Goal: Entertainment & Leisure: Consume media (video, audio)

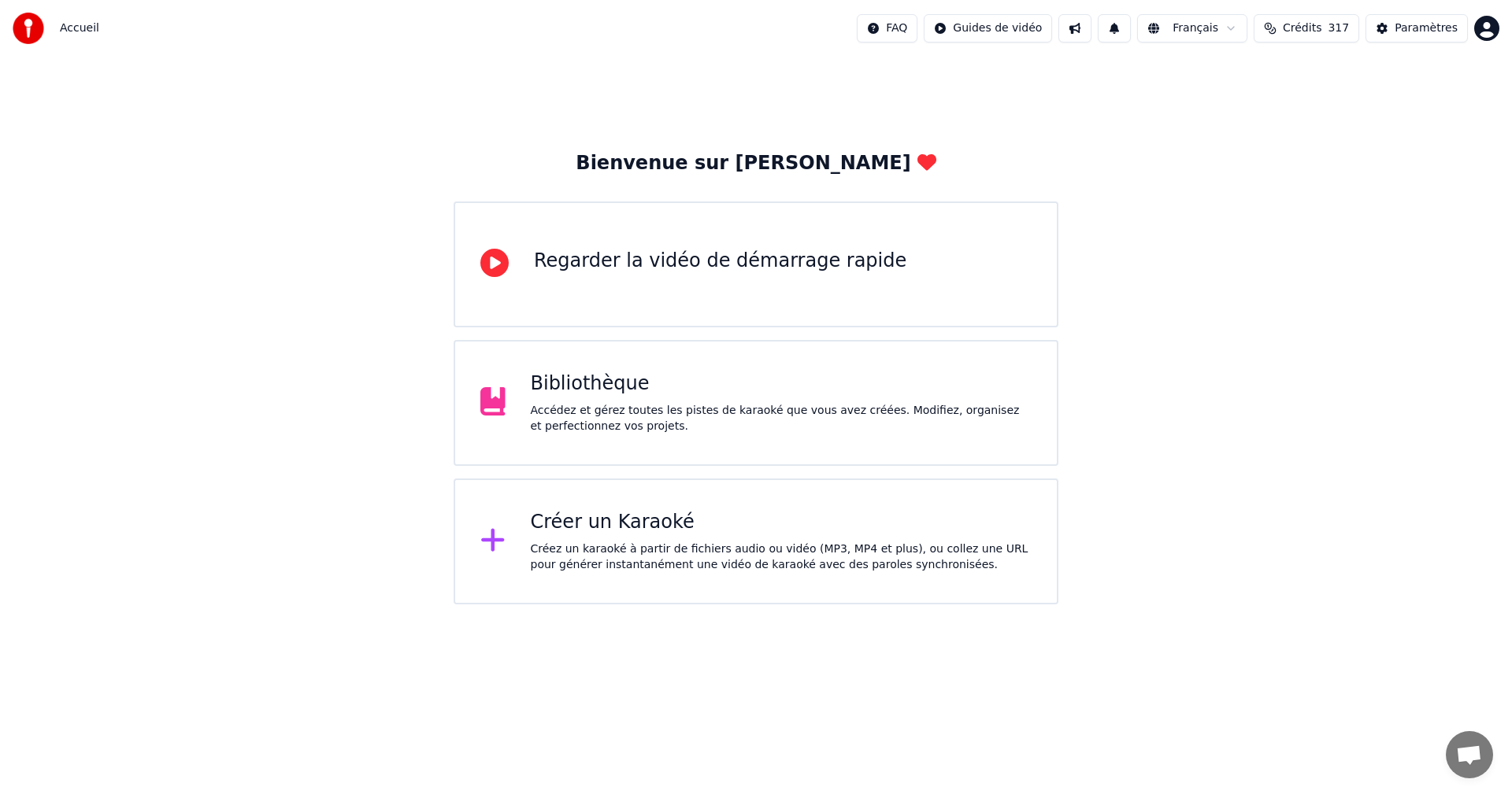
click at [794, 536] on div "Créer un Karaoké Créez un karaoké à partir de fichiers audio ou vidéo (MP3, MP4…" at bounding box center [782, 542] width 501 height 63
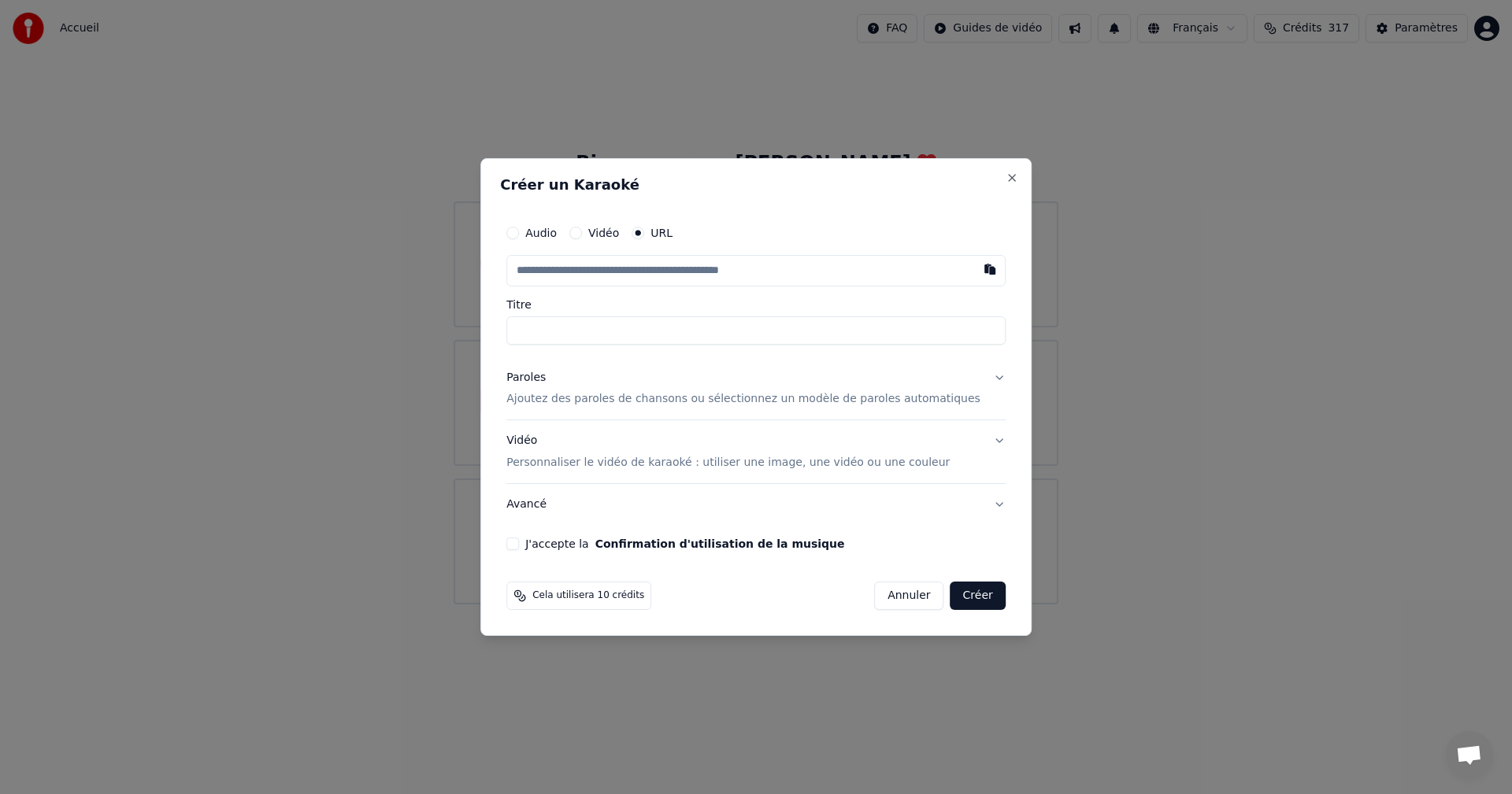
click at [544, 262] on input "text" at bounding box center [756, 270] width 500 height 32
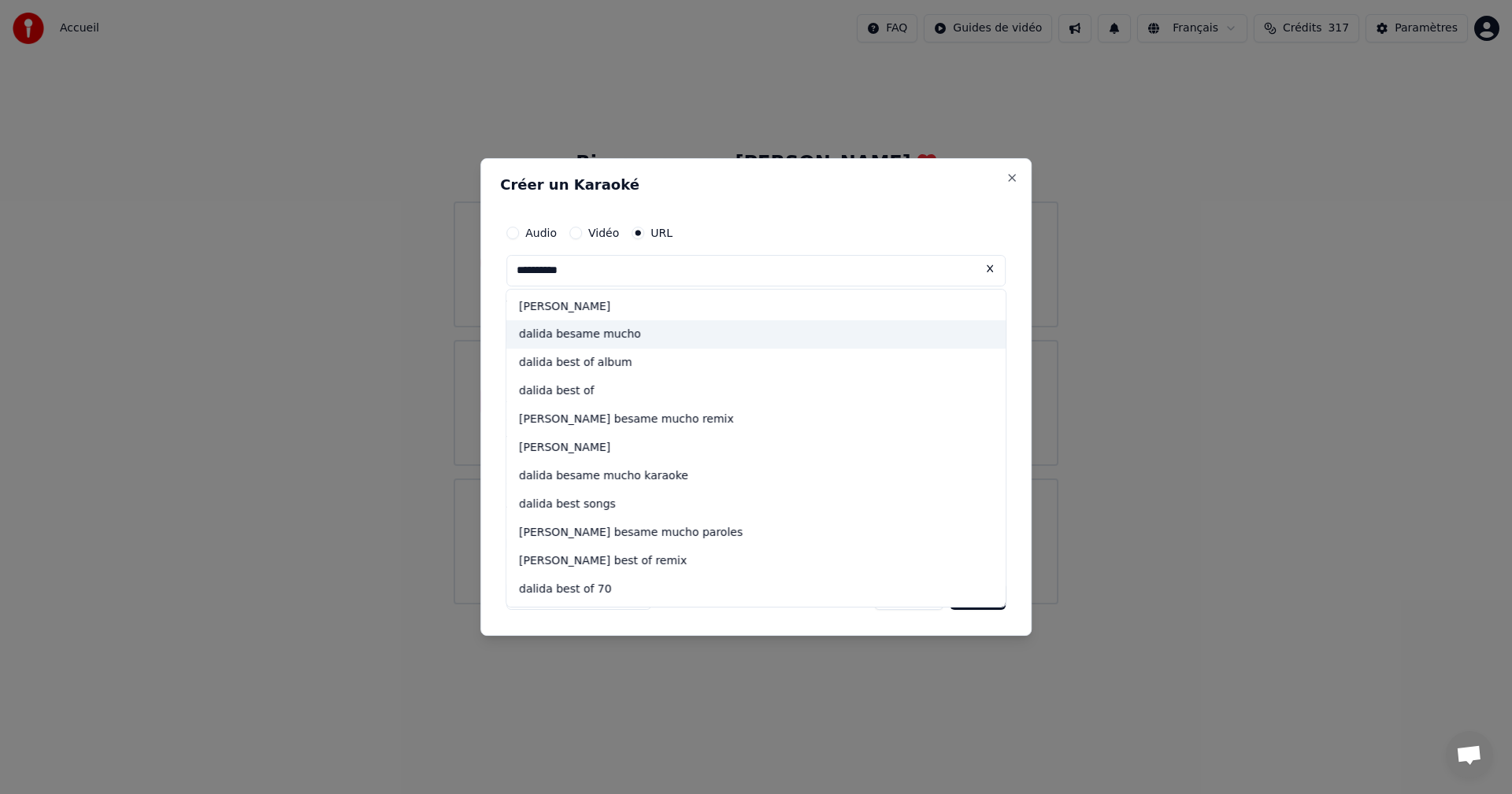
click at [602, 343] on div "dalida besame mucho" at bounding box center [756, 335] width 500 height 28
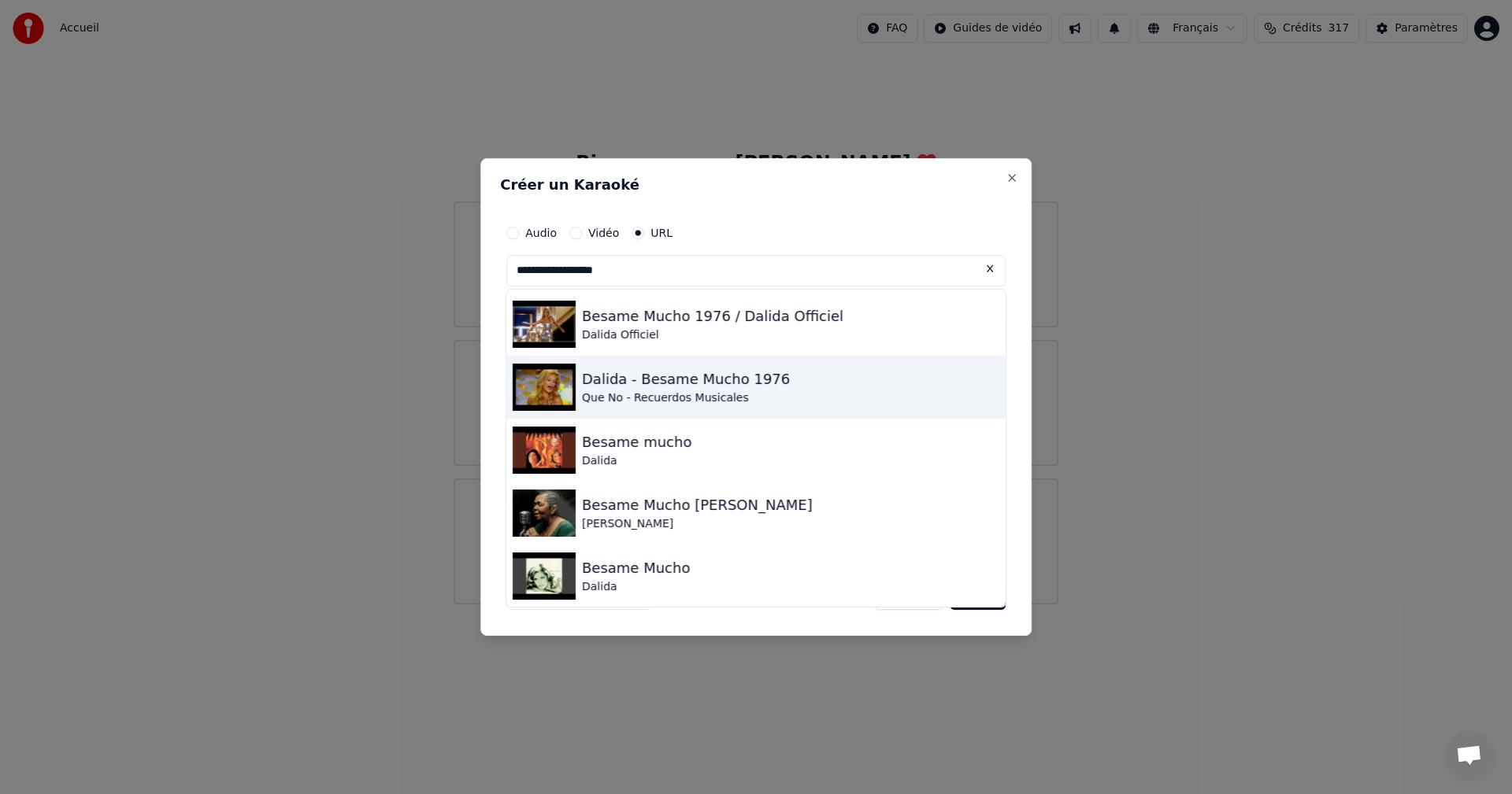
click at [642, 391] on div "Que No - Recuerdos Musicales" at bounding box center [685, 398] width 208 height 16
type input "**********"
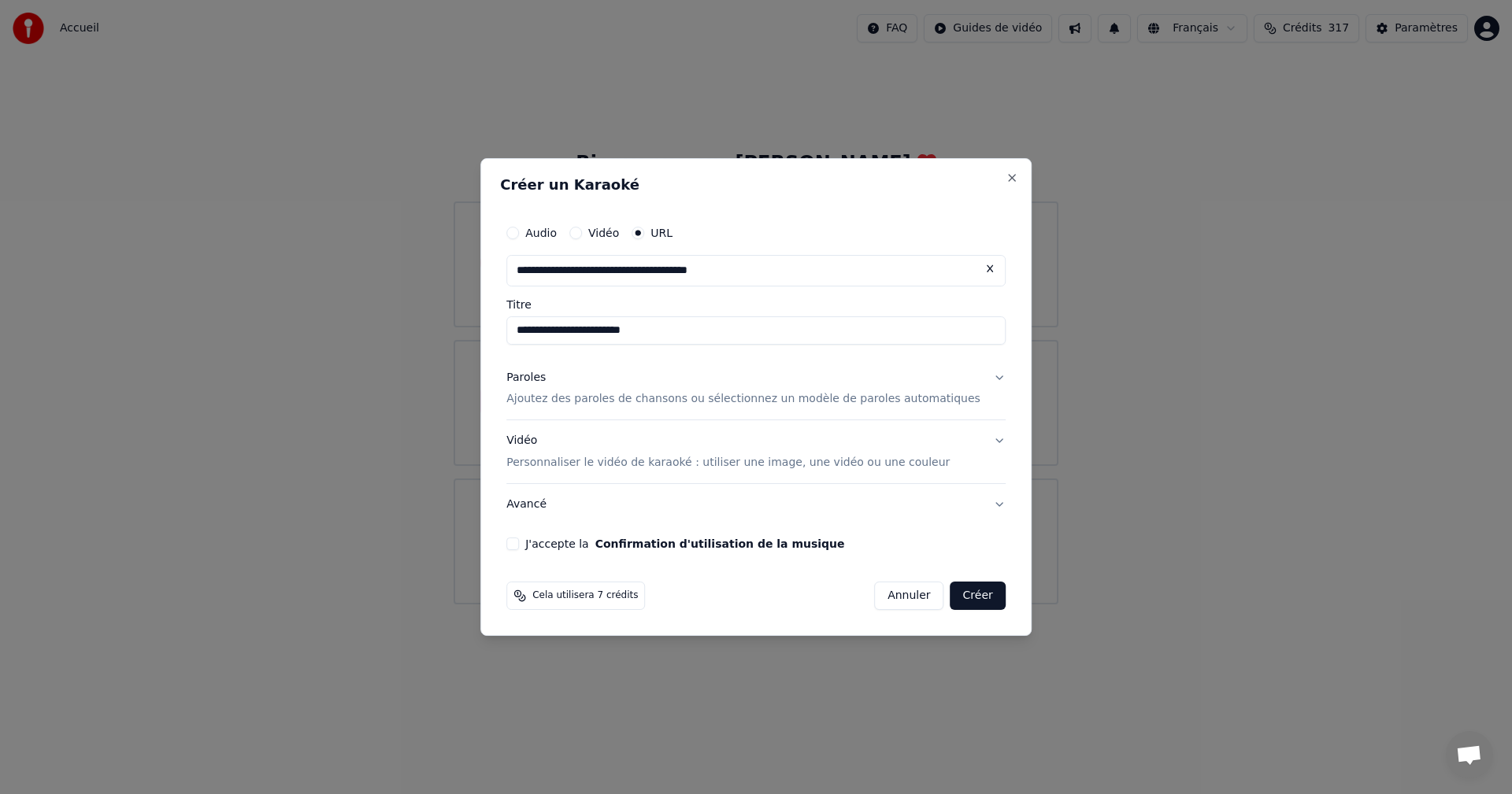
click at [519, 547] on button "J'accepte la Confirmation d'utilisation de la musique" at bounding box center [512, 543] width 12 height 12
click at [950, 596] on button "Créer" at bounding box center [978, 596] width 55 height 28
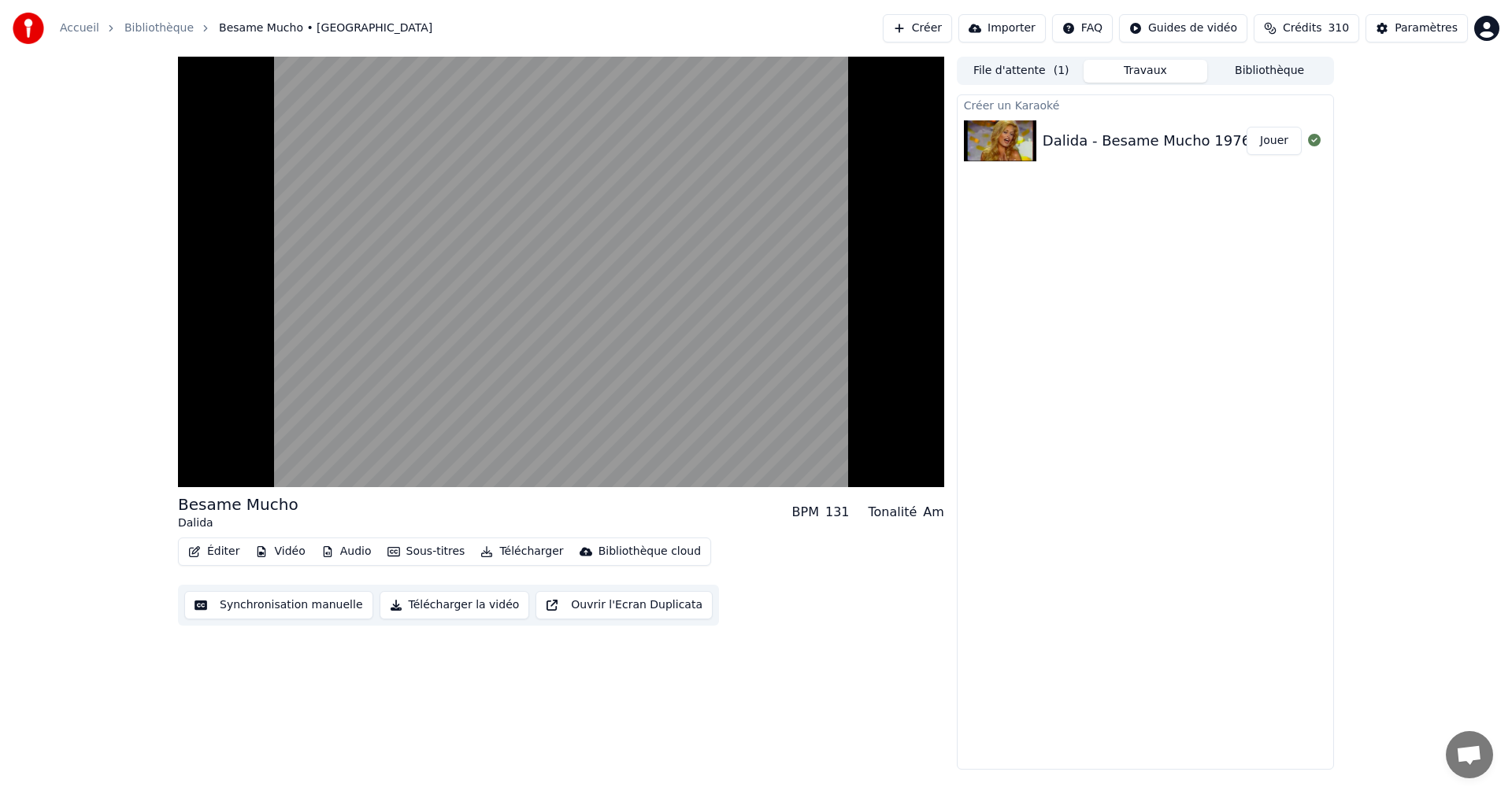
click at [1262, 144] on button "Jouer" at bounding box center [1274, 141] width 55 height 28
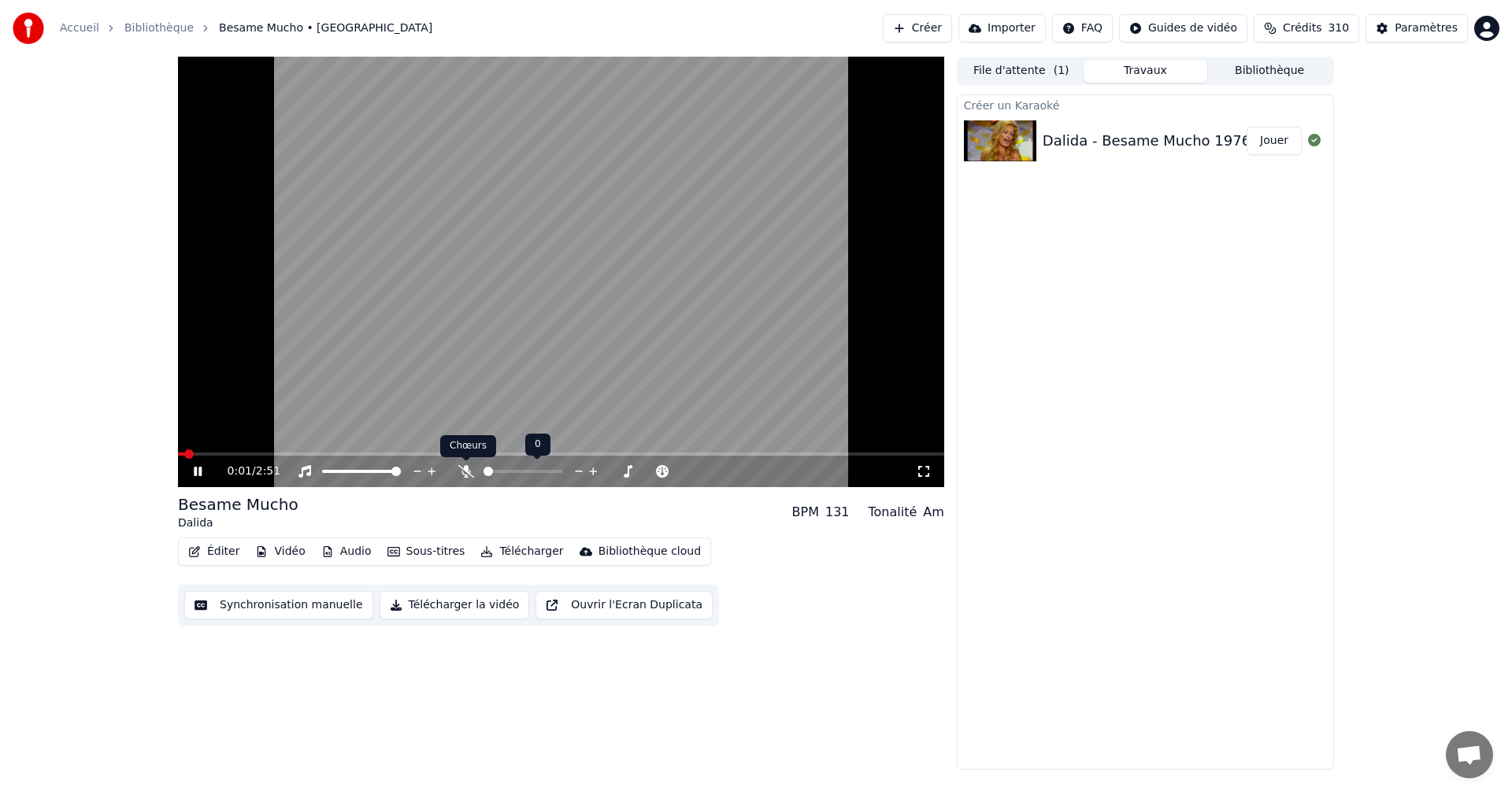
click at [466, 468] on icon at bounding box center [466, 471] width 16 height 12
click at [1278, 144] on button "Jouer" at bounding box center [1274, 141] width 55 height 28
click at [928, 470] on icon at bounding box center [923, 471] width 11 height 11
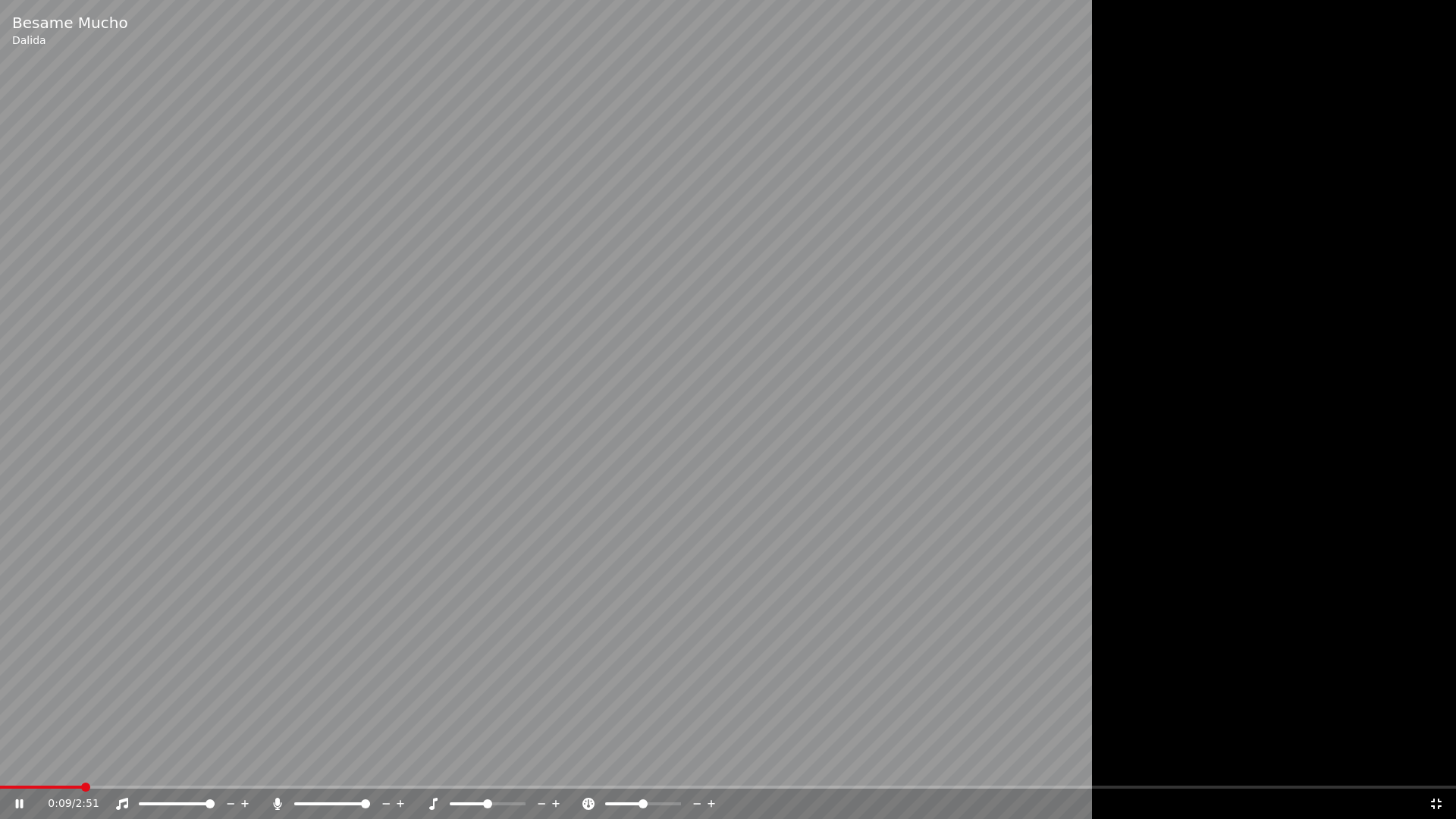
click at [1438, 765] on icon at bounding box center [1436, 803] width 15 height 12
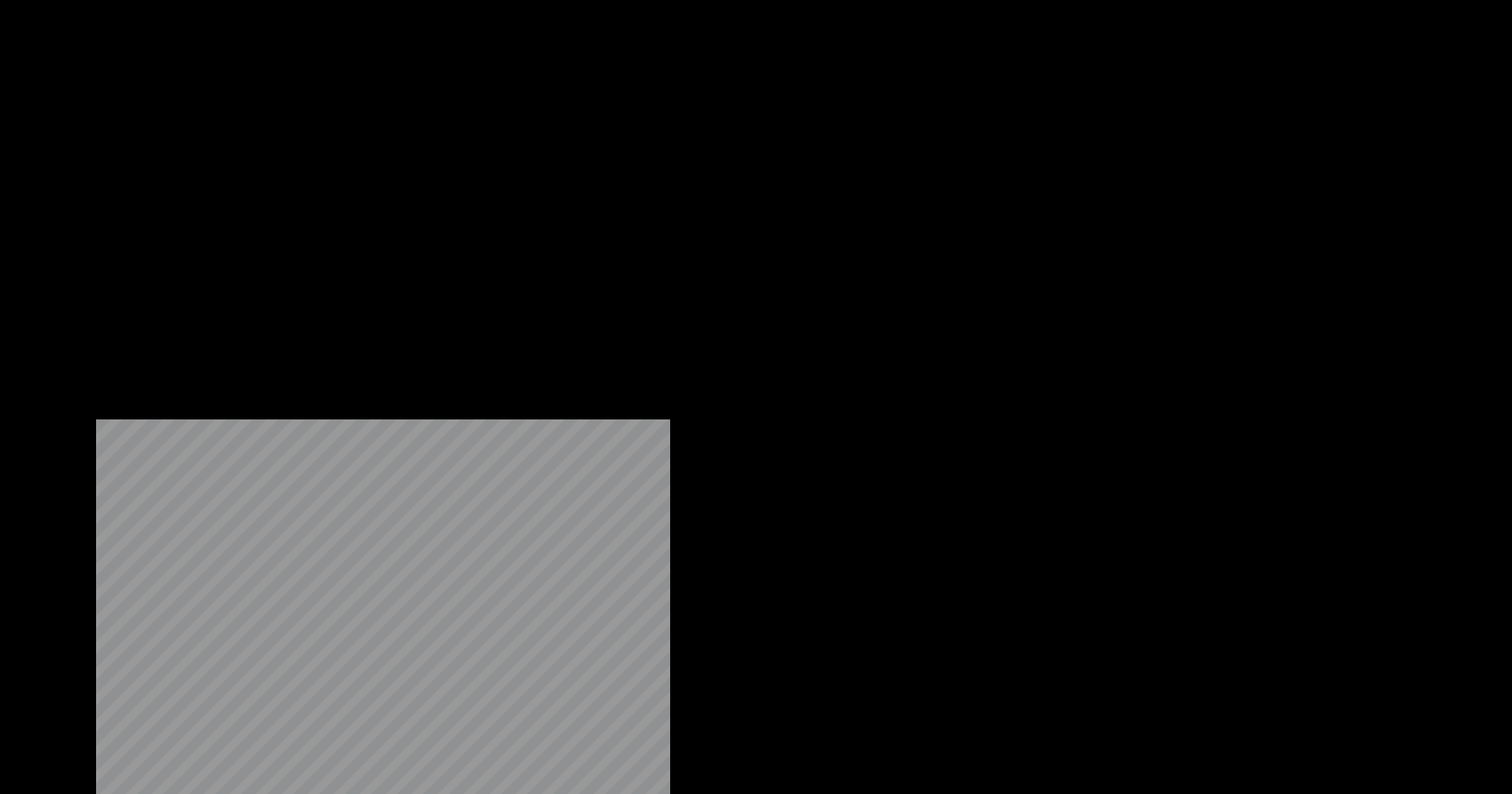
click at [291, 132] on button "Vidéo" at bounding box center [280, 121] width 62 height 22
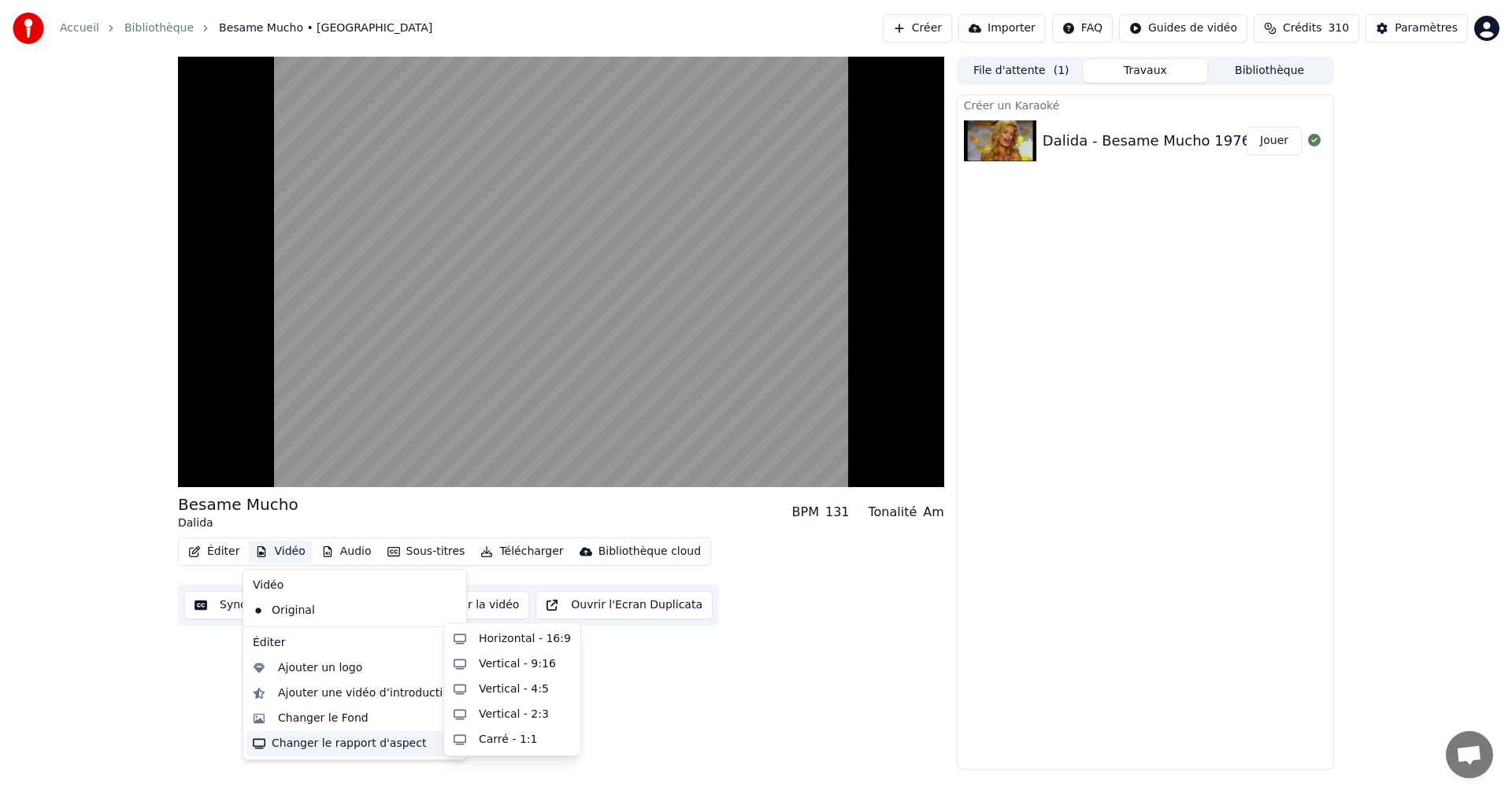
click at [333, 741] on div "Changer le rapport d'aspect" at bounding box center [354, 744] width 217 height 25
click at [510, 645] on div "Horizontal - 16:9" at bounding box center [524, 639] width 92 height 16
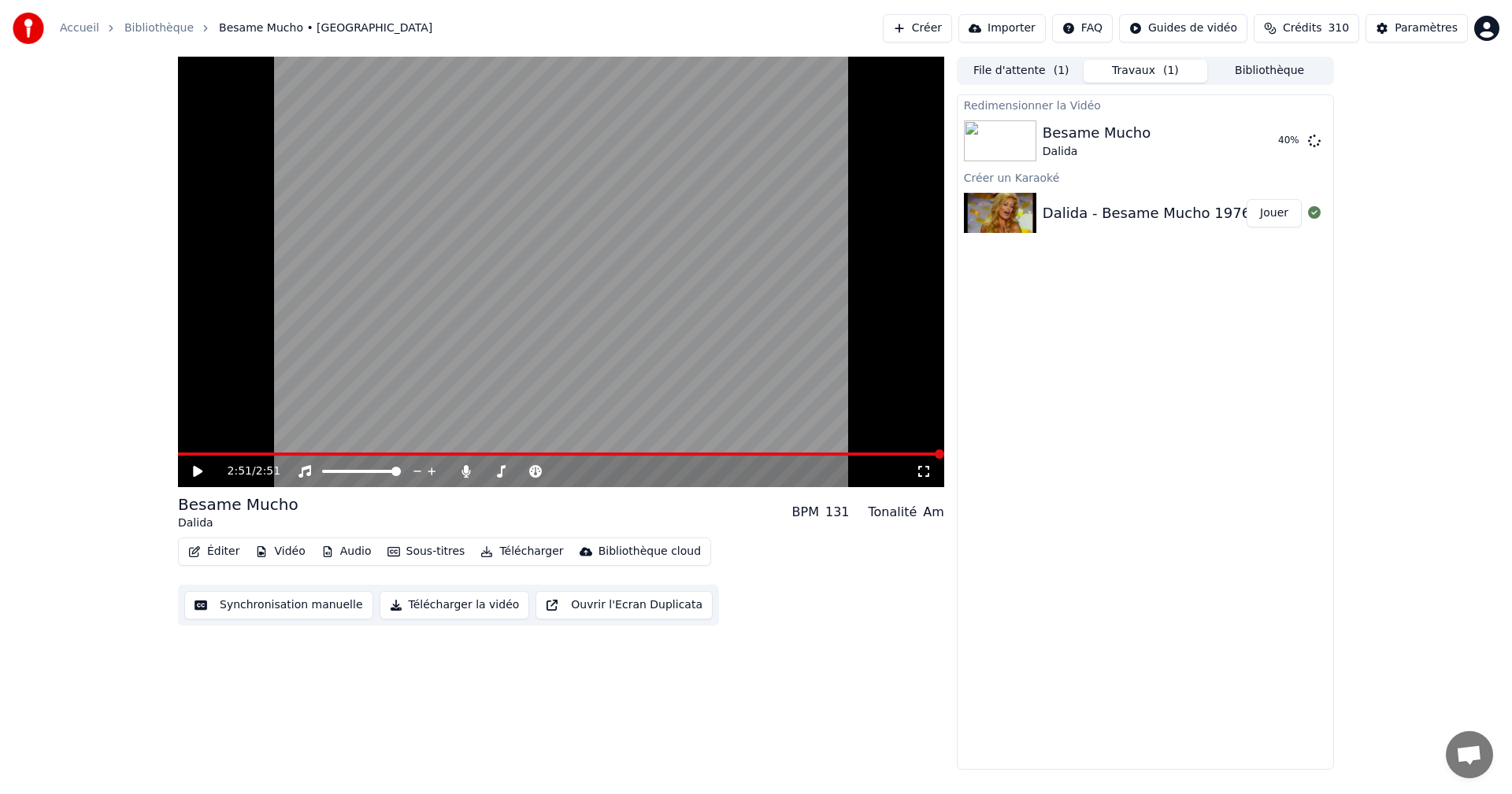
click at [197, 469] on icon at bounding box center [197, 471] width 9 height 11
click at [201, 470] on icon at bounding box center [197, 471] width 7 height 9
click at [924, 469] on icon at bounding box center [924, 471] width 16 height 12
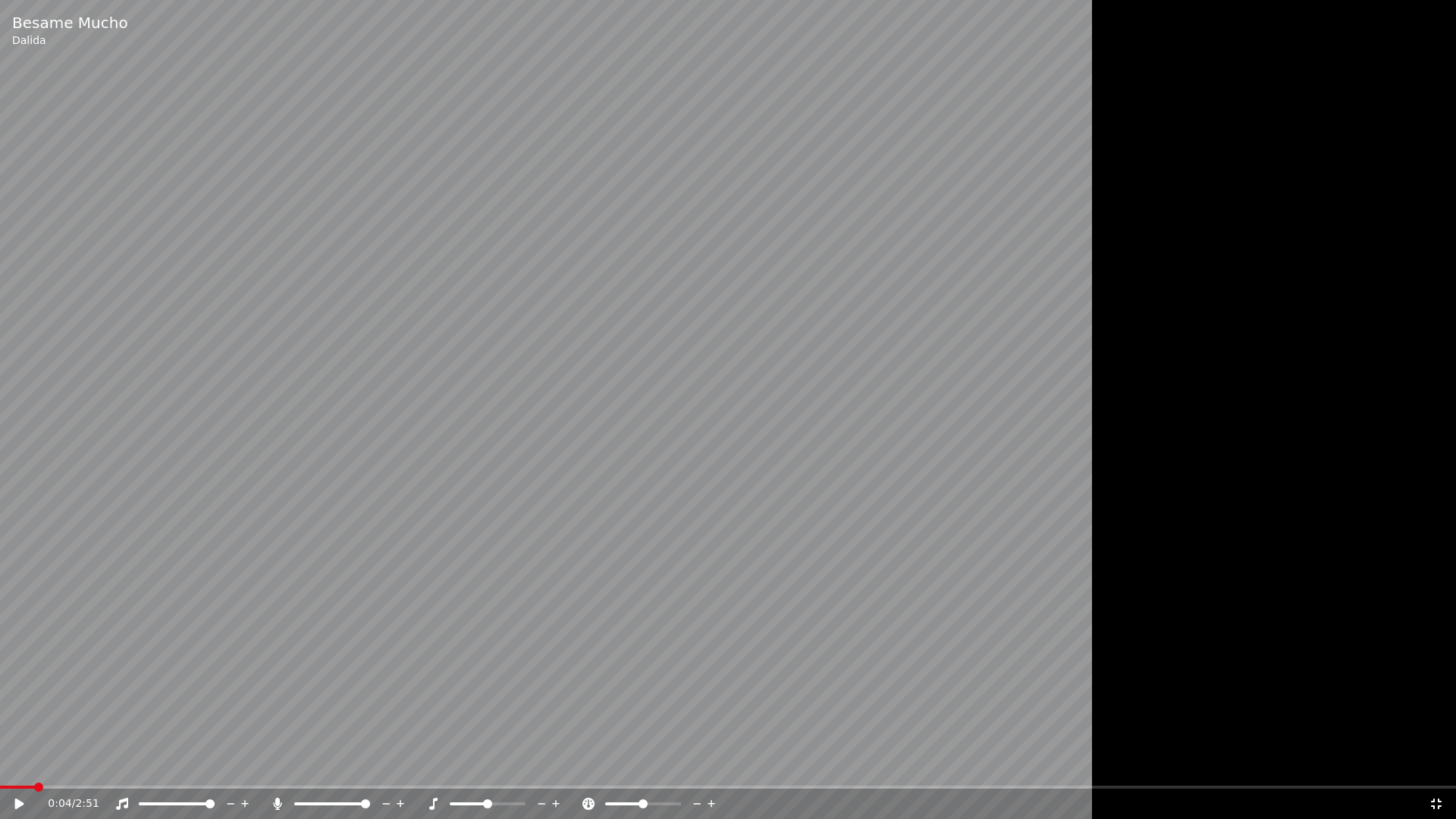
click at [18, 765] on icon at bounding box center [19, 803] width 9 height 10
click at [1430, 765] on icon at bounding box center [1436, 803] width 15 height 12
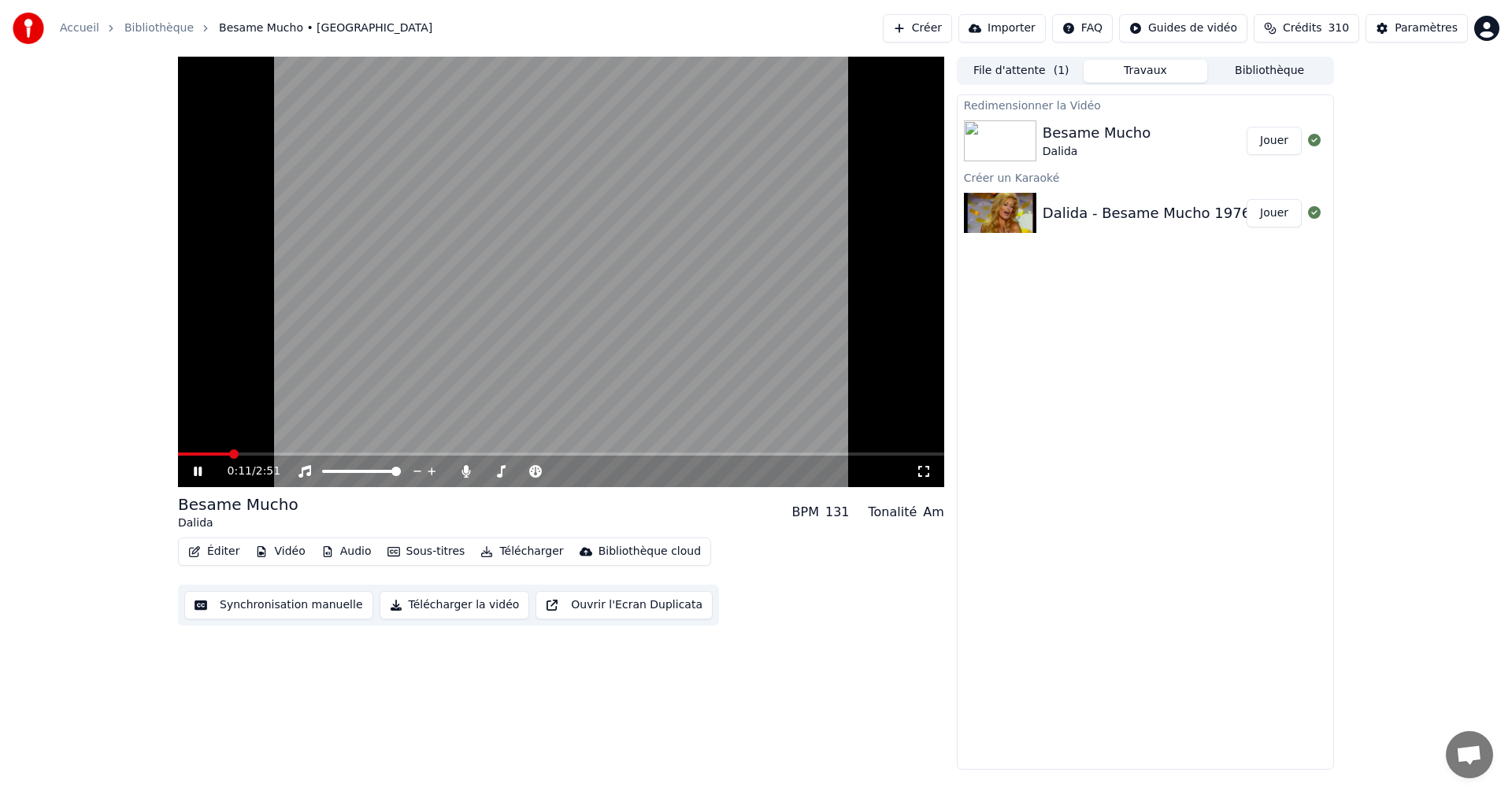
click at [1277, 139] on button "Jouer" at bounding box center [1274, 141] width 55 height 28
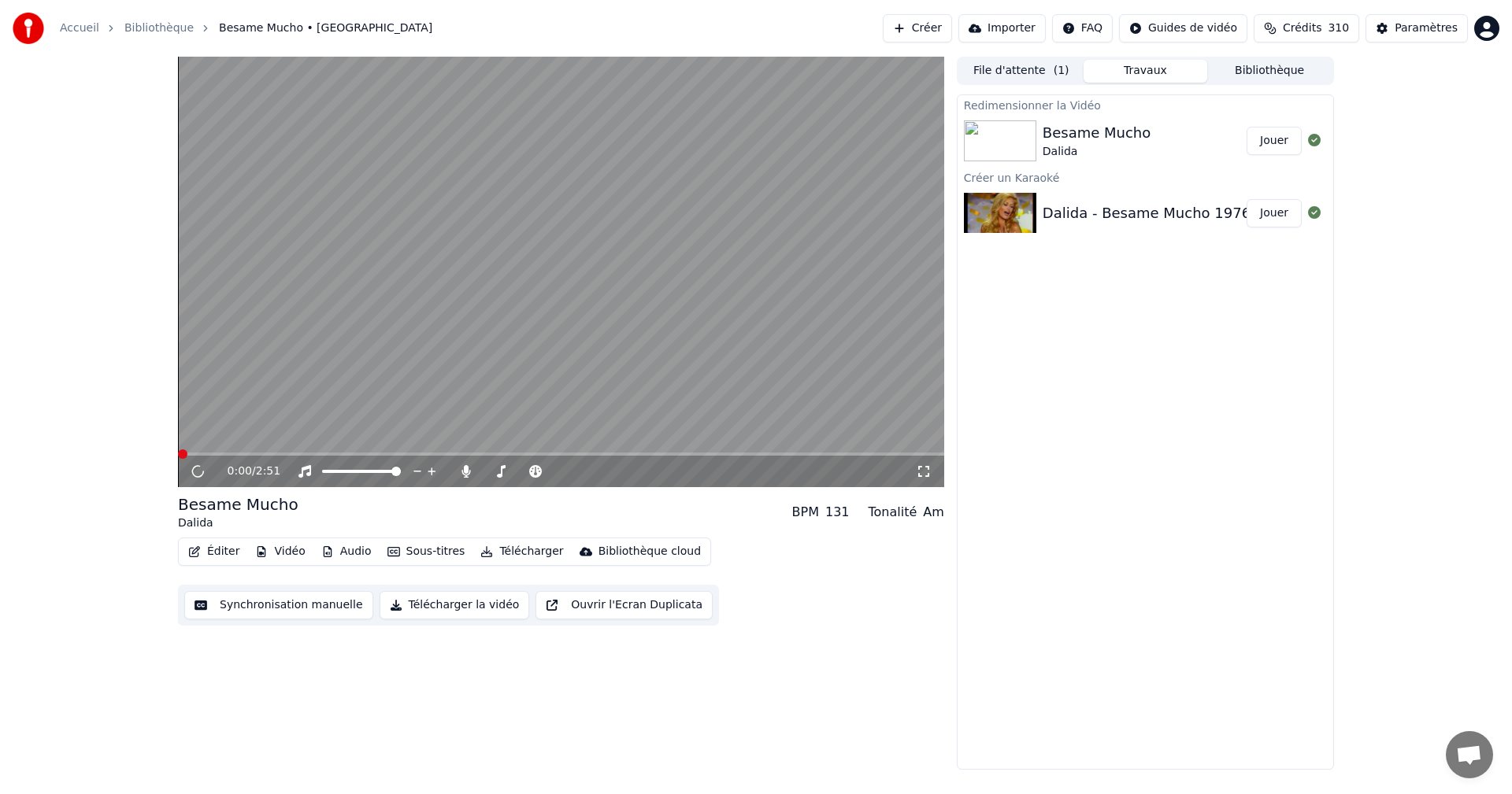
click at [927, 472] on icon at bounding box center [924, 471] width 16 height 12
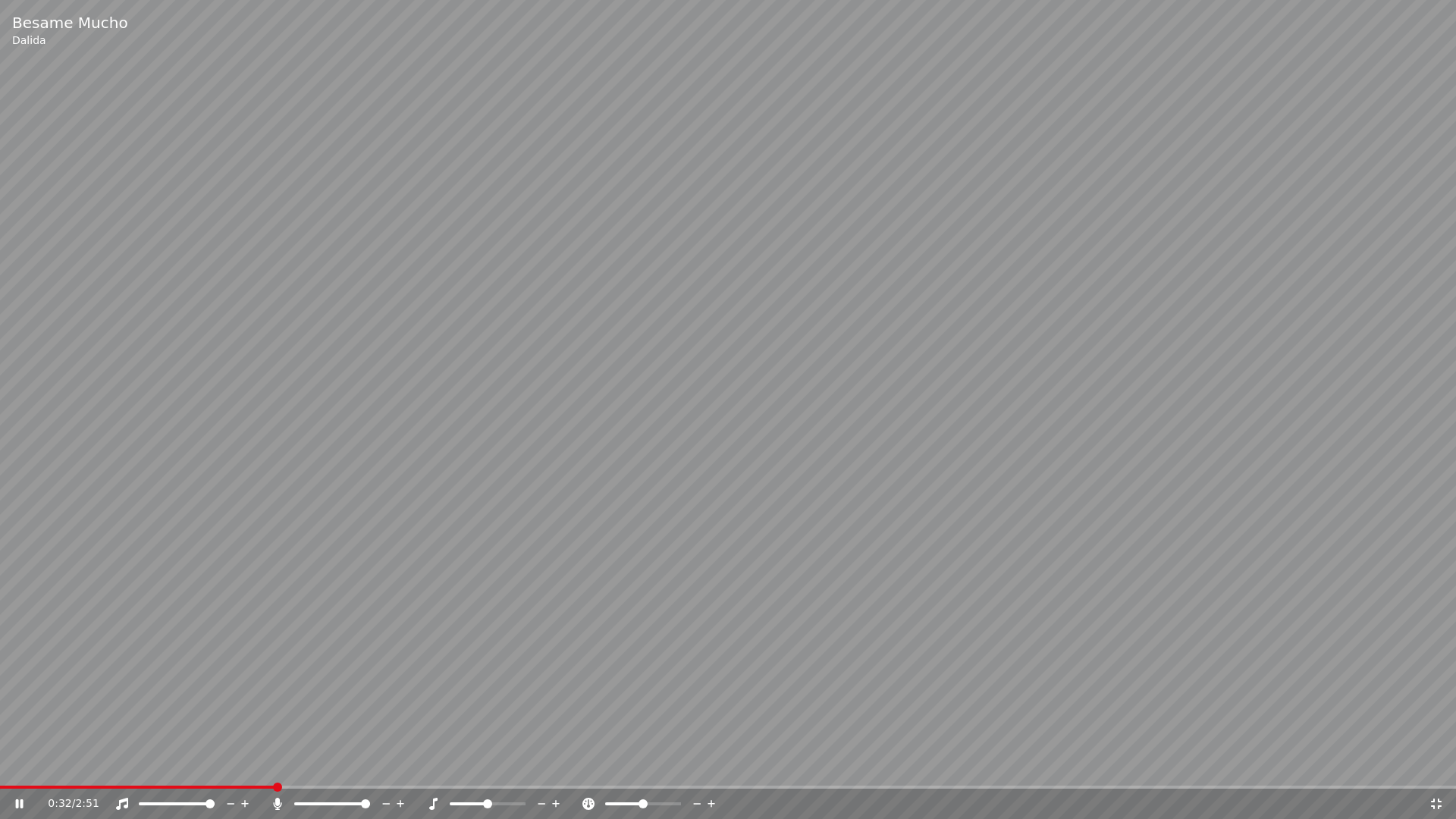
click at [1438, 765] on icon at bounding box center [1436, 803] width 15 height 12
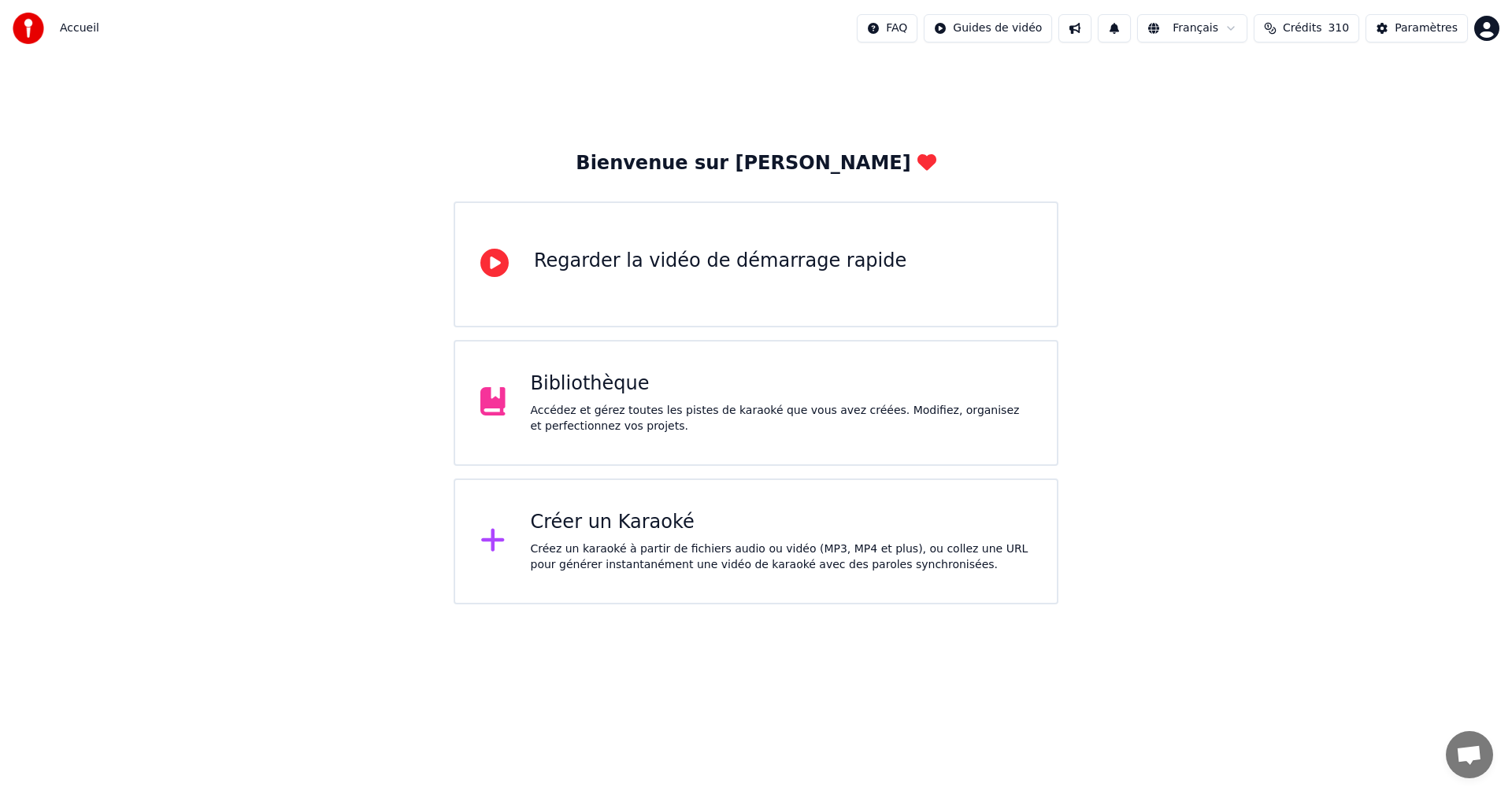
click at [557, 364] on div "Bibliothèque Accédez et gérez toutes les pistes de karaoké que vous avez créées…" at bounding box center [756, 403] width 605 height 126
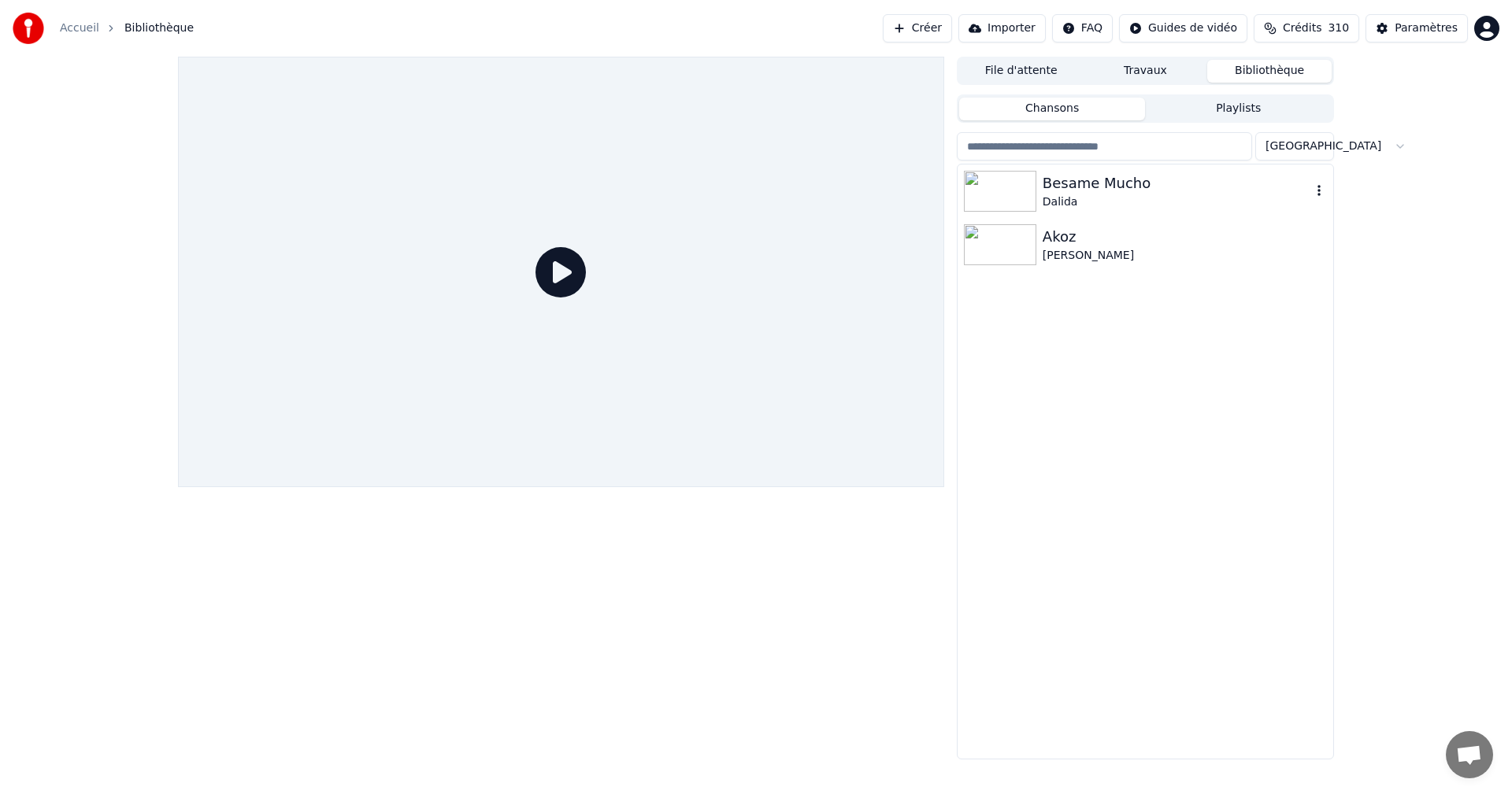
click at [1080, 198] on div "Dalida" at bounding box center [1177, 202] width 269 height 16
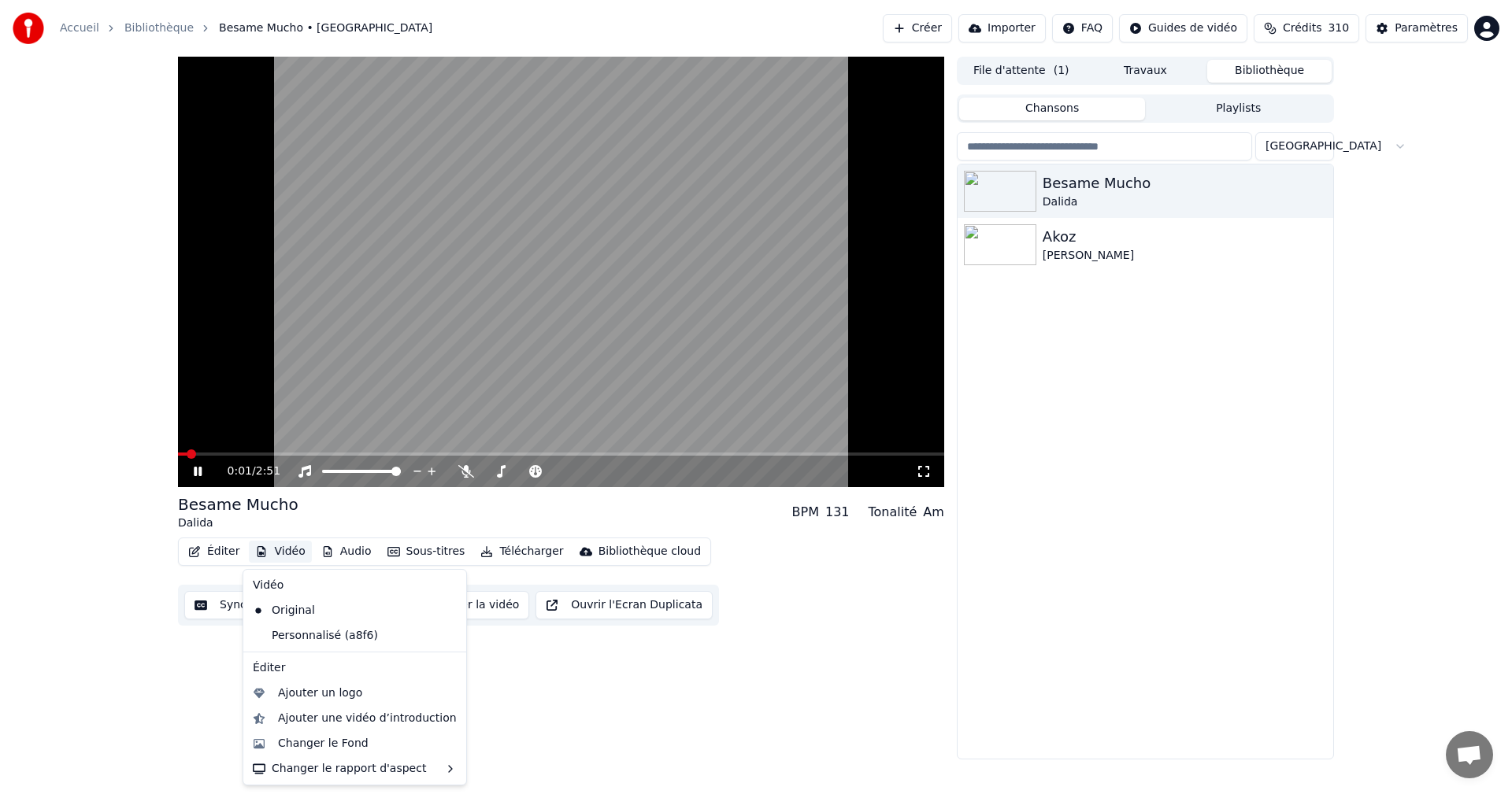
click at [297, 556] on button "Vidéo" at bounding box center [280, 552] width 62 height 22
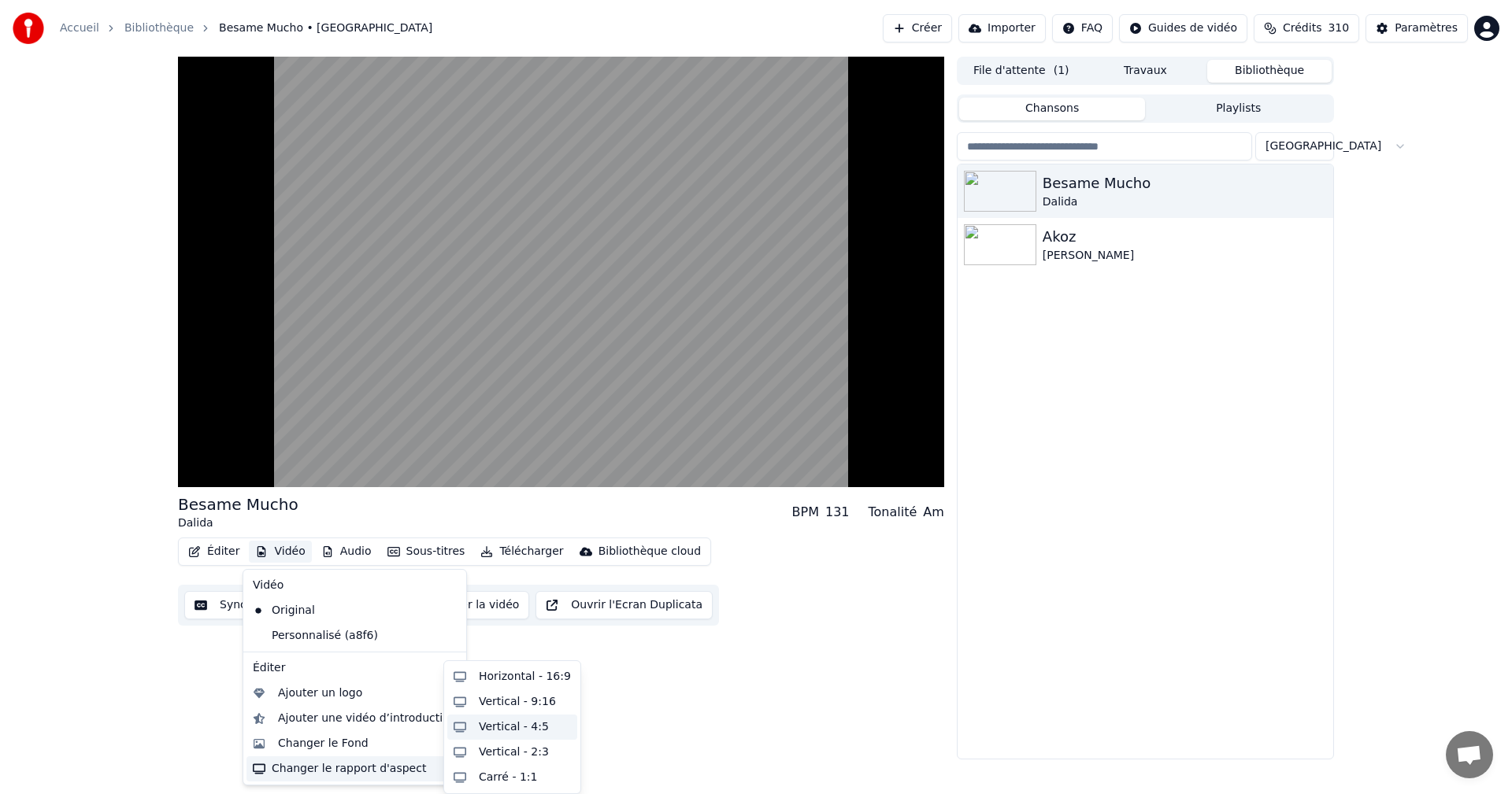
click at [505, 725] on div "Vertical - 4:5" at bounding box center [514, 727] width 70 height 16
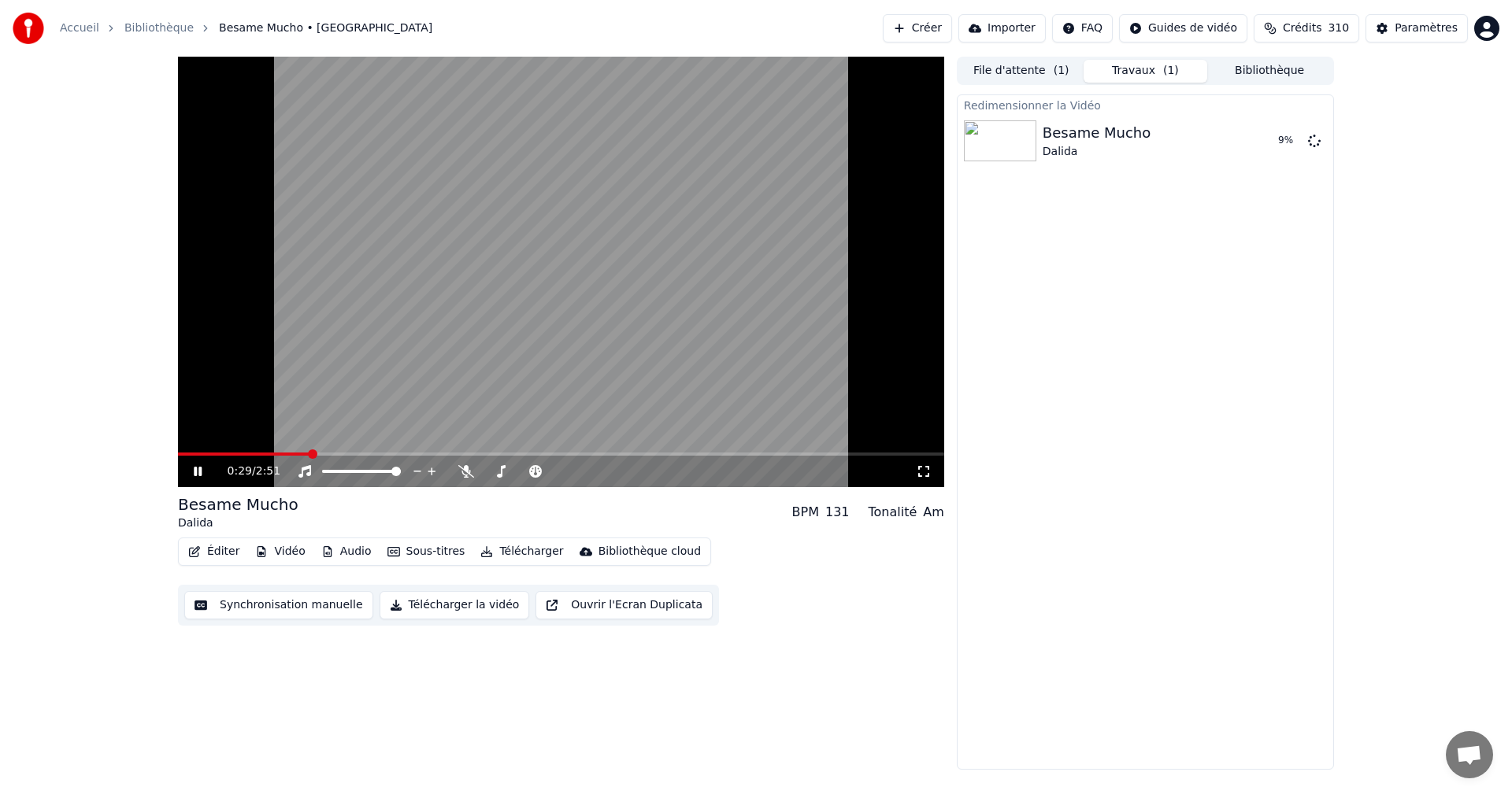
click at [297, 550] on button "Vidéo" at bounding box center [280, 552] width 62 height 22
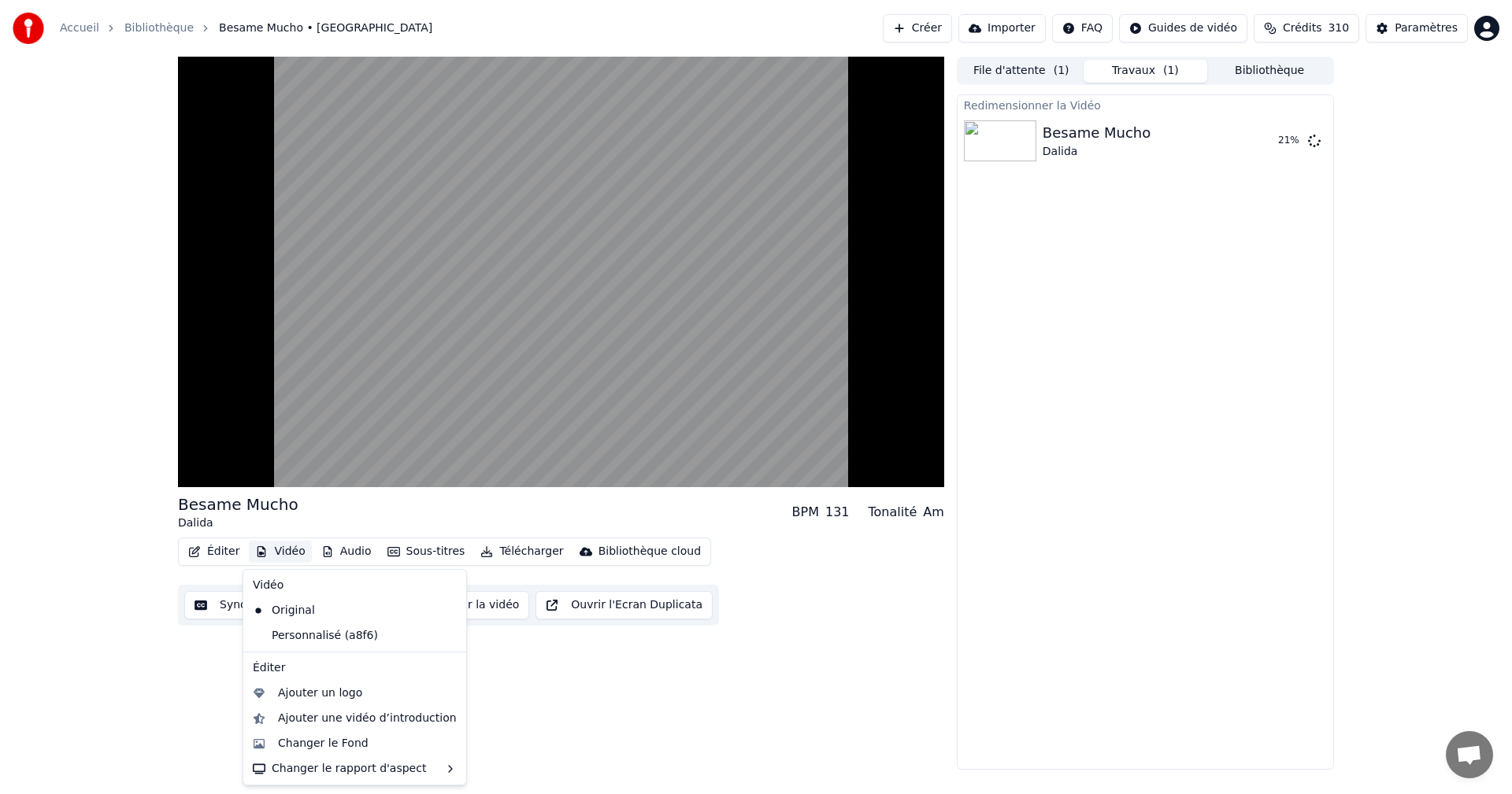
click at [522, 686] on div "Besame Mucho Dalida BPM 131 Tonalité Am Éditer Vidéo Audio Sous-titres Téléchar…" at bounding box center [560, 413] width 766 height 714
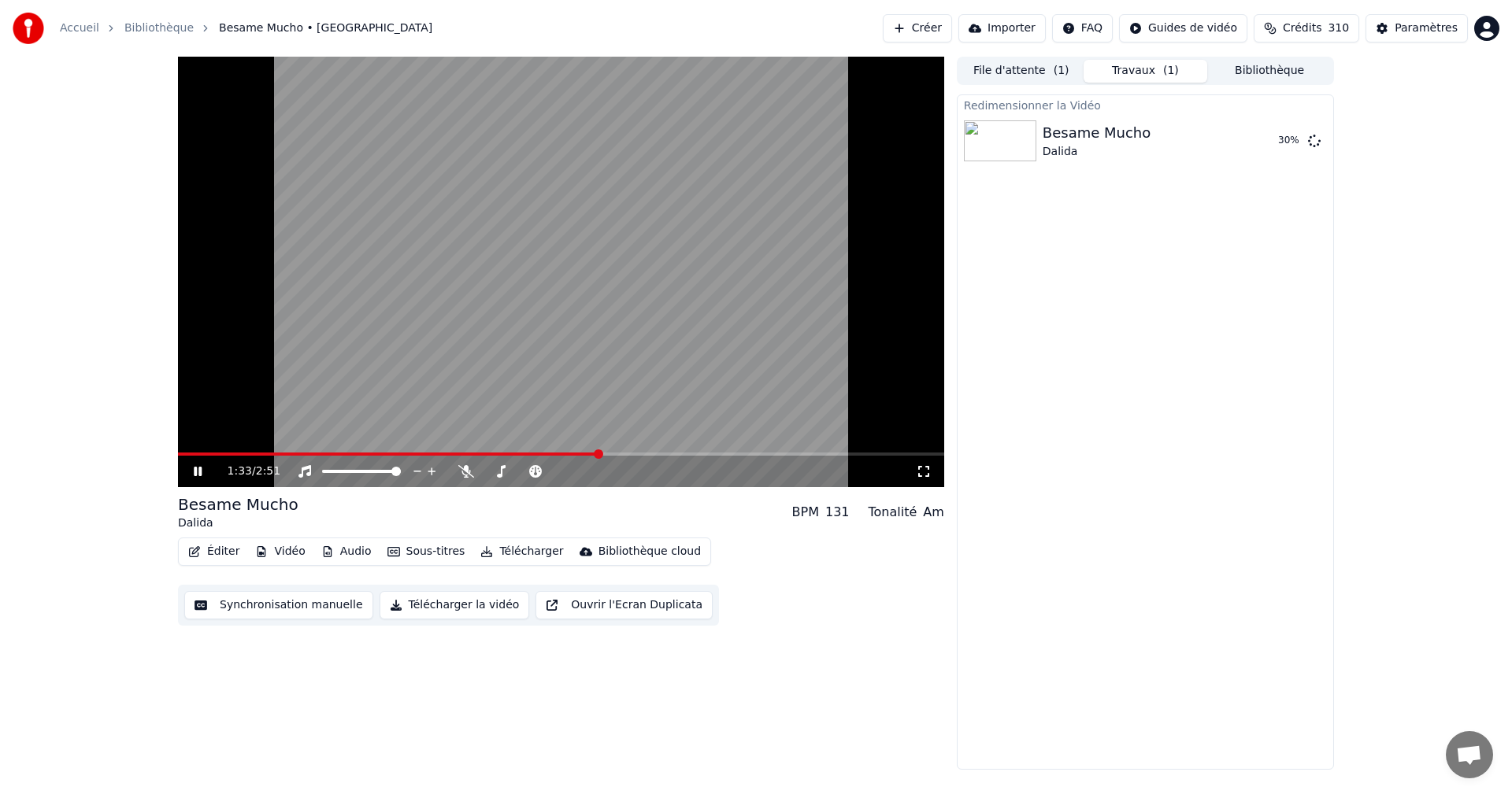
click at [922, 471] on icon at bounding box center [924, 471] width 16 height 12
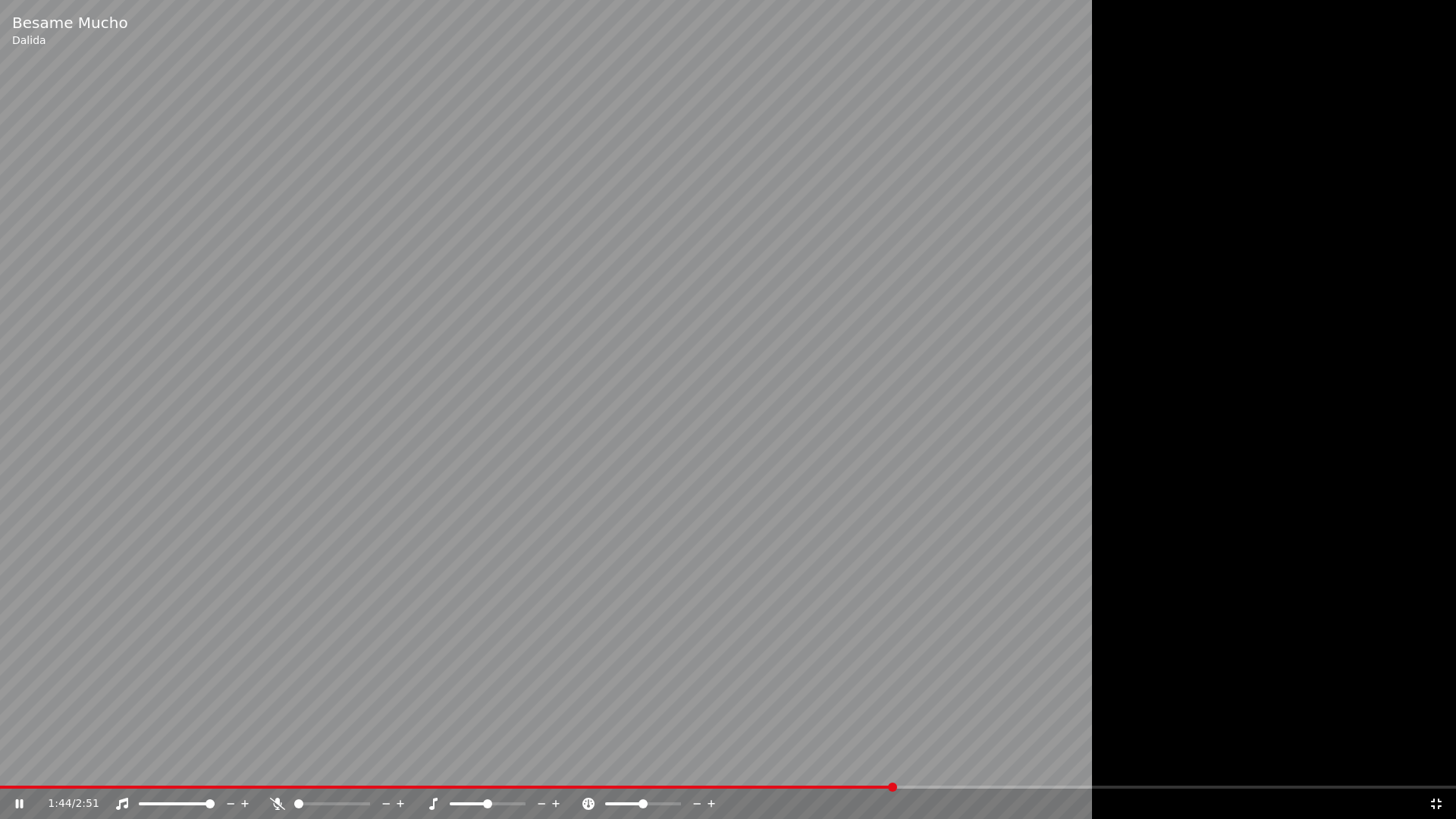
click at [1438, 765] on icon at bounding box center [1436, 803] width 15 height 12
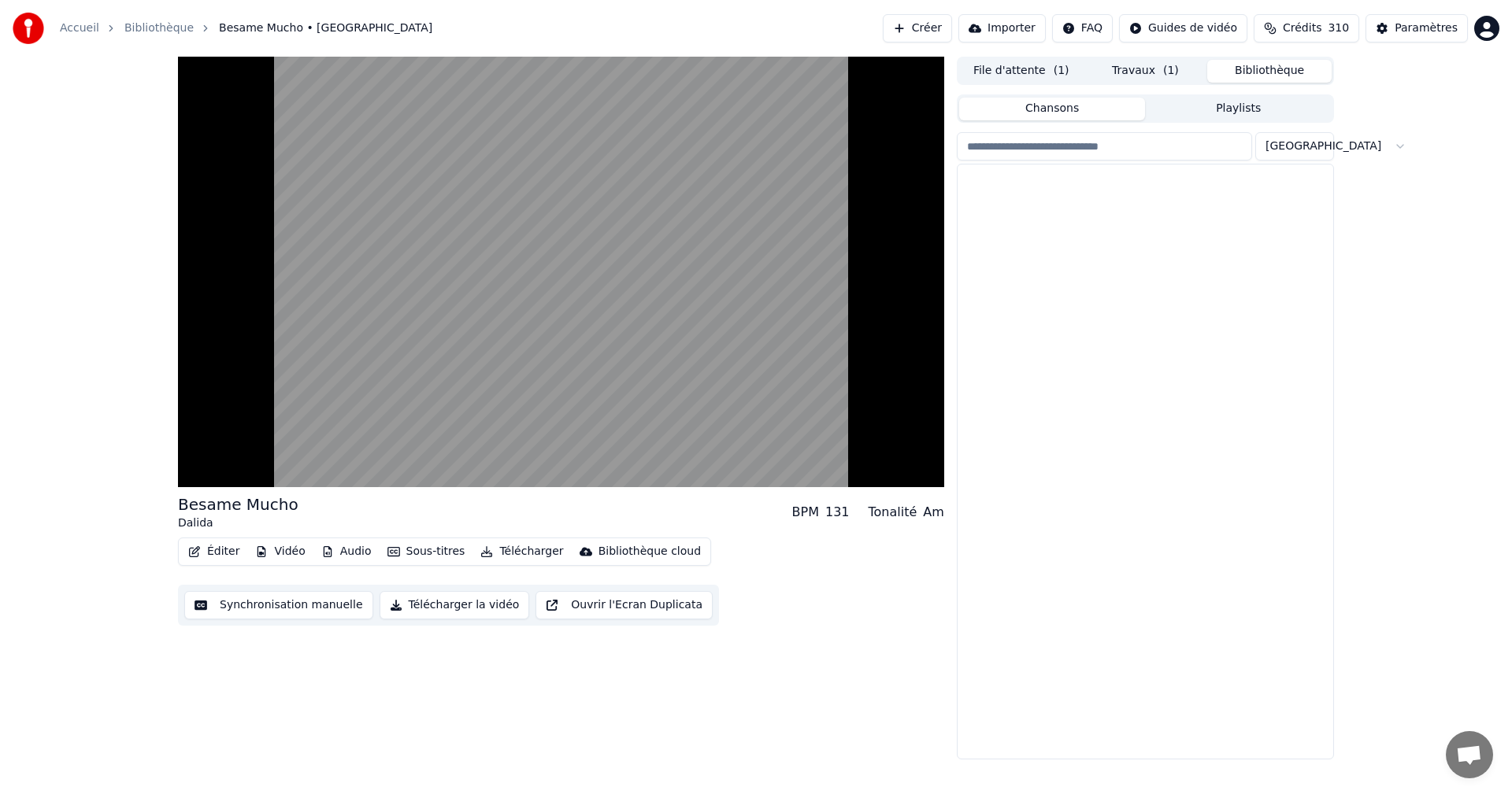
click at [1269, 73] on button "Bibliothèque" at bounding box center [1270, 71] width 124 height 23
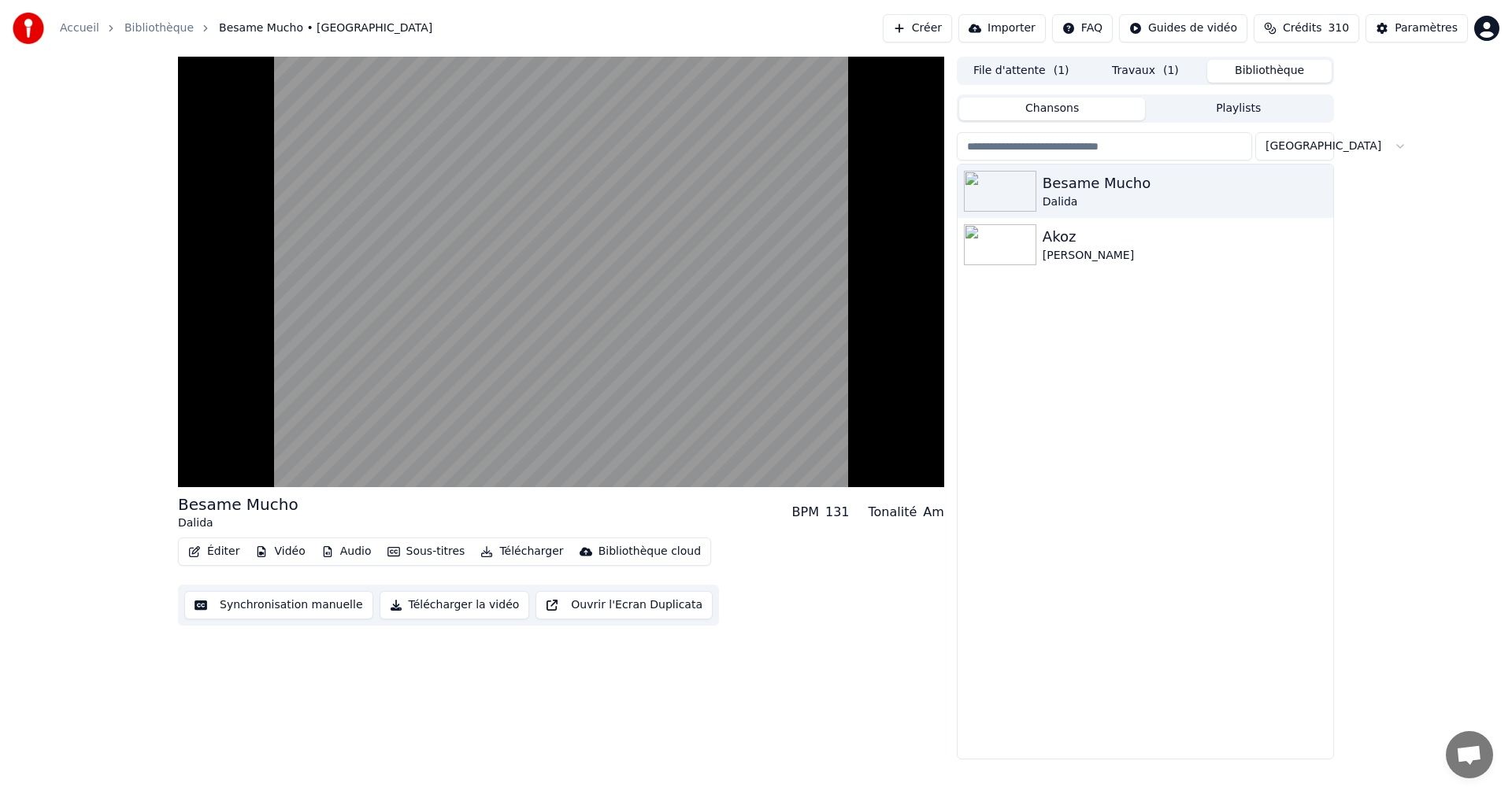
click at [1157, 70] on button "Travaux ( 1 )" at bounding box center [1146, 71] width 124 height 23
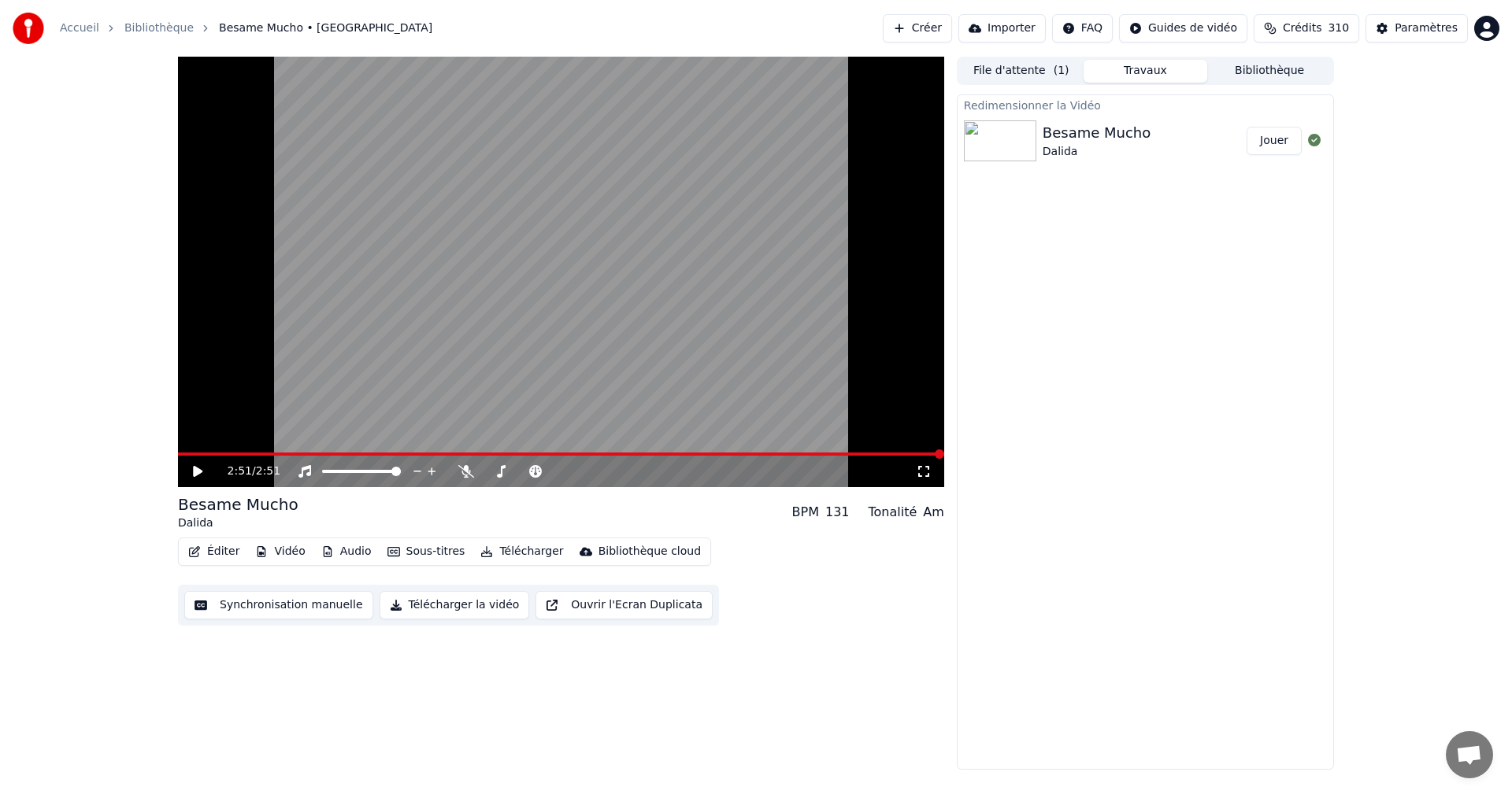
click at [1269, 137] on button "Jouer" at bounding box center [1274, 141] width 55 height 28
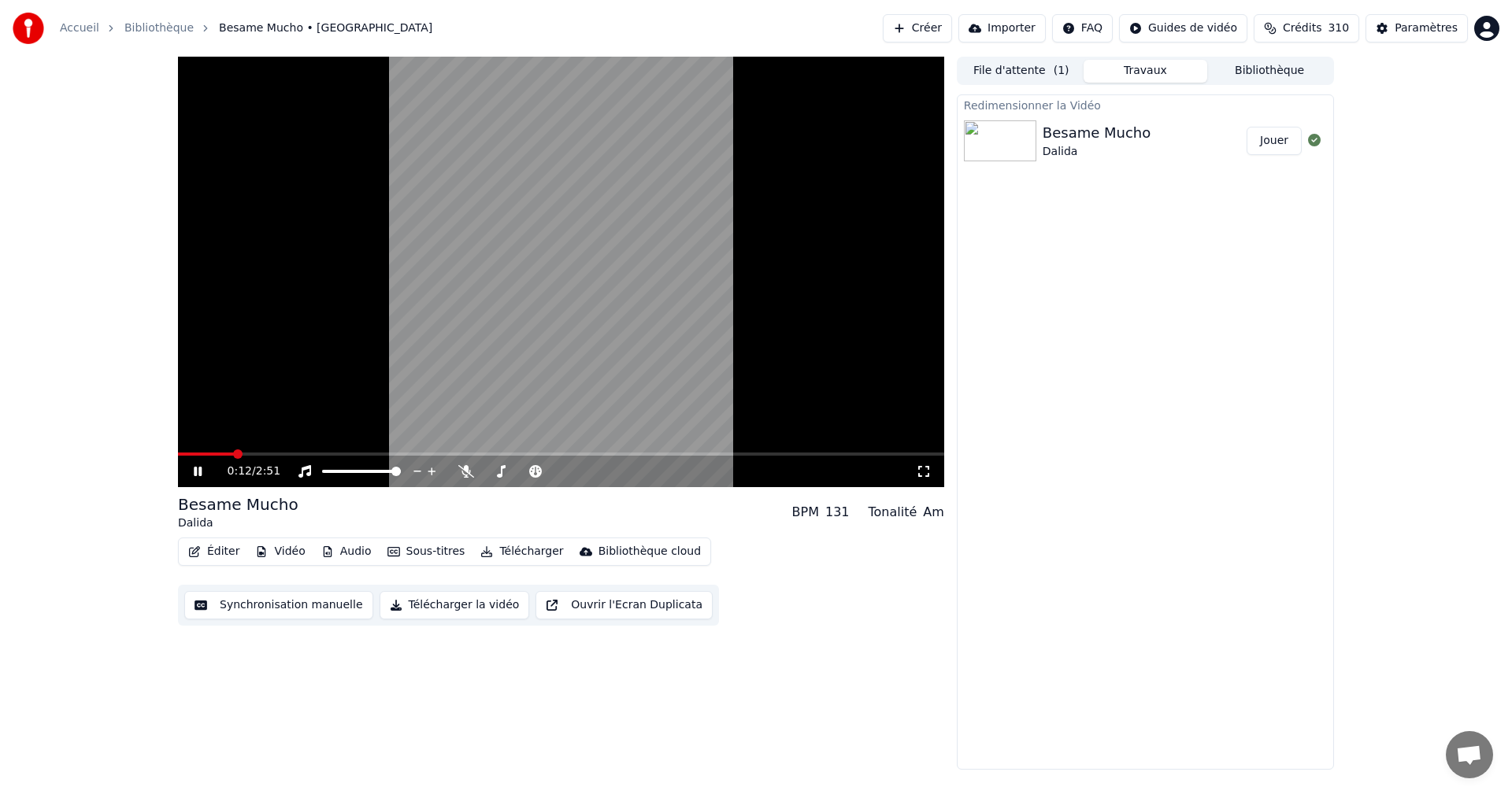
click at [927, 470] on icon at bounding box center [924, 471] width 16 height 12
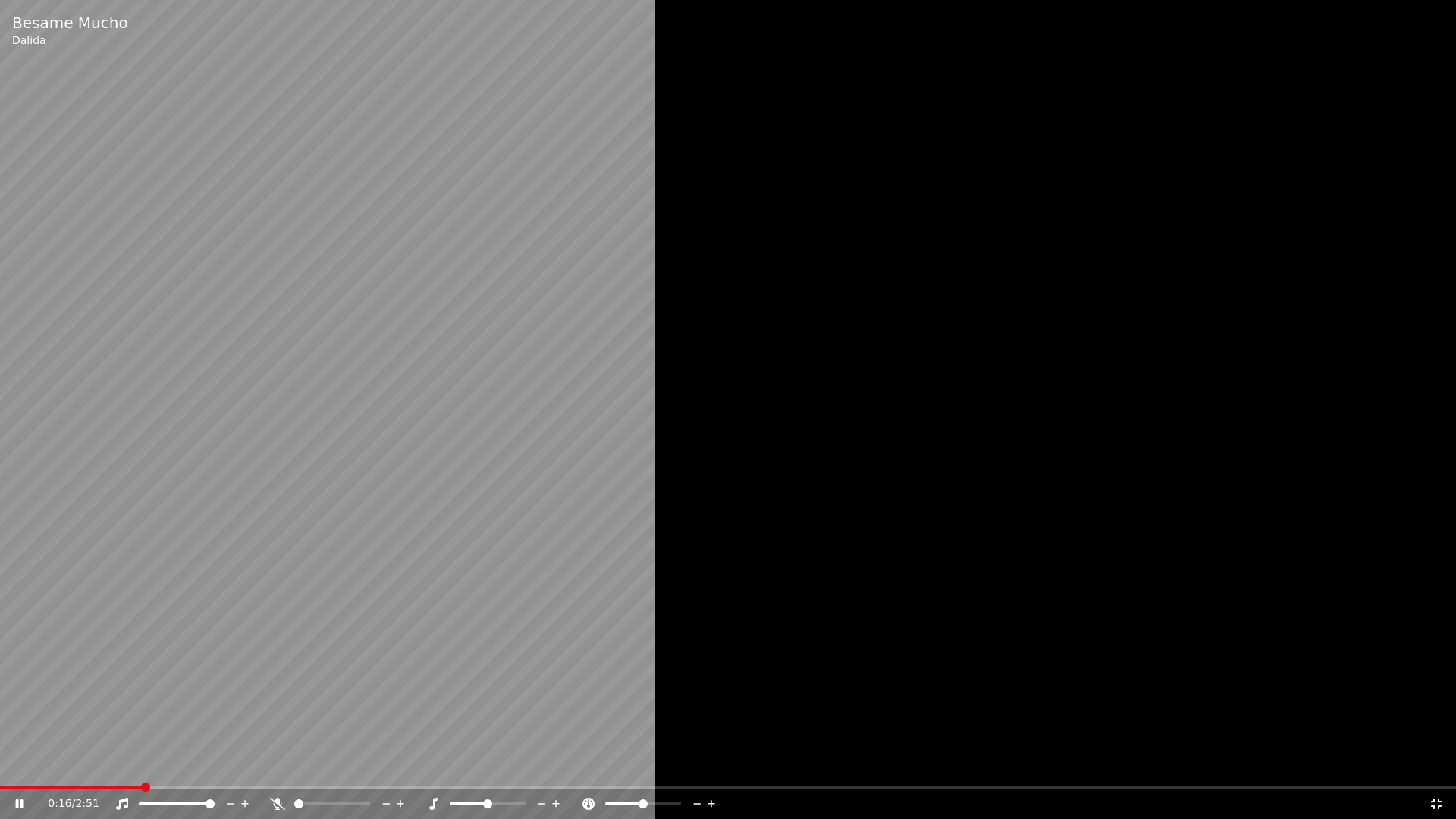
click at [1434, 765] on icon at bounding box center [1436, 803] width 10 height 10
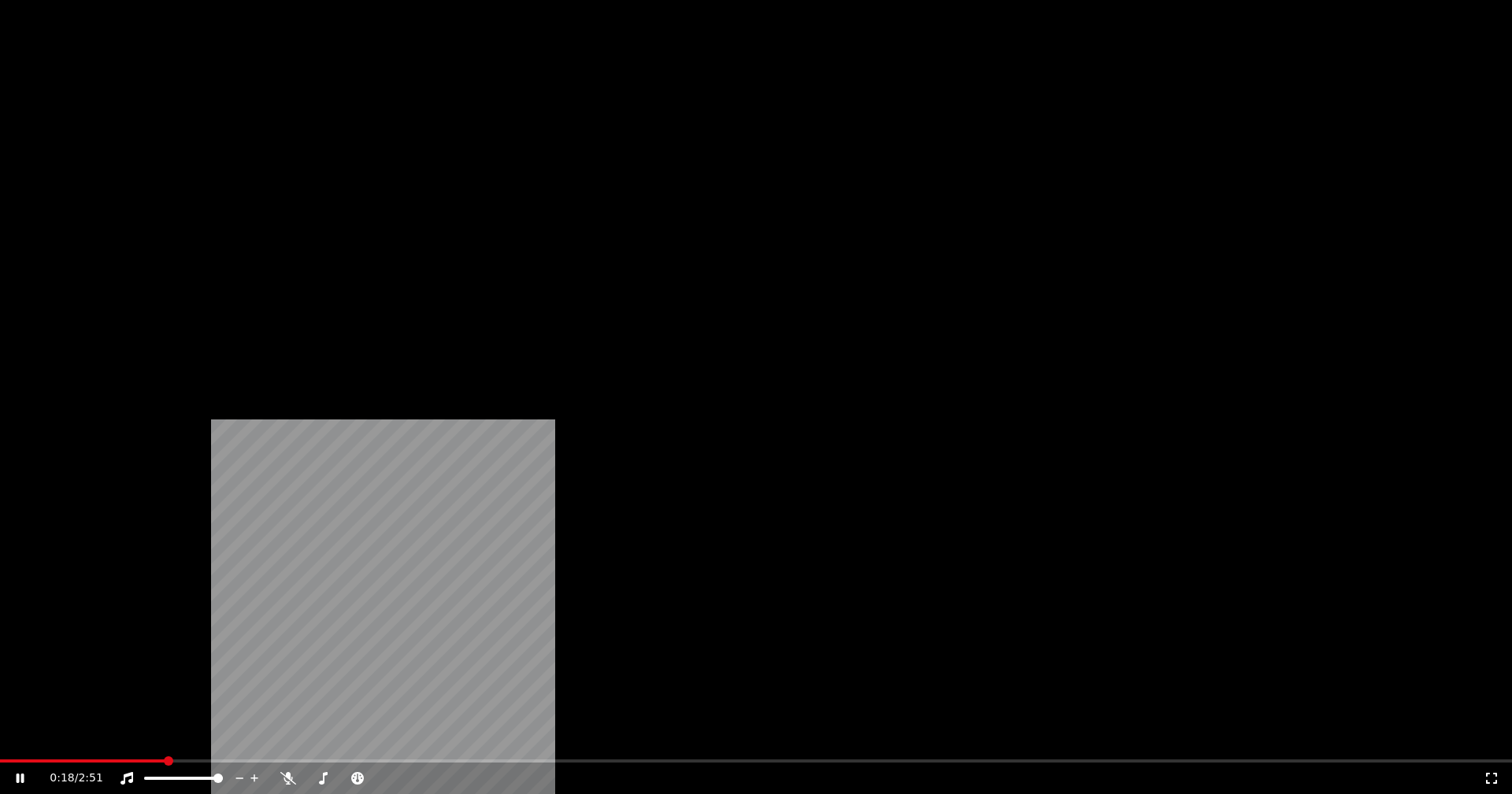
click at [292, 132] on button "Vidéo" at bounding box center [280, 121] width 62 height 22
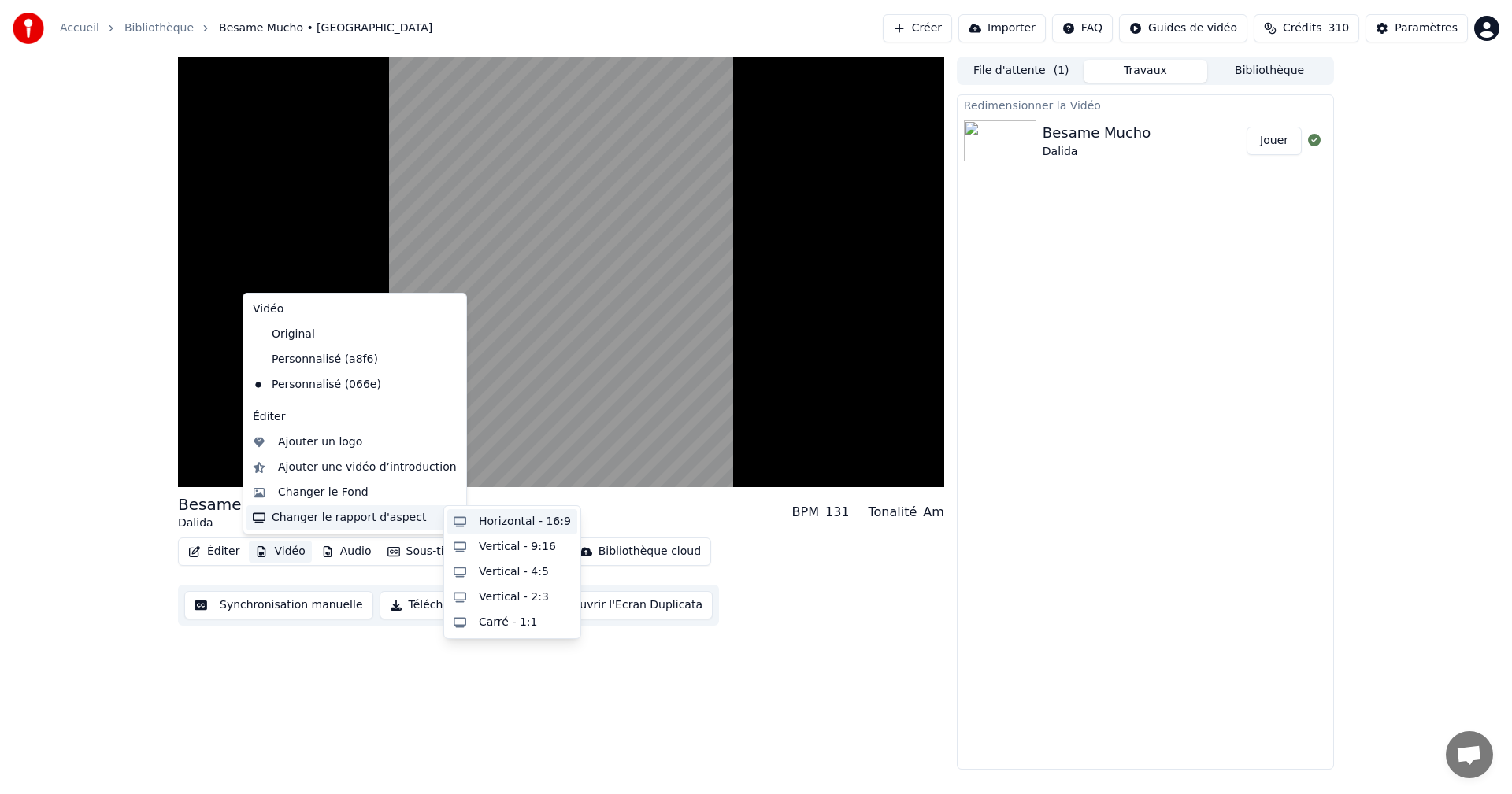
click at [531, 514] on div "Horizontal - 16:9" at bounding box center [524, 522] width 92 height 16
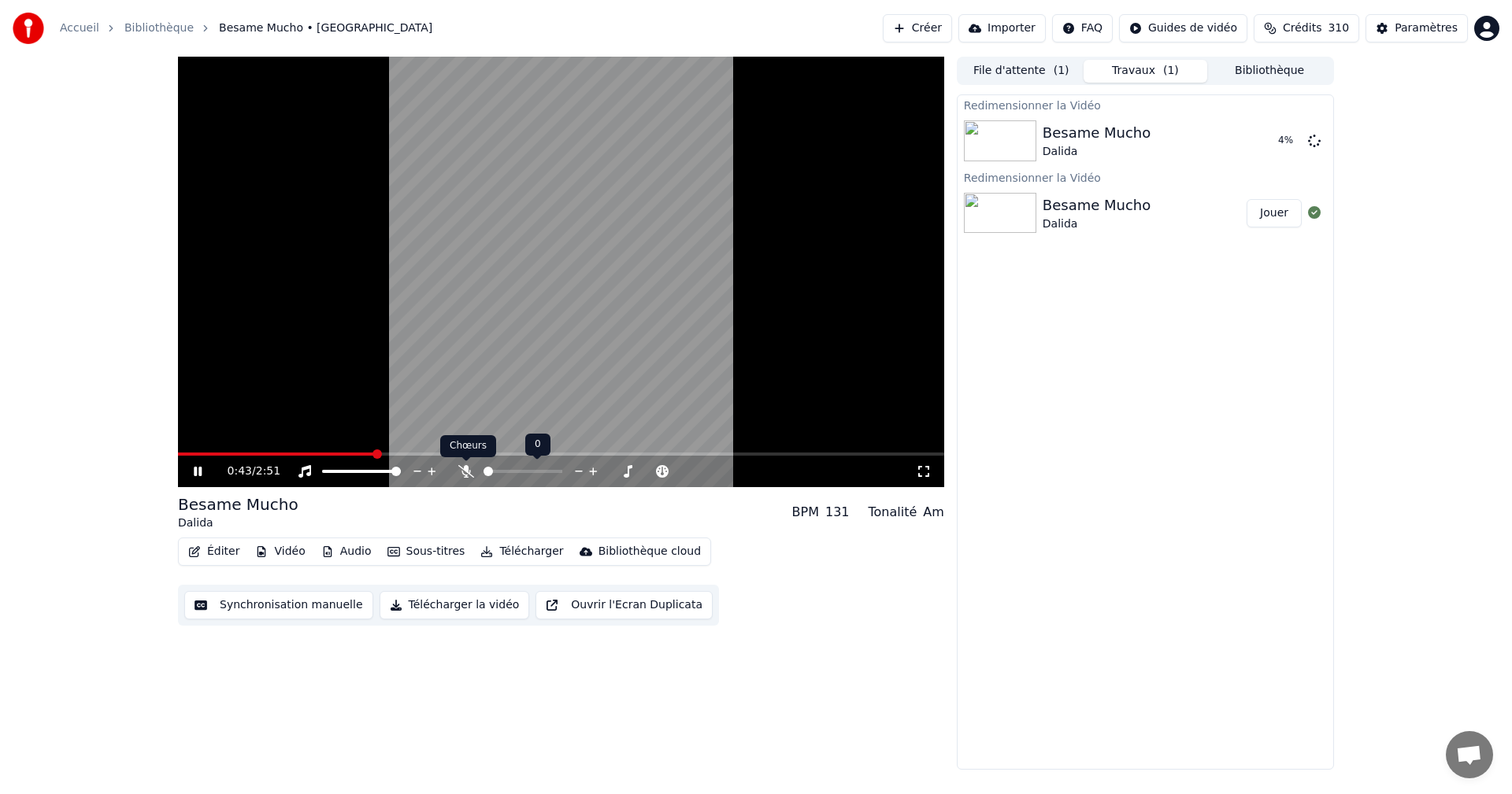
click at [469, 475] on icon at bounding box center [466, 471] width 16 height 12
click at [199, 475] on icon at bounding box center [197, 471] width 7 height 9
click at [199, 473] on icon at bounding box center [197, 471] width 9 height 11
click at [199, 473] on icon at bounding box center [197, 471] width 7 height 9
click at [1279, 146] on button "Jouer" at bounding box center [1274, 141] width 55 height 28
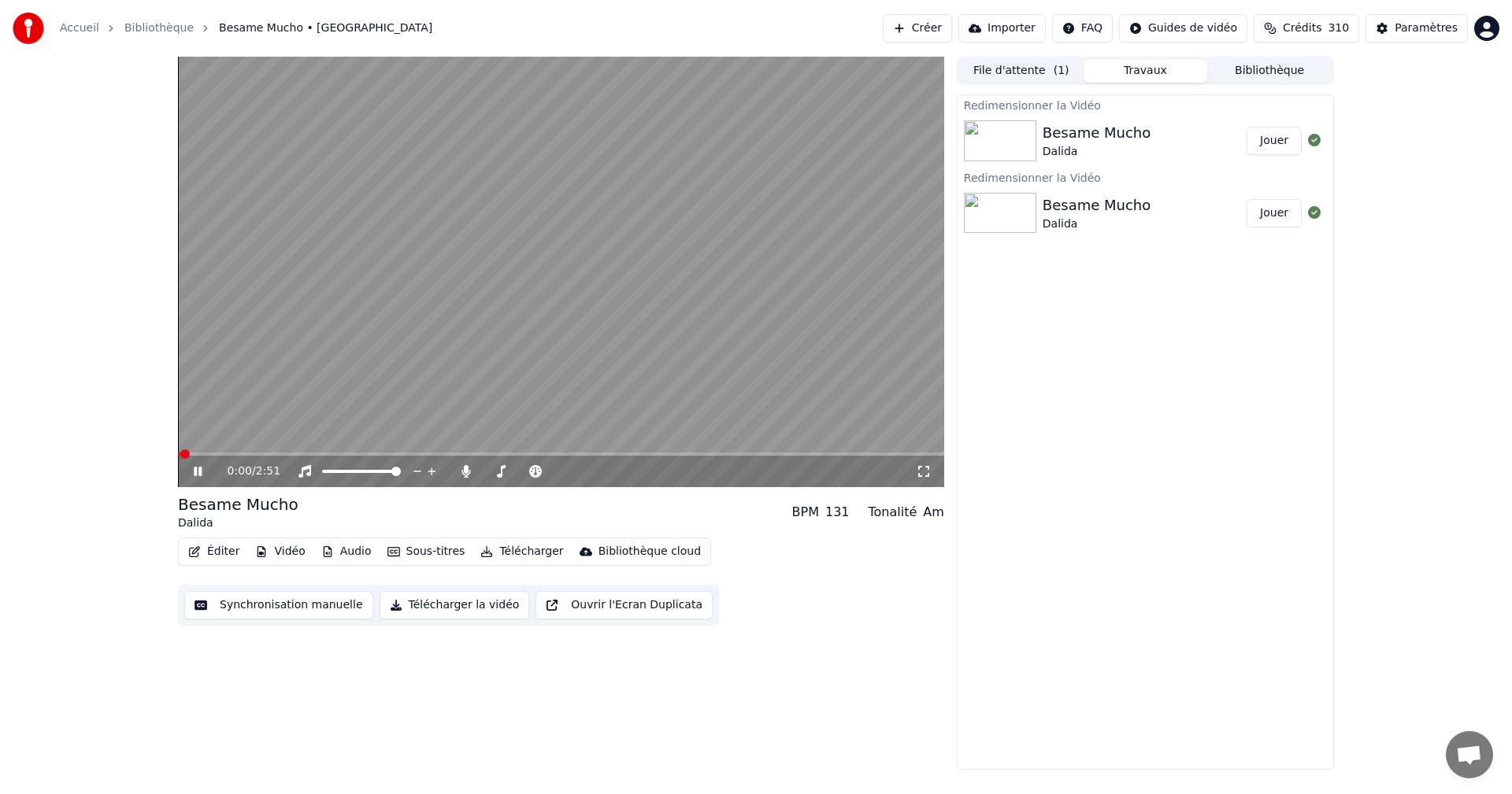
click at [926, 470] on icon at bounding box center [924, 471] width 16 height 12
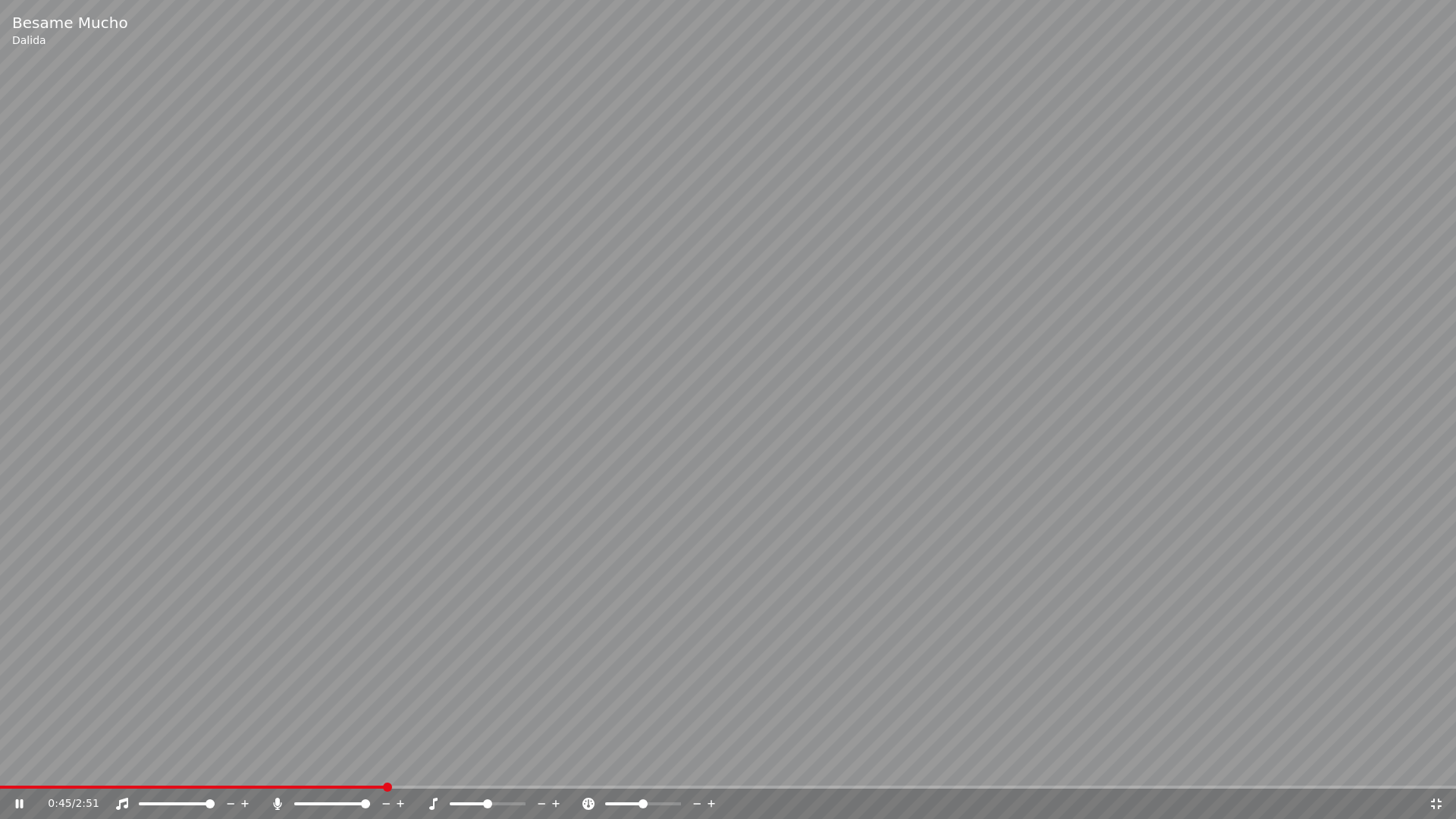
click at [1439, 765] on icon at bounding box center [1436, 803] width 10 height 10
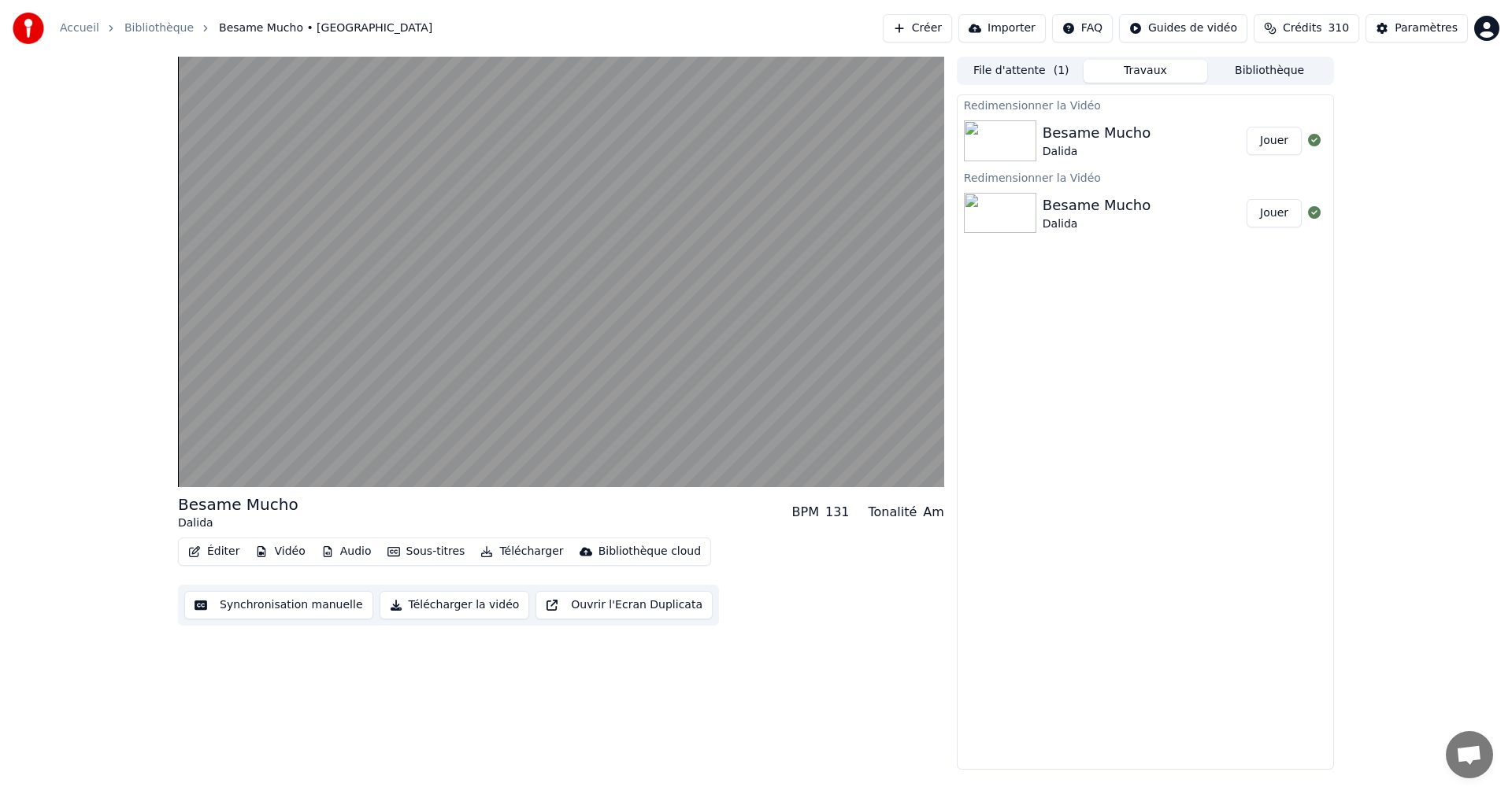
click at [1283, 143] on button "Jouer" at bounding box center [1274, 141] width 55 height 28
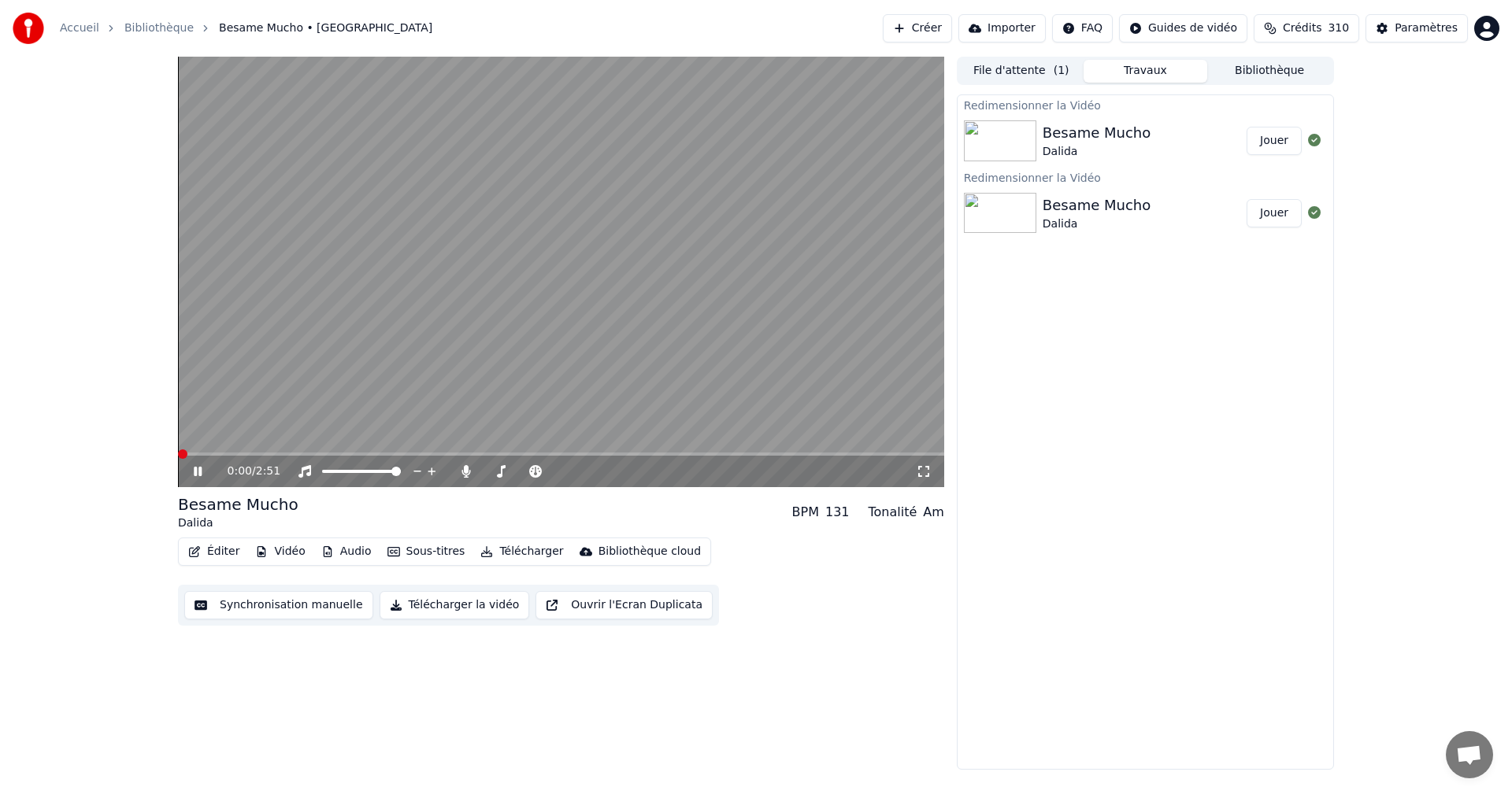
click at [925, 468] on icon at bounding box center [924, 471] width 16 height 12
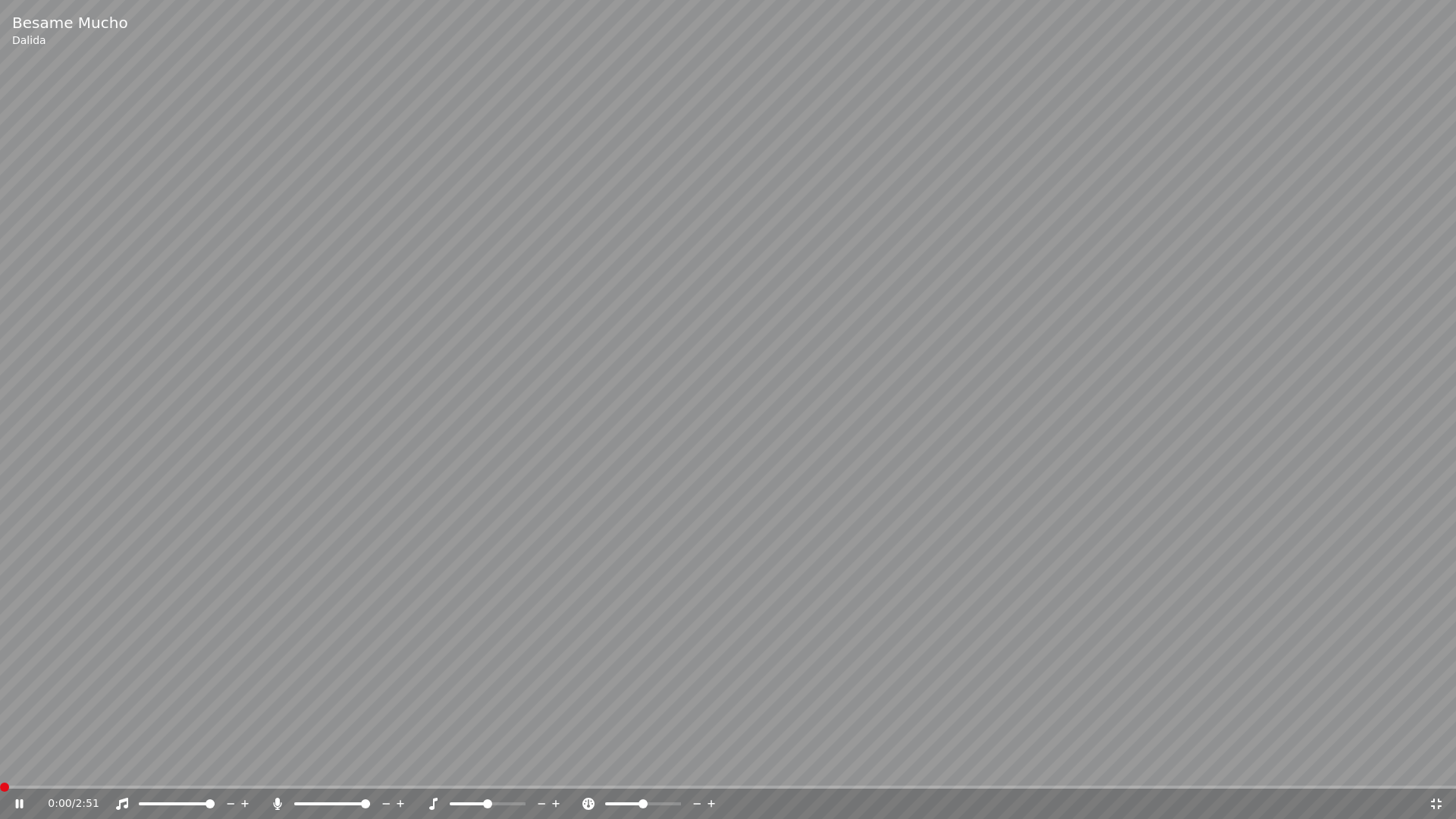
click at [48, 765] on span at bounding box center [728, 787] width 1456 height 3
click at [1434, 765] on icon at bounding box center [1436, 803] width 10 height 10
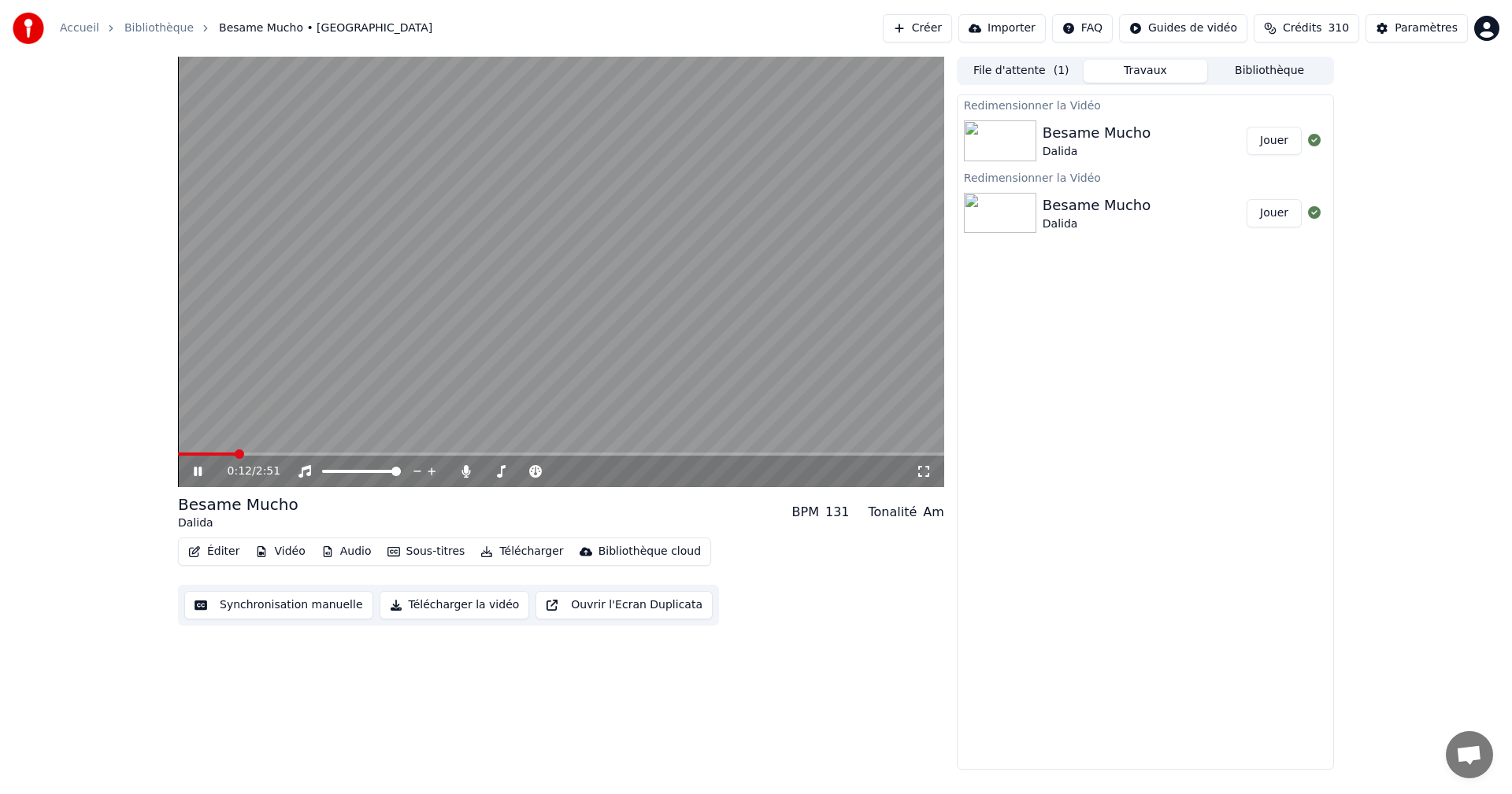
click at [1119, 207] on div "Besame Mucho" at bounding box center [1096, 205] width 108 height 22
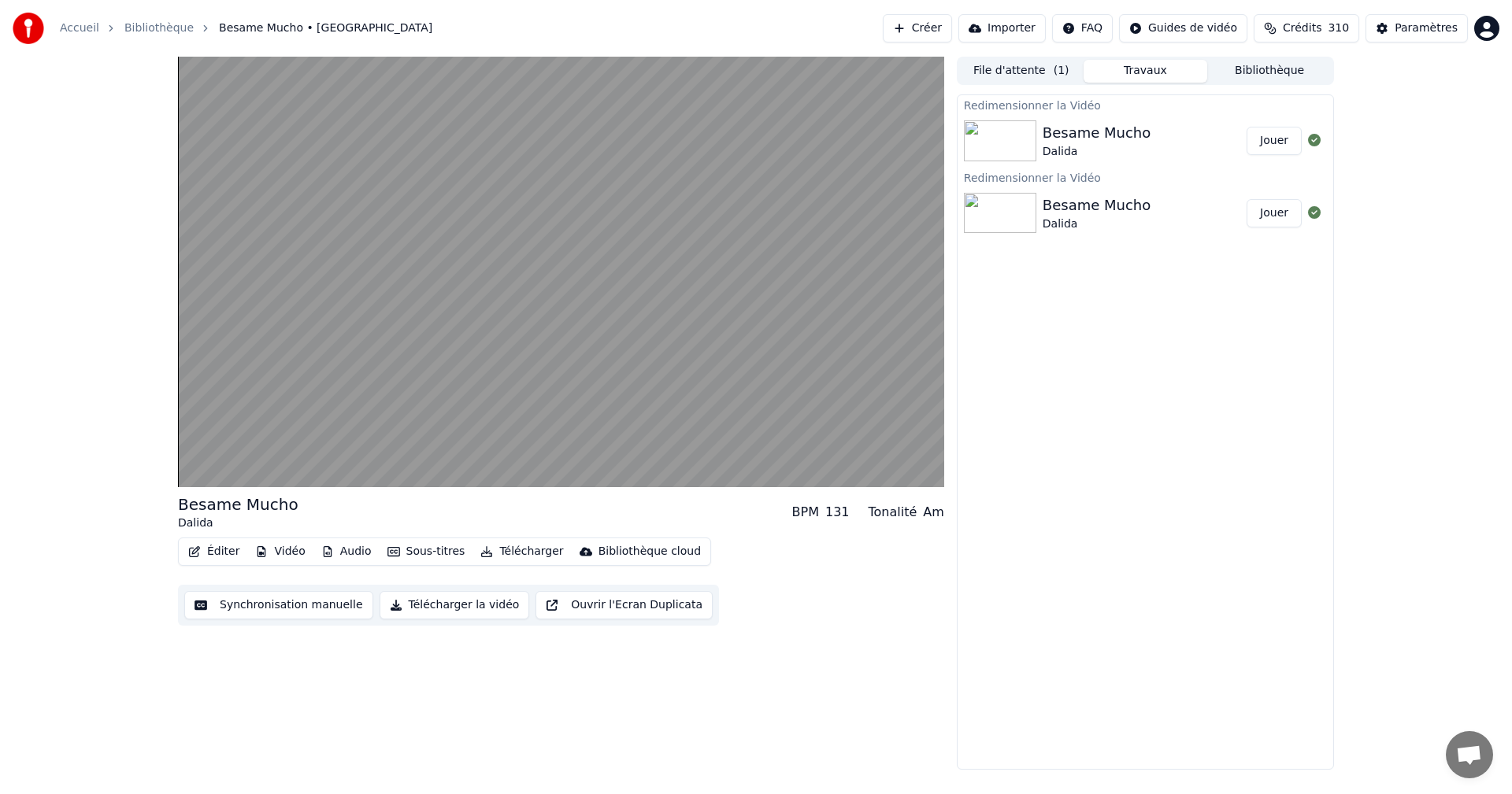
click at [1290, 214] on button "Jouer" at bounding box center [1274, 213] width 55 height 28
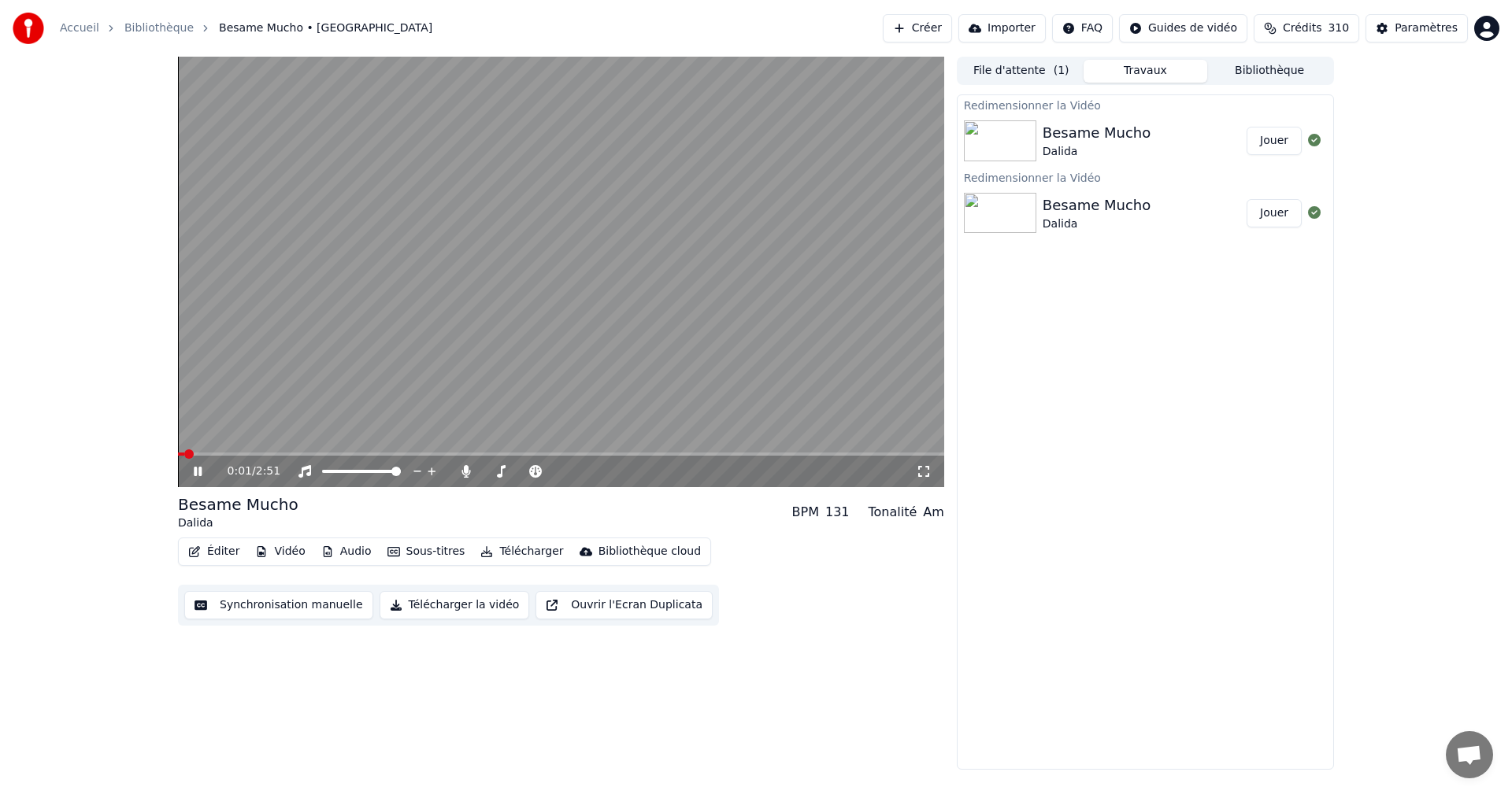
click at [299, 455] on span at bounding box center [560, 455] width 766 height 3
click at [202, 469] on icon at bounding box center [197, 471] width 7 height 9
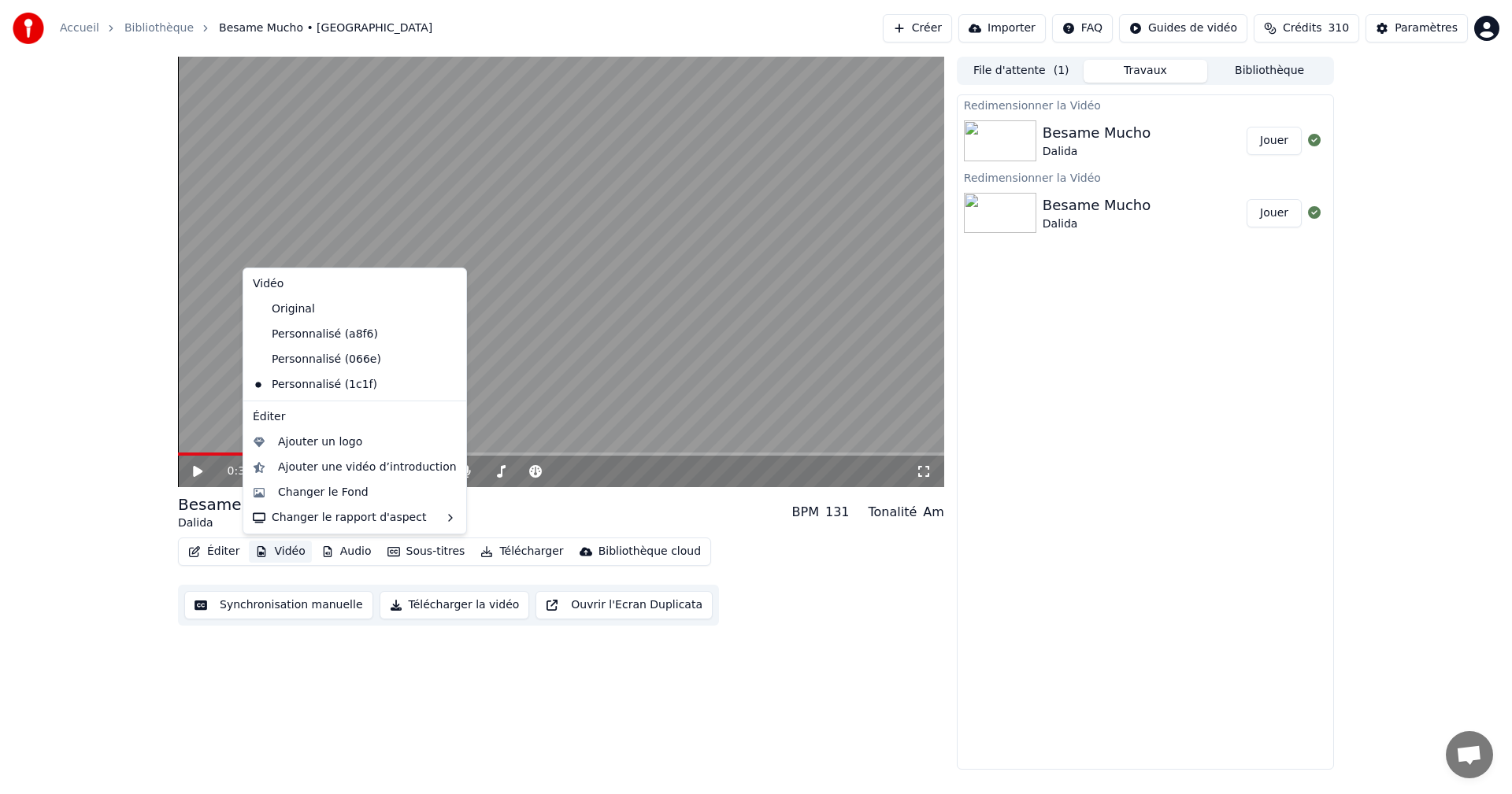
click at [295, 556] on button "Vidéo" at bounding box center [280, 552] width 62 height 22
click at [323, 498] on div "Changer le Fond" at bounding box center [323, 493] width 90 height 16
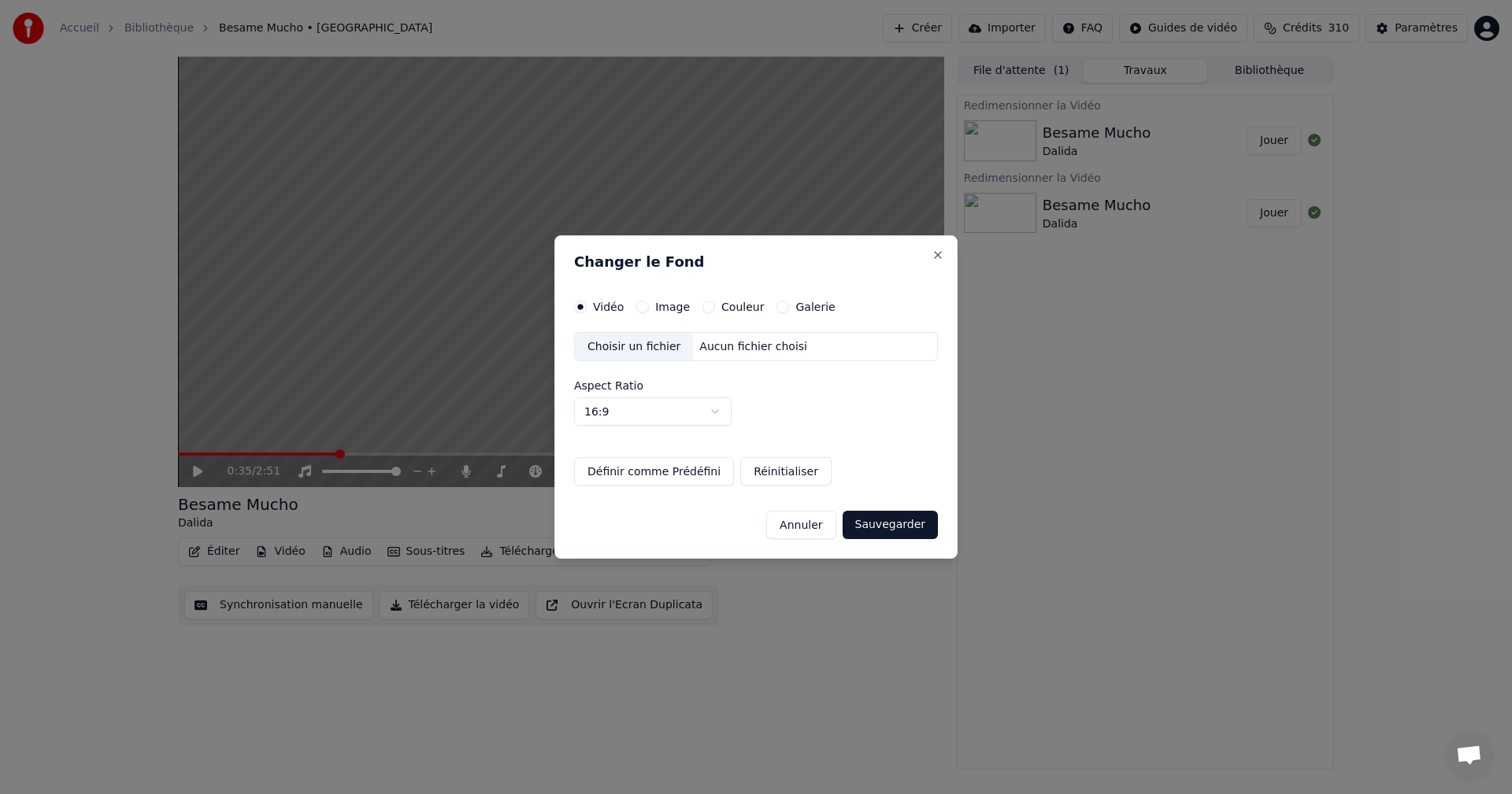
click at [652, 353] on div "Choisir un fichier" at bounding box center [634, 347] width 118 height 28
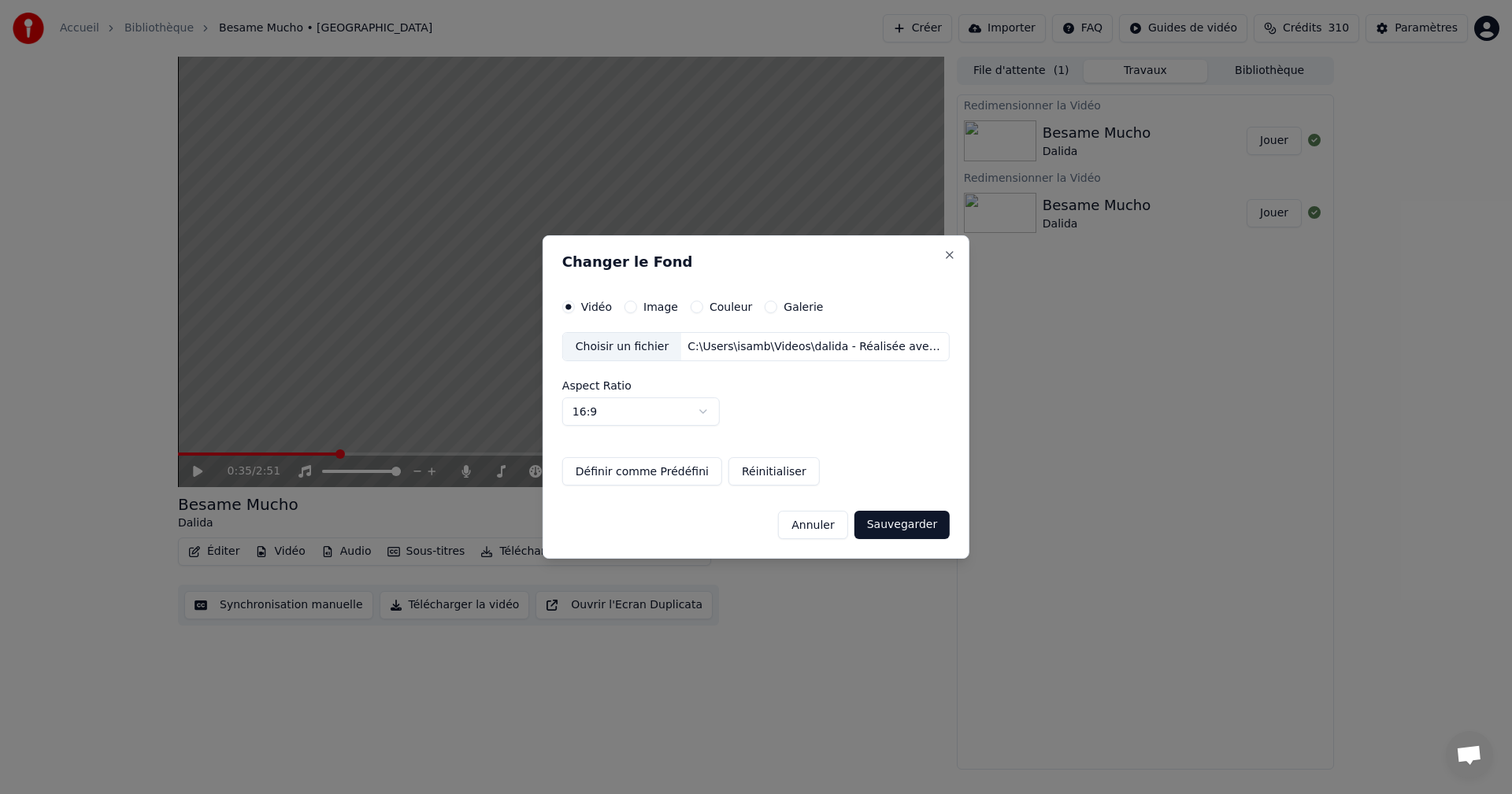
click at [884, 526] on button "Sauvegarder" at bounding box center [902, 525] width 95 height 28
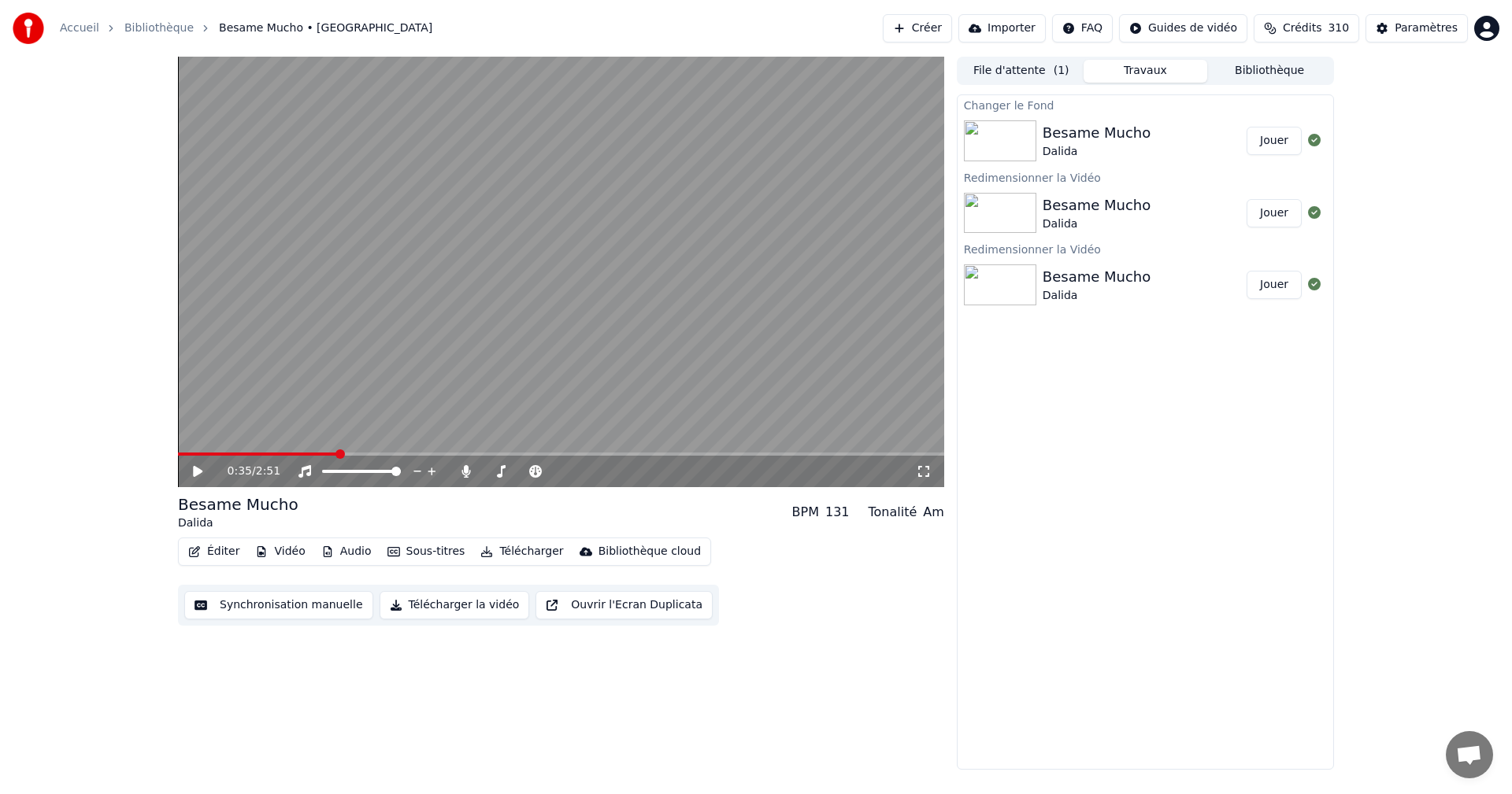
click at [1279, 139] on button "Jouer" at bounding box center [1274, 141] width 55 height 28
click at [918, 465] on div "0:00 / 2:51" at bounding box center [561, 471] width 754 height 16
click at [922, 468] on icon at bounding box center [924, 471] width 16 height 12
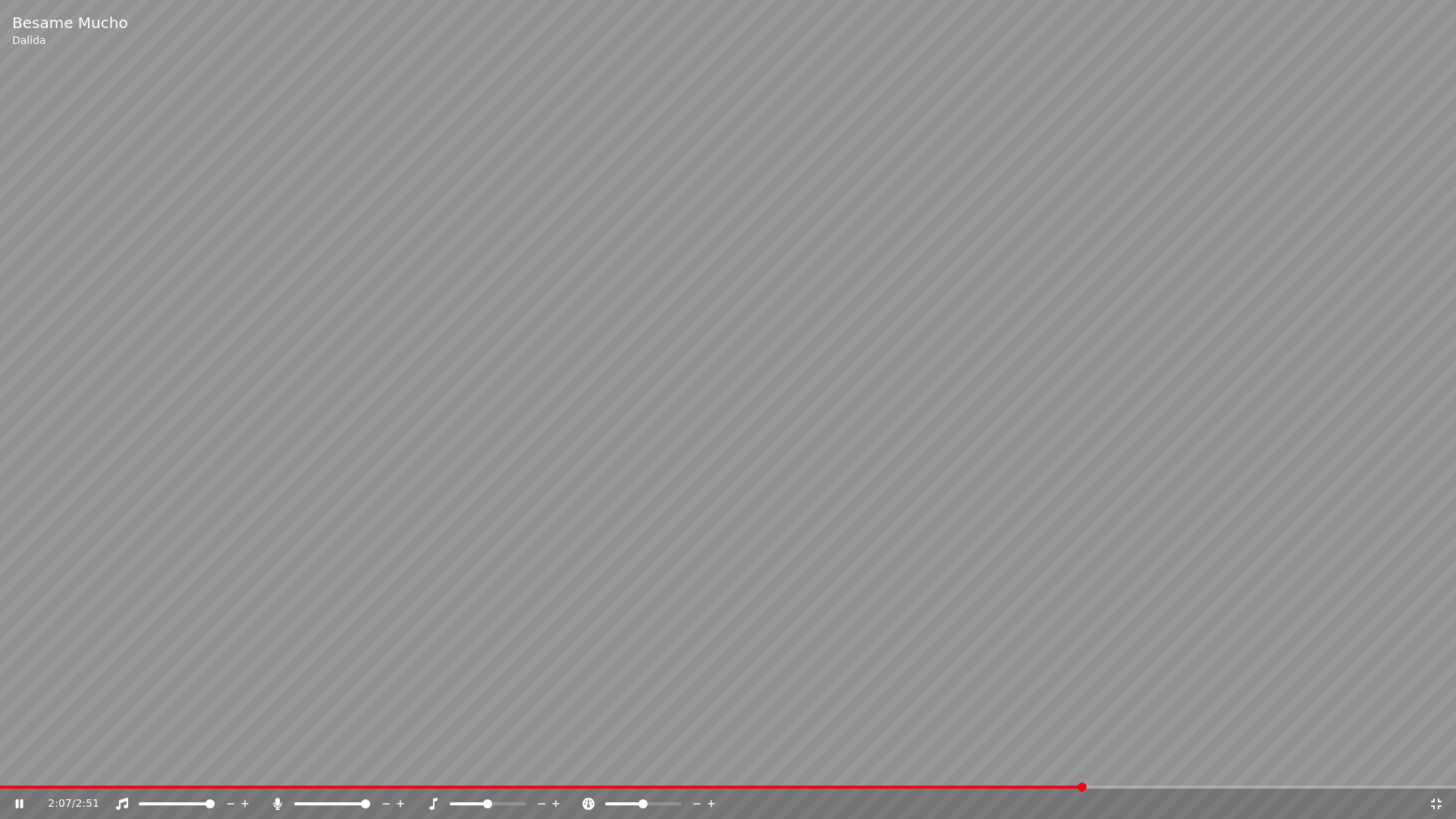
click at [1435, 765] on icon at bounding box center [1436, 803] width 15 height 12
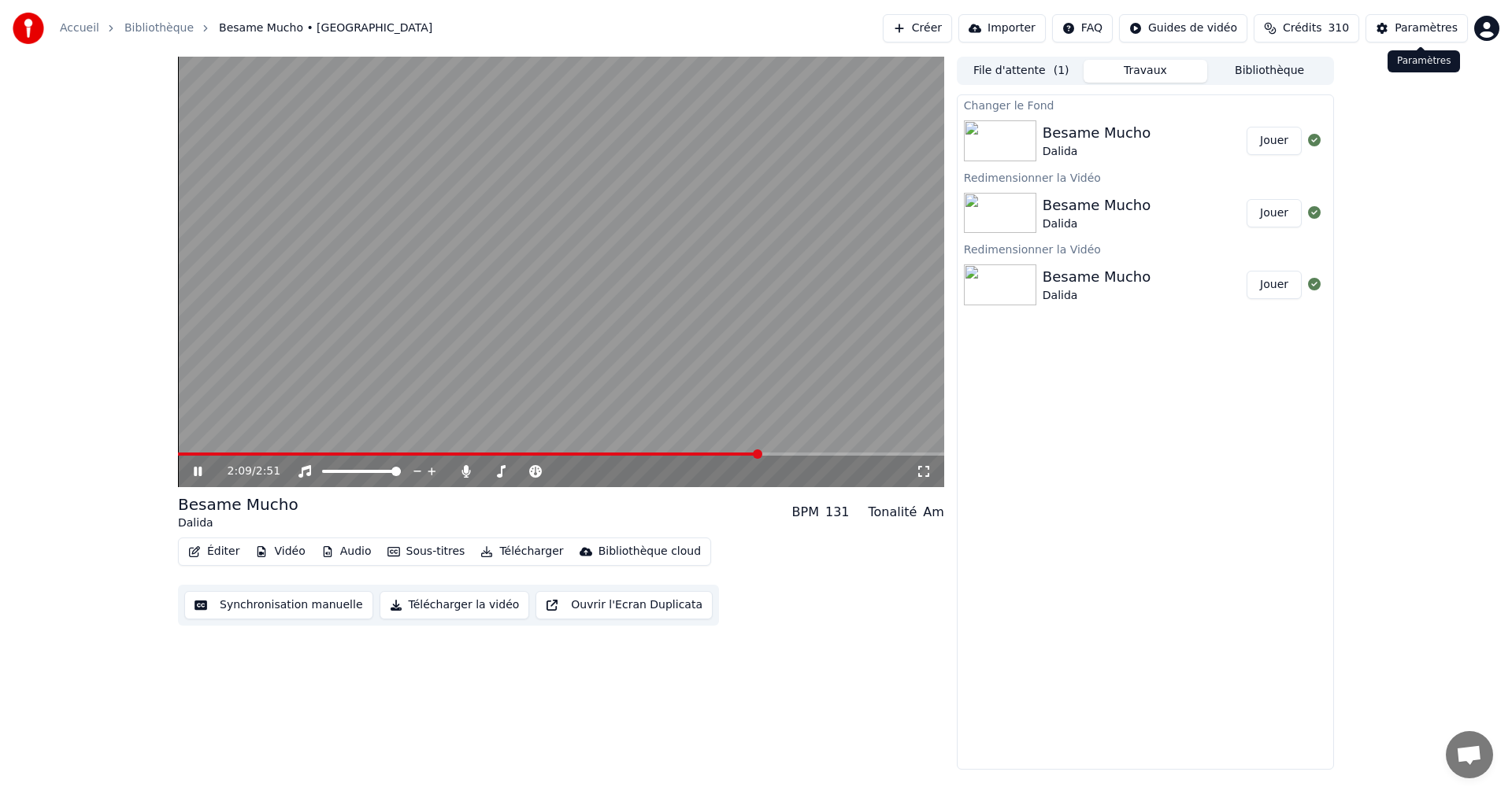
click at [1417, 32] on div "Paramètres" at bounding box center [1427, 28] width 63 height 16
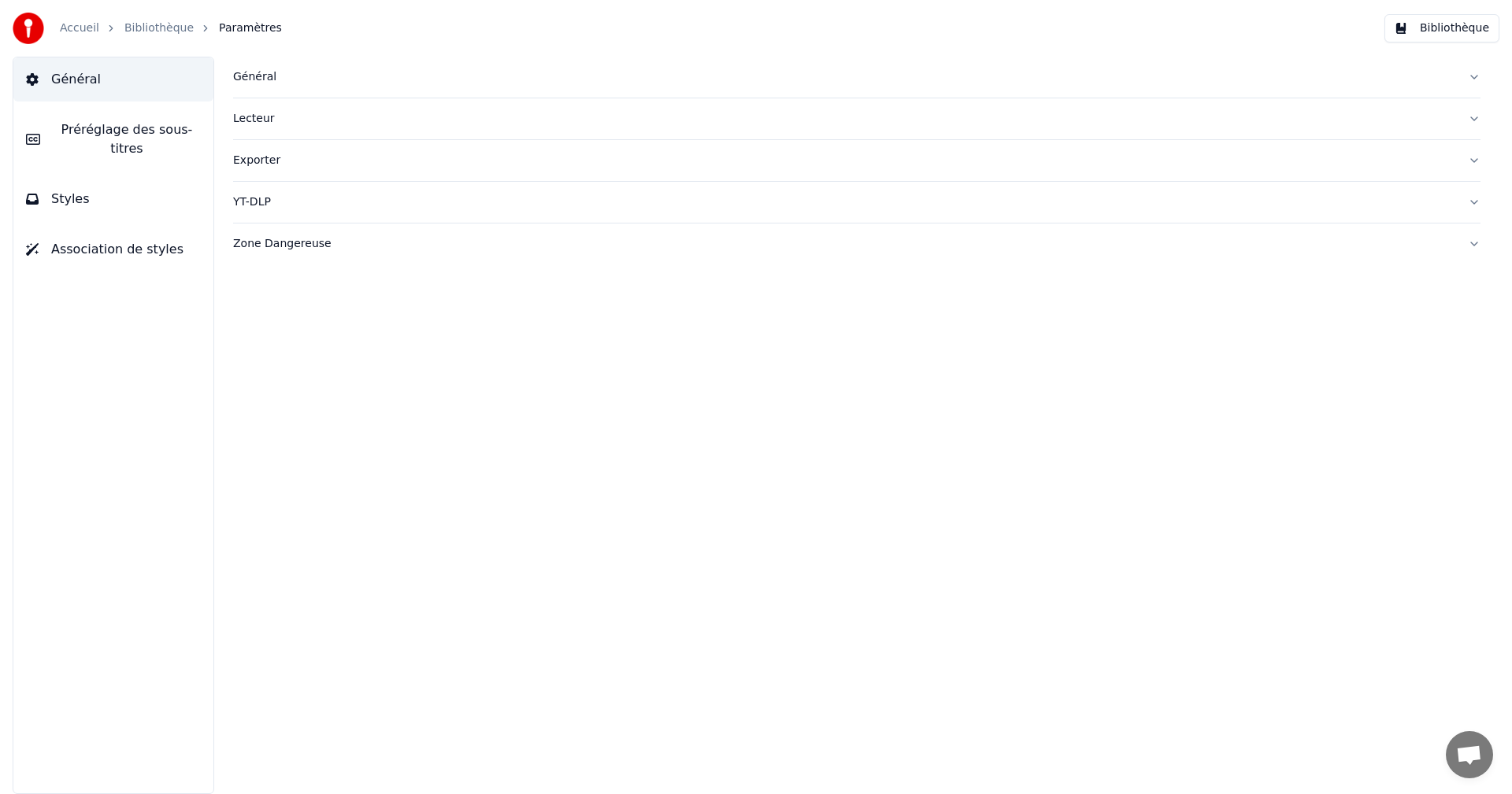
click at [142, 184] on button "Styles" at bounding box center [113, 199] width 200 height 44
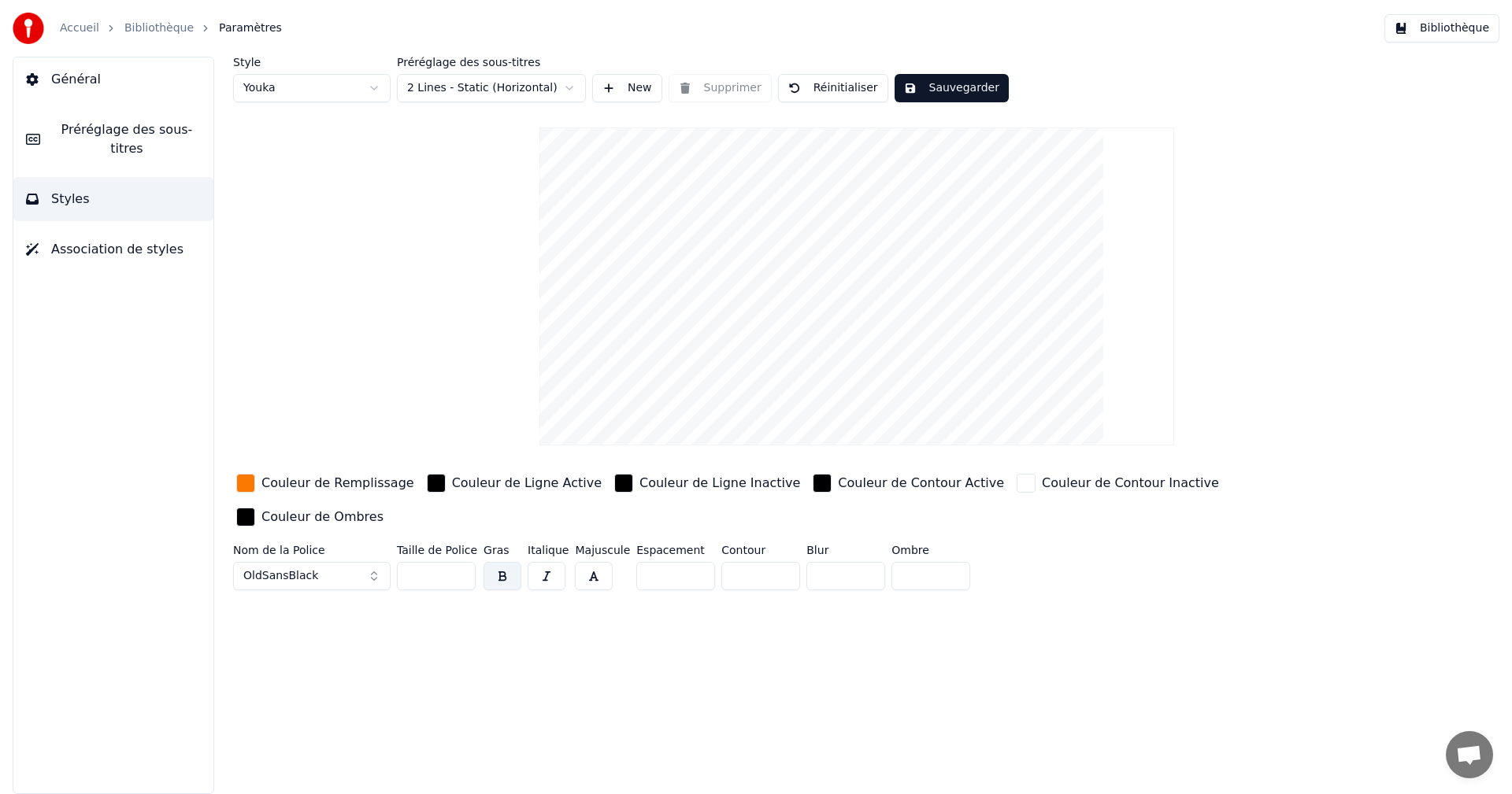
click at [460, 563] on input "**" at bounding box center [436, 577] width 79 height 28
type input "**"
click at [460, 563] on input "**" at bounding box center [436, 577] width 79 height 28
click at [336, 485] on div "Couleur de Remplissage" at bounding box center [338, 483] width 153 height 19
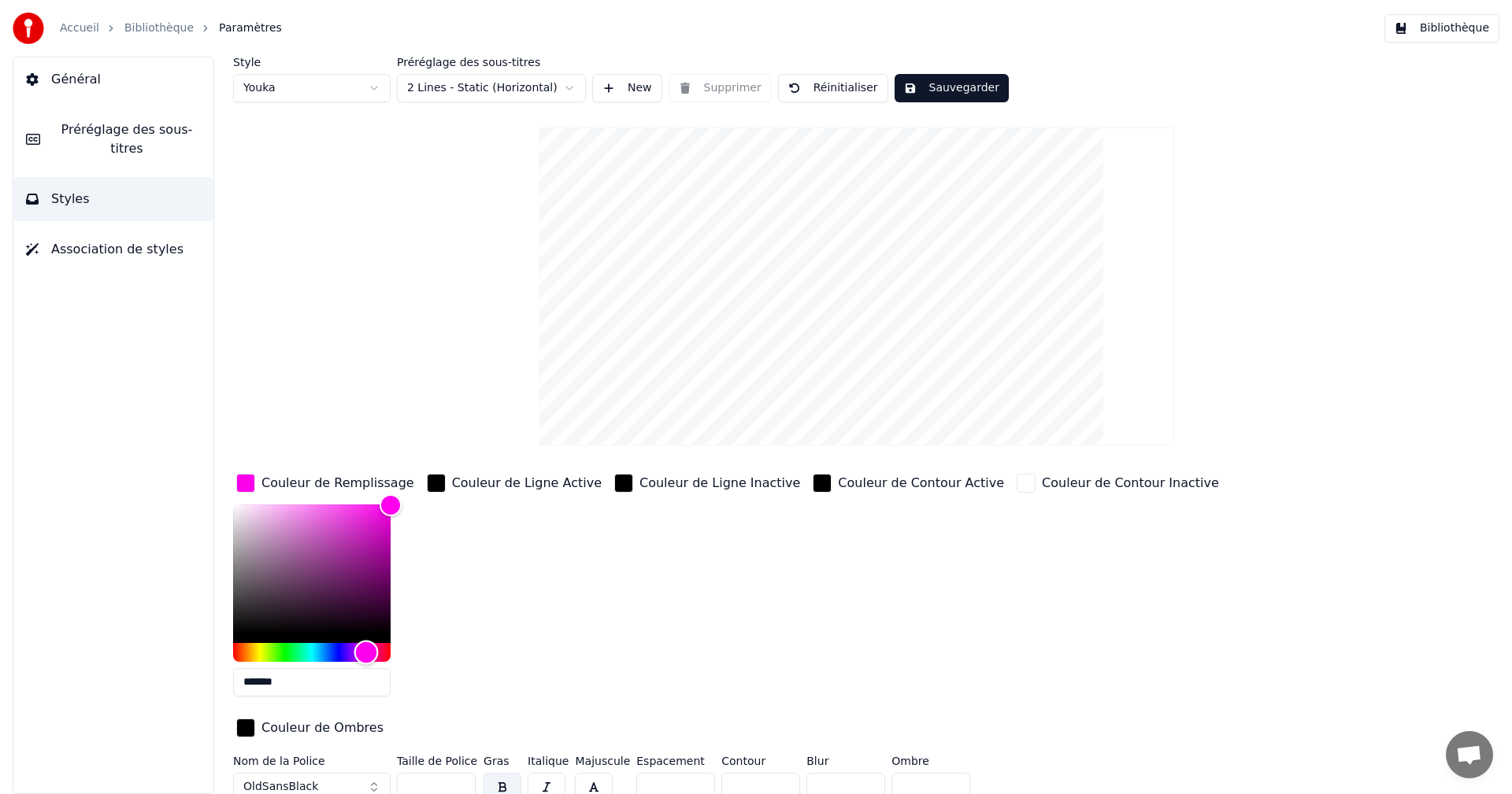
drag, startPoint x: 244, startPoint y: 655, endPoint x: 362, endPoint y: 653, distance: 118.0
click at [363, 652] on div "Hue" at bounding box center [366, 651] width 24 height 24
click at [369, 652] on div "Hue" at bounding box center [369, 651] width 24 height 24
type input "*******"
click at [367, 651] on div "Hue" at bounding box center [367, 651] width 24 height 24
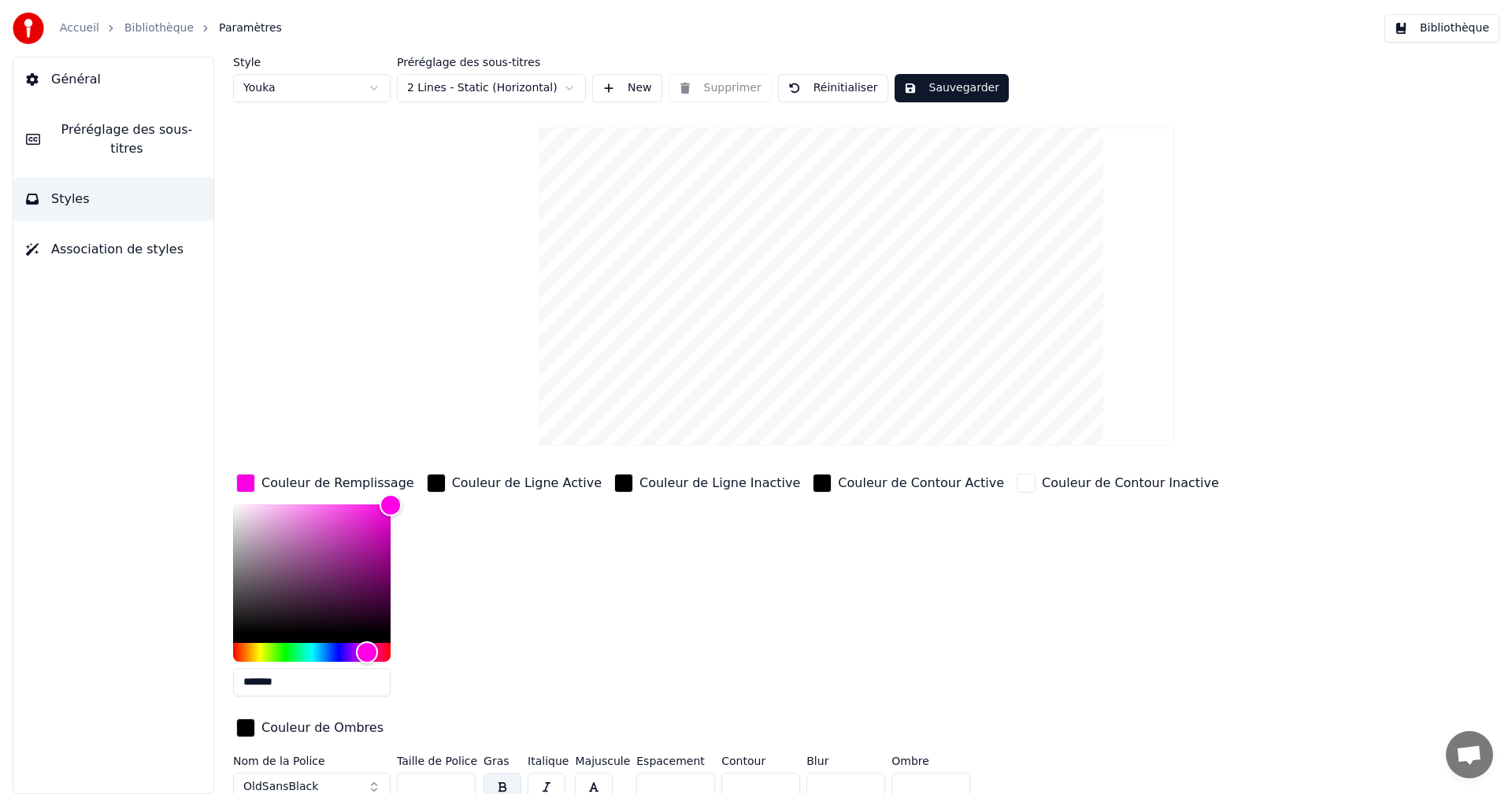
click at [957, 95] on button "Sauvegarder" at bounding box center [952, 88] width 115 height 28
click at [1460, 35] on button "Bibliothèque" at bounding box center [1441, 28] width 115 height 28
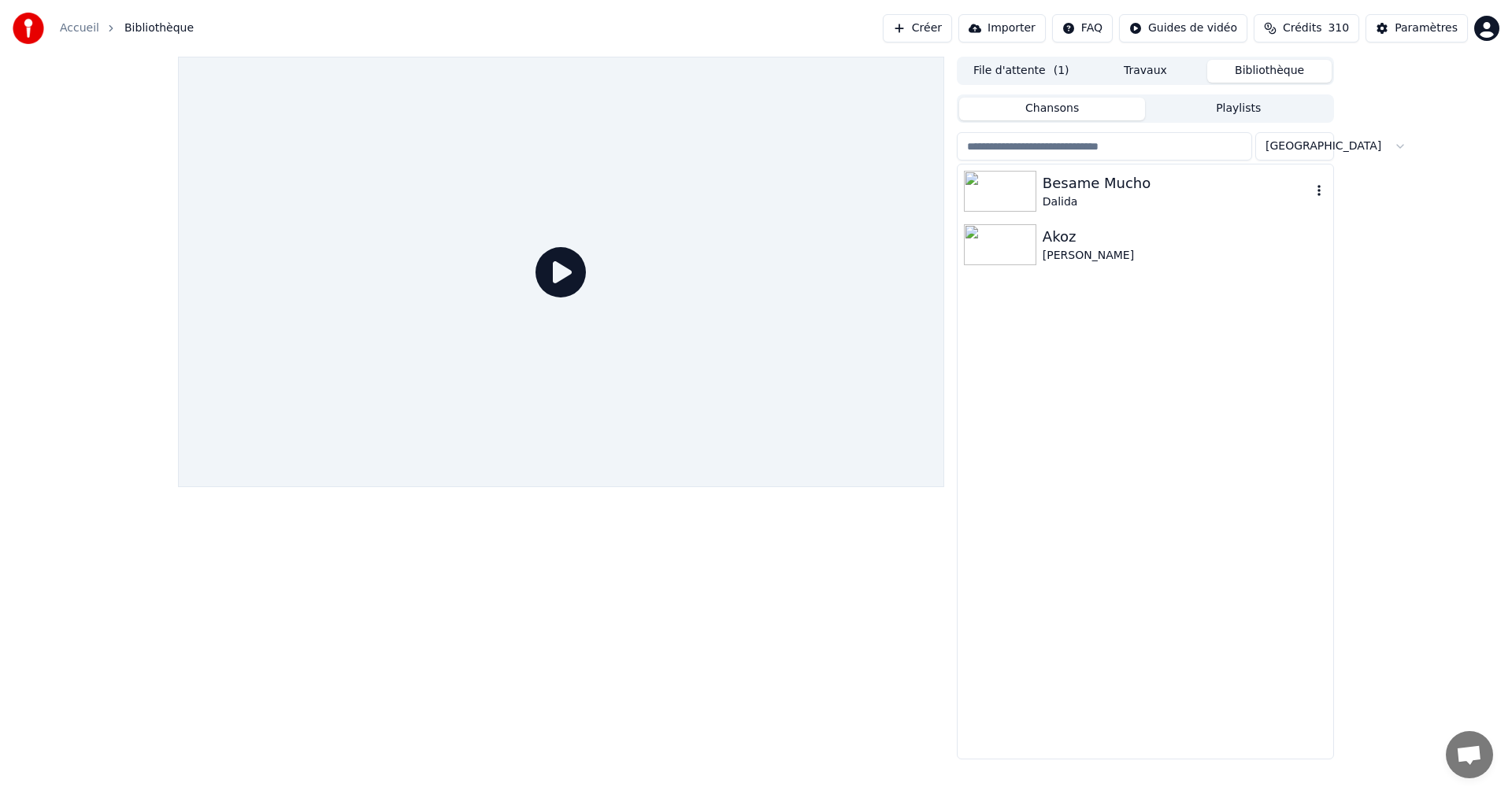
click at [1056, 185] on div "Besame Mucho" at bounding box center [1177, 183] width 269 height 22
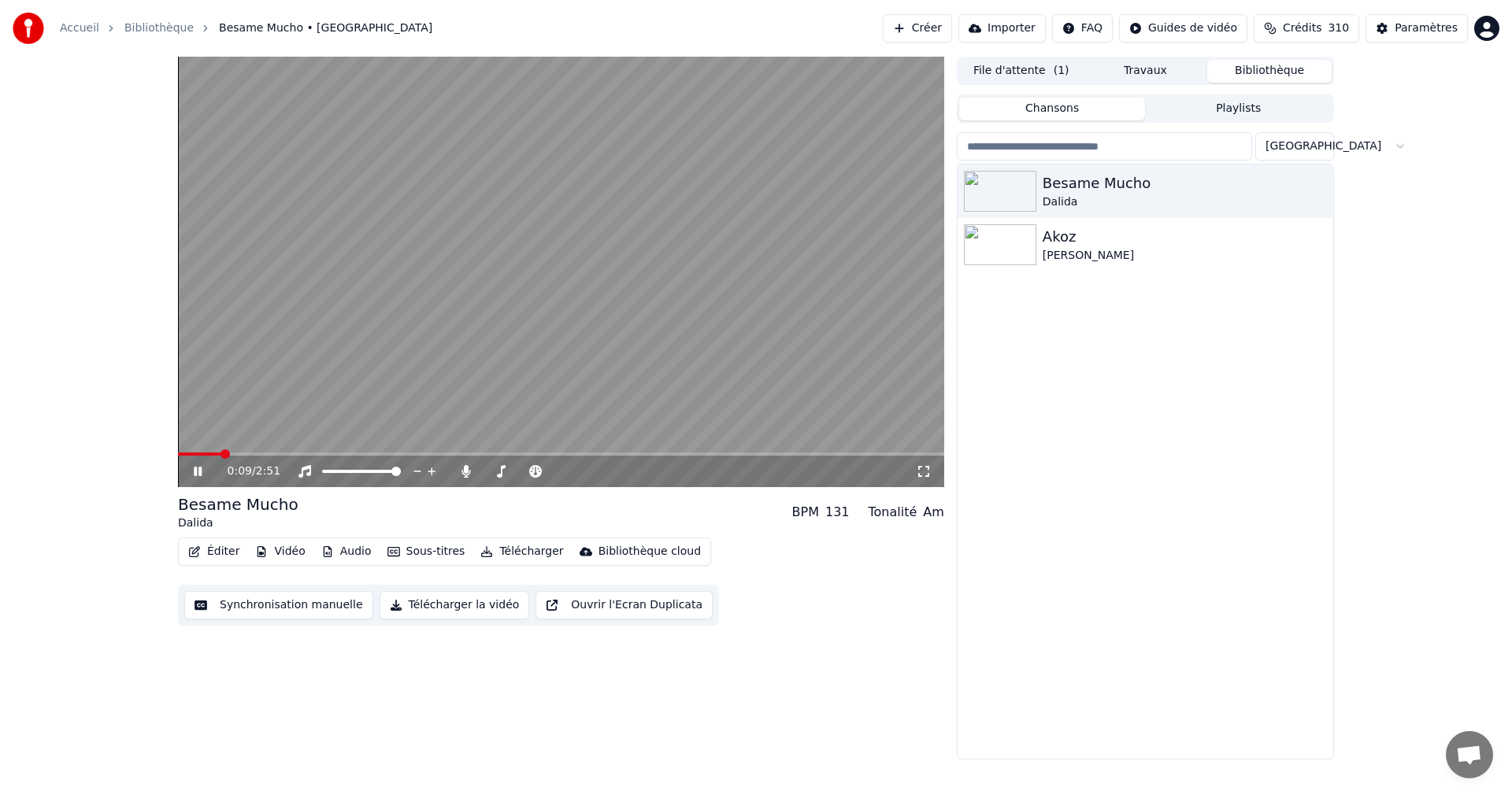
click at [118, 421] on div "0:09 / 2:51 Besame Mucho Dalida BPM 131 Tonalité Am Éditer Vidéo Audio Sous-tit…" at bounding box center [756, 407] width 1512 height 703
click at [920, 471] on icon at bounding box center [924, 471] width 16 height 12
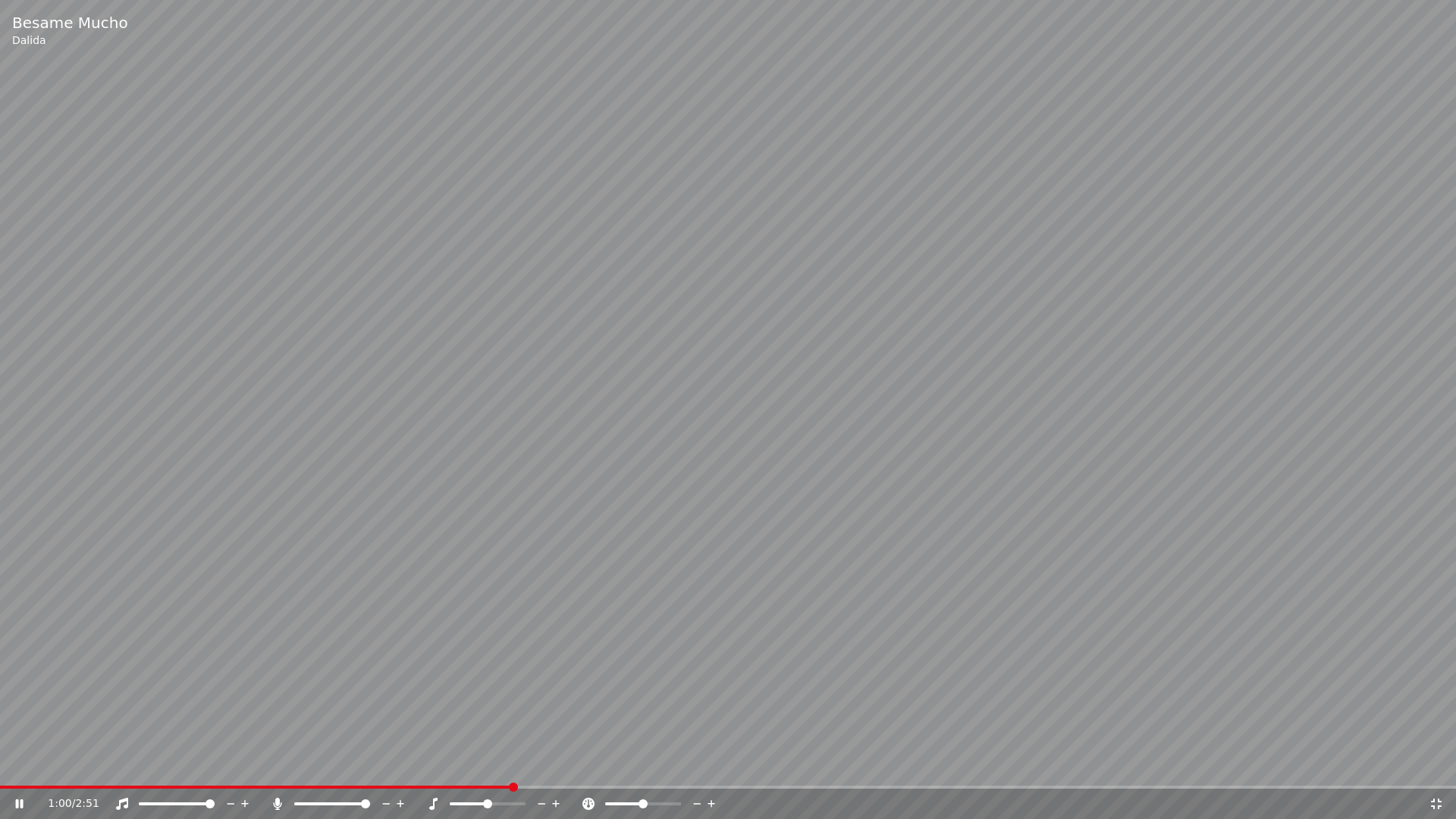
click at [1434, 765] on icon at bounding box center [1436, 803] width 15 height 12
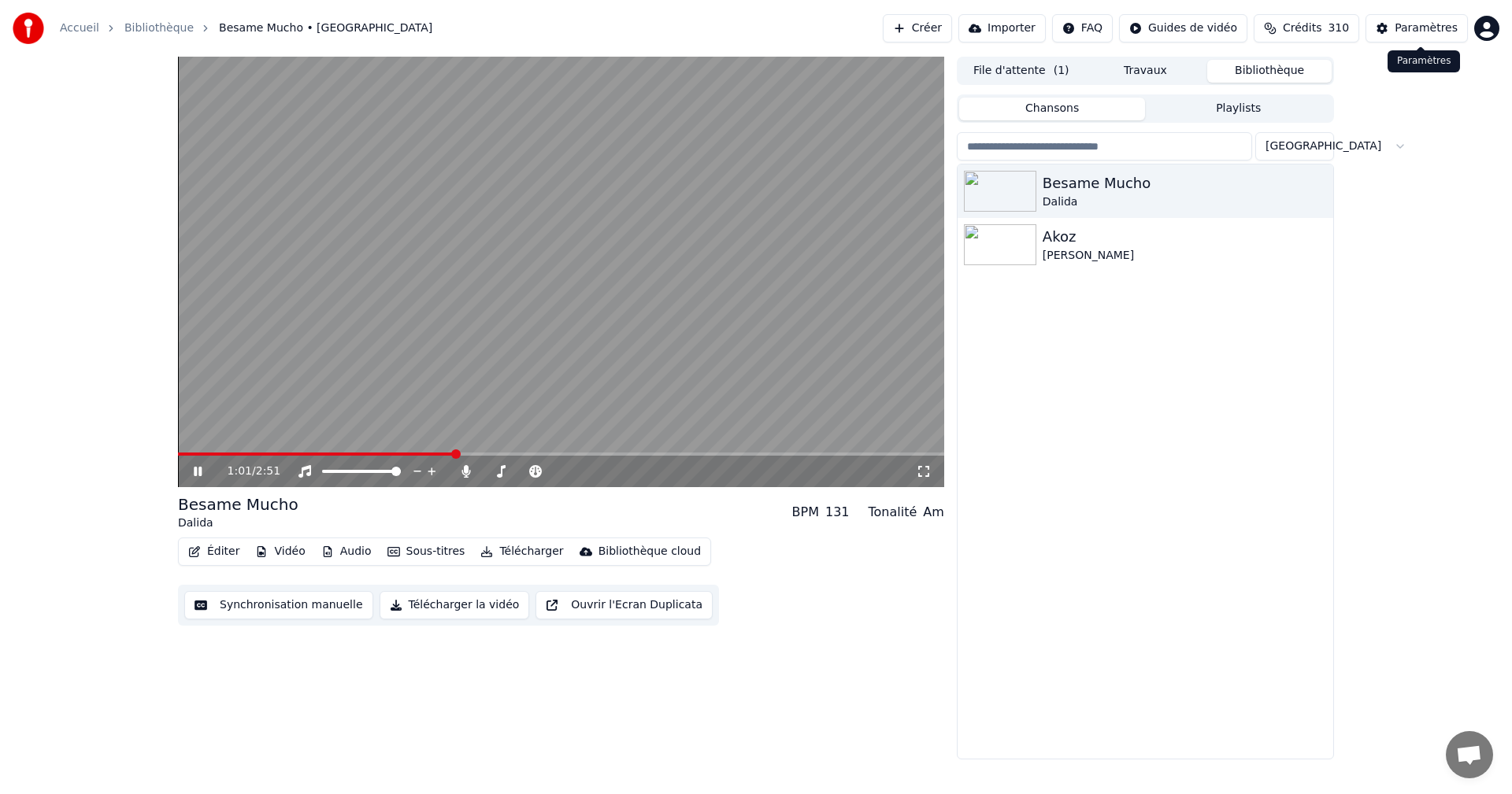
click at [1399, 35] on button "Paramètres" at bounding box center [1416, 28] width 102 height 28
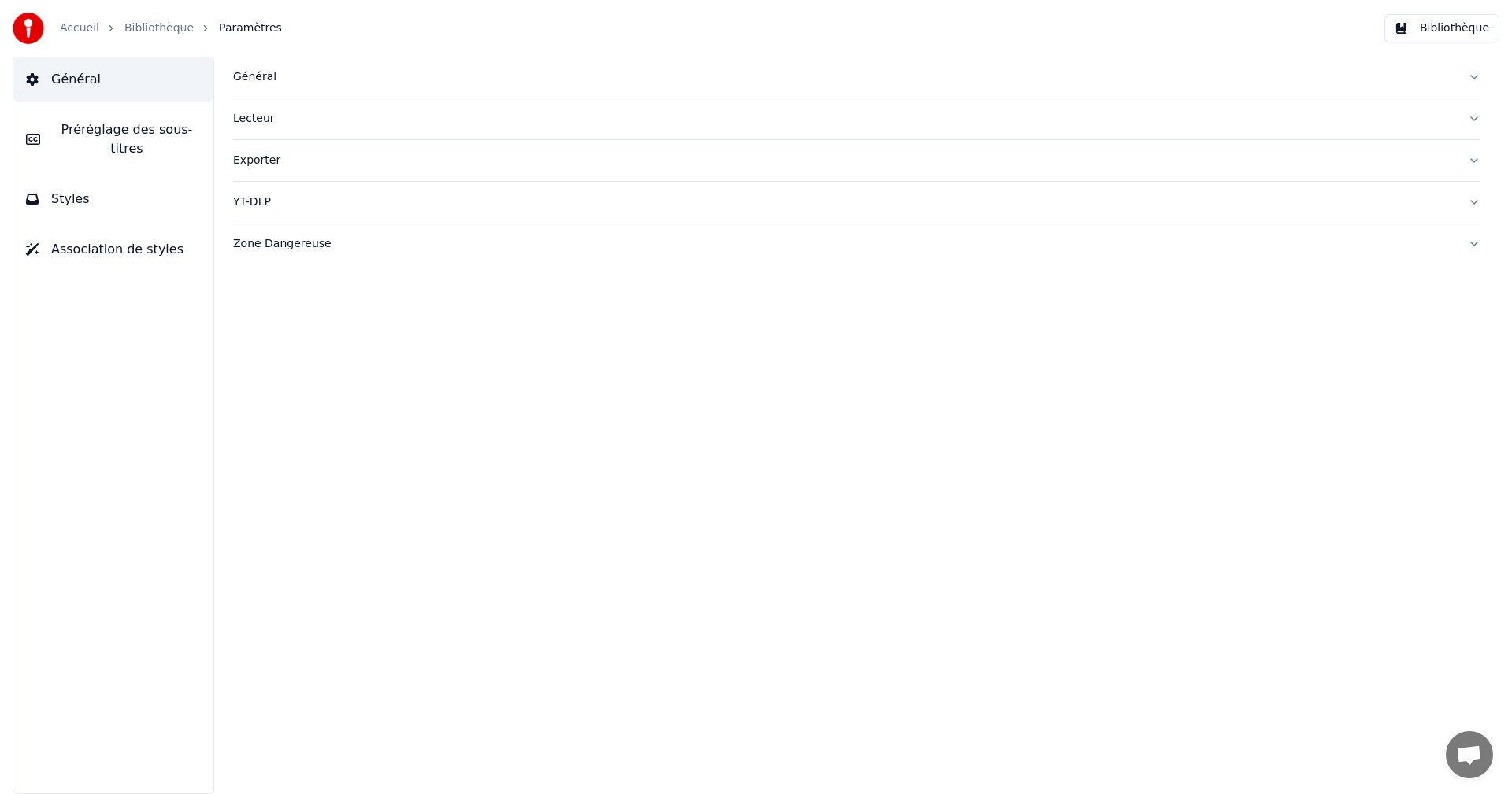
click at [172, 178] on button "Styles" at bounding box center [113, 199] width 200 height 44
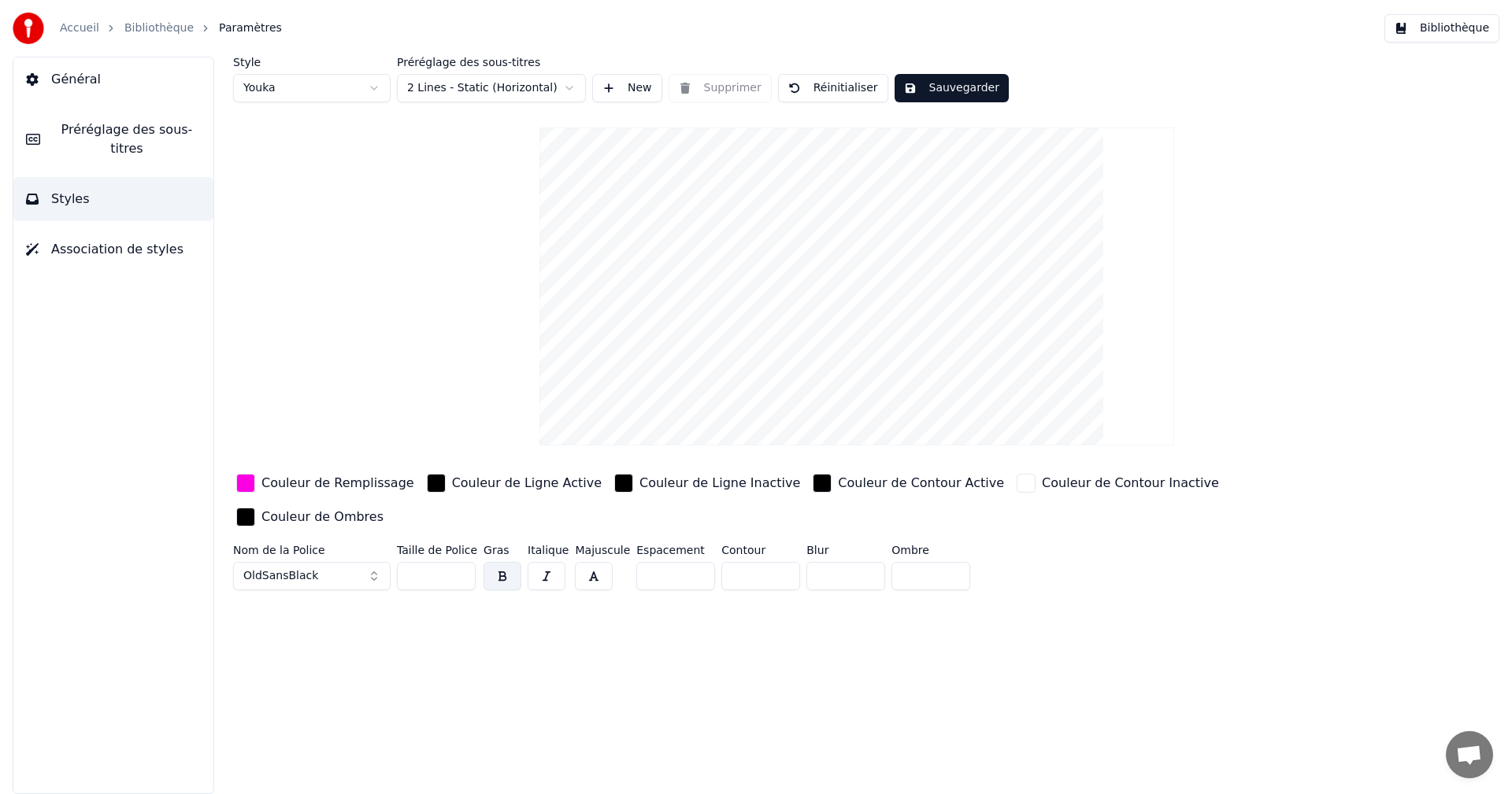
click at [461, 563] on input "**" at bounding box center [436, 577] width 79 height 28
click at [461, 563] on input "**" at bounding box center [436, 577] width 79 height 28
click at [462, 563] on input "**" at bounding box center [436, 577] width 79 height 28
type input "***"
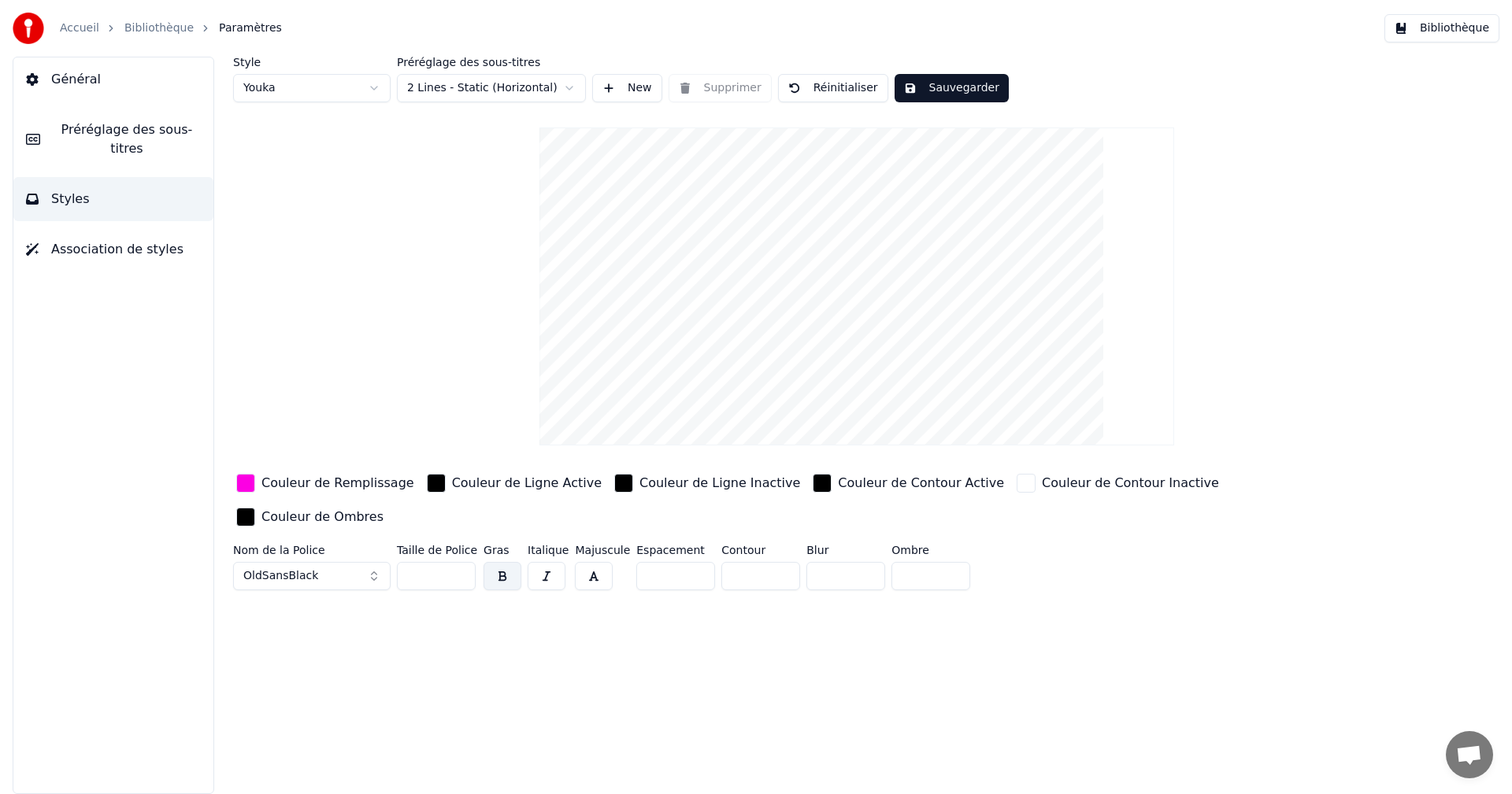
click at [462, 563] on input "***" at bounding box center [436, 577] width 79 height 28
click at [962, 86] on button "Sauvegarder" at bounding box center [952, 88] width 115 height 28
click at [1441, 31] on button "Bibliothèque" at bounding box center [1441, 28] width 115 height 28
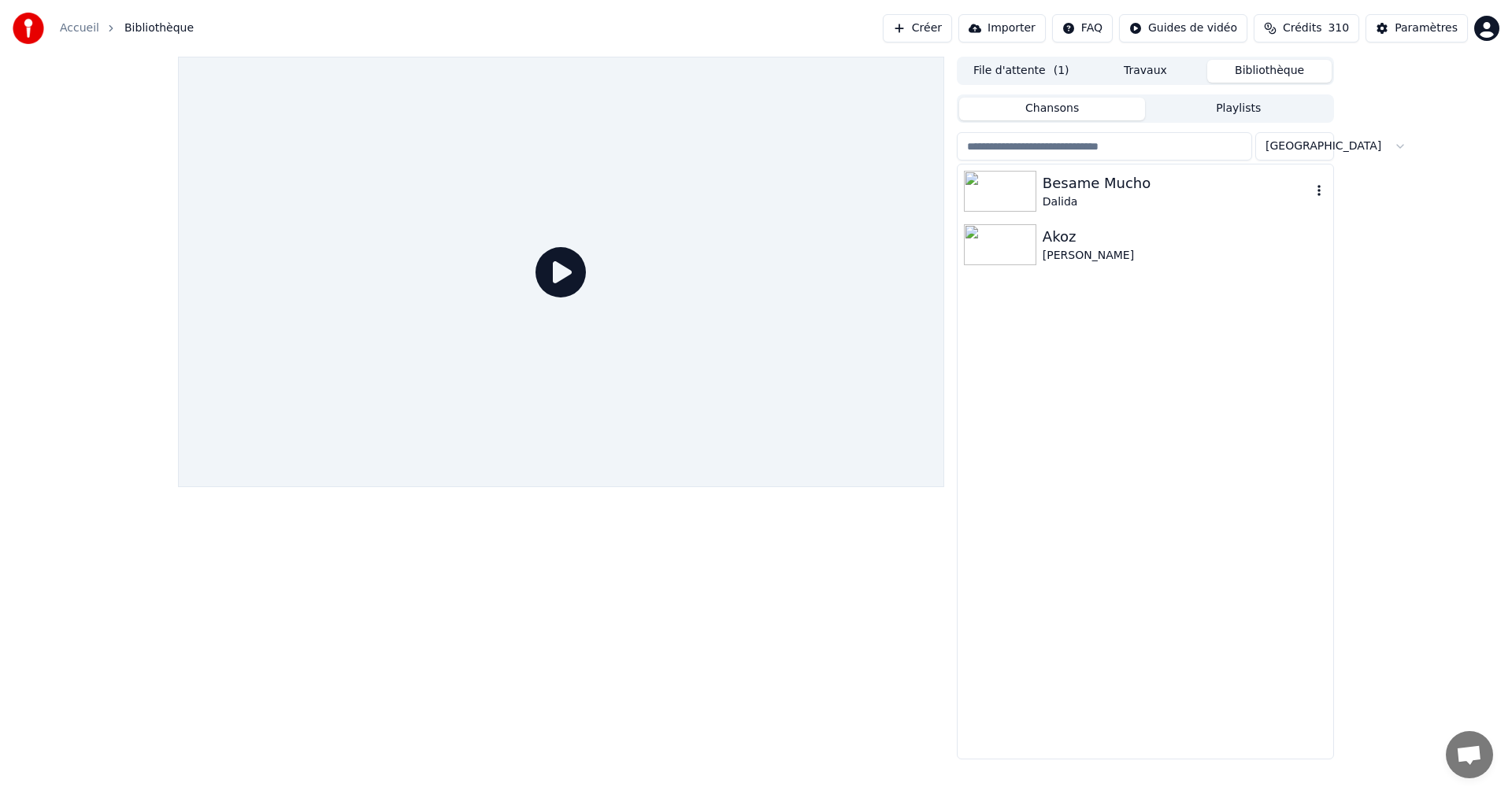
click at [1127, 198] on div "Dalida" at bounding box center [1177, 202] width 269 height 16
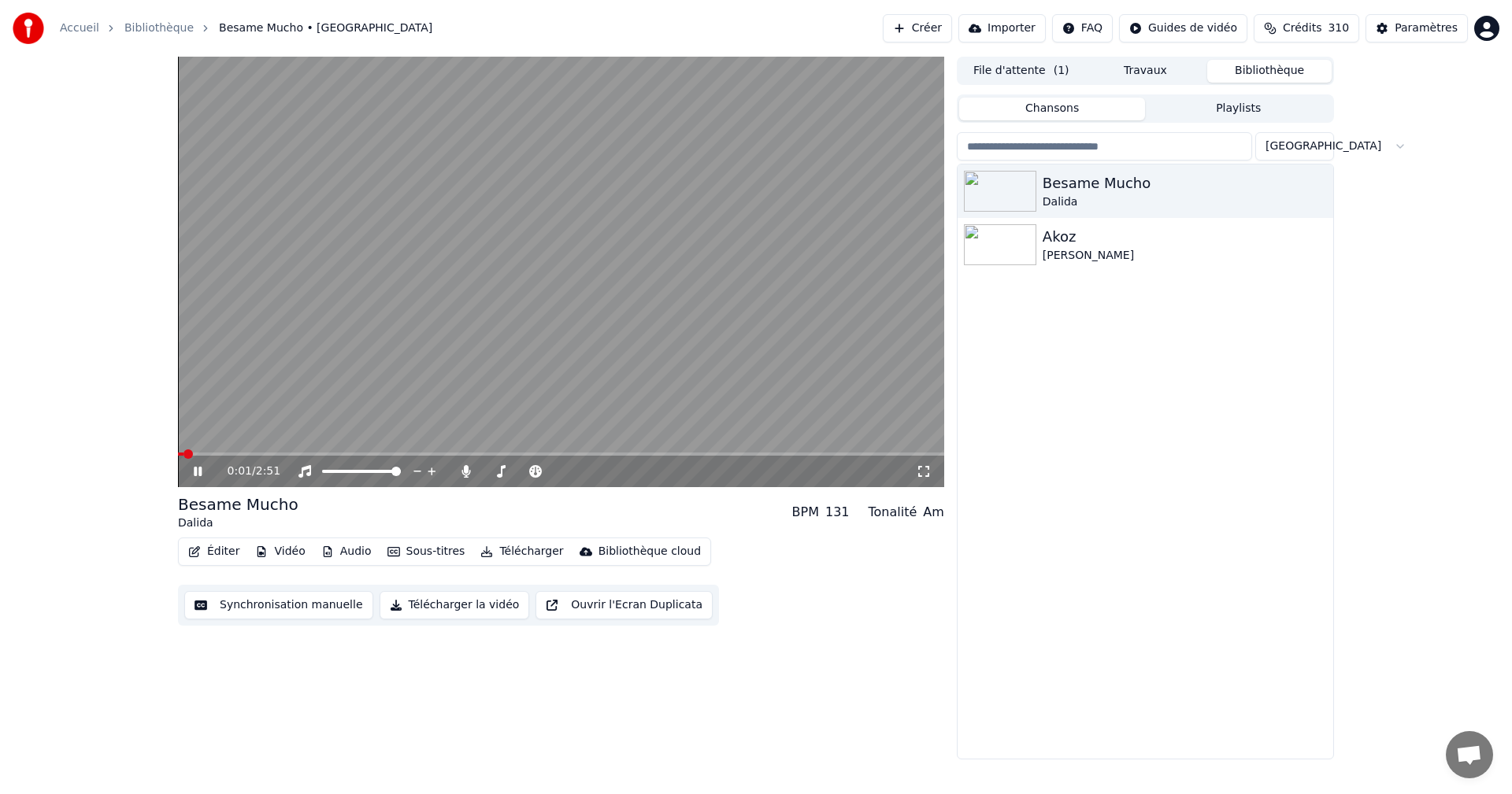
click at [920, 471] on icon at bounding box center [924, 471] width 16 height 12
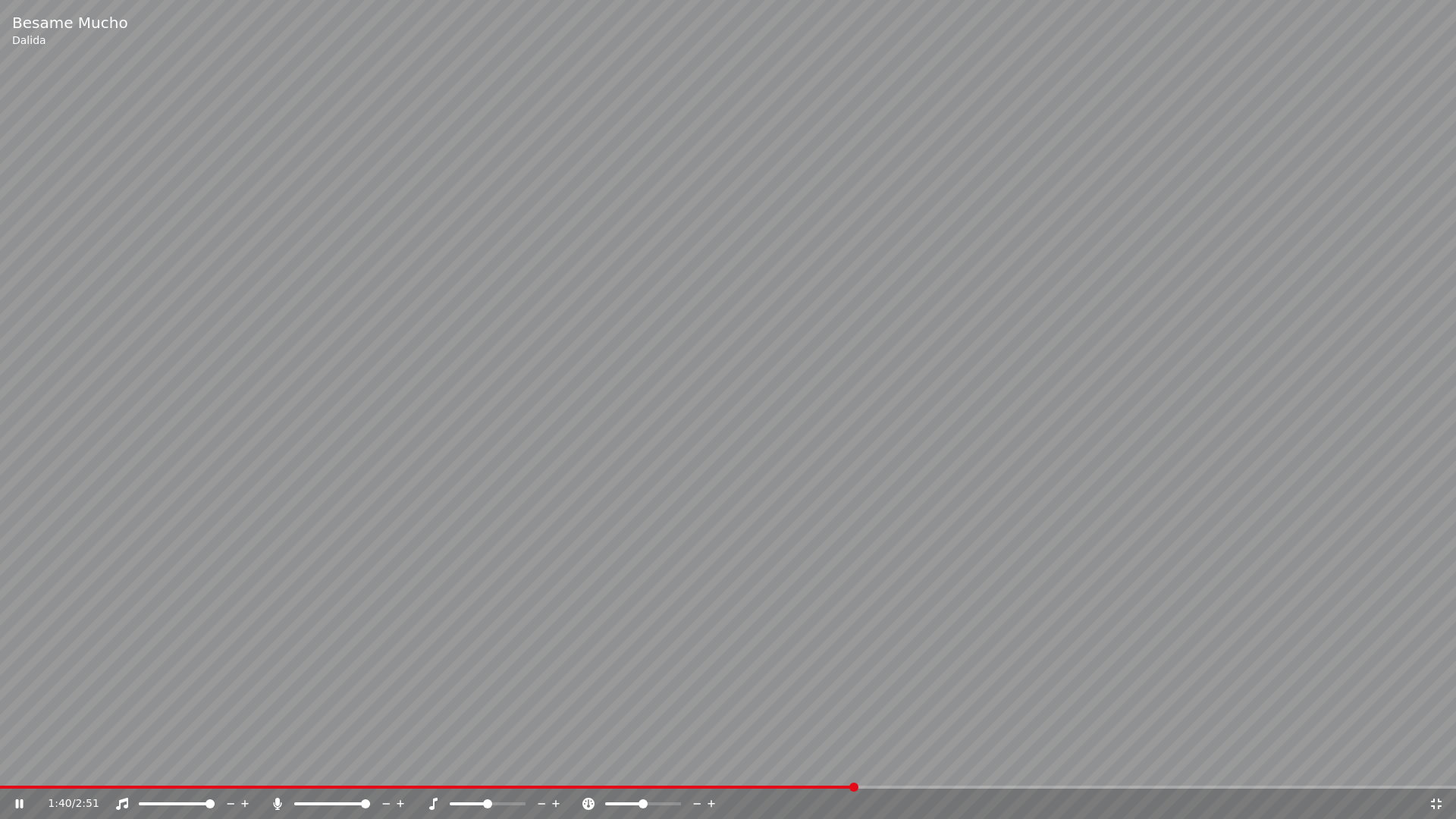
click at [1438, 765] on icon at bounding box center [1436, 803] width 10 height 10
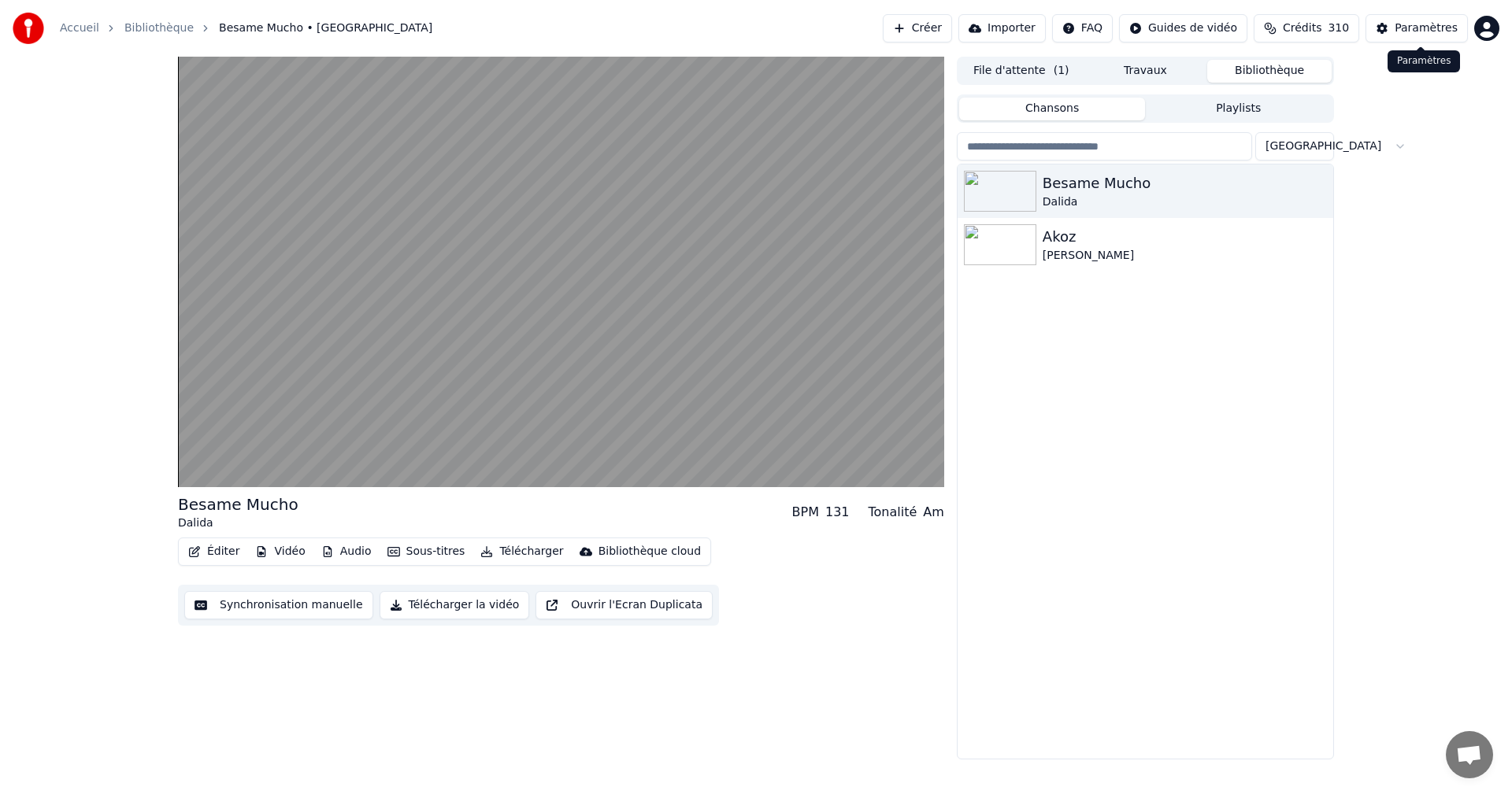
click at [1407, 31] on div "Paramètres" at bounding box center [1427, 28] width 63 height 16
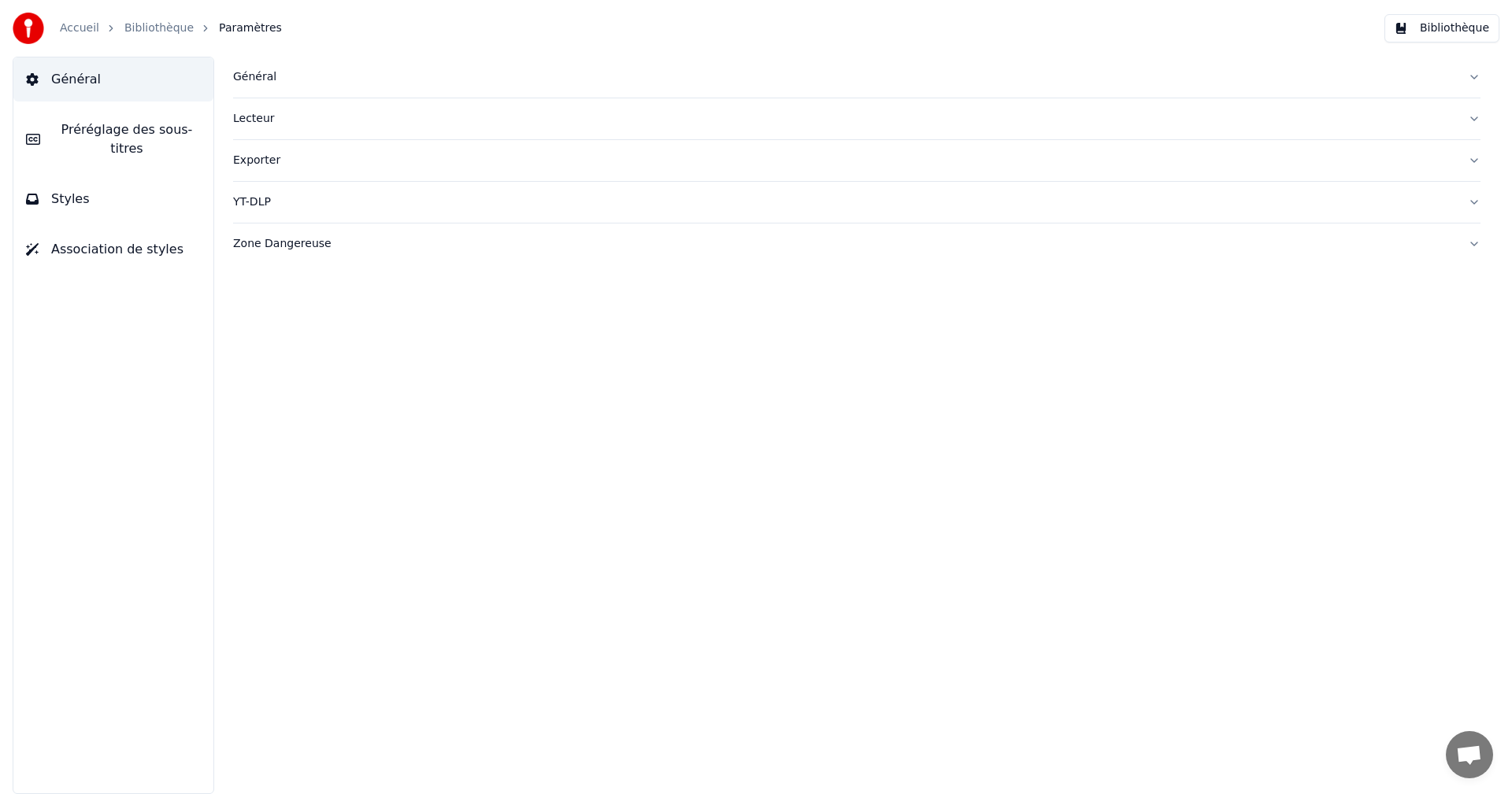
click at [159, 178] on button "Styles" at bounding box center [113, 199] width 200 height 44
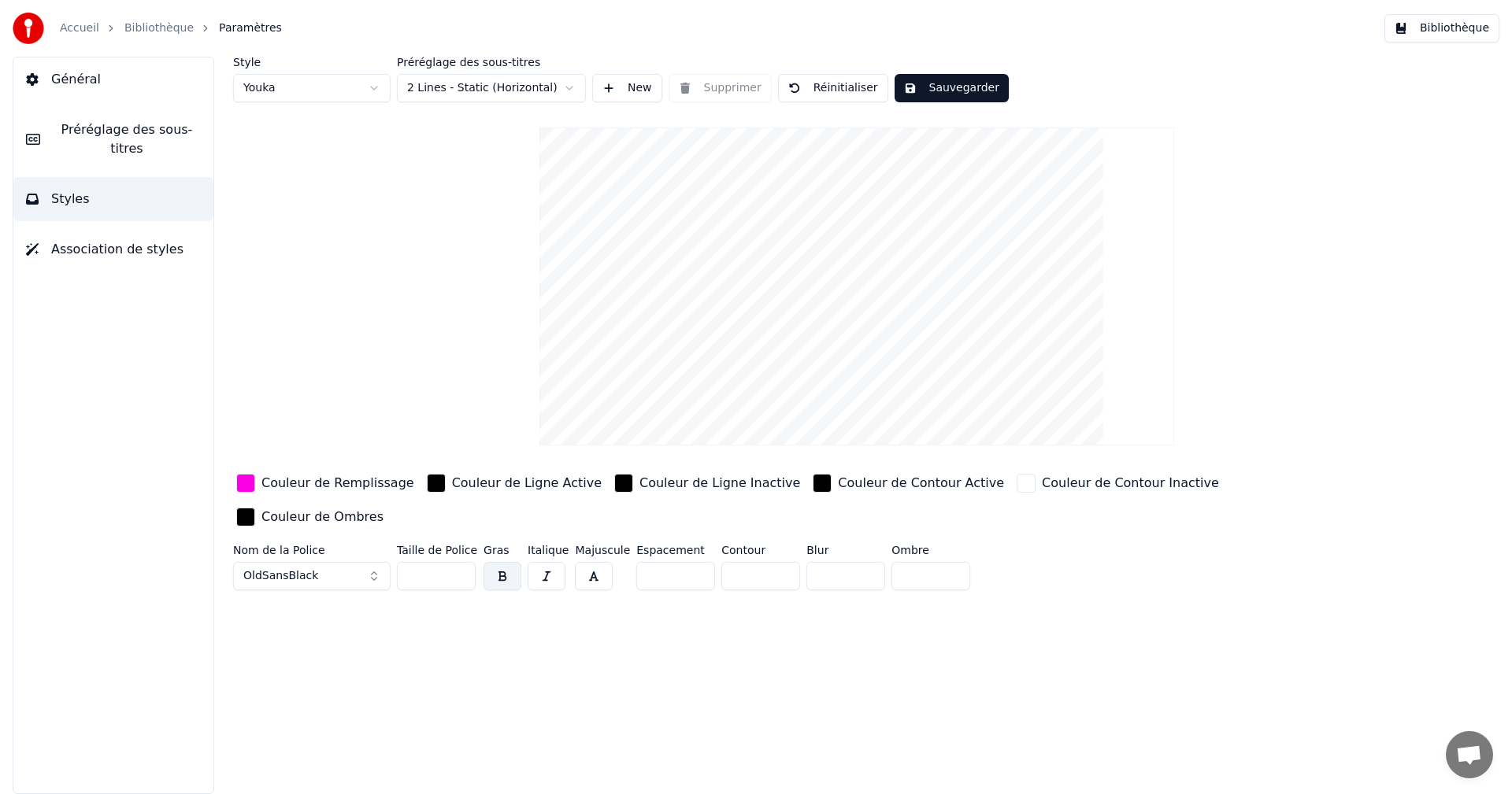
click at [315, 486] on div "Couleur de Remplissage" at bounding box center [338, 483] width 153 height 19
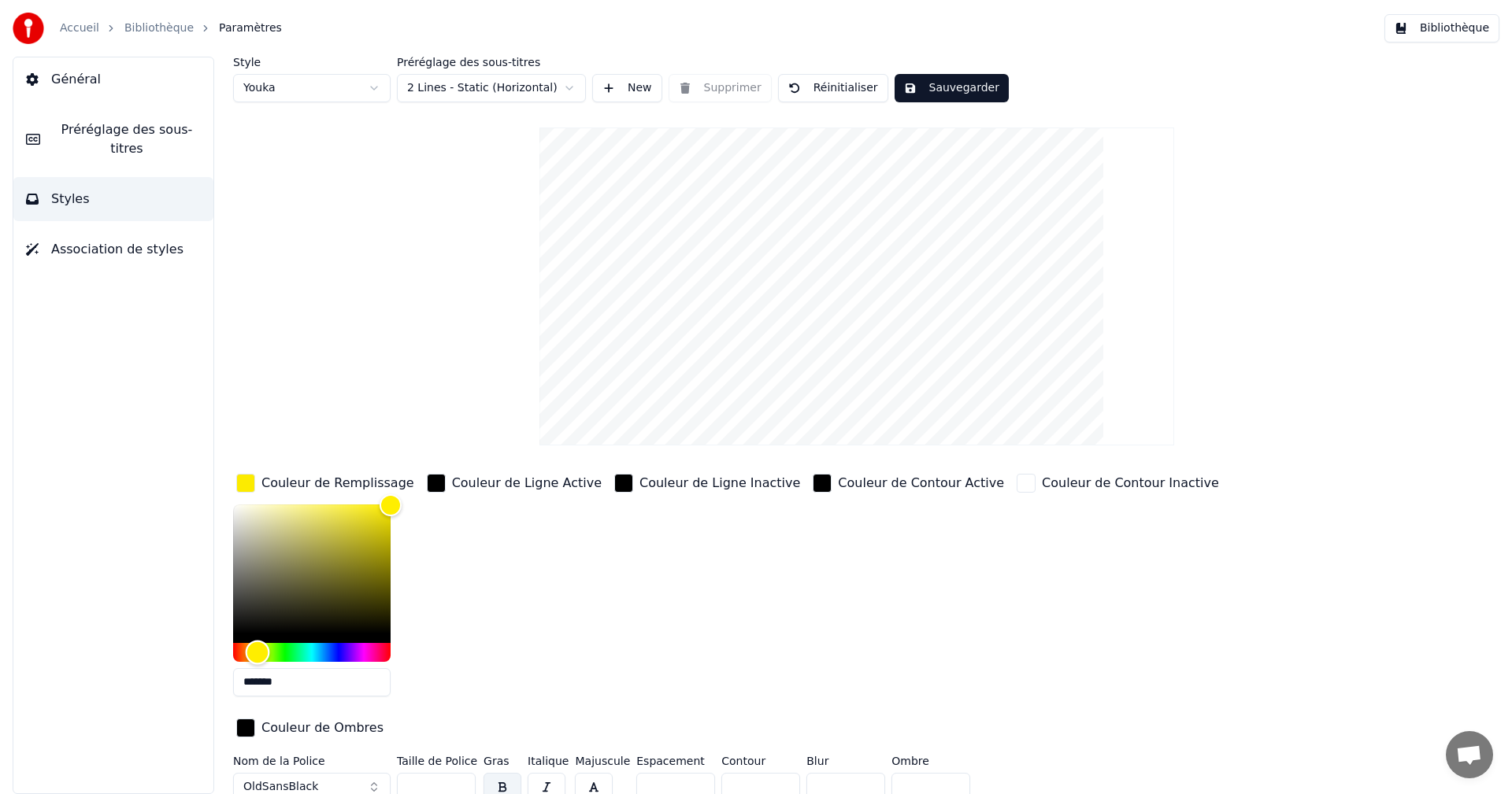
type input "*******"
drag, startPoint x: 371, startPoint y: 652, endPoint x: 249, endPoint y: 657, distance: 122.1
click at [249, 657] on div "Hue" at bounding box center [249, 651] width 24 height 24
click at [934, 85] on button "Sauvegarder" at bounding box center [952, 88] width 115 height 28
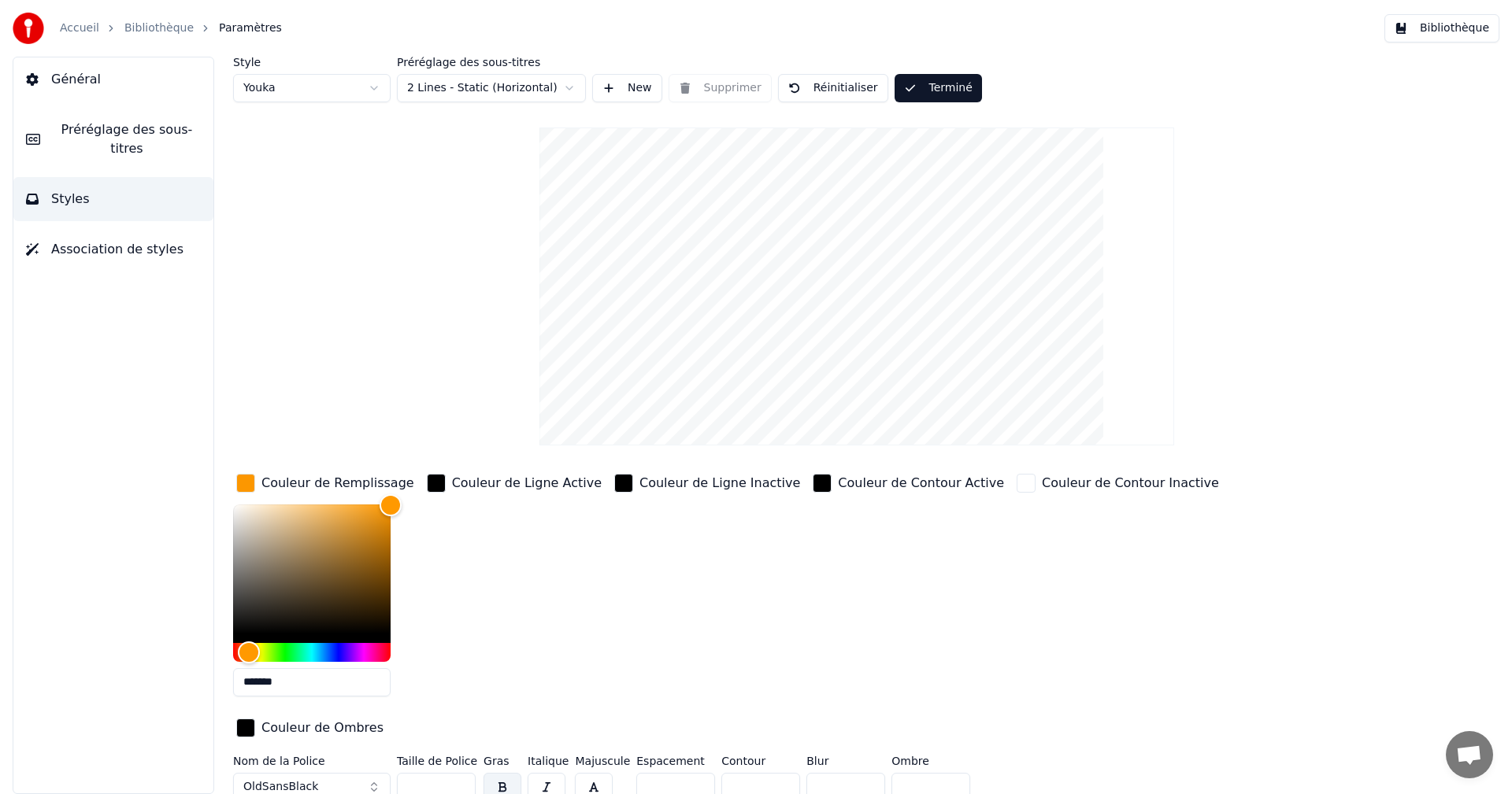
click at [1432, 27] on button "Bibliothèque" at bounding box center [1441, 28] width 115 height 28
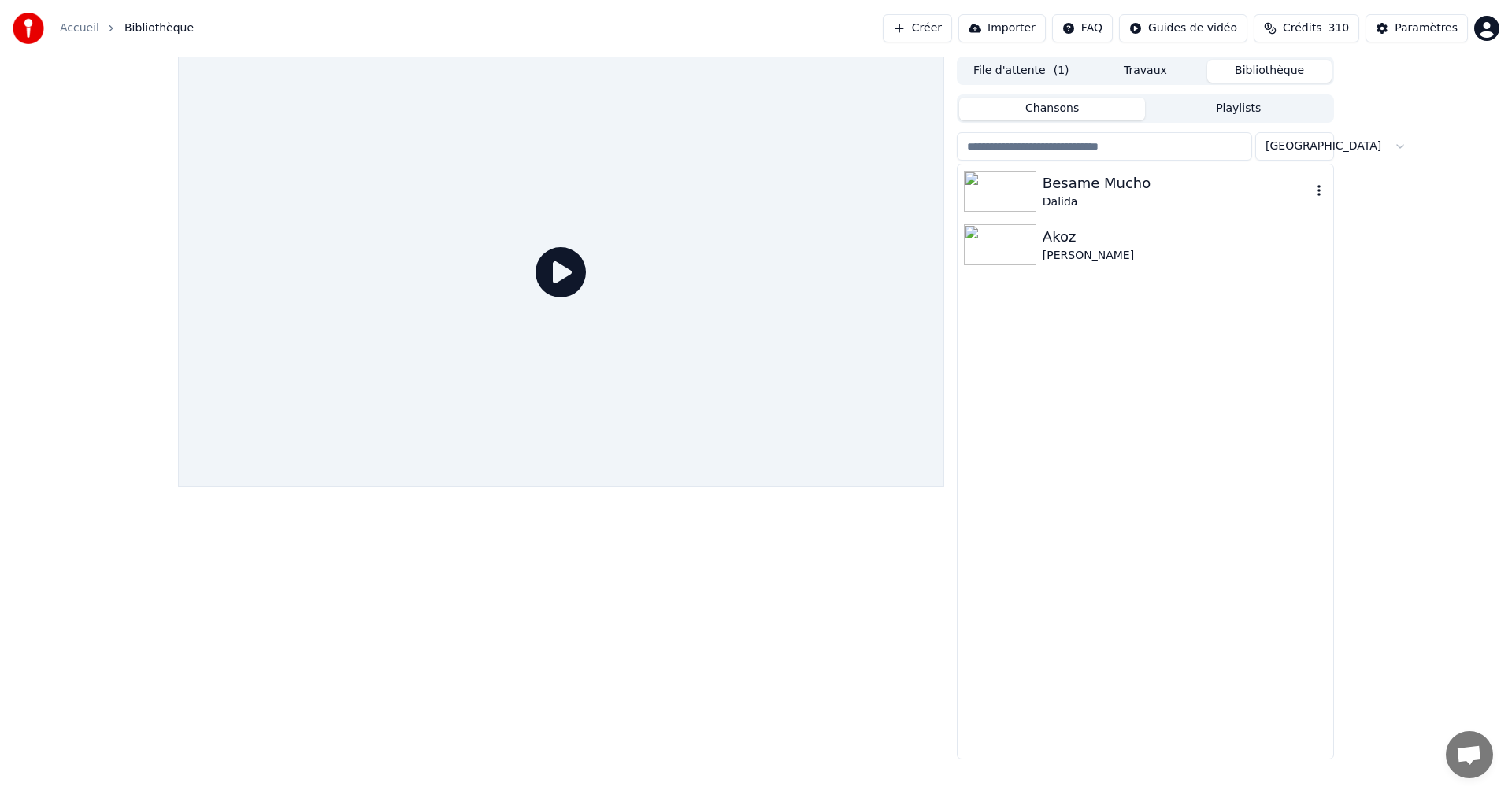
click at [1113, 194] on div "Dalida" at bounding box center [1177, 202] width 269 height 16
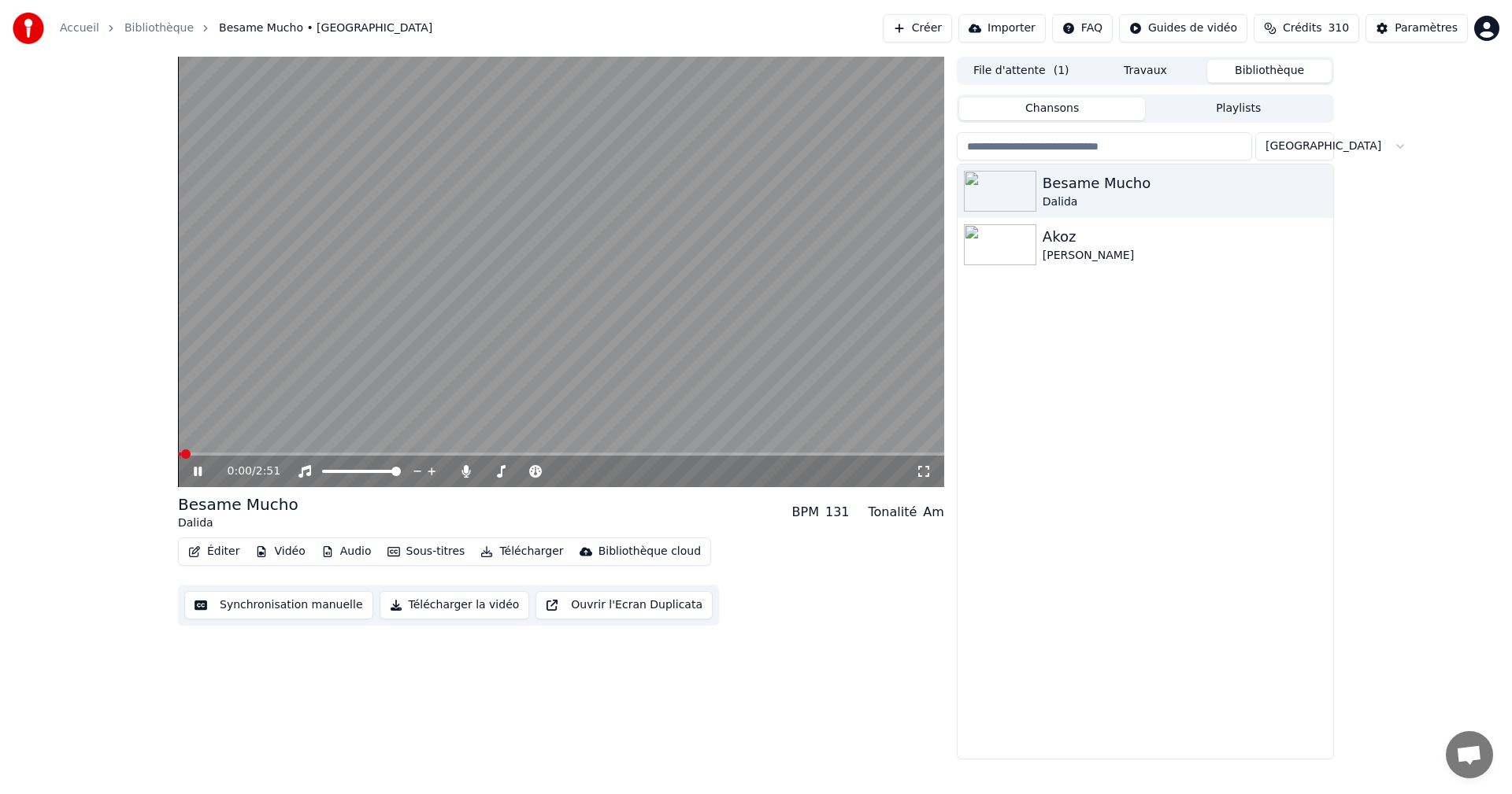
click at [922, 470] on icon at bounding box center [924, 471] width 16 height 12
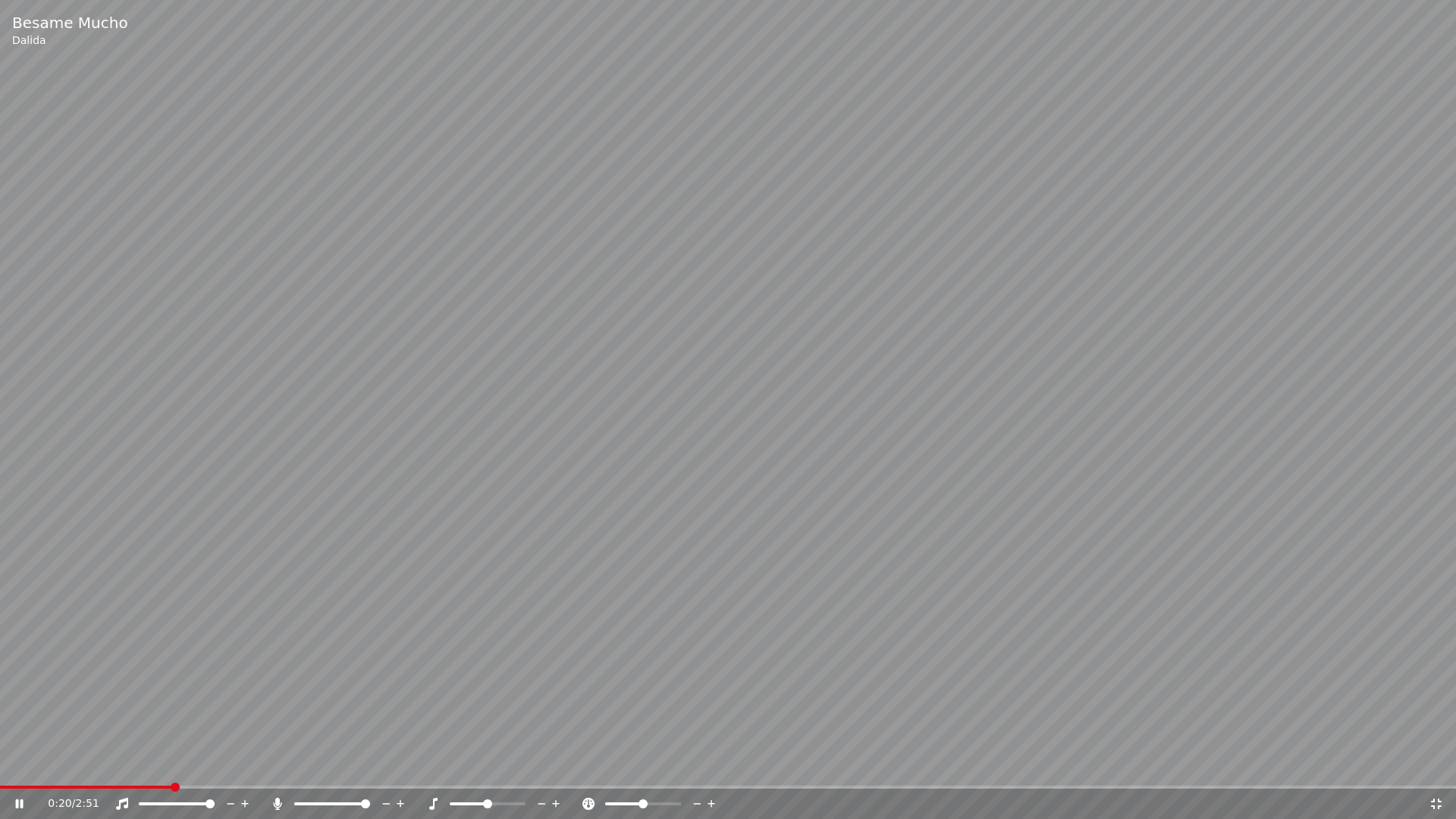
click at [1440, 765] on icon at bounding box center [1436, 803] width 15 height 12
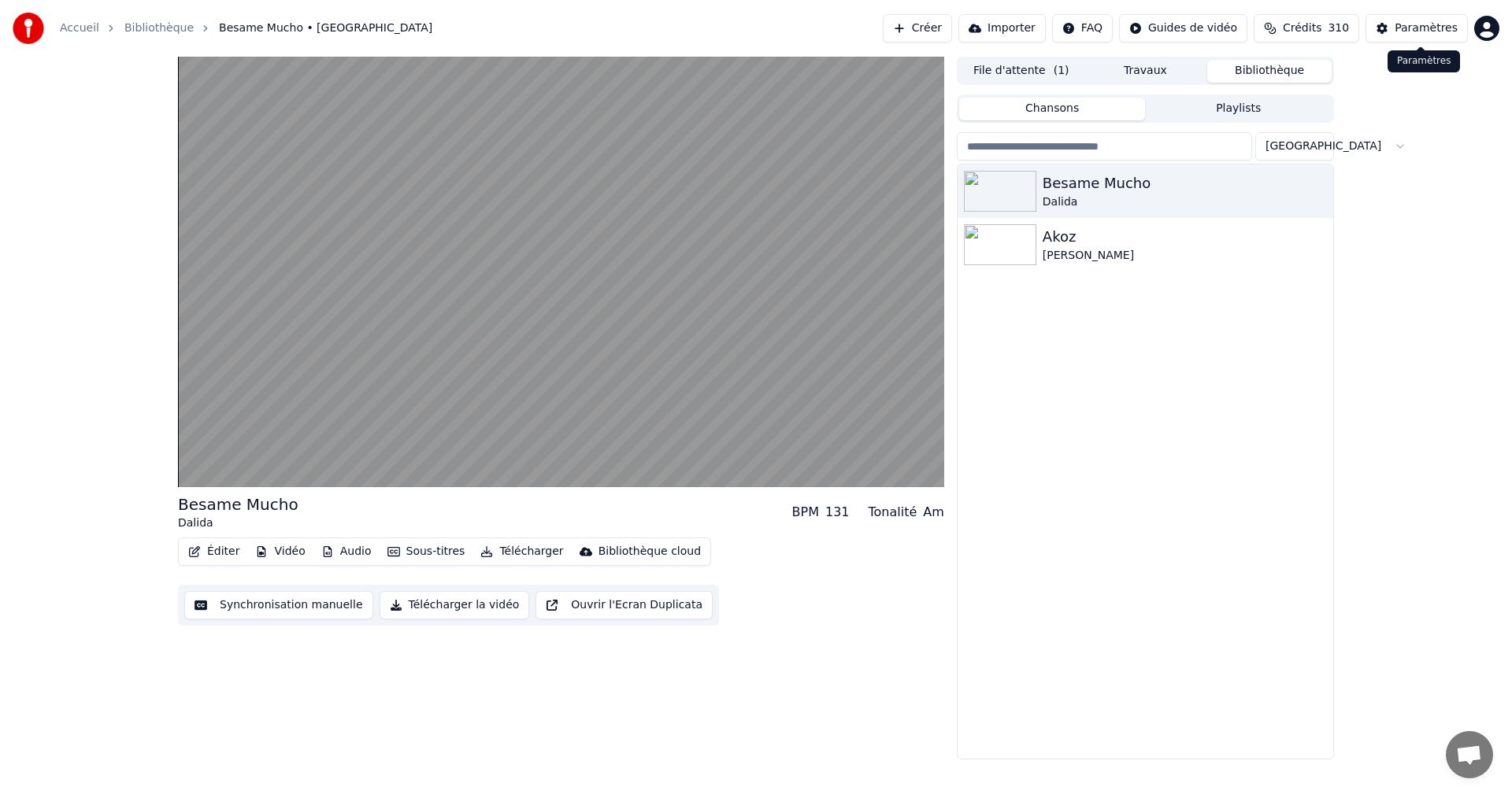
click at [1432, 32] on div "Paramètres" at bounding box center [1427, 28] width 63 height 16
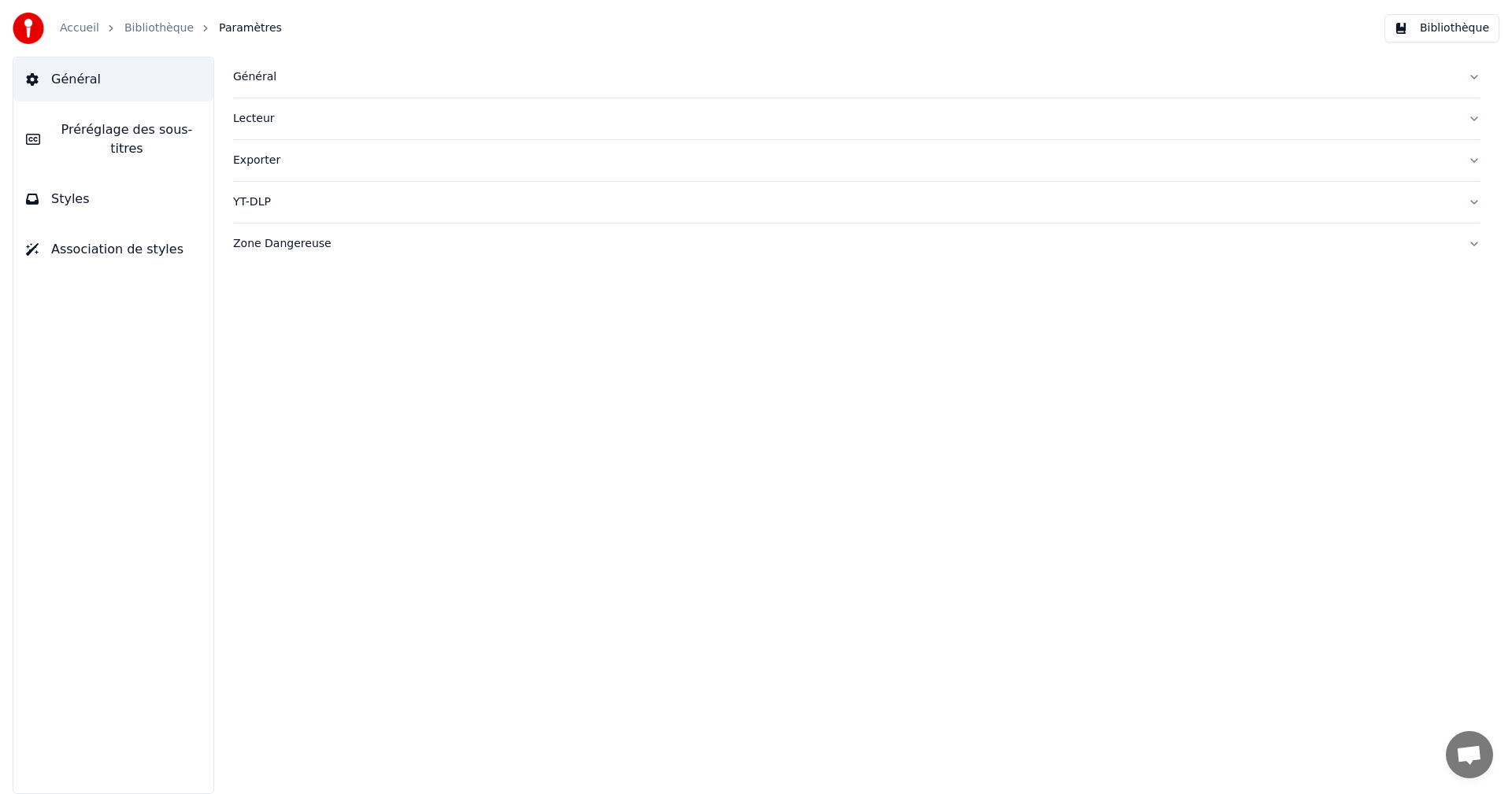
click at [110, 190] on button "Styles" at bounding box center [113, 199] width 200 height 44
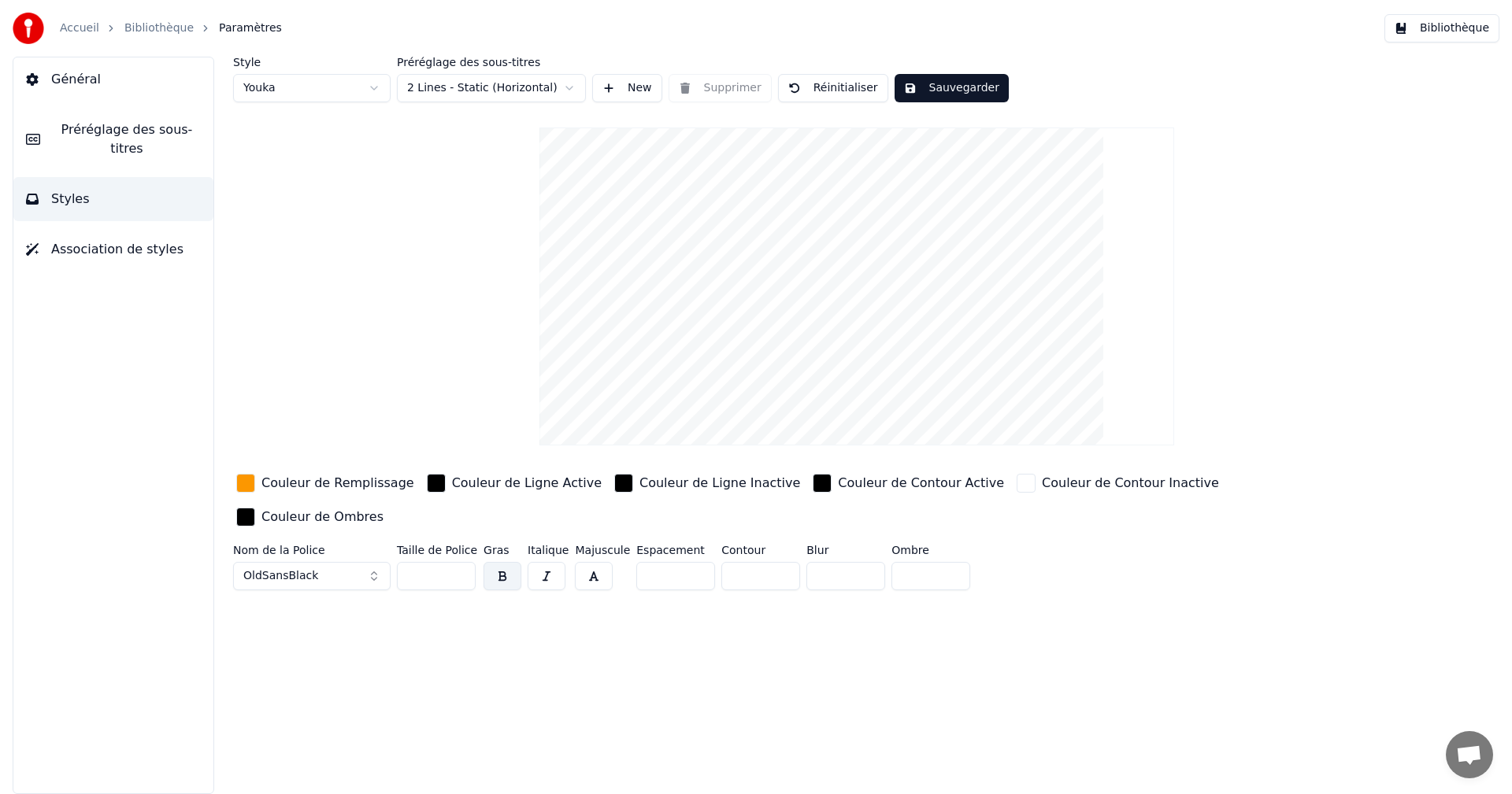
click at [256, 487] on div "Couleur de Remplissage" at bounding box center [325, 483] width 184 height 25
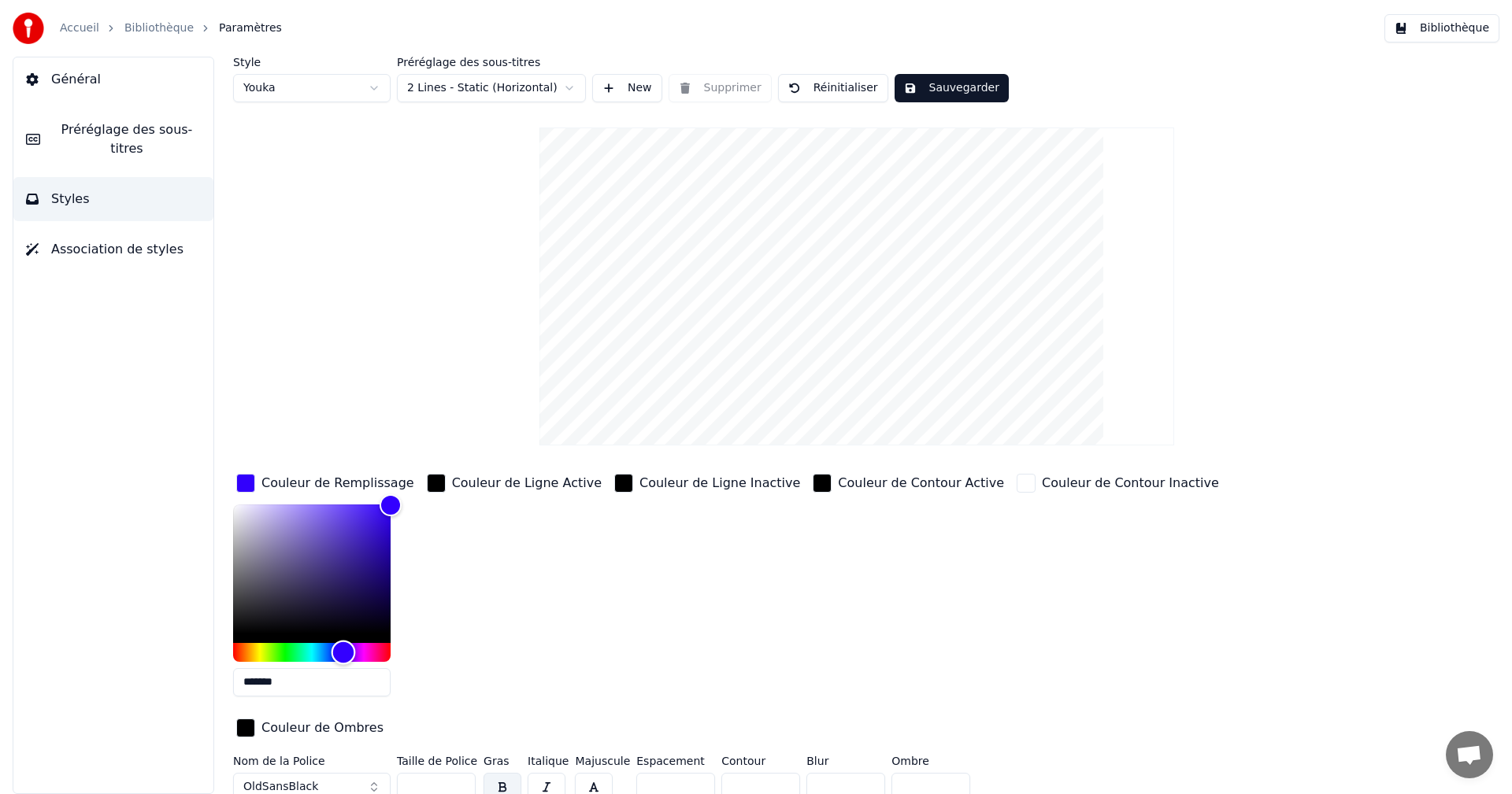
type input "*******"
drag, startPoint x: 248, startPoint y: 649, endPoint x: 343, endPoint y: 652, distance: 95.0
click at [343, 652] on div "Hue" at bounding box center [343, 651] width 24 height 24
click at [971, 86] on button "Sauvegarder" at bounding box center [952, 88] width 115 height 28
click at [1427, 32] on button "Bibliothèque" at bounding box center [1441, 28] width 115 height 28
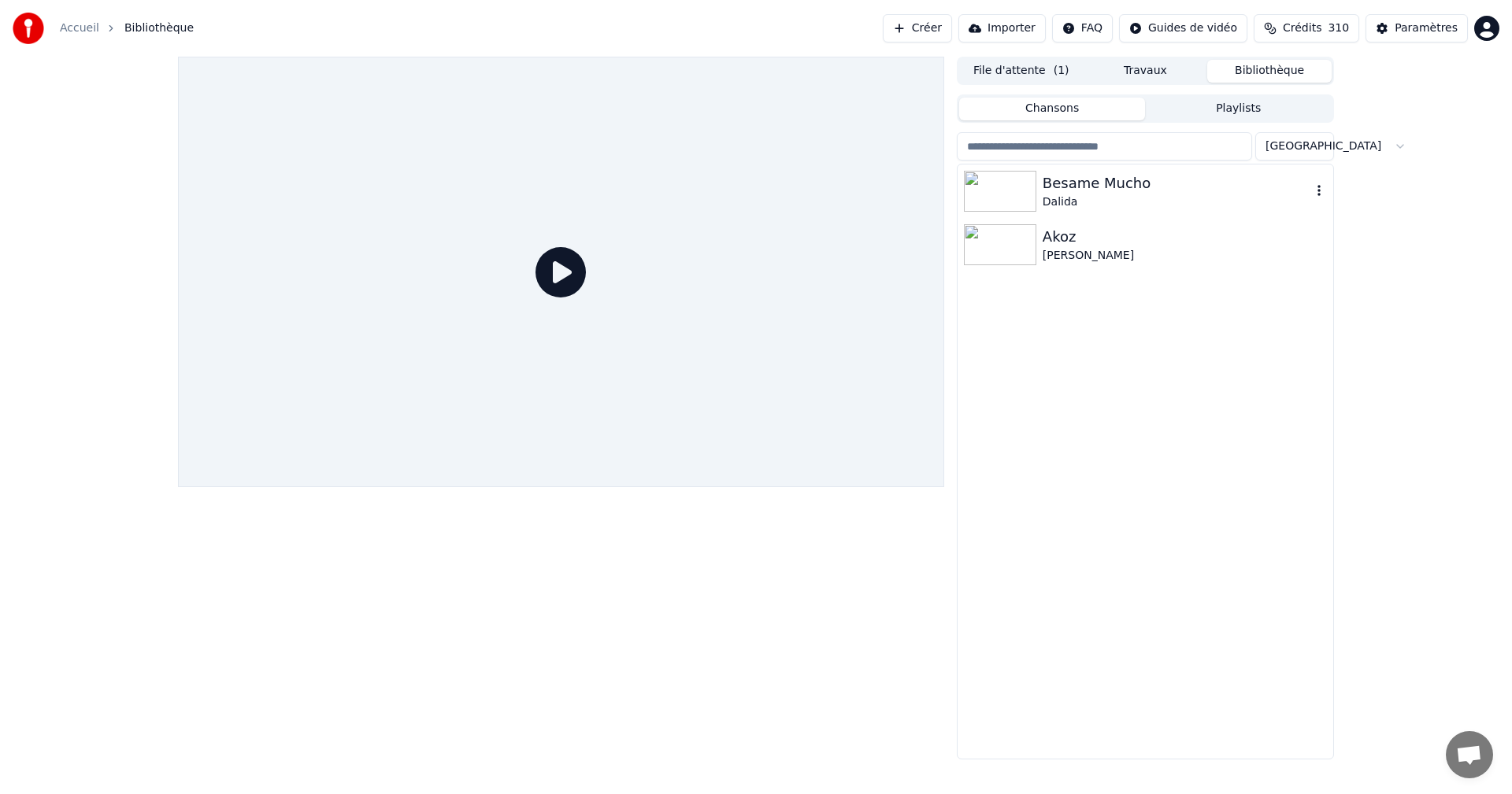
click at [1106, 191] on div "Besame Mucho" at bounding box center [1177, 183] width 269 height 22
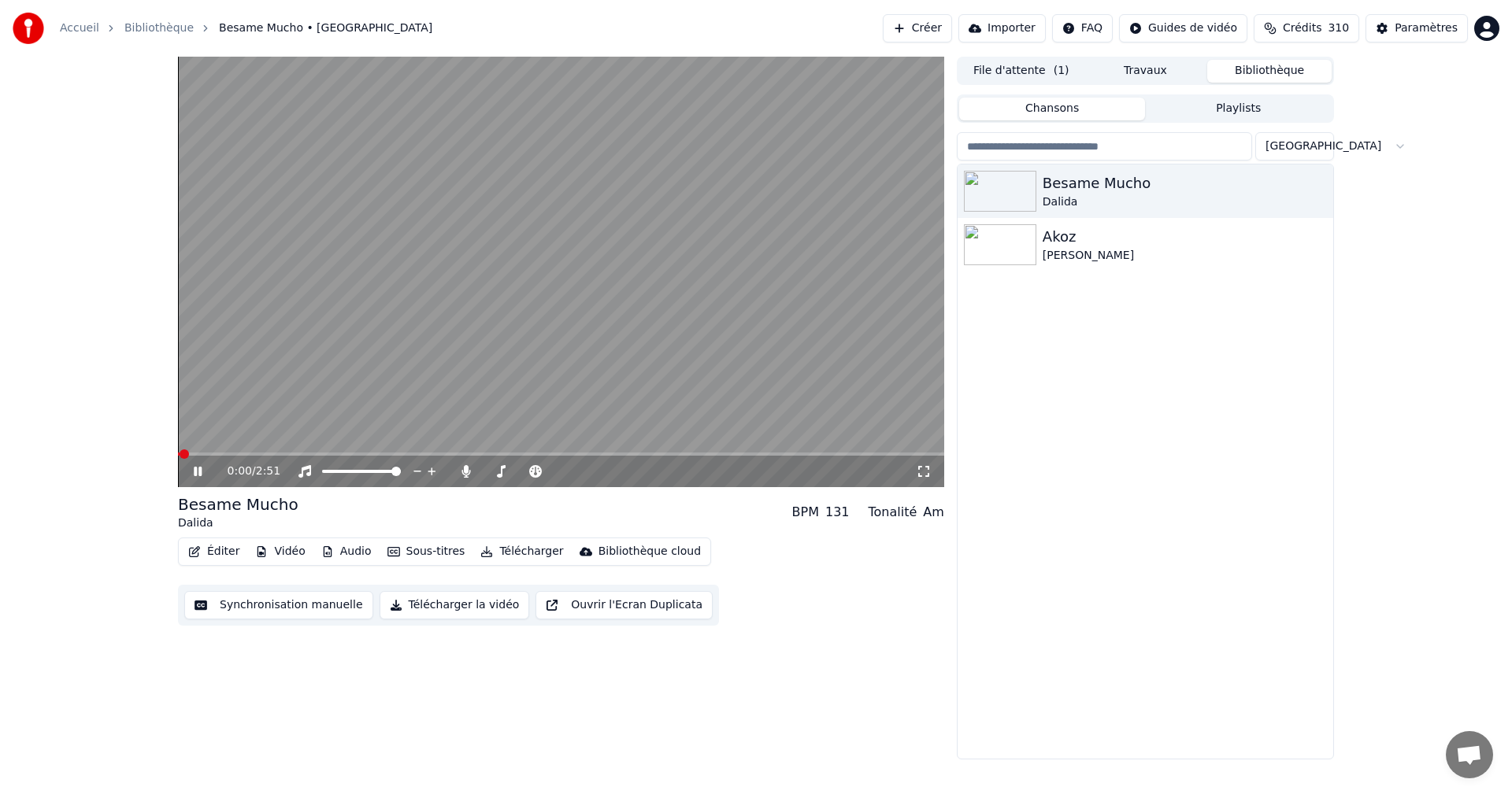
click at [927, 470] on icon at bounding box center [924, 471] width 16 height 12
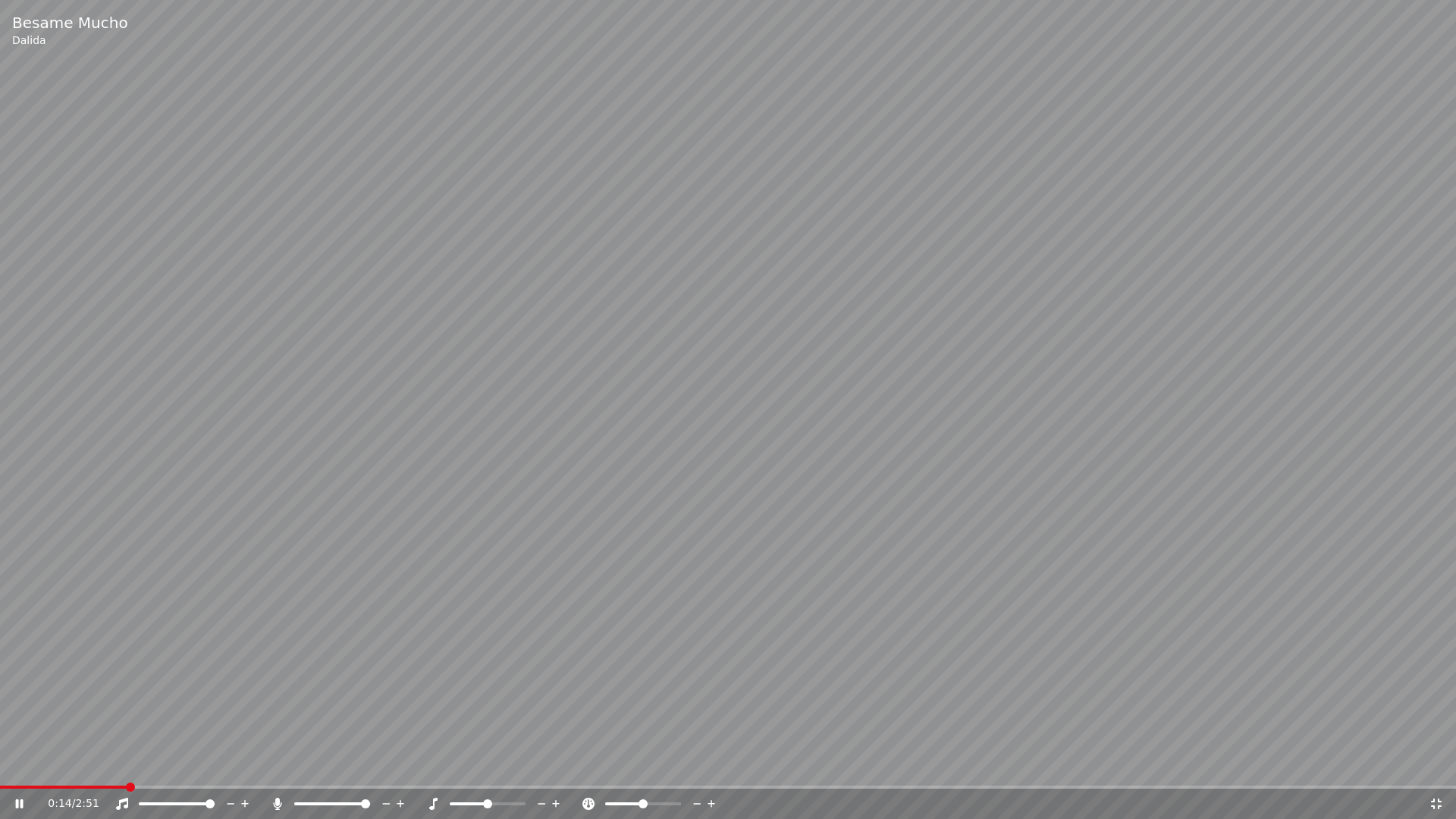
click at [1439, 765] on icon at bounding box center [1436, 803] width 15 height 12
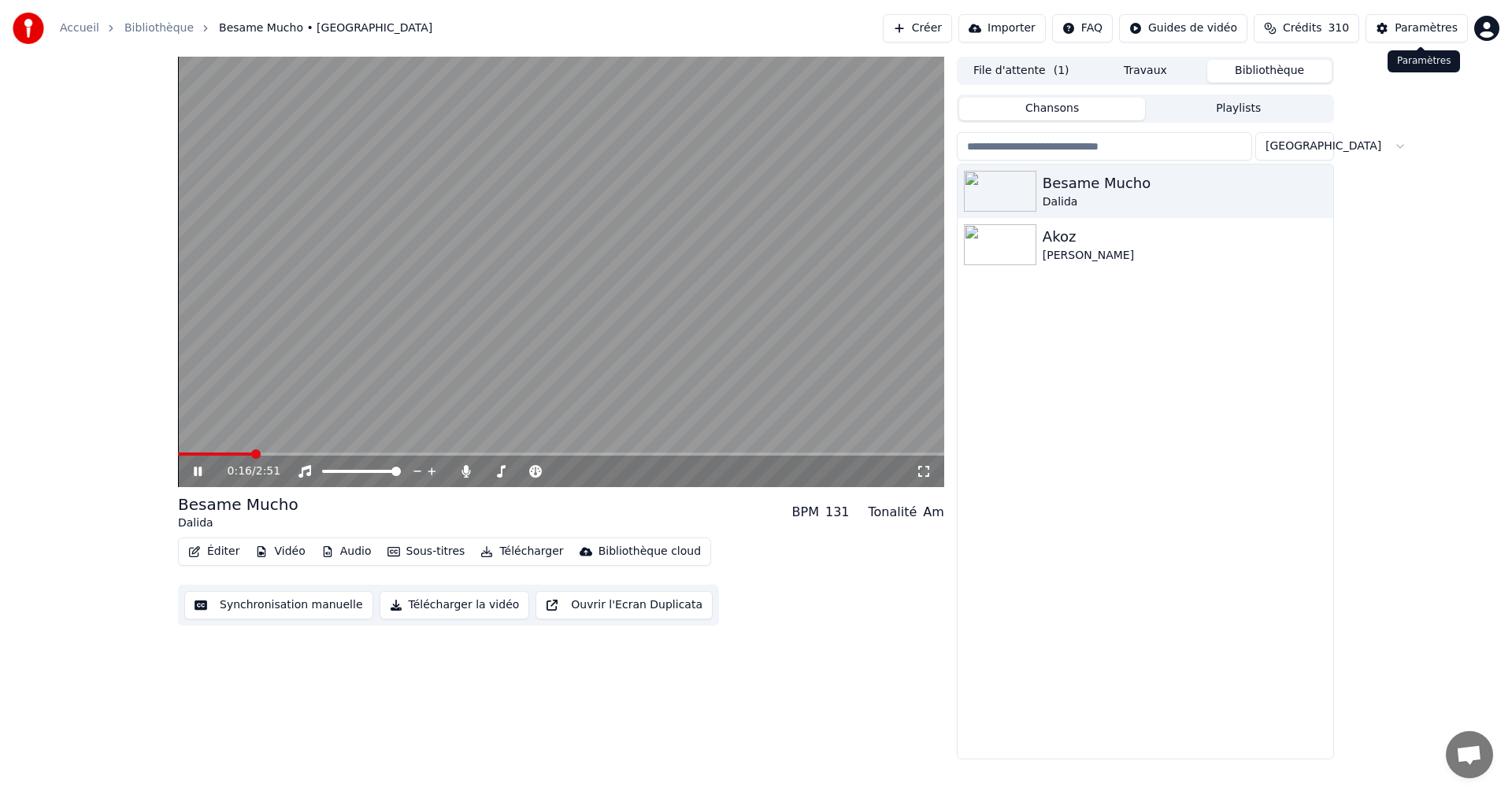
click at [1424, 30] on div "Paramètres" at bounding box center [1427, 28] width 63 height 16
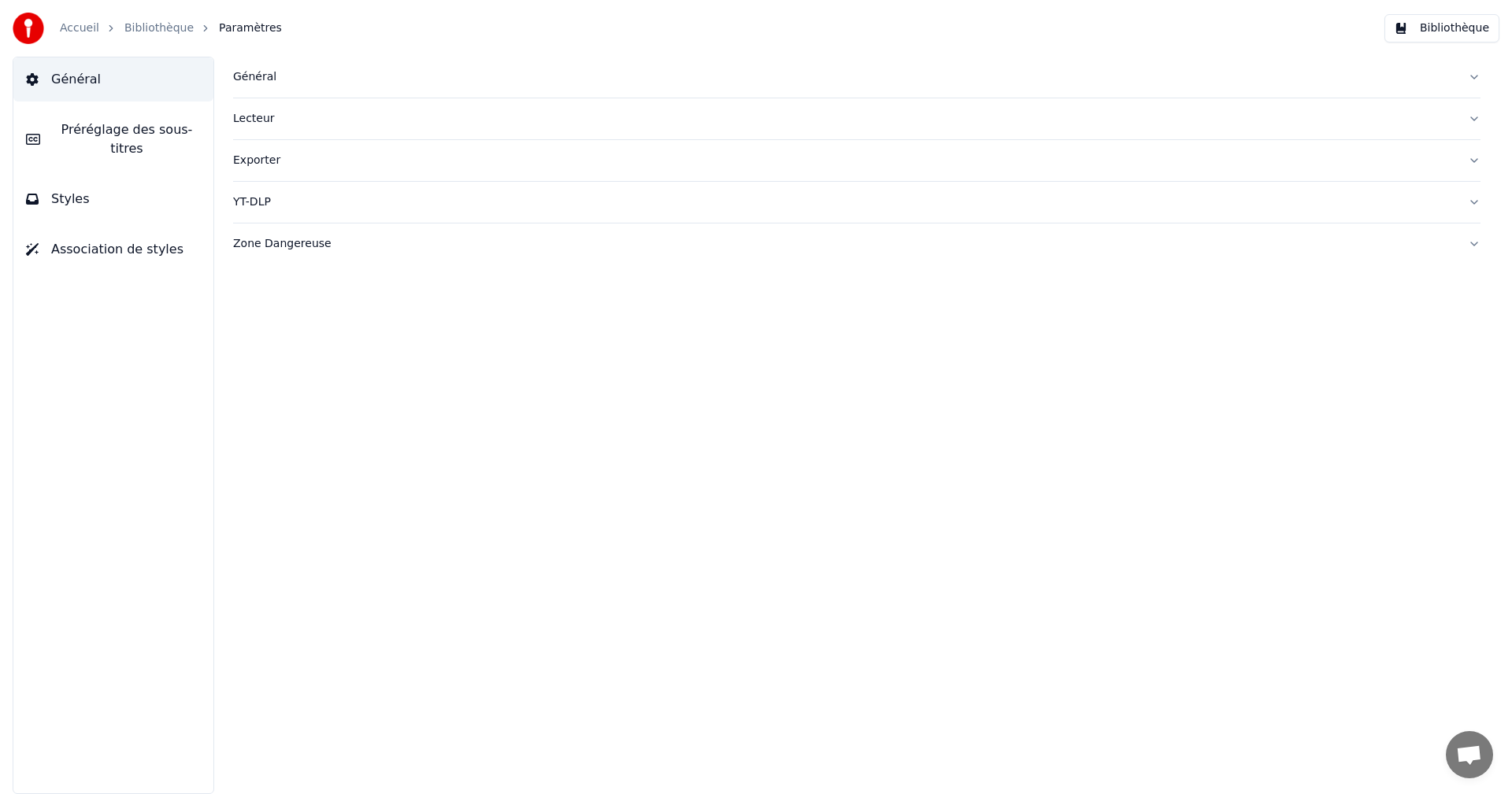
click at [117, 192] on button "Styles" at bounding box center [113, 199] width 200 height 44
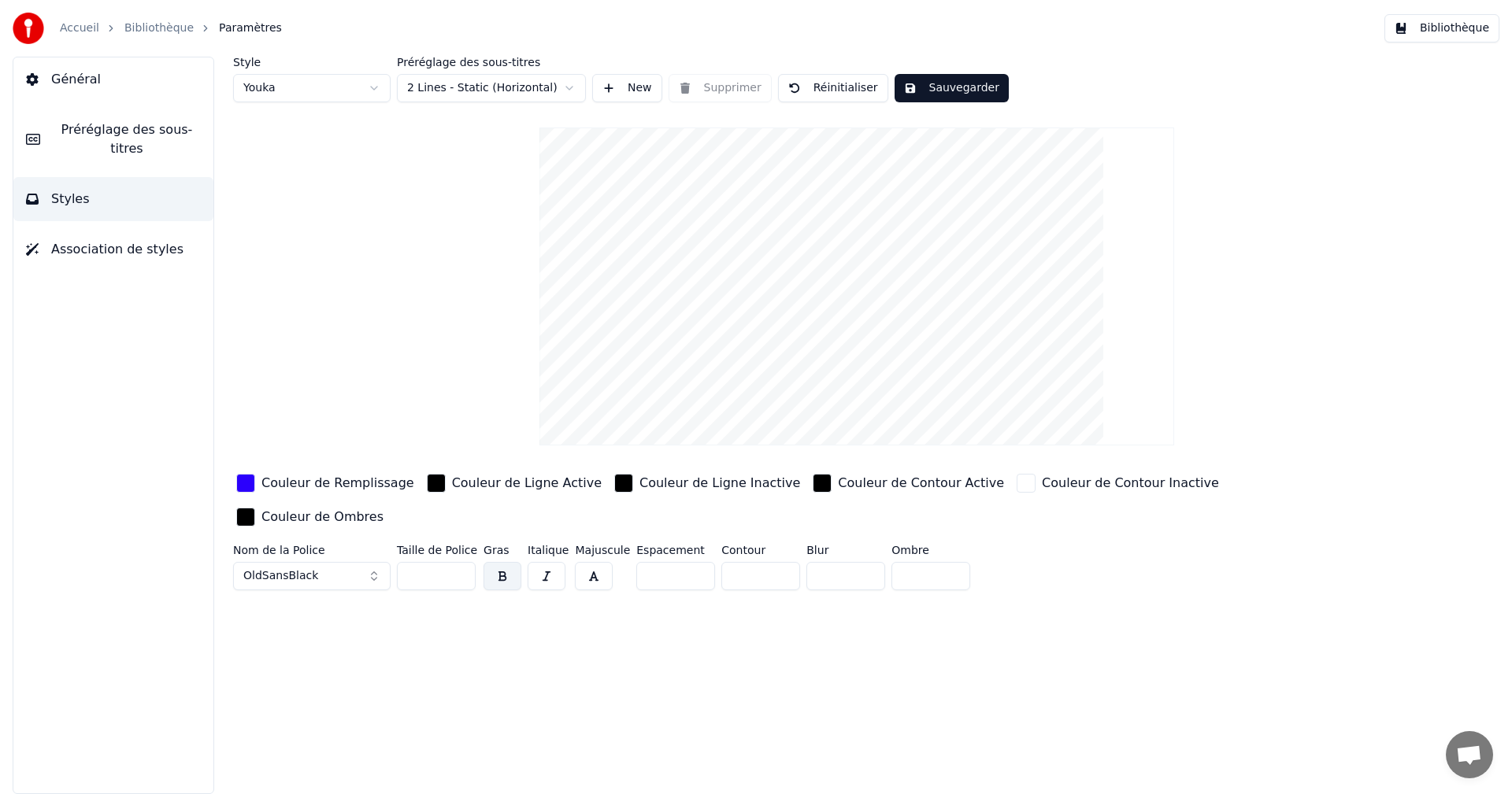
click at [339, 486] on div "Couleur de Remplissage" at bounding box center [338, 483] width 153 height 19
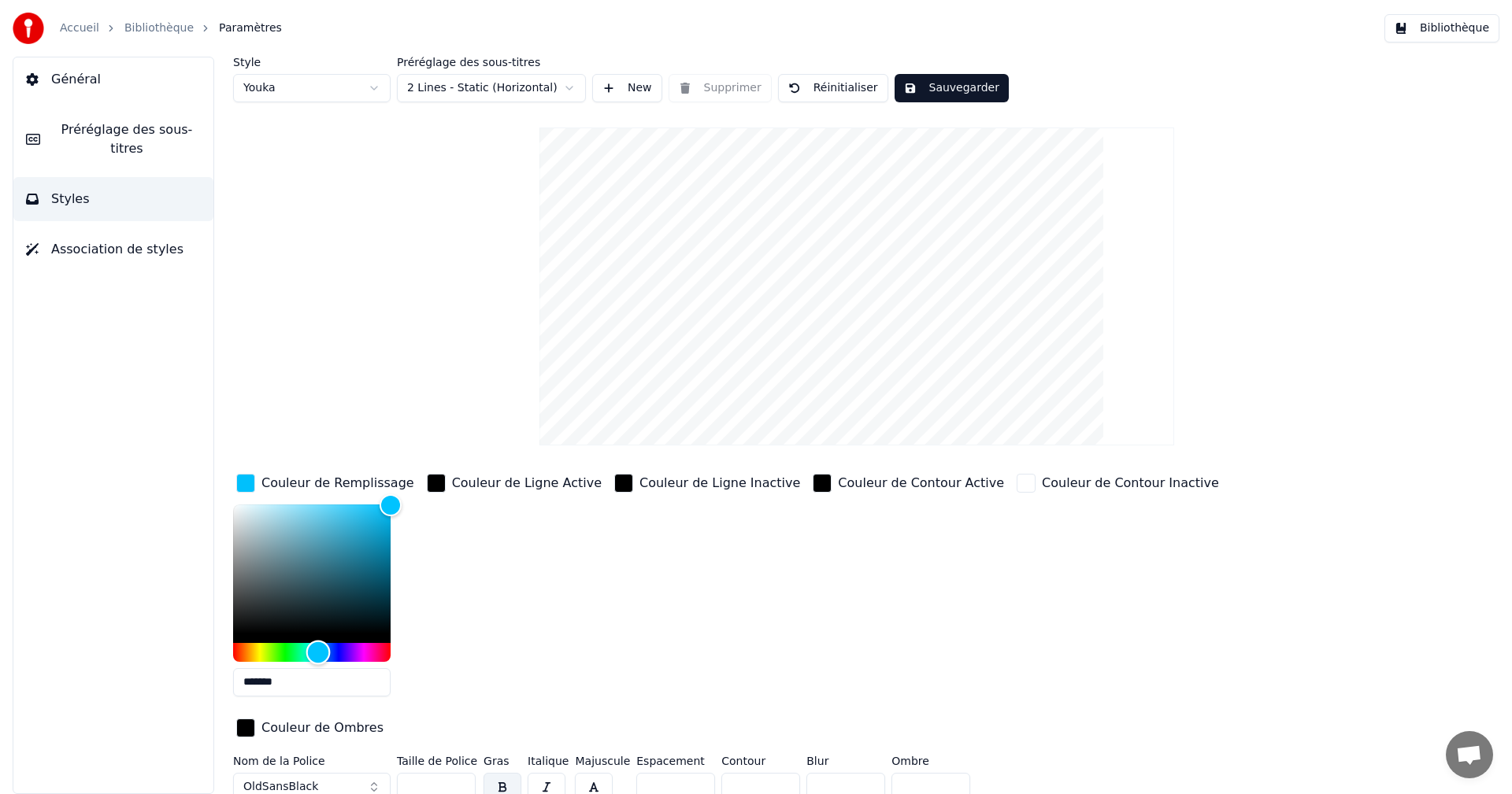
type input "*******"
drag, startPoint x: 343, startPoint y: 655, endPoint x: 317, endPoint y: 655, distance: 26.0
click at [317, 655] on div "Hue" at bounding box center [317, 651] width 24 height 24
click at [958, 84] on button "Sauvegarder" at bounding box center [952, 88] width 115 height 28
click at [1475, 30] on button "Bibliothèque" at bounding box center [1441, 28] width 115 height 28
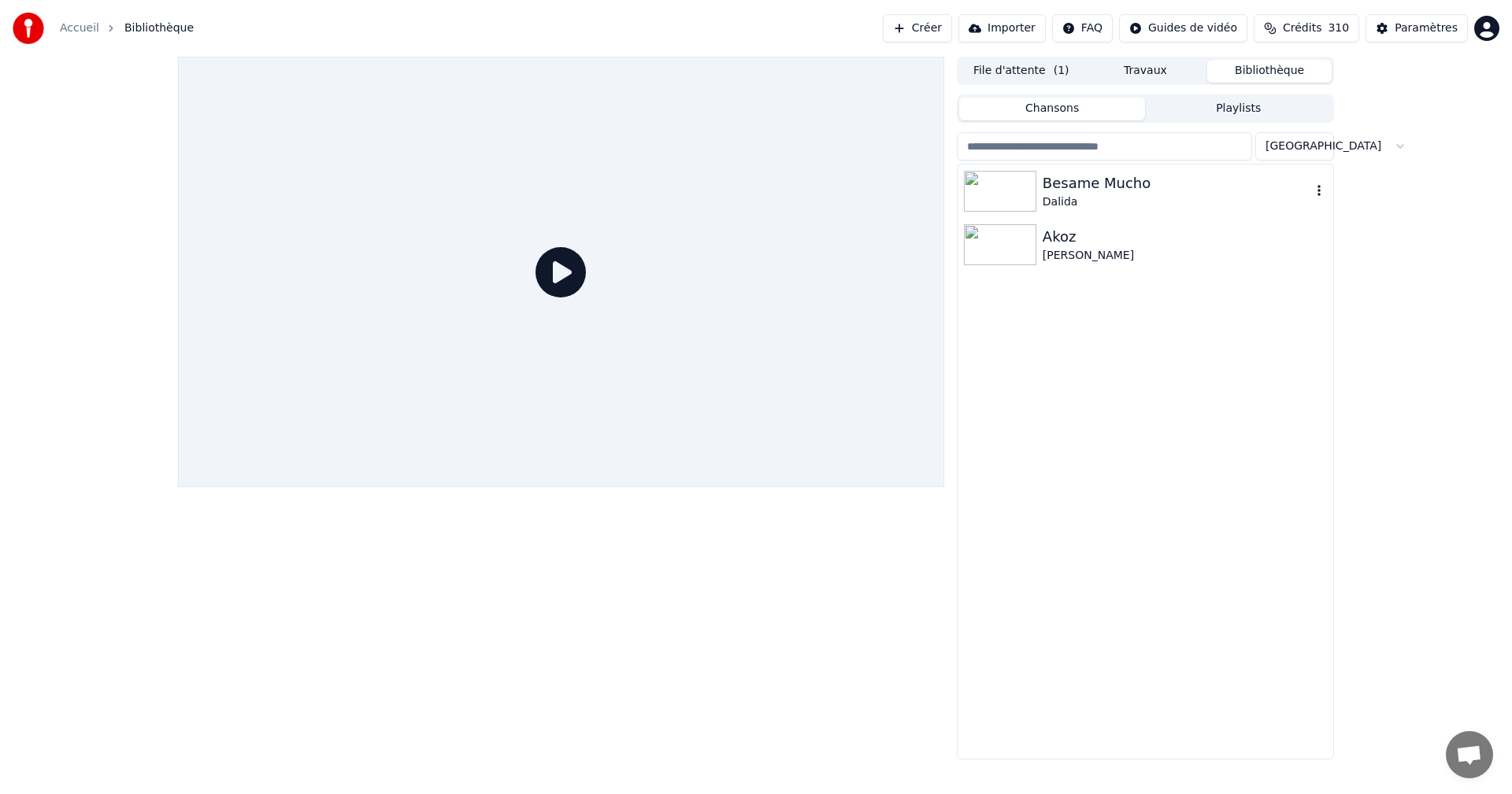
click at [1118, 195] on div "Dalida" at bounding box center [1177, 202] width 269 height 16
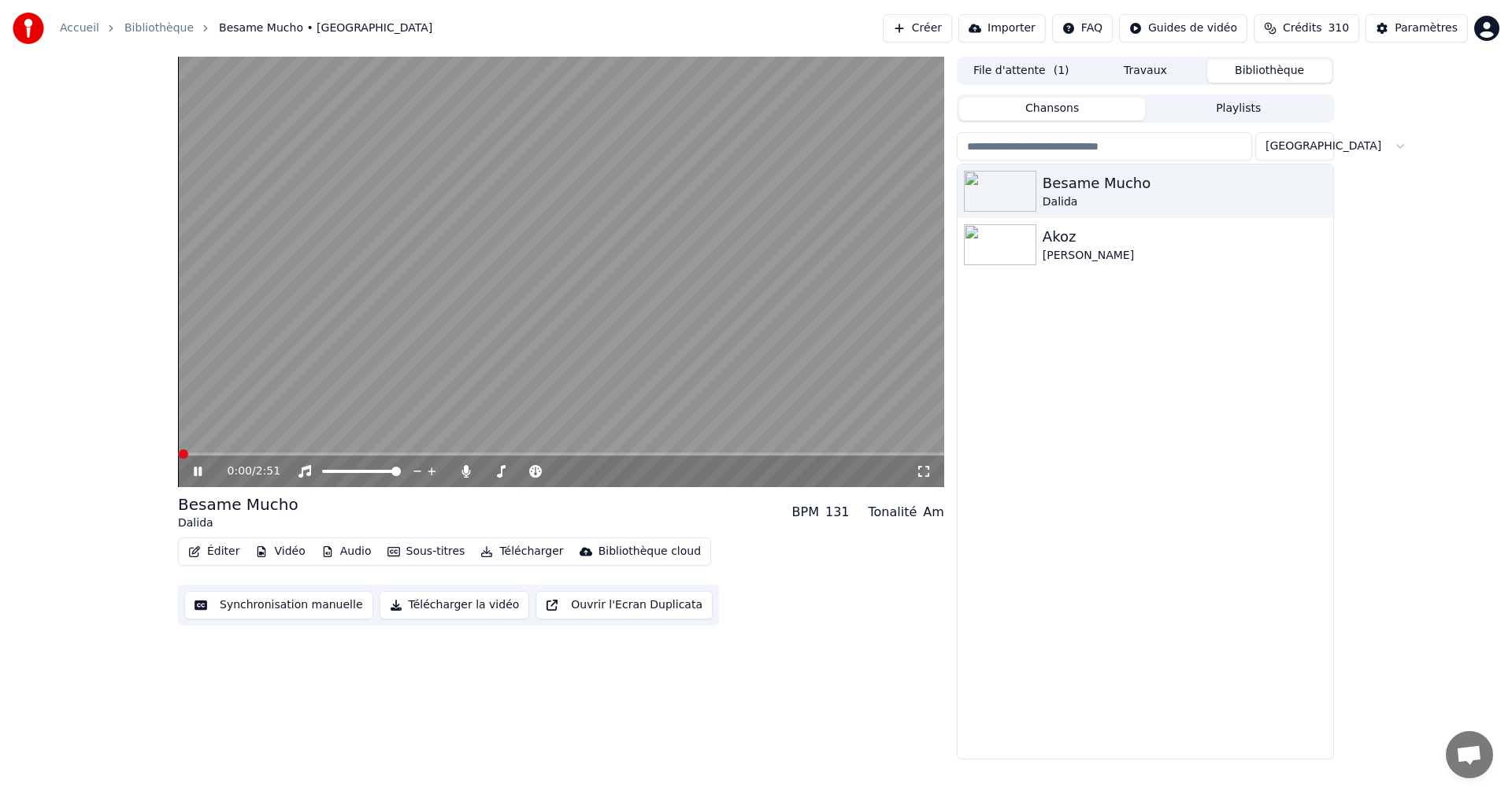
click at [917, 471] on icon at bounding box center [924, 471] width 16 height 12
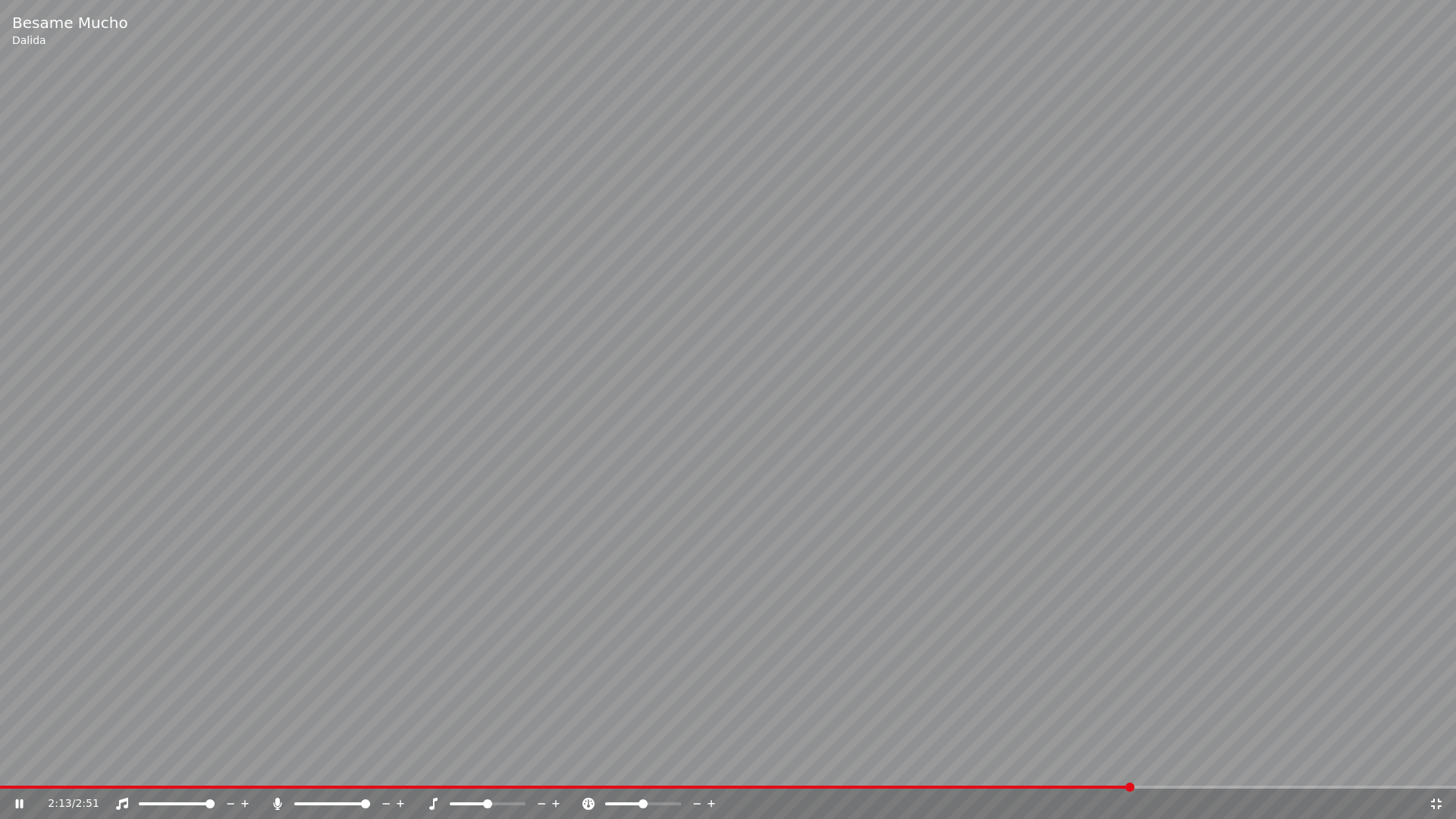
click at [1432, 765] on icon at bounding box center [1436, 803] width 10 height 10
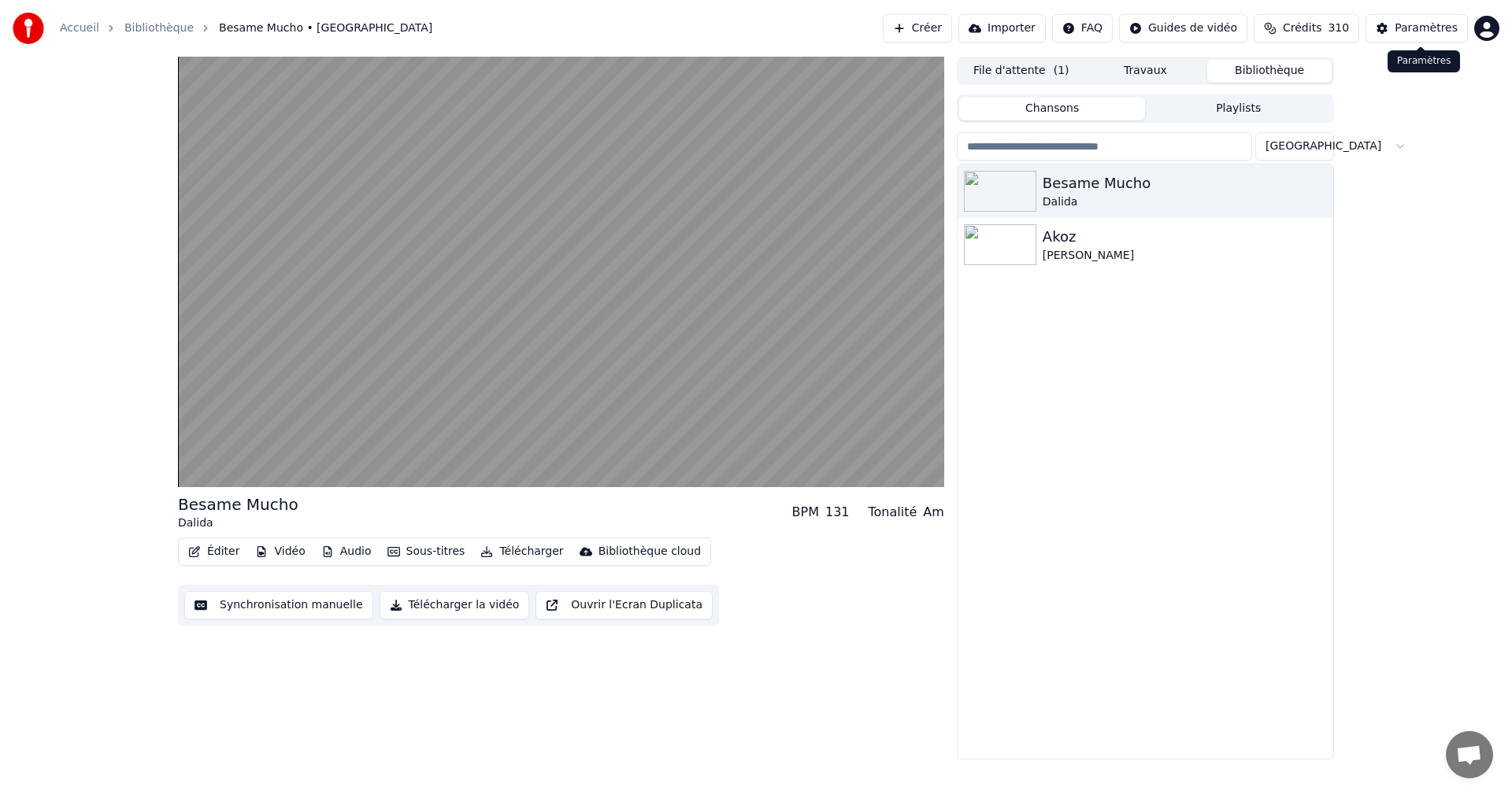
click at [1427, 32] on div "Paramètres" at bounding box center [1427, 28] width 63 height 16
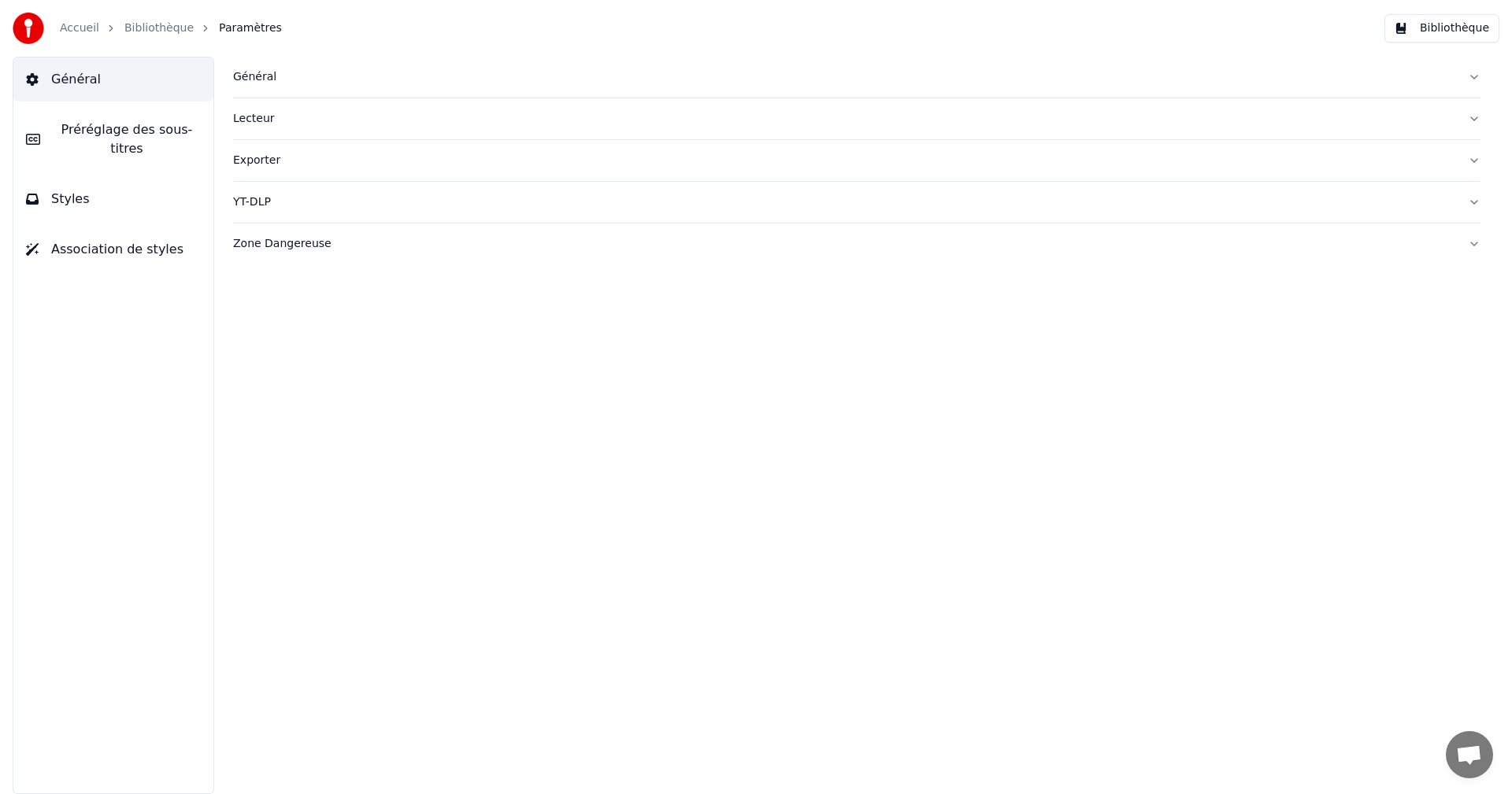
click at [178, 178] on button "Styles" at bounding box center [113, 199] width 200 height 44
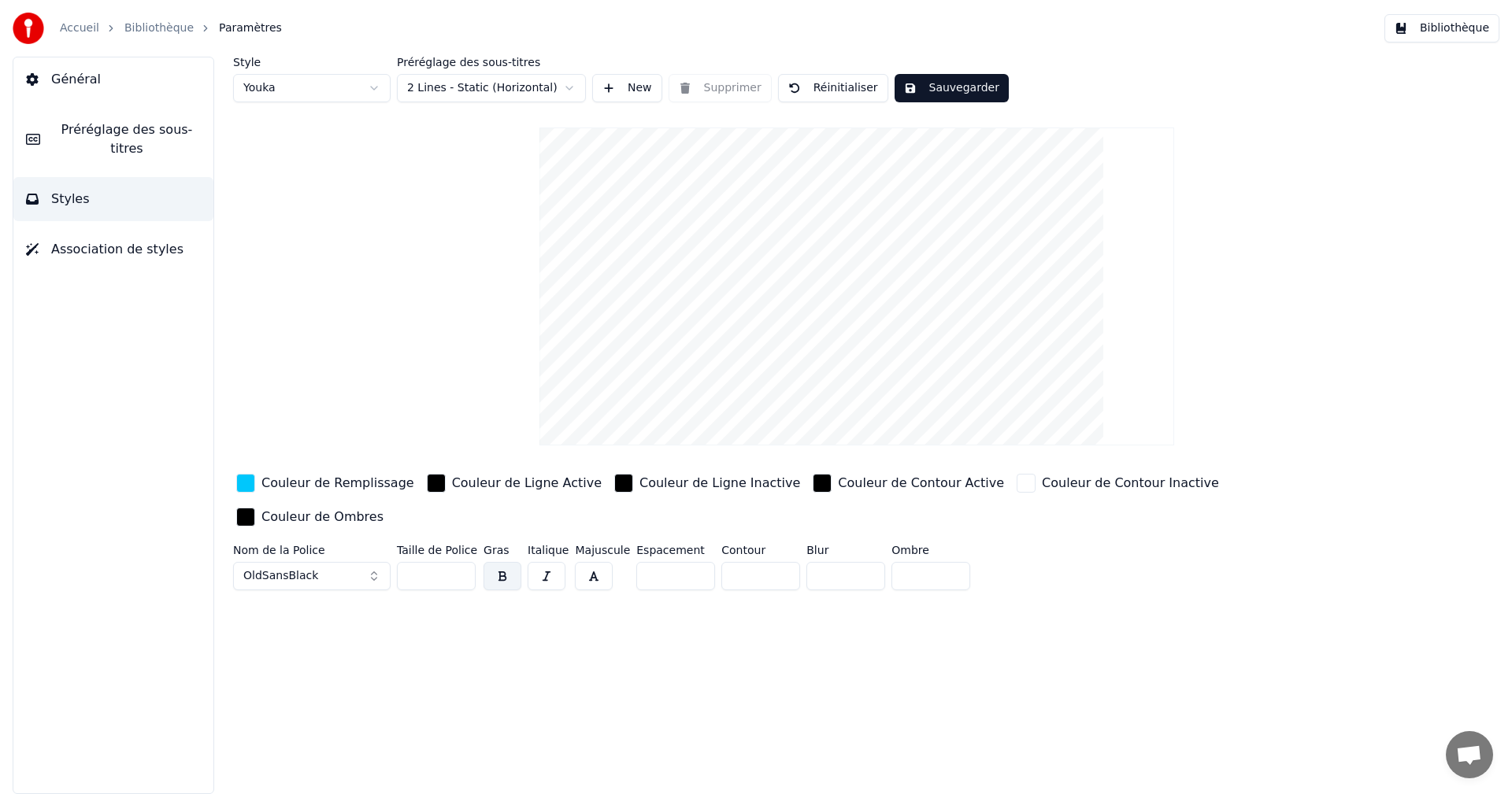
click at [291, 485] on div "Couleur de Remplissage" at bounding box center [338, 483] width 153 height 19
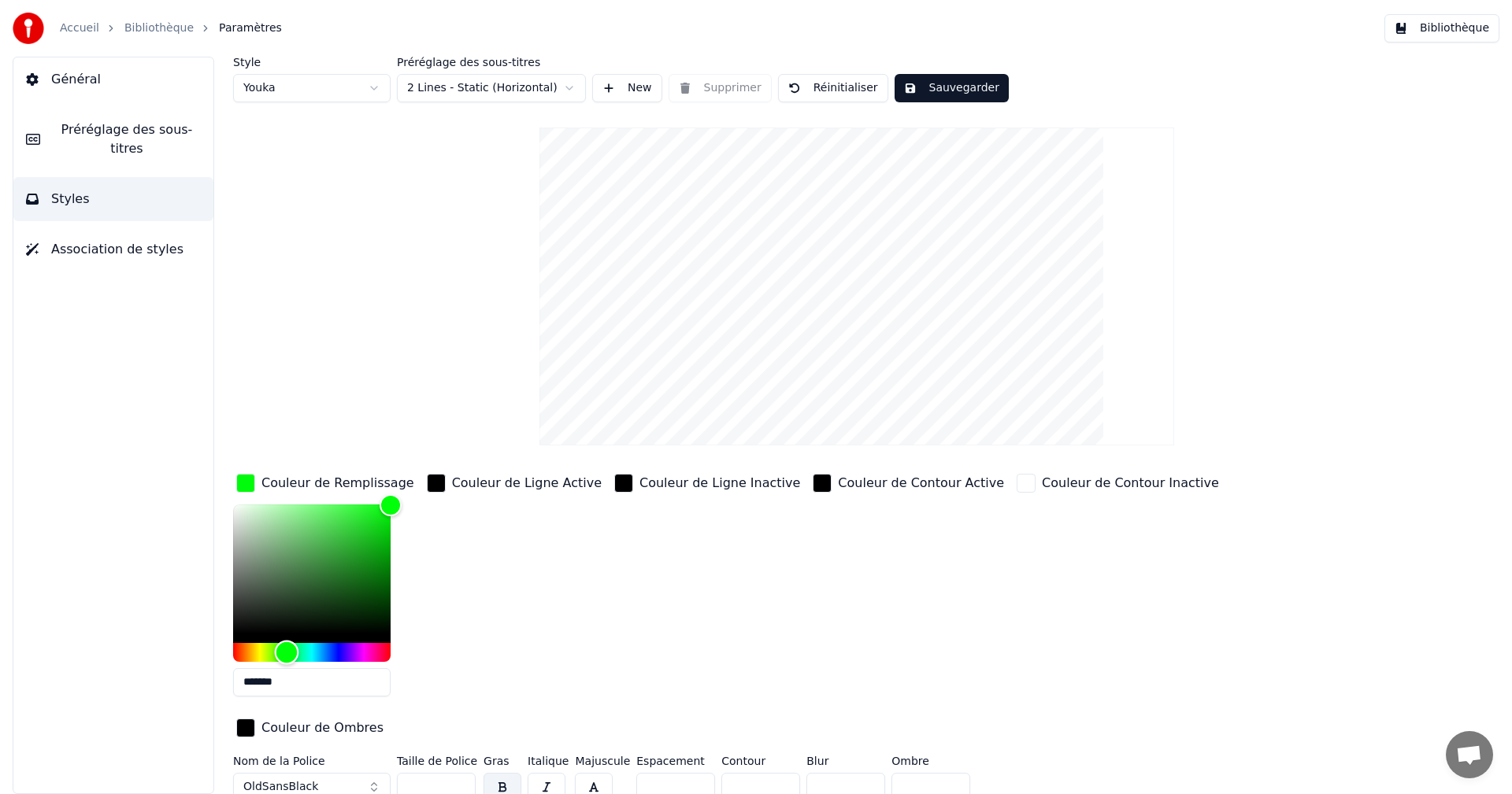
type input "*******"
drag, startPoint x: 321, startPoint y: 653, endPoint x: 287, endPoint y: 650, distance: 34.1
click at [287, 650] on div "Hue" at bounding box center [287, 651] width 24 height 24
click at [925, 85] on button "Sauvegarder" at bounding box center [952, 88] width 115 height 28
click at [1436, 28] on button "Bibliothèque" at bounding box center [1441, 28] width 115 height 28
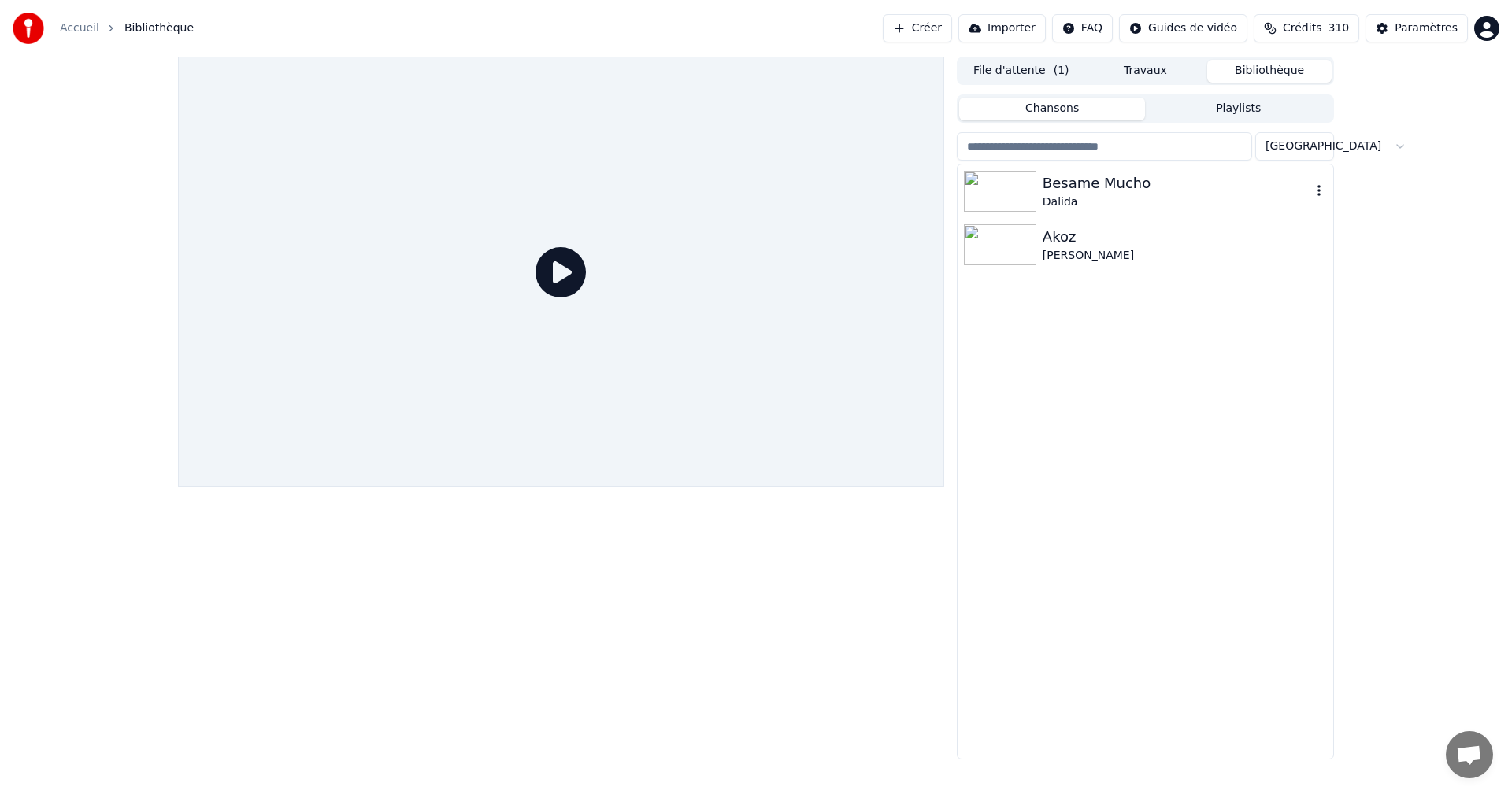
click at [1151, 178] on div "Besame Mucho" at bounding box center [1177, 183] width 269 height 22
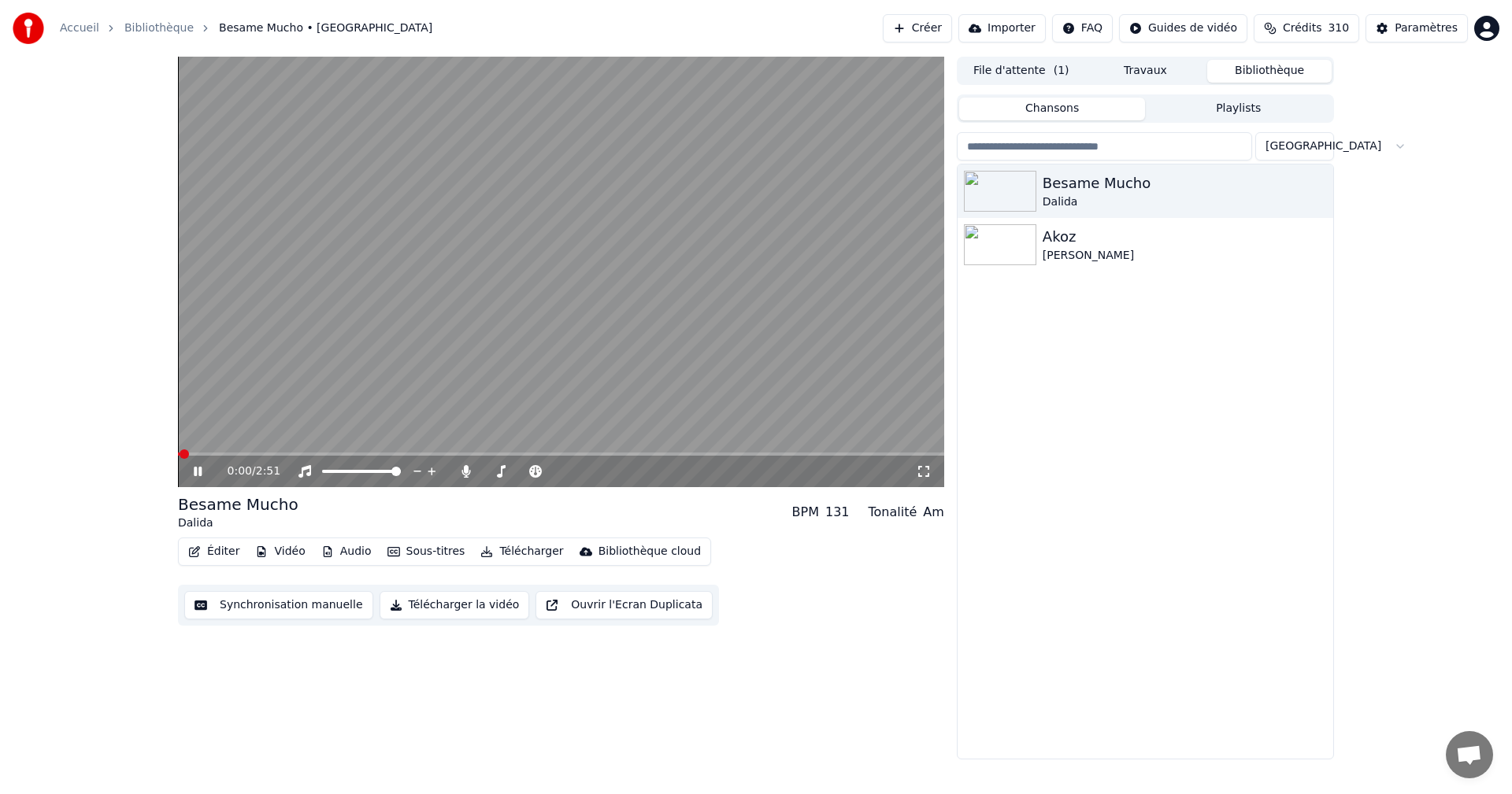
drag, startPoint x: 922, startPoint y: 470, endPoint x: 929, endPoint y: 486, distance: 17.5
click at [923, 470] on icon at bounding box center [924, 471] width 16 height 12
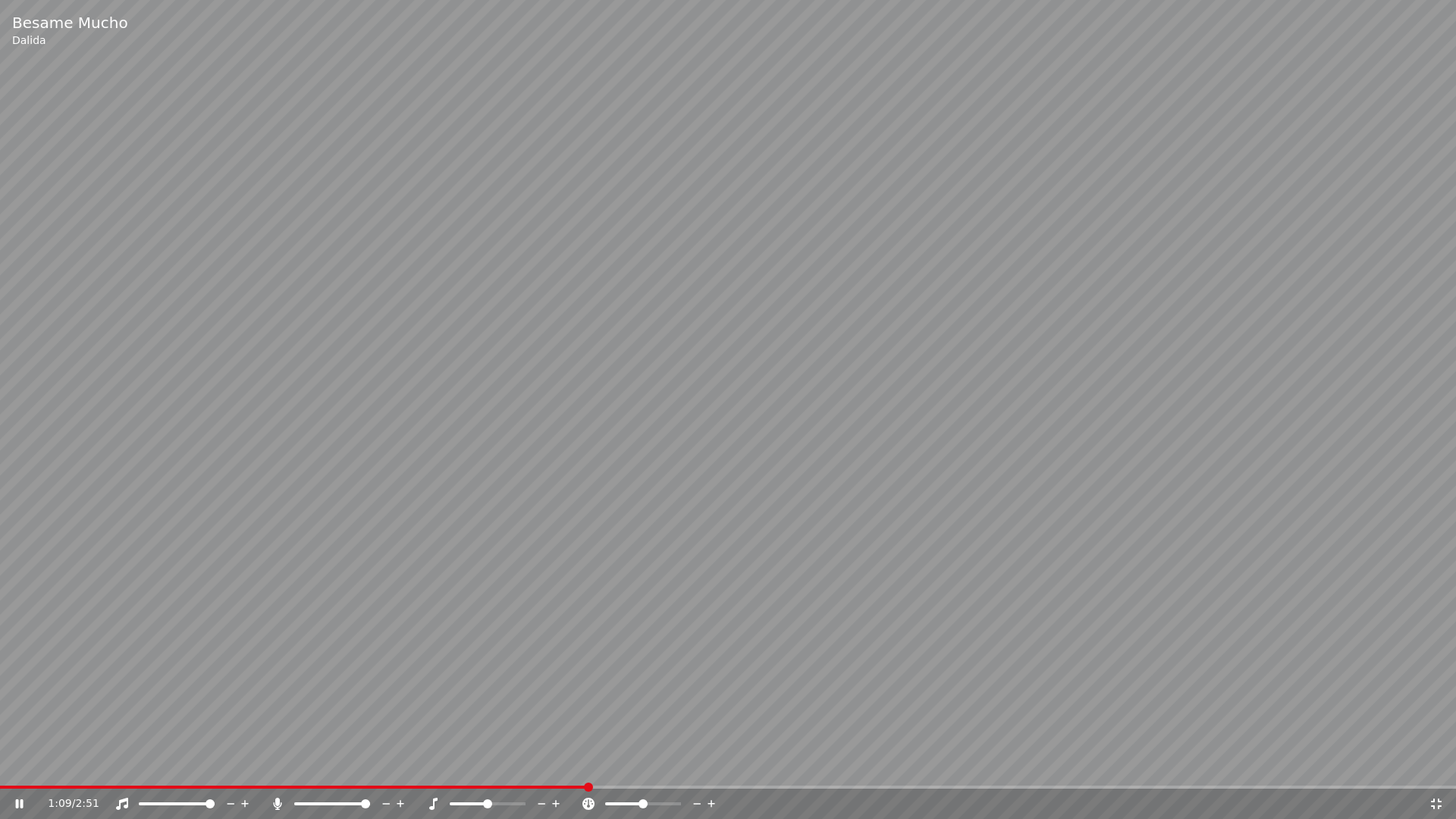
click at [1440, 765] on icon at bounding box center [1436, 803] width 15 height 12
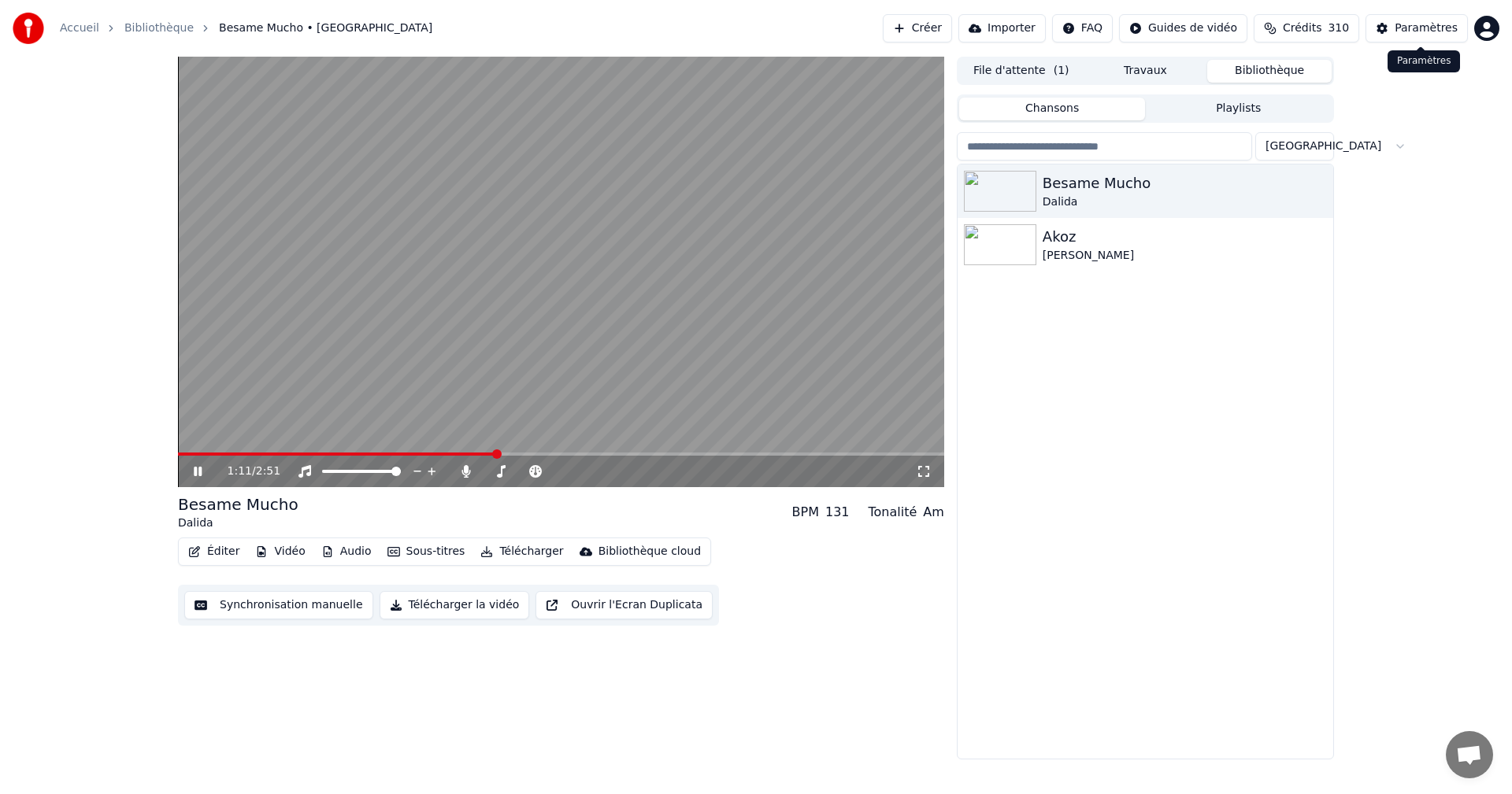
click at [1441, 23] on div "Paramètres" at bounding box center [1427, 28] width 63 height 16
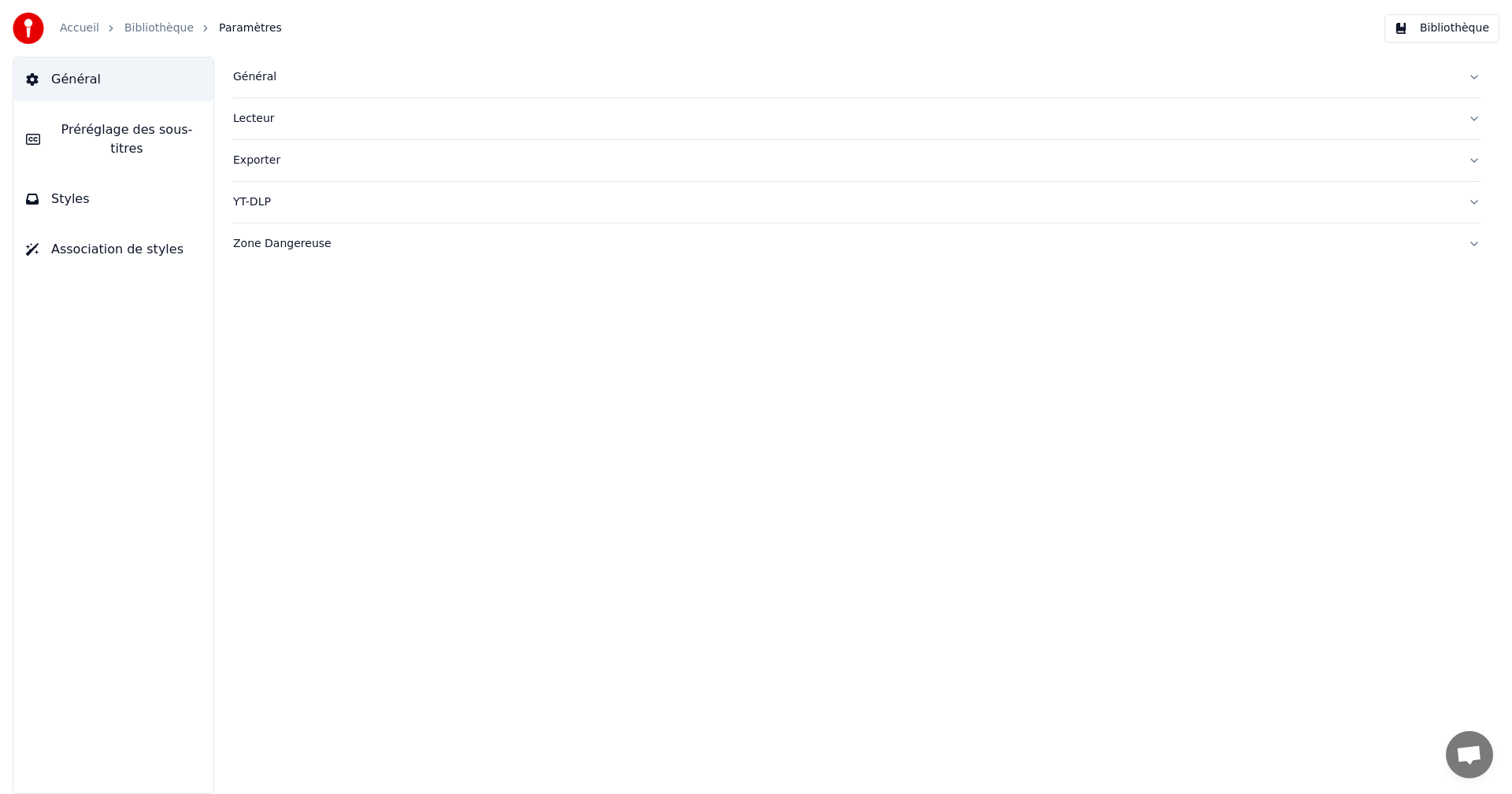
click at [156, 189] on button "Styles" at bounding box center [113, 199] width 200 height 44
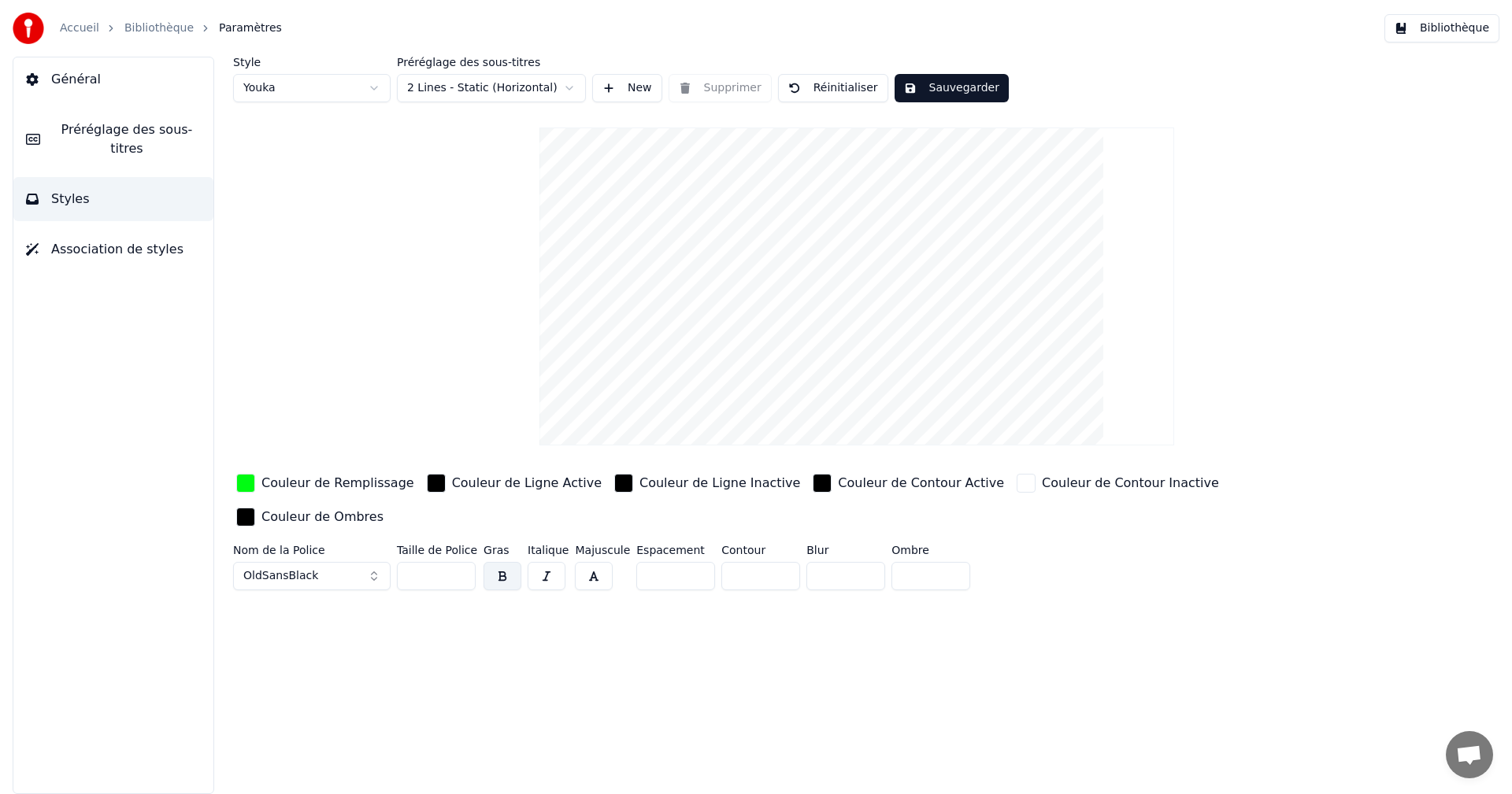
click at [361, 484] on div "Couleur de Remplissage" at bounding box center [338, 483] width 153 height 19
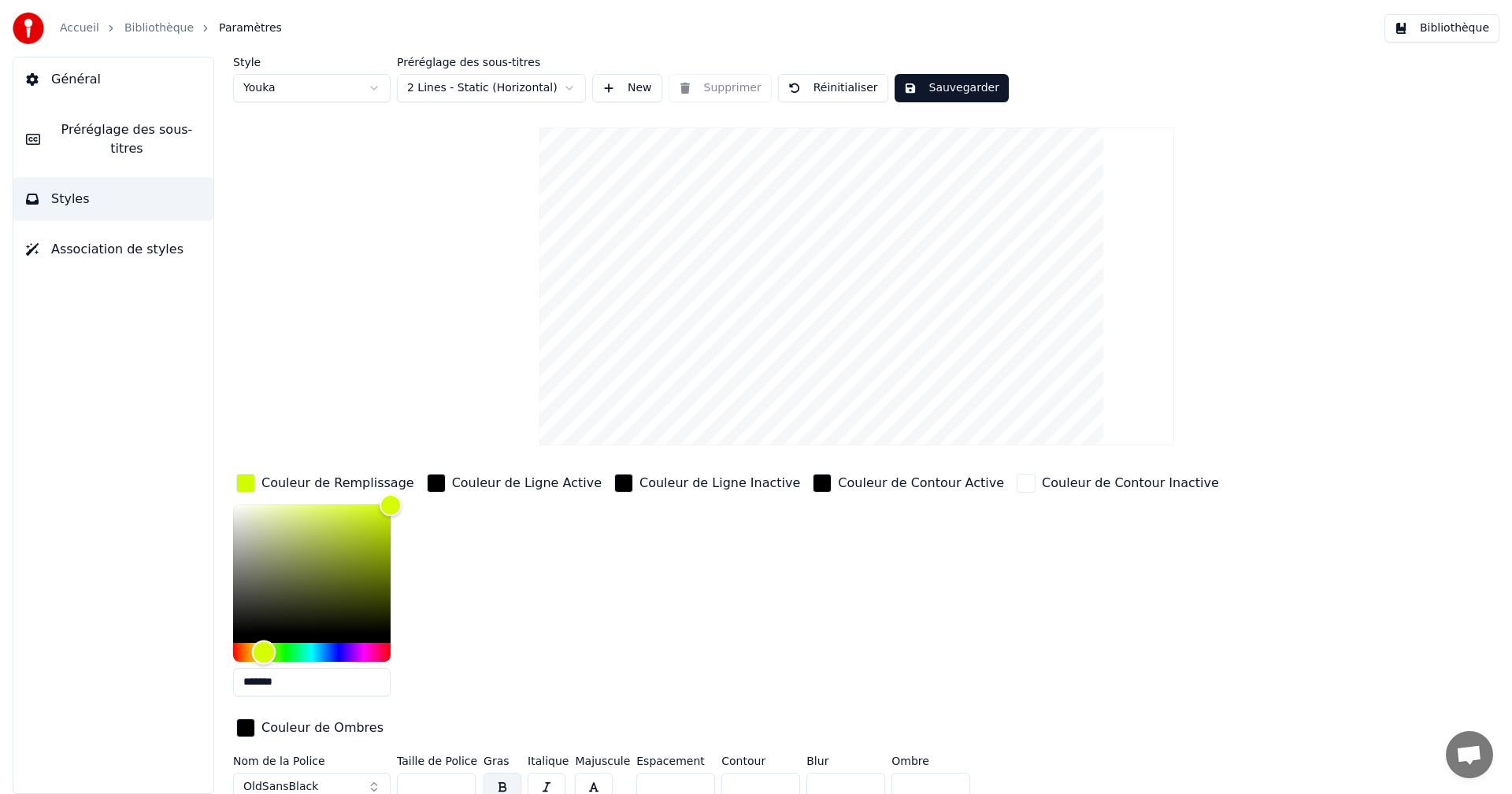
type input "*******"
drag, startPoint x: 285, startPoint y: 650, endPoint x: 261, endPoint y: 655, distance: 24.5
click at [261, 655] on div "Hue" at bounding box center [261, 651] width 24 height 24
click at [948, 90] on button "Sauvegarder" at bounding box center [952, 88] width 115 height 28
click at [1457, 27] on button "Bibliothèque" at bounding box center [1441, 28] width 115 height 28
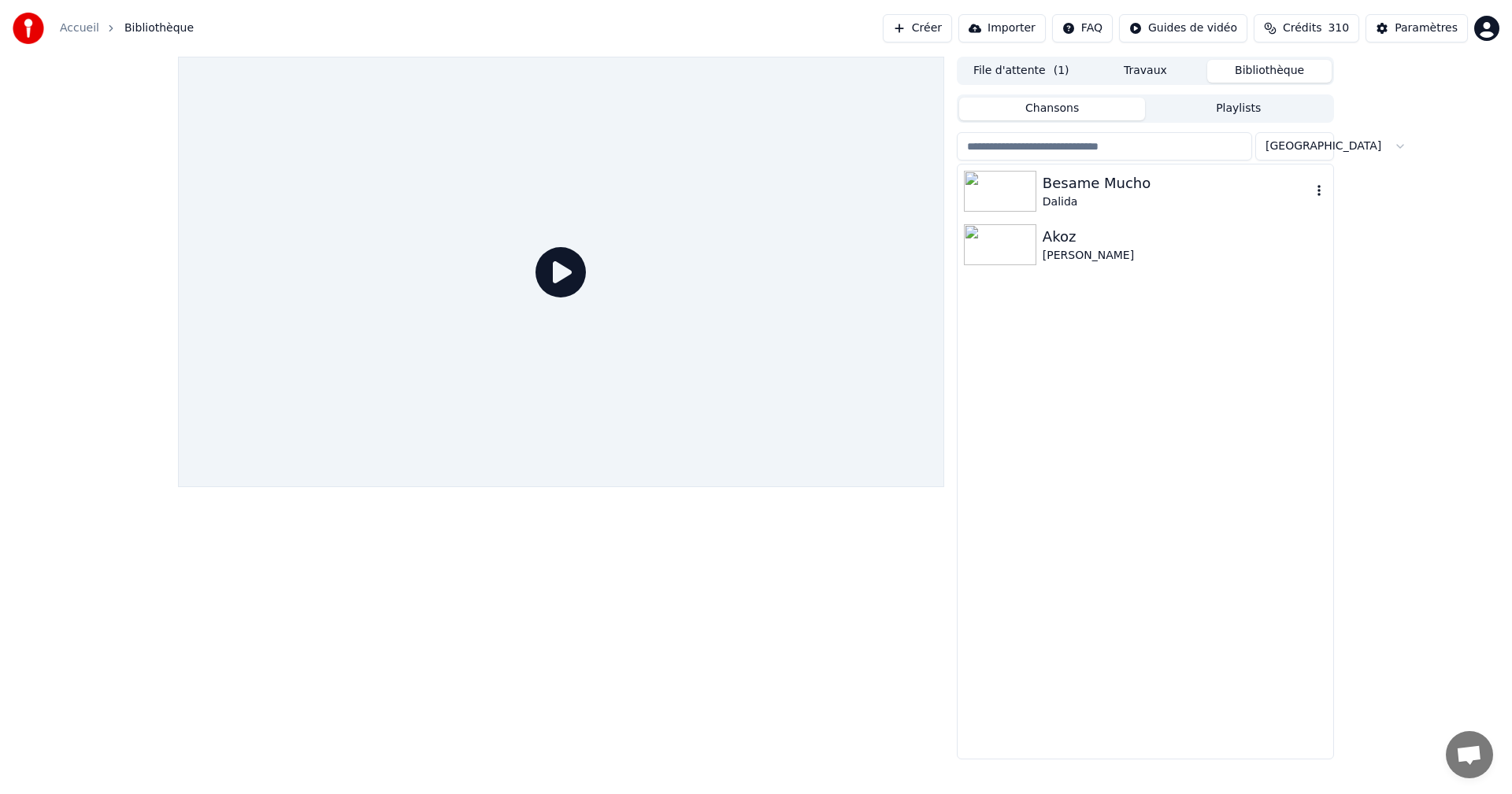
click at [1106, 200] on div "Dalida" at bounding box center [1177, 202] width 269 height 16
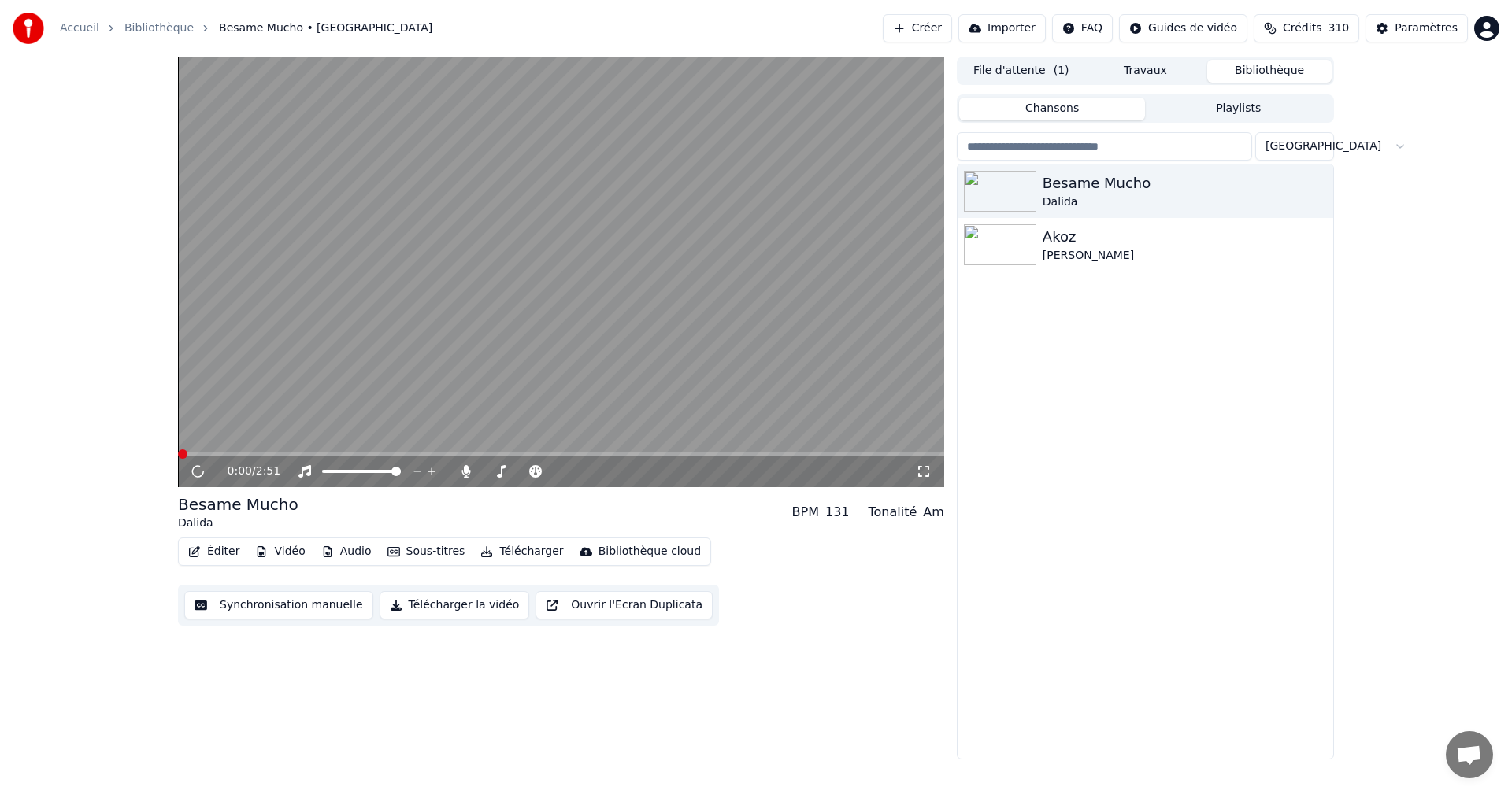
click at [932, 465] on div "0:00 / 2:51" at bounding box center [561, 471] width 754 height 16
click at [925, 466] on icon at bounding box center [924, 471] width 16 height 12
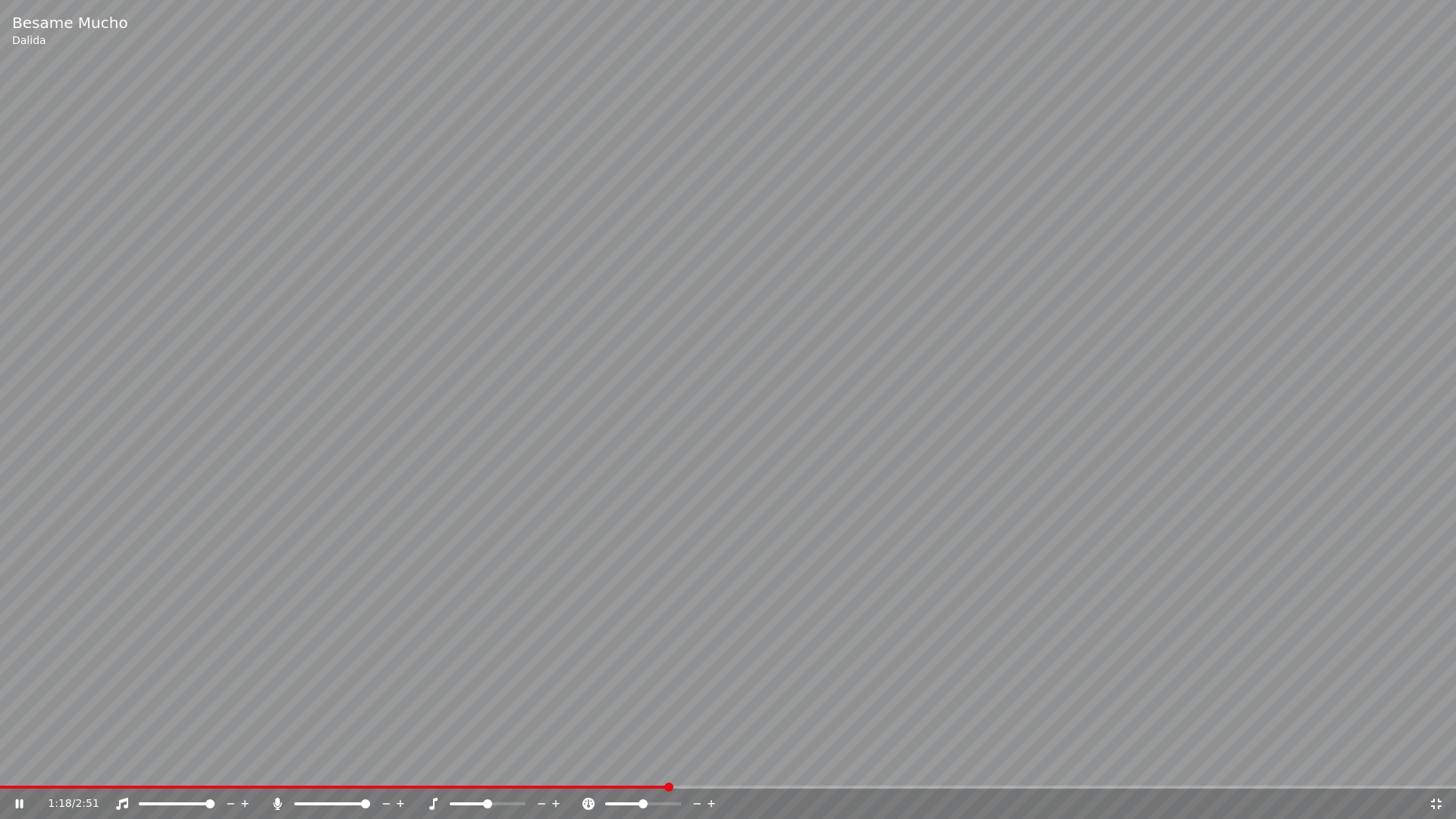
click at [1440, 765] on icon at bounding box center [1436, 803] width 15 height 12
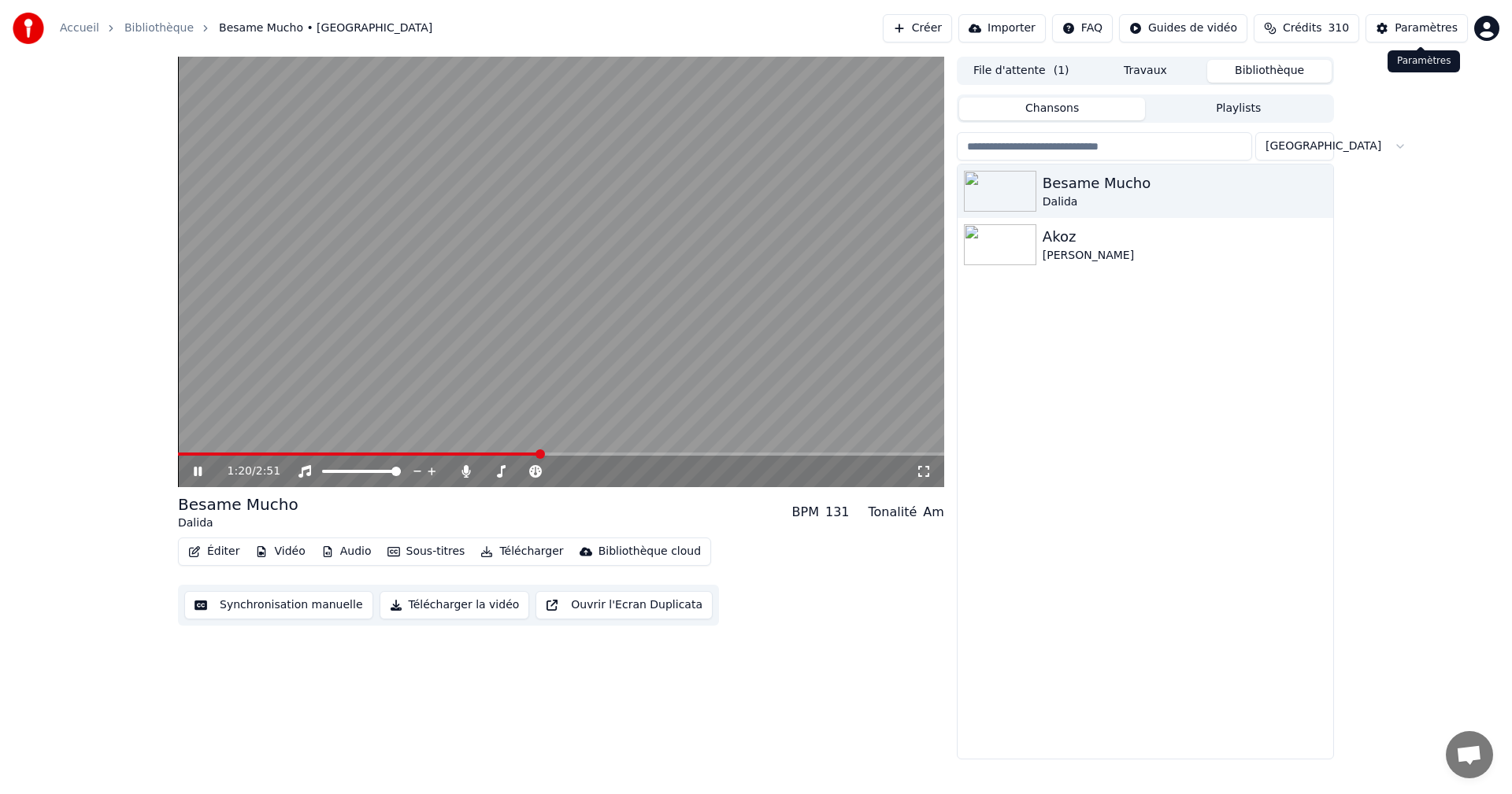
click at [1406, 32] on div "Paramètres" at bounding box center [1427, 28] width 63 height 16
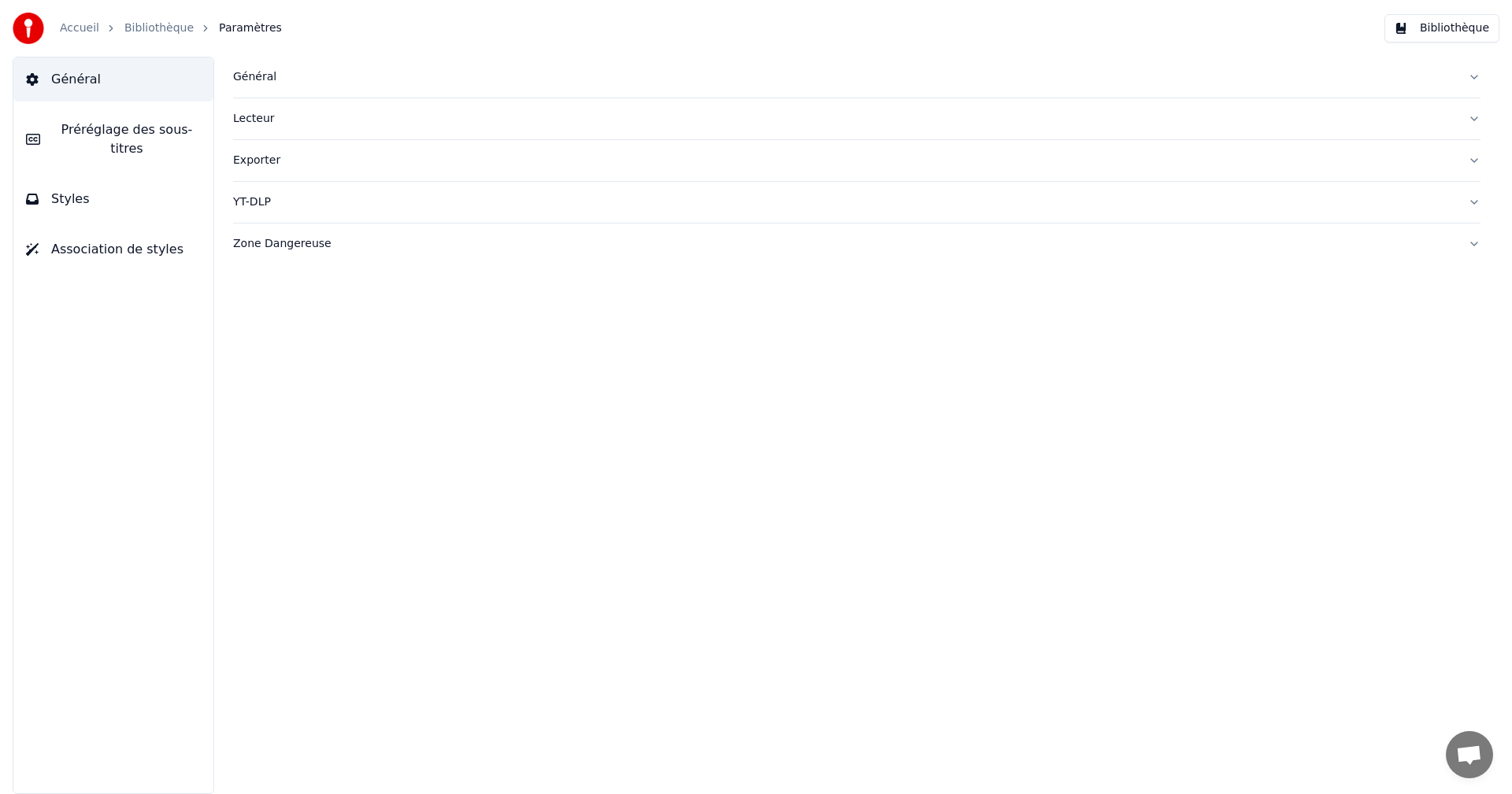
click at [120, 178] on button "Styles" at bounding box center [113, 199] width 200 height 44
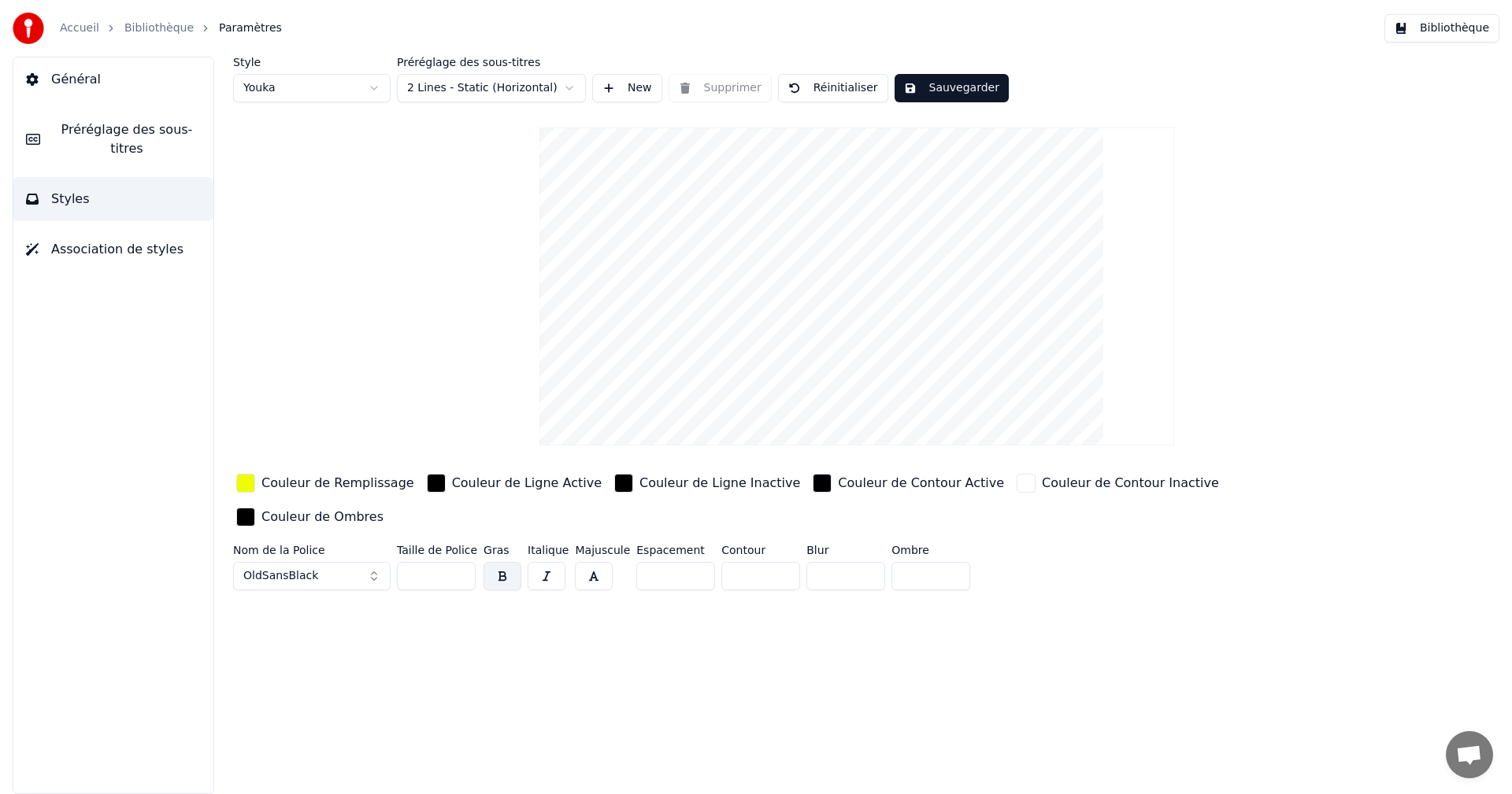
click at [364, 486] on div "Couleur de Remplissage" at bounding box center [338, 483] width 153 height 19
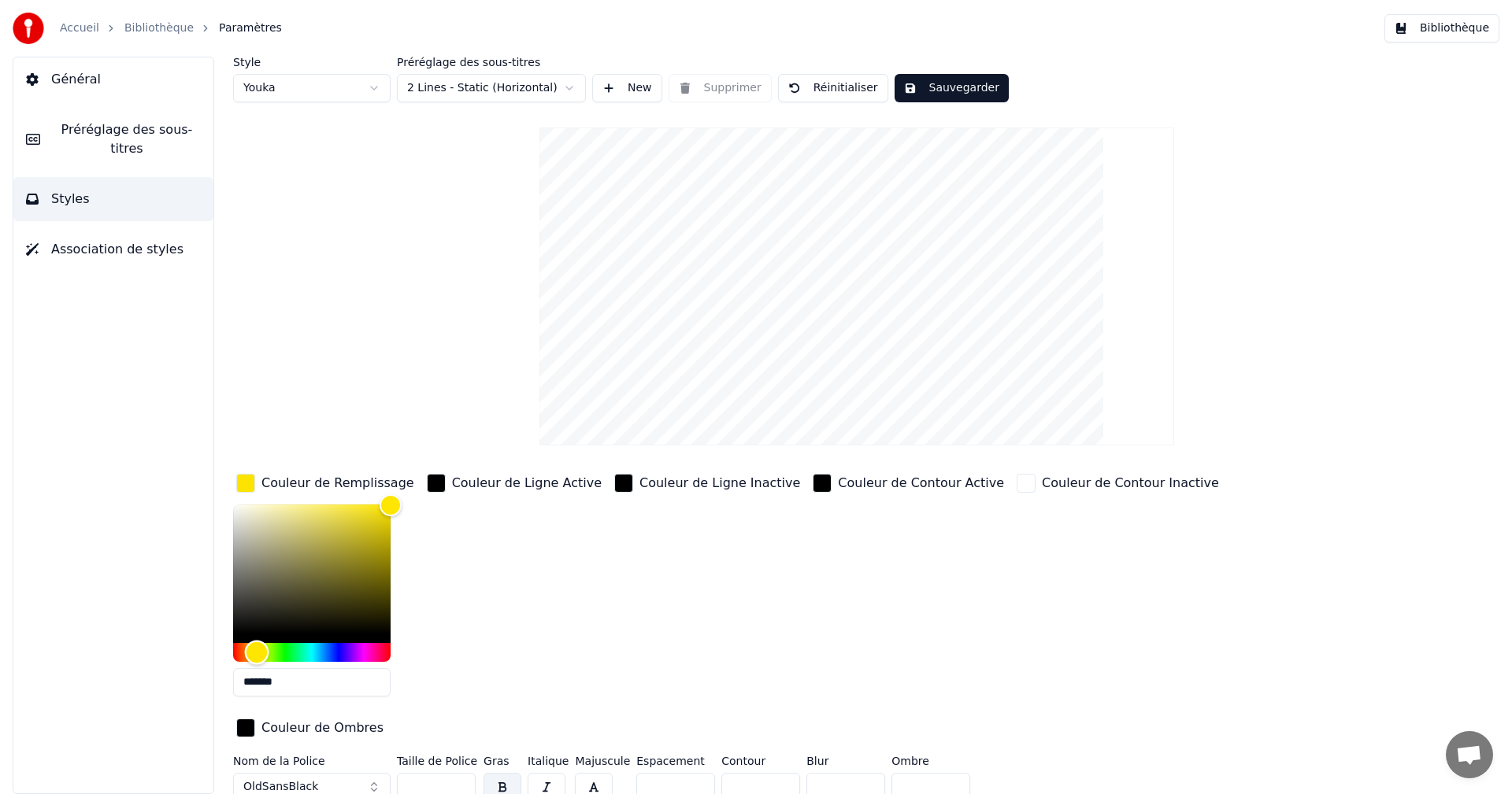
type input "*******"
drag, startPoint x: 266, startPoint y: 656, endPoint x: 256, endPoint y: 657, distance: 10.0
click at [256, 657] on div "Hue" at bounding box center [256, 651] width 24 height 24
click at [933, 86] on button "Sauvegarder" at bounding box center [952, 88] width 115 height 28
click at [1436, 32] on button "Bibliothèque" at bounding box center [1441, 28] width 115 height 28
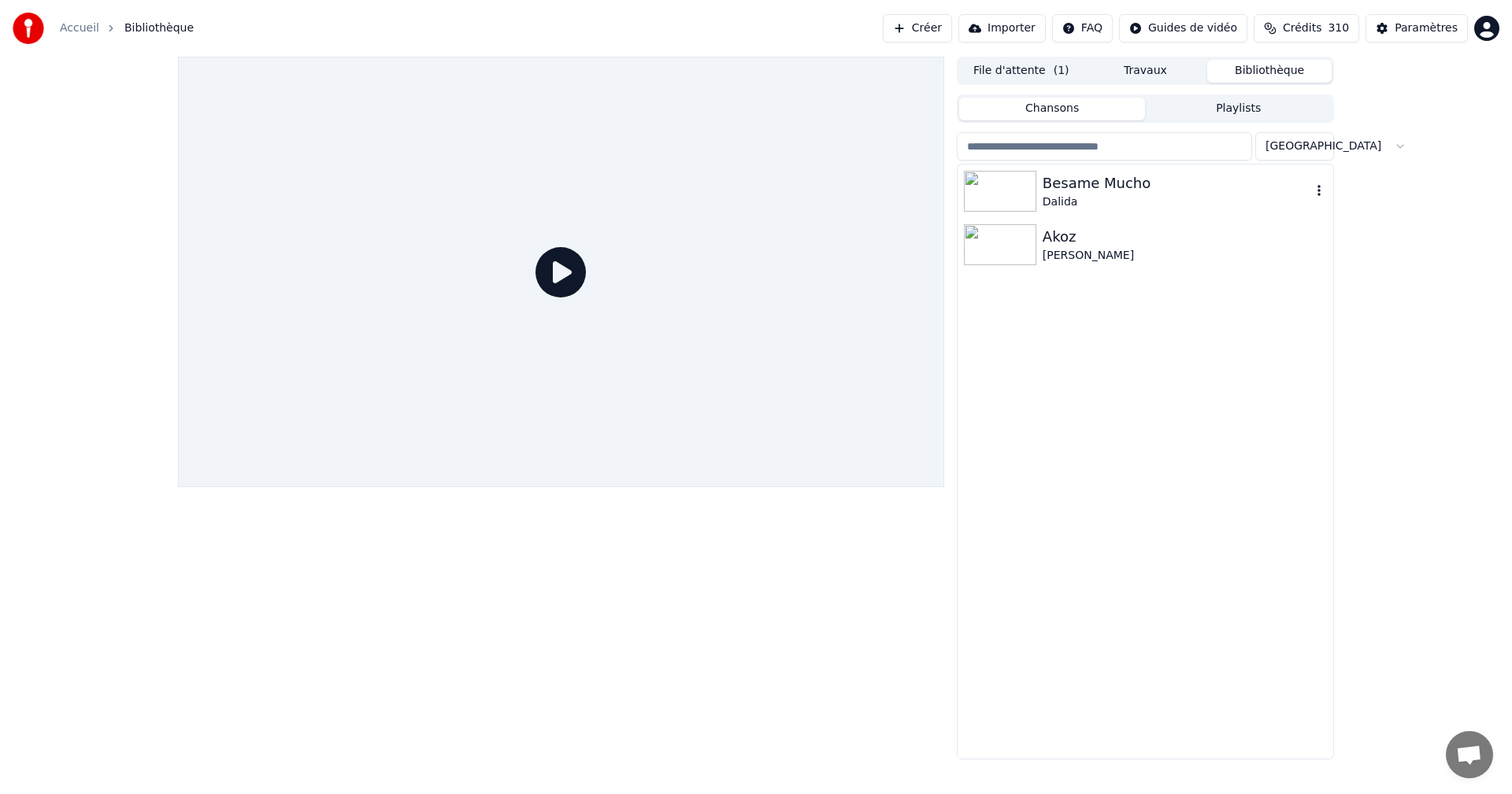
click at [1123, 194] on div "Dalida" at bounding box center [1177, 202] width 269 height 16
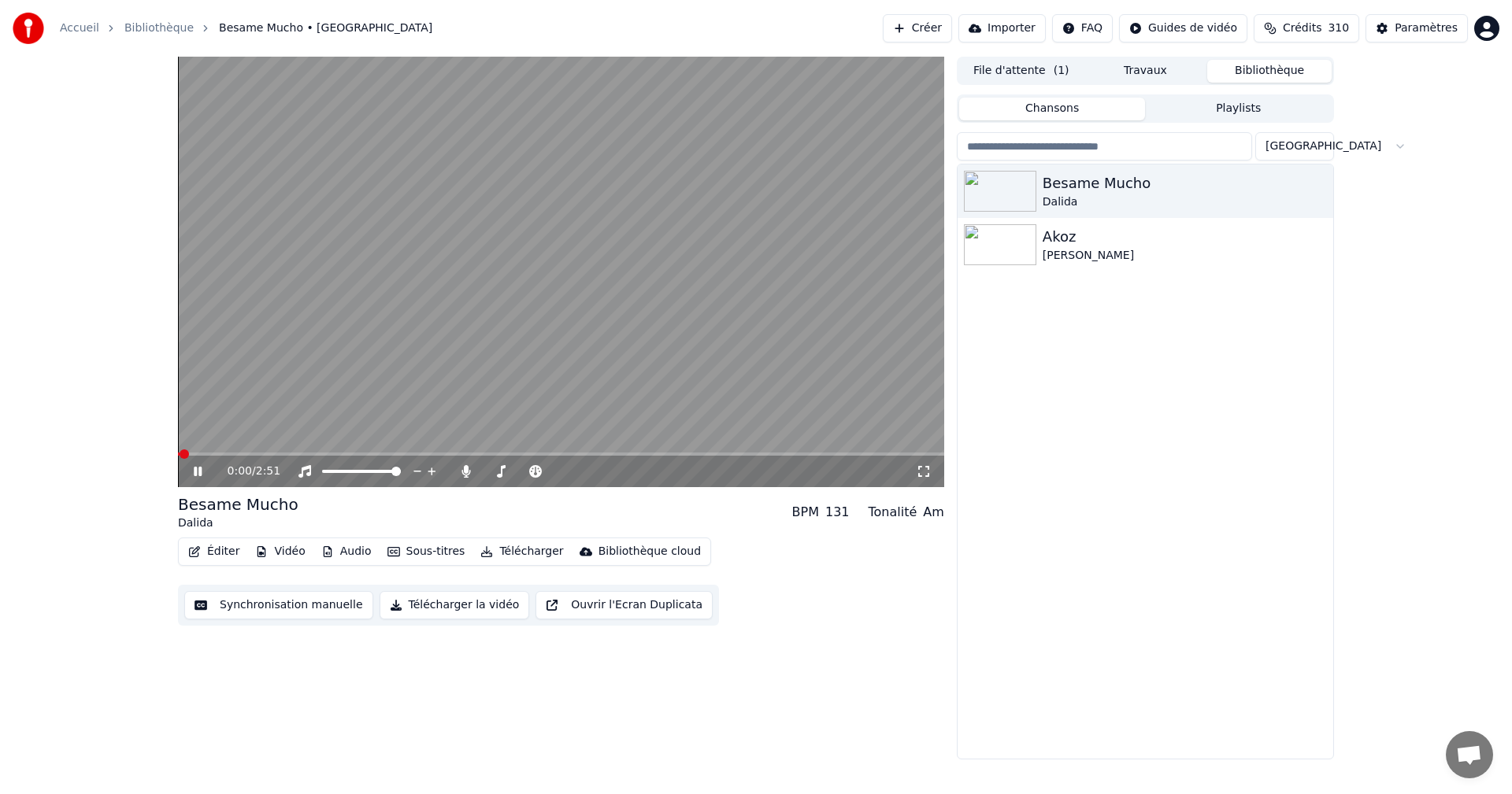
click at [924, 469] on icon at bounding box center [924, 471] width 16 height 12
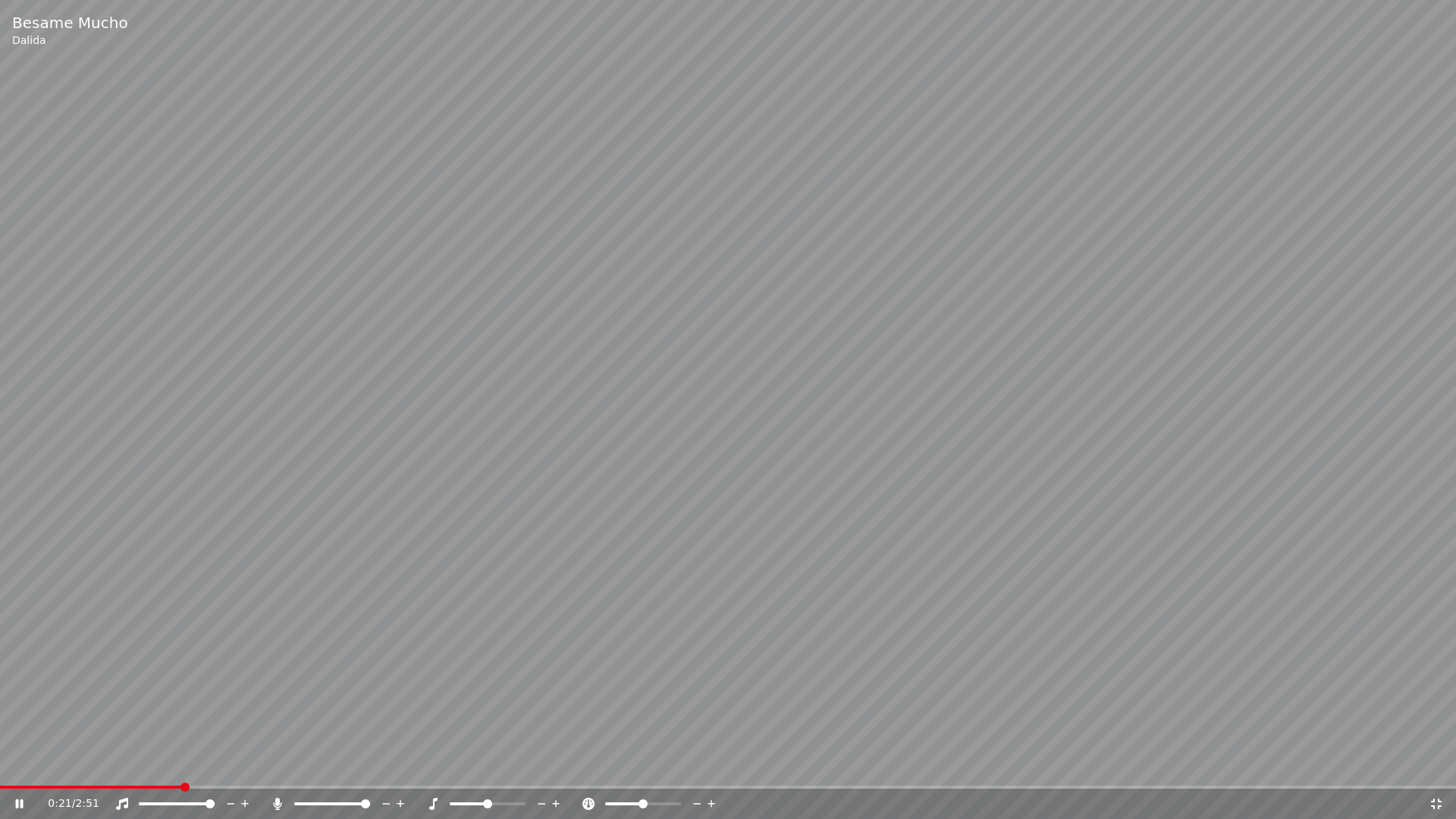
click at [1439, 765] on icon at bounding box center [1436, 803] width 15 height 12
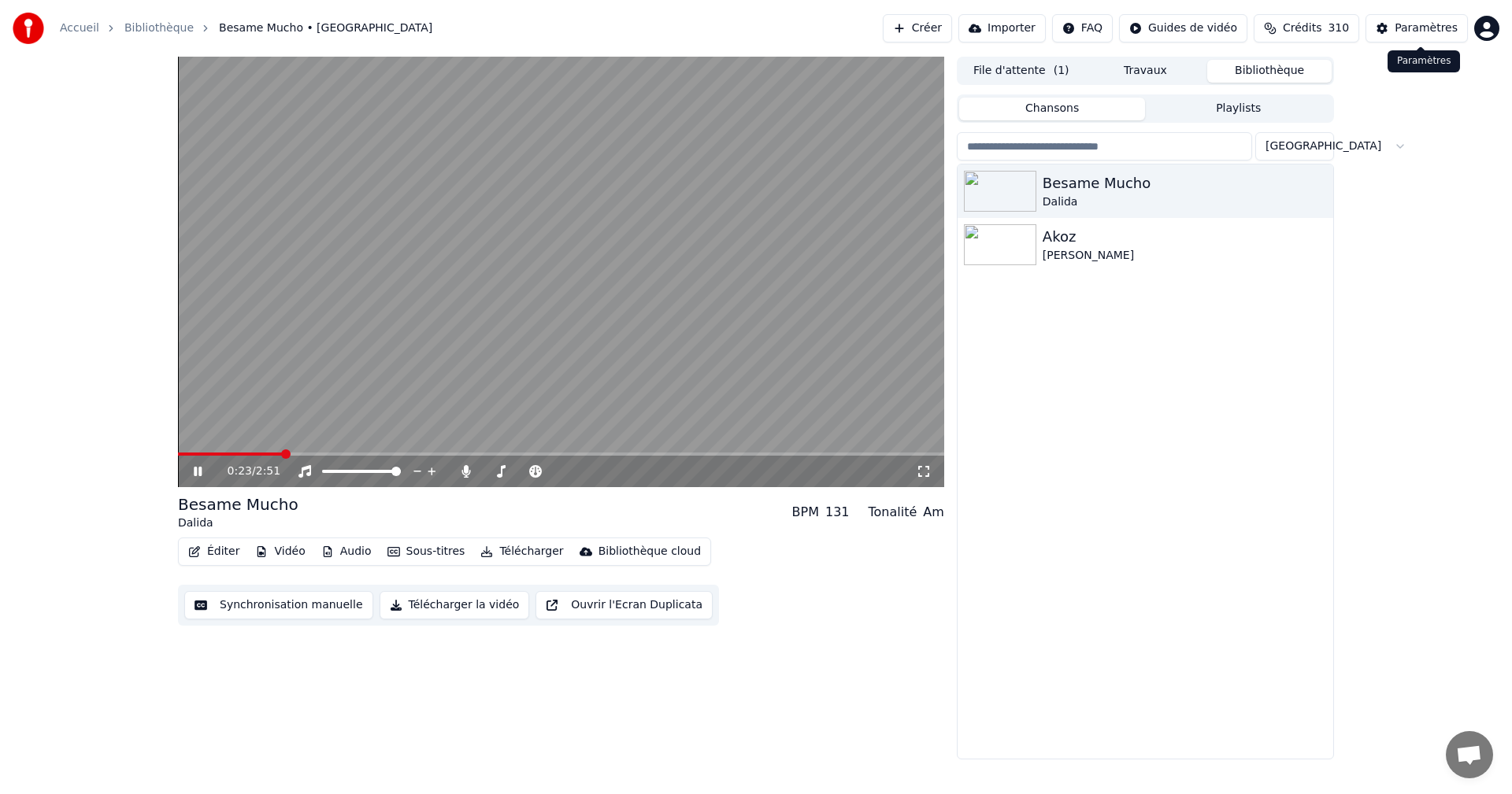
click at [1412, 27] on div "Paramètres" at bounding box center [1427, 28] width 63 height 16
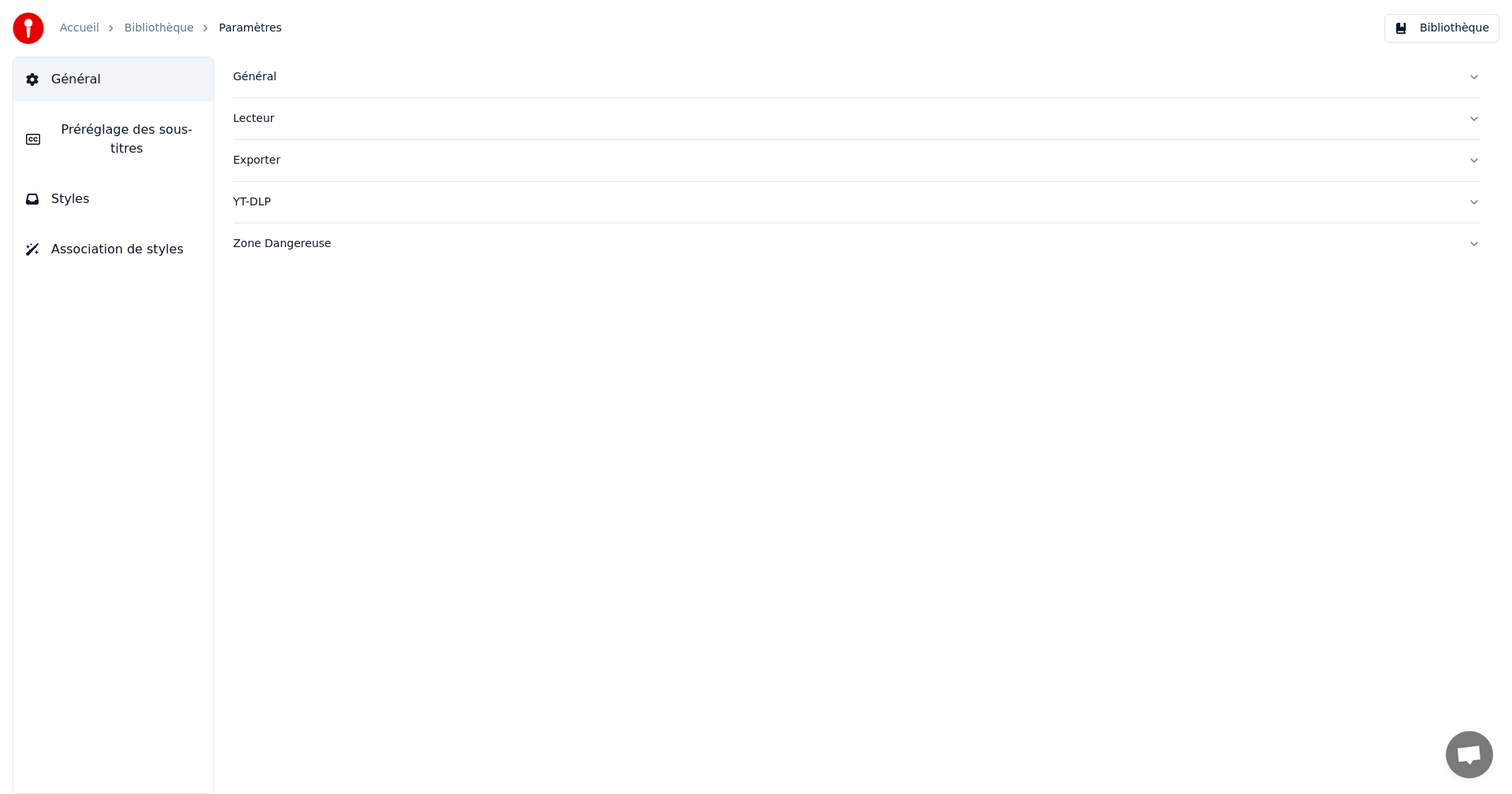
click at [124, 191] on button "Styles" at bounding box center [113, 199] width 200 height 44
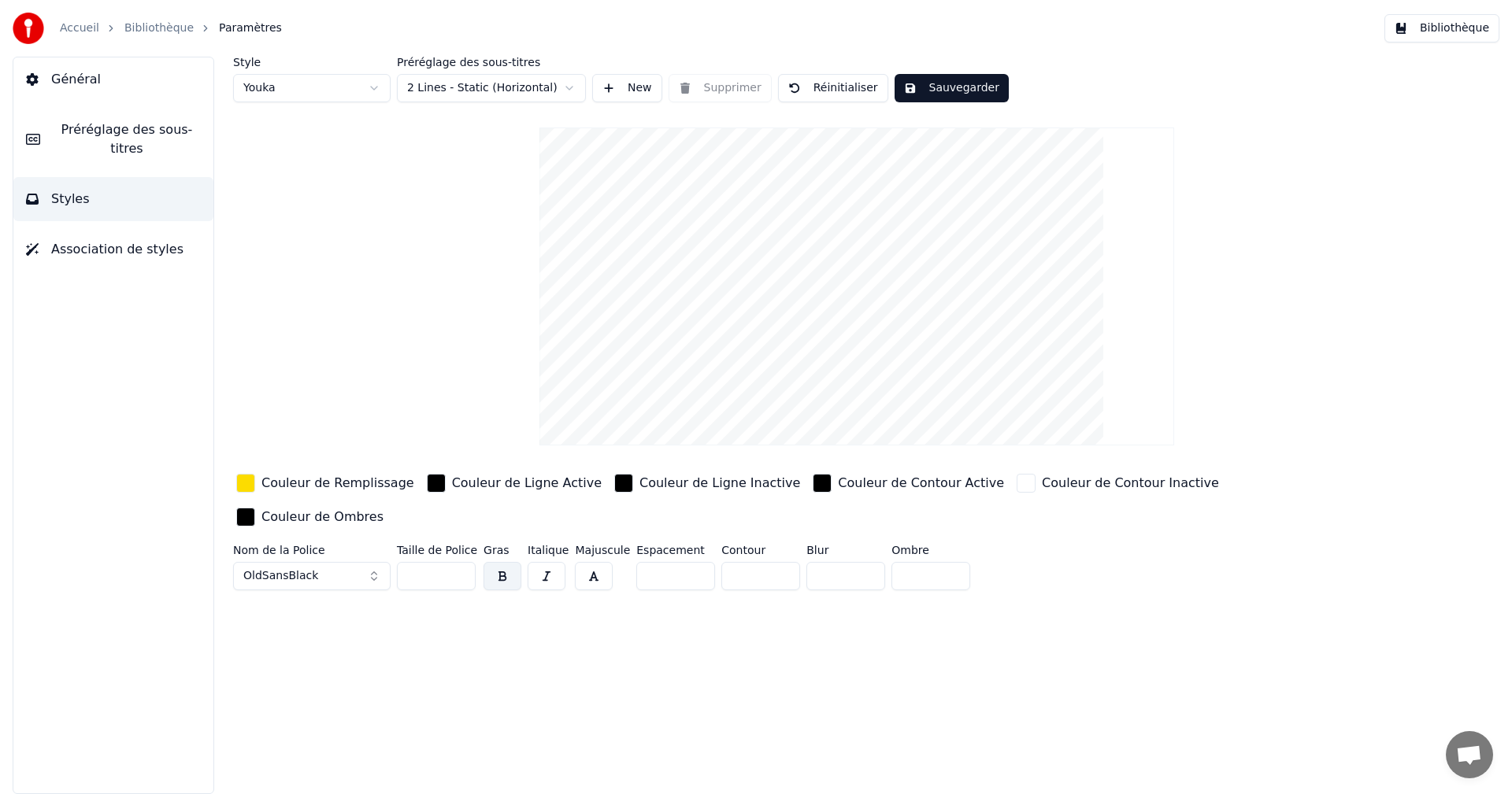
click at [363, 485] on div "Couleur de Remplissage" at bounding box center [338, 483] width 153 height 19
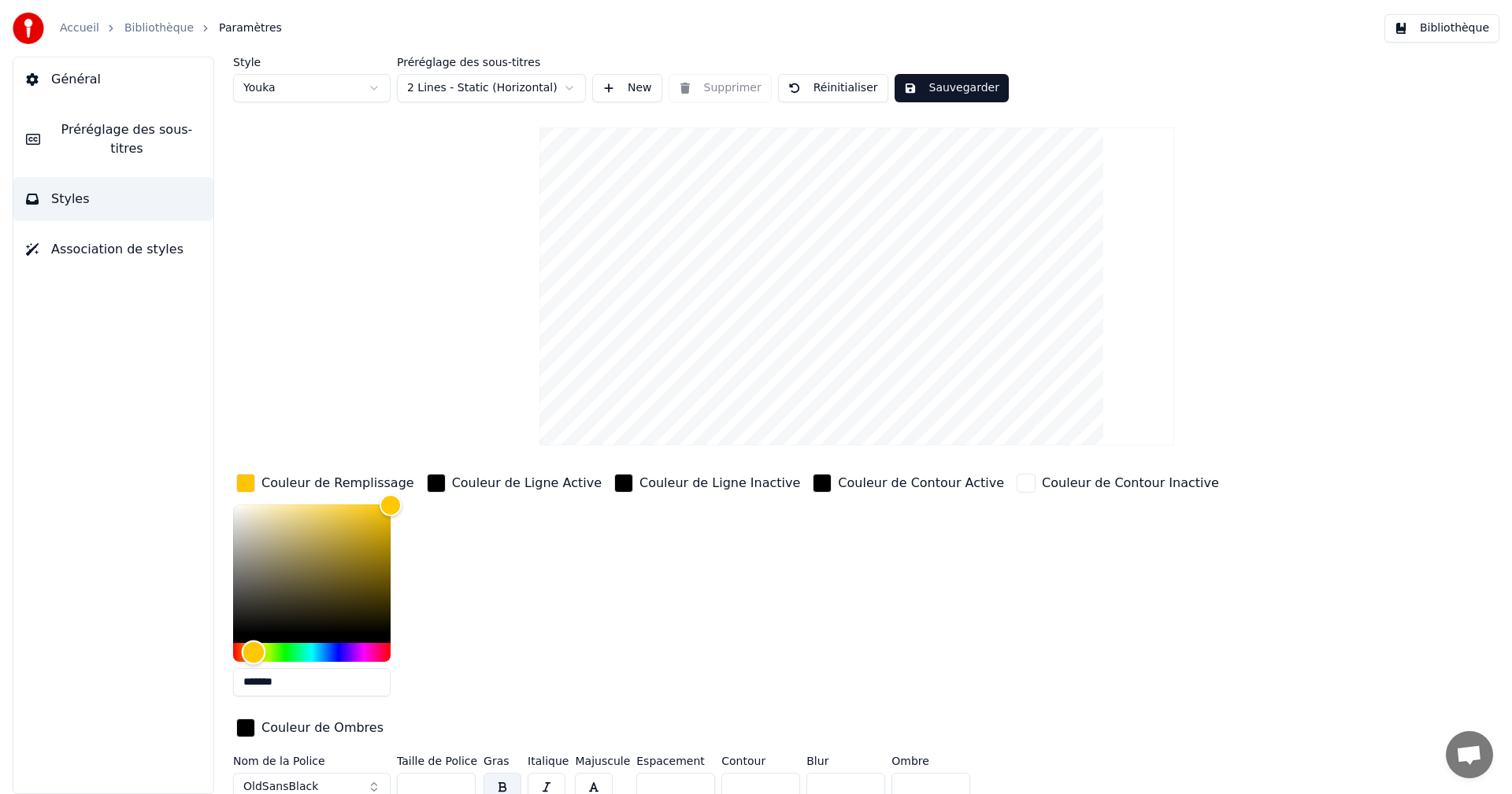
type input "*******"
click at [252, 654] on div "Hue" at bounding box center [251, 651] width 24 height 24
click at [966, 90] on button "Sauvegarder" at bounding box center [952, 88] width 115 height 28
click at [1452, 27] on button "Bibliothèque" at bounding box center [1441, 28] width 115 height 28
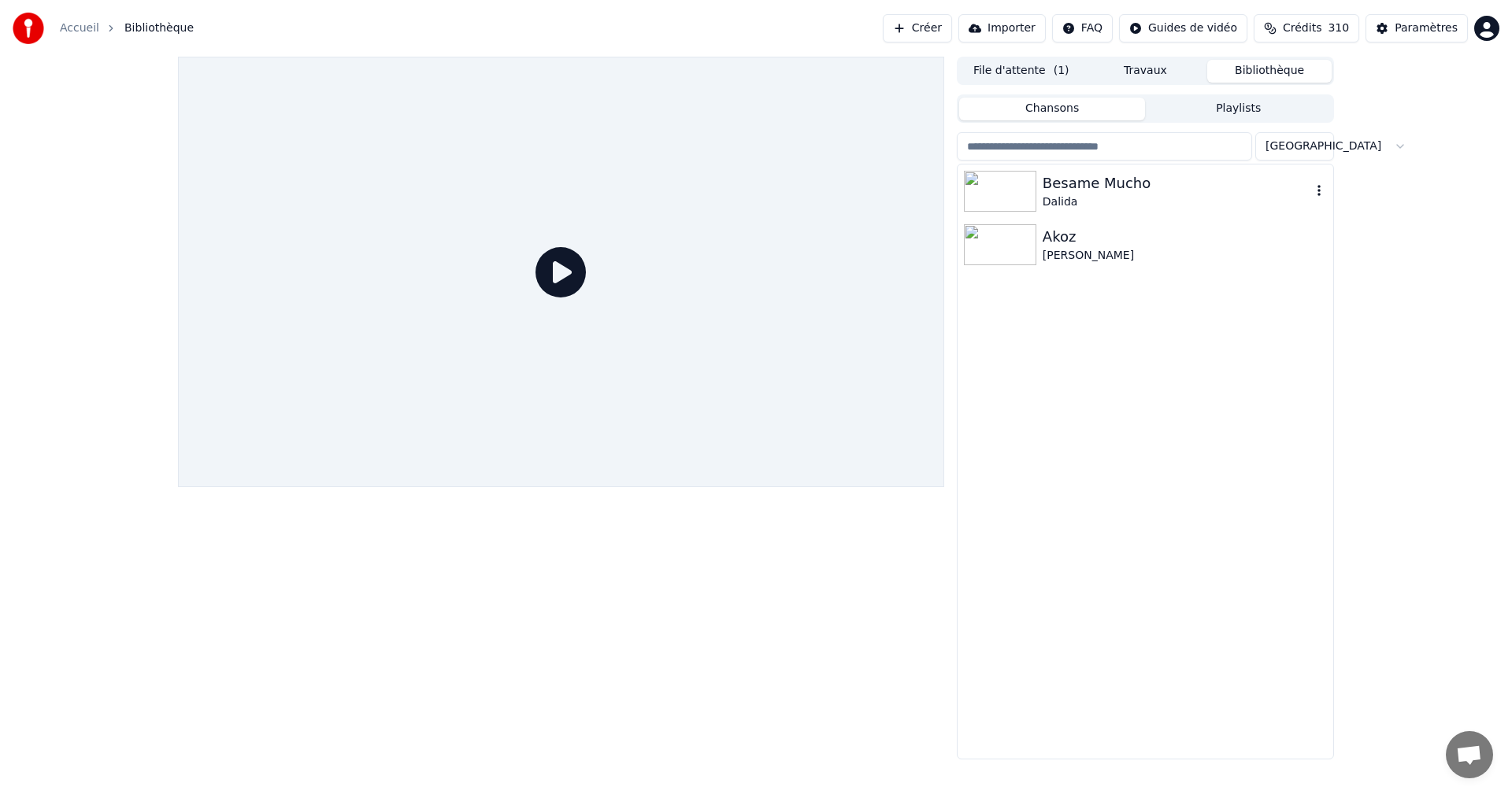
click at [1095, 178] on div "Besame Mucho" at bounding box center [1177, 183] width 269 height 22
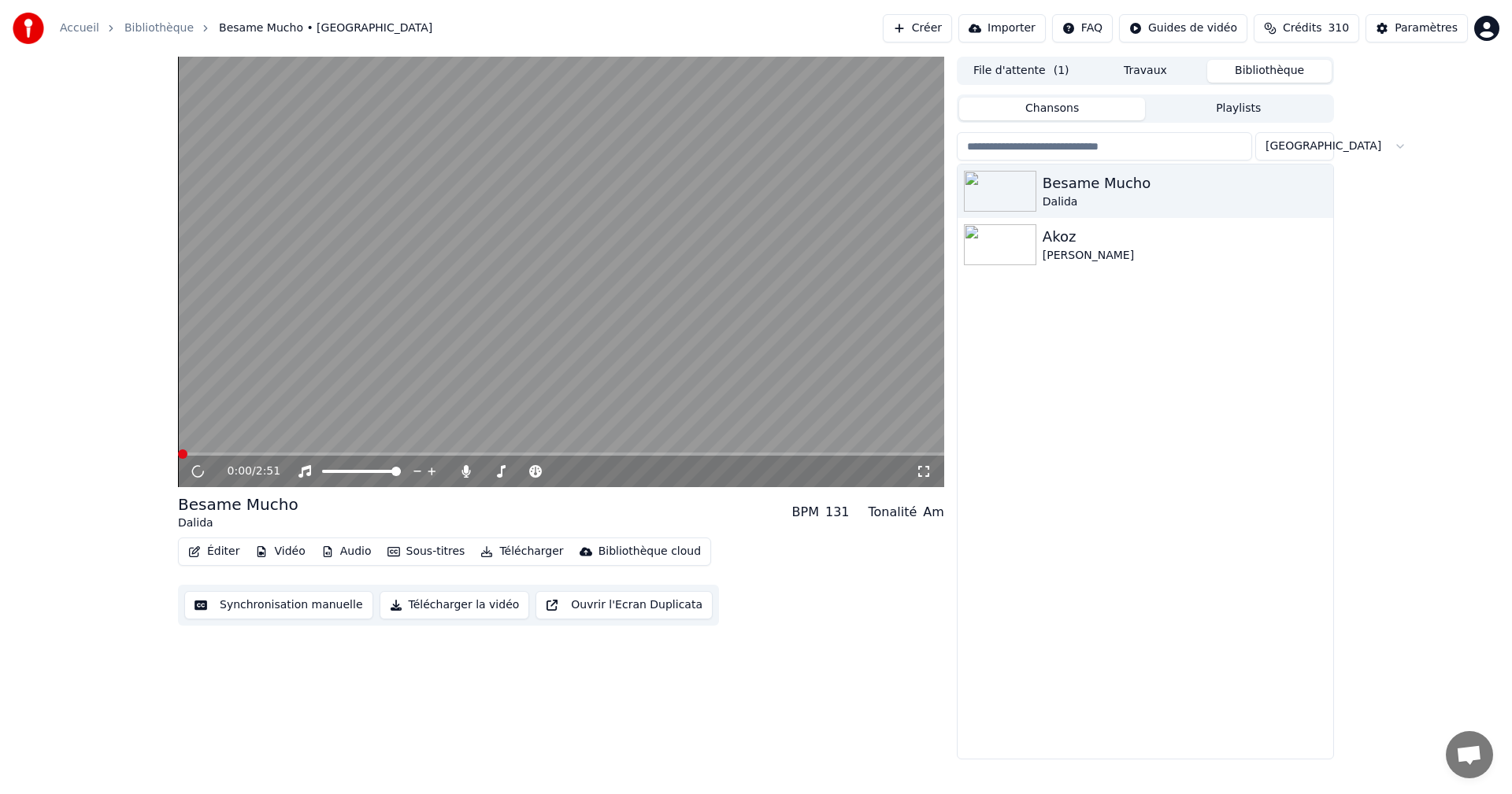
click at [926, 470] on icon at bounding box center [924, 471] width 16 height 12
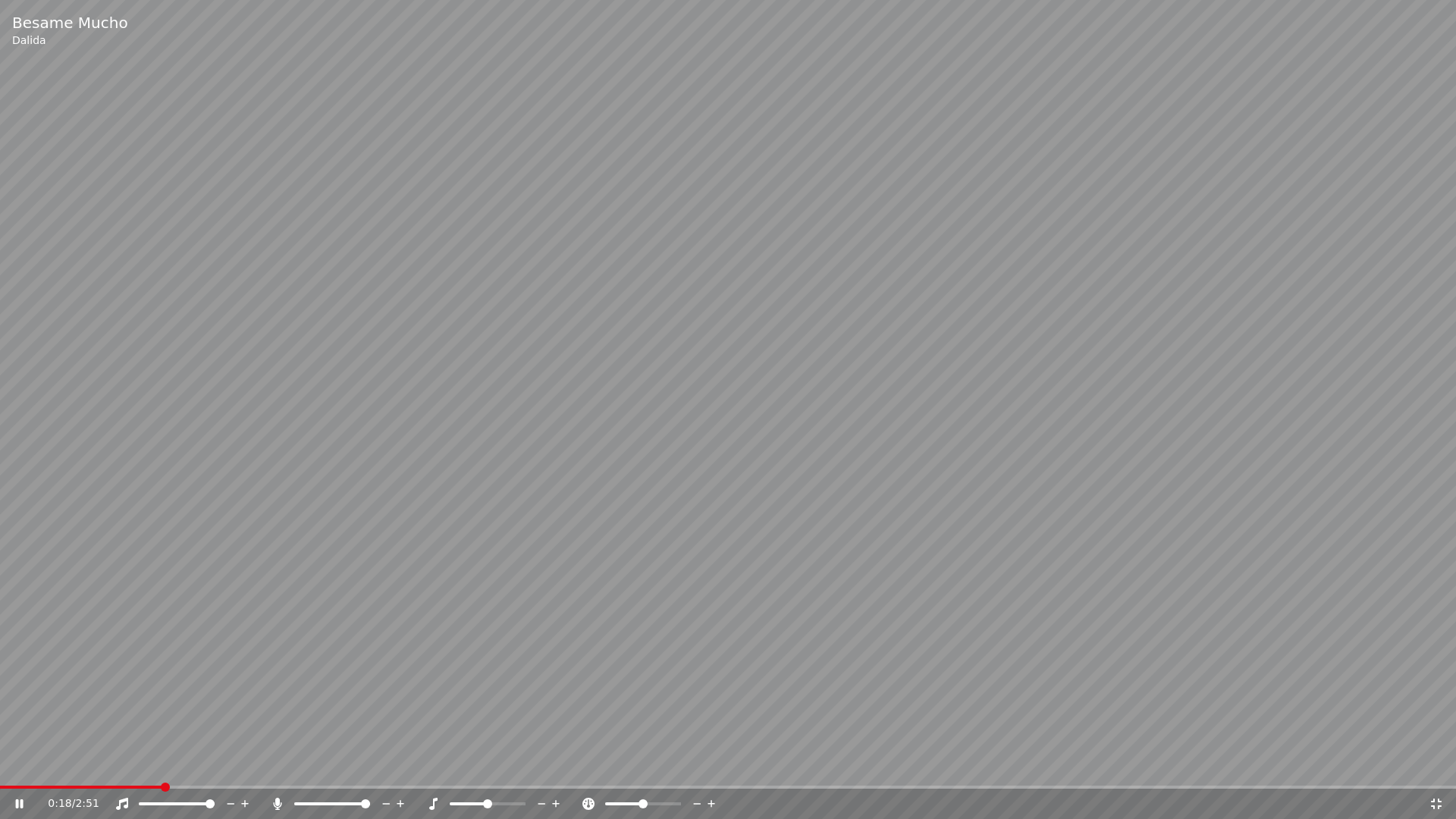
click at [1434, 765] on icon at bounding box center [1436, 803] width 15 height 12
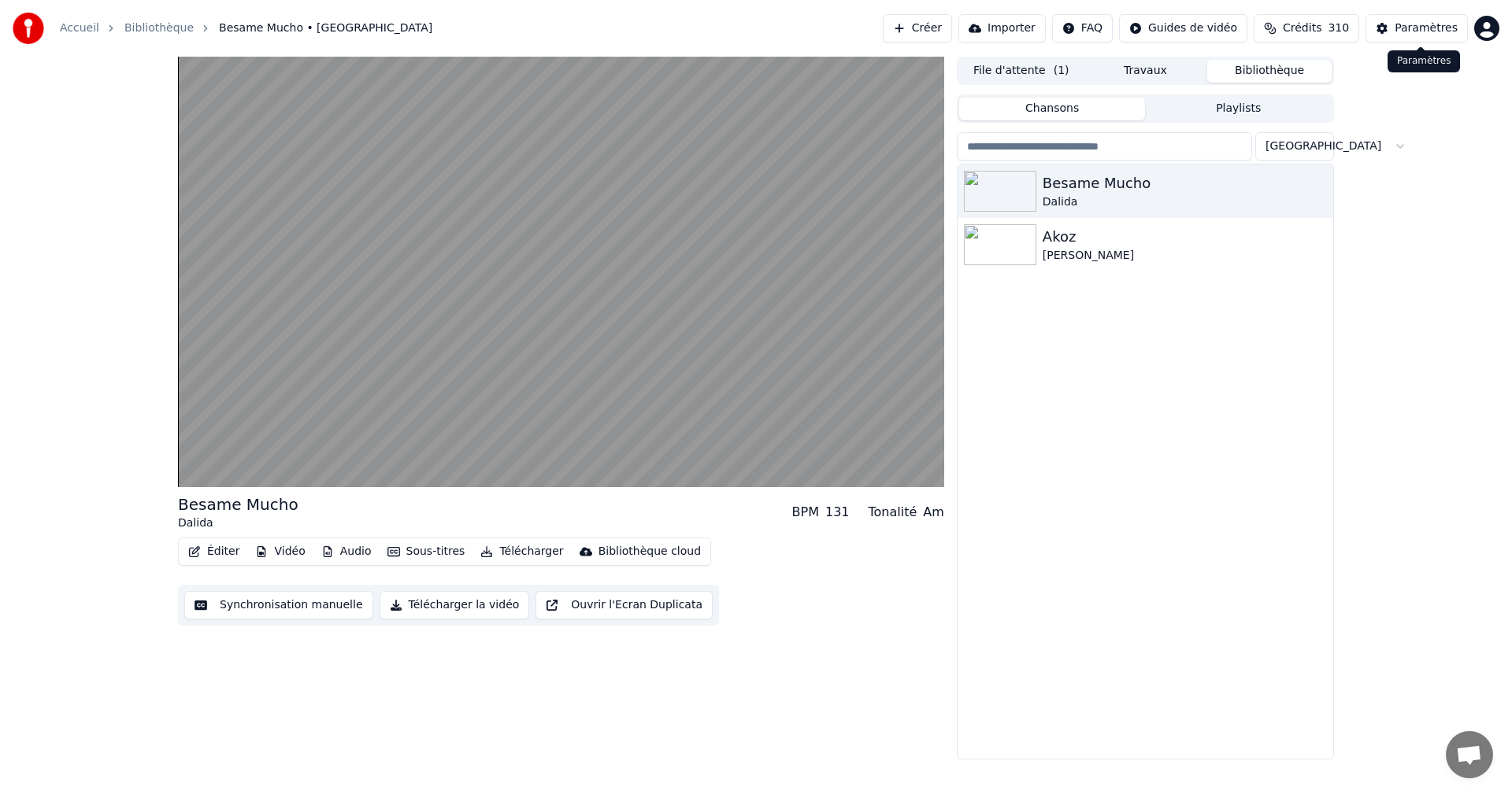
click at [1416, 33] on div "Paramètres" at bounding box center [1427, 28] width 63 height 16
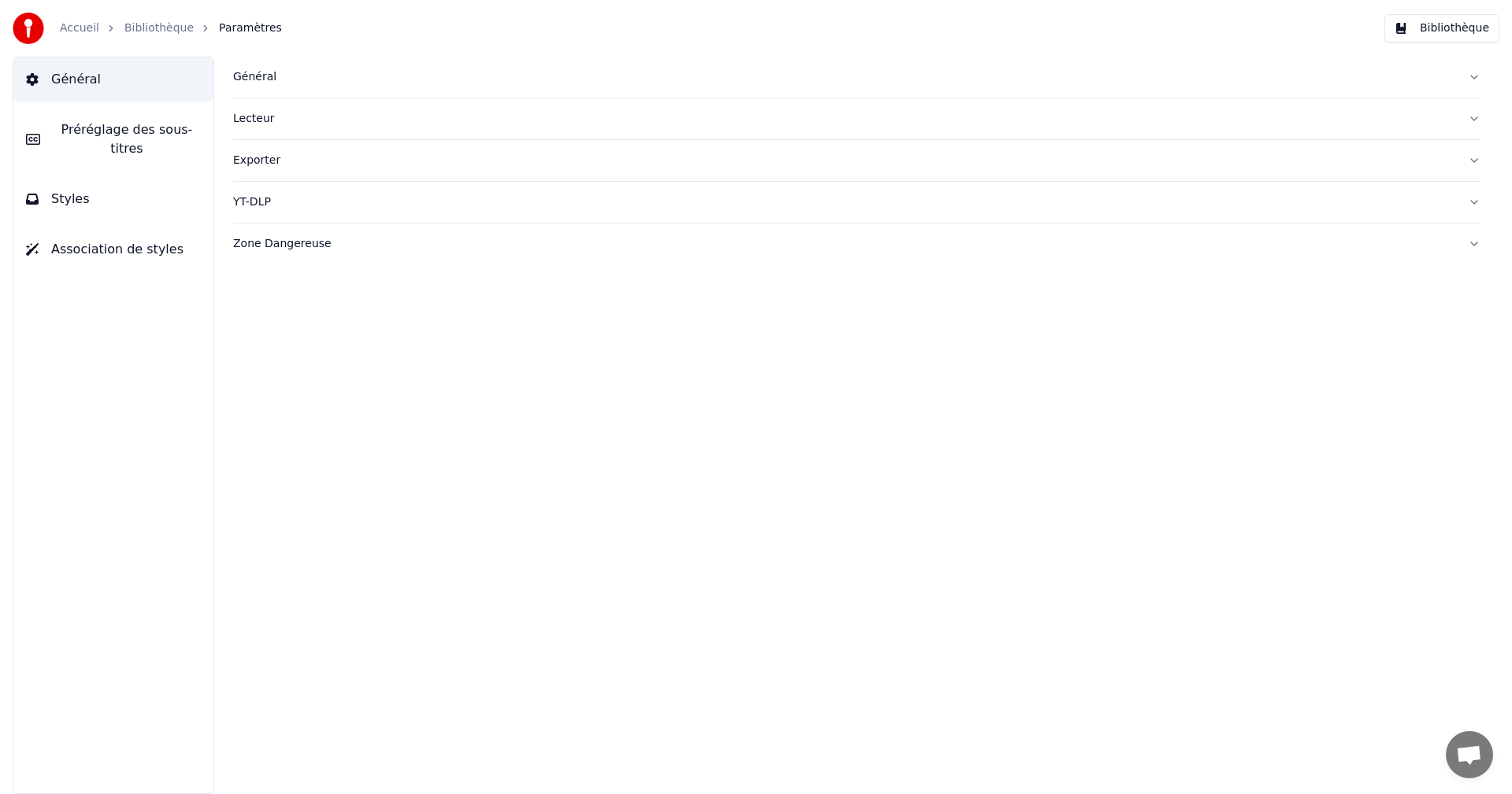
click at [161, 194] on button "Styles" at bounding box center [113, 199] width 200 height 44
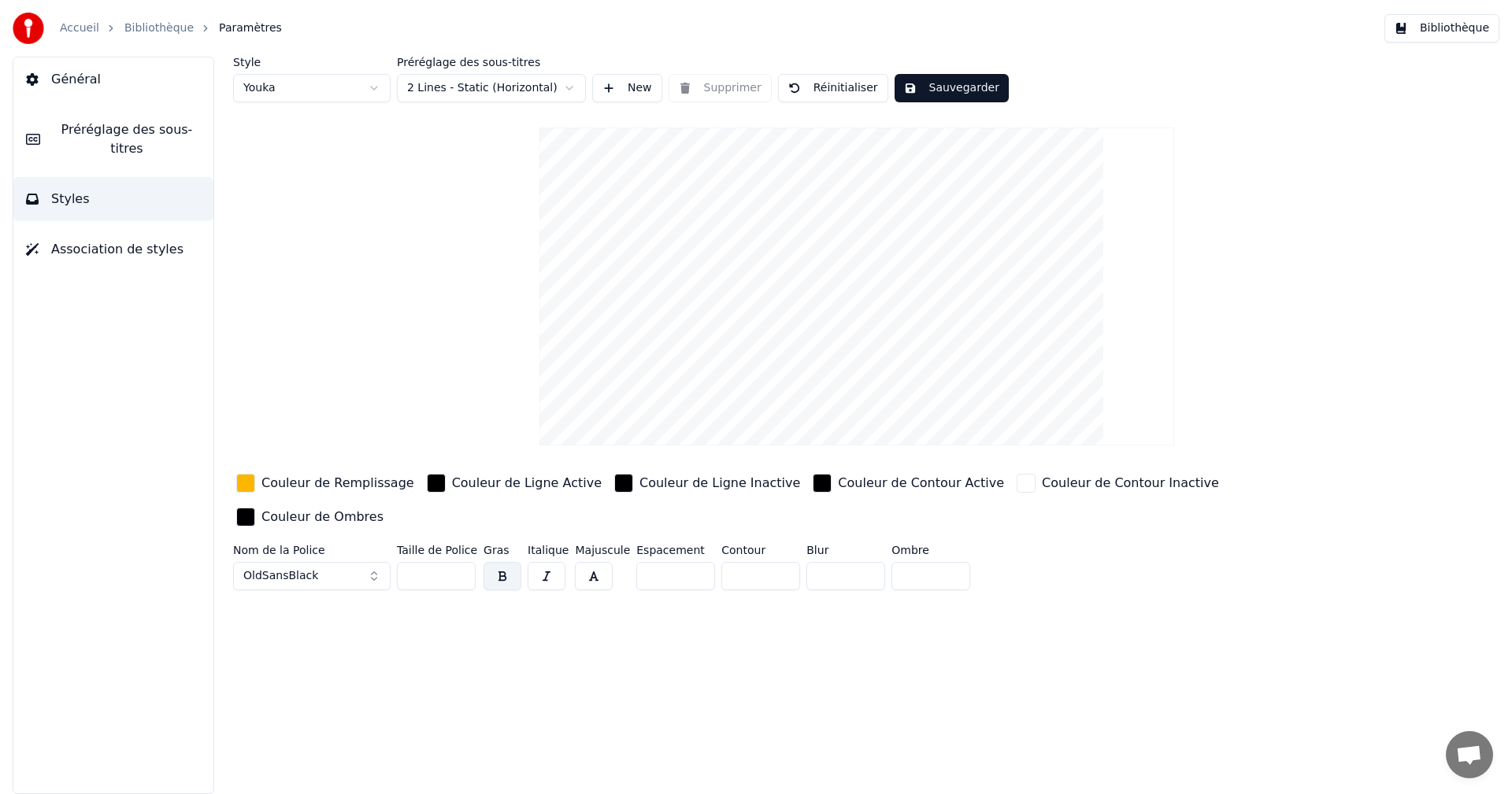
click at [282, 485] on div "Couleur de Remplissage" at bounding box center [338, 483] width 153 height 19
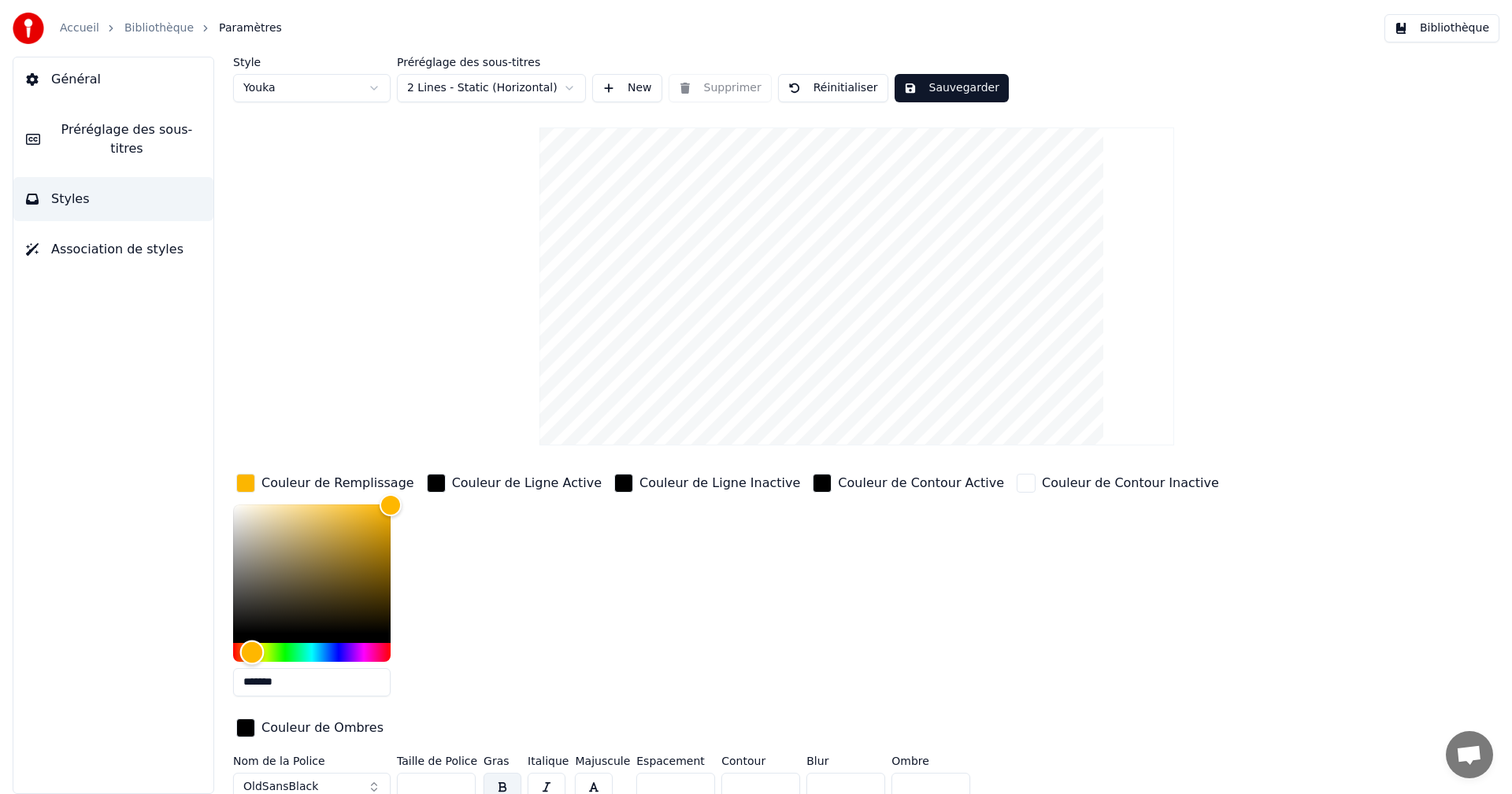
type input "*******"
click at [246, 655] on div "Hue" at bounding box center [246, 651] width 24 height 24
click at [970, 85] on button "Sauvegarder" at bounding box center [952, 88] width 115 height 28
click at [1461, 30] on button "Bibliothèque" at bounding box center [1441, 28] width 115 height 28
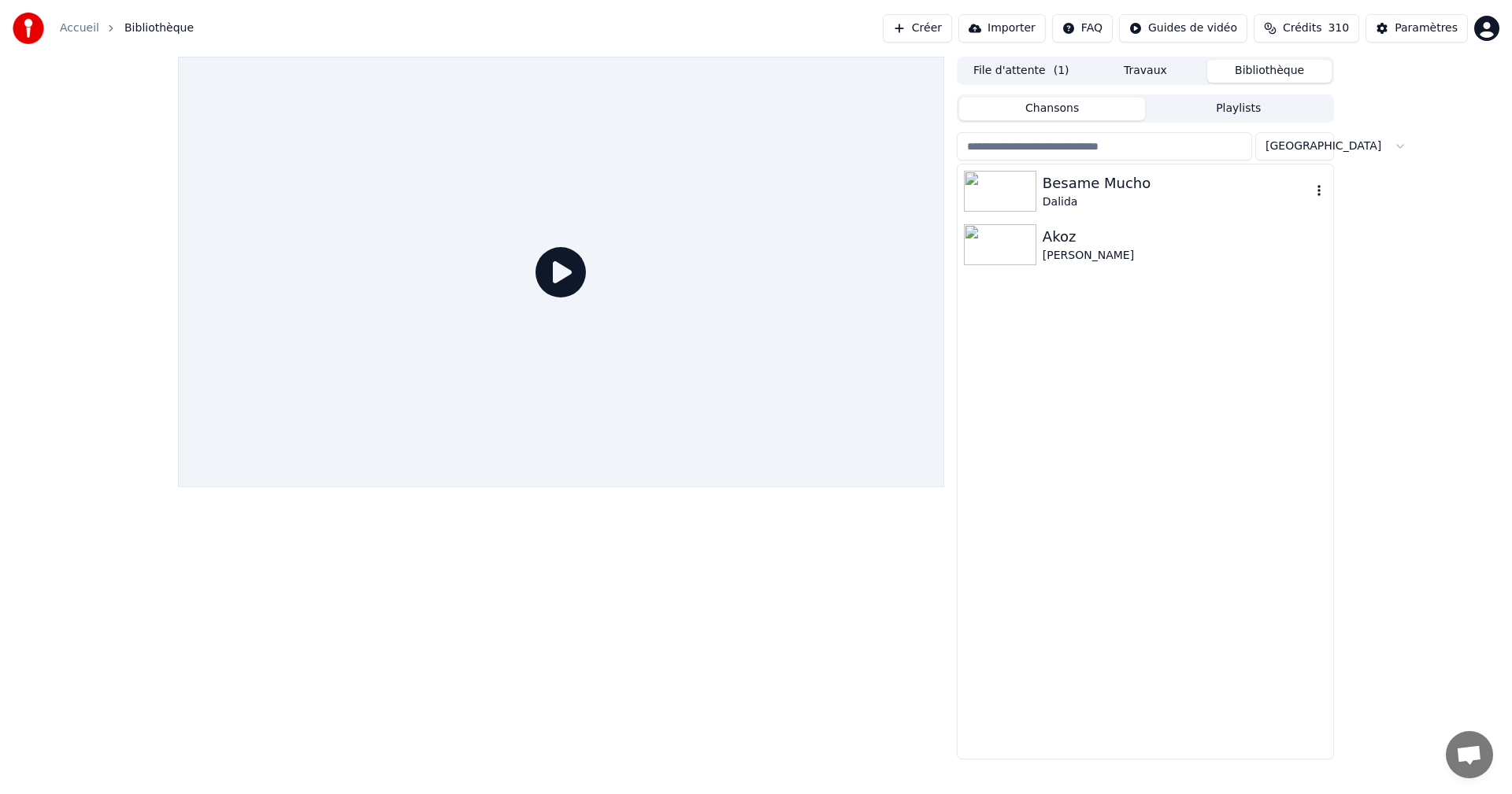
click at [1134, 200] on div "Dalida" at bounding box center [1177, 202] width 269 height 16
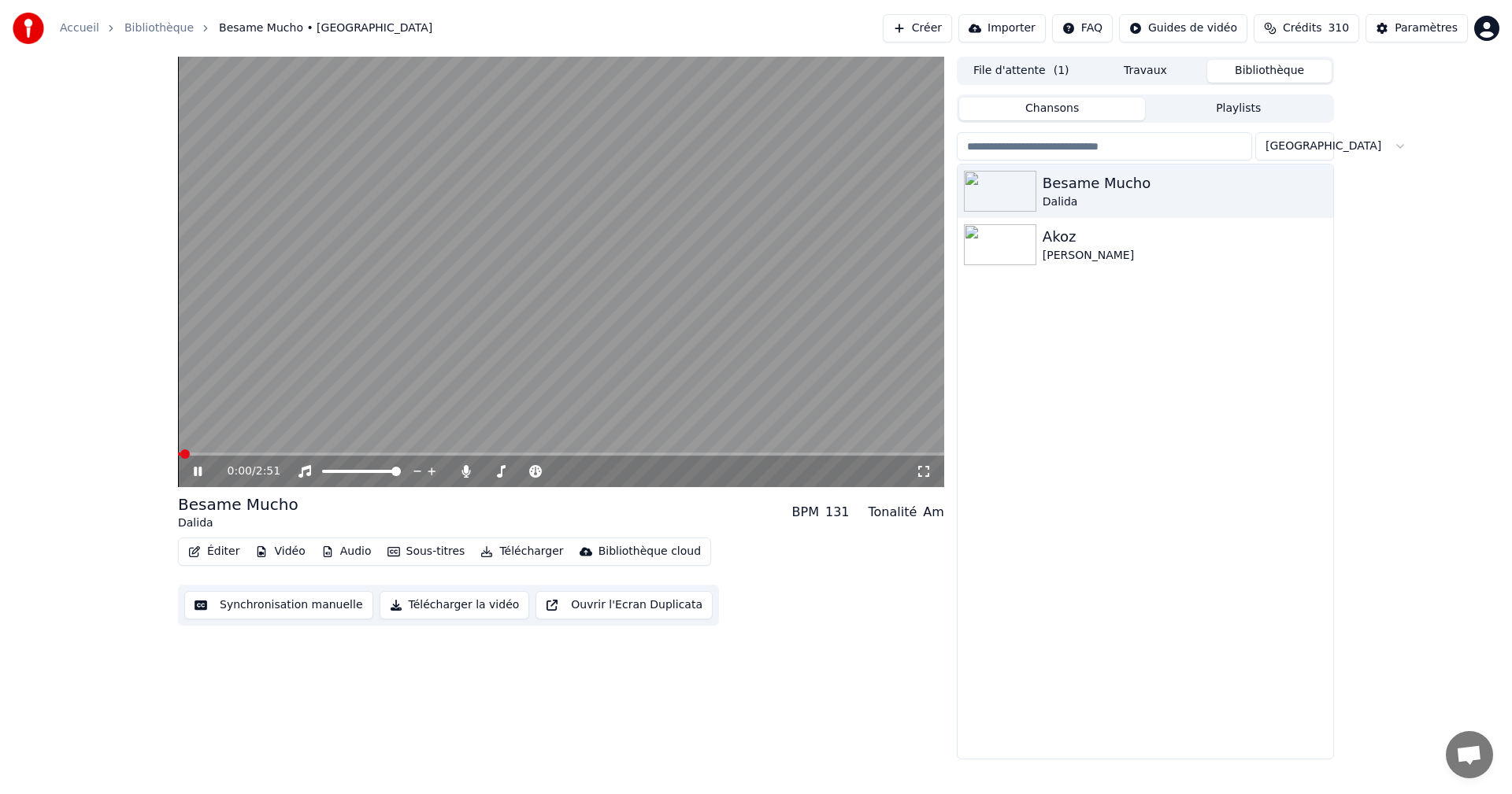
click at [919, 473] on icon at bounding box center [924, 471] width 16 height 12
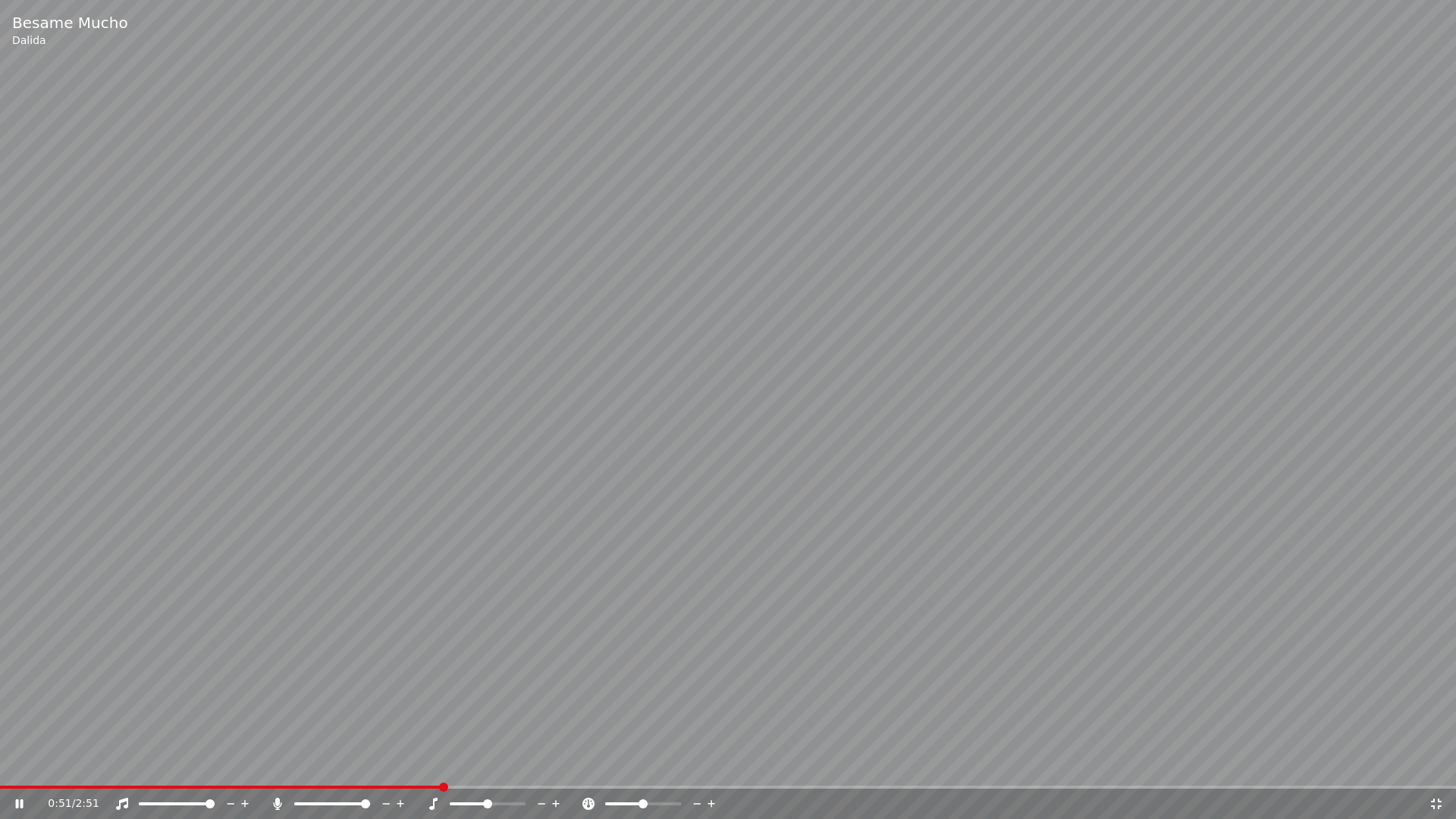
click at [1435, 765] on icon at bounding box center [1436, 803] width 15 height 12
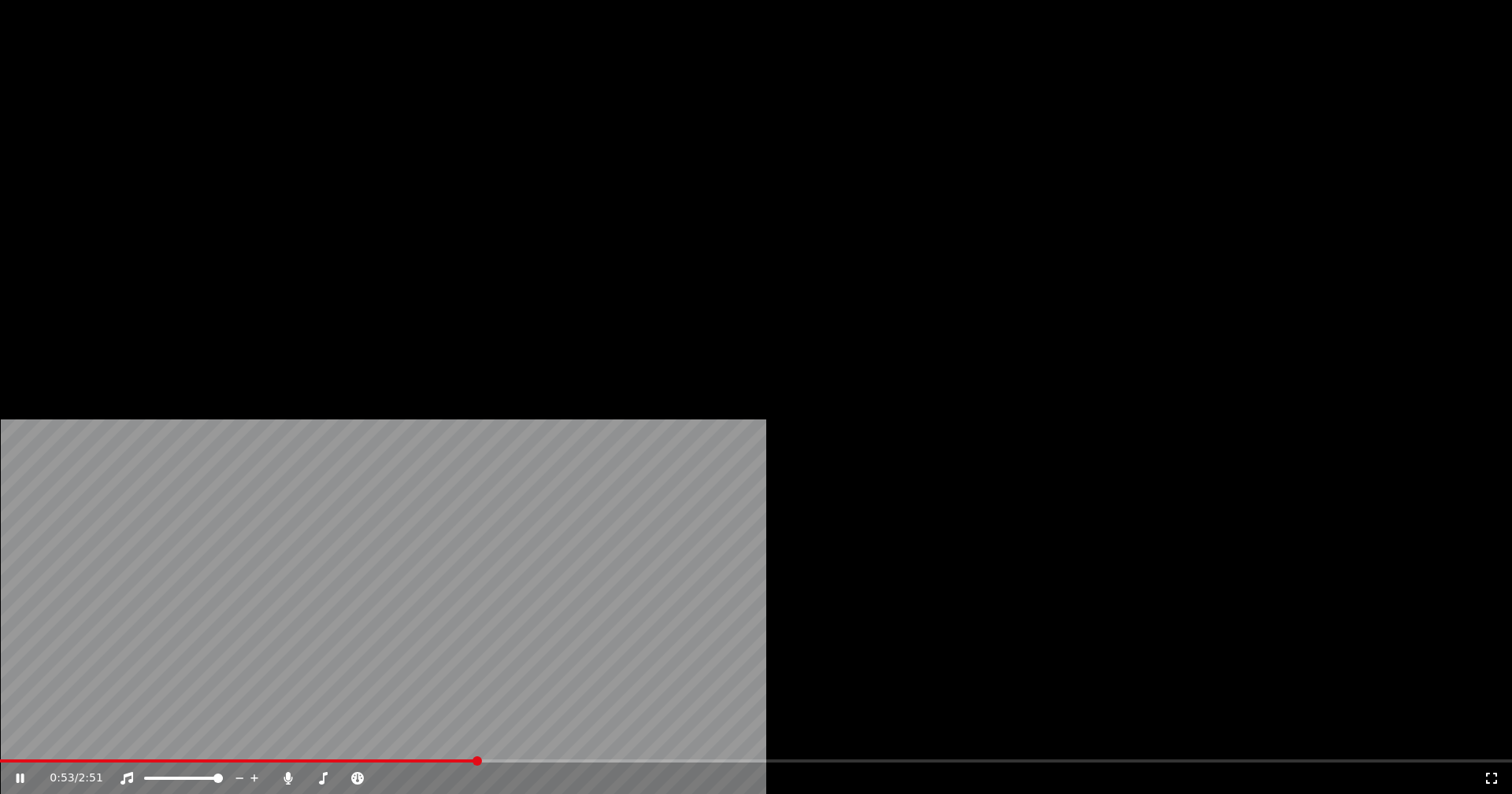
click at [230, 132] on button "Éditer" at bounding box center [213, 121] width 64 height 22
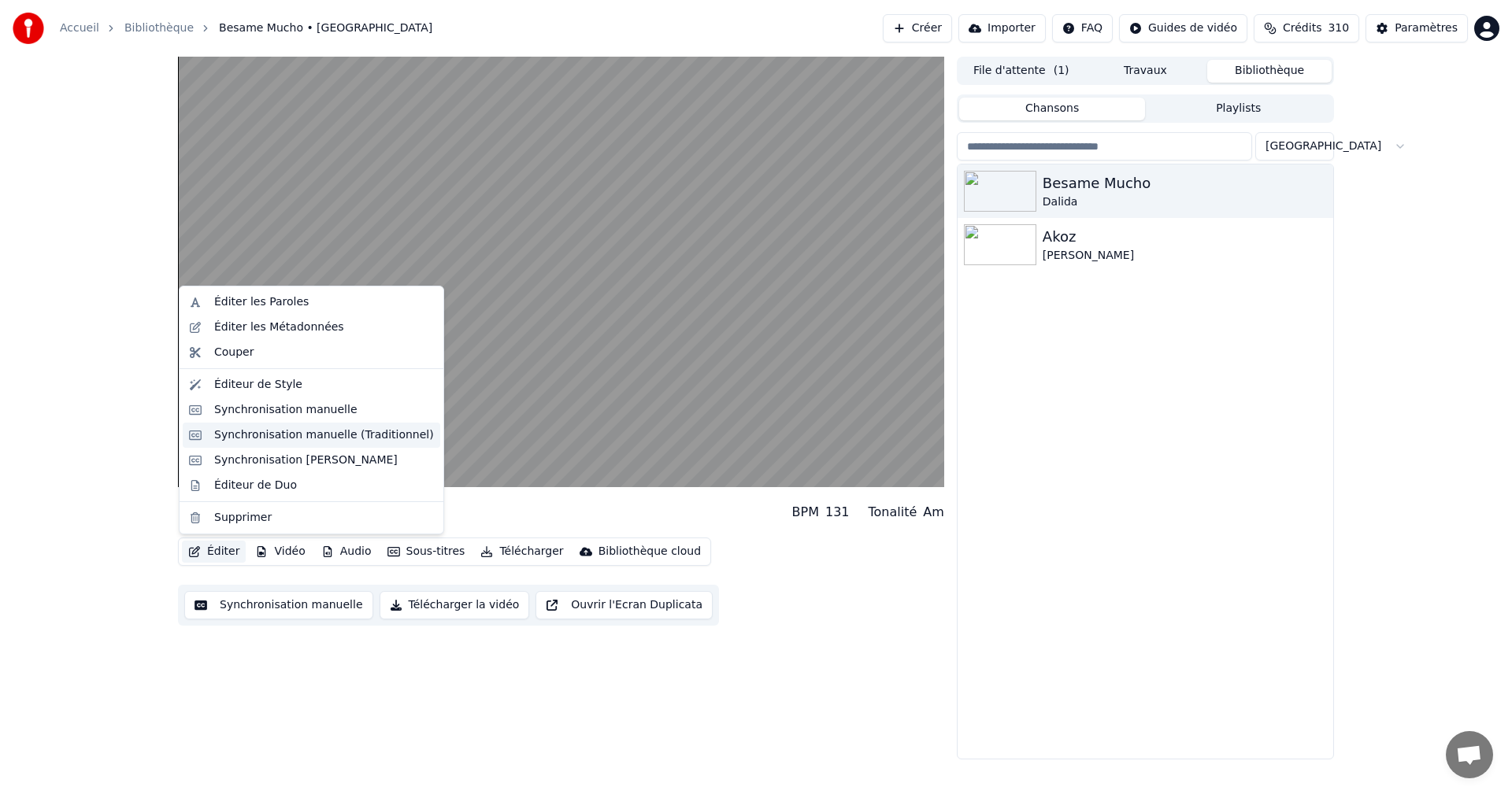
click at [261, 441] on div "Synchronisation manuelle (Traditionnel)" at bounding box center [324, 435] width 220 height 16
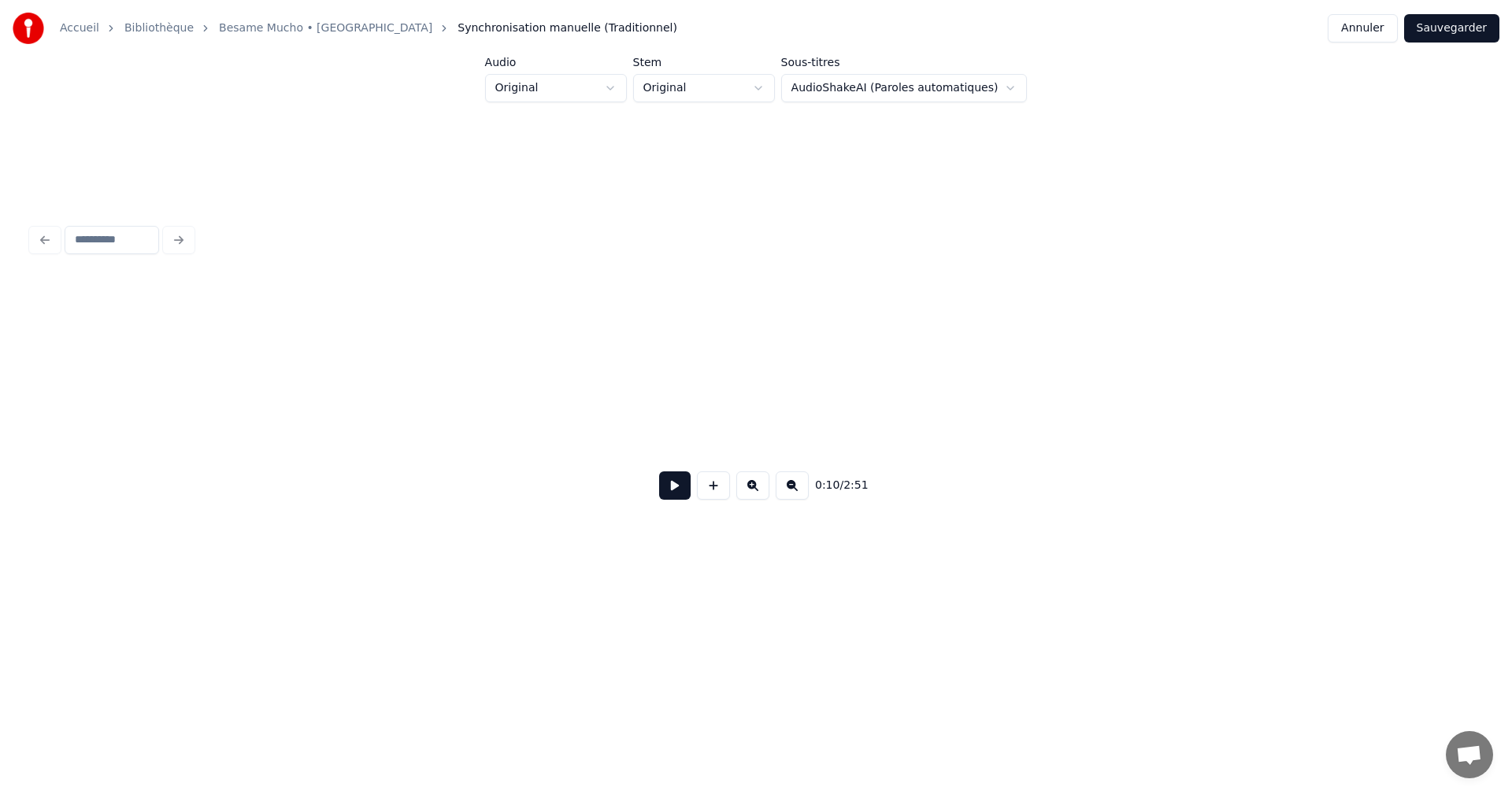
scroll to position [0, 1581]
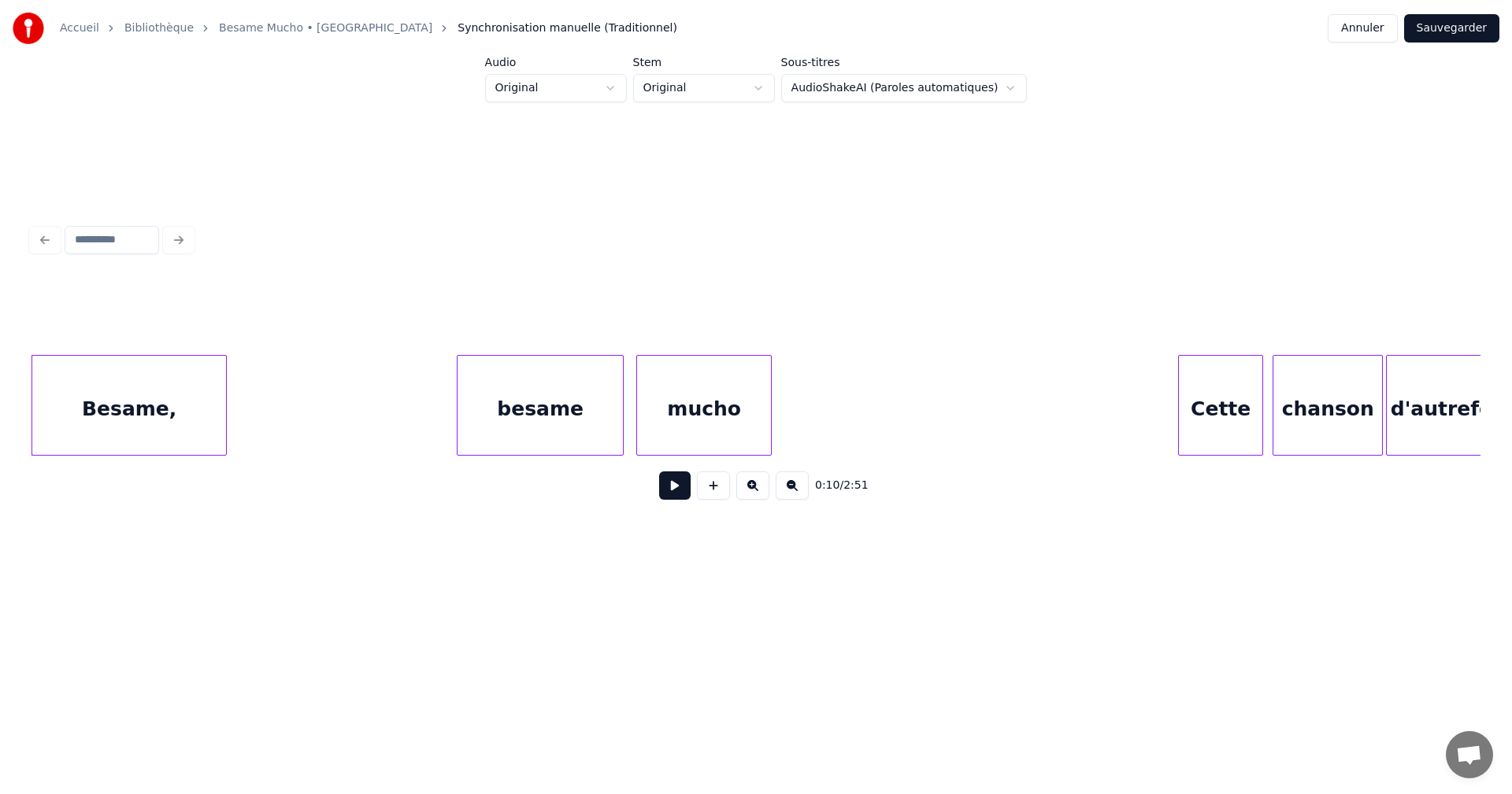
click at [526, 409] on div "besame" at bounding box center [539, 409] width 165 height 107
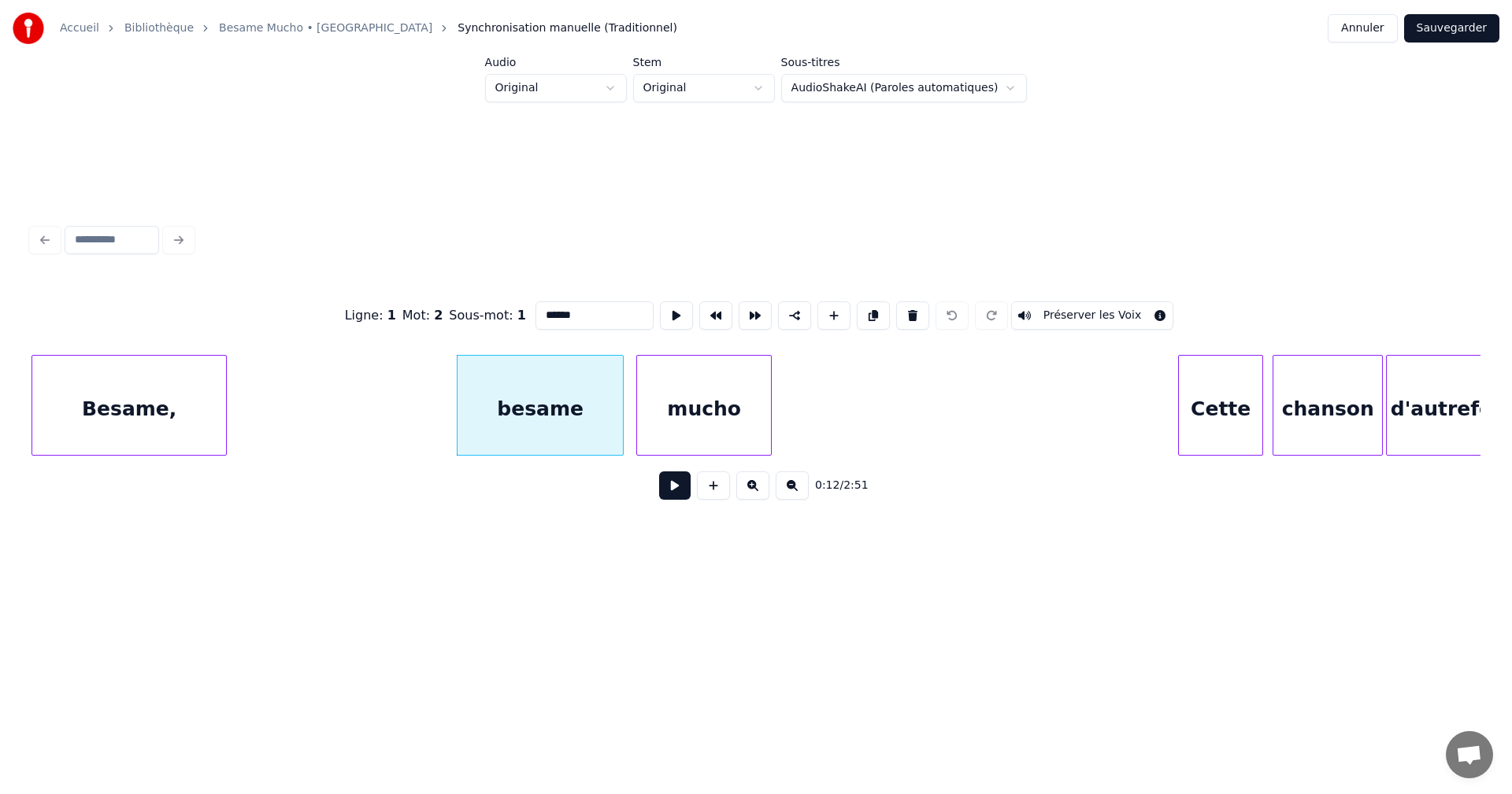
click at [548, 313] on input "******" at bounding box center [594, 315] width 118 height 28
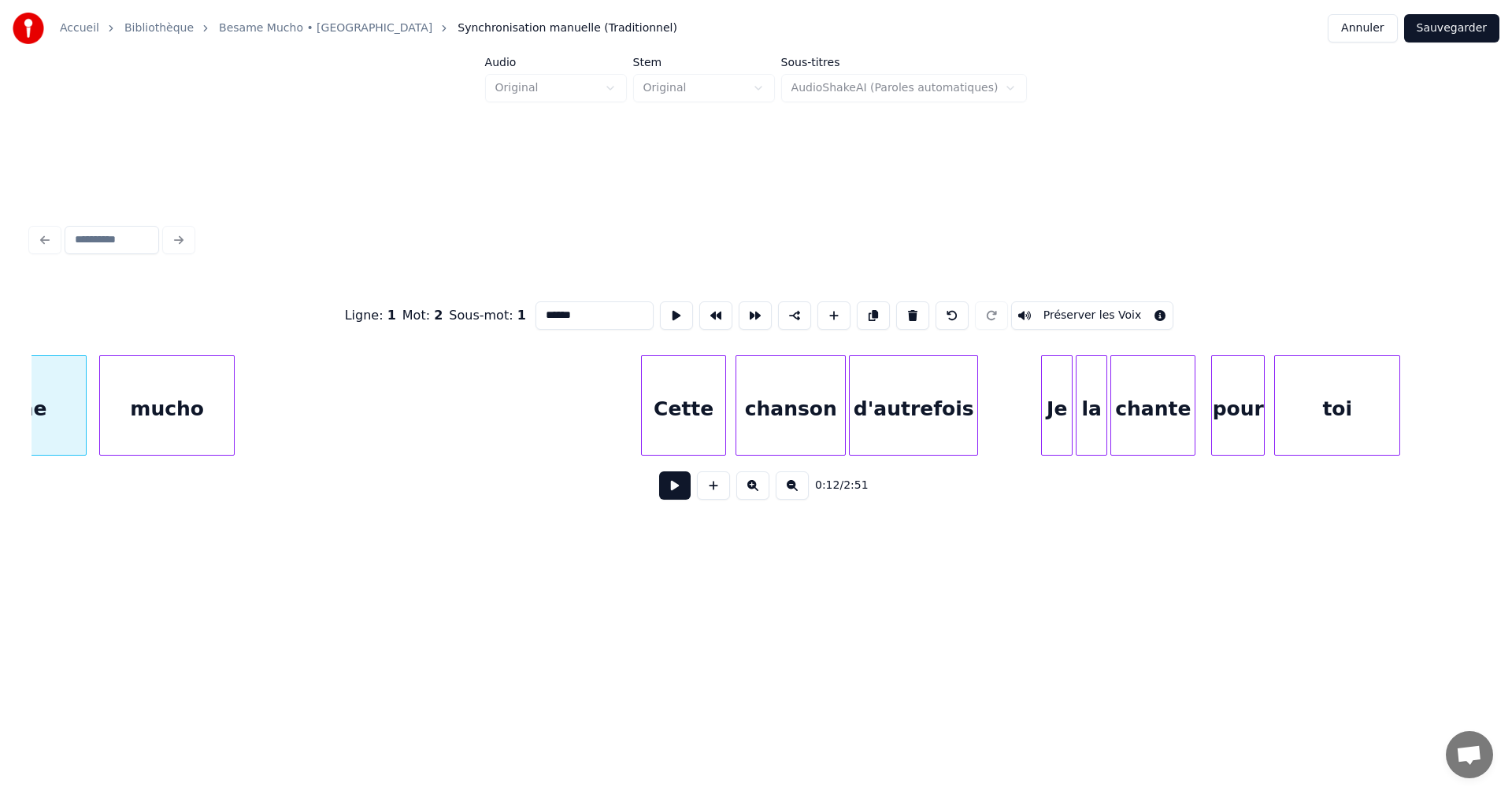
scroll to position [0, 2134]
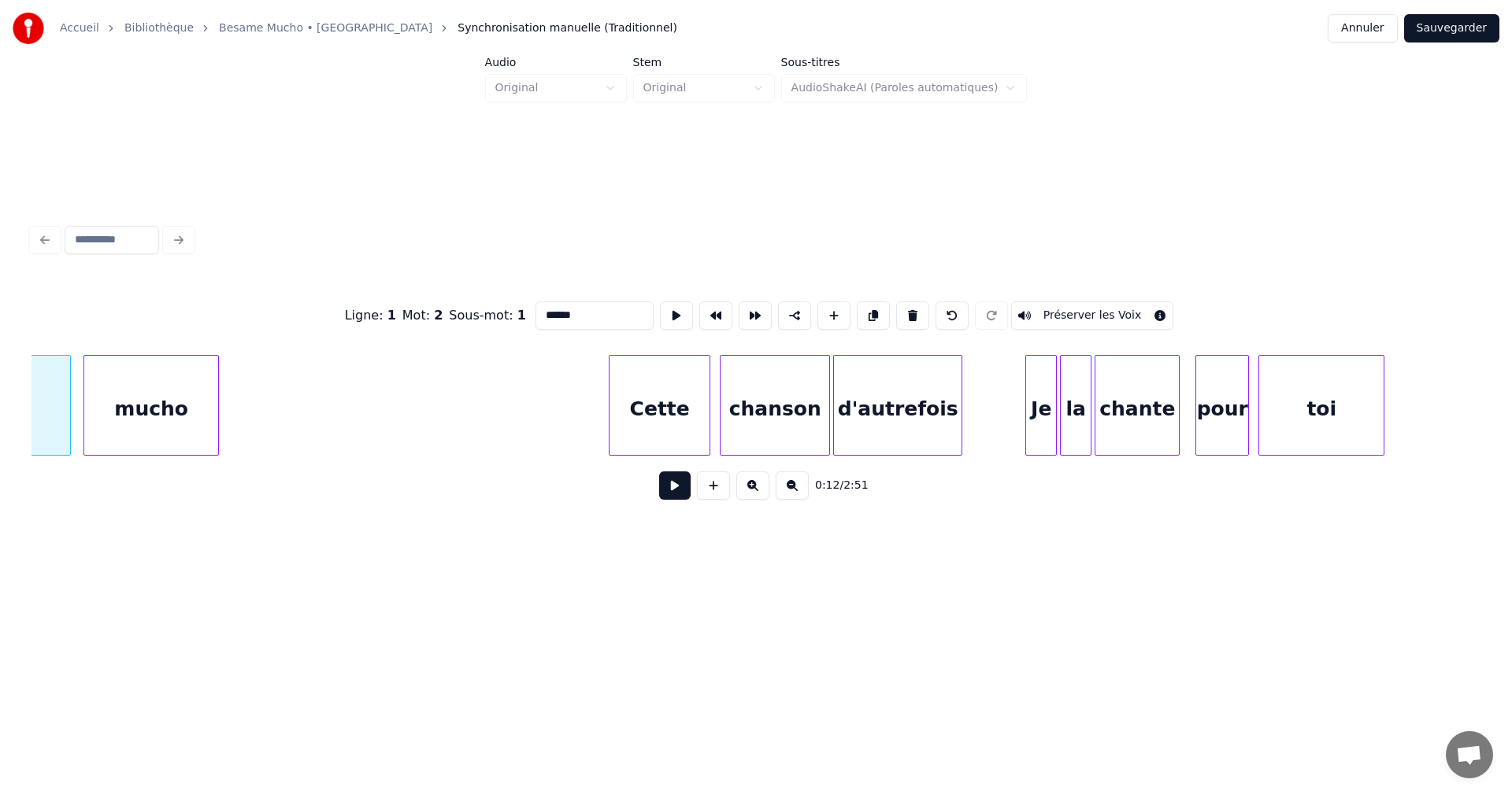
click at [610, 423] on div at bounding box center [612, 406] width 5 height 100
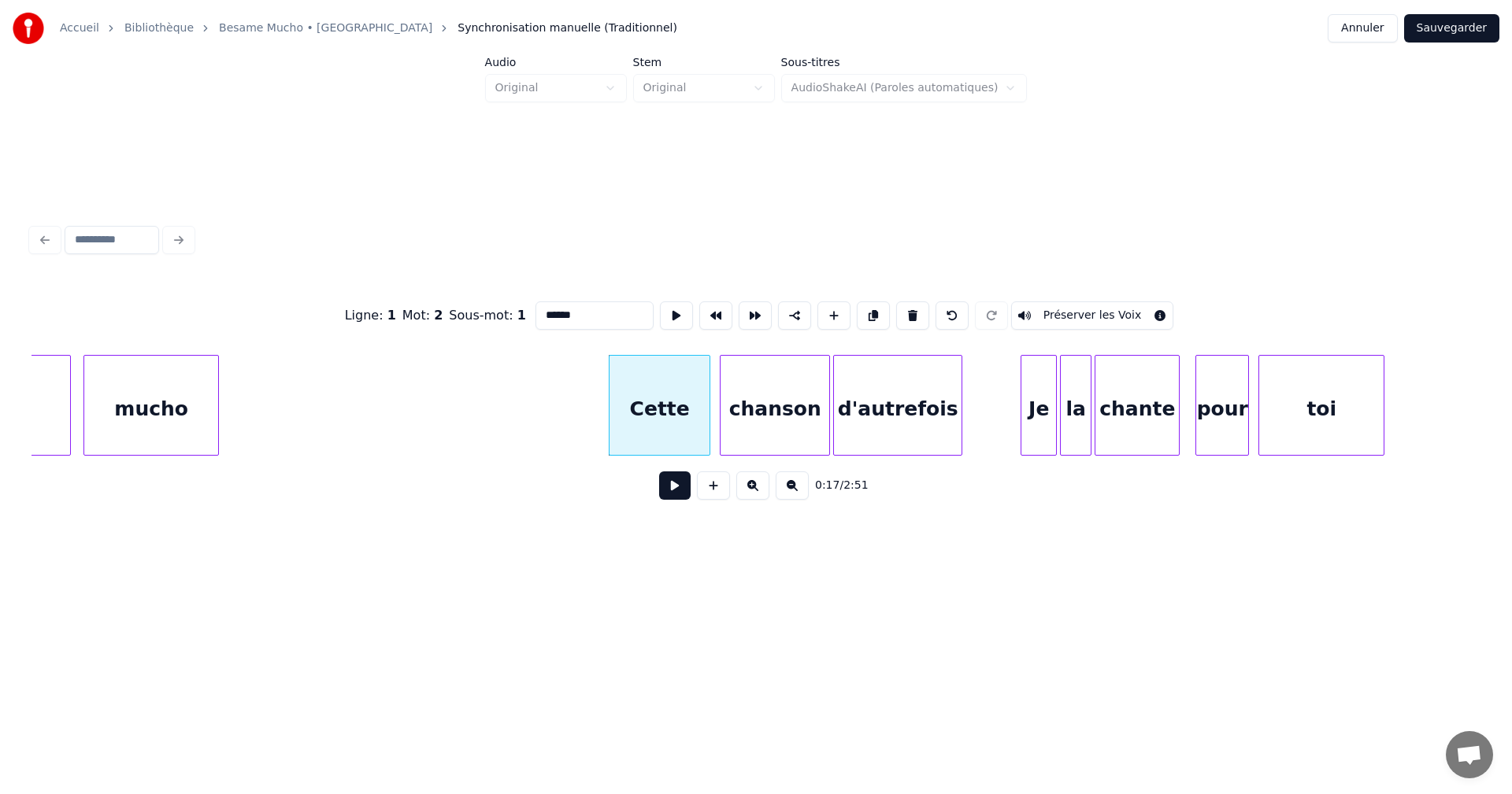
click at [1025, 434] on div at bounding box center [1024, 406] width 5 height 100
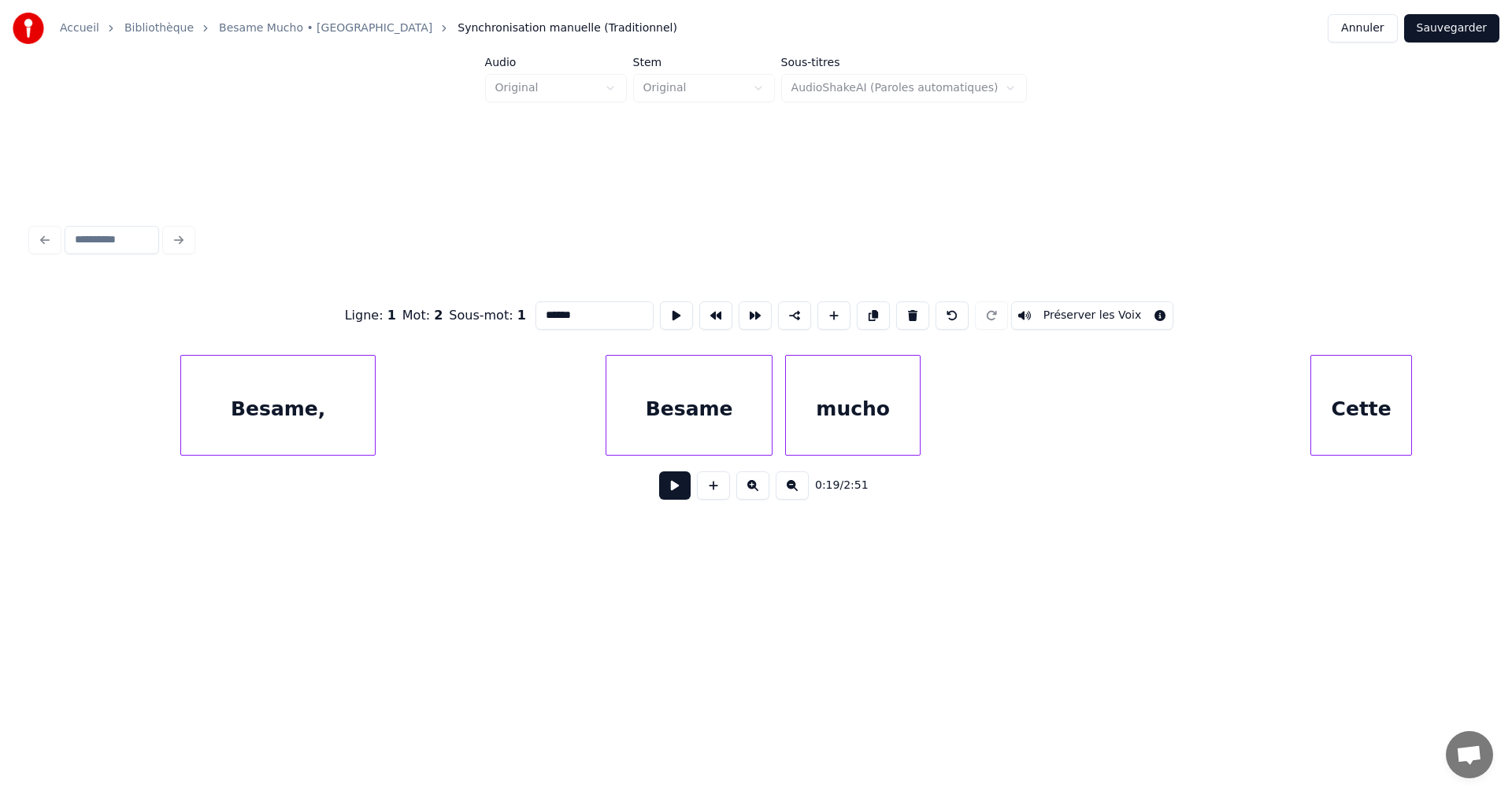
scroll to position [0, 1314]
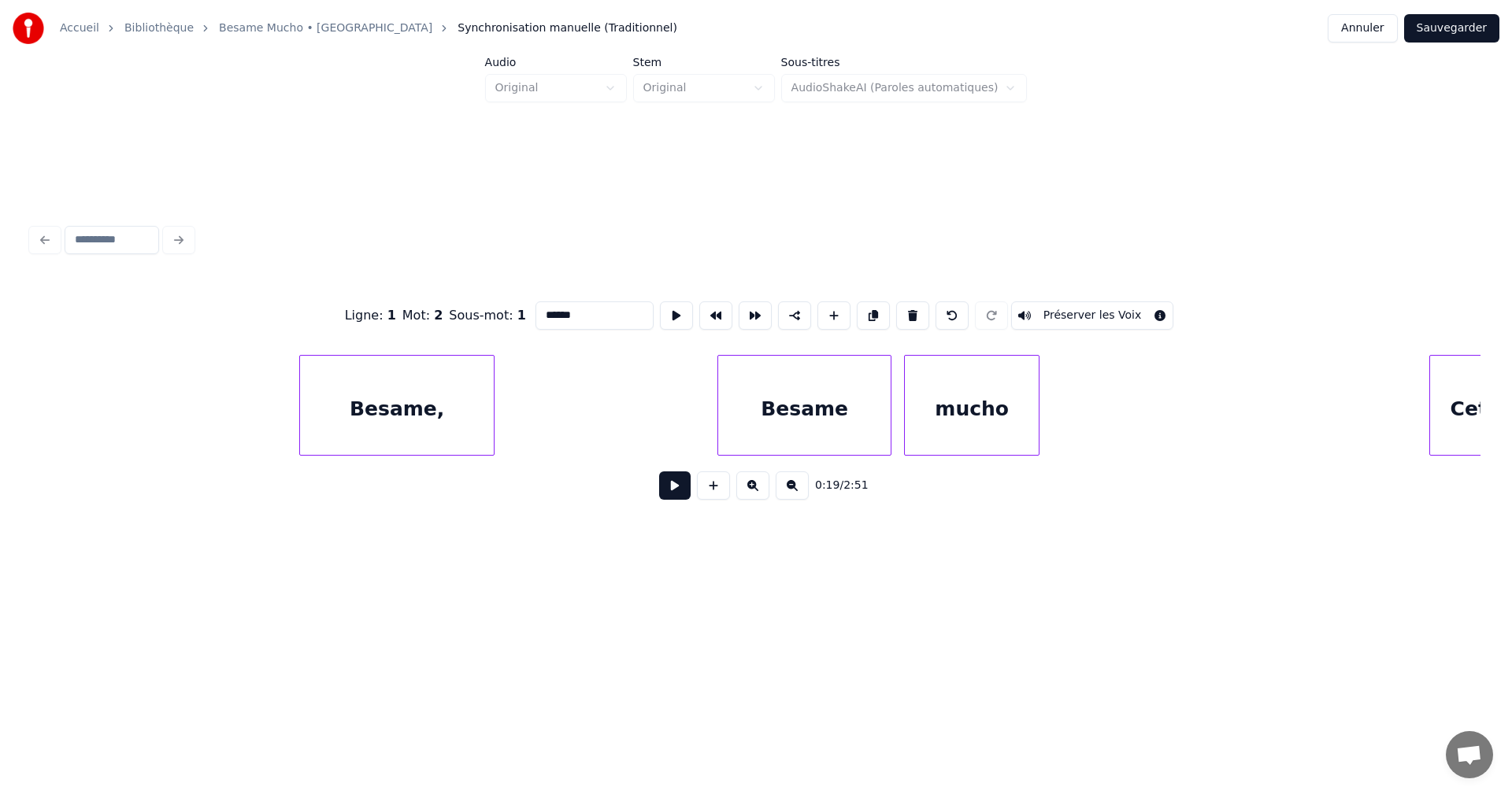
click at [719, 406] on div at bounding box center [720, 406] width 5 height 100
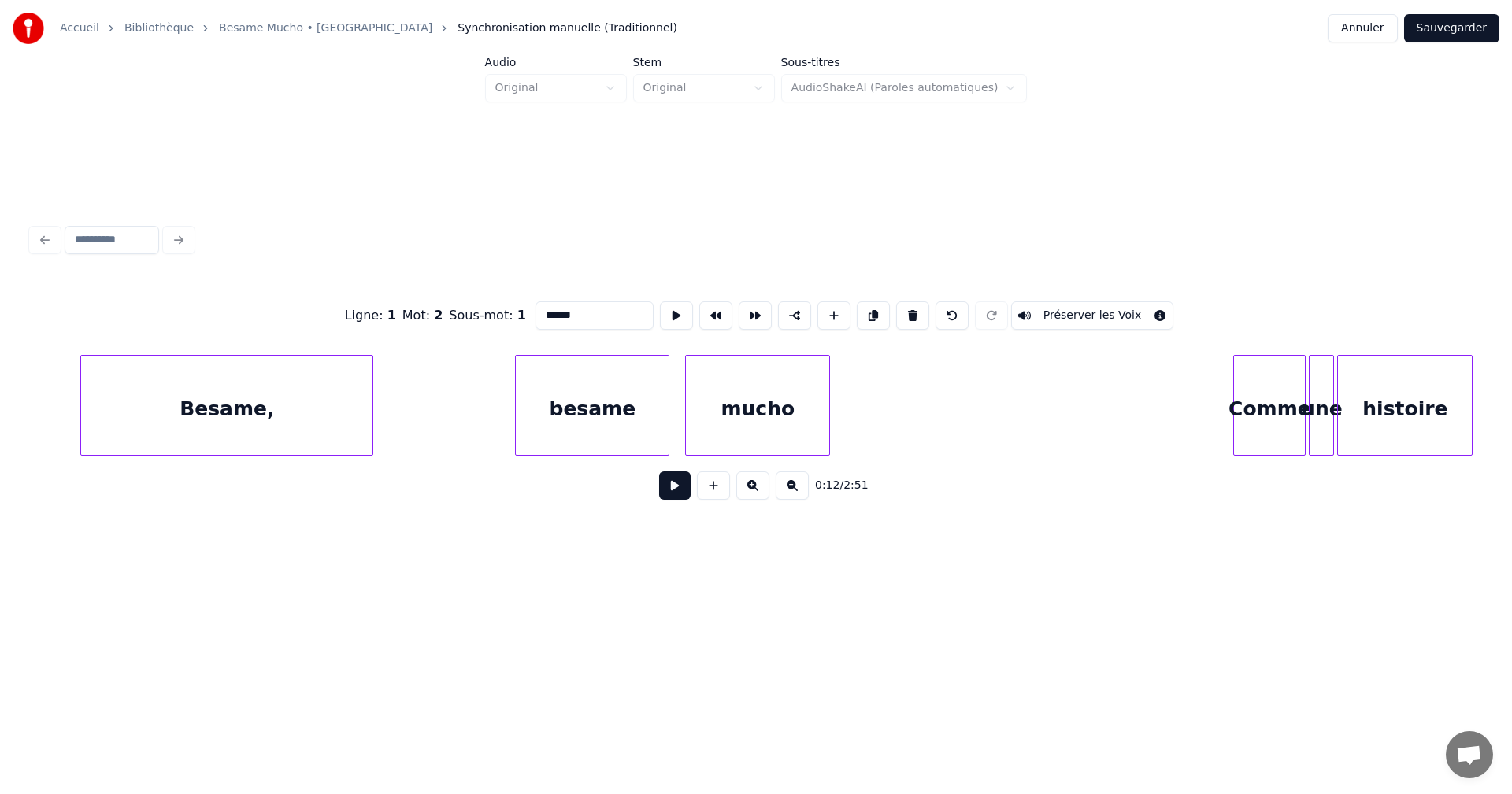
scroll to position [0, 3805]
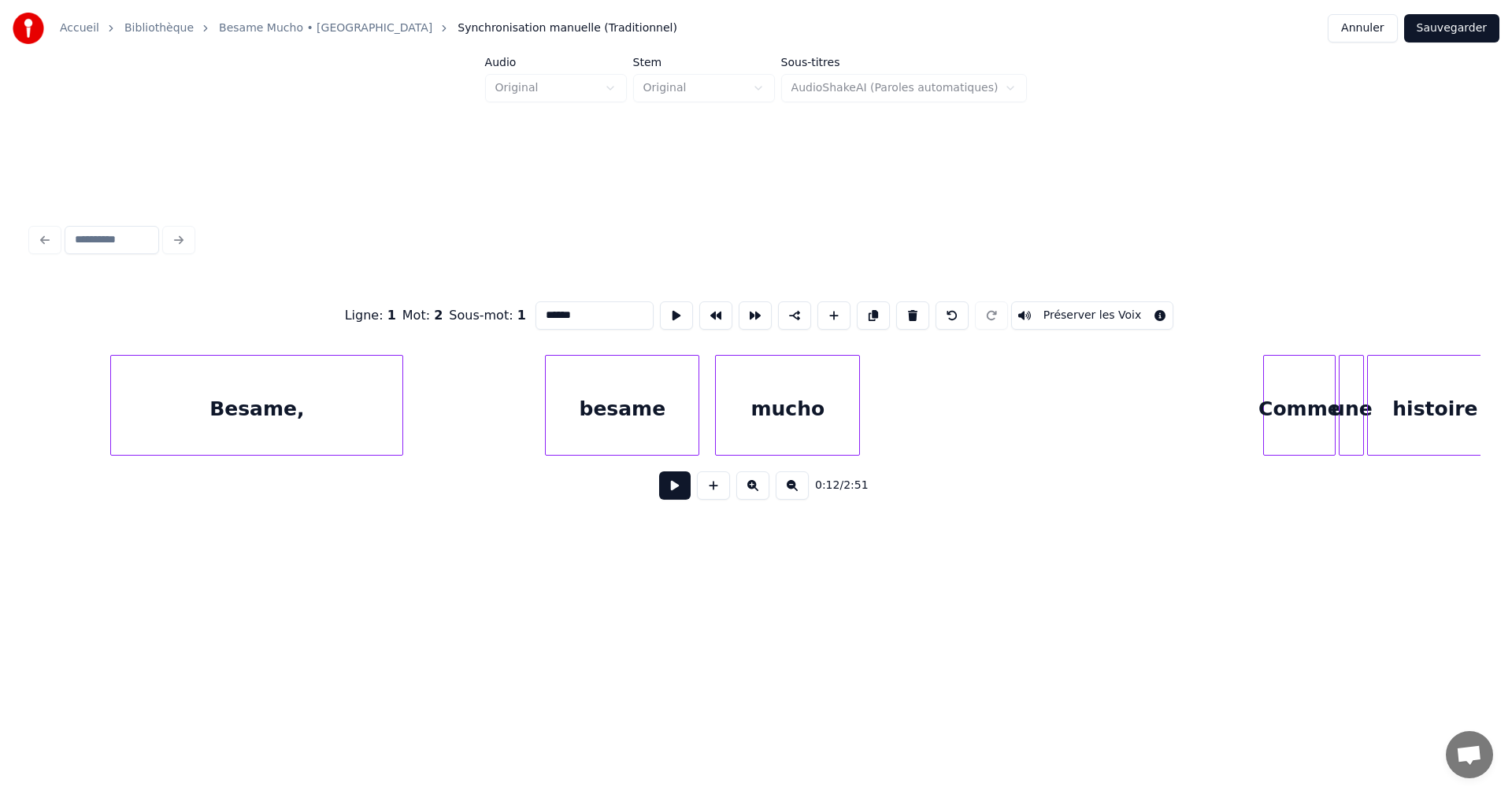
click at [576, 413] on div "besame" at bounding box center [622, 409] width 153 height 107
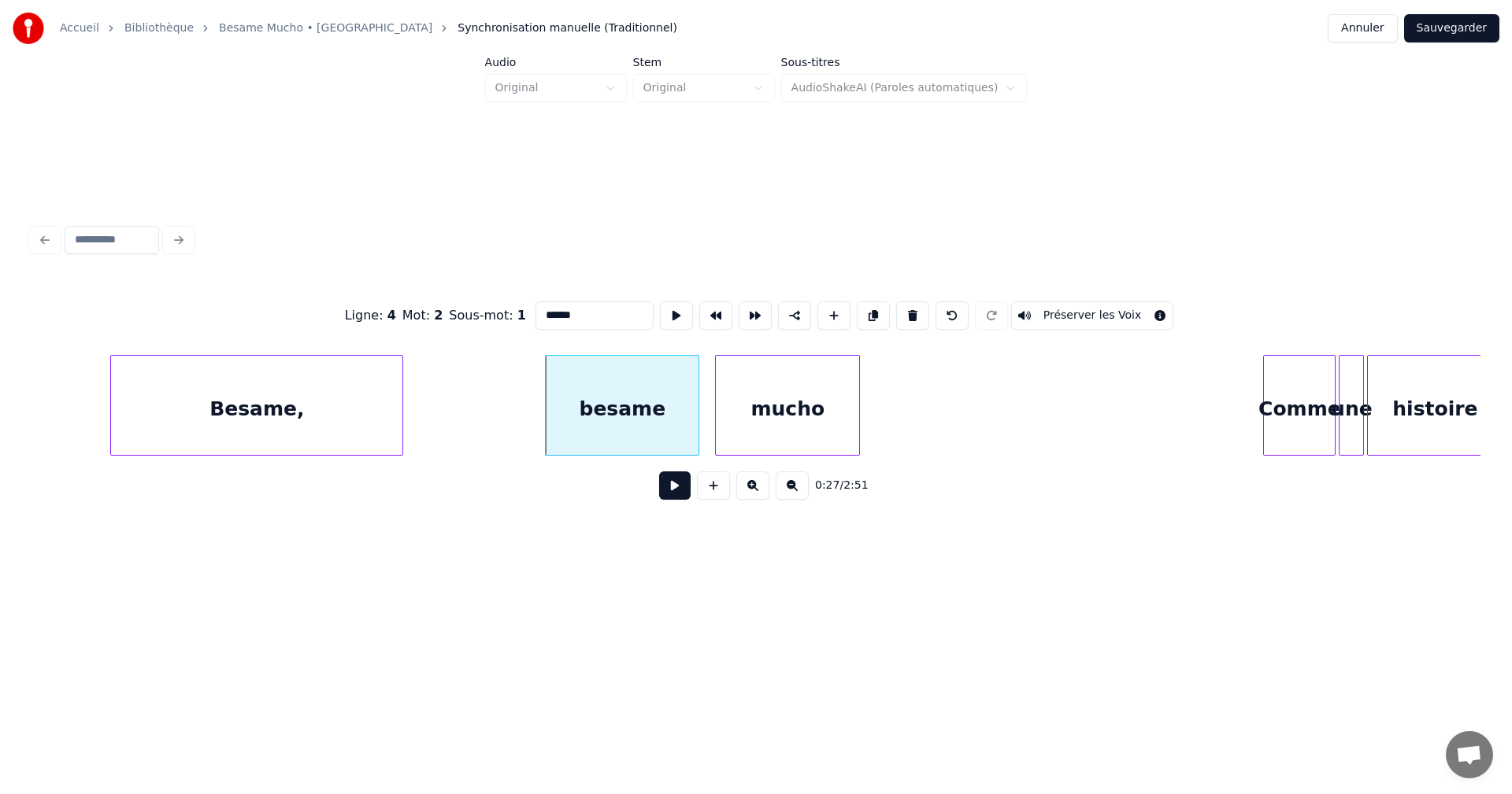
click at [546, 314] on input "******" at bounding box center [594, 315] width 118 height 28
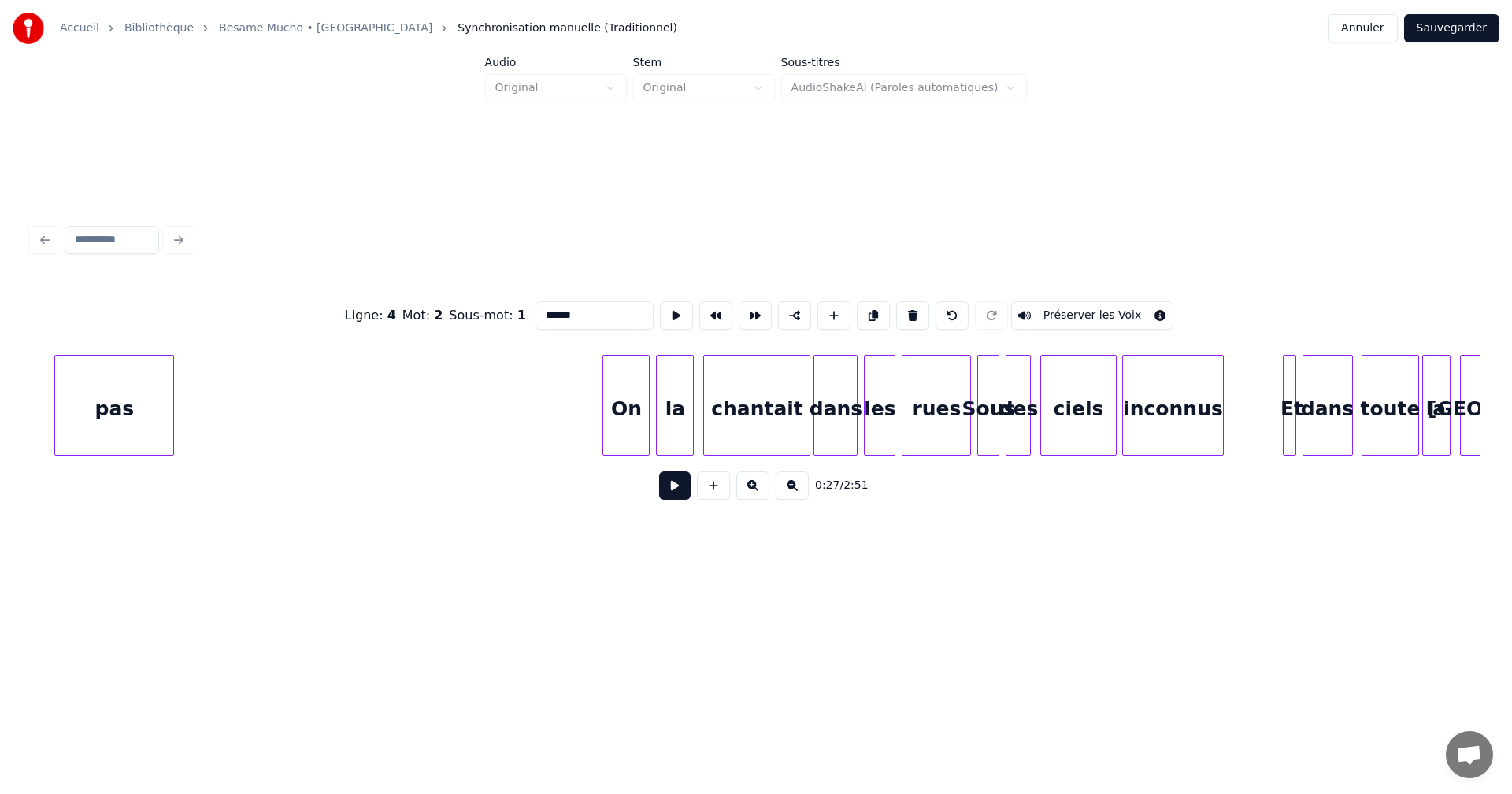
scroll to position [0, 5641]
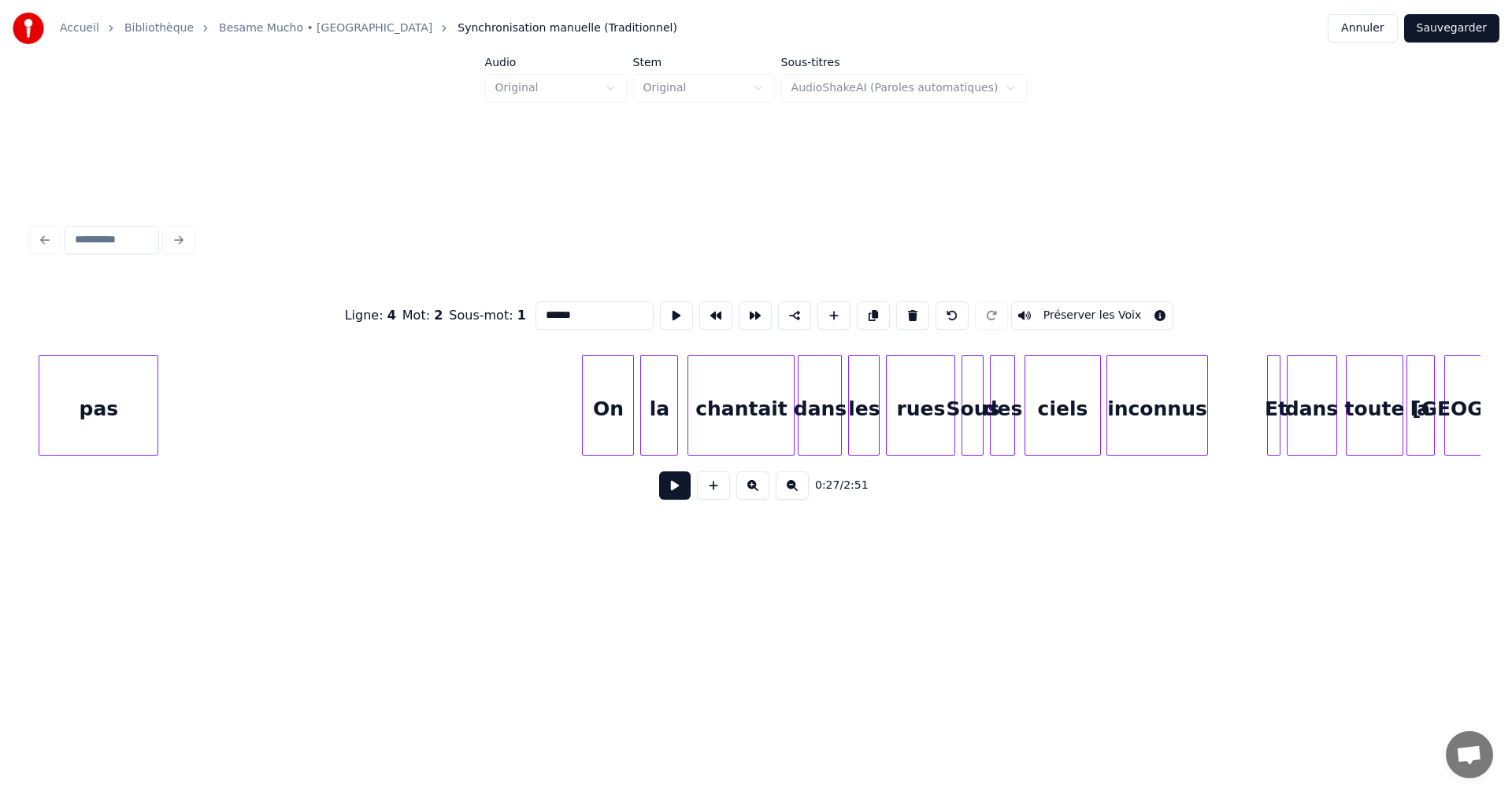
click at [584, 415] on div at bounding box center [585, 406] width 5 height 100
click at [1265, 422] on div at bounding box center [1266, 406] width 5 height 100
type input "******"
click at [670, 485] on button at bounding box center [675, 485] width 32 height 28
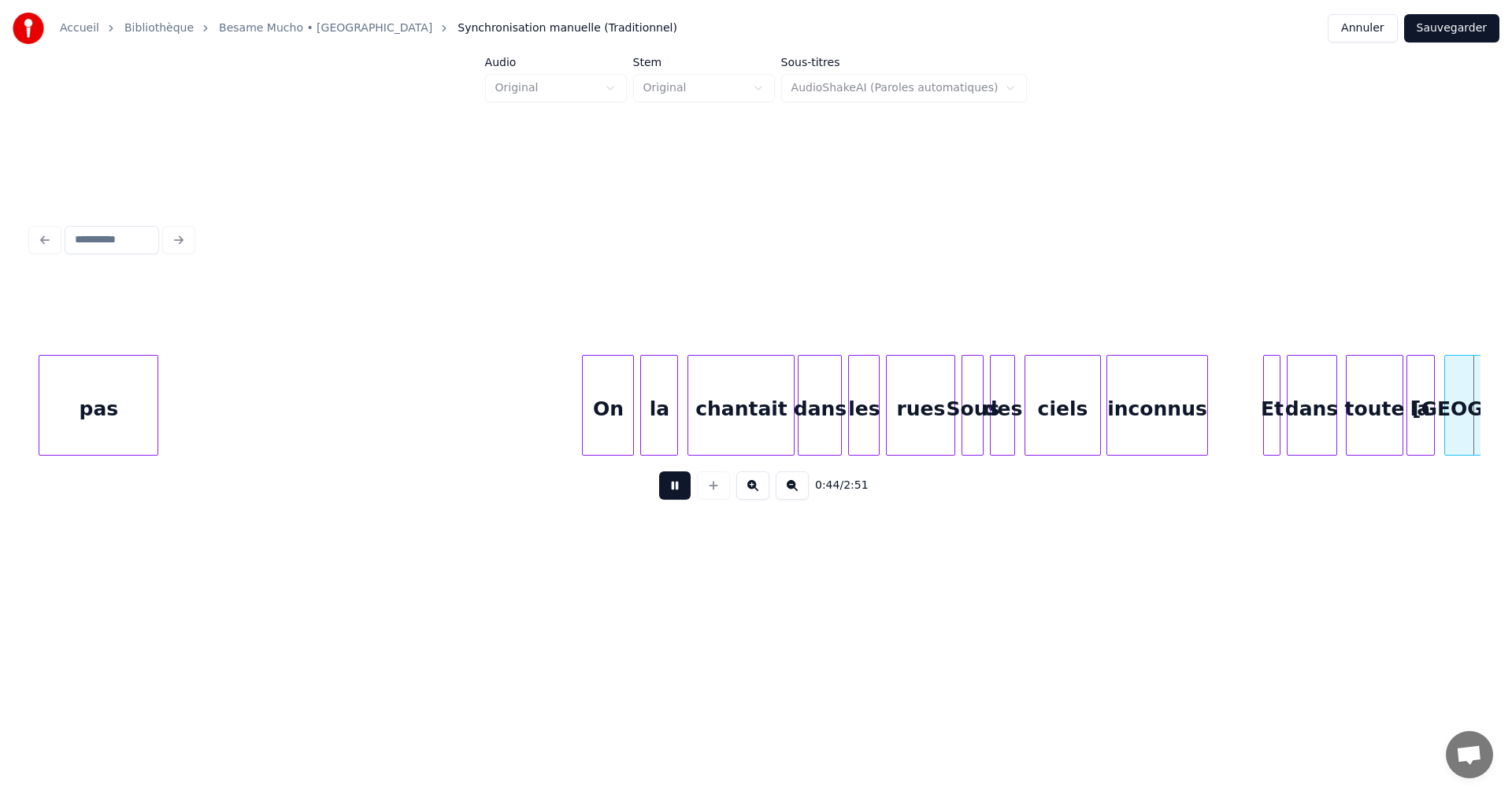
scroll to position [0, 7093]
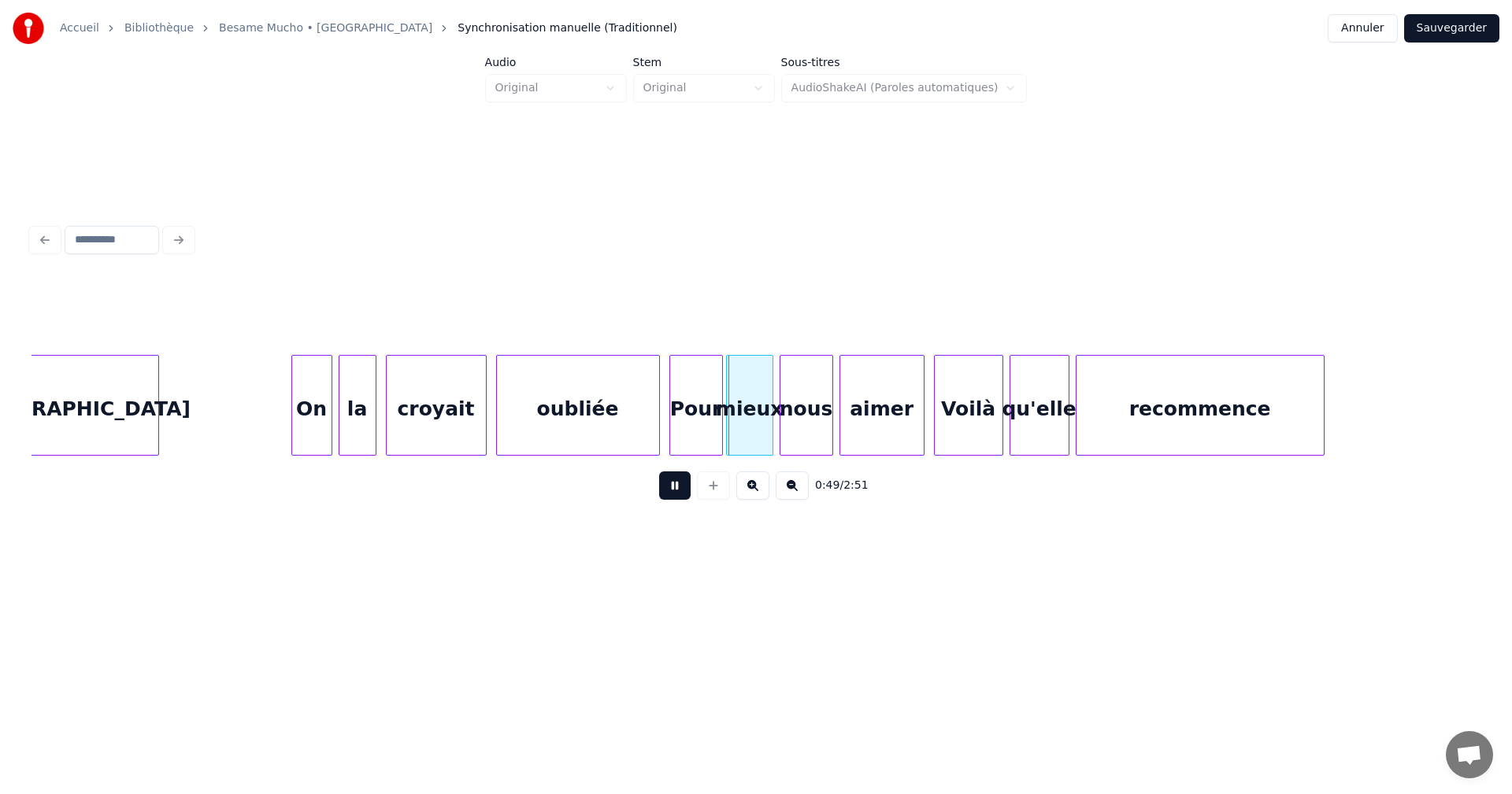
click at [670, 485] on button at bounding box center [675, 485] width 32 height 28
click at [627, 425] on div "oubliée" at bounding box center [578, 409] width 162 height 107
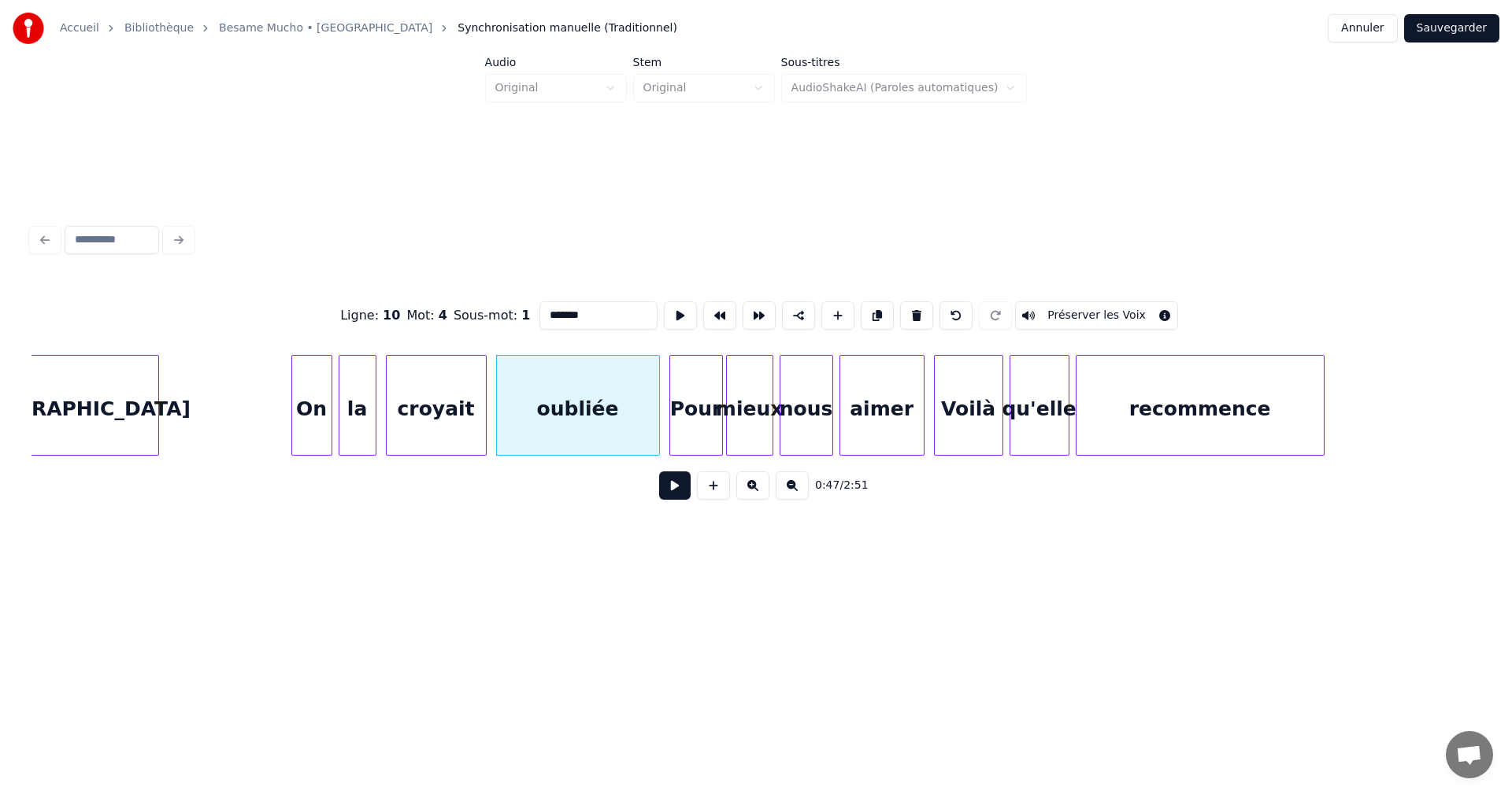
click at [672, 490] on button at bounding box center [675, 485] width 32 height 28
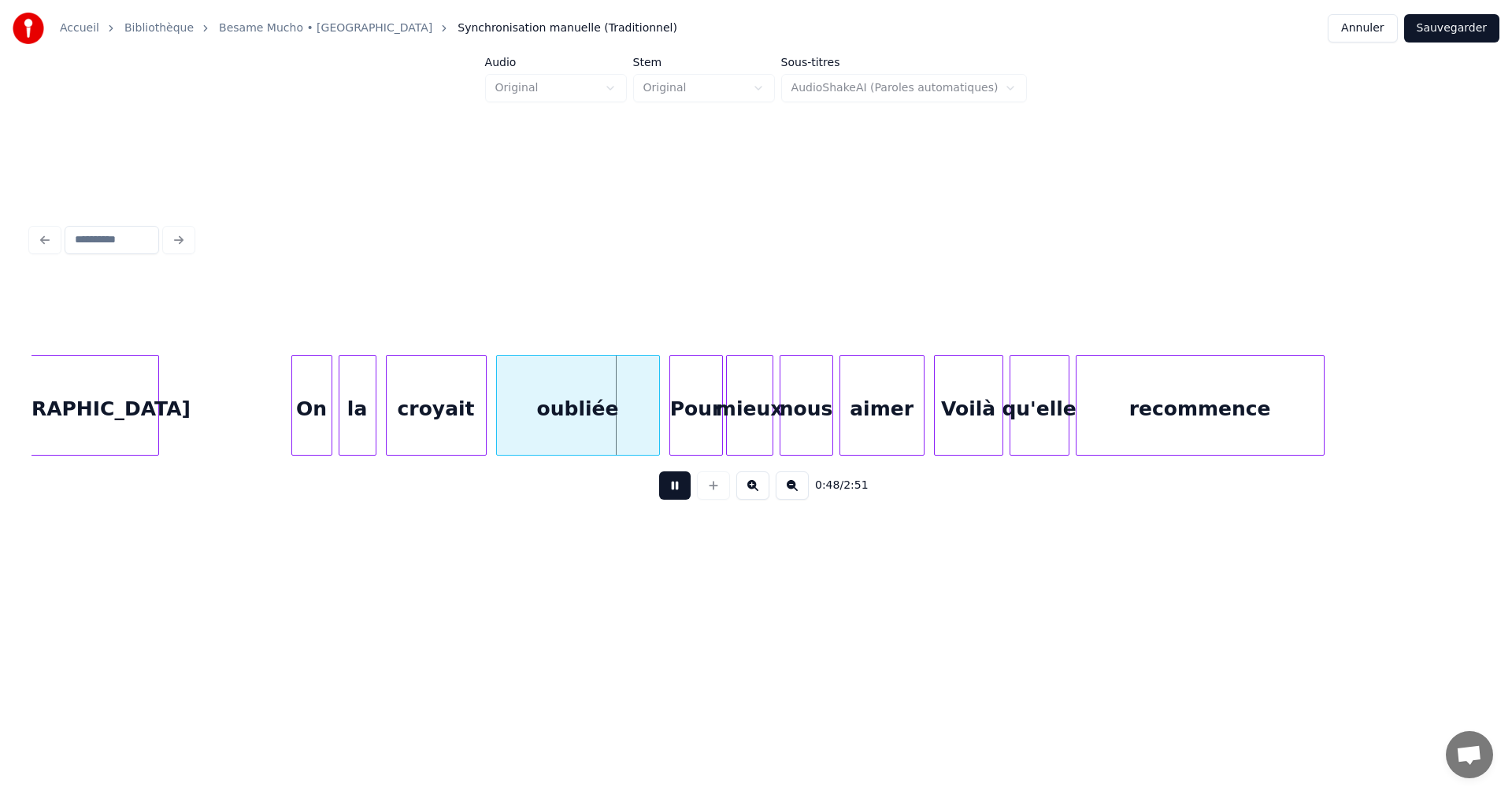
click at [672, 490] on button at bounding box center [675, 485] width 32 height 28
click at [613, 438] on div at bounding box center [612, 406] width 5 height 100
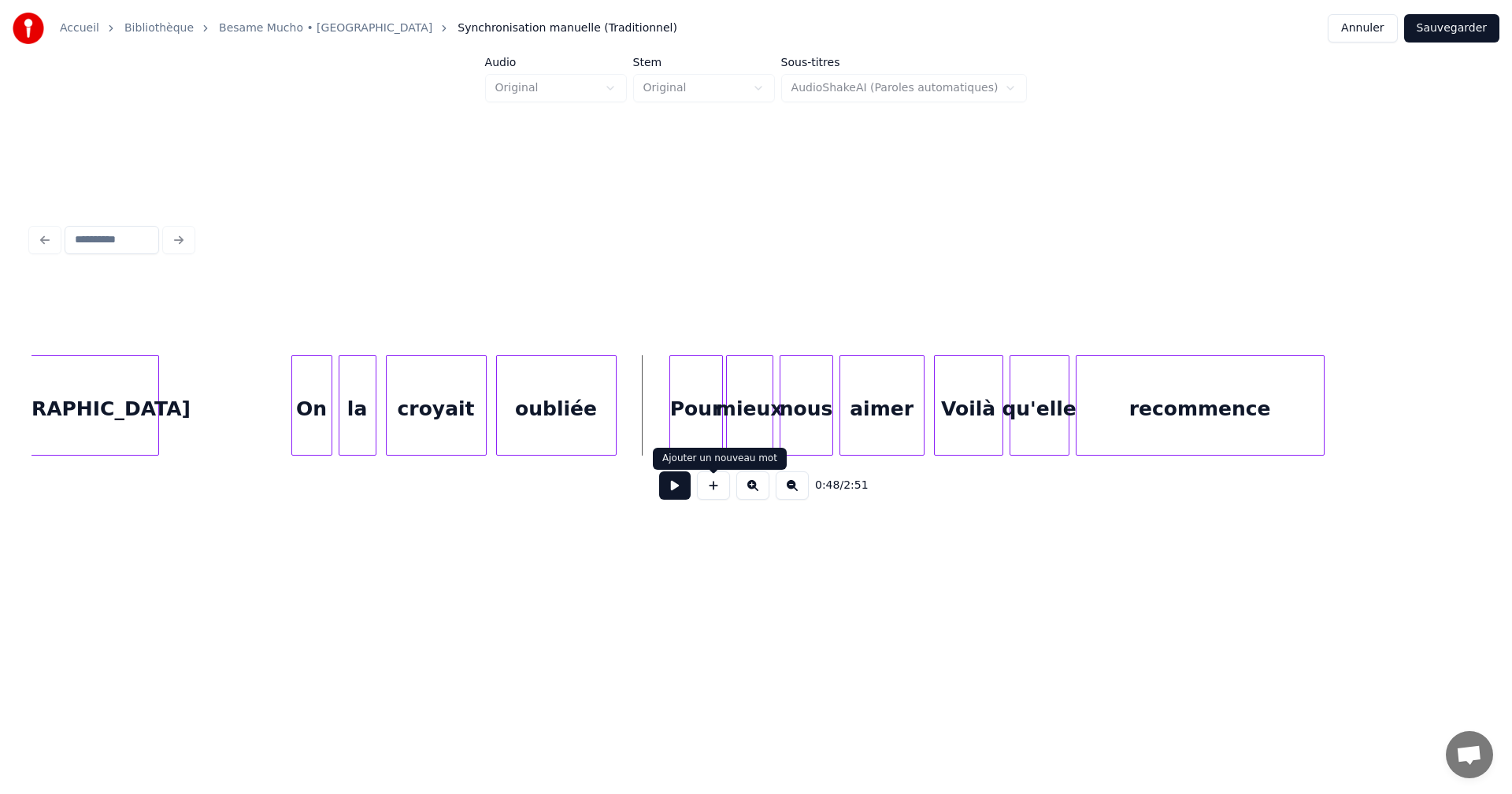
click at [714, 490] on button at bounding box center [714, 485] width 33 height 28
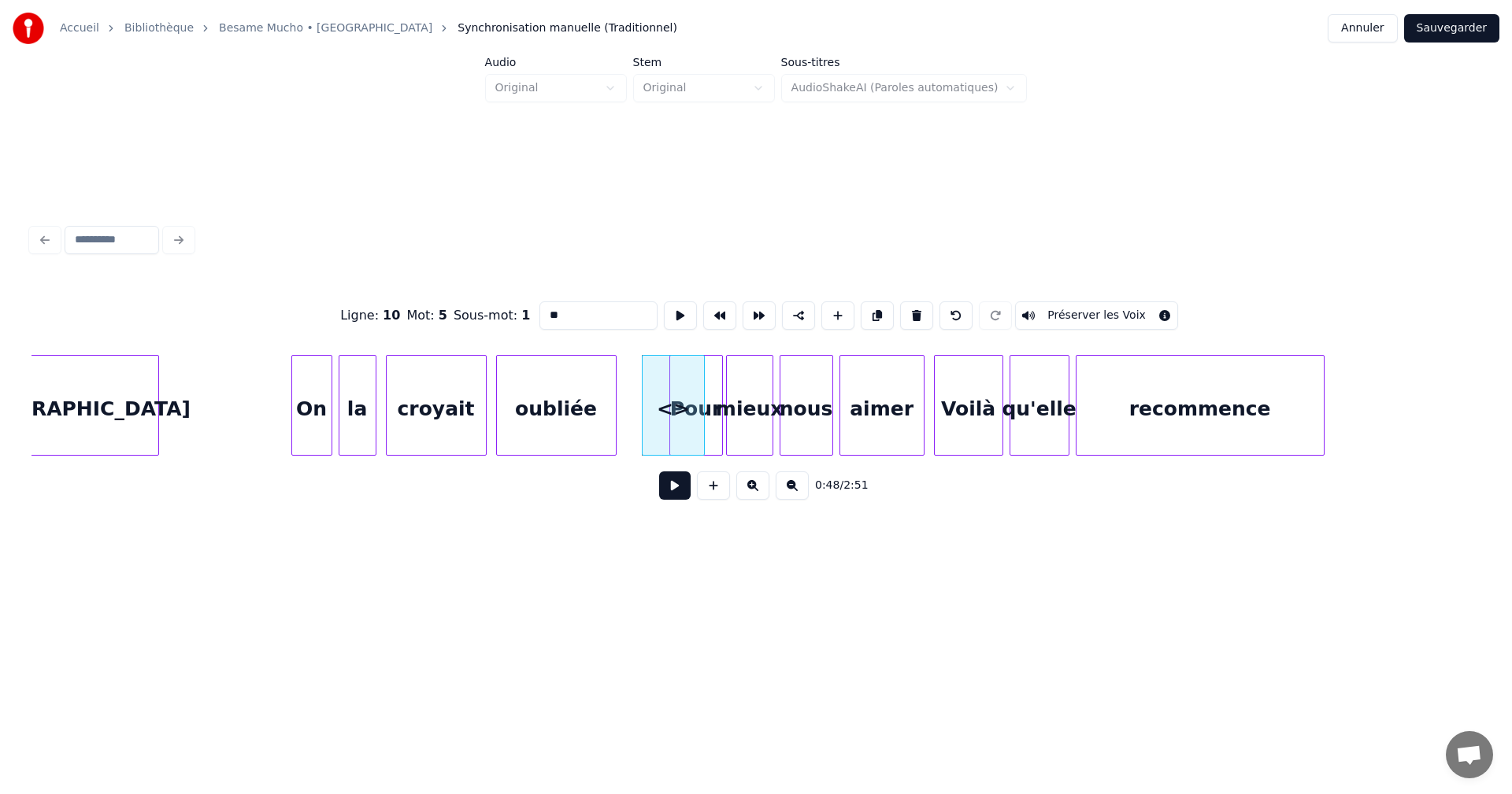
click at [553, 310] on input "**" at bounding box center [598, 315] width 118 height 28
drag, startPoint x: 562, startPoint y: 311, endPoint x: 593, endPoint y: 310, distance: 31.0
click at [593, 310] on input "****" at bounding box center [598, 315] width 118 height 28
drag, startPoint x: 550, startPoint y: 313, endPoint x: 530, endPoint y: 318, distance: 20.6
click at [530, 318] on div "Ligne : 10 Mot : 5 Sous-mot : 1 *** Préserver les Voix" at bounding box center [756, 315] width 1449 height 79
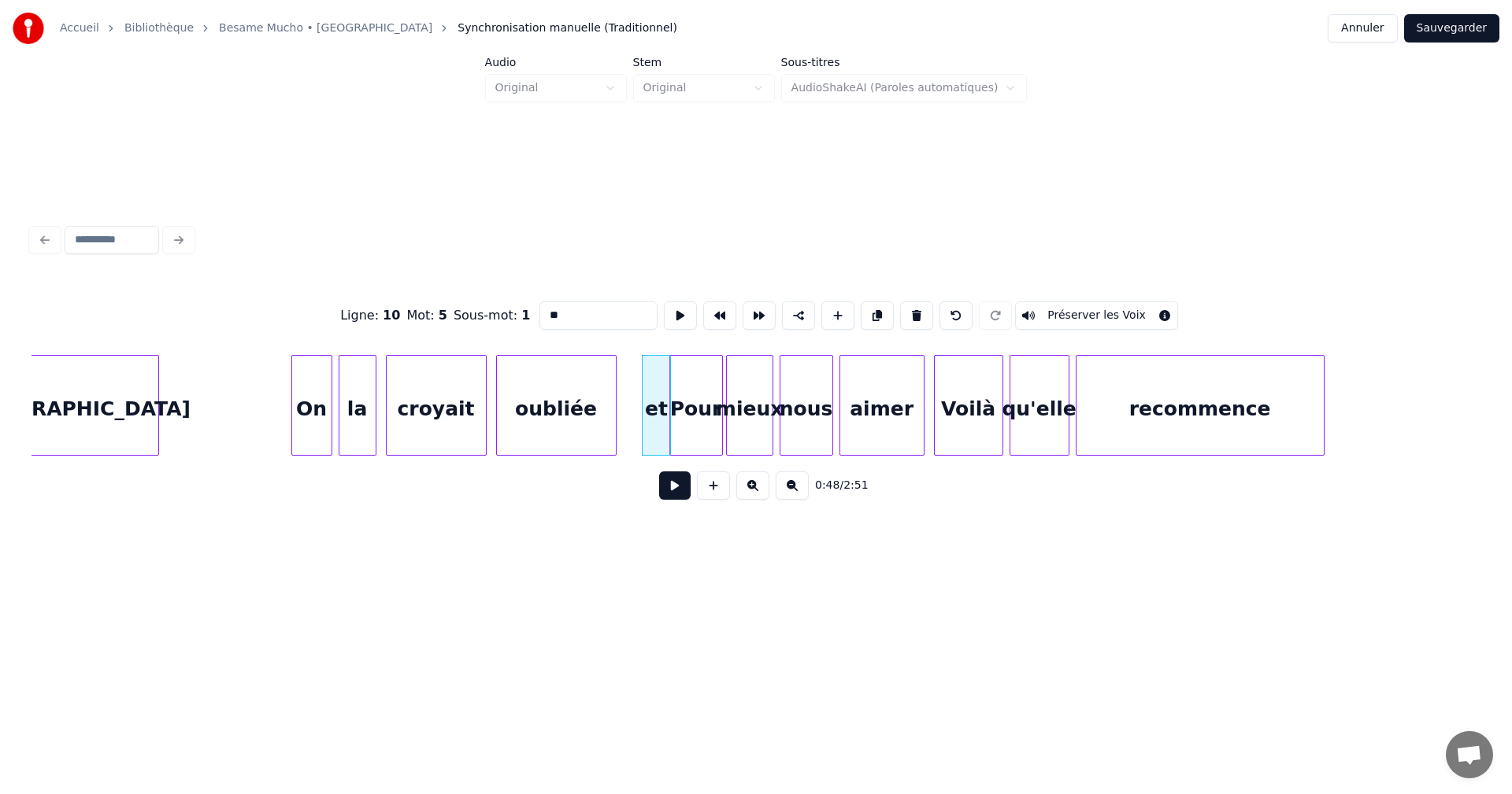
click at [668, 424] on div at bounding box center [668, 406] width 5 height 100
click at [638, 421] on div "et" at bounding box center [638, 409] width 27 height 107
click at [625, 426] on div at bounding box center [625, 406] width 5 height 100
click at [567, 430] on div "oubliée" at bounding box center [556, 409] width 119 height 107
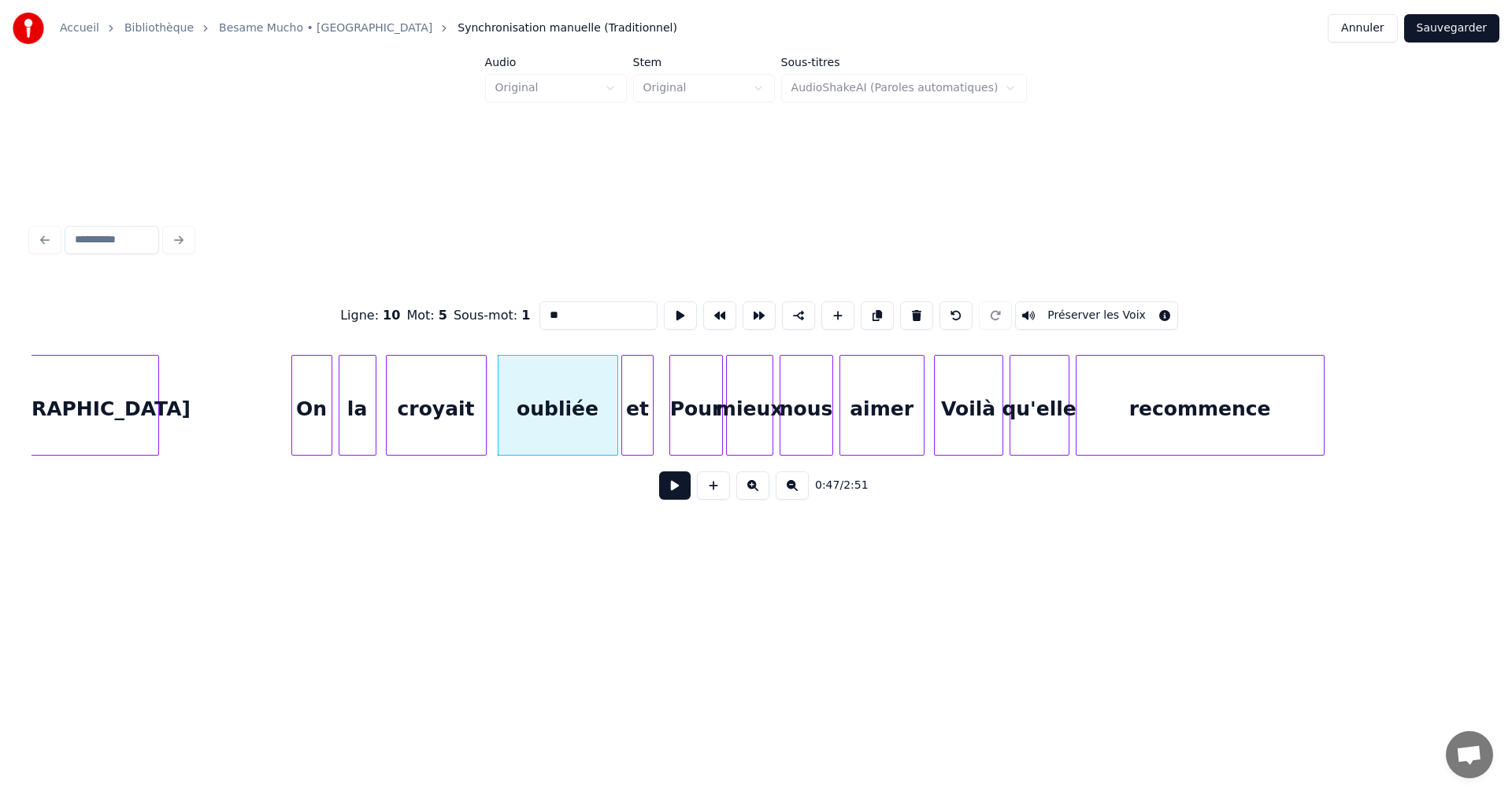
type input "**"
click at [666, 489] on button at bounding box center [675, 485] width 32 height 28
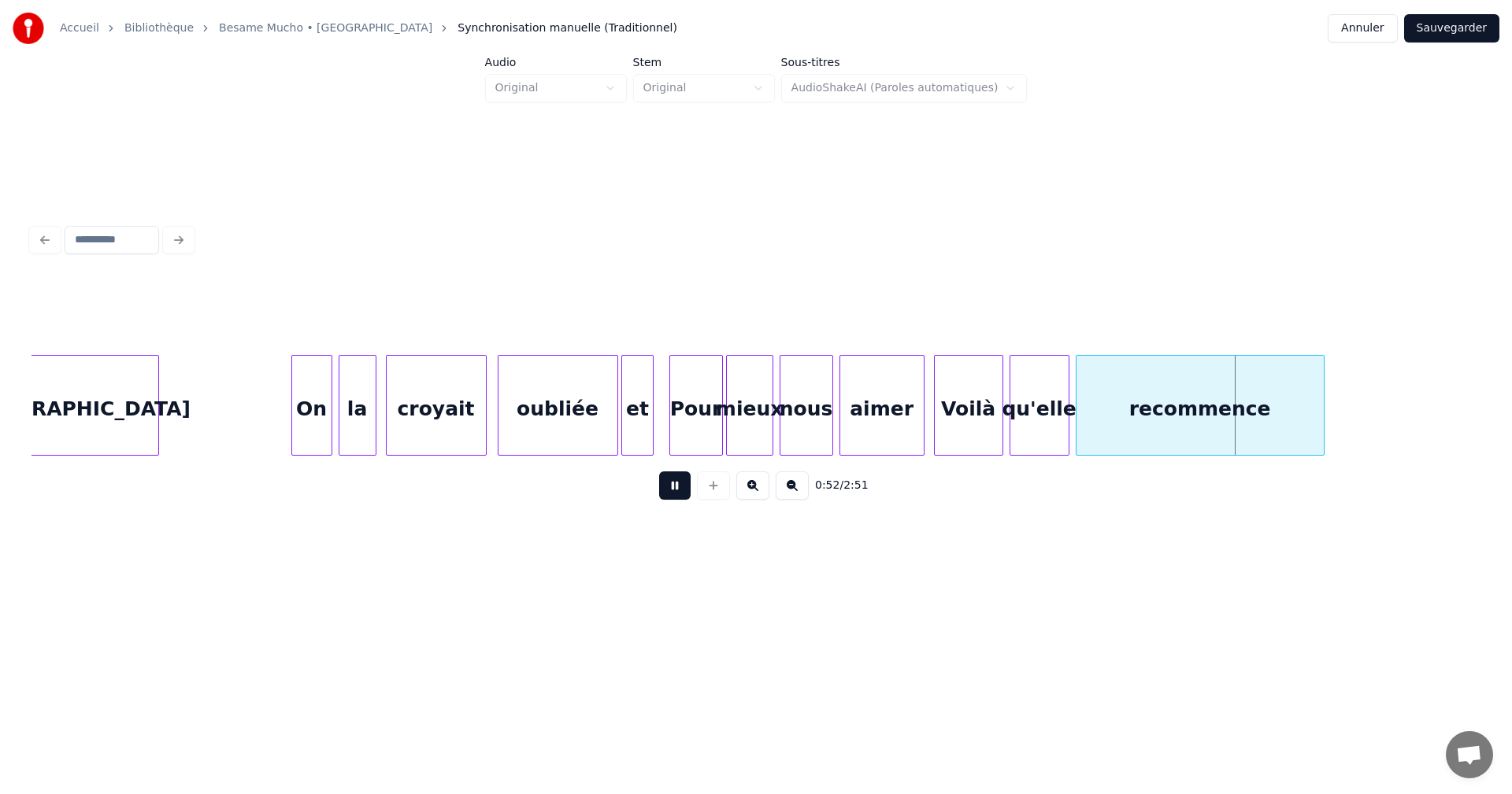
click at [666, 489] on button at bounding box center [675, 485] width 32 height 28
click at [664, 430] on div at bounding box center [666, 406] width 5 height 100
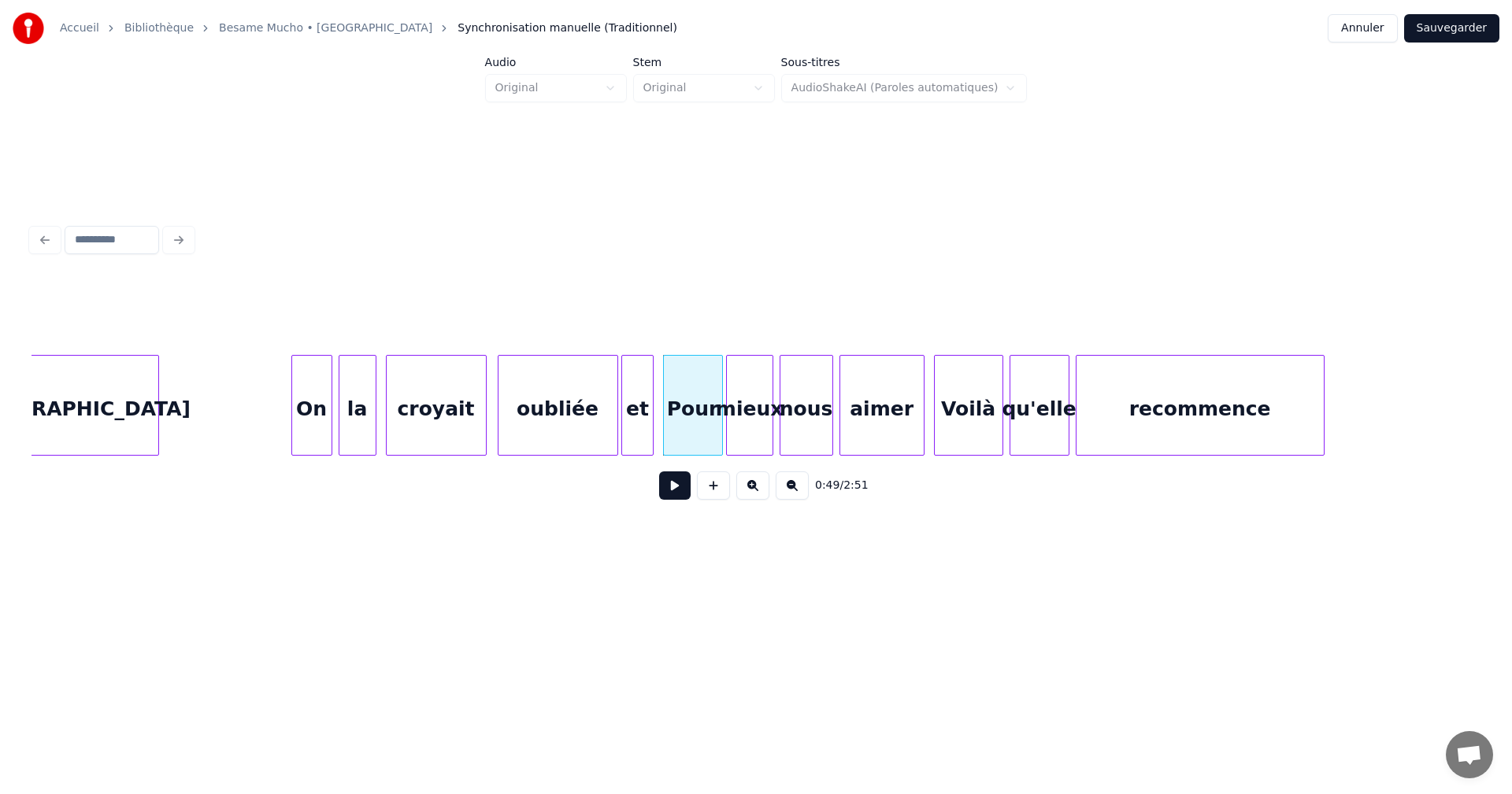
click at [586, 425] on div "oubliée" at bounding box center [558, 409] width 119 height 107
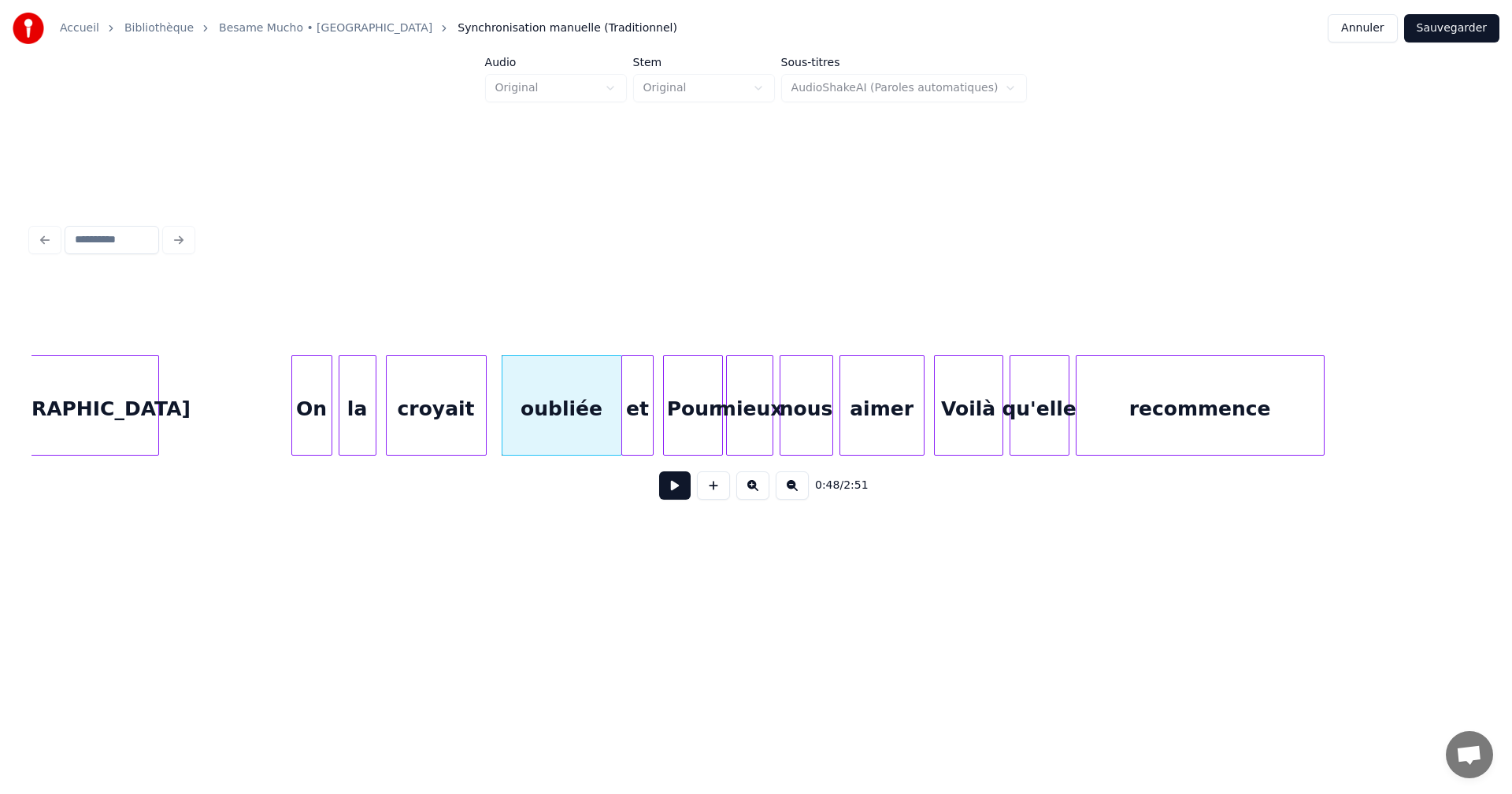
click at [667, 485] on button at bounding box center [675, 485] width 32 height 28
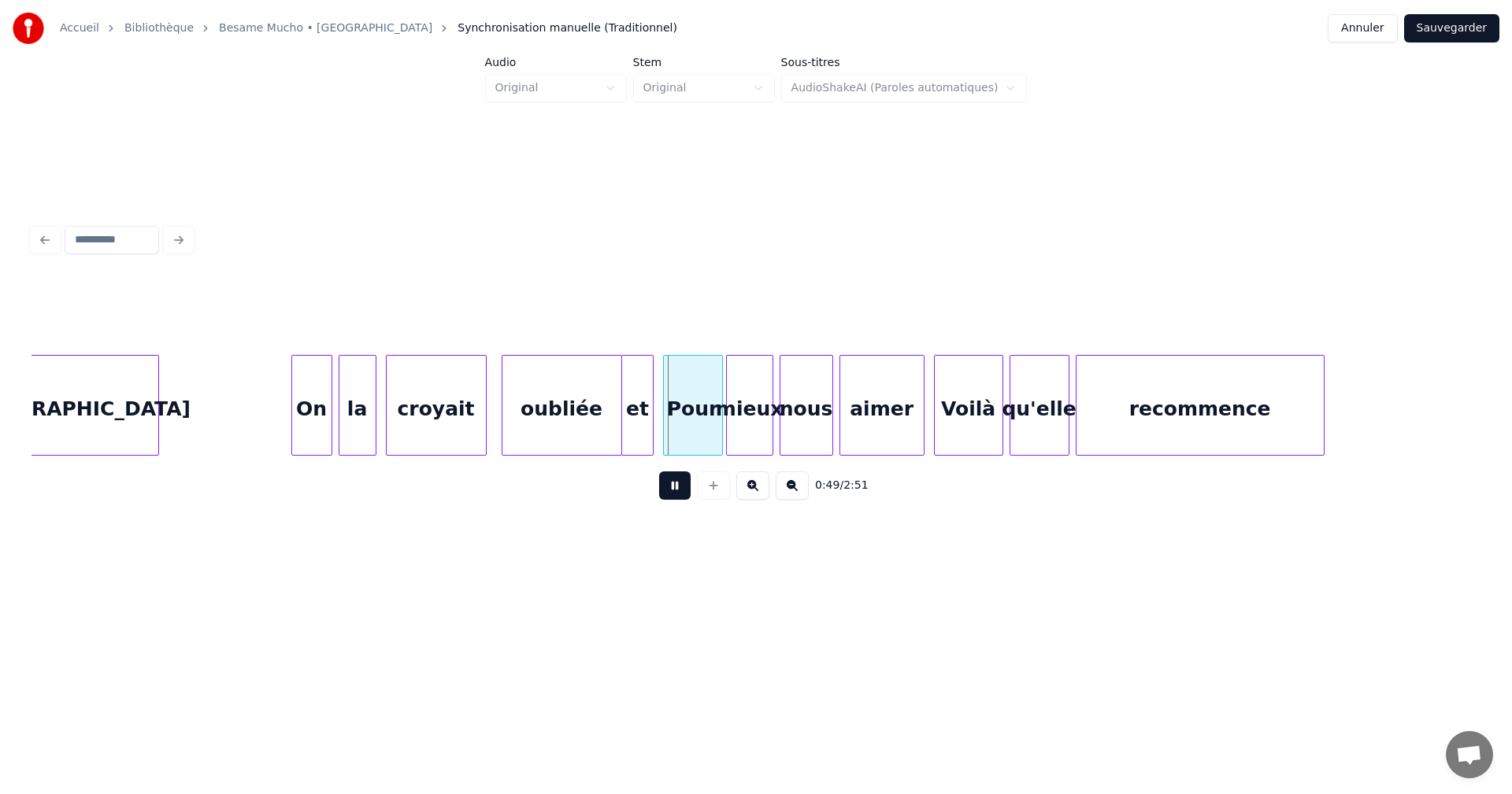
click at [667, 485] on button at bounding box center [675, 485] width 32 height 28
click at [637, 436] on div "et" at bounding box center [641, 409] width 31 height 107
click at [669, 485] on button at bounding box center [675, 485] width 32 height 28
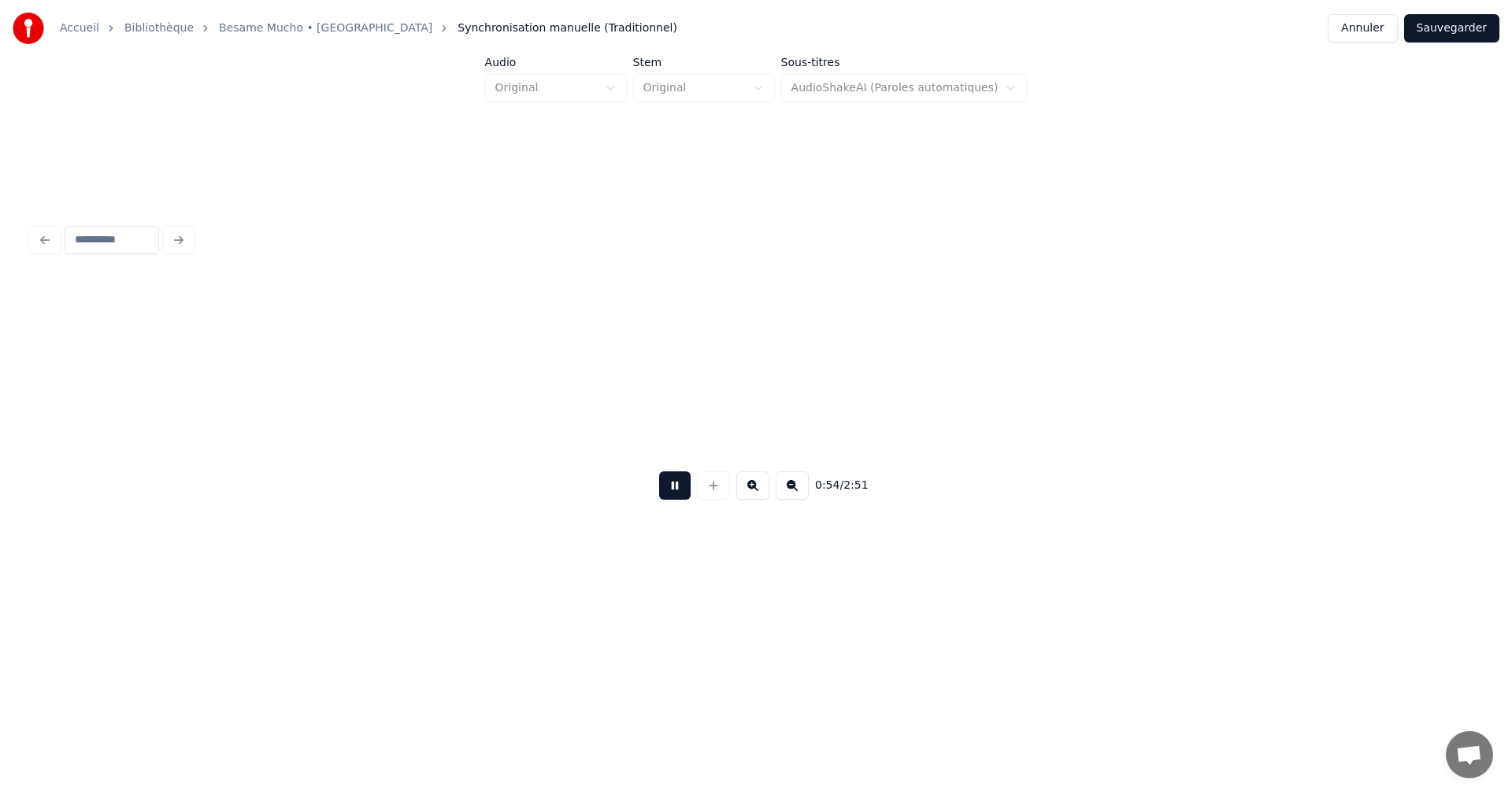
scroll to position [0, 8542]
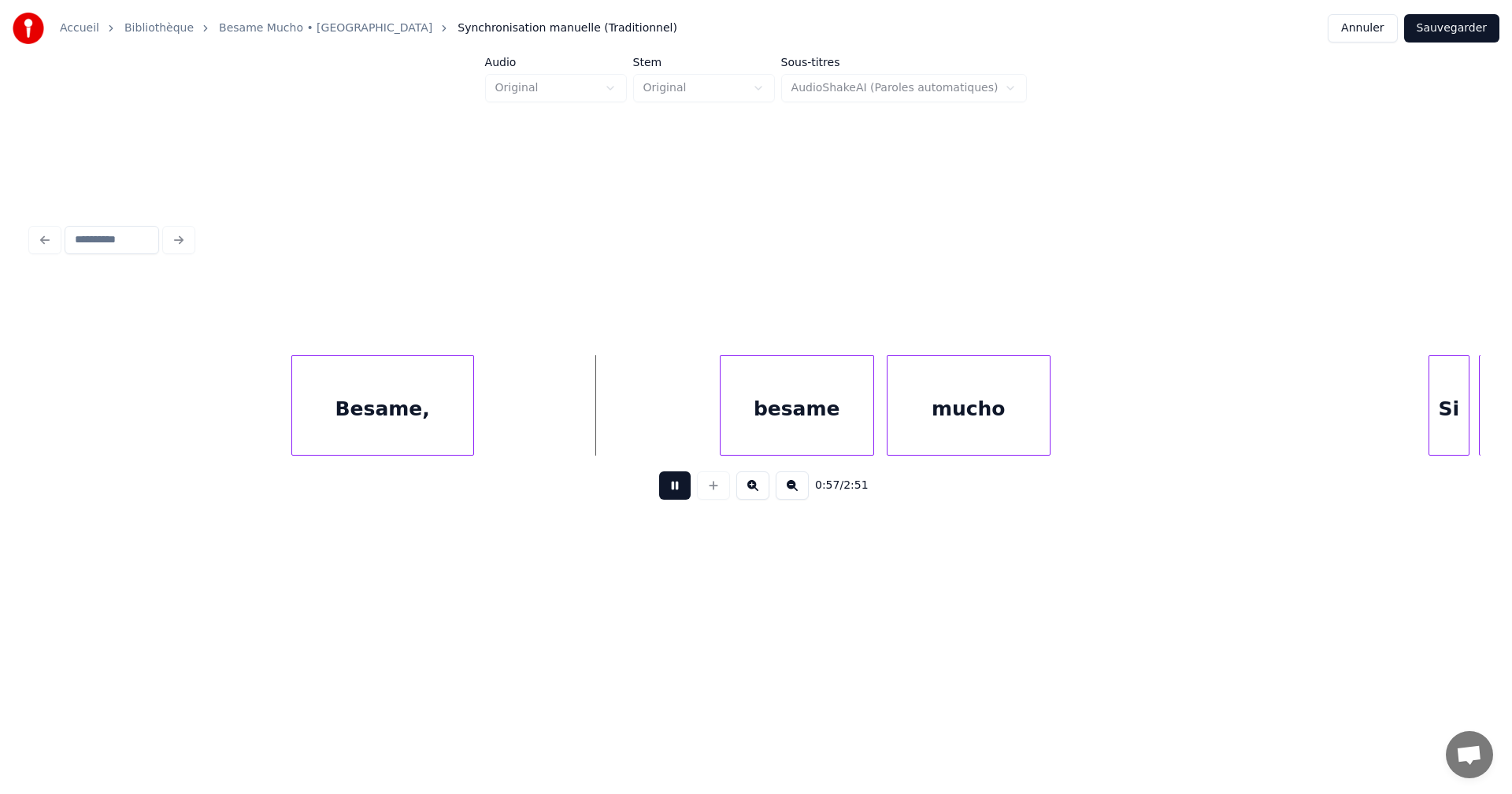
click at [680, 490] on button at bounding box center [675, 485] width 32 height 28
click at [771, 414] on div "besame" at bounding box center [797, 409] width 153 height 107
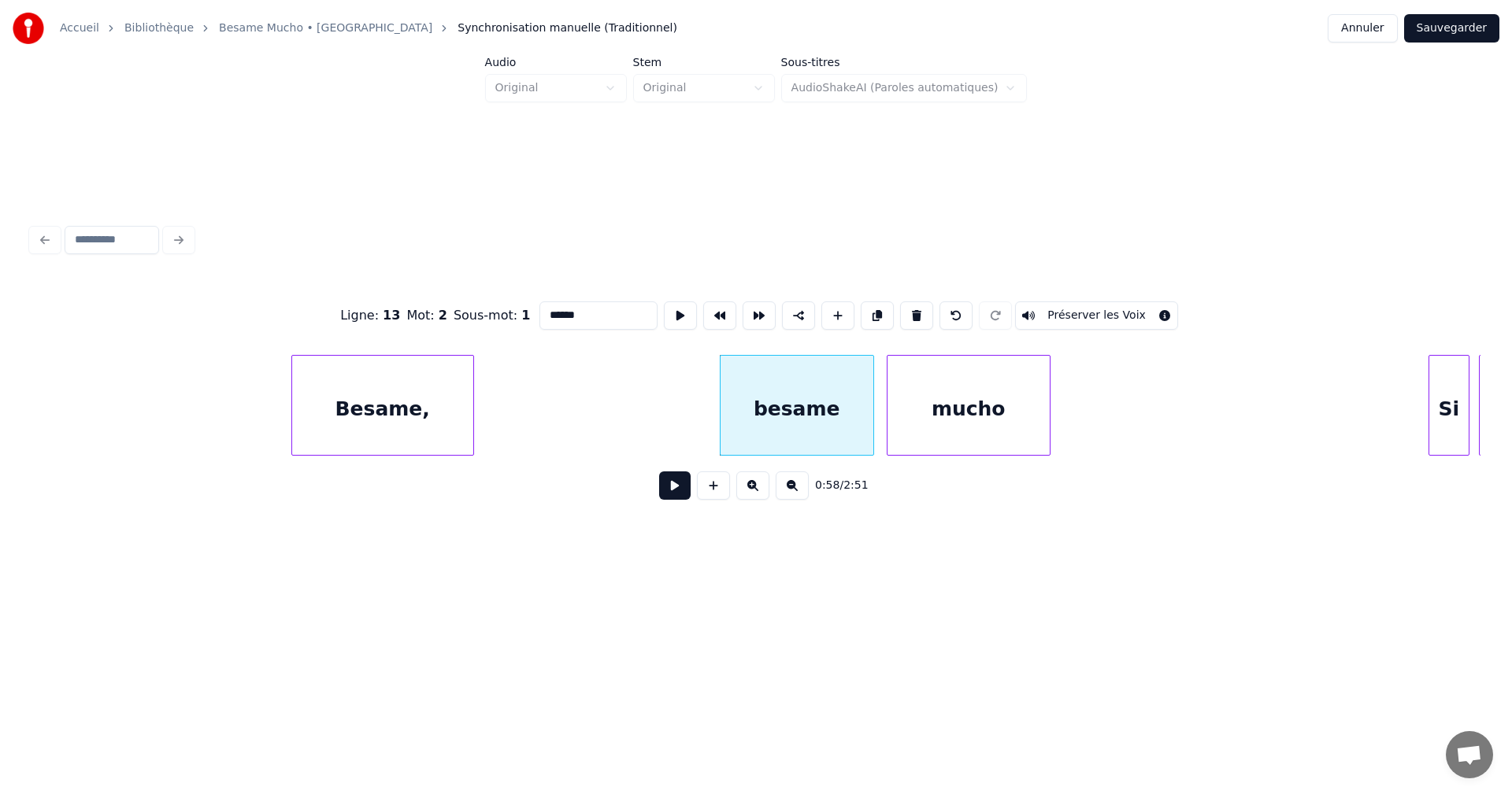
click at [550, 311] on input "******" at bounding box center [598, 315] width 118 height 28
type input "******"
click at [676, 494] on button at bounding box center [675, 485] width 32 height 28
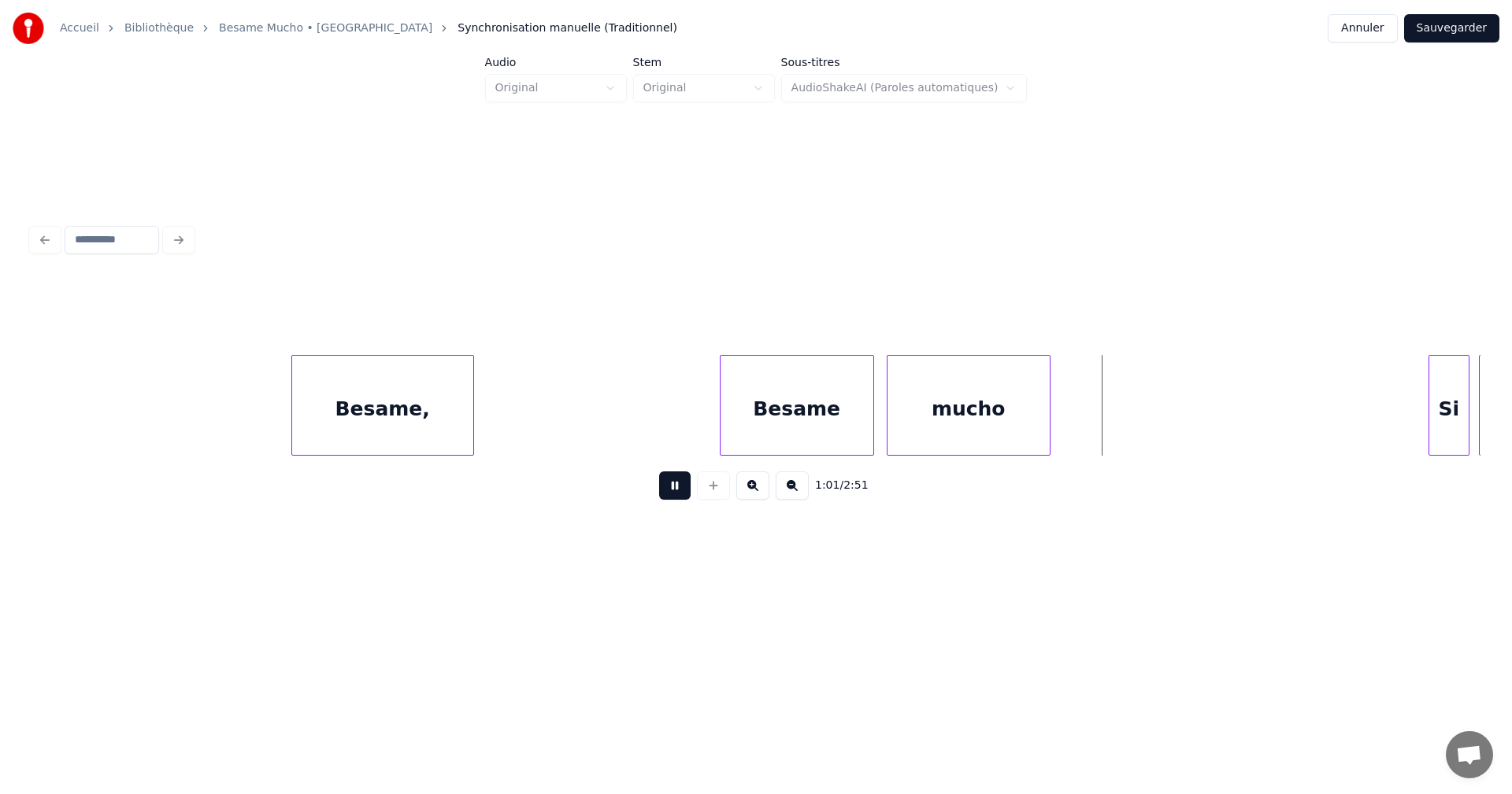
click at [676, 494] on button at bounding box center [675, 485] width 32 height 28
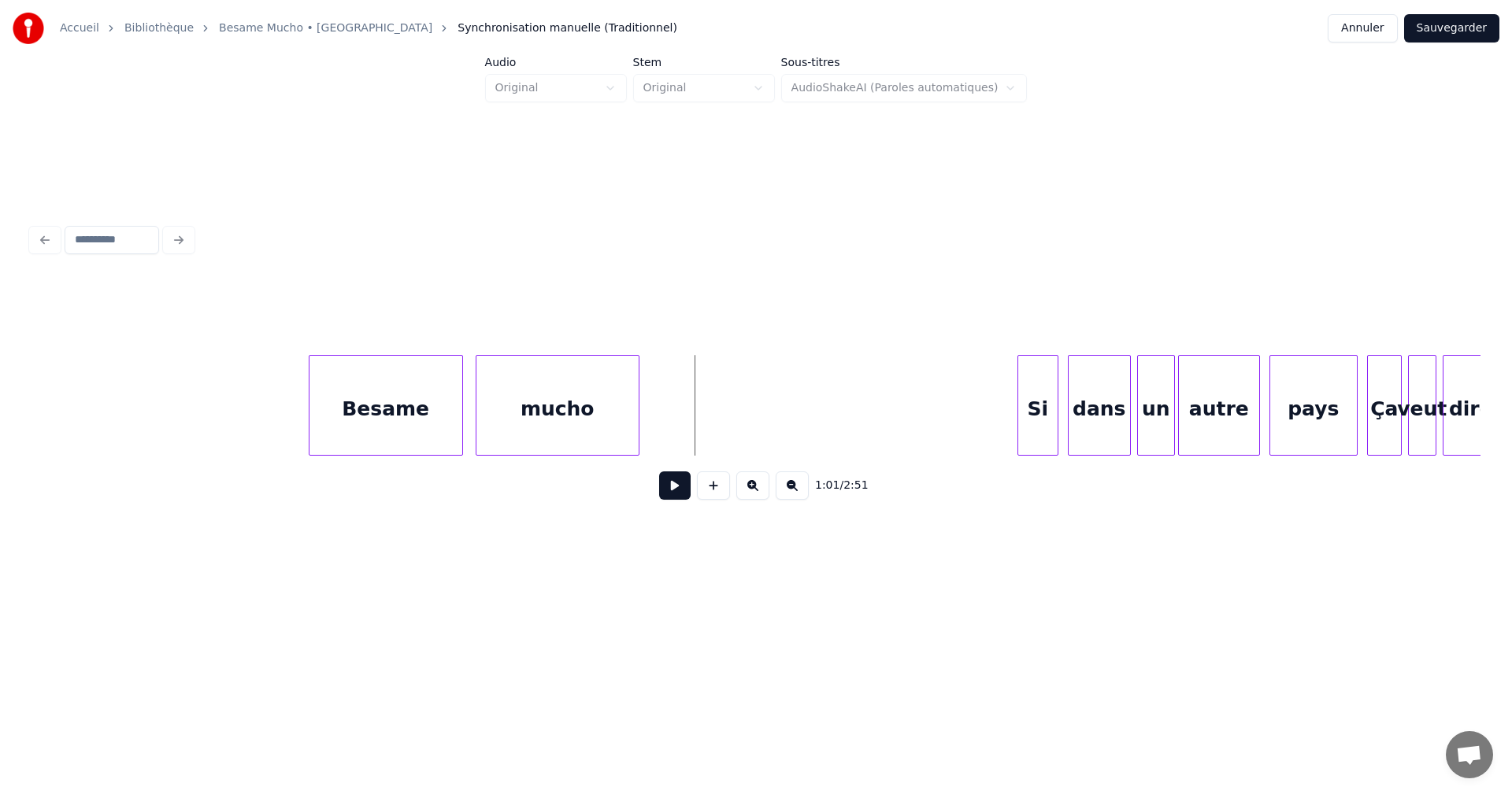
scroll to position [0, 9013]
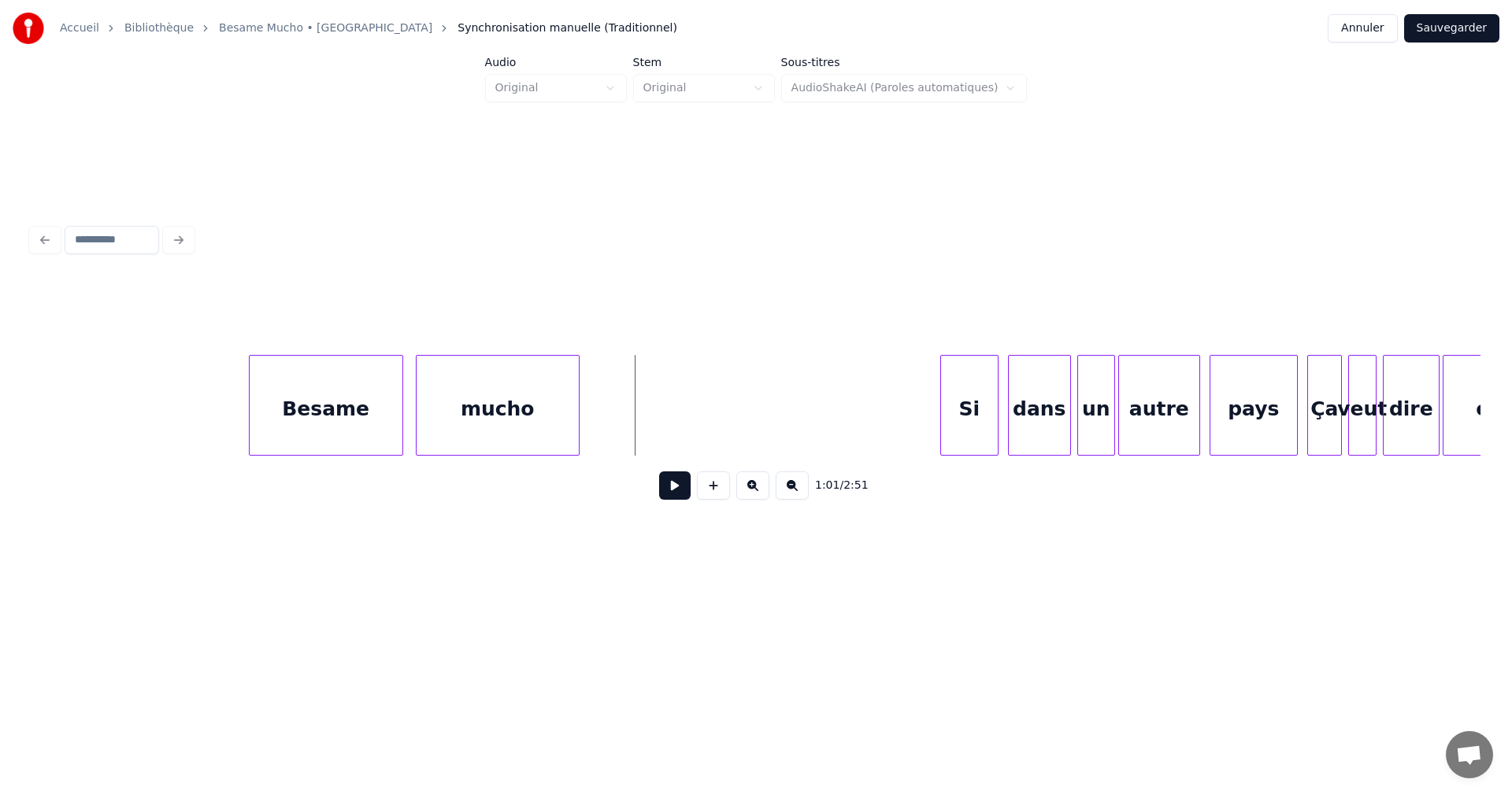
click at [944, 424] on div at bounding box center [944, 406] width 5 height 100
click at [671, 488] on button at bounding box center [675, 485] width 32 height 28
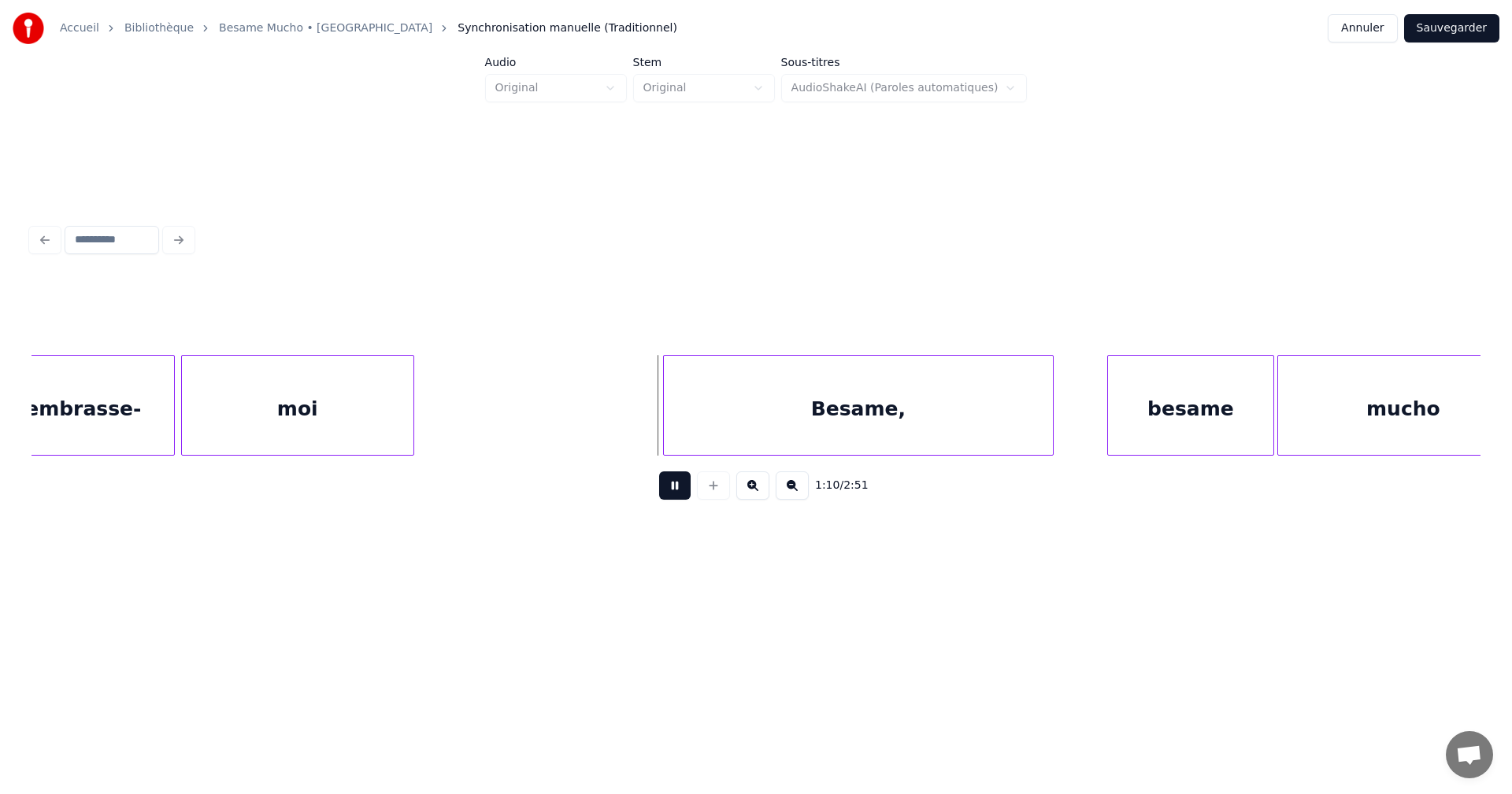
click at [671, 488] on button at bounding box center [675, 485] width 32 height 28
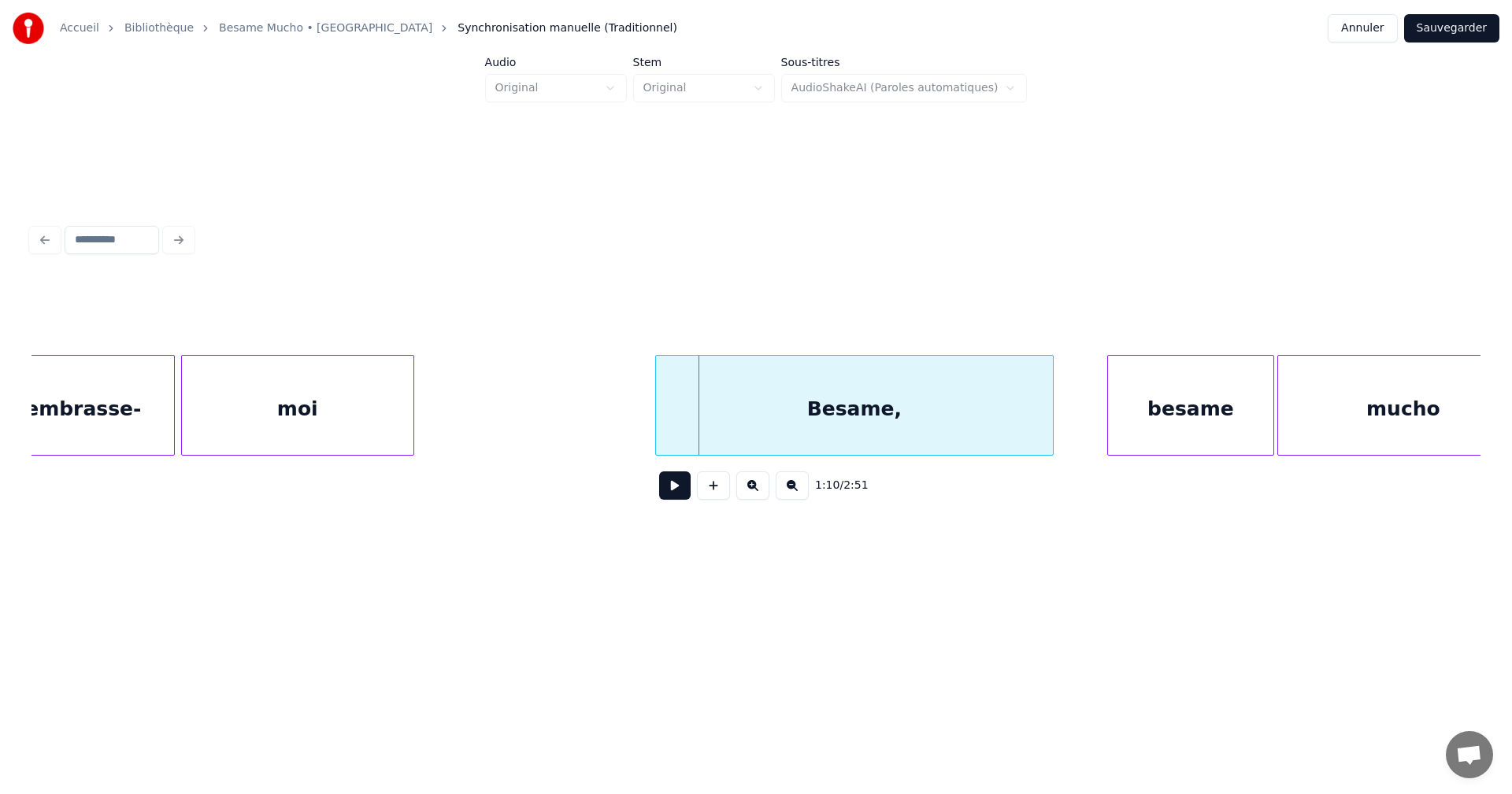
click at [659, 446] on div at bounding box center [658, 406] width 5 height 100
click at [677, 486] on button at bounding box center [675, 485] width 32 height 28
click at [1186, 401] on div "besame" at bounding box center [1190, 409] width 165 height 107
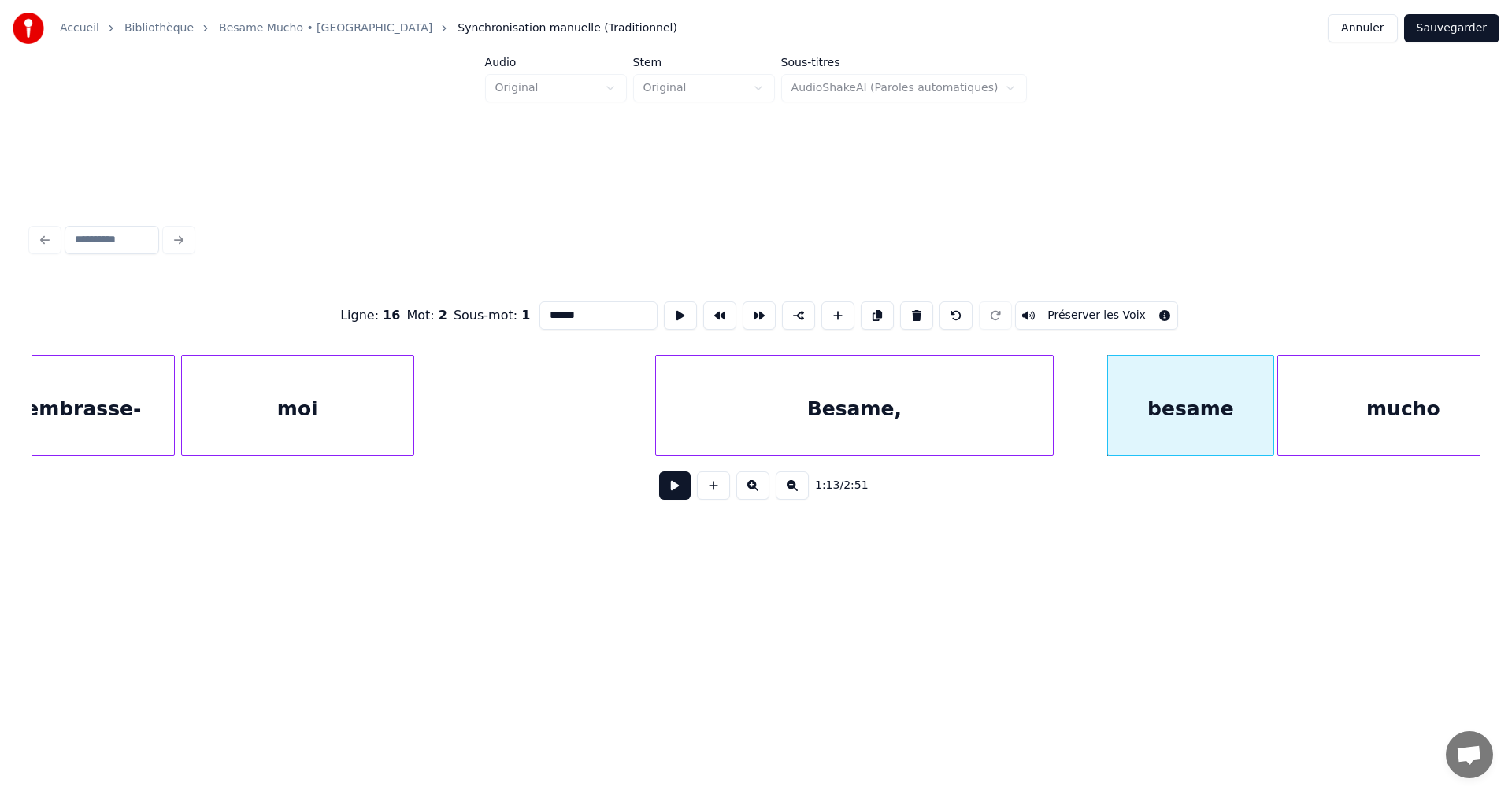
click at [550, 312] on input "******" at bounding box center [598, 315] width 118 height 28
type input "******"
click at [685, 493] on button at bounding box center [675, 485] width 32 height 28
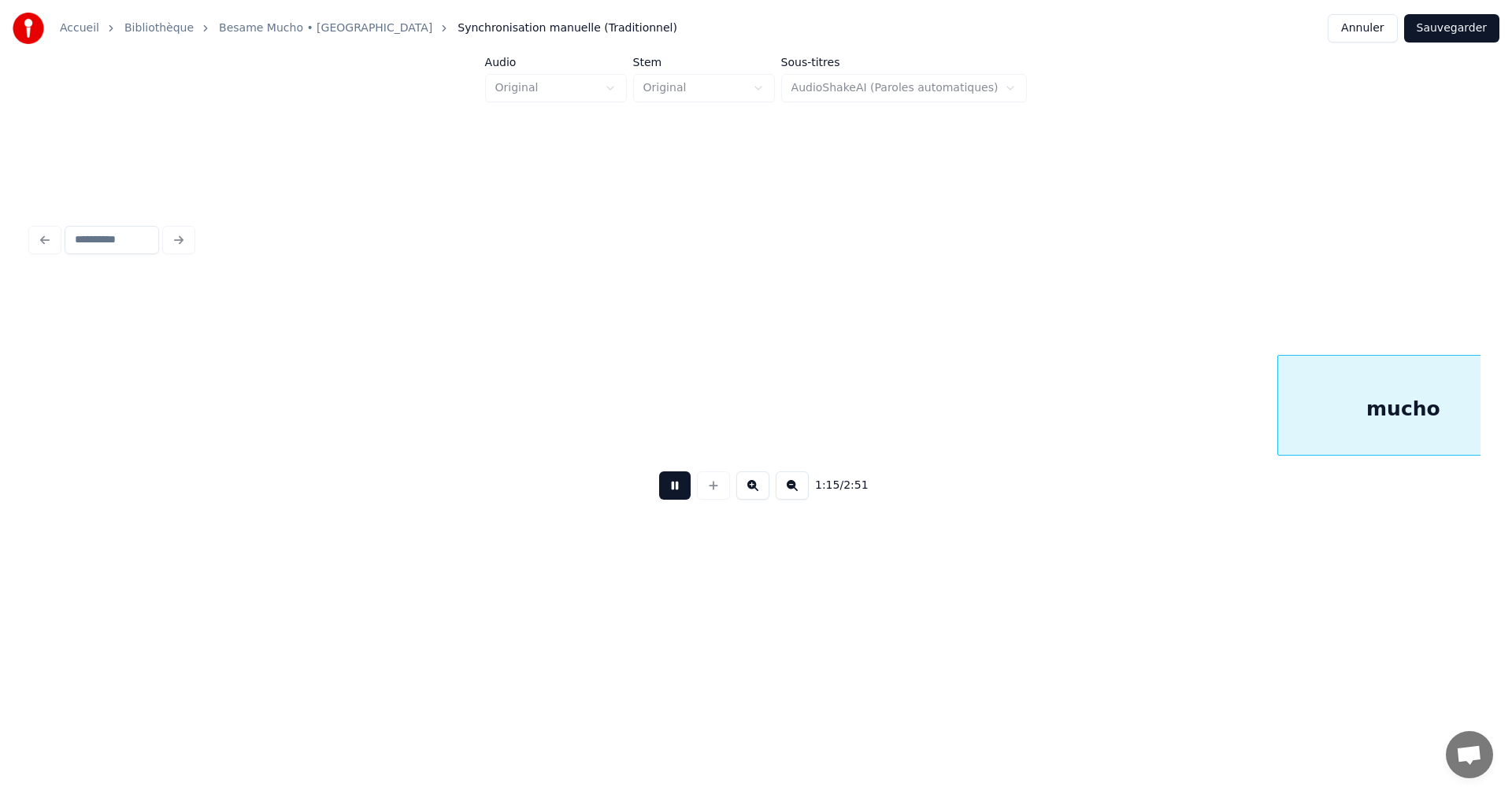
scroll to position [0, 11914]
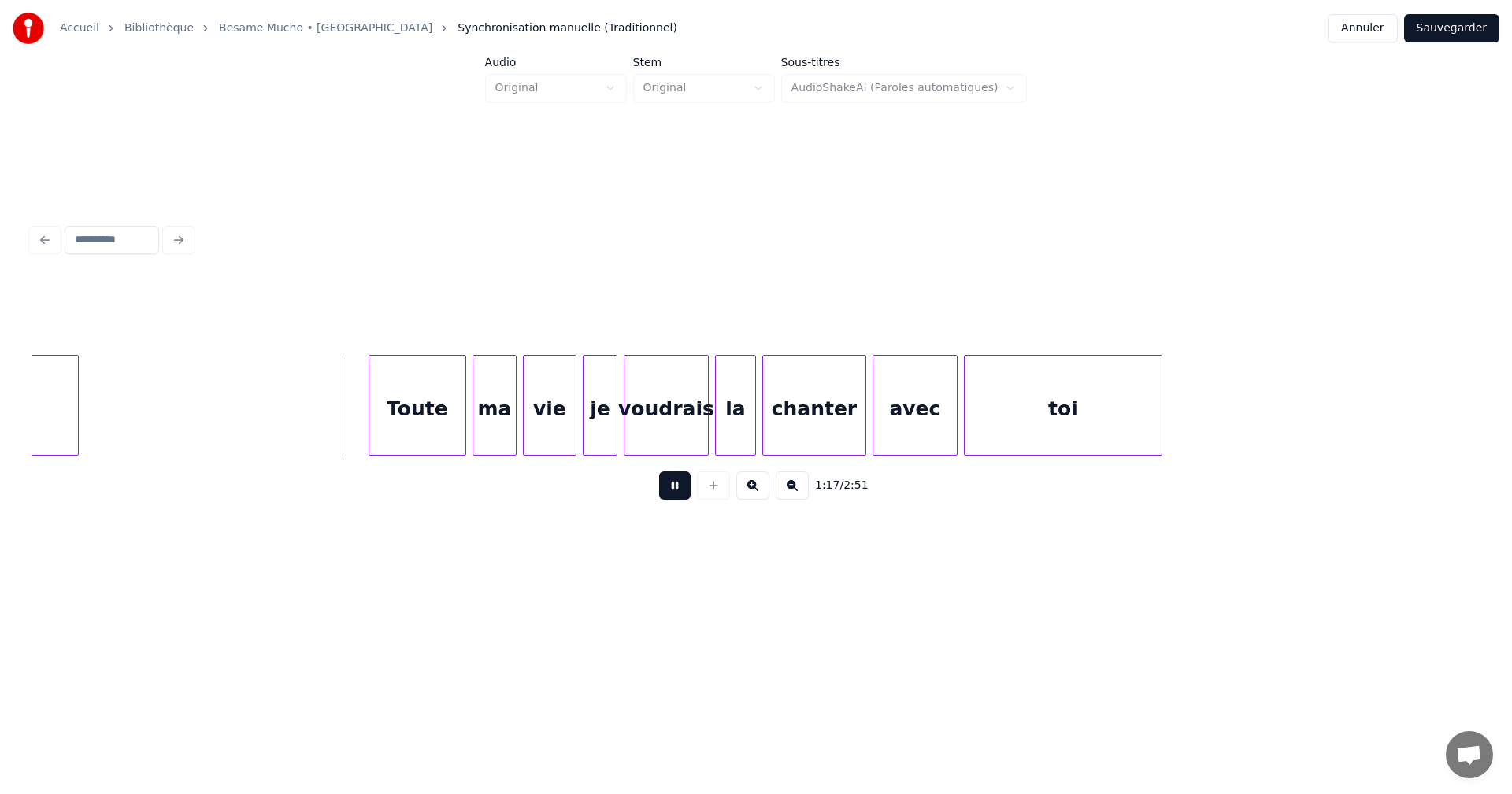
click at [685, 493] on button at bounding box center [675, 485] width 32 height 28
click at [367, 431] on div at bounding box center [368, 406] width 5 height 100
click at [671, 494] on button at bounding box center [675, 485] width 32 height 28
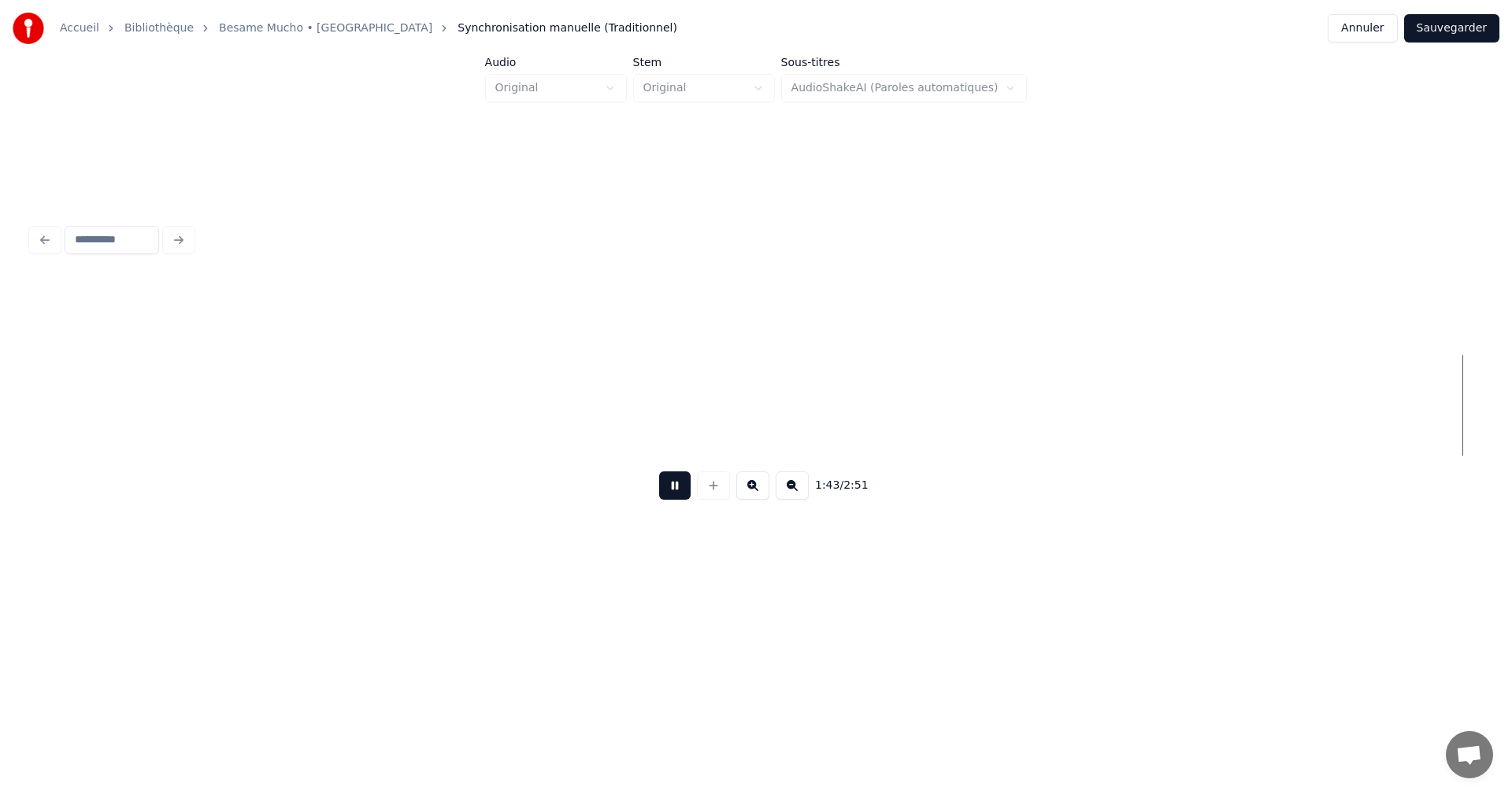
scroll to position [0, 16264]
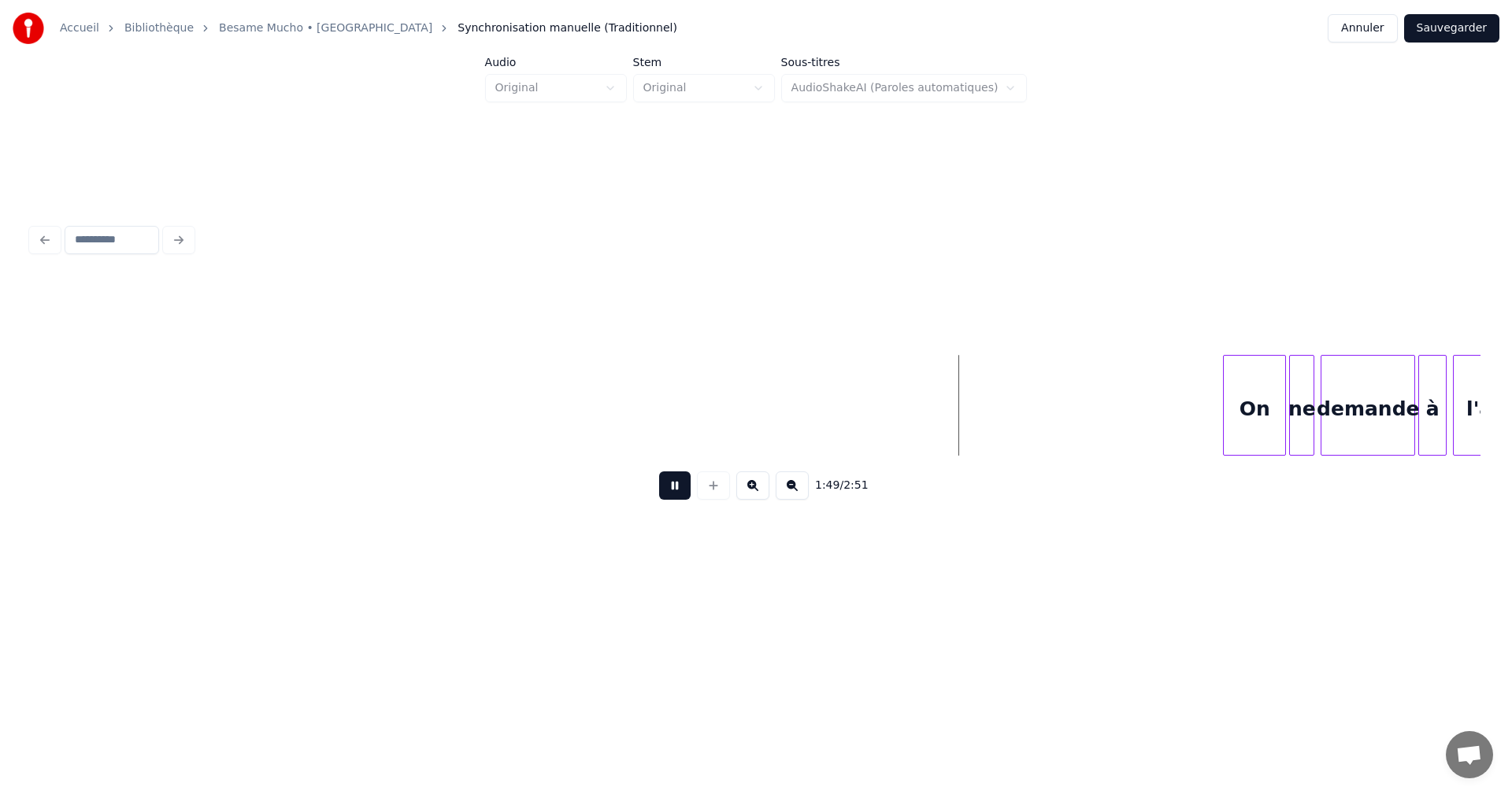
click at [685, 483] on button at bounding box center [675, 485] width 32 height 28
click at [1222, 436] on div at bounding box center [1222, 406] width 5 height 100
click at [672, 494] on button at bounding box center [675, 485] width 32 height 28
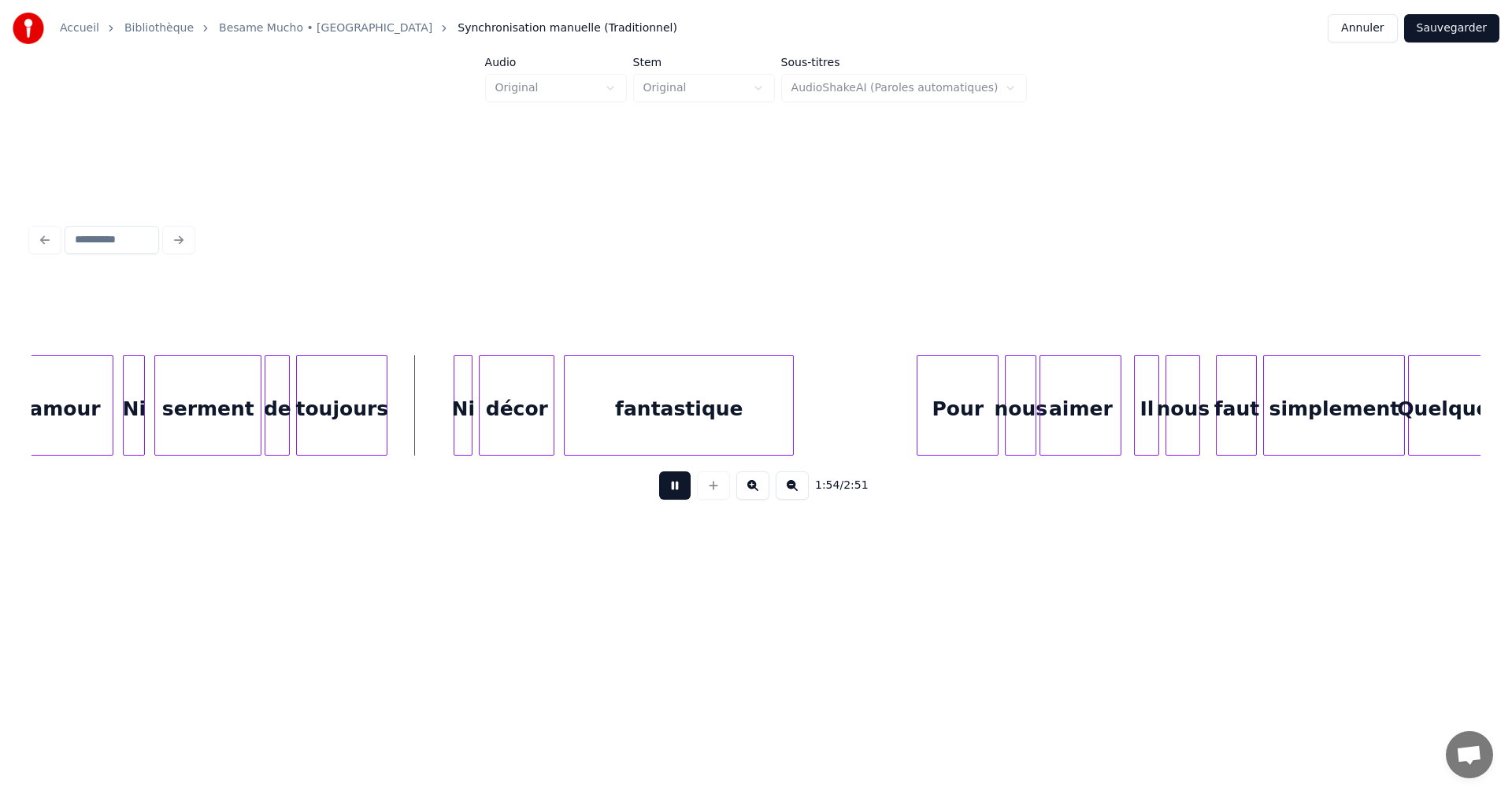
click at [672, 494] on button at bounding box center [675, 485] width 32 height 28
click at [440, 430] on div at bounding box center [441, 406] width 5 height 100
click at [349, 413] on div "toujours" at bounding box center [342, 409] width 90 height 107
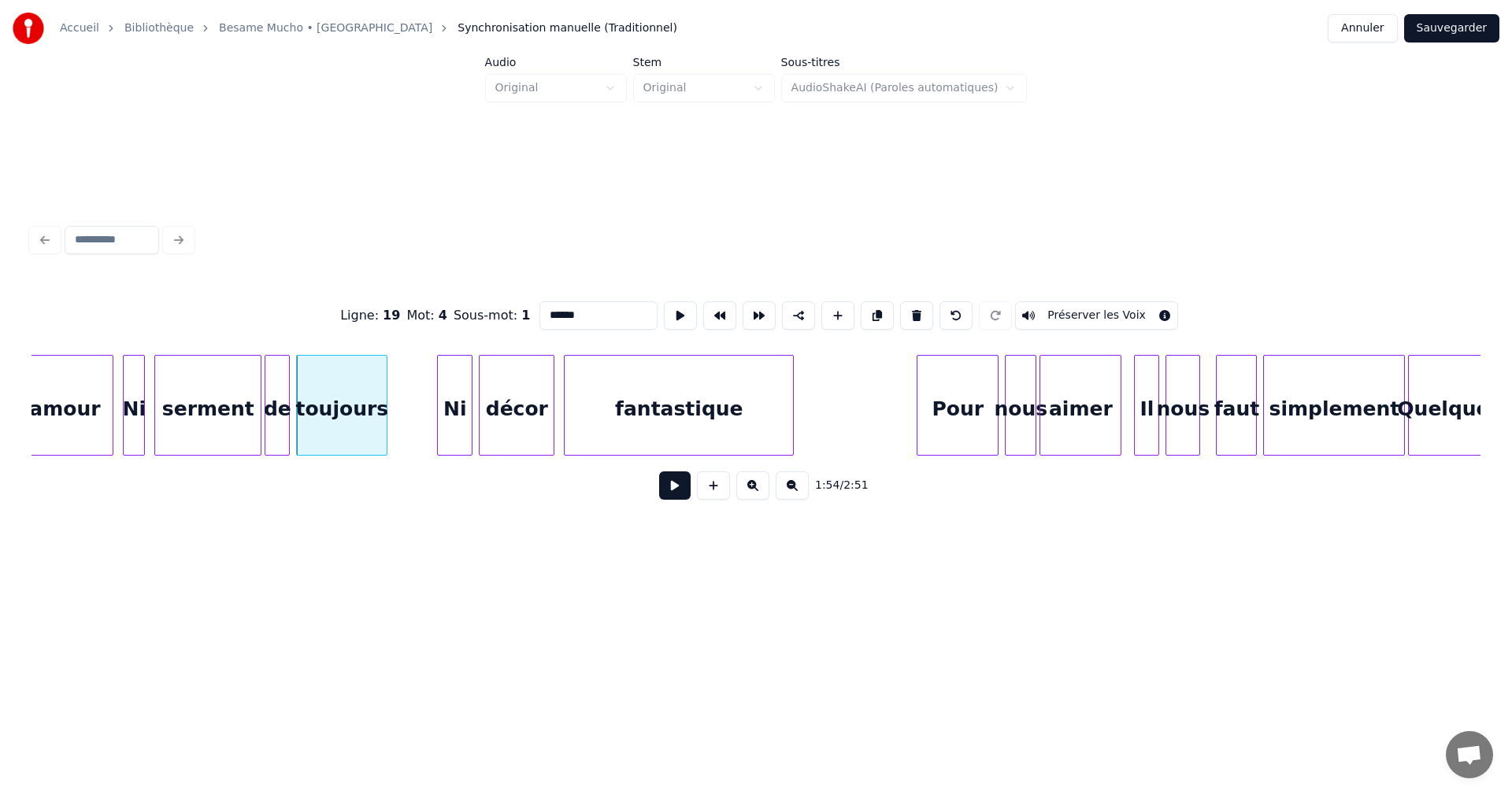
type input "********"
click at [665, 486] on button at bounding box center [675, 485] width 32 height 28
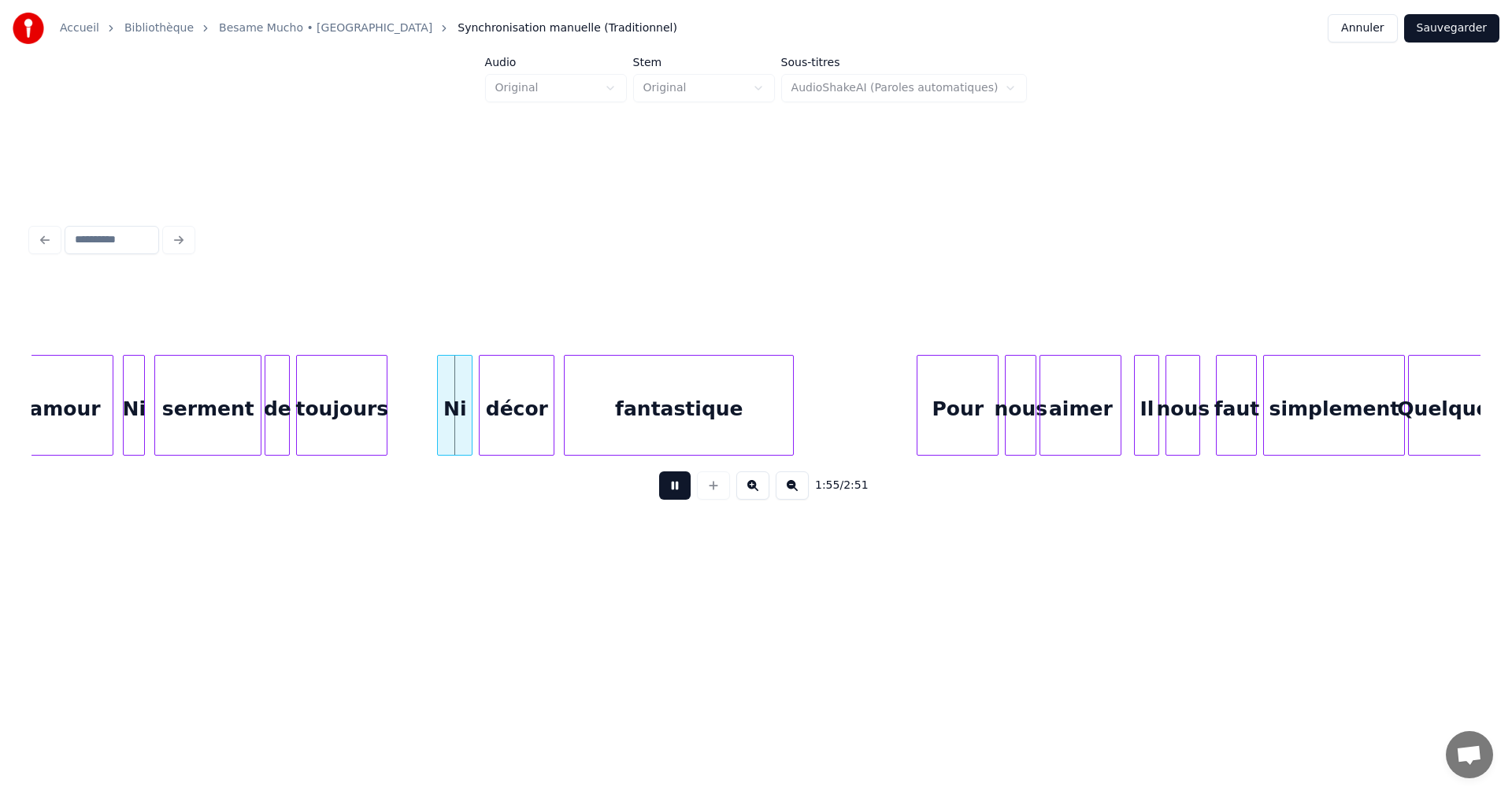
click at [667, 486] on button at bounding box center [675, 485] width 32 height 28
click at [431, 443] on div at bounding box center [433, 406] width 5 height 100
click at [681, 487] on button at bounding box center [675, 485] width 32 height 28
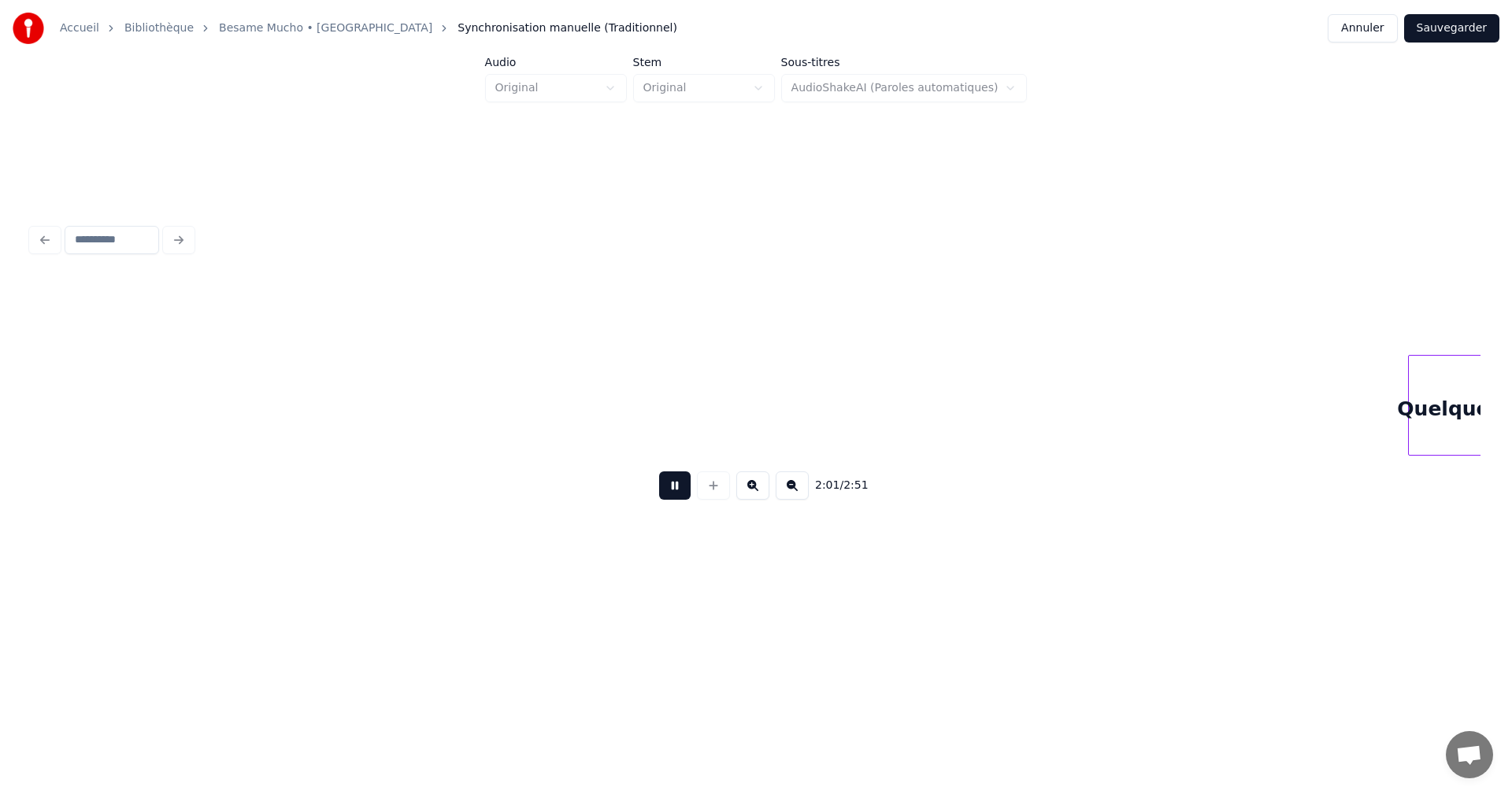
scroll to position [0, 19163]
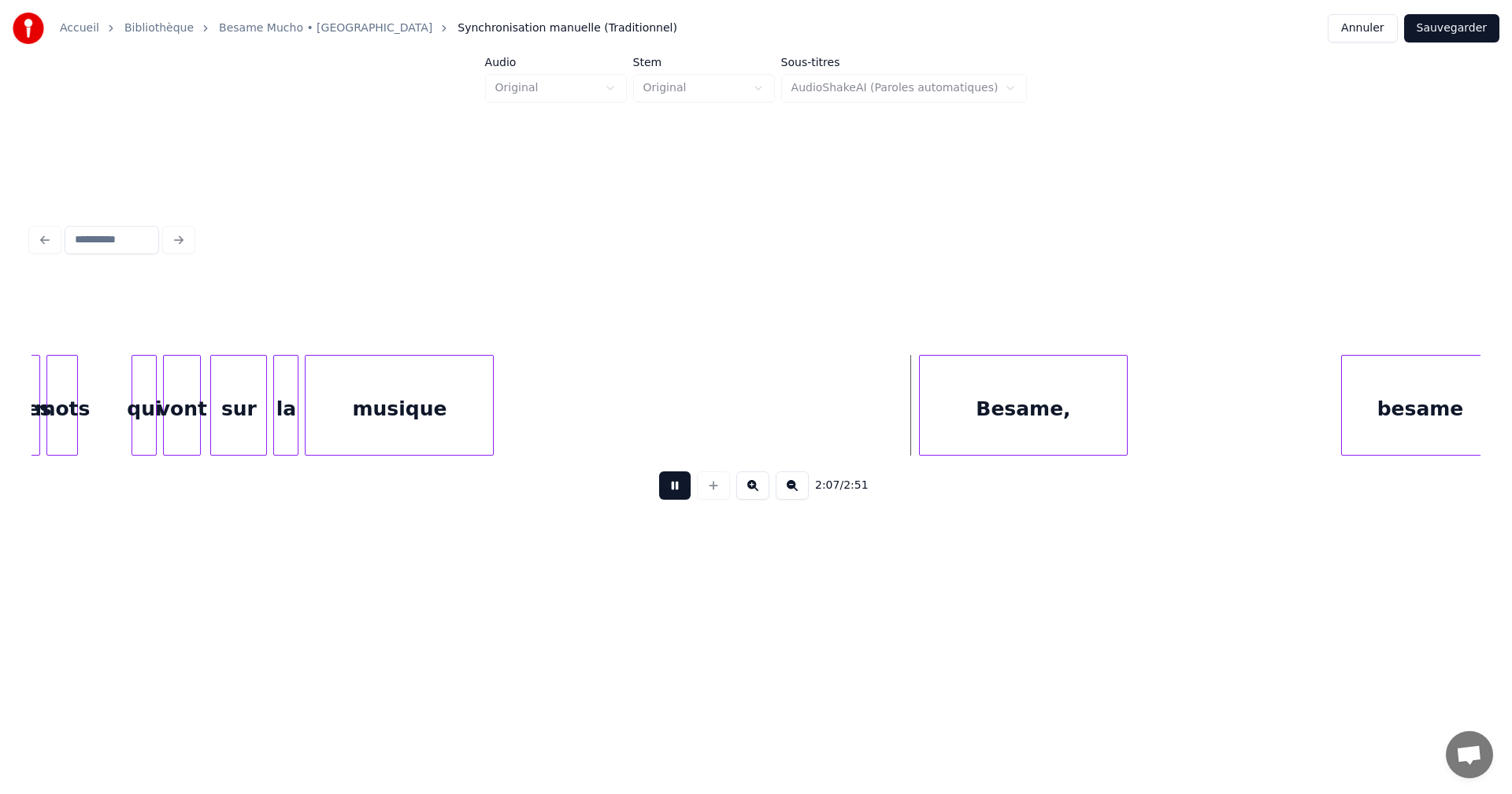
click at [681, 487] on button at bounding box center [675, 485] width 32 height 28
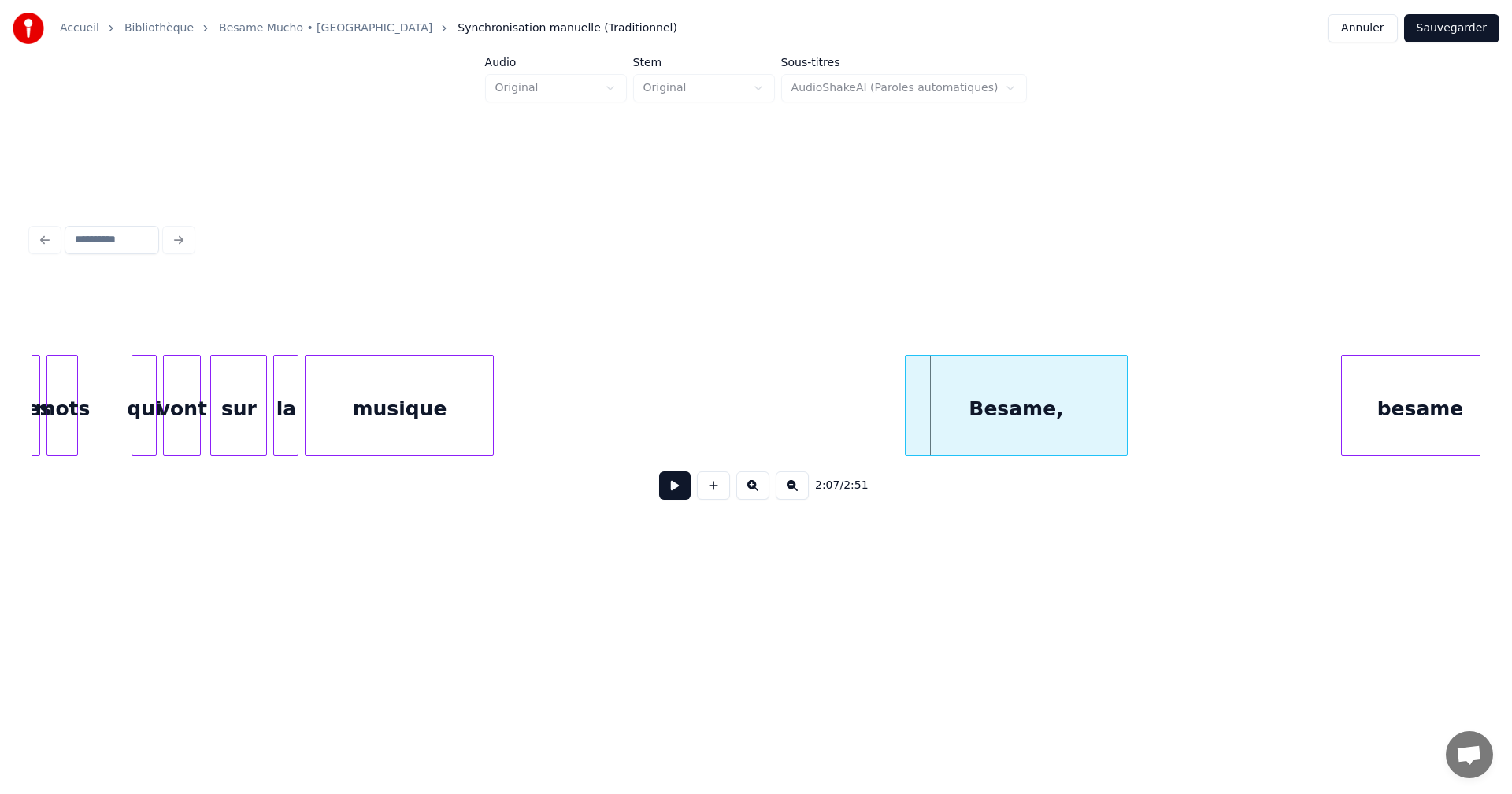
click at [907, 438] on div at bounding box center [908, 406] width 5 height 100
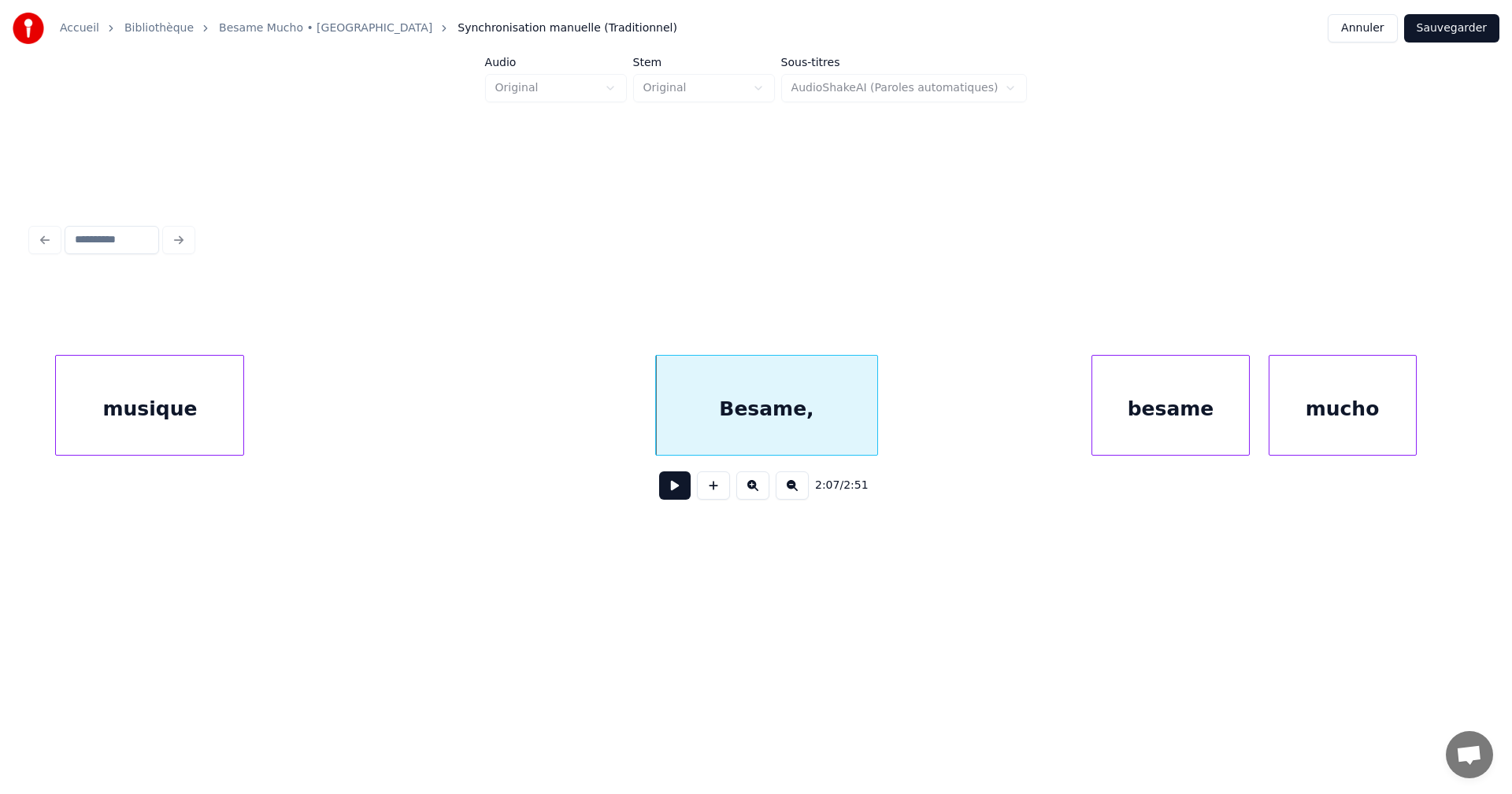
scroll to position [0, 19696]
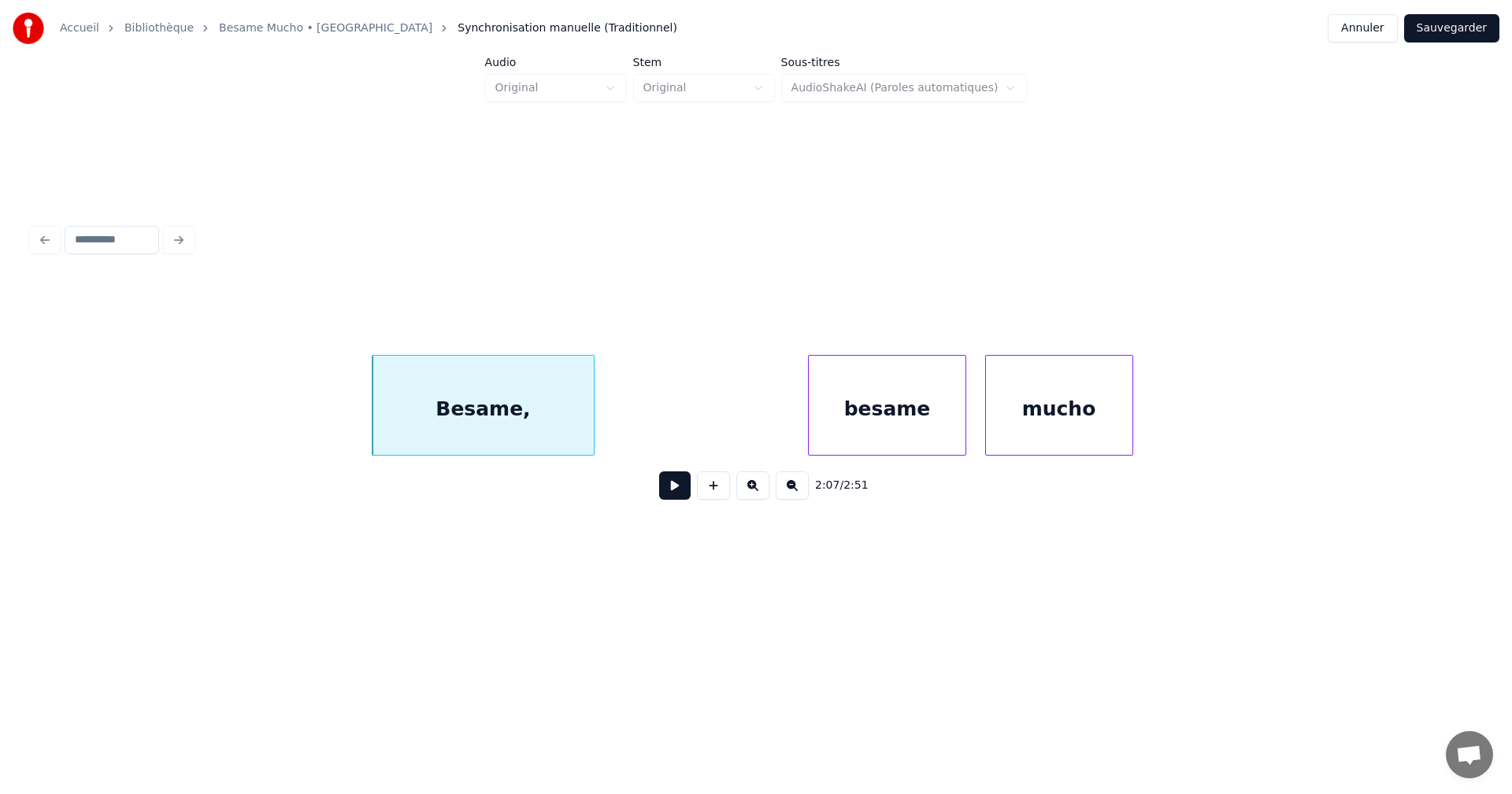
click at [839, 416] on div "besame" at bounding box center [887, 409] width 156 height 107
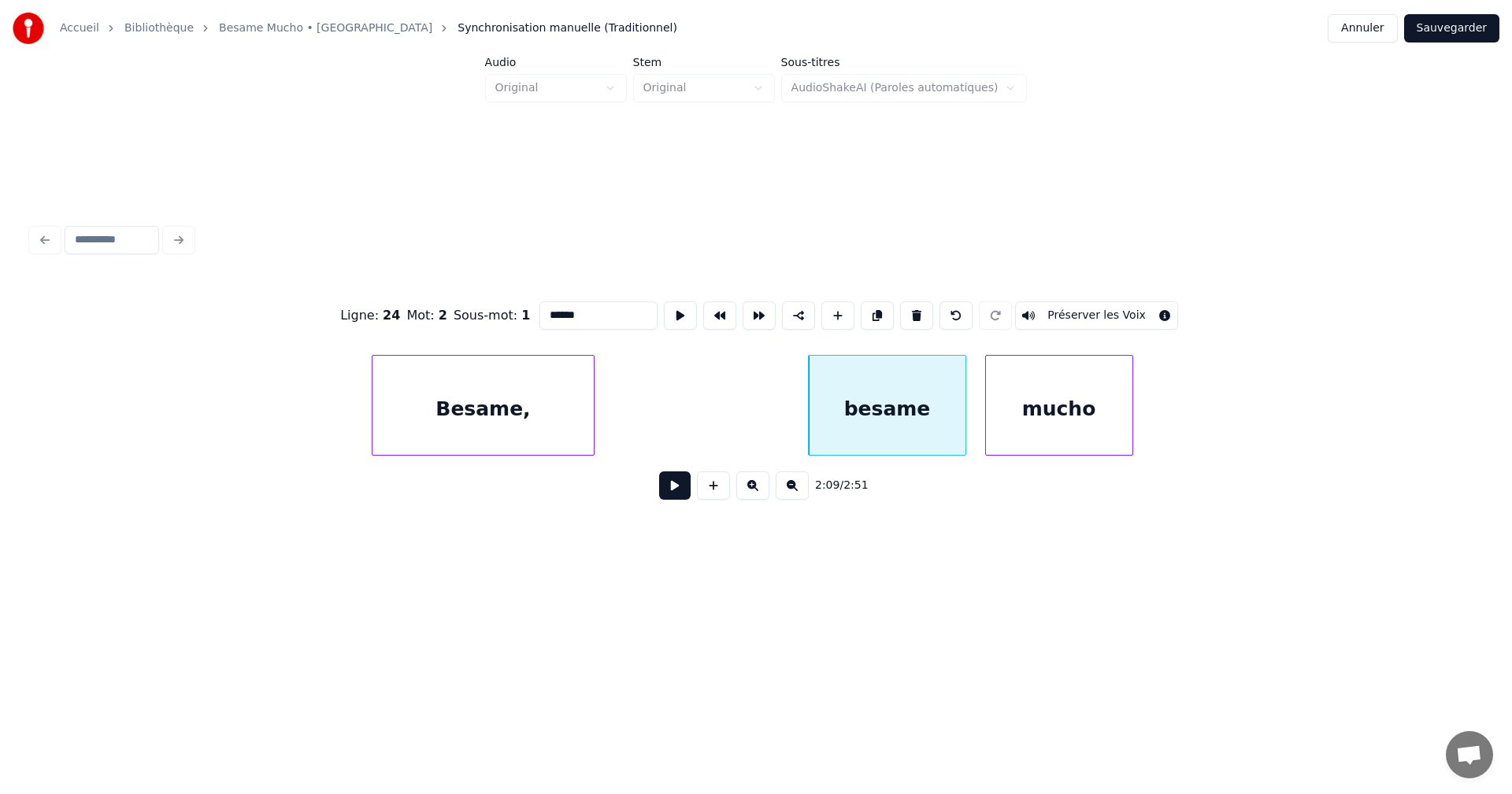
click at [548, 316] on input "******" at bounding box center [598, 315] width 118 height 28
type input "******"
click at [677, 488] on button at bounding box center [675, 485] width 32 height 28
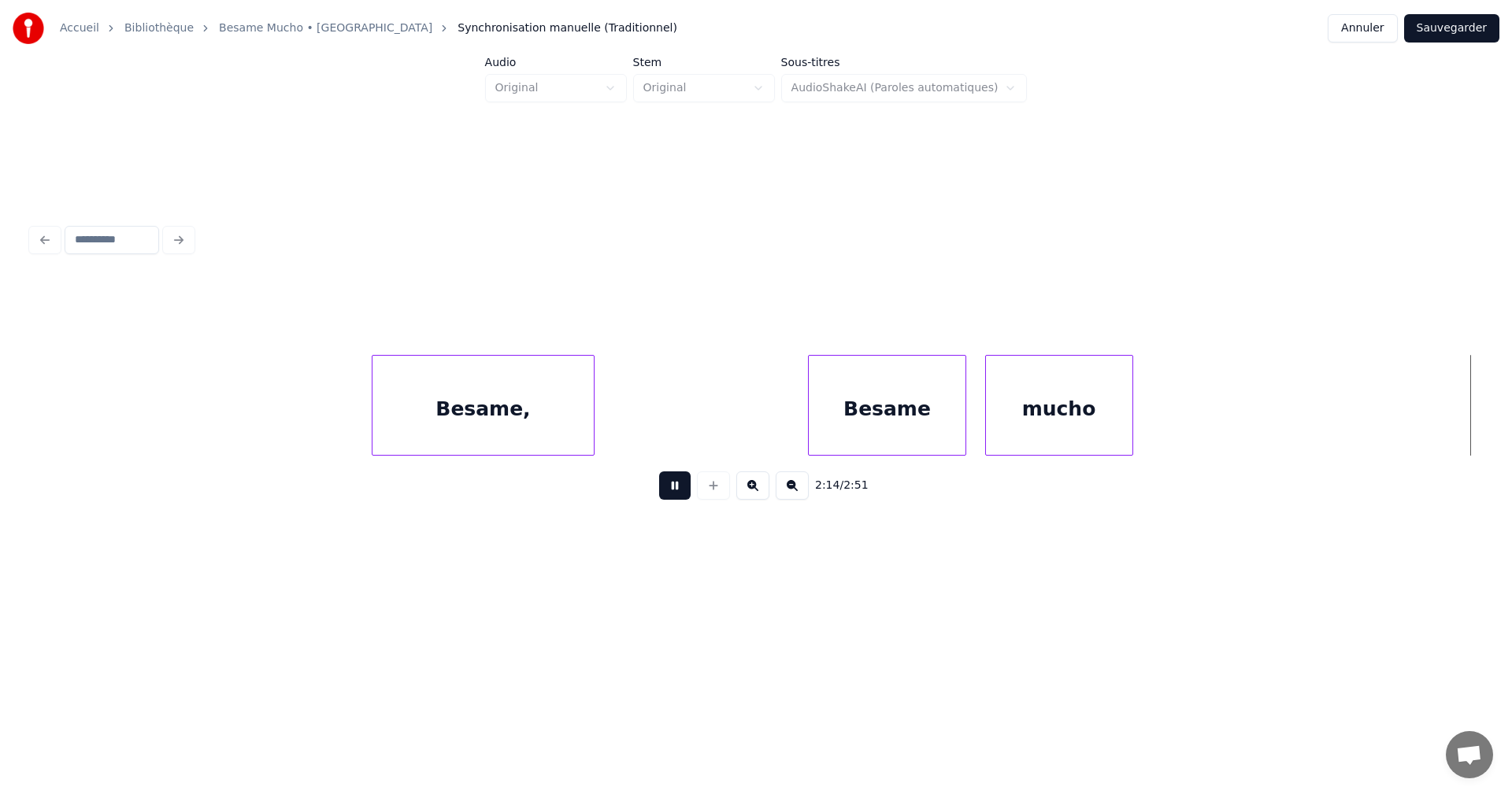
scroll to position [0, 21147]
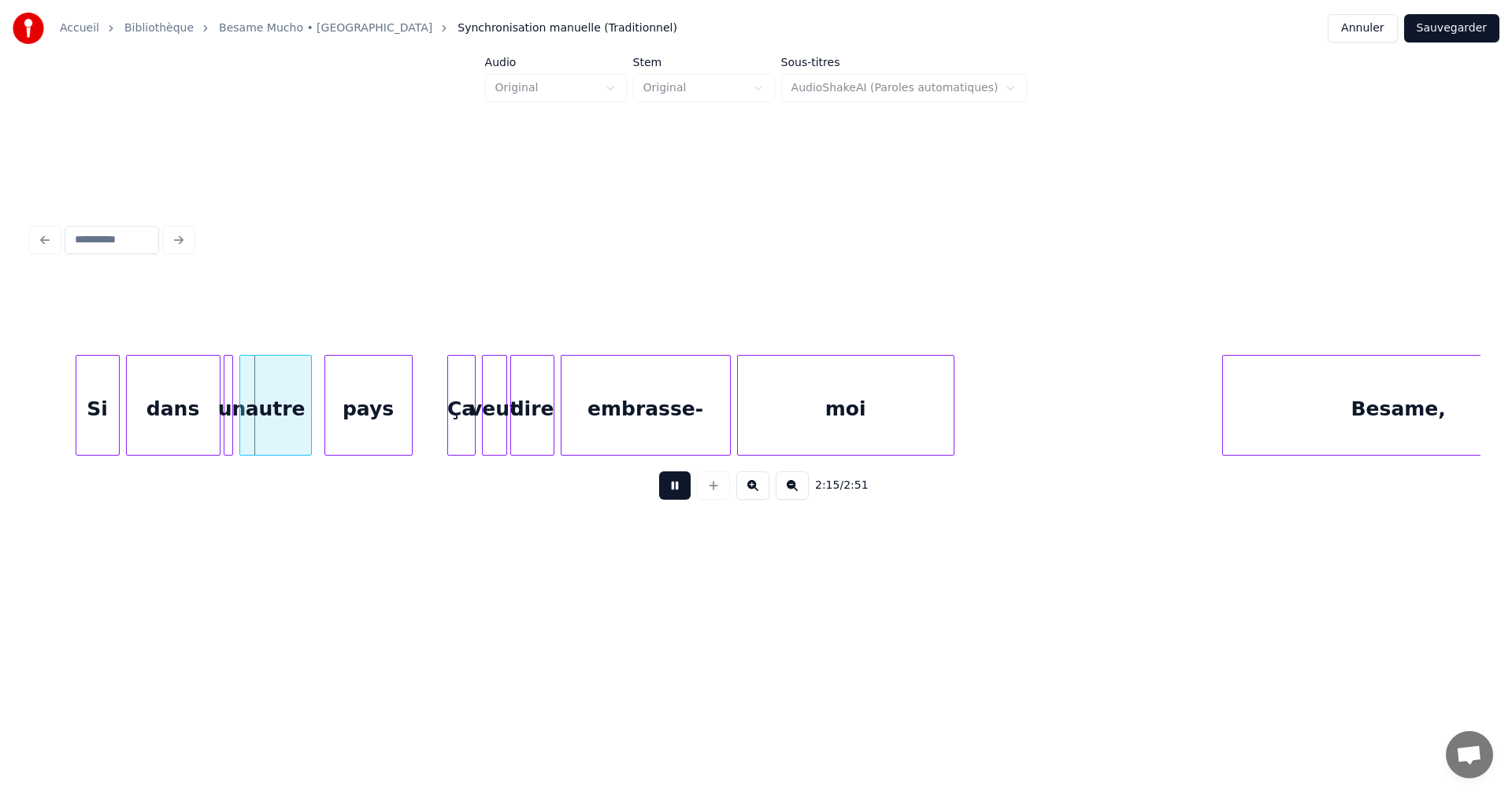
click at [678, 489] on button at bounding box center [675, 485] width 32 height 28
click at [61, 427] on div at bounding box center [61, 406] width 5 height 100
click at [677, 493] on button at bounding box center [675, 485] width 32 height 28
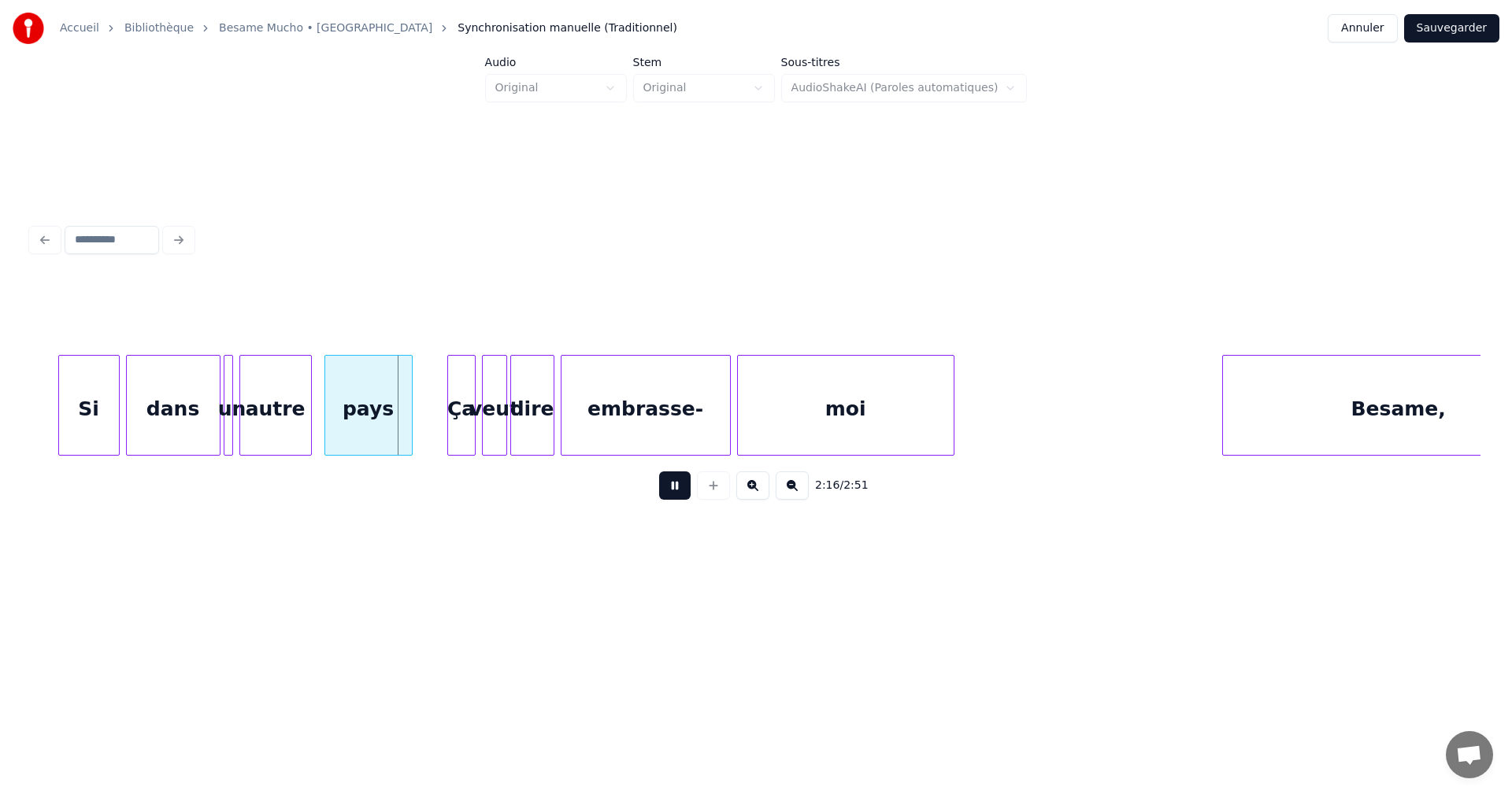
click at [676, 493] on button at bounding box center [675, 485] width 32 height 28
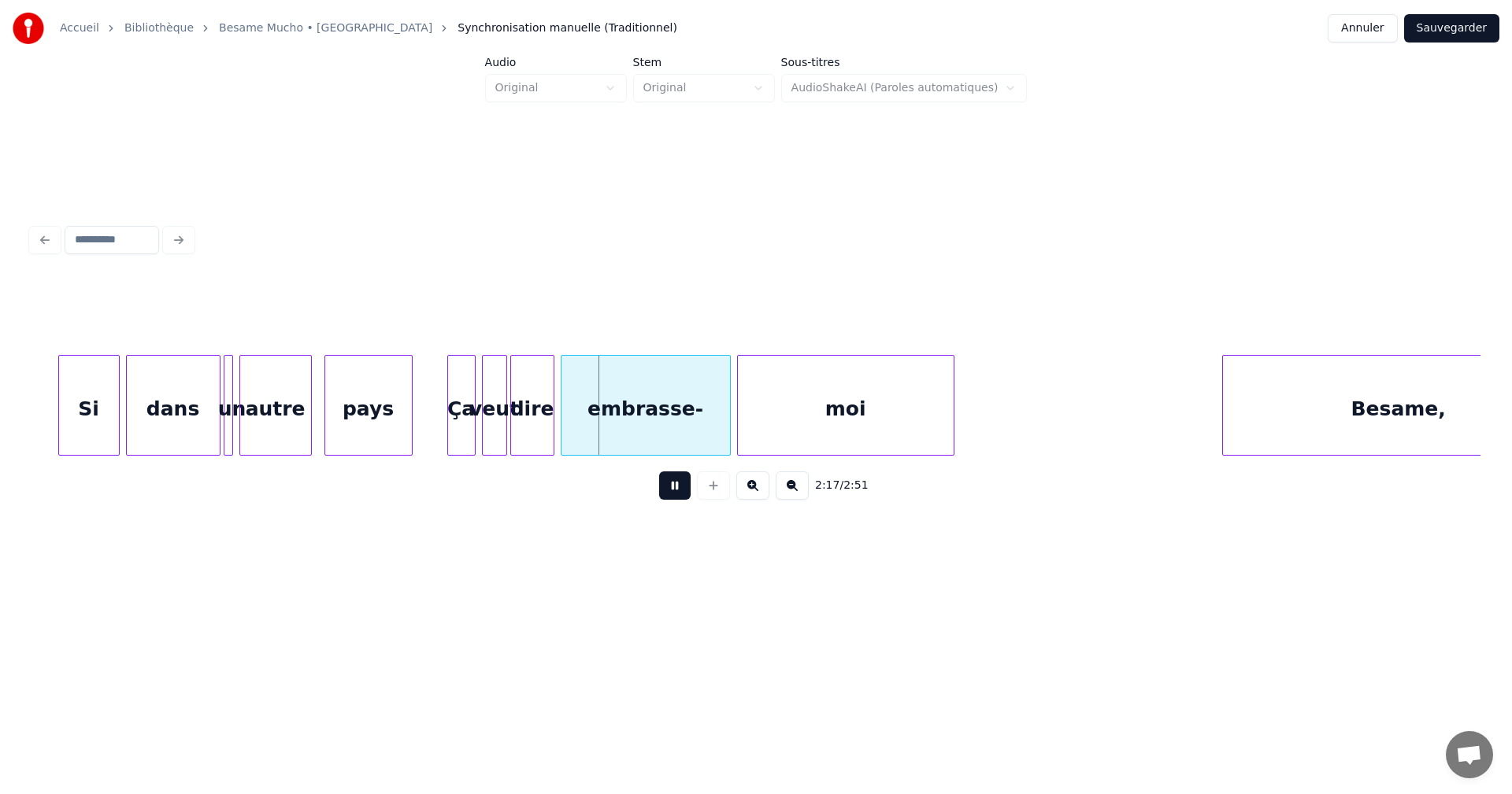
click at [671, 491] on button at bounding box center [675, 485] width 32 height 28
click at [434, 440] on div at bounding box center [434, 406] width 5 height 100
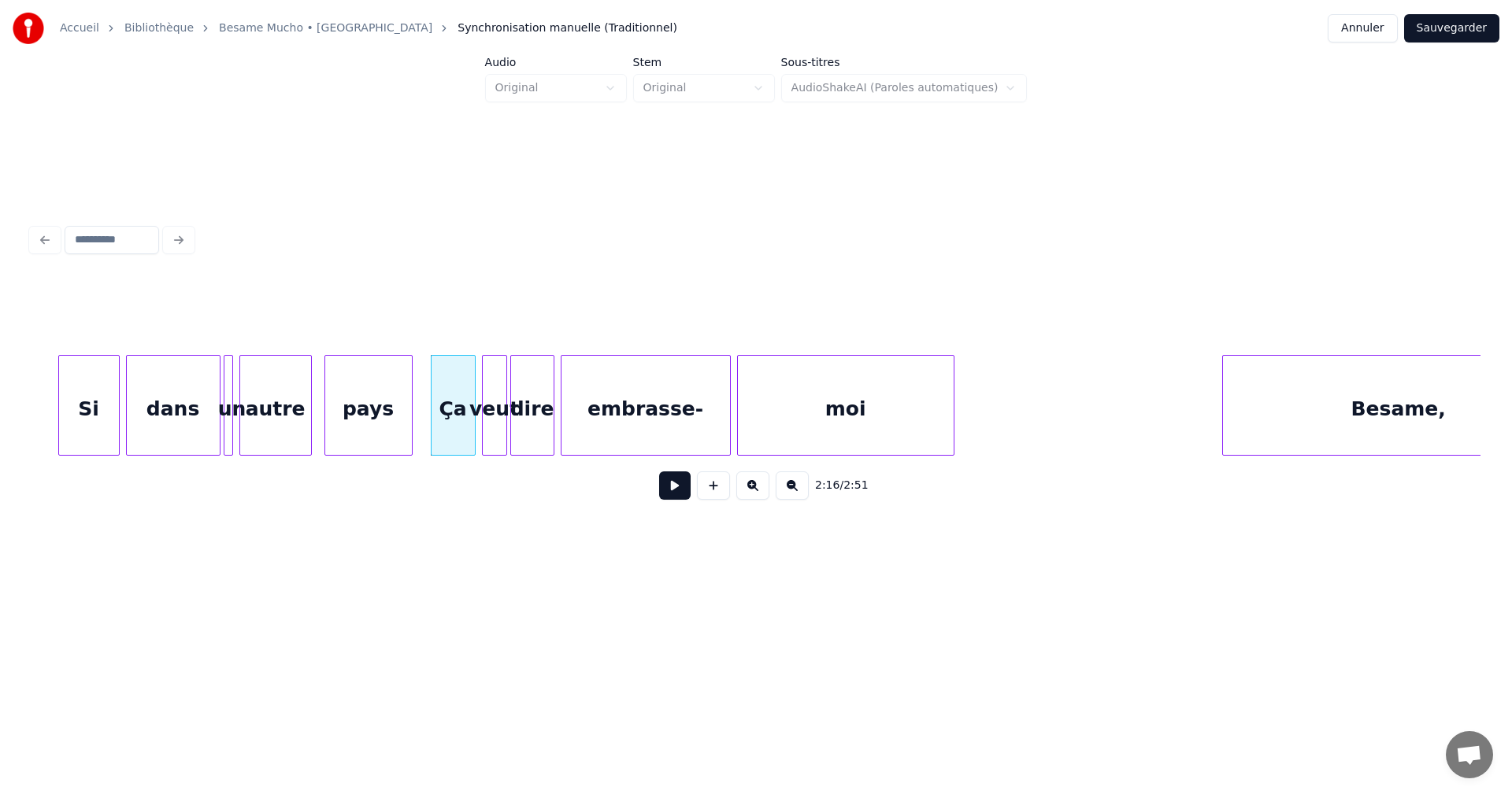
click at [398, 426] on div "pays" at bounding box center [368, 409] width 86 height 107
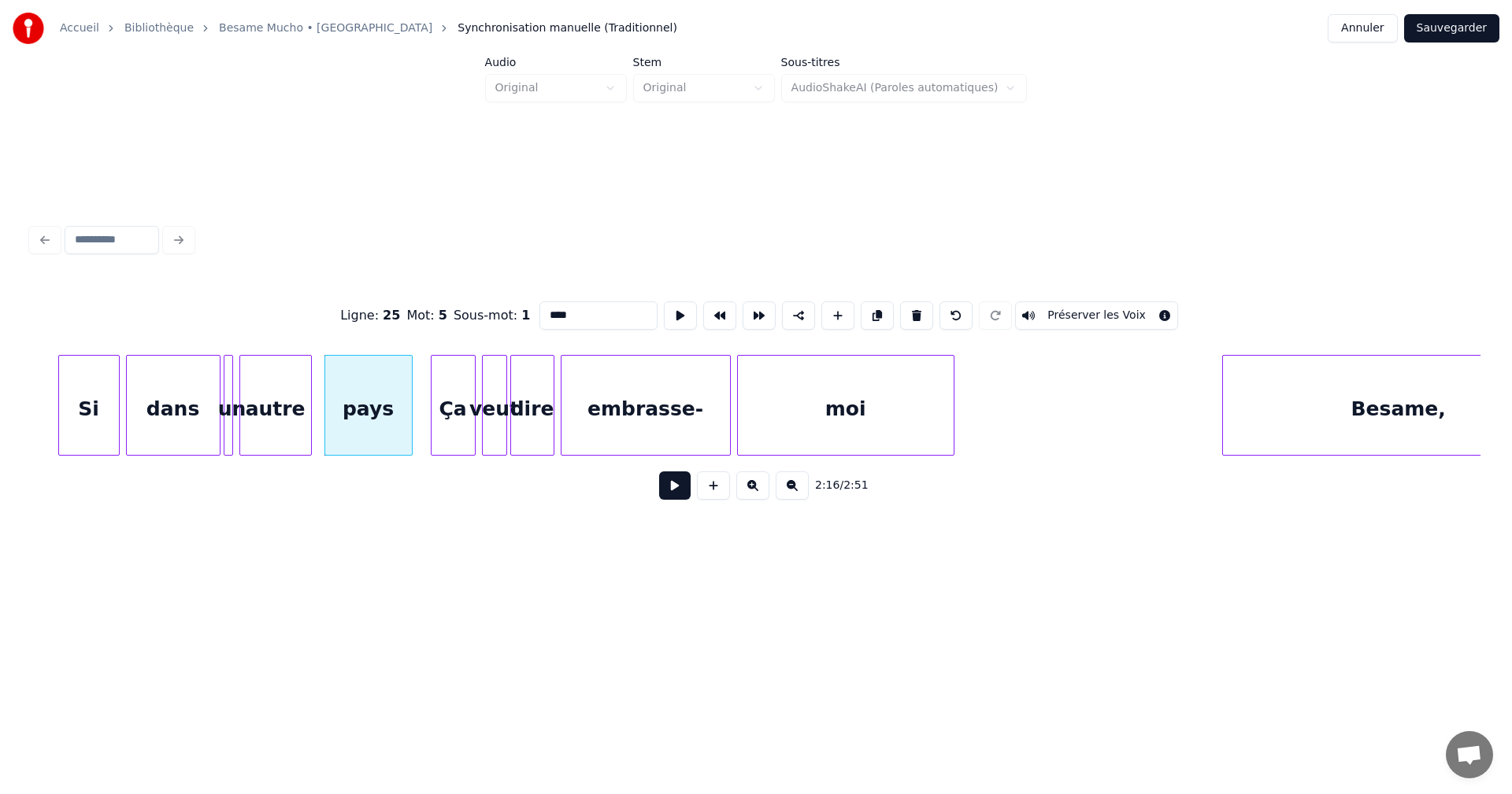
click at [668, 494] on button at bounding box center [675, 485] width 32 height 28
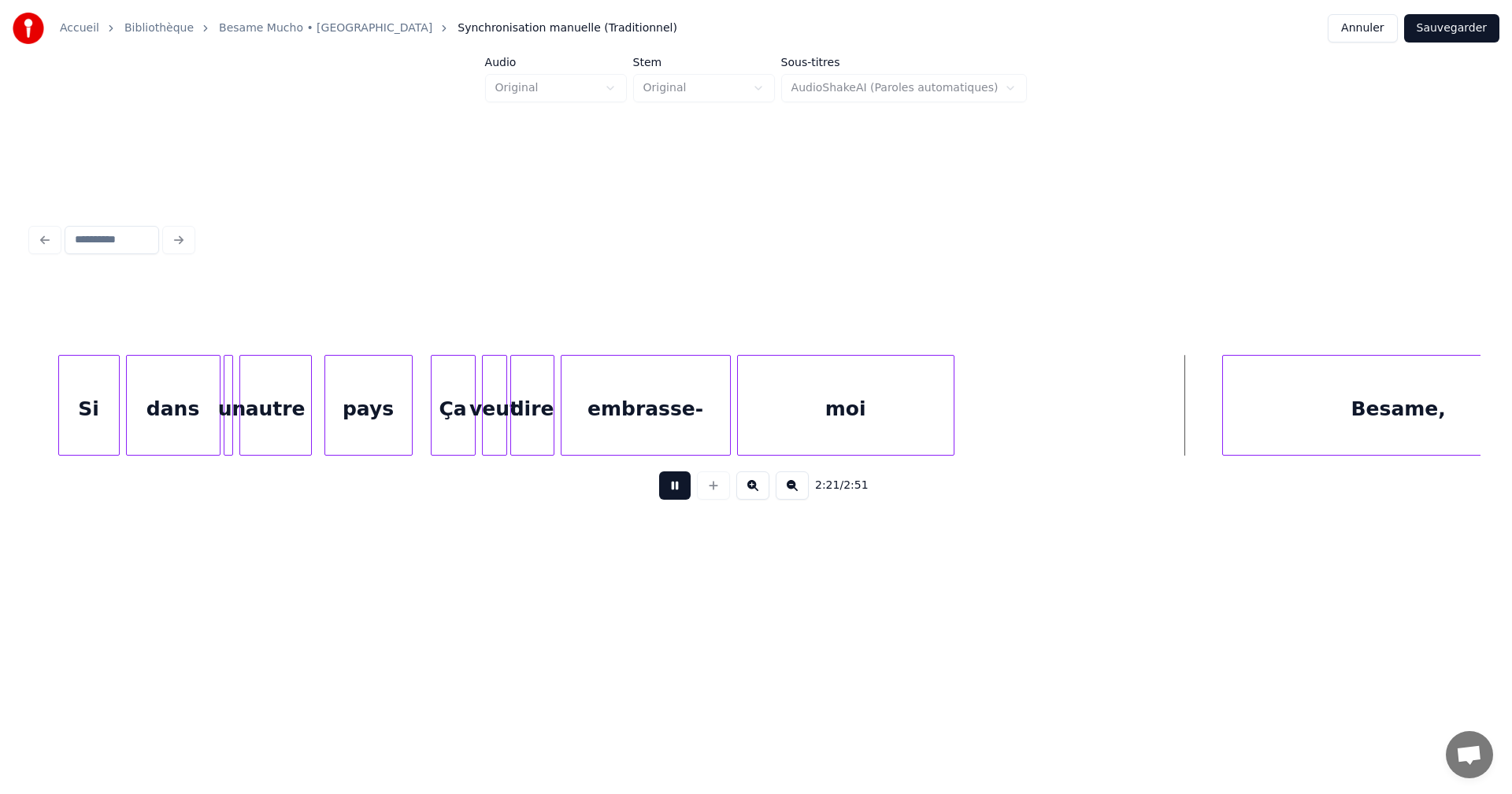
click at [668, 494] on button at bounding box center [675, 485] width 32 height 28
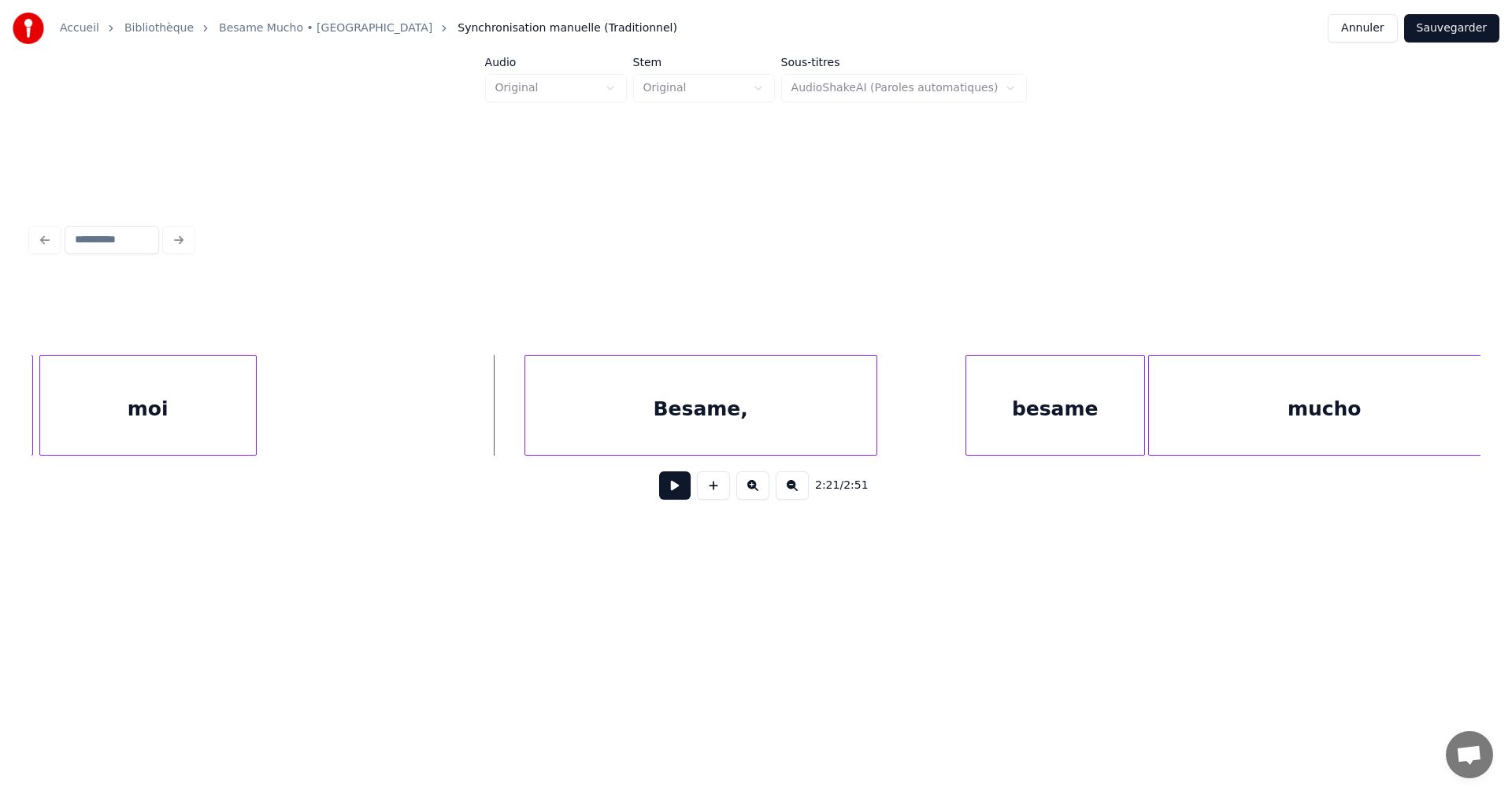
scroll to position [0, 21979]
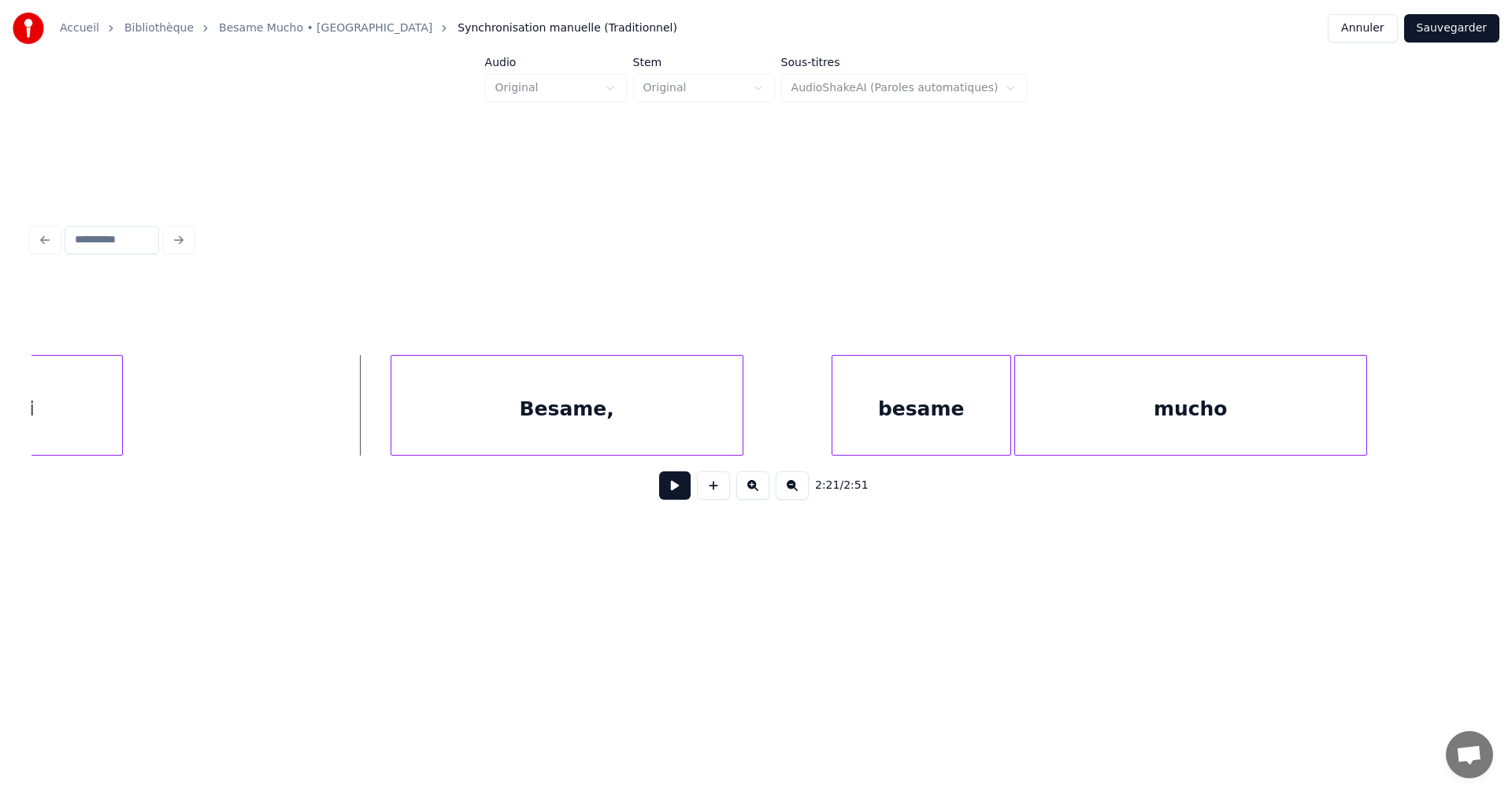
click at [944, 424] on div "besame" at bounding box center [921, 409] width 178 height 107
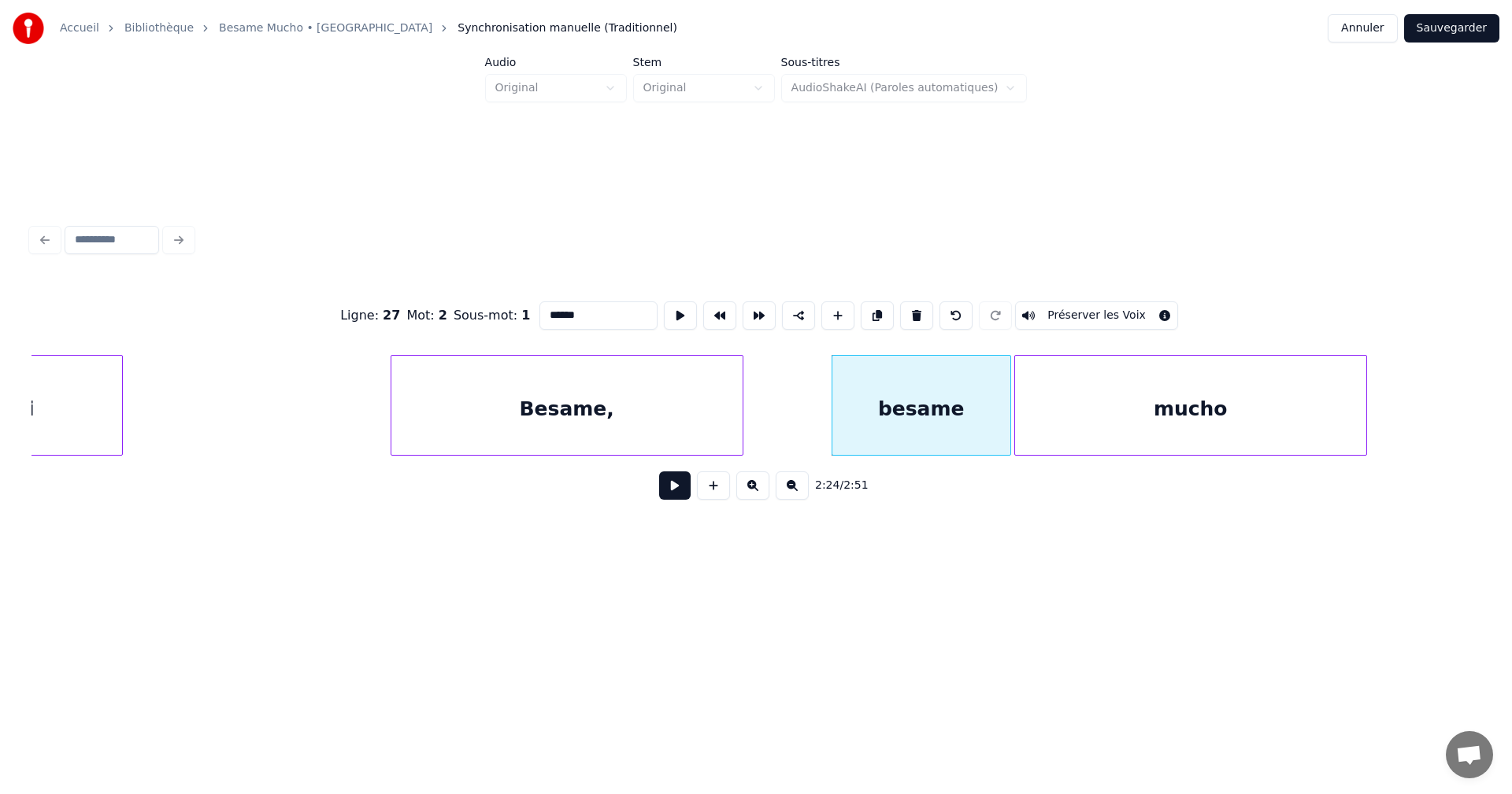
click at [551, 312] on input "******" at bounding box center [598, 315] width 118 height 28
click at [412, 400] on div "Besame," at bounding box center [567, 409] width 351 height 107
type input "*******"
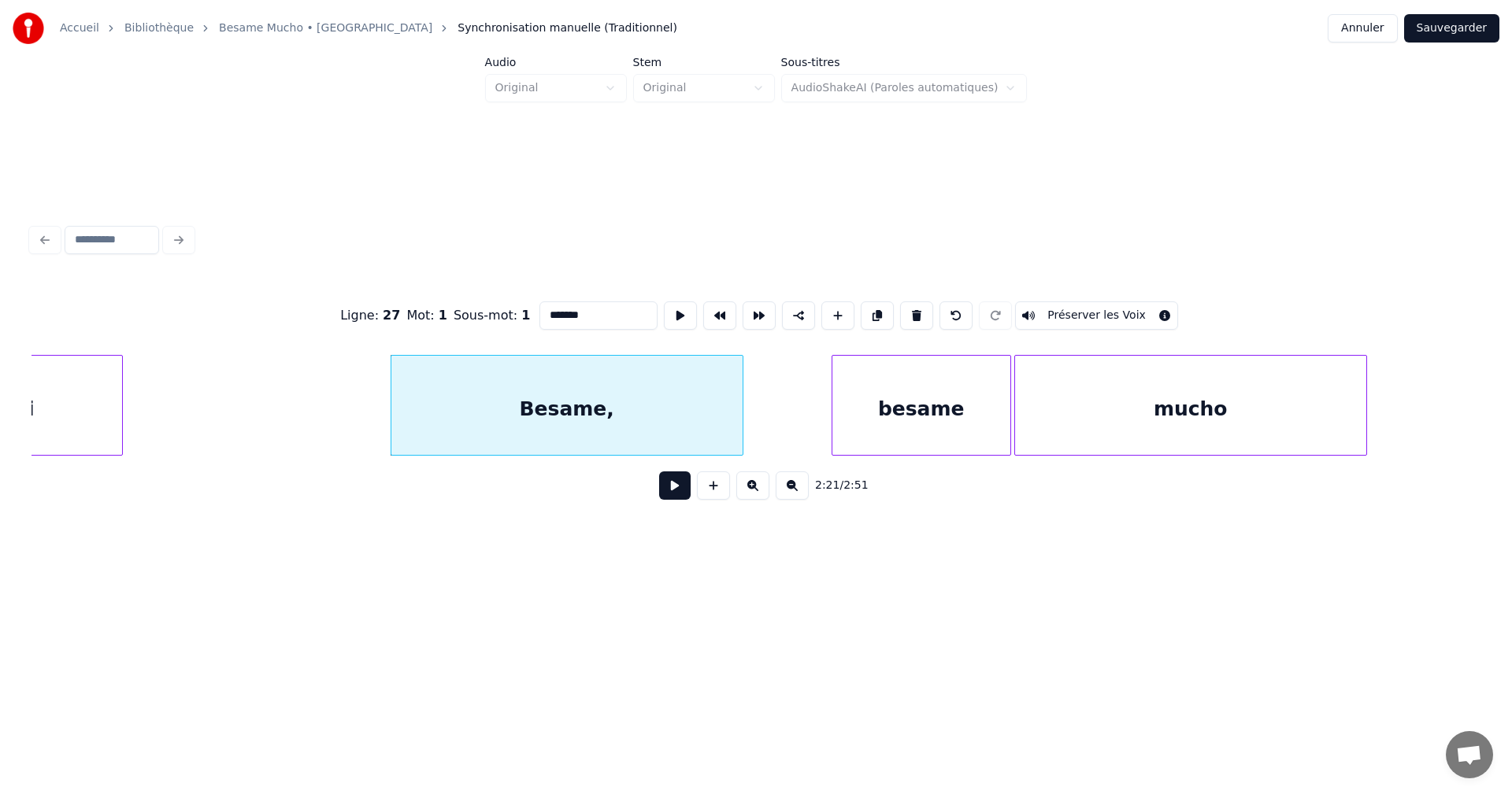
click at [683, 494] on button at bounding box center [675, 485] width 32 height 28
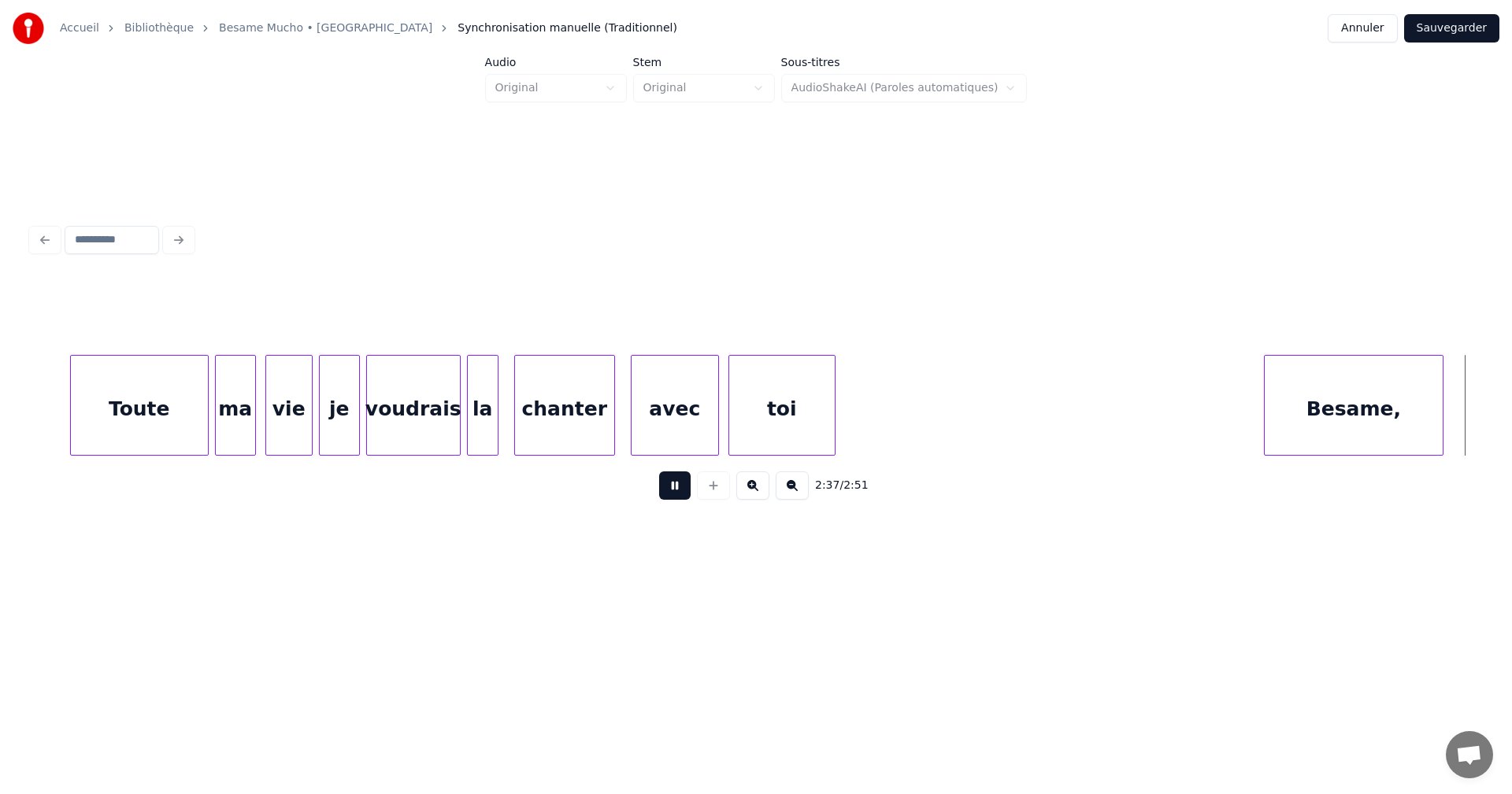
scroll to position [0, 24881]
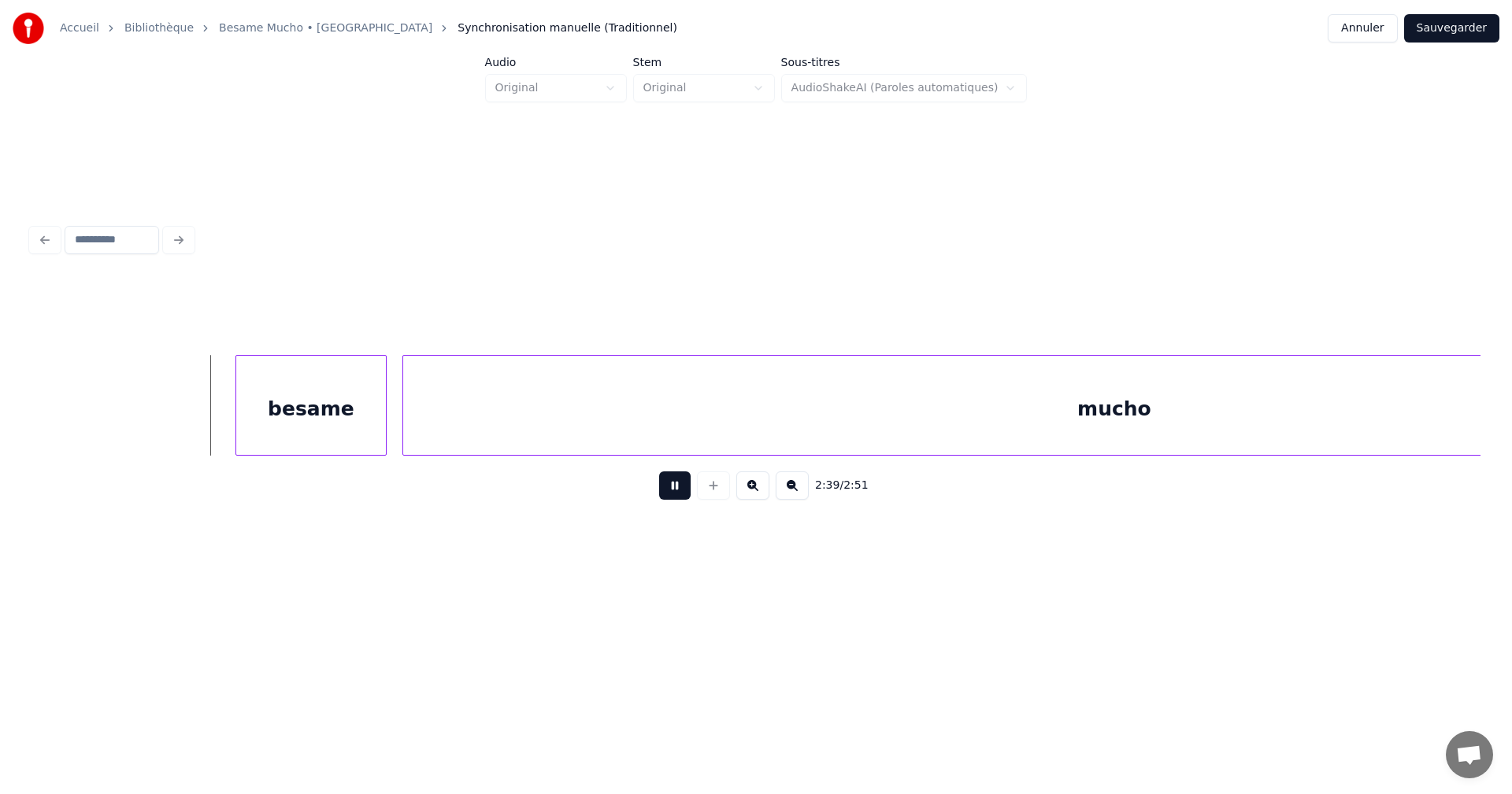
click at [680, 491] on button at bounding box center [675, 485] width 32 height 28
click at [317, 422] on div "besame" at bounding box center [311, 409] width 149 height 107
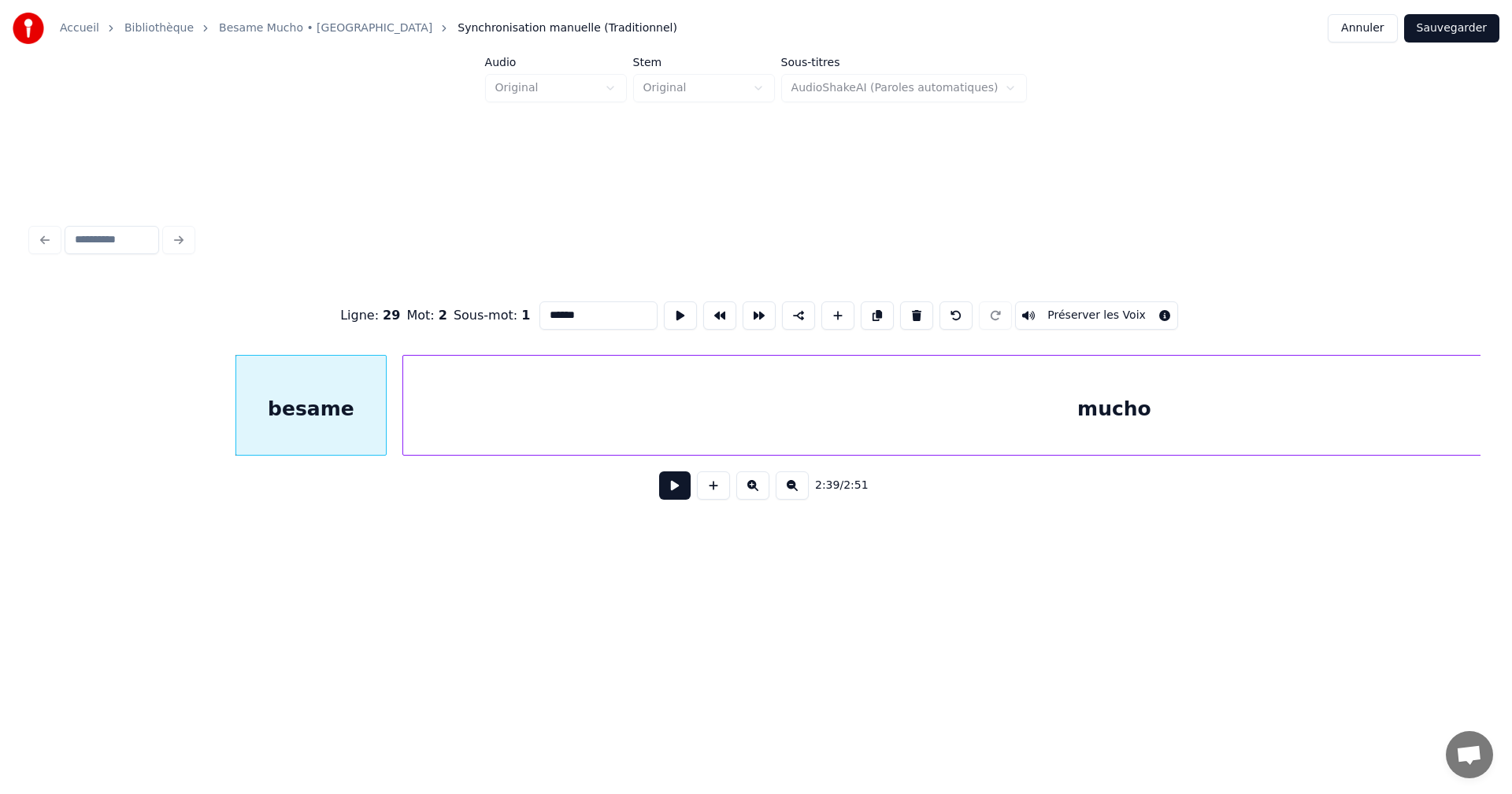
click at [549, 312] on input "******" at bounding box center [598, 315] width 118 height 28
click at [212, 417] on div at bounding box center [215, 406] width 5 height 100
type input "******"
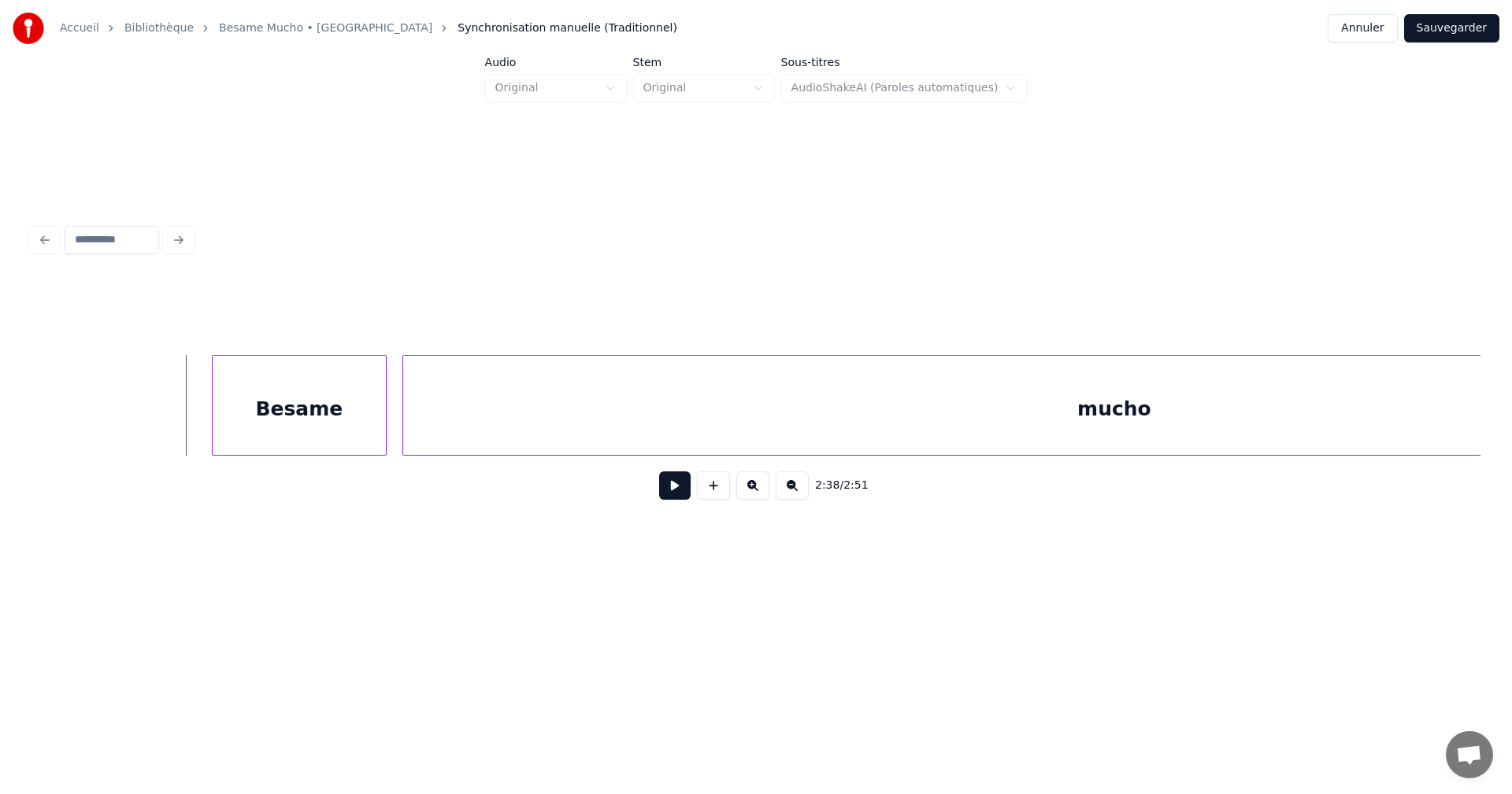
click at [666, 488] on button at bounding box center [675, 485] width 32 height 28
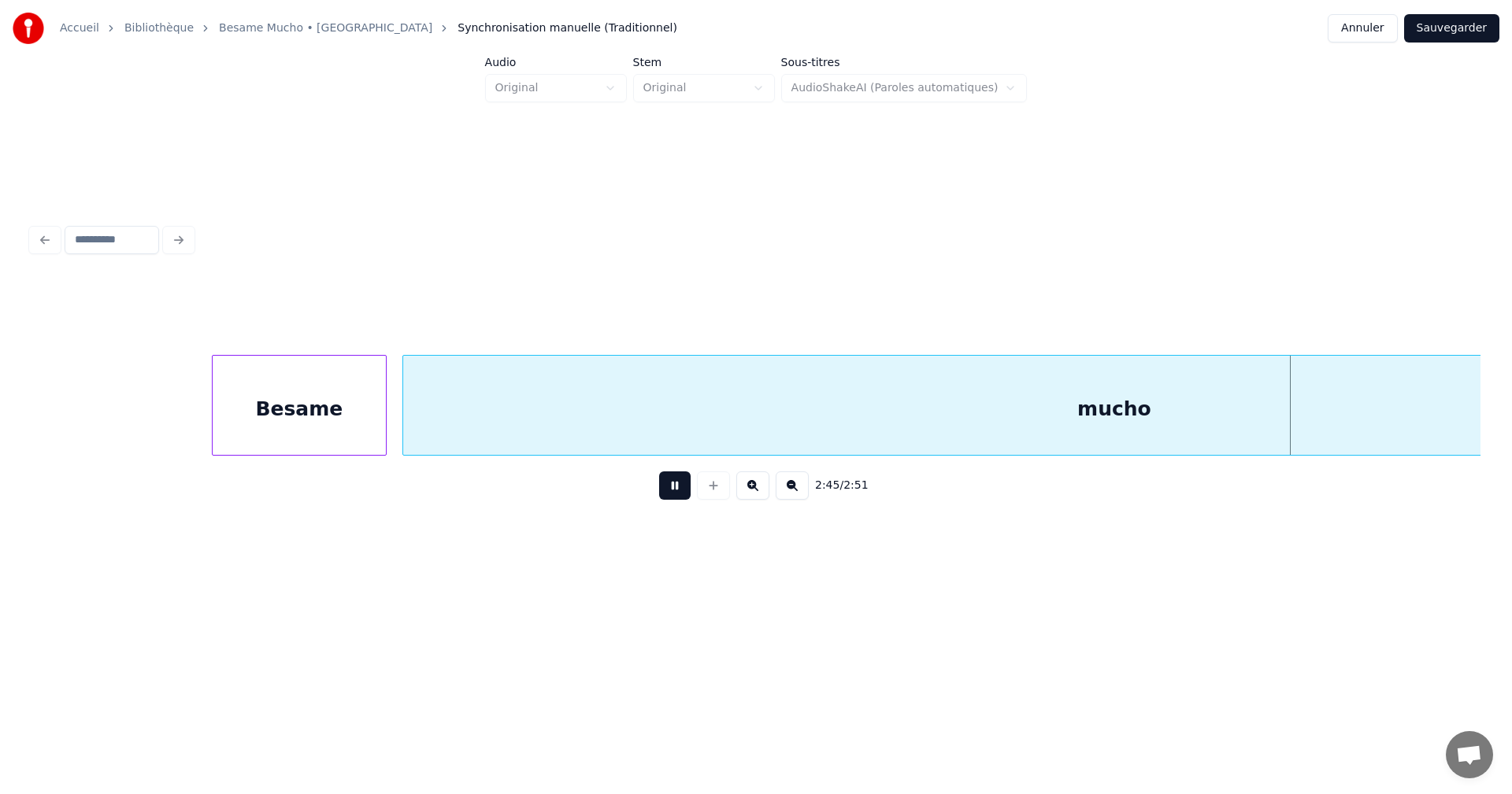
click at [671, 489] on button at bounding box center [675, 485] width 32 height 28
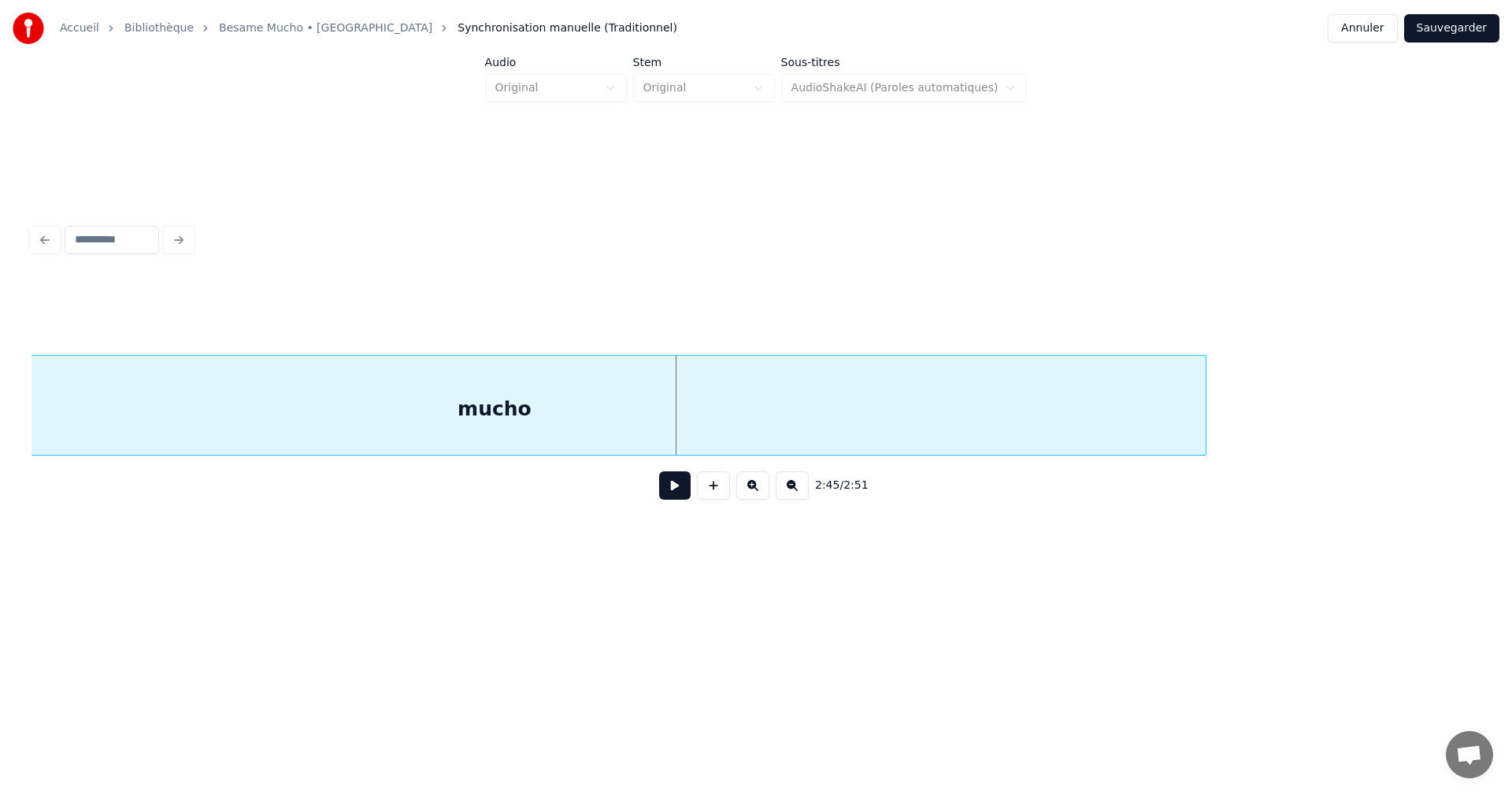
scroll to position [0, 25292]
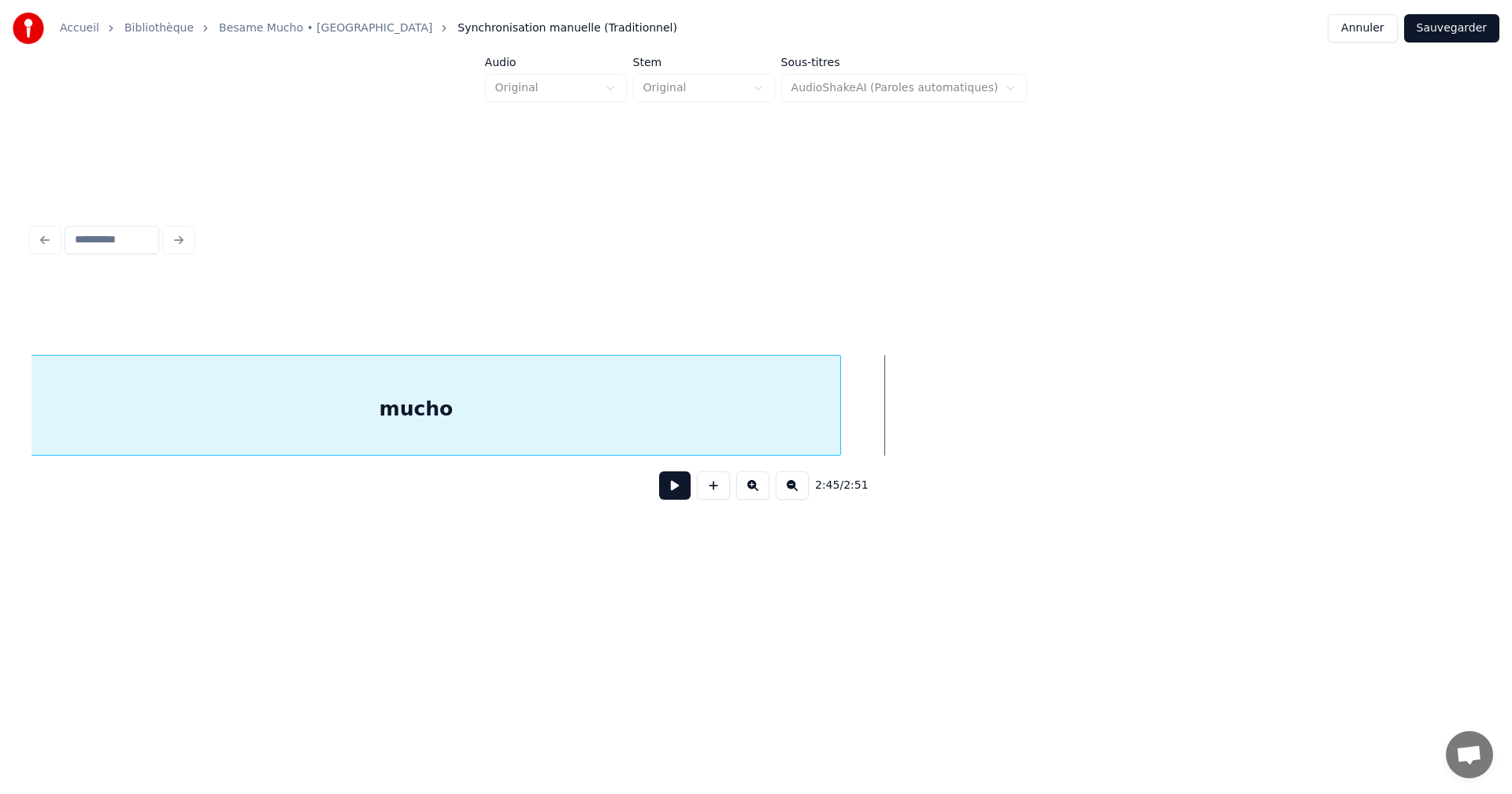
click at [838, 433] on div at bounding box center [838, 406] width 5 height 100
click at [409, 429] on div "mucho" at bounding box center [456, 409] width 848 height 107
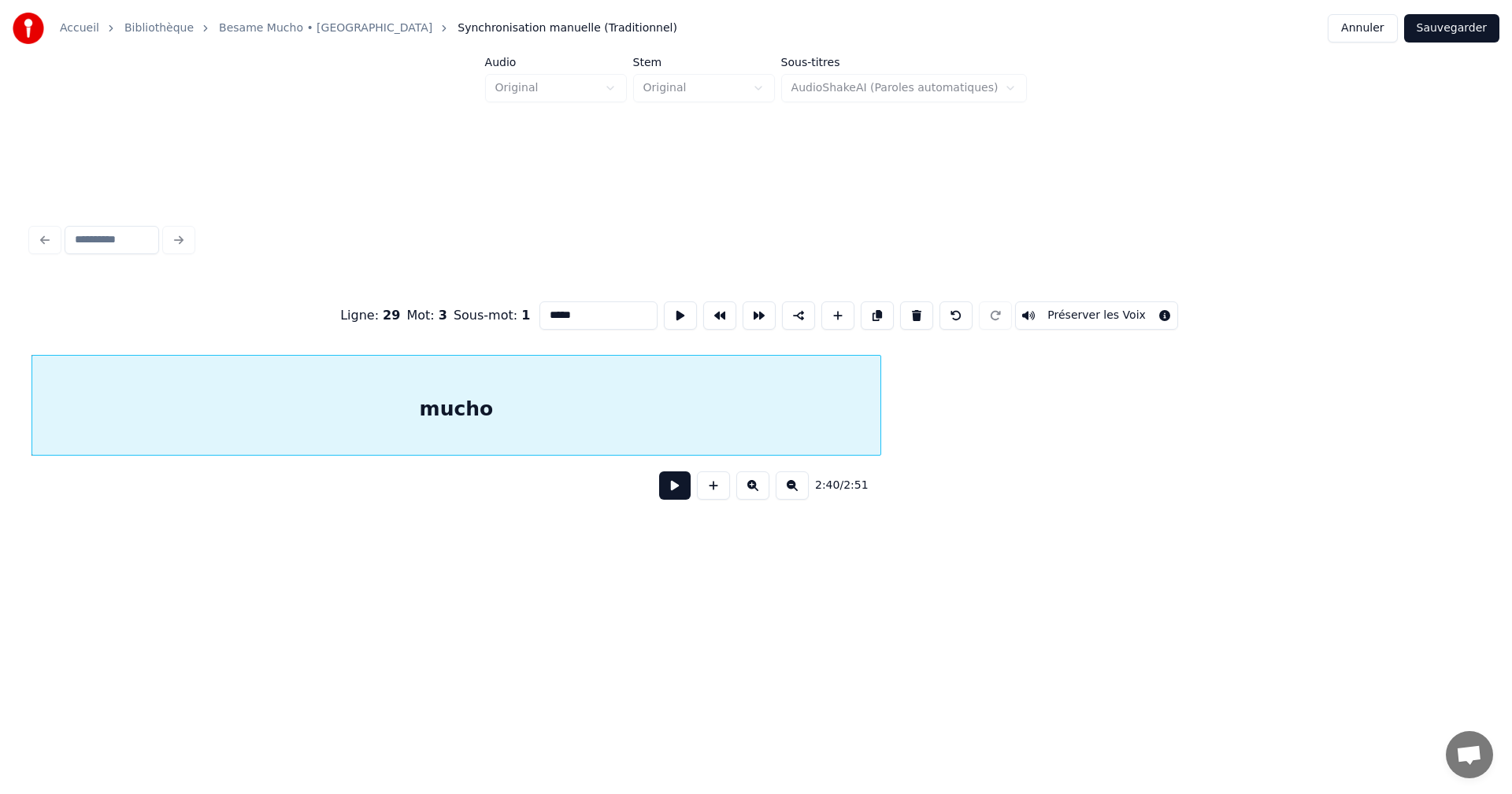
click at [676, 490] on button at bounding box center [675, 485] width 32 height 28
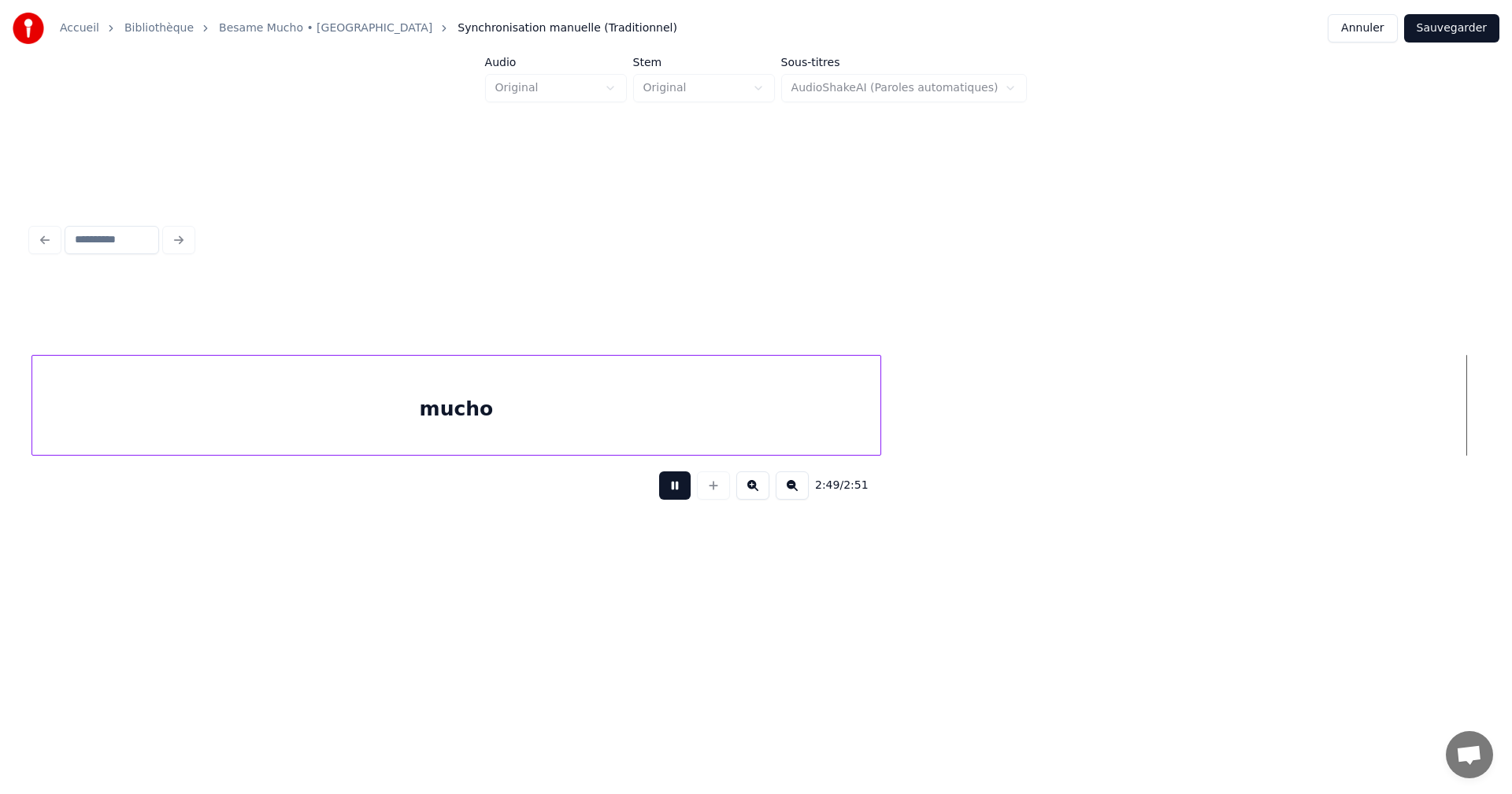
click at [678, 490] on button at bounding box center [675, 485] width 32 height 28
click at [1458, 25] on button "Sauvegarder" at bounding box center [1451, 28] width 95 height 28
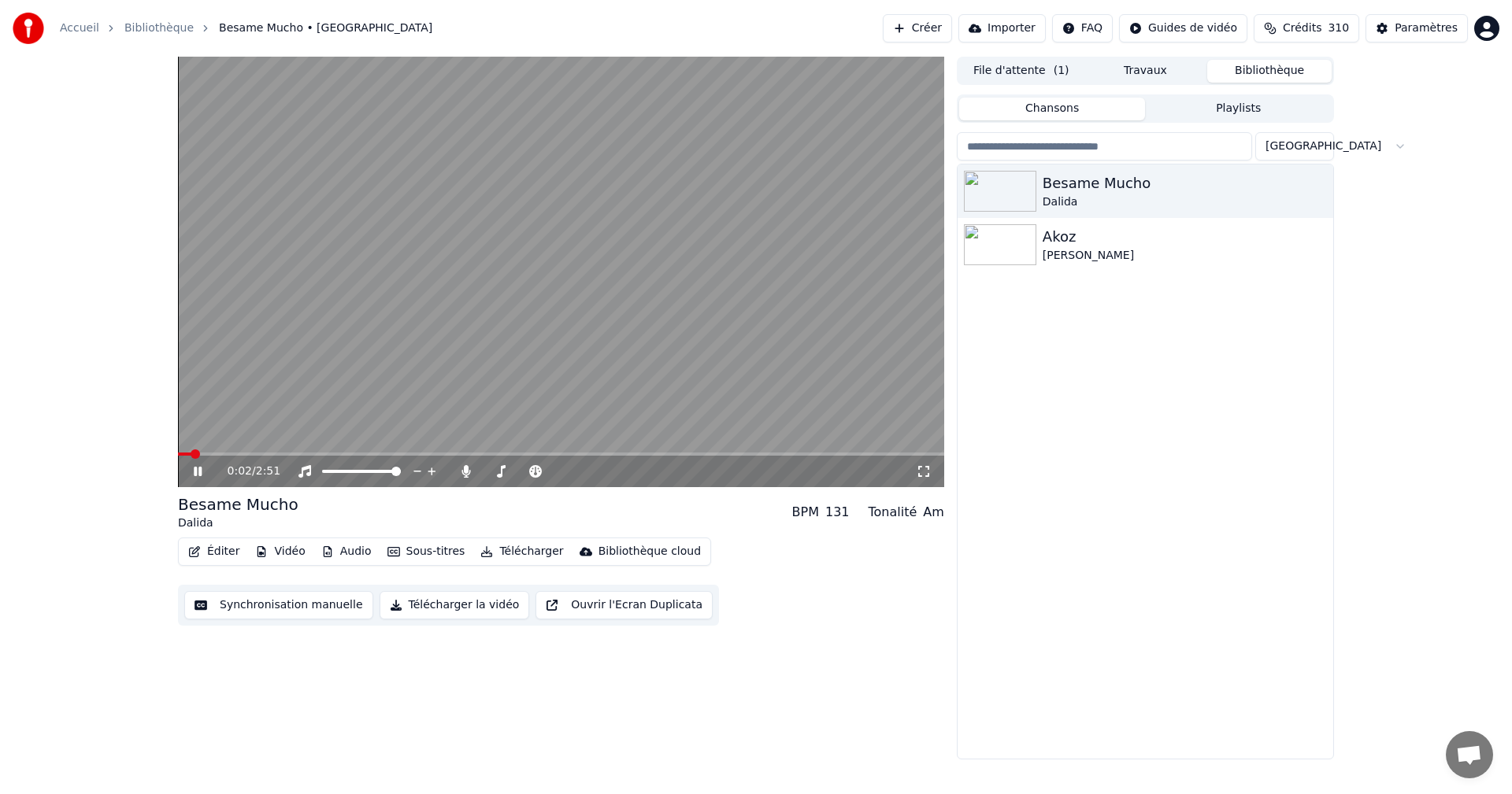
click at [924, 471] on icon at bounding box center [924, 471] width 16 height 12
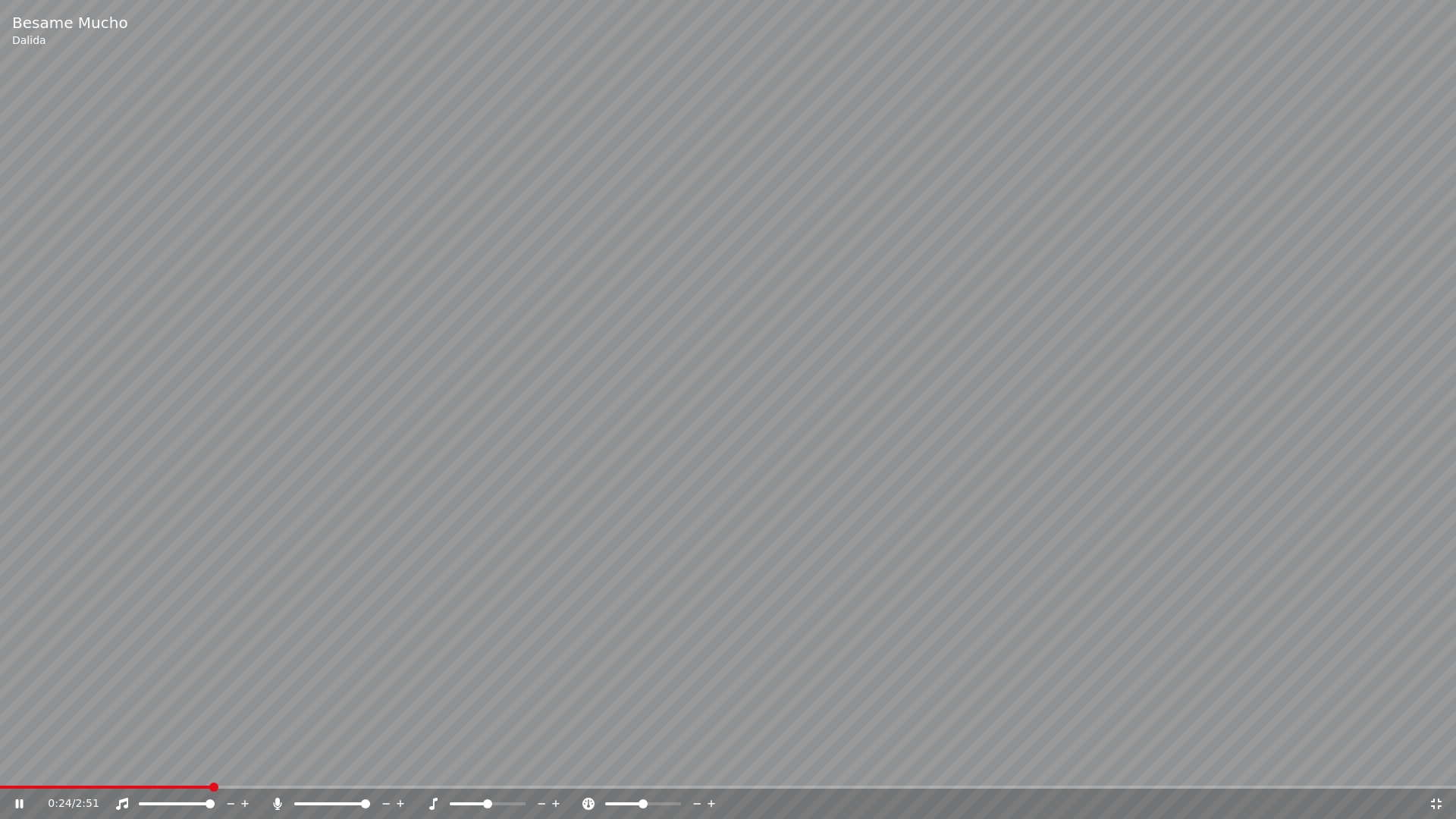
click at [1438, 765] on icon at bounding box center [1436, 803] width 10 height 10
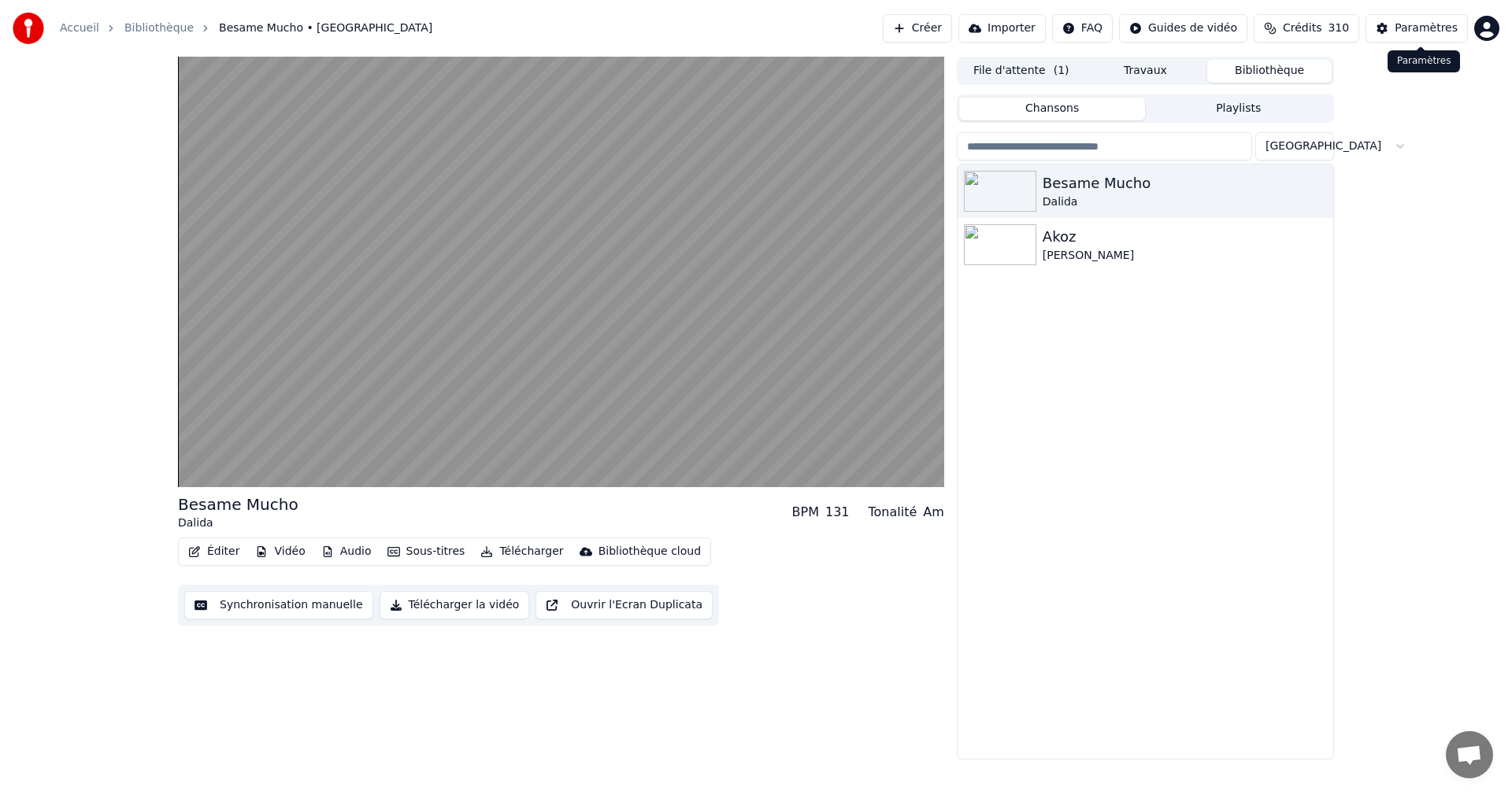
click at [1441, 27] on div "Paramètres" at bounding box center [1427, 28] width 63 height 16
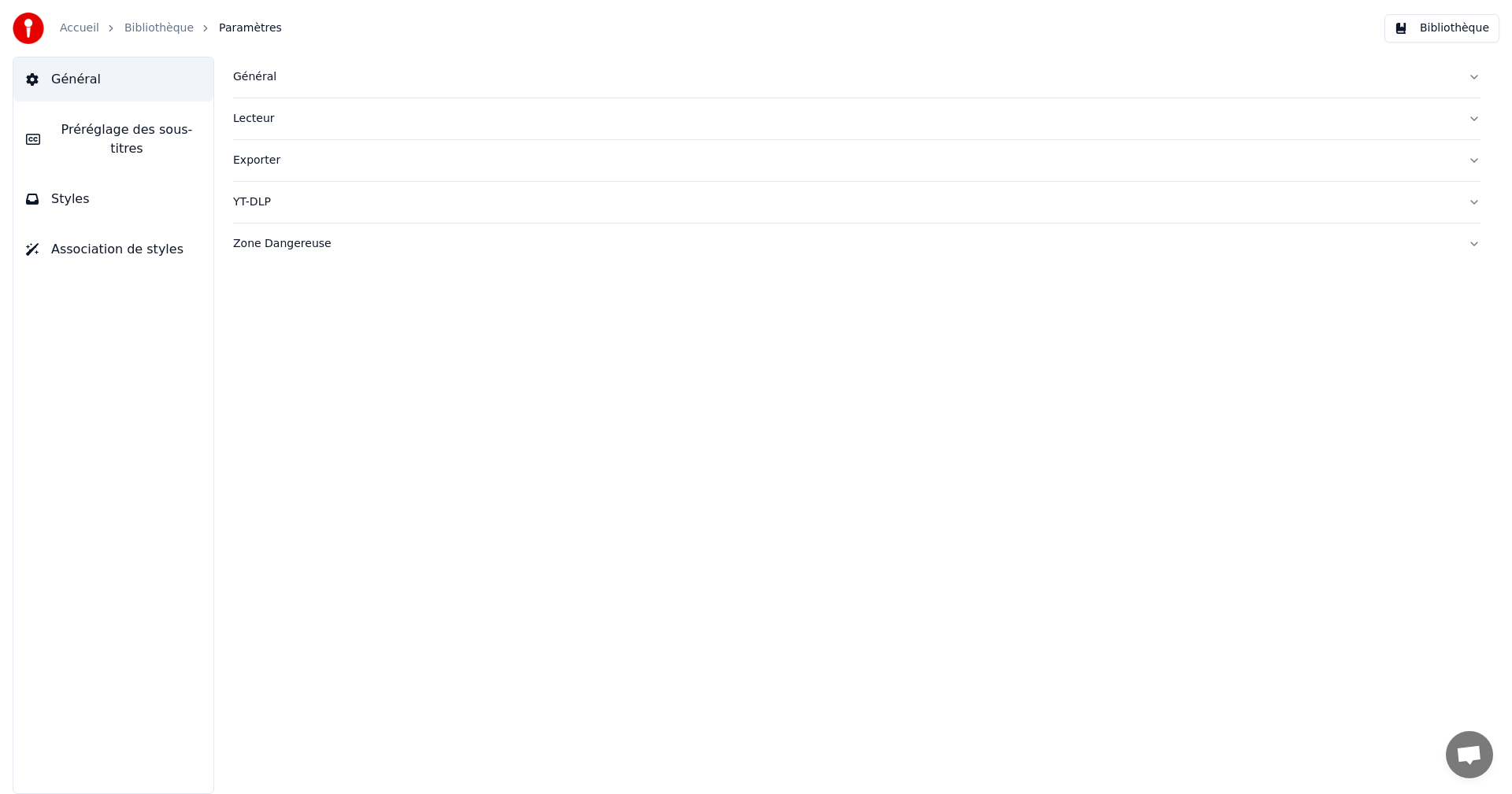
click at [72, 190] on span "Styles" at bounding box center [71, 199] width 38 height 19
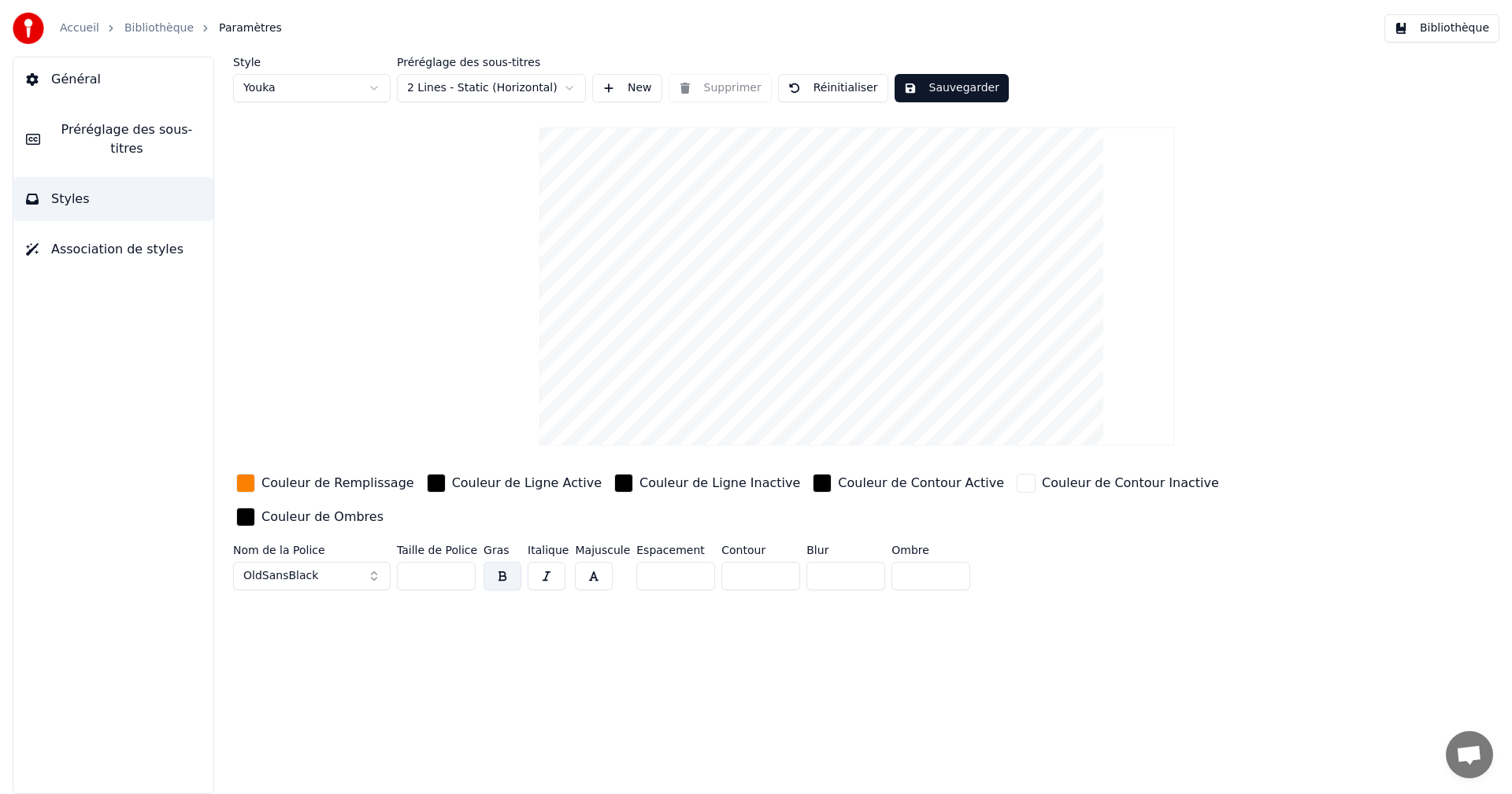
click at [351, 488] on div "Couleur de Remplissage" at bounding box center [338, 483] width 153 height 19
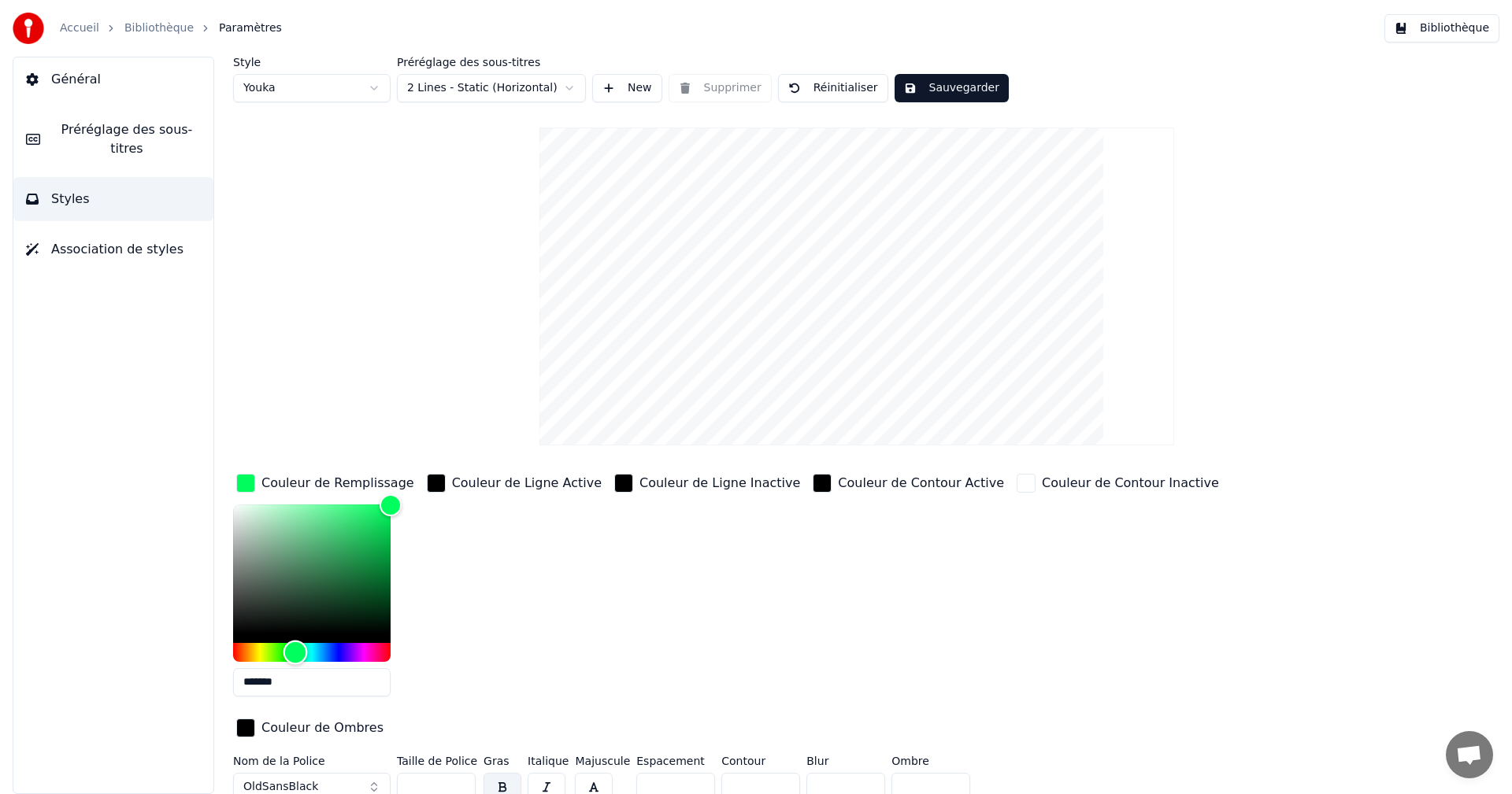
type input "*******"
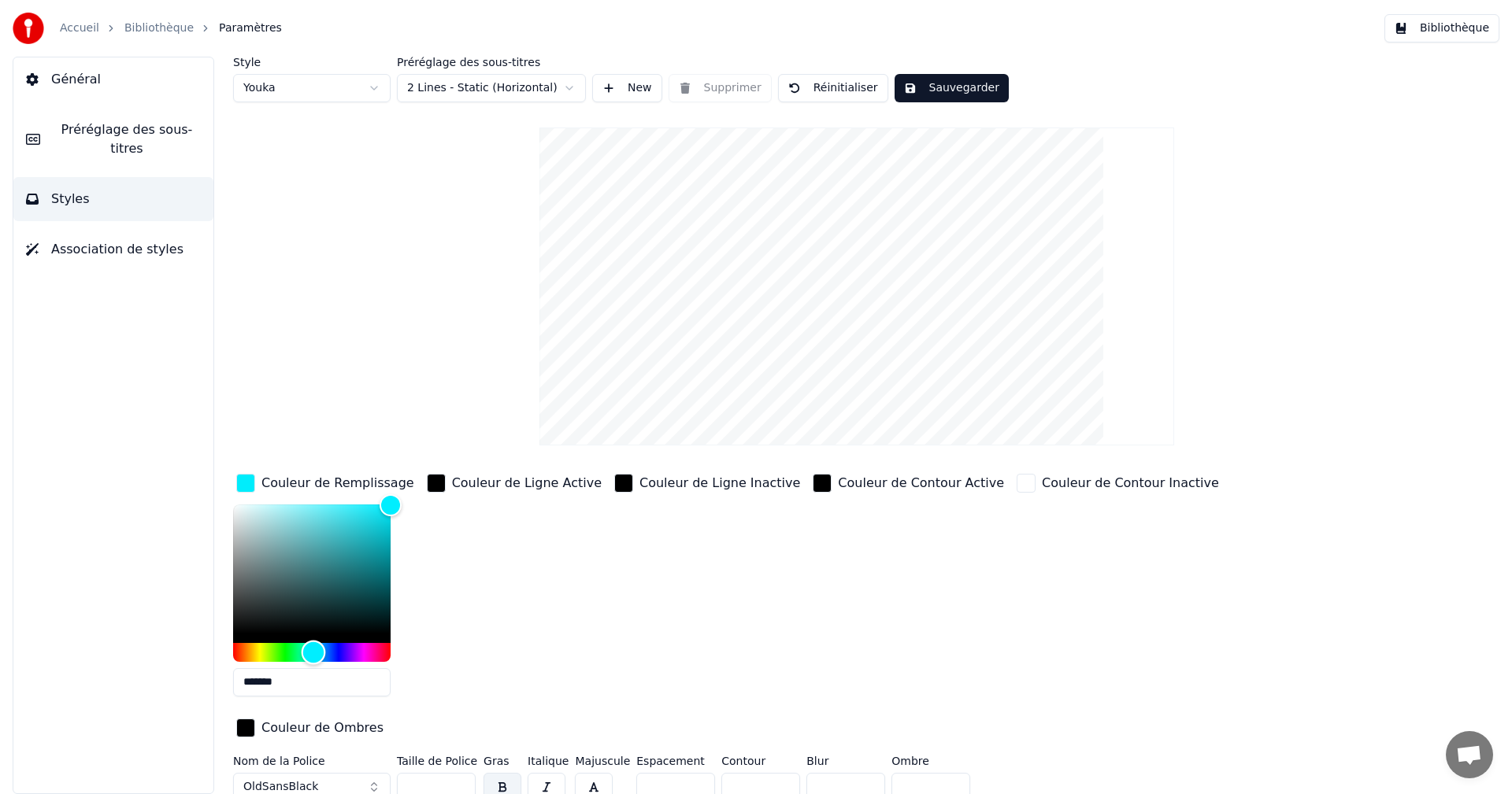
drag, startPoint x: 245, startPoint y: 649, endPoint x: 314, endPoint y: 654, distance: 69.2
click at [314, 654] on div "Hue" at bounding box center [313, 651] width 24 height 24
click at [903, 88] on button "Sauvegarder" at bounding box center [952, 88] width 115 height 28
click at [1457, 29] on button "Bibliothèque" at bounding box center [1441, 28] width 115 height 28
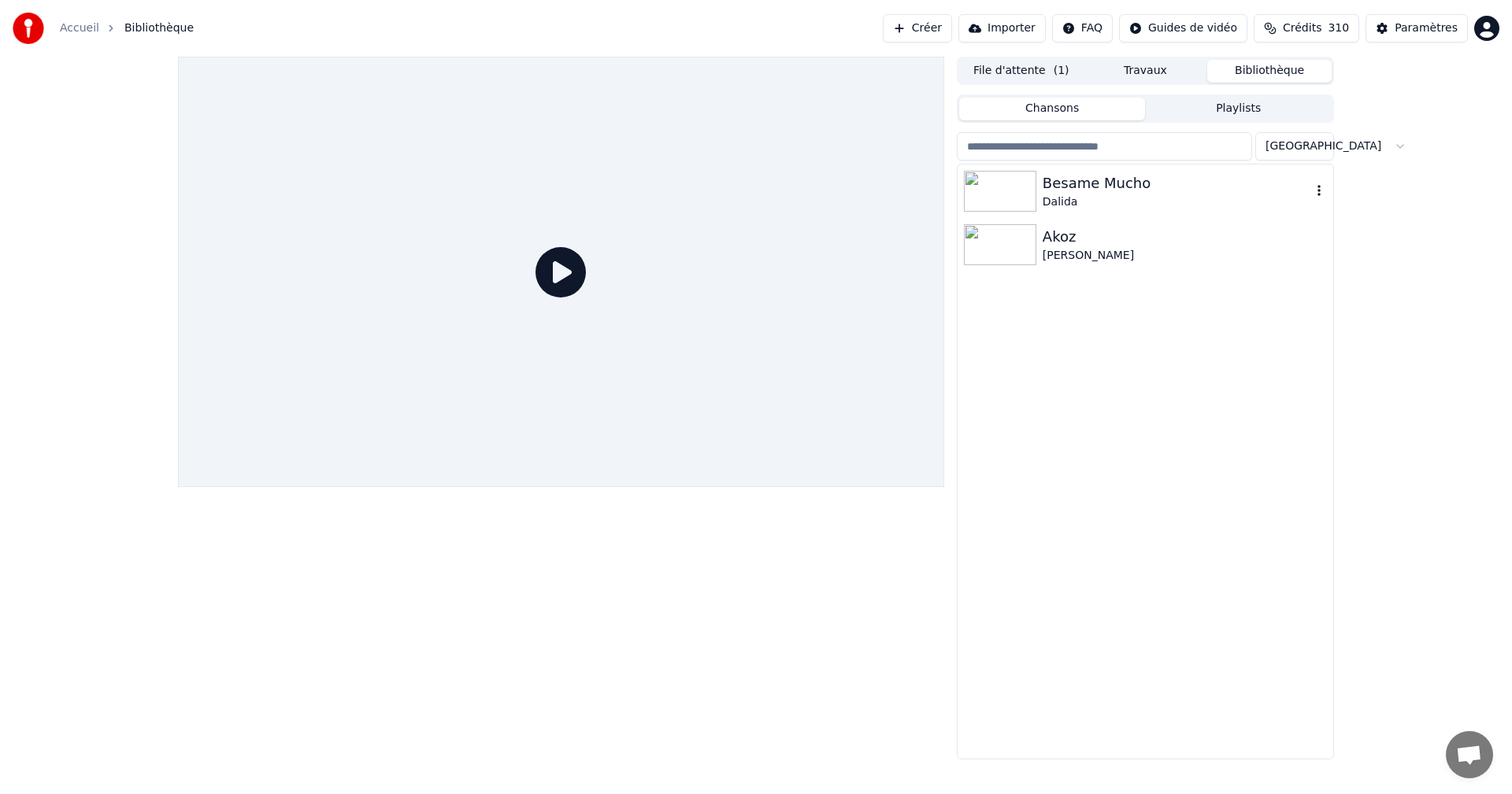
click at [1100, 200] on div "Dalida" at bounding box center [1177, 202] width 269 height 16
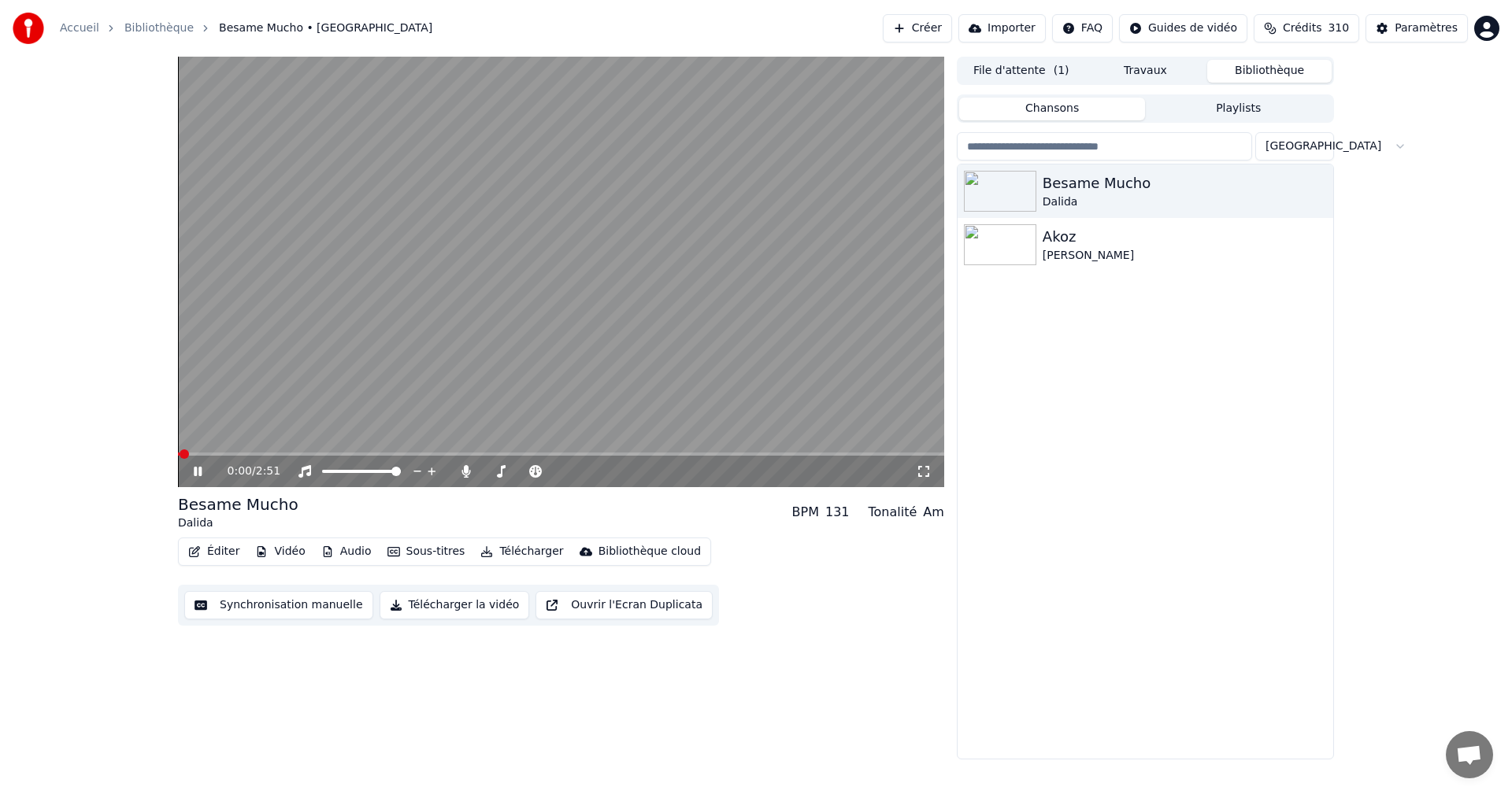
click at [925, 472] on icon at bounding box center [924, 471] width 16 height 12
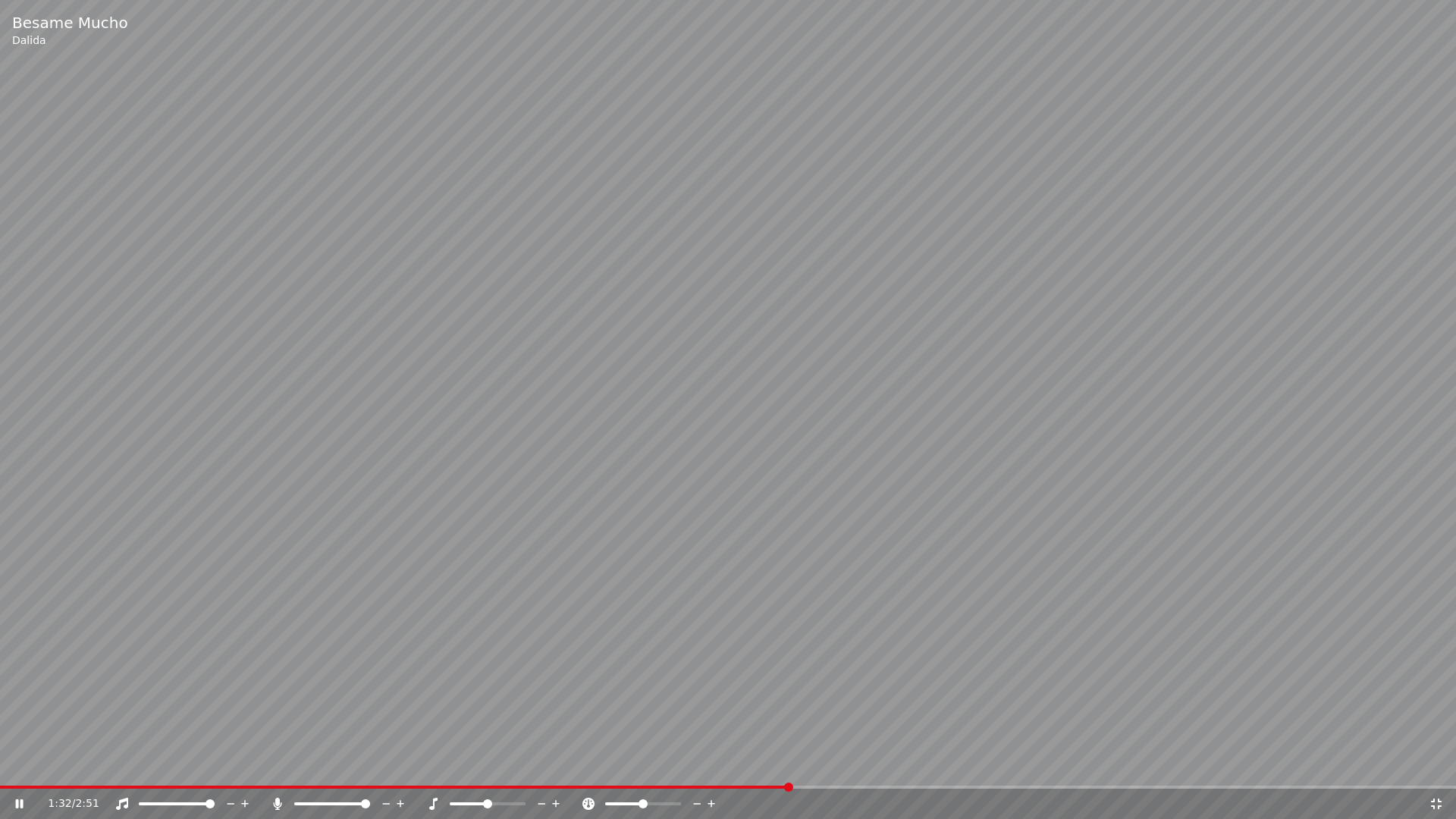
click at [1434, 765] on icon at bounding box center [1436, 803] width 15 height 12
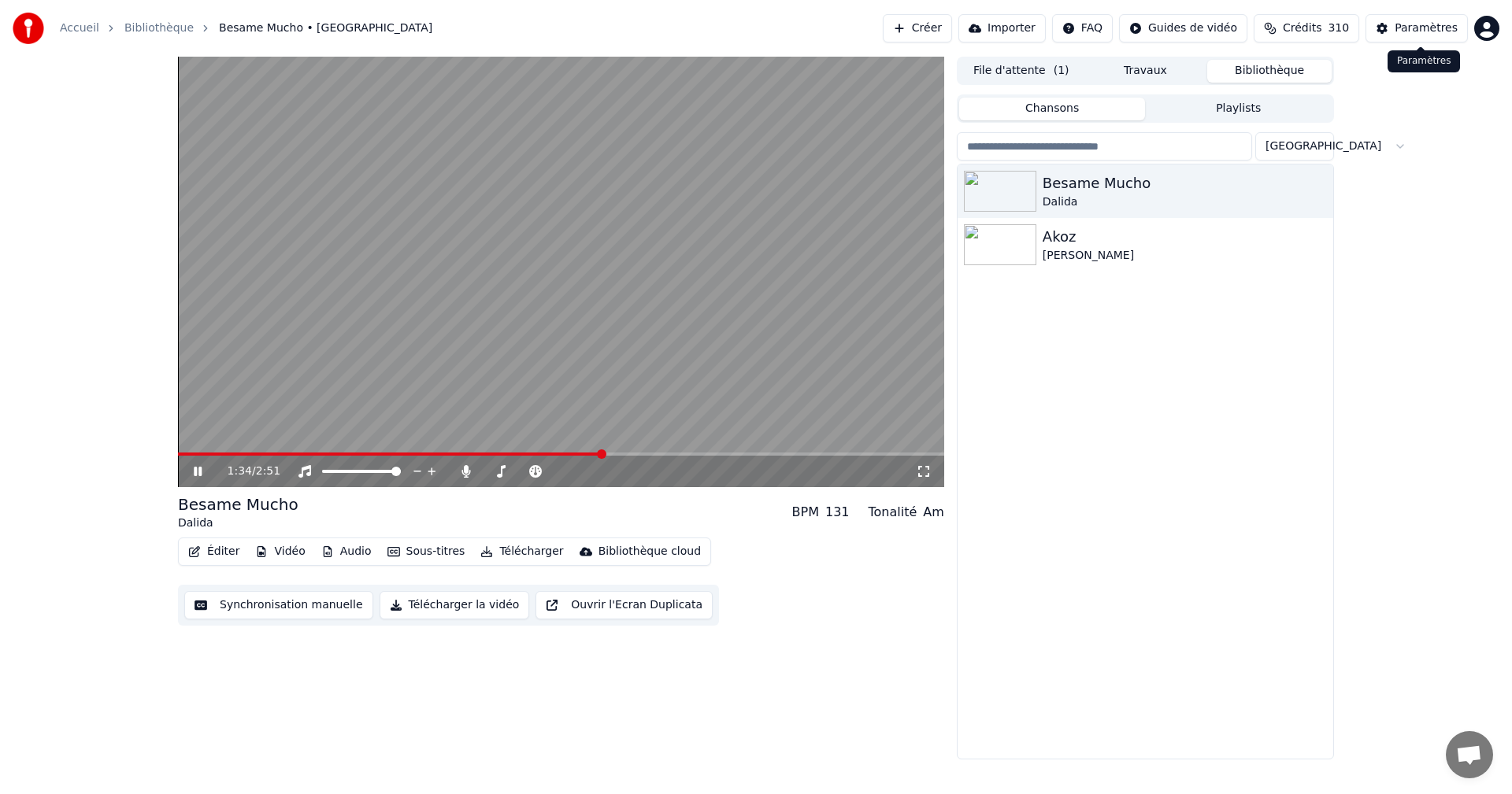
click at [1427, 34] on div "Paramètres" at bounding box center [1427, 28] width 63 height 16
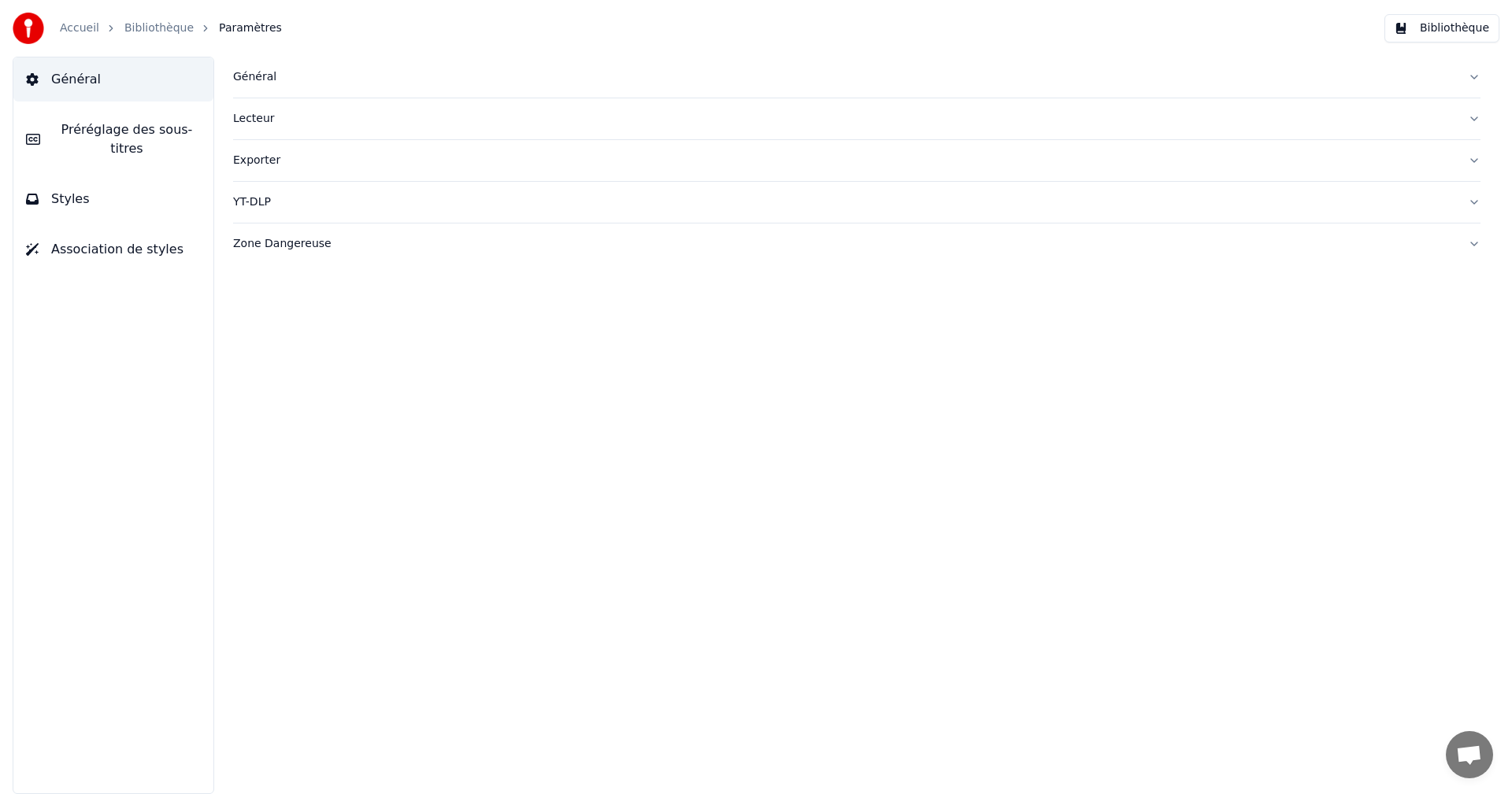
click at [188, 131] on span "Préréglage des sous-titres" at bounding box center [127, 139] width 148 height 38
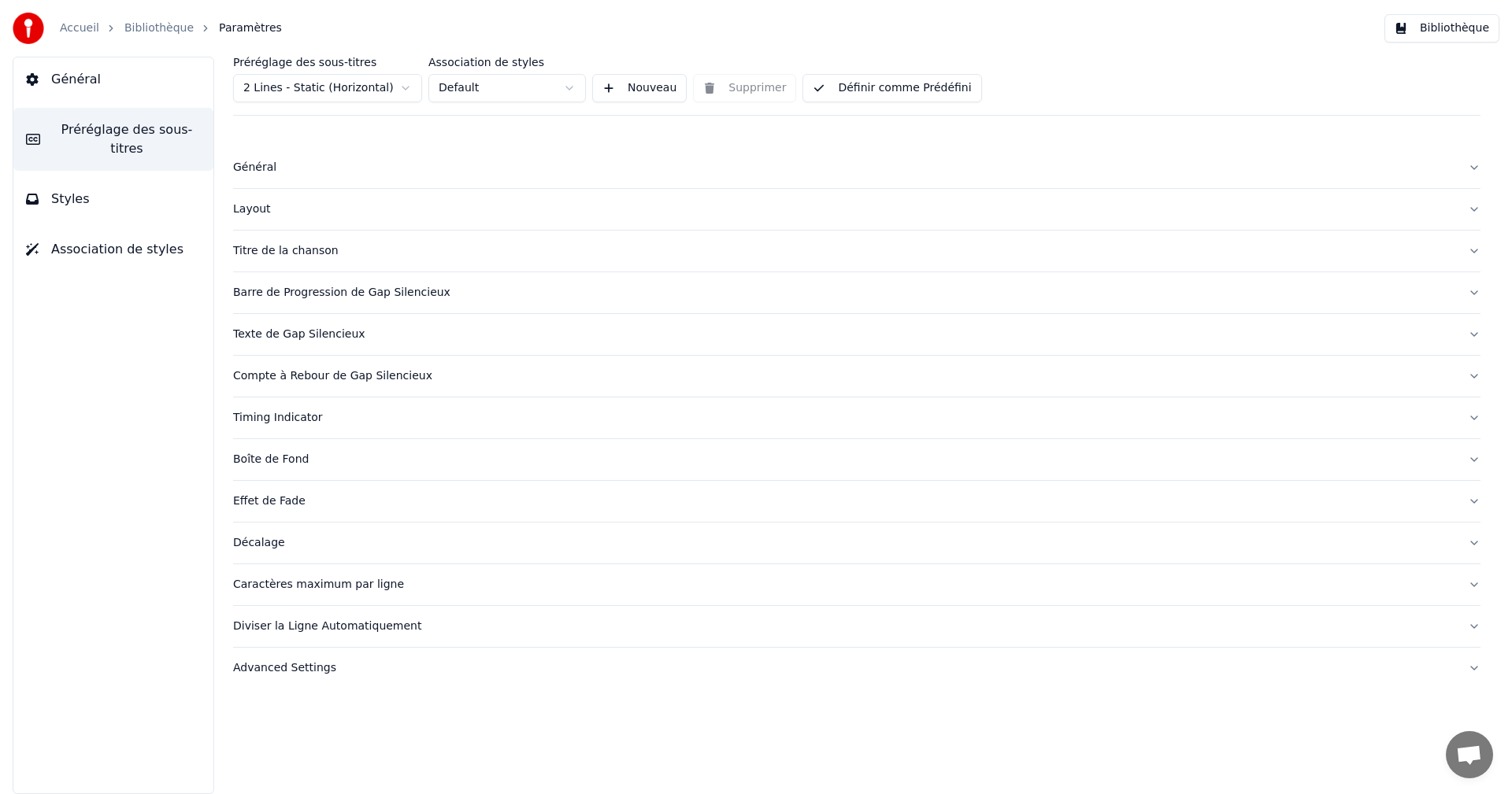
click at [319, 630] on div "Diviser la Ligne Automatiquement" at bounding box center [844, 626] width 1222 height 16
click at [239, 704] on button "button" at bounding box center [239, 705] width 12 height 12
click at [293, 587] on div "Caractères maximum par ligne" at bounding box center [844, 585] width 1222 height 16
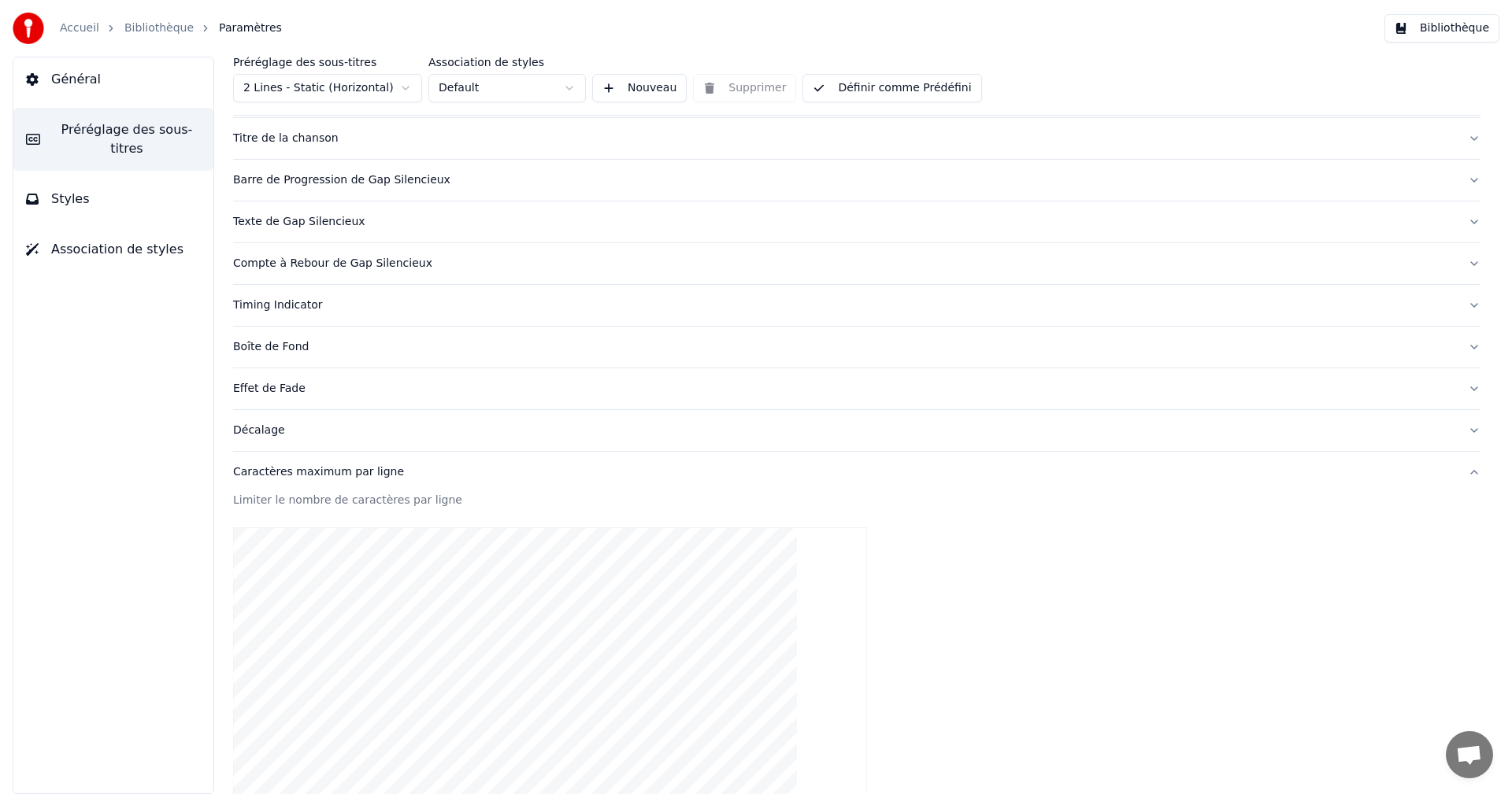
scroll to position [315, 0]
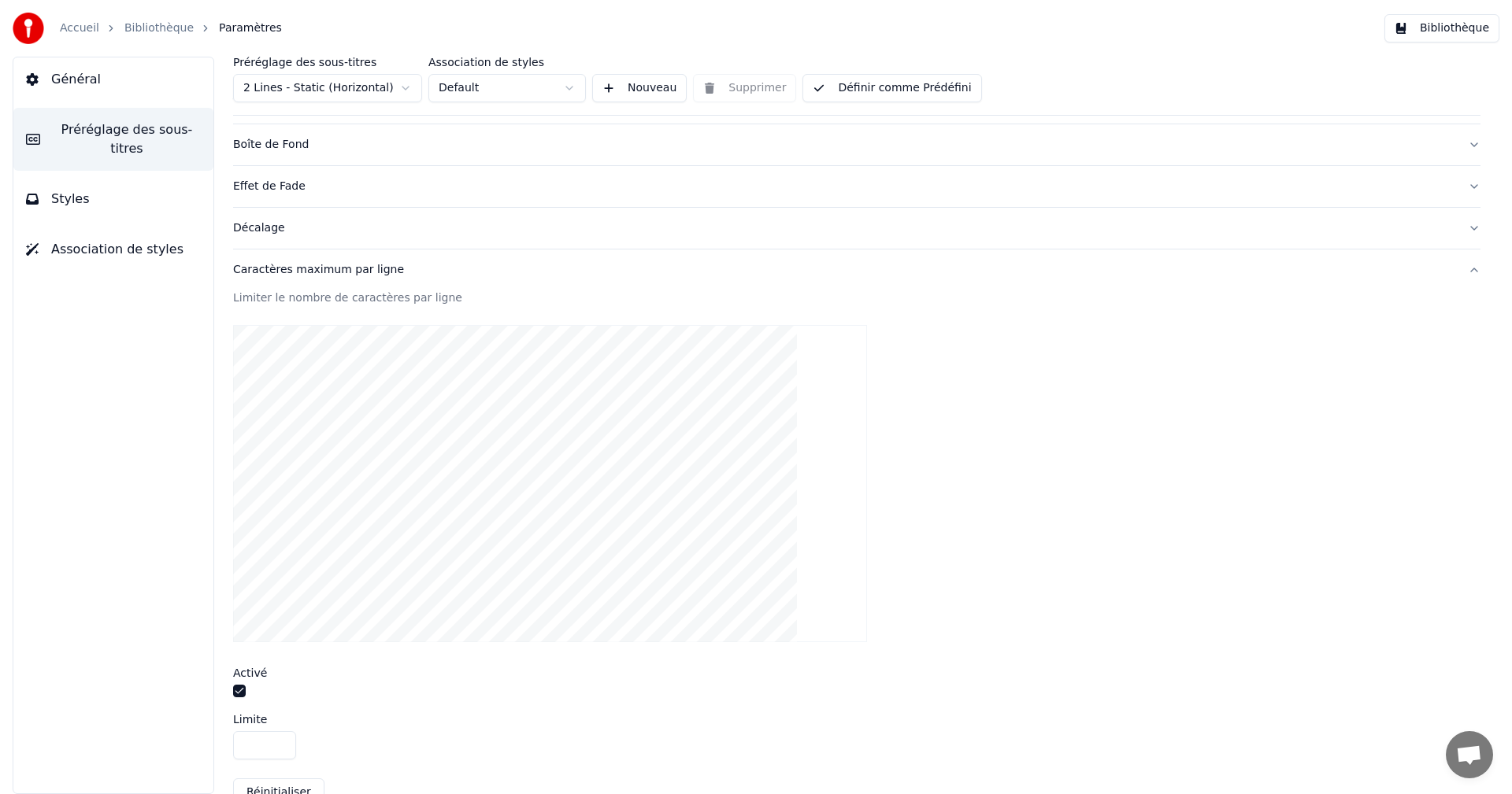
click at [244, 691] on button "button" at bounding box center [239, 691] width 12 height 12
click at [1458, 37] on button "Bibliothèque" at bounding box center [1441, 28] width 115 height 28
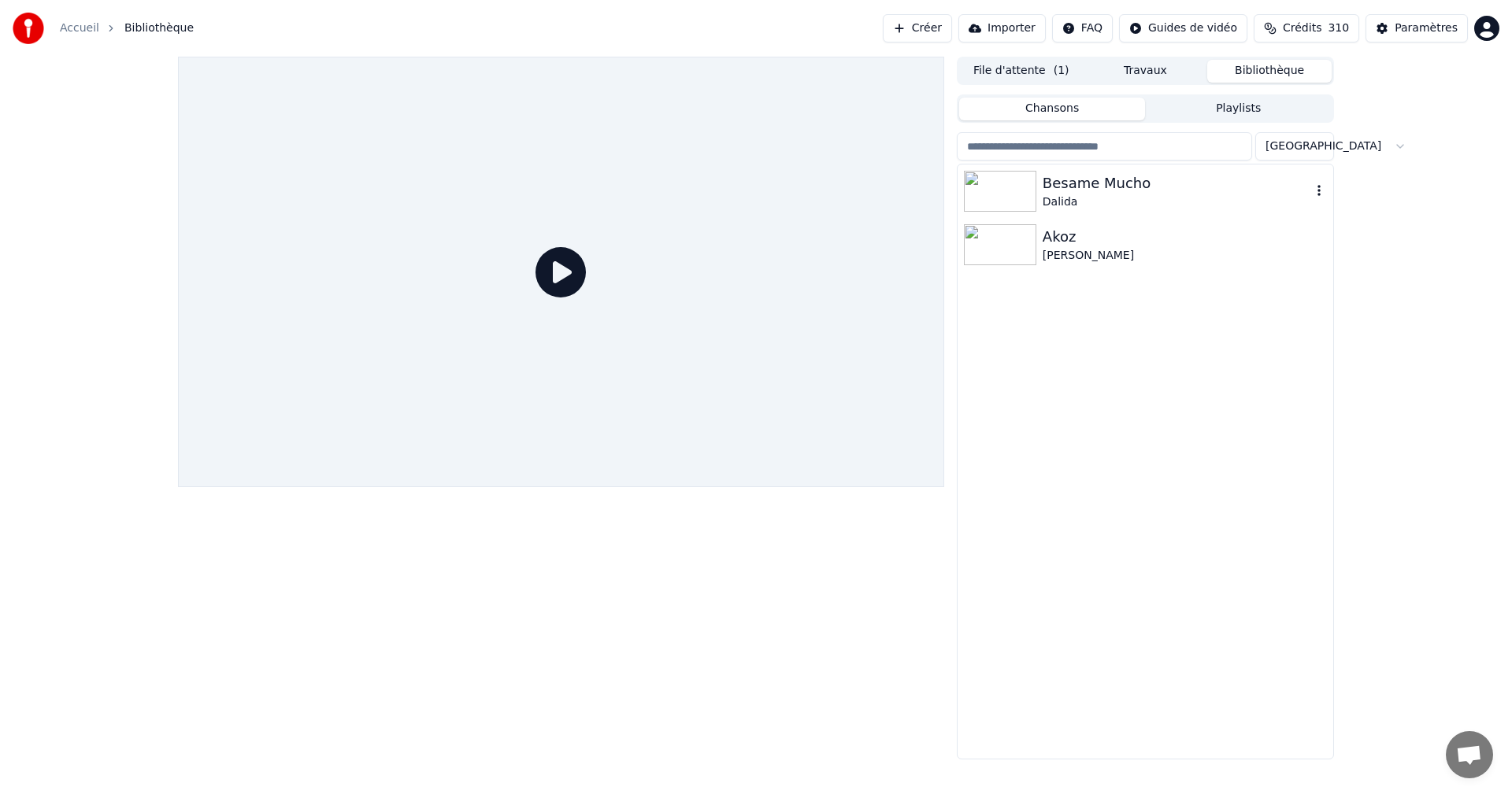
click at [1129, 192] on div "Besame Mucho" at bounding box center [1177, 183] width 269 height 22
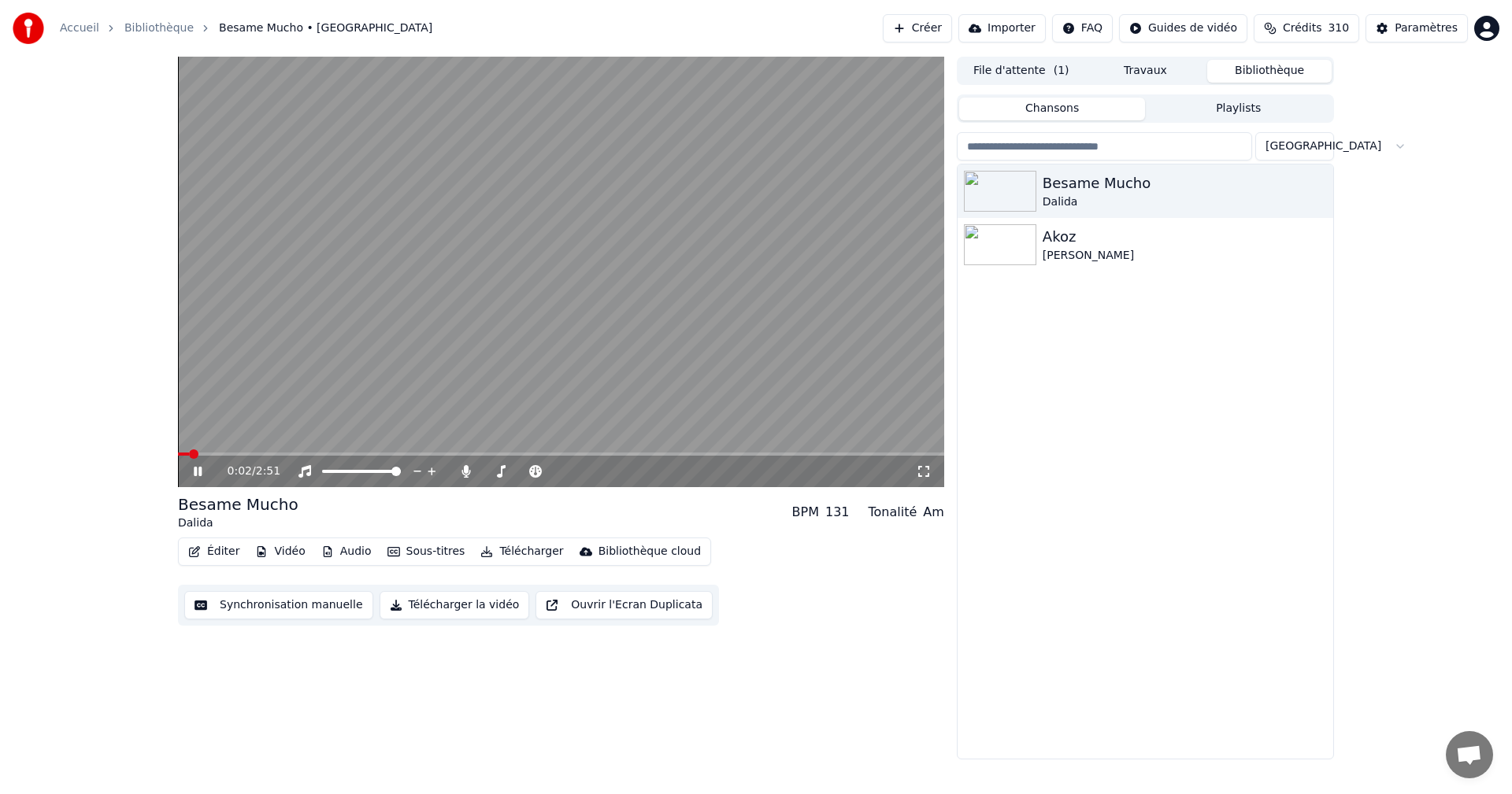
click at [919, 471] on icon at bounding box center [924, 471] width 16 height 12
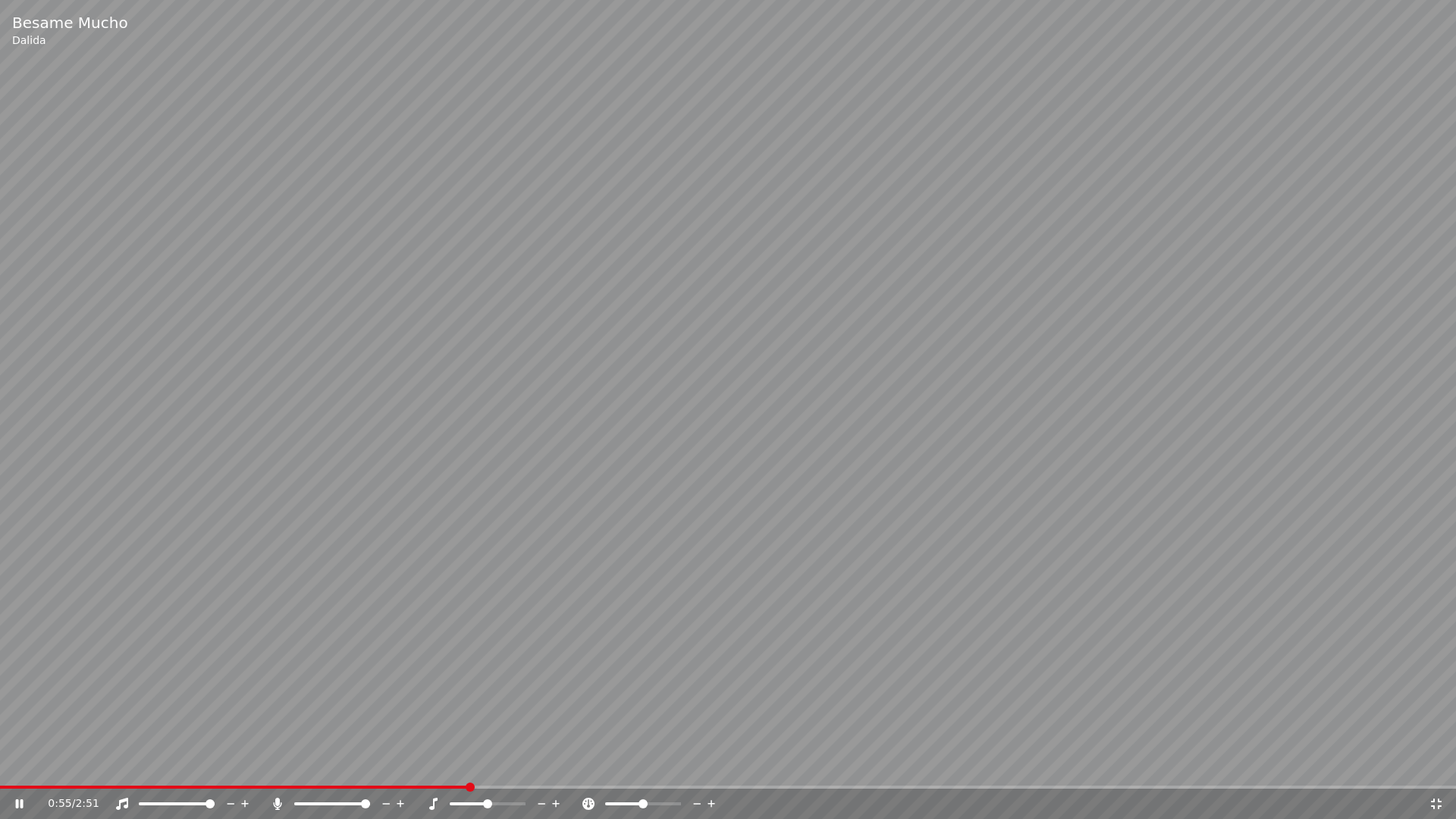
click at [1438, 765] on div "0:55 / 2:51" at bounding box center [728, 803] width 1444 height 15
click at [1438, 765] on icon at bounding box center [1436, 803] width 15 height 12
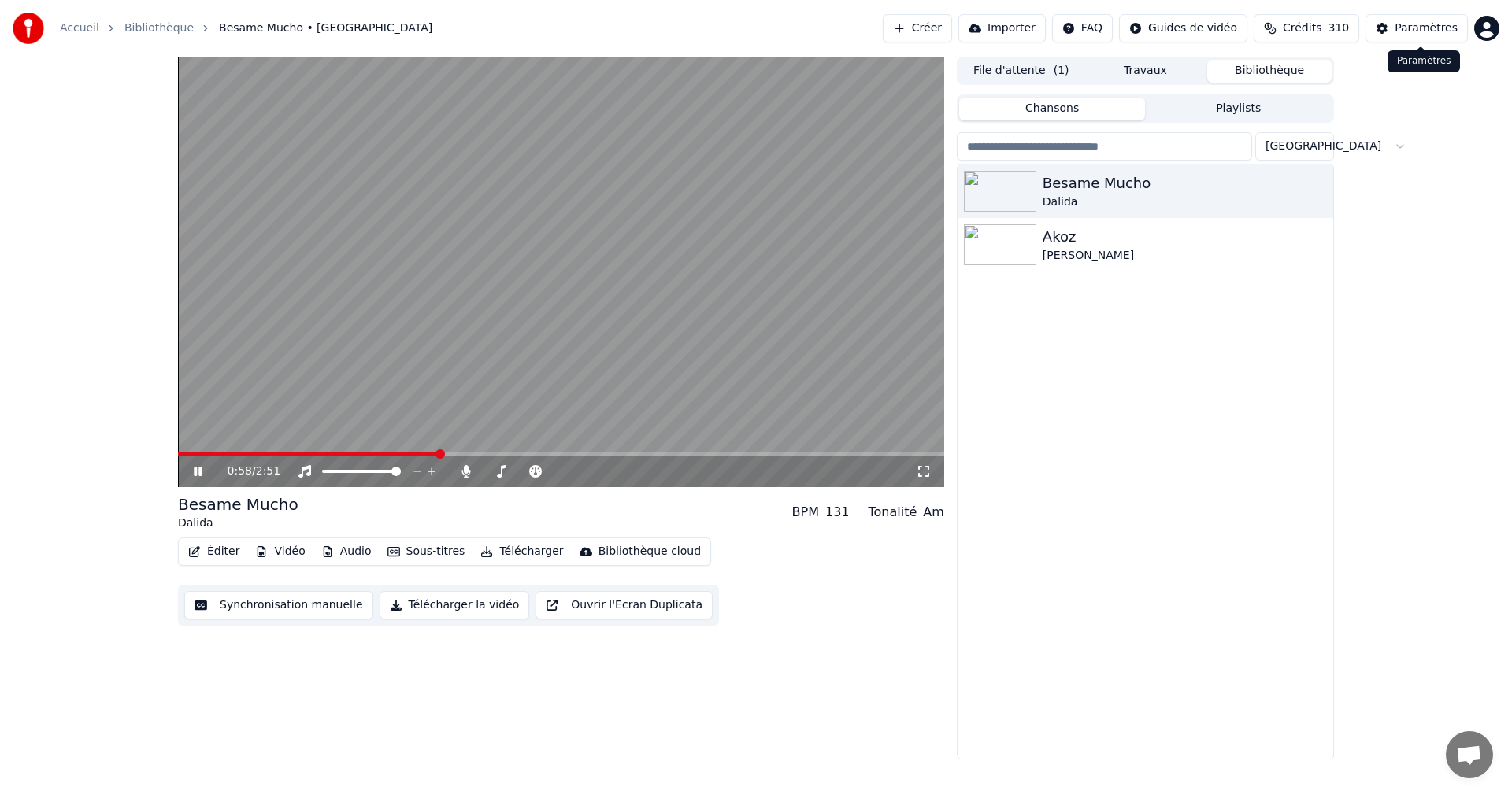
click at [1418, 31] on div "Paramètres" at bounding box center [1427, 28] width 63 height 16
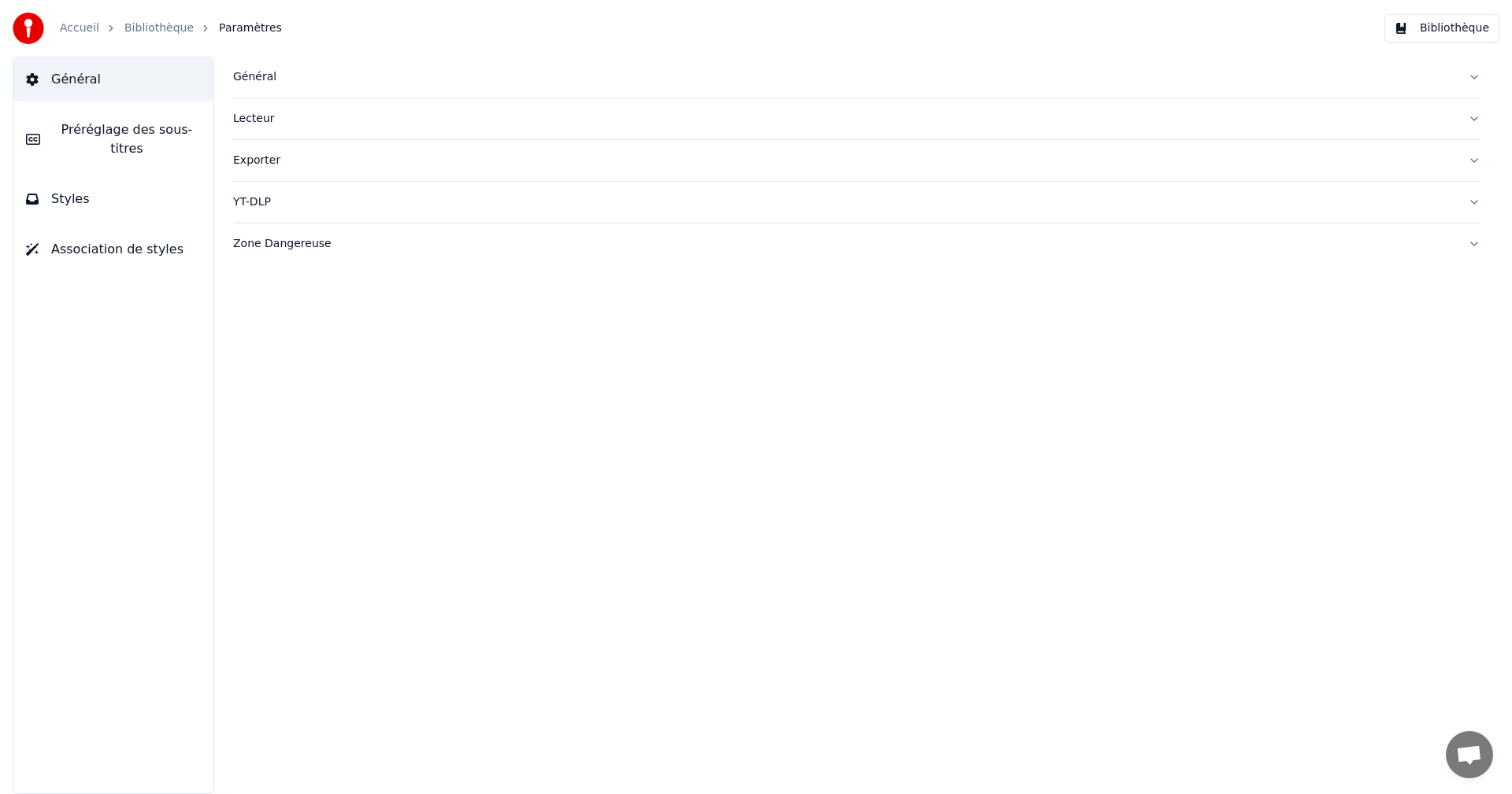
click at [192, 139] on span "Préréglage des sous-titres" at bounding box center [127, 139] width 148 height 38
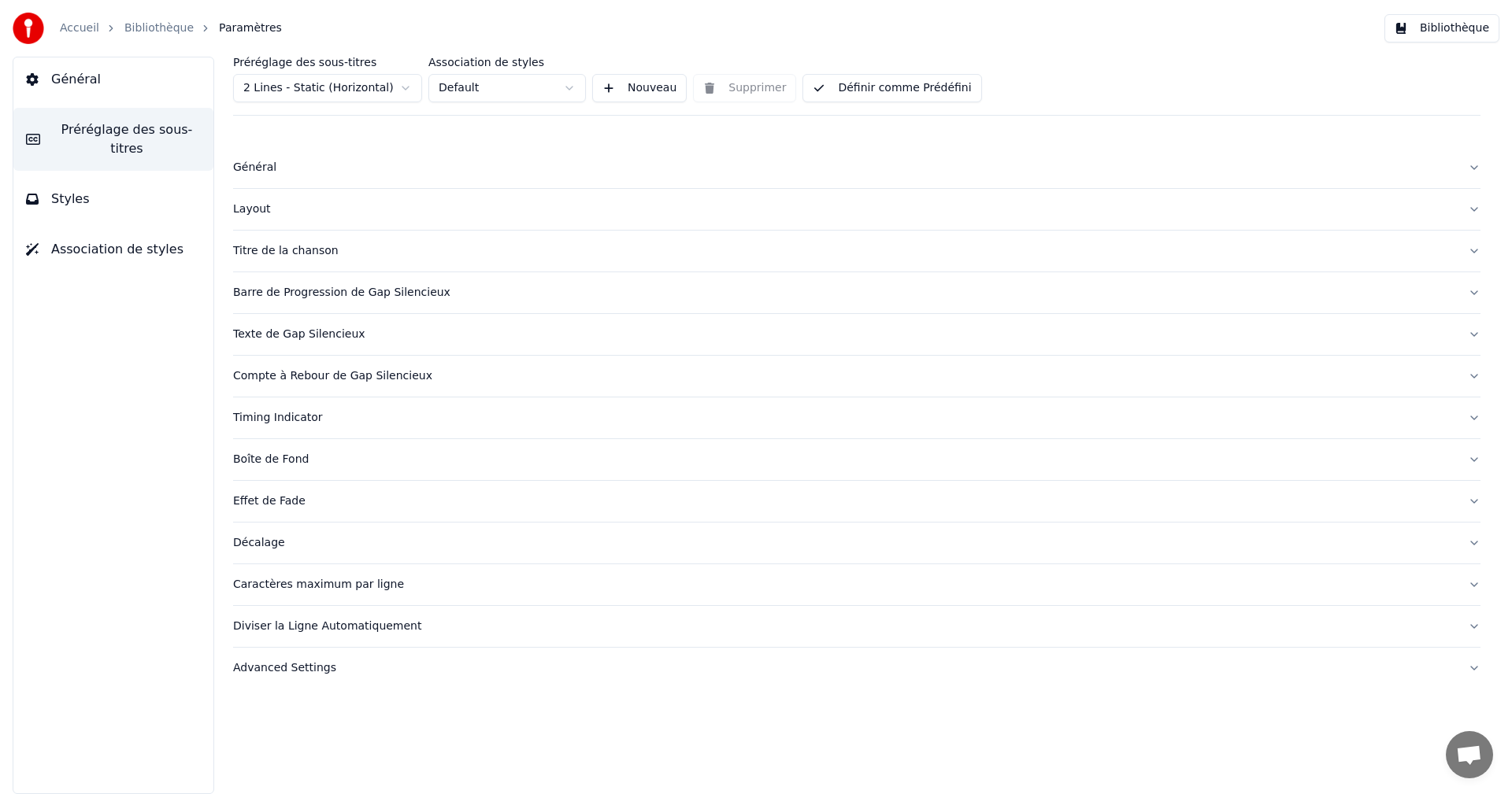
click at [281, 586] on div "Caractères maximum par ligne" at bounding box center [844, 585] width 1222 height 16
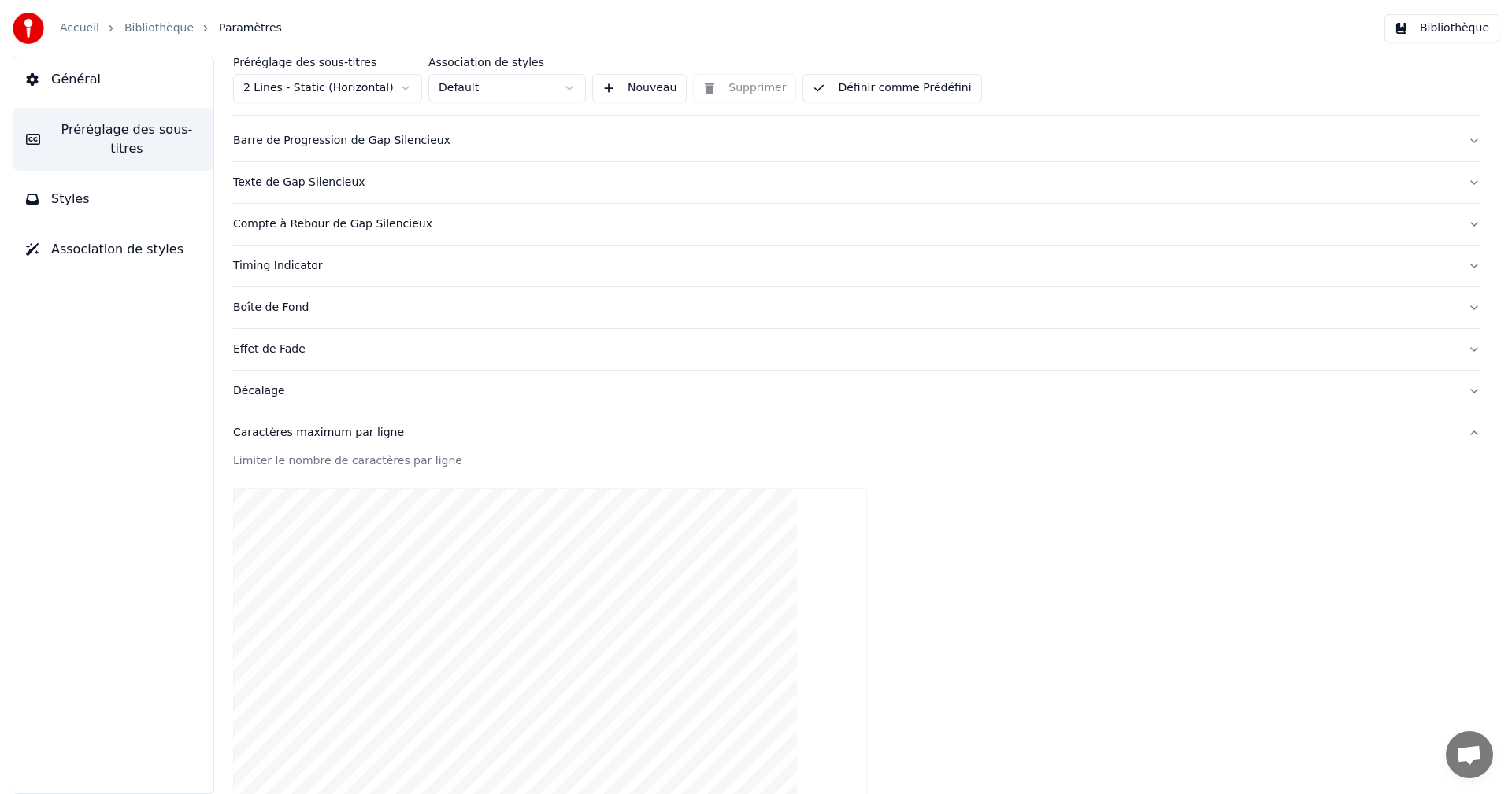
scroll to position [436, 0]
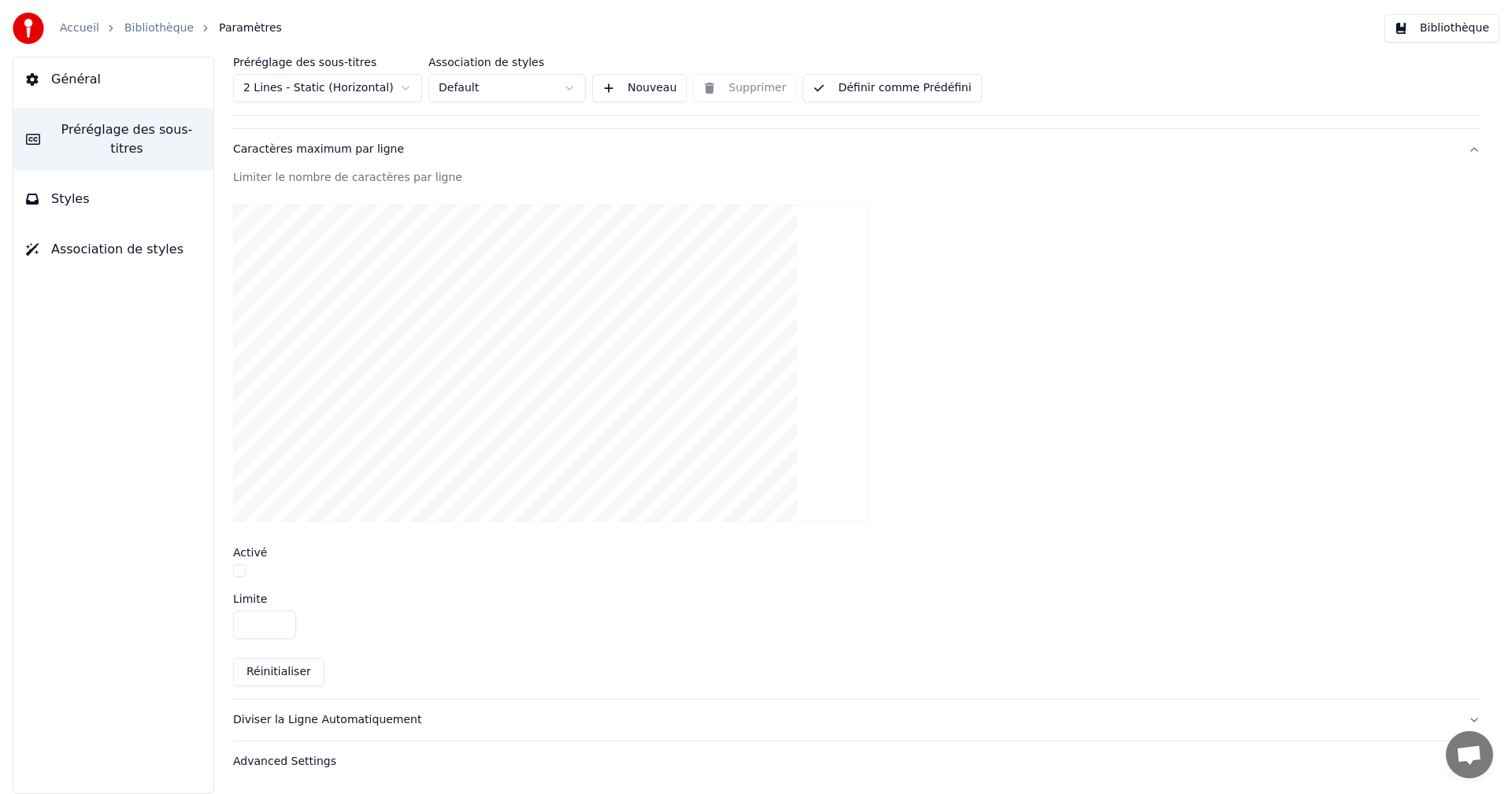
click at [239, 572] on button "button" at bounding box center [239, 570] width 12 height 12
click at [918, 85] on button "Définir comme Prédéfini" at bounding box center [891, 88] width 178 height 28
click at [1436, 26] on button "Bibliothèque" at bounding box center [1441, 28] width 115 height 28
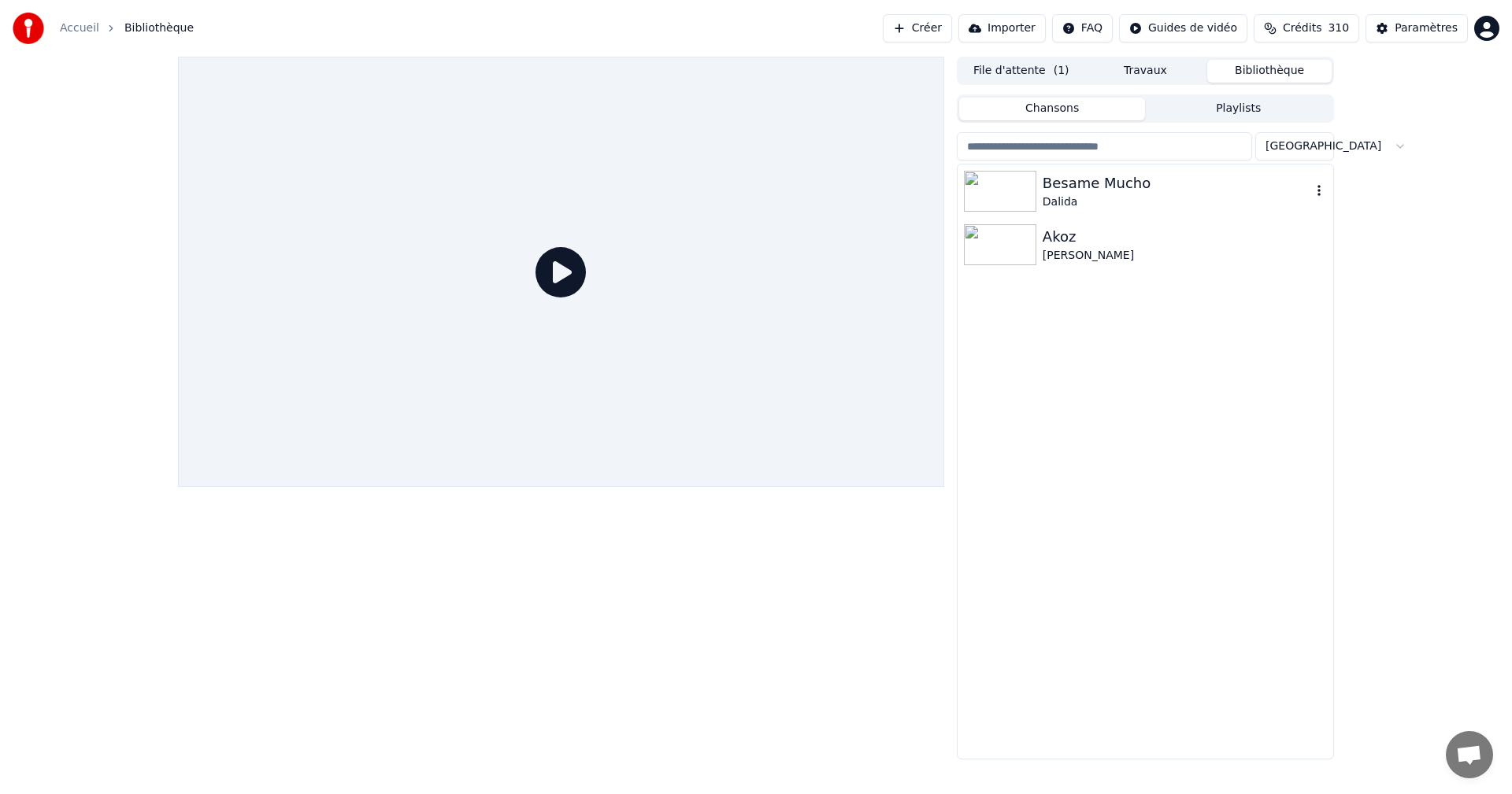
click at [1127, 188] on div "Besame Mucho" at bounding box center [1177, 183] width 269 height 22
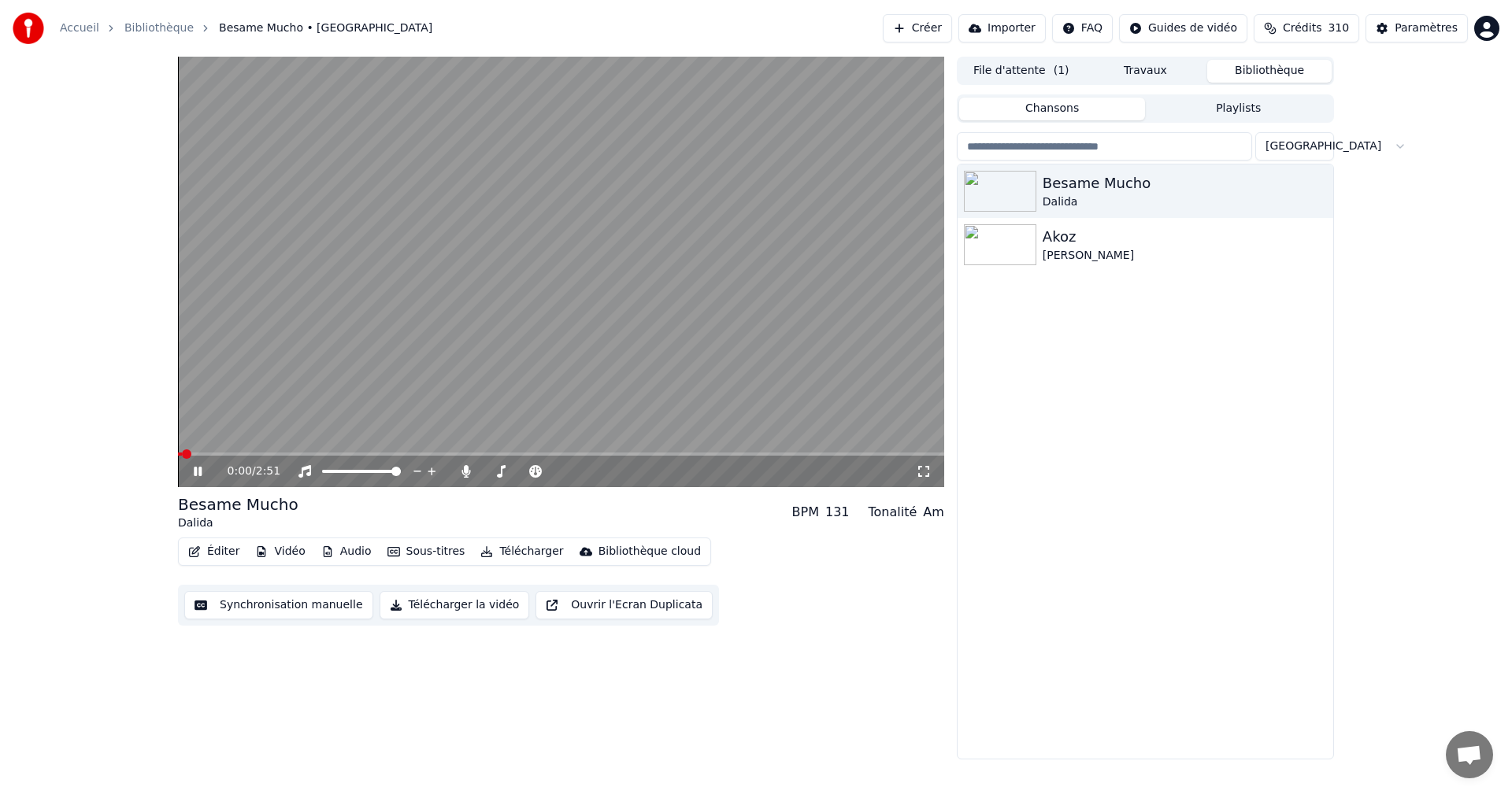
click at [918, 469] on icon at bounding box center [923, 471] width 11 height 11
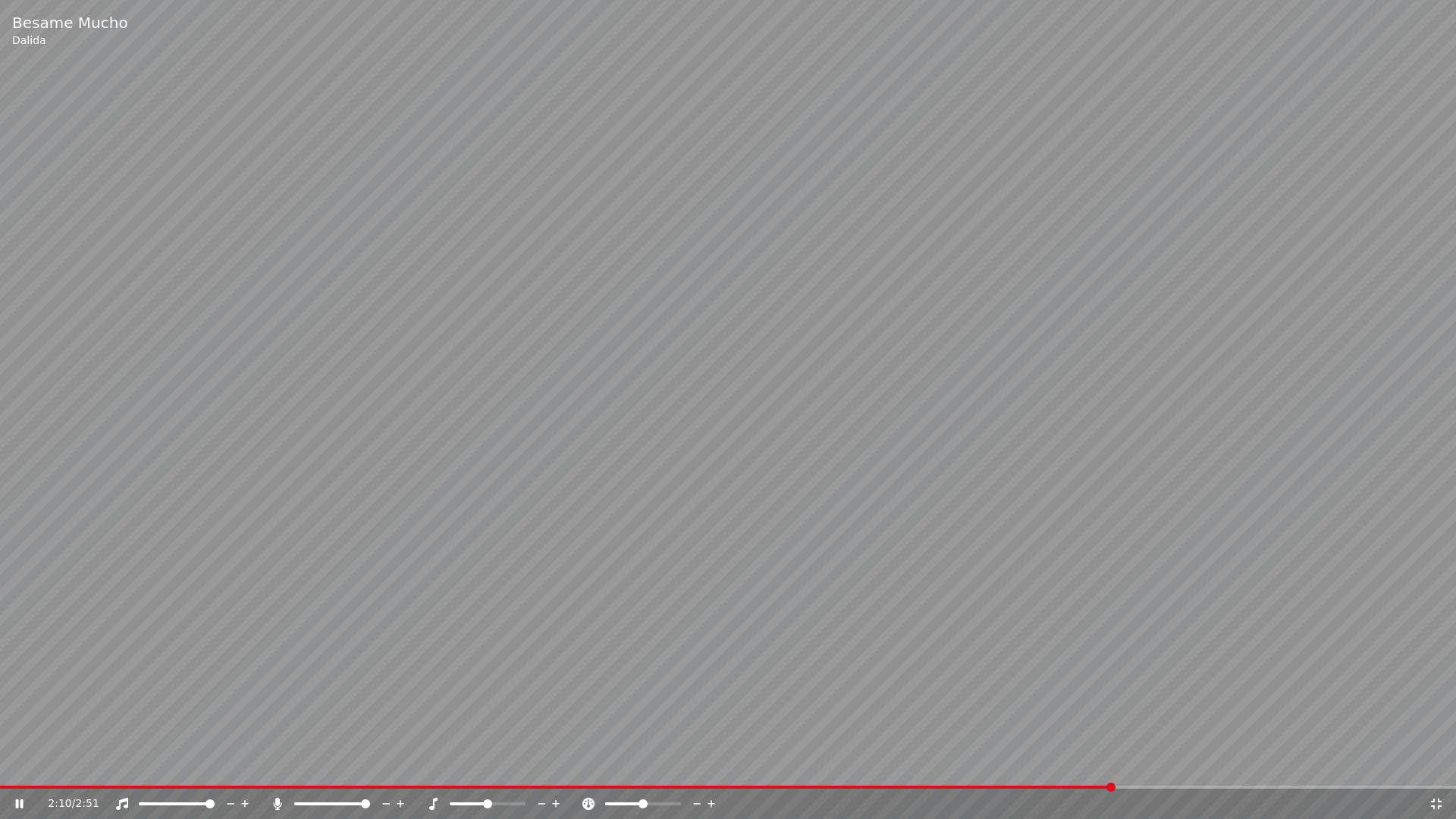
click at [1439, 765] on icon at bounding box center [1436, 803] width 10 height 10
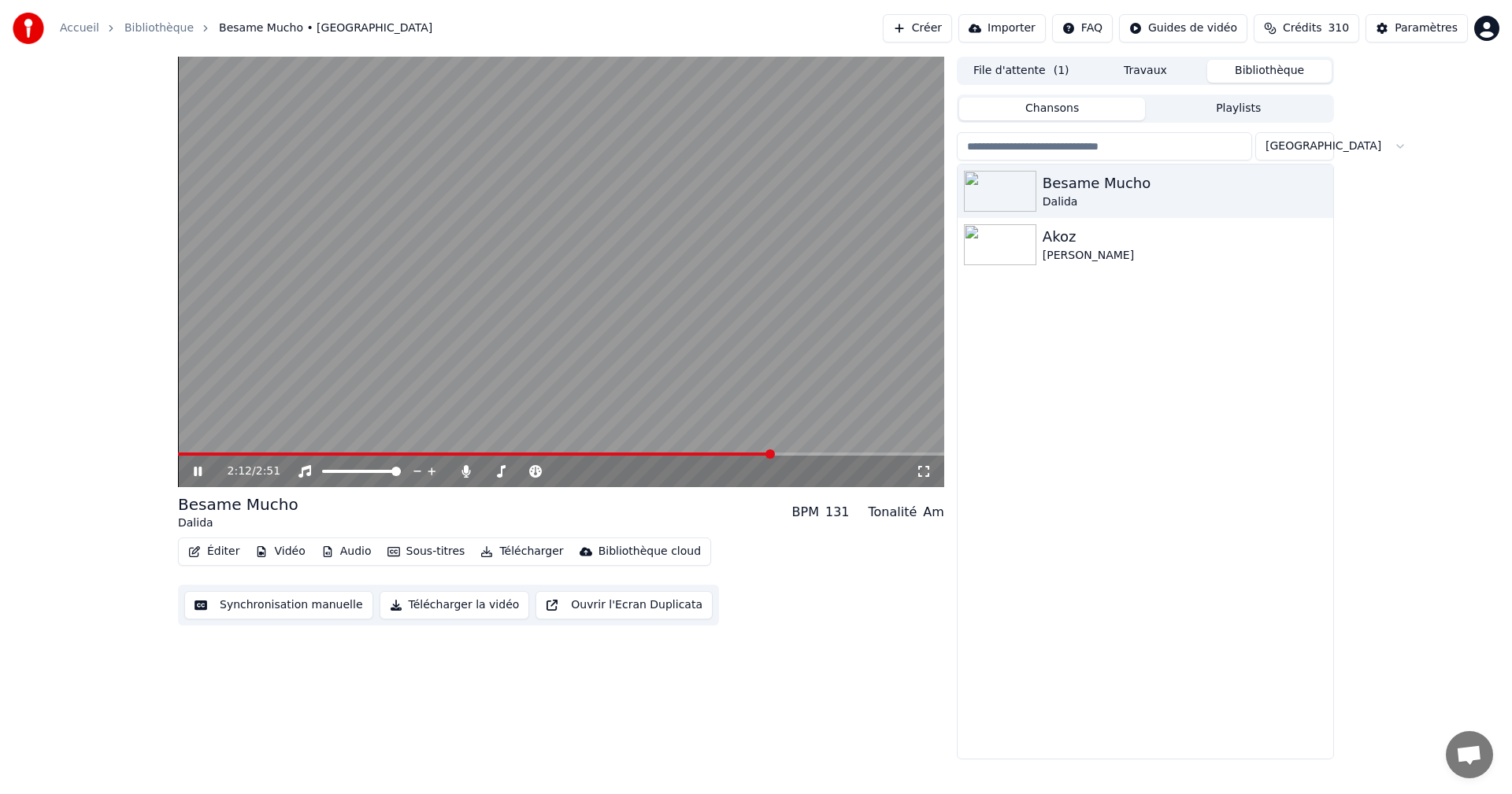
click at [1412, 28] on div "Paramètres" at bounding box center [1427, 28] width 63 height 16
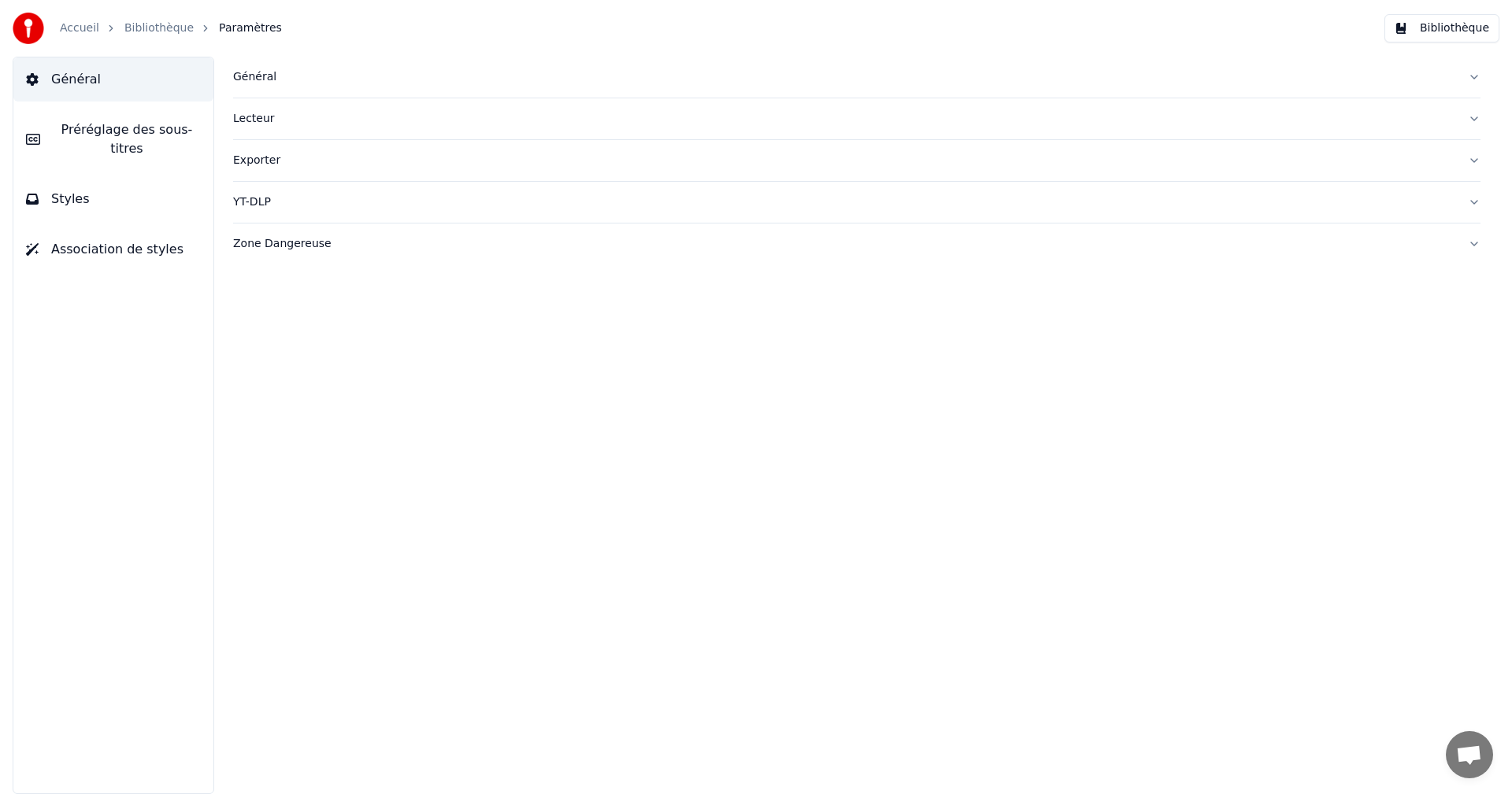
click at [75, 192] on button "Styles" at bounding box center [113, 199] width 200 height 44
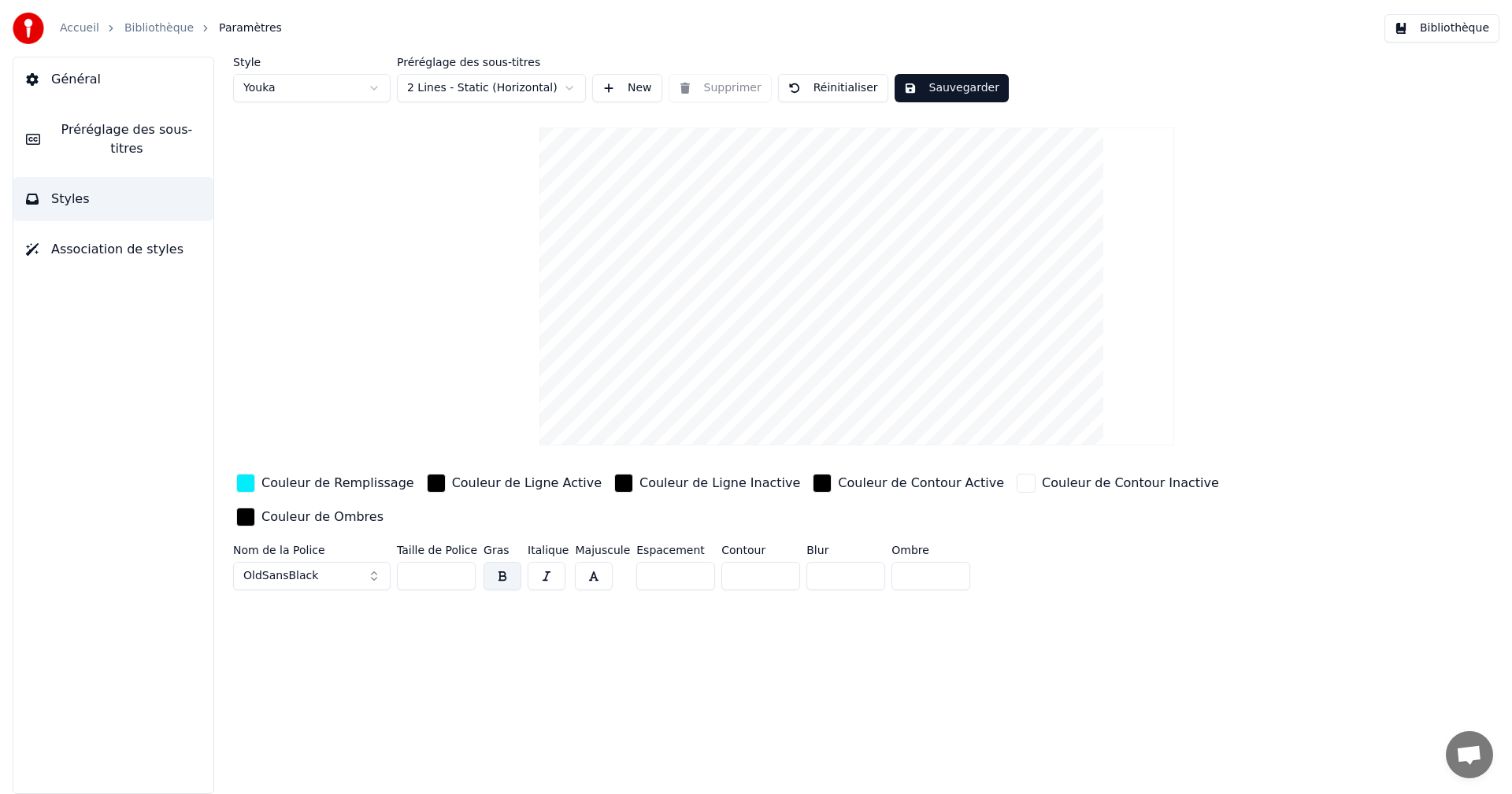
click at [120, 133] on span "Préréglage des sous-titres" at bounding box center [127, 139] width 148 height 38
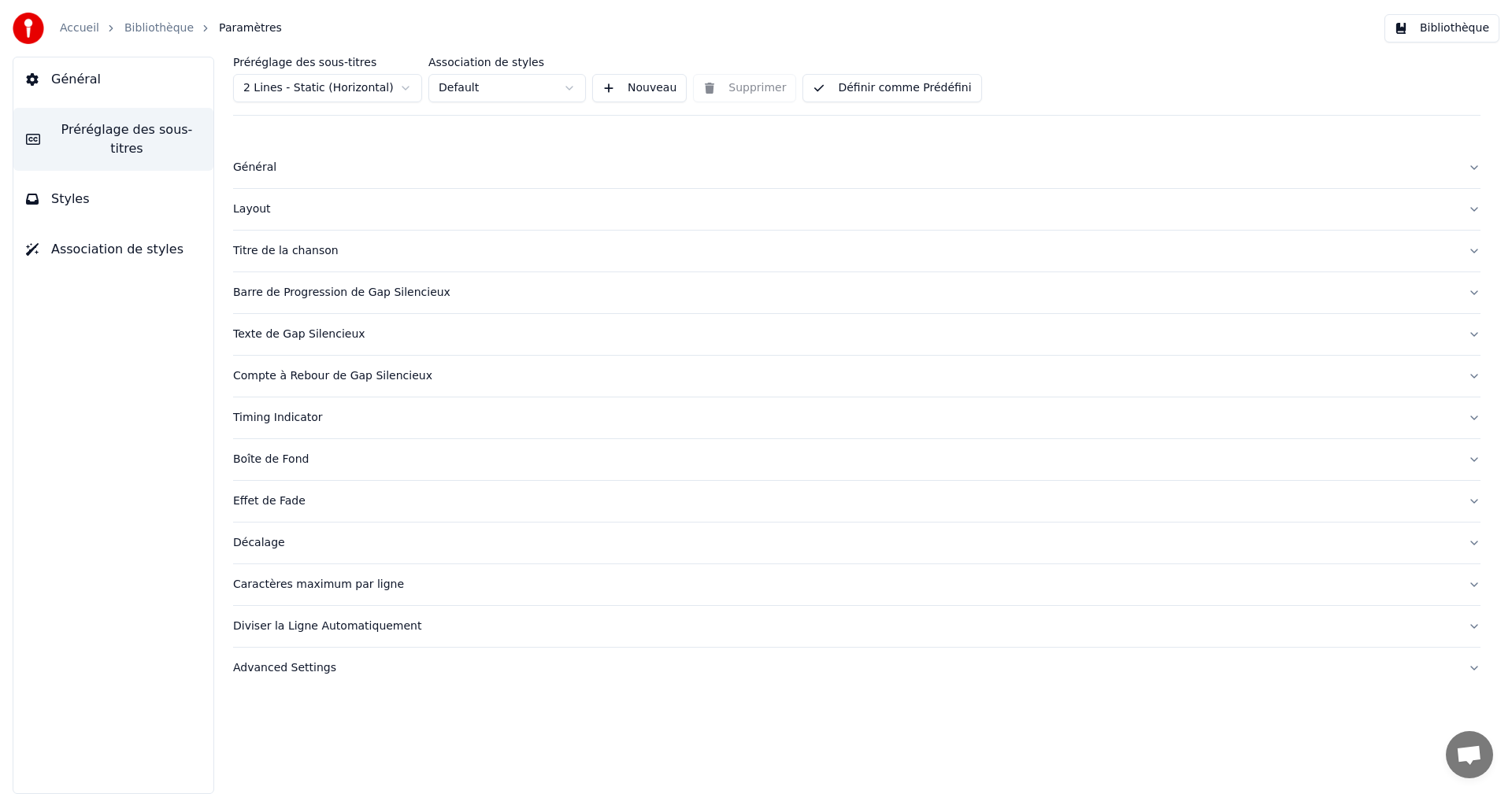
click at [310, 582] on div "Caractères maximum par ligne" at bounding box center [844, 585] width 1222 height 16
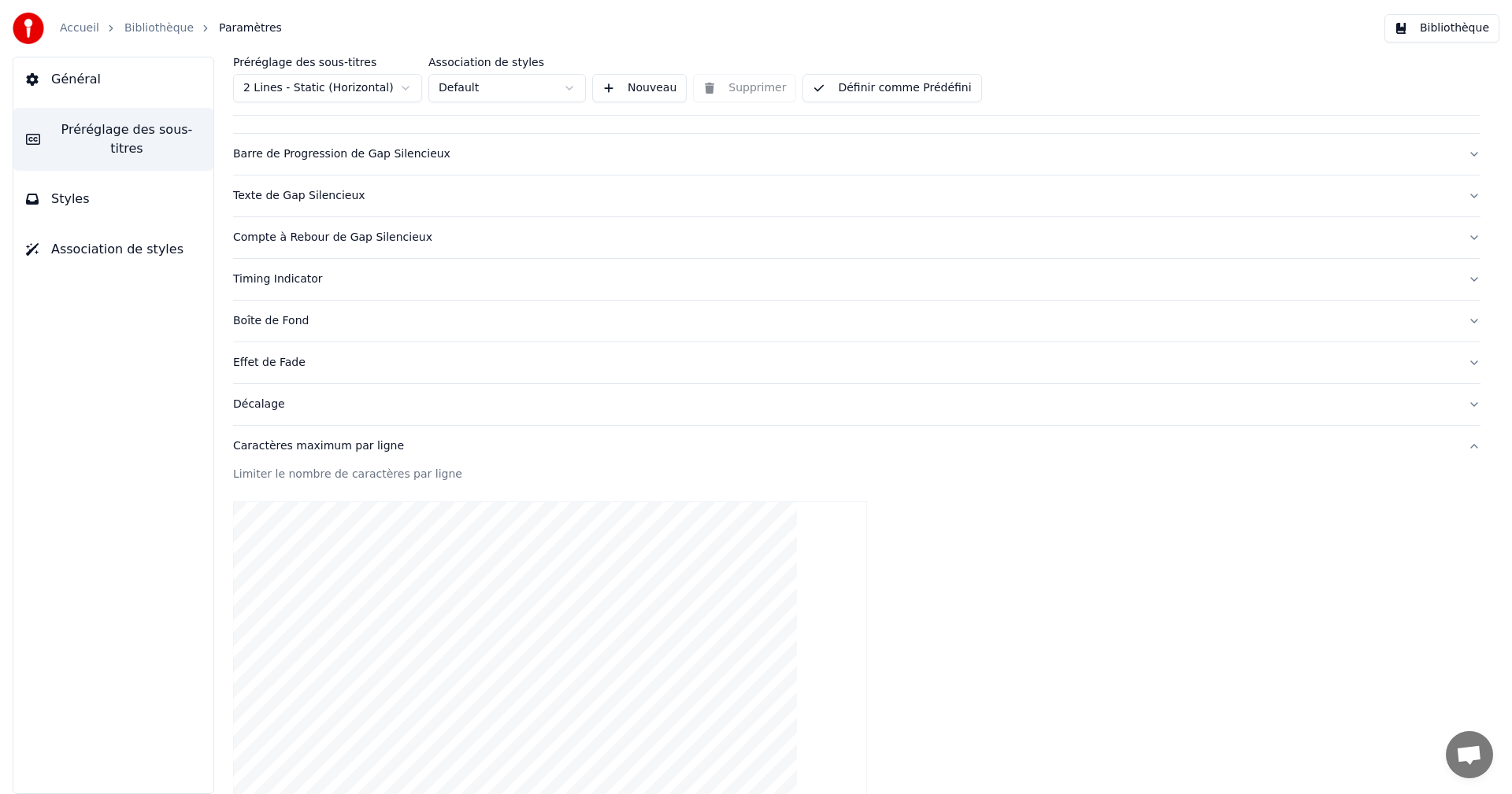
scroll to position [436, 0]
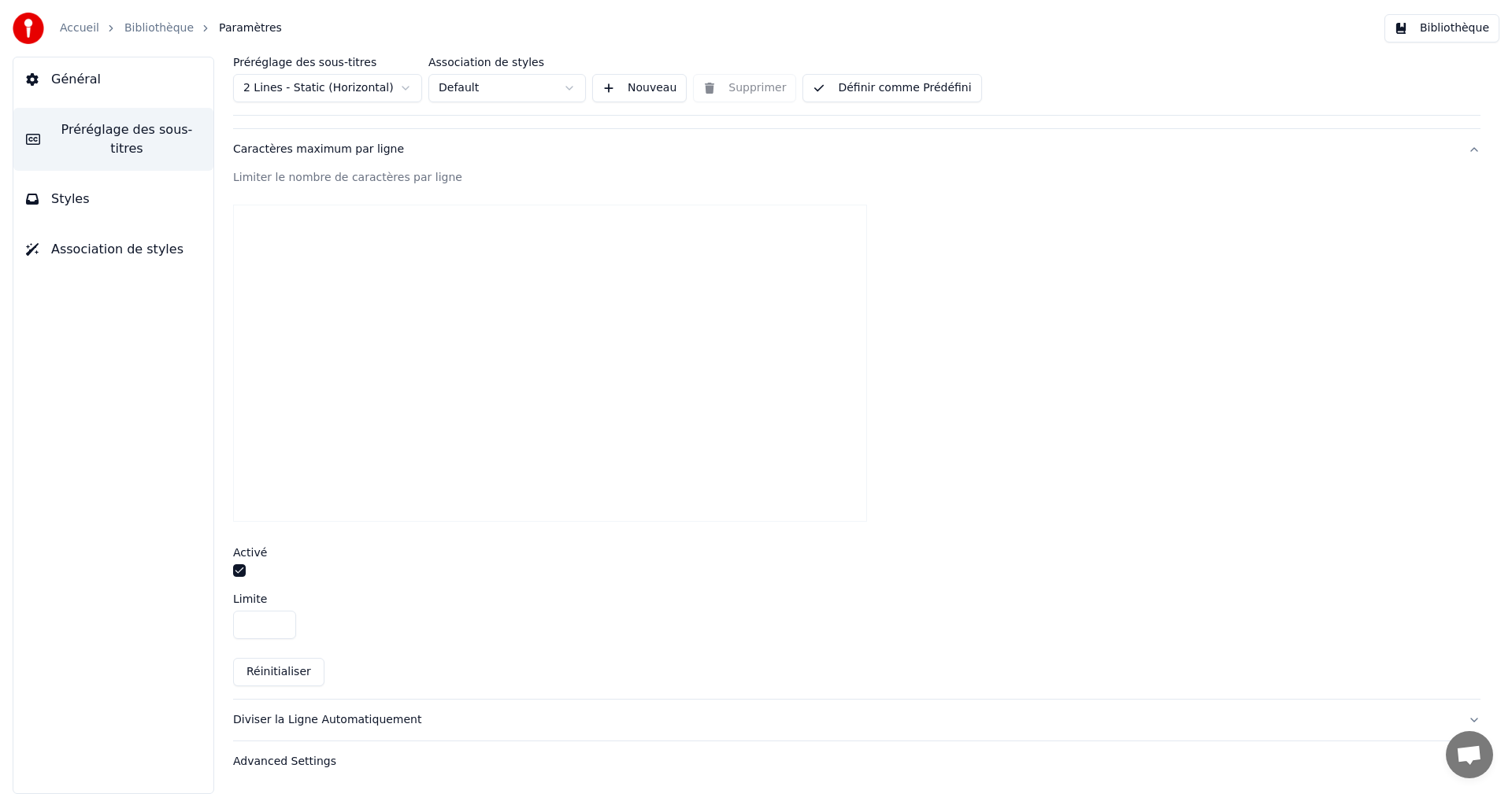
click at [282, 621] on input "**" at bounding box center [265, 625] width 63 height 28
click at [282, 630] on input "**" at bounding box center [265, 625] width 63 height 28
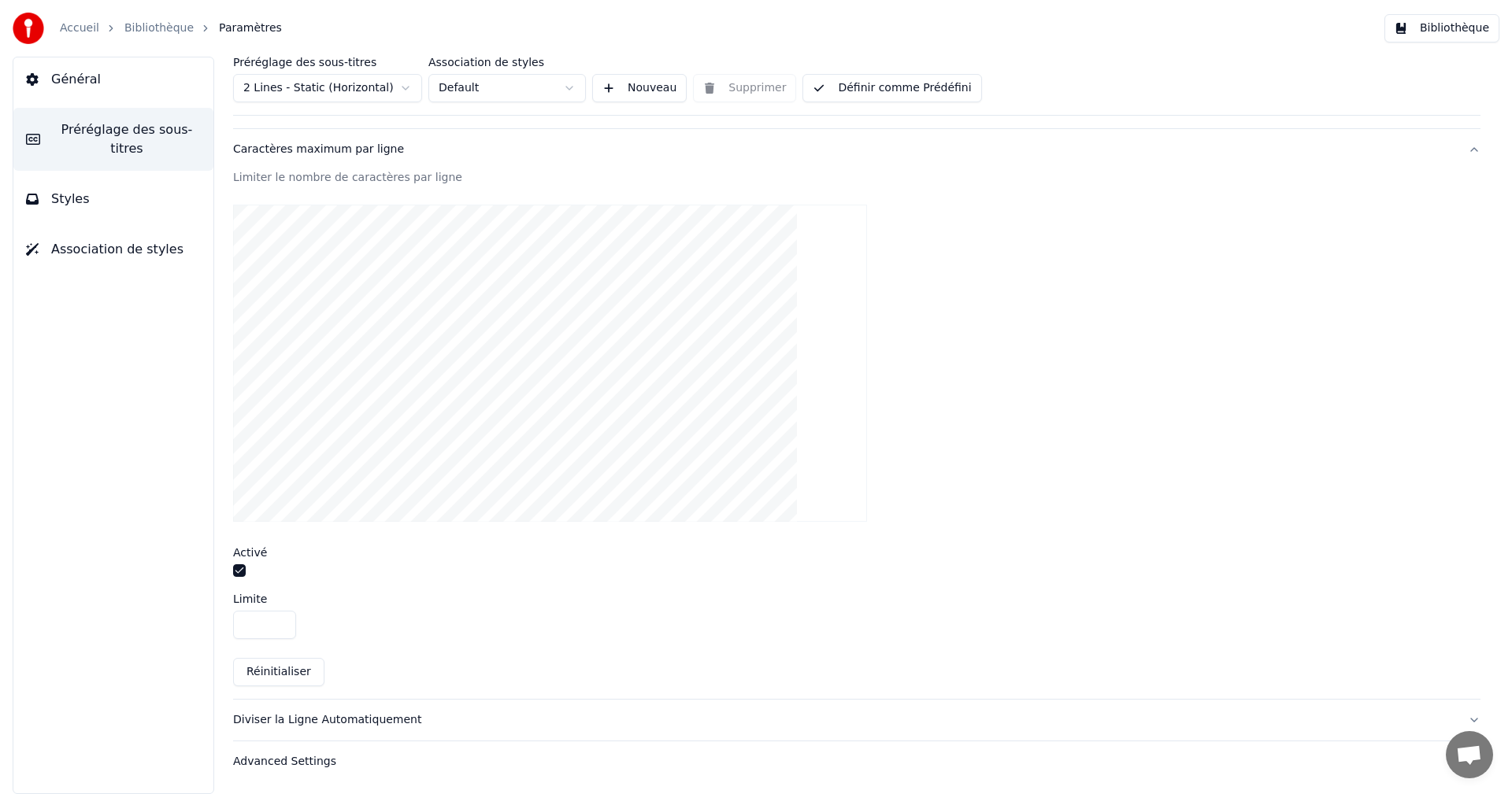
click at [282, 630] on input "**" at bounding box center [265, 625] width 63 height 28
type input "**"
click at [282, 630] on input "**" at bounding box center [265, 625] width 63 height 28
click at [912, 85] on button "Définir comme Prédéfini" at bounding box center [891, 88] width 178 height 28
click at [1439, 27] on button "Bibliothèque" at bounding box center [1441, 28] width 115 height 28
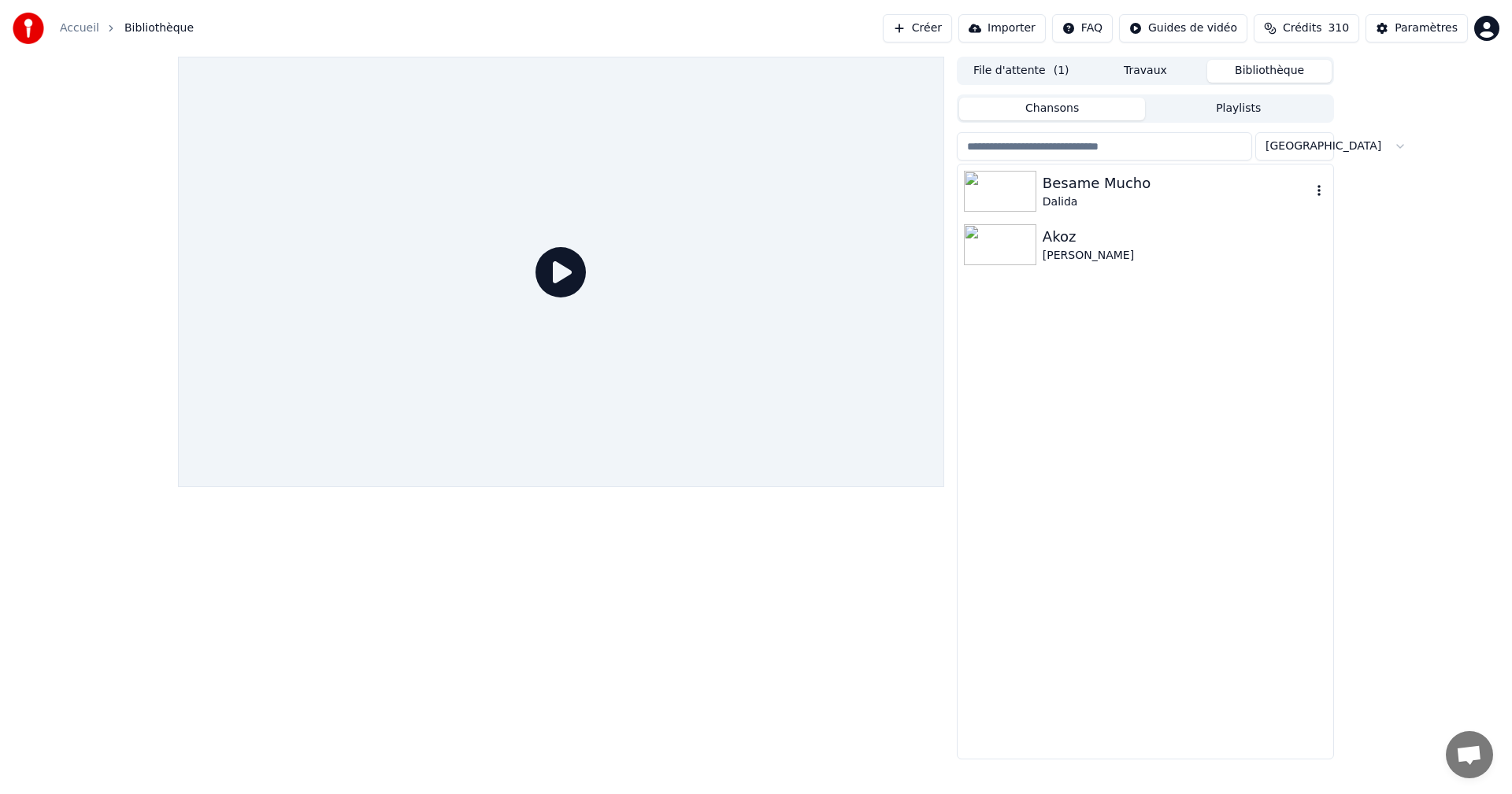
click at [1098, 184] on div "Besame Mucho" at bounding box center [1177, 183] width 269 height 22
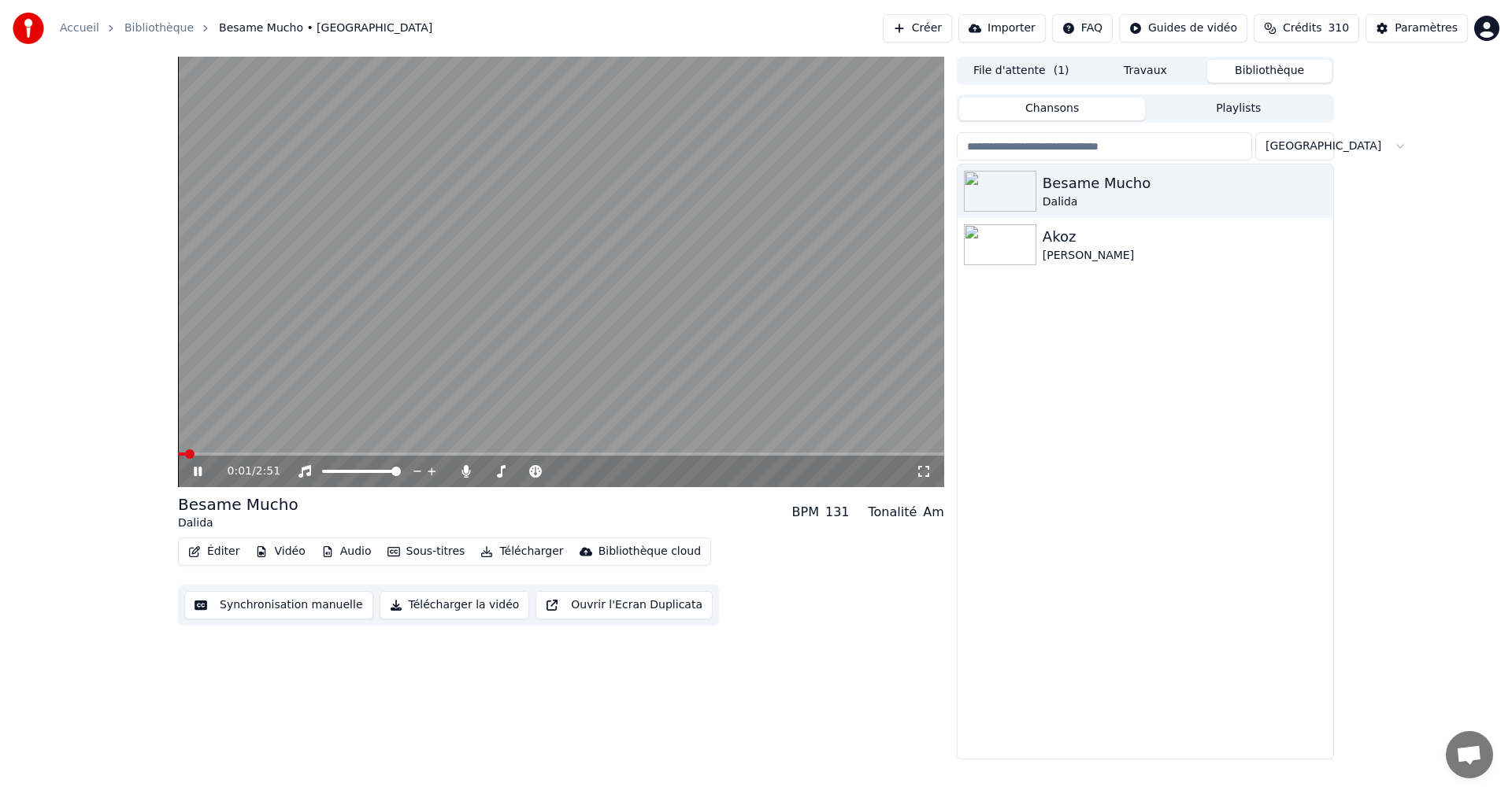
click at [923, 470] on icon at bounding box center [924, 471] width 16 height 12
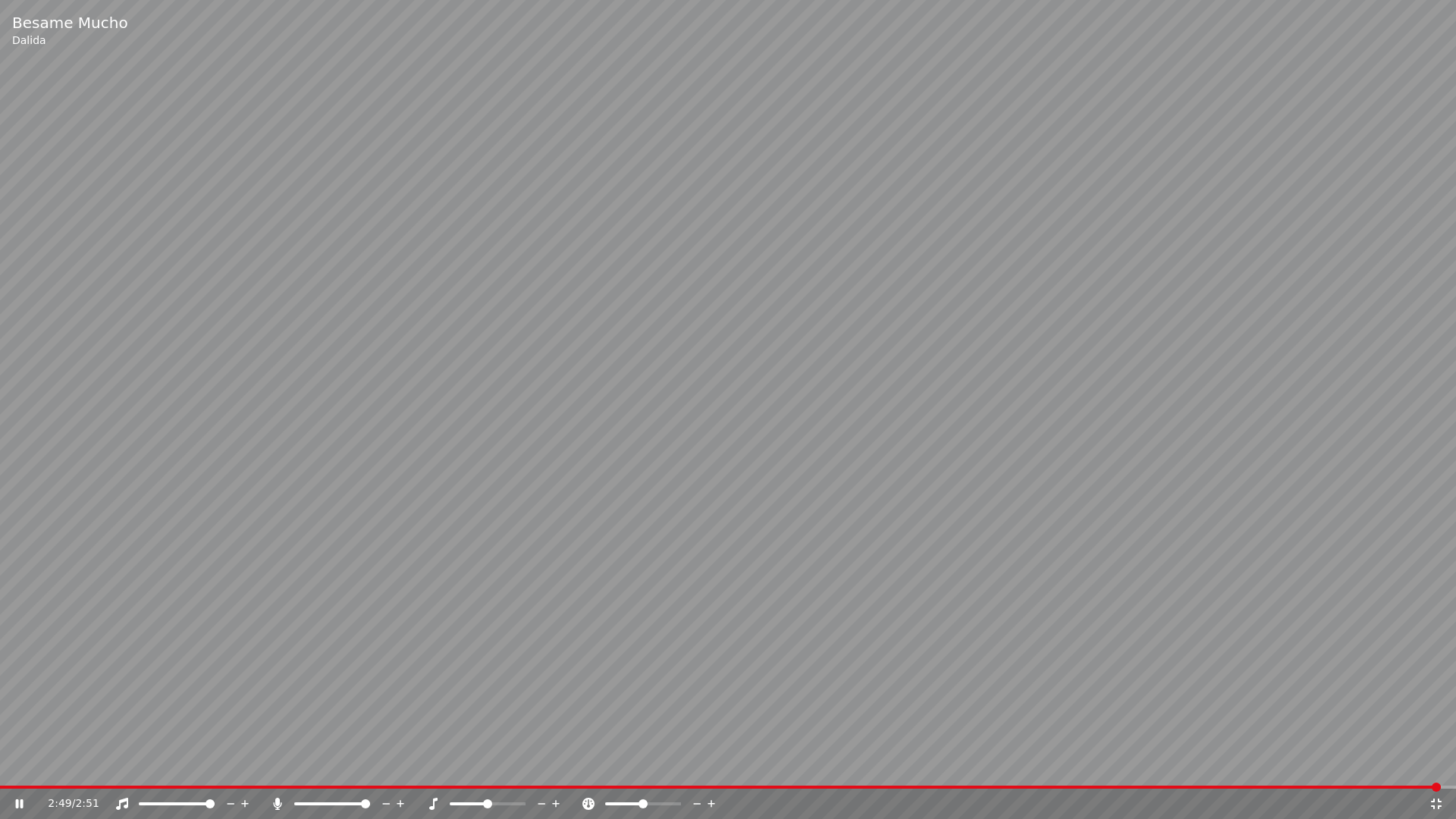
click at [1435, 765] on icon at bounding box center [1436, 803] width 15 height 12
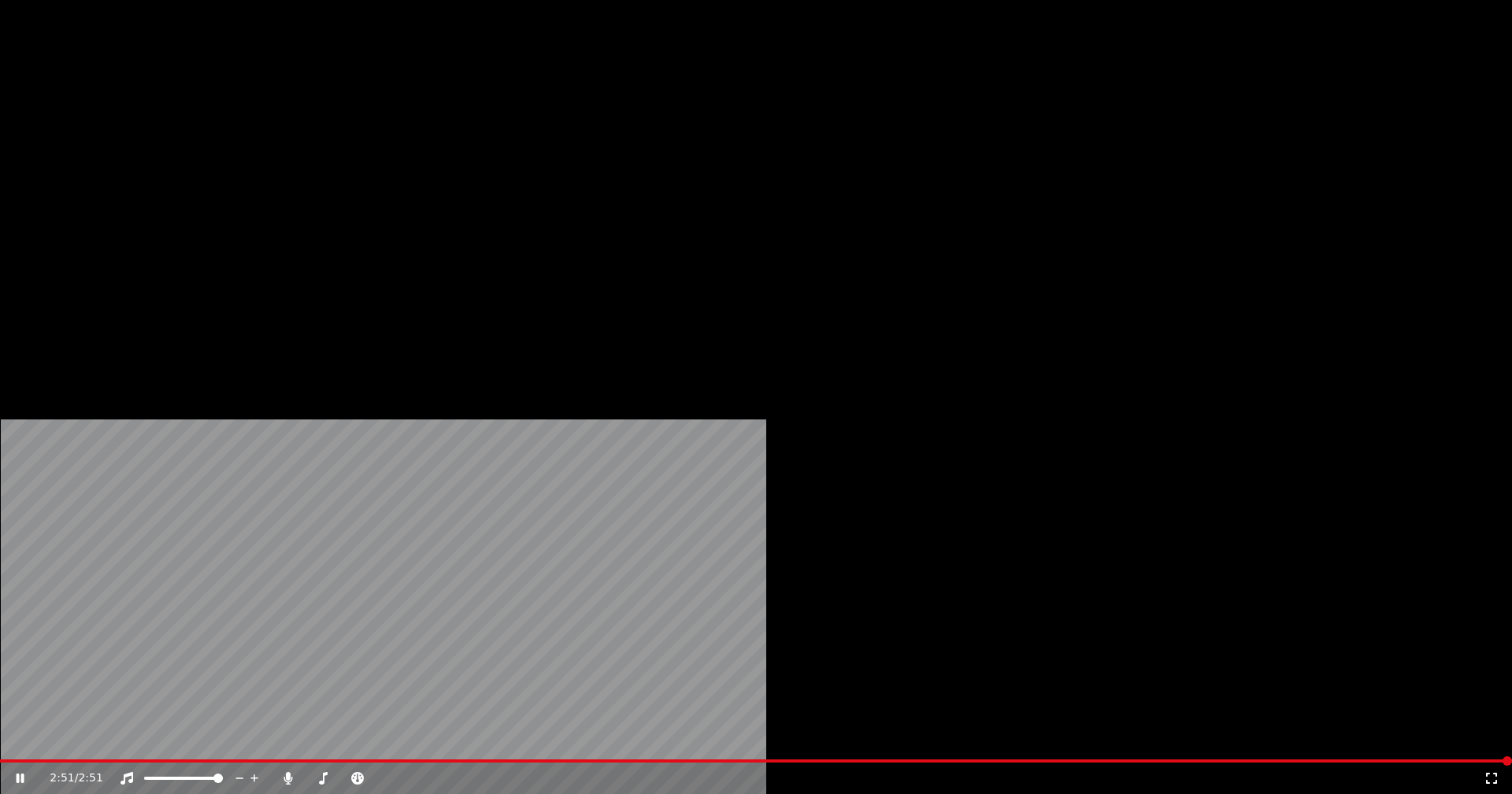
click at [230, 132] on button "Éditer" at bounding box center [213, 121] width 64 height 22
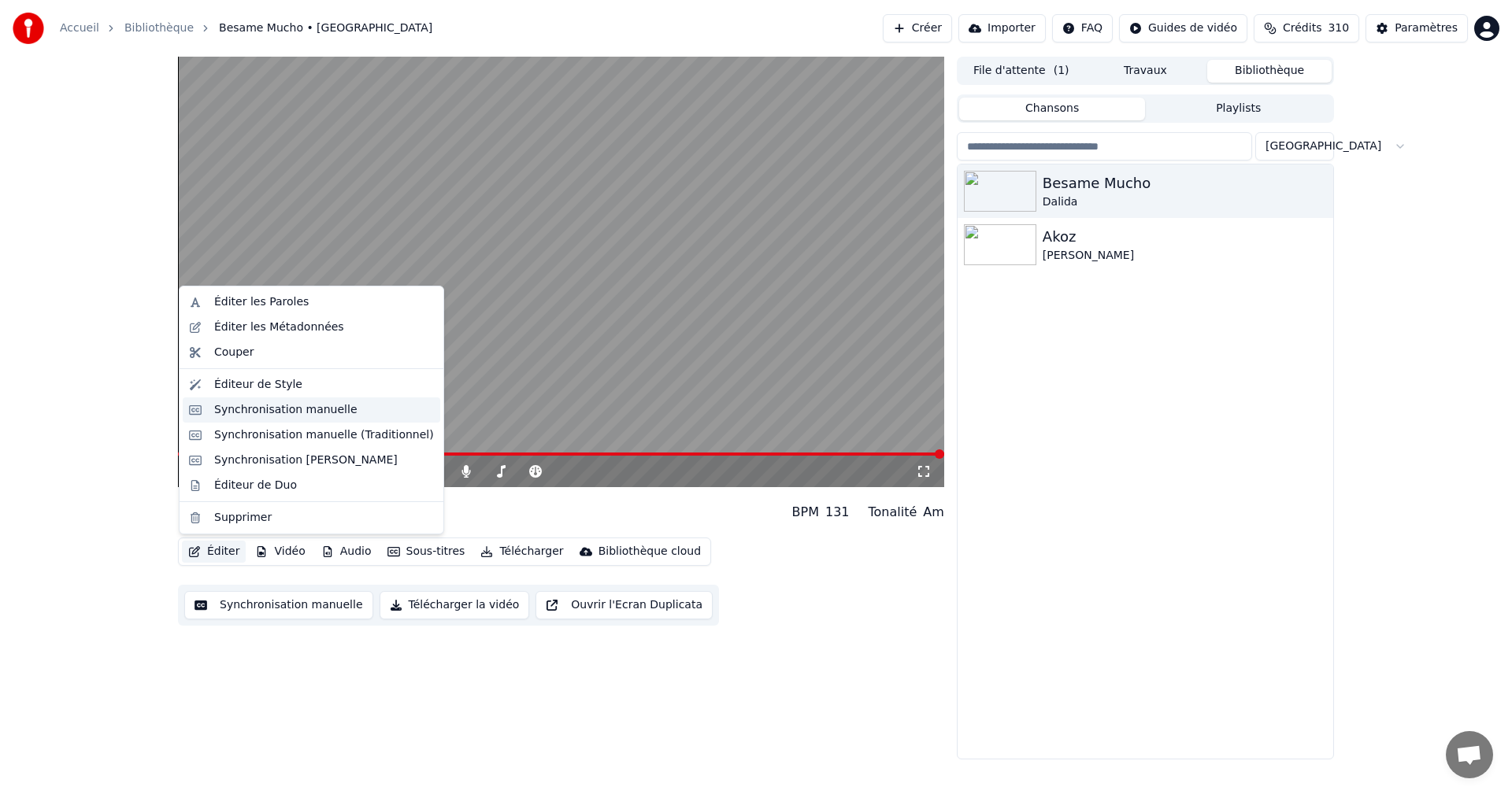
click at [280, 412] on div "Synchronisation manuelle" at bounding box center [285, 410] width 144 height 16
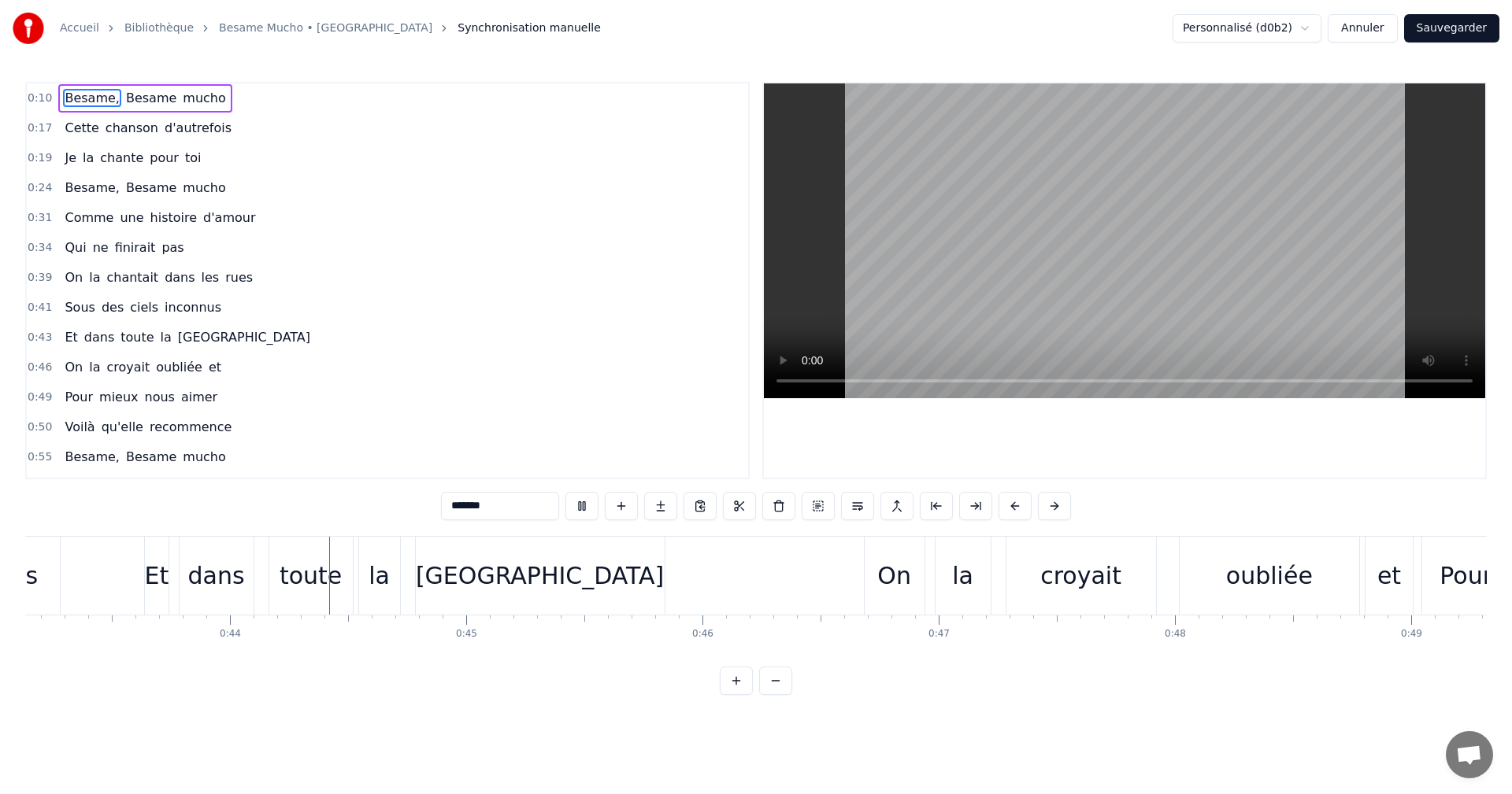
scroll to position [0, 10245]
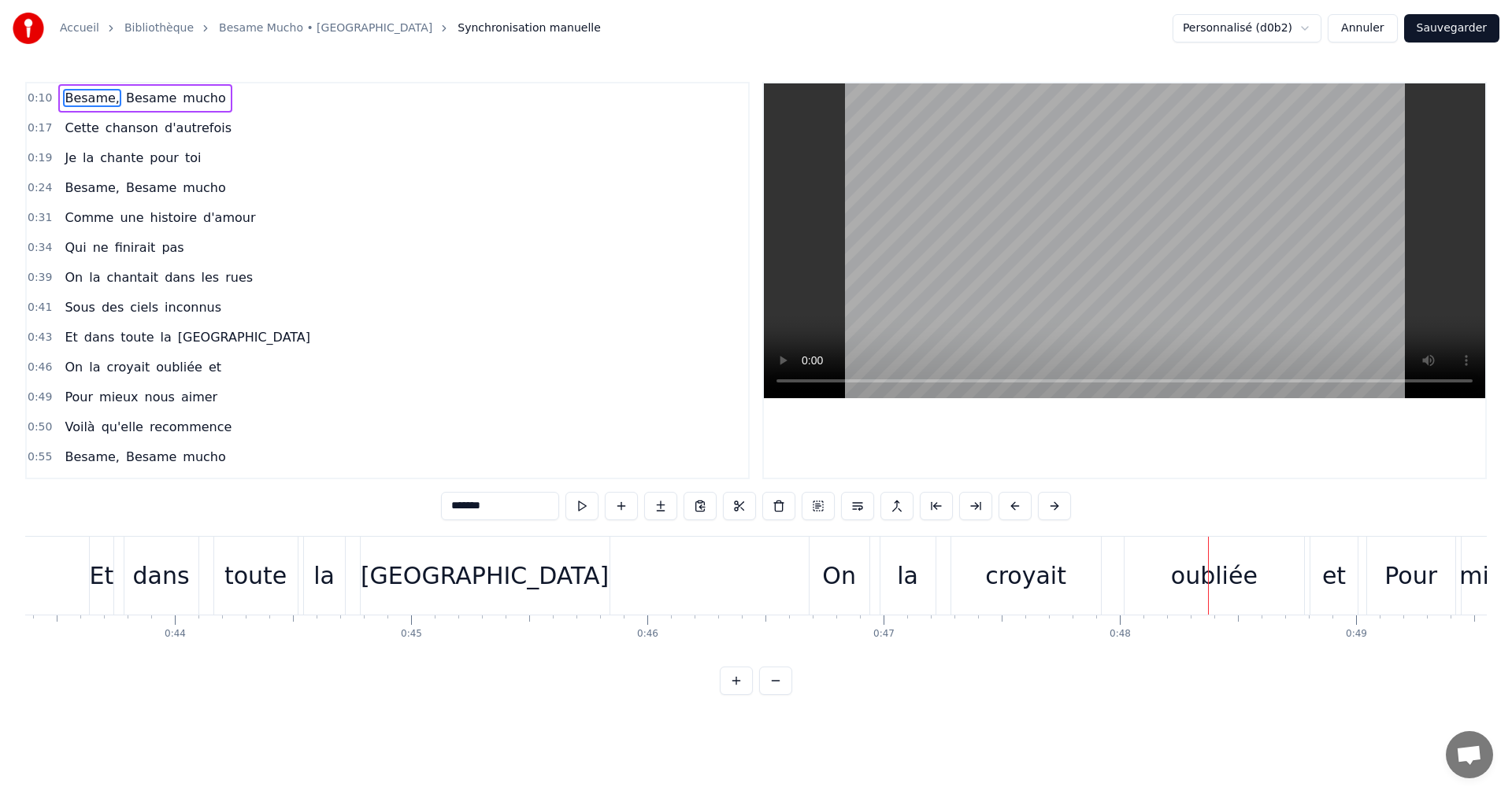
click at [207, 367] on span "et" at bounding box center [215, 368] width 16 height 18
type input "**"
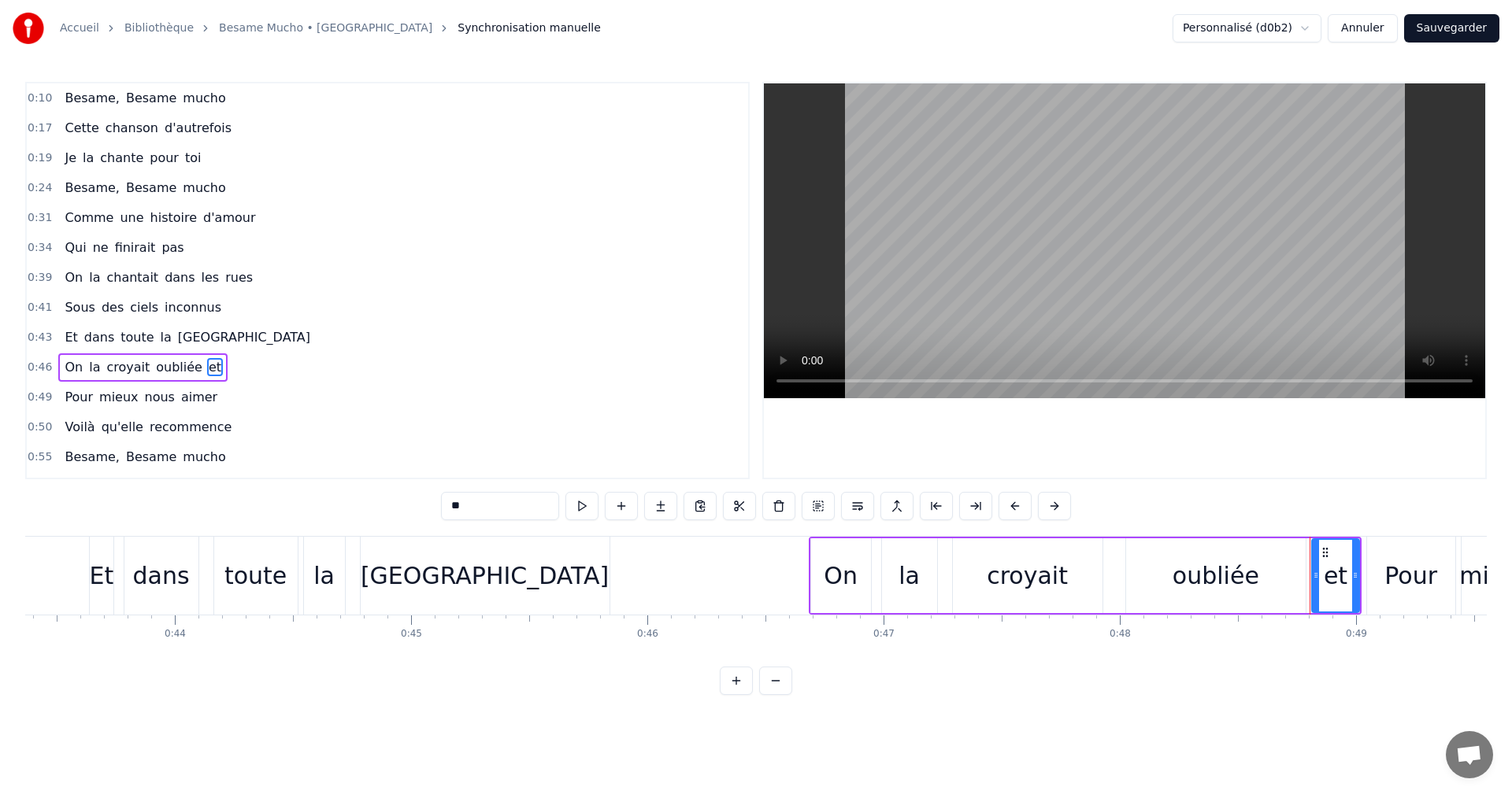
scroll to position [86, 0]
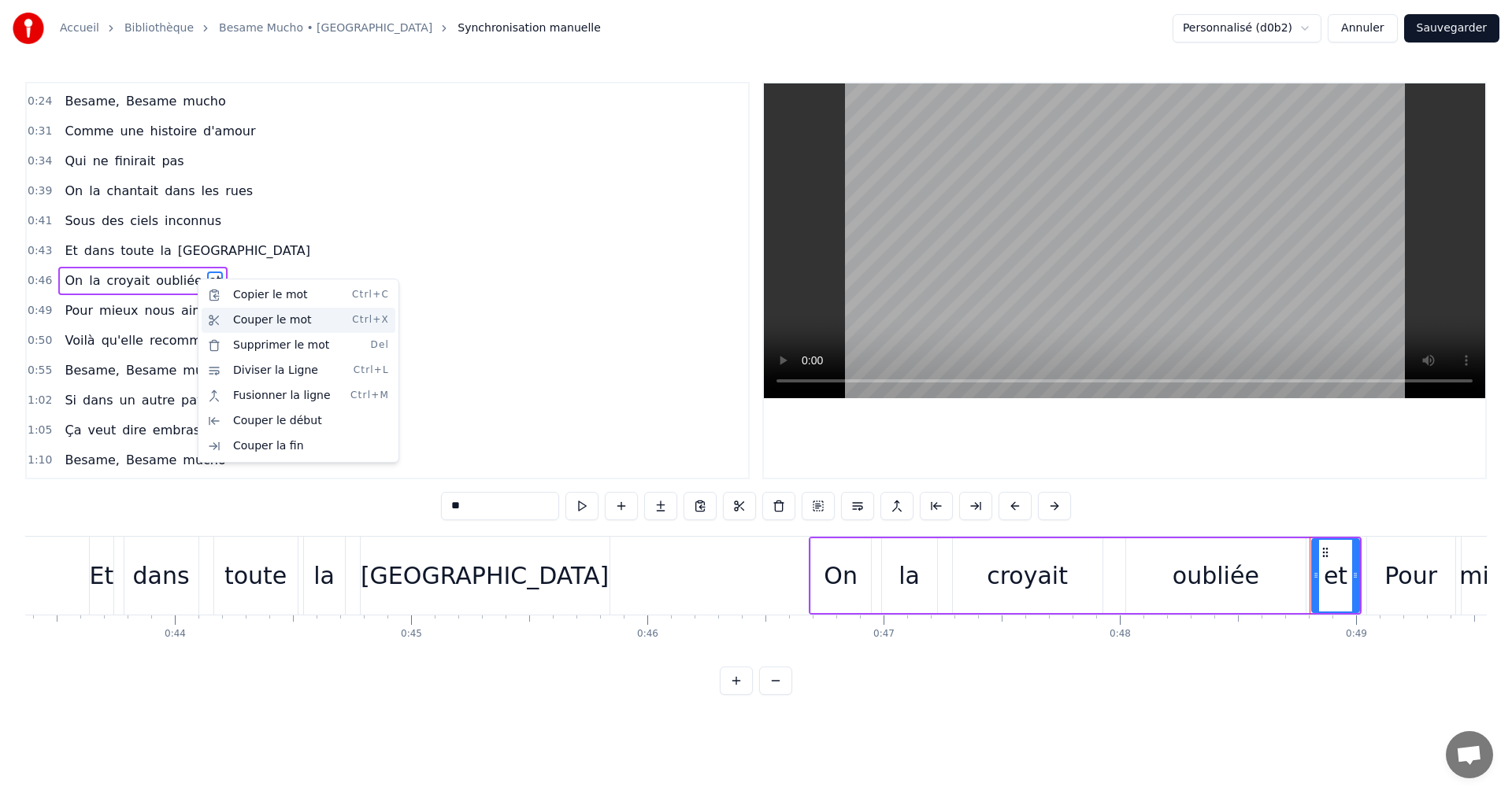
click at [231, 315] on div "Couper le mot Ctrl+X" at bounding box center [298, 320] width 193 height 25
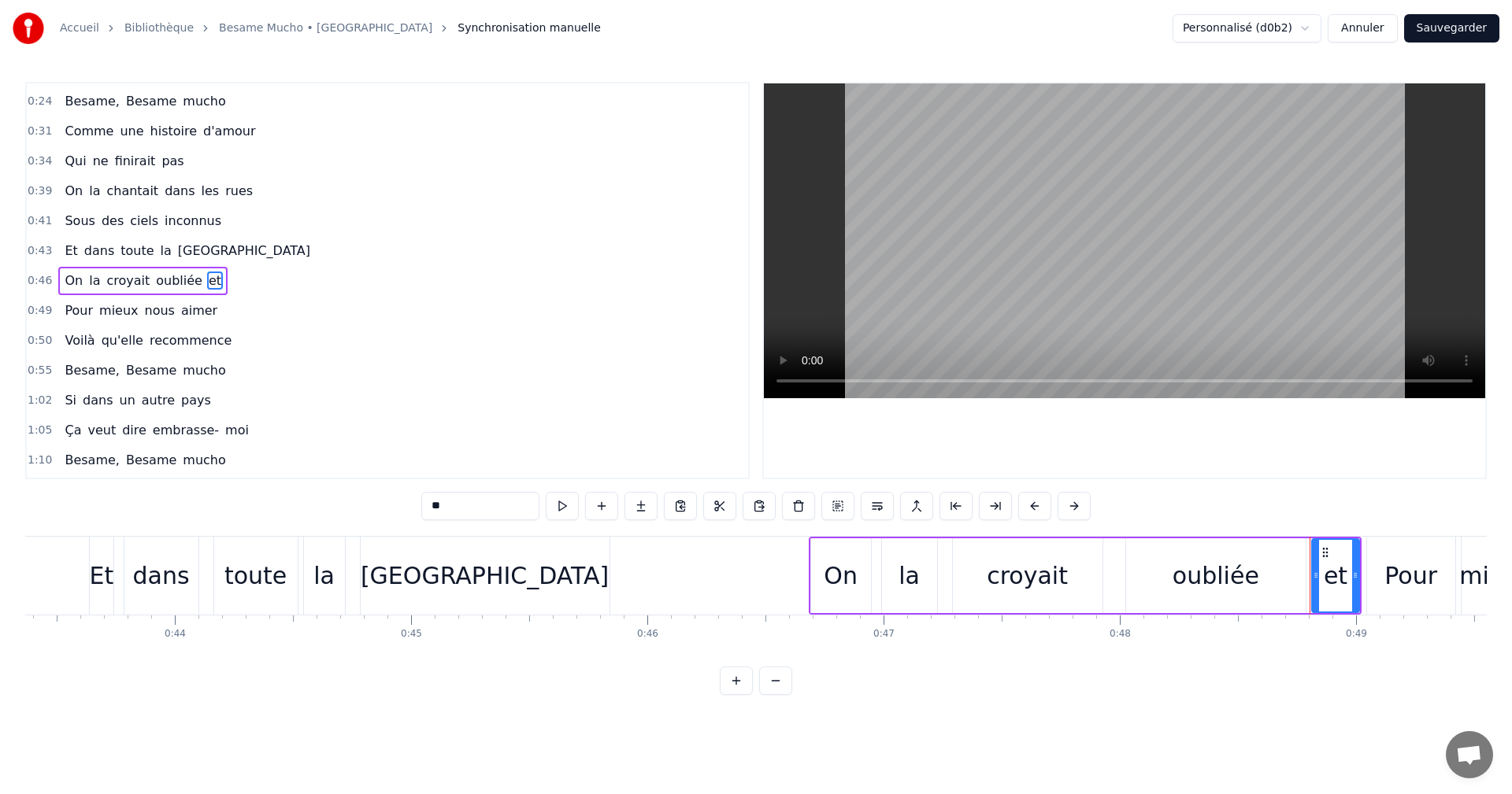
click at [199, 314] on div "Pour mieux nous aimer" at bounding box center [140, 311] width 165 height 28
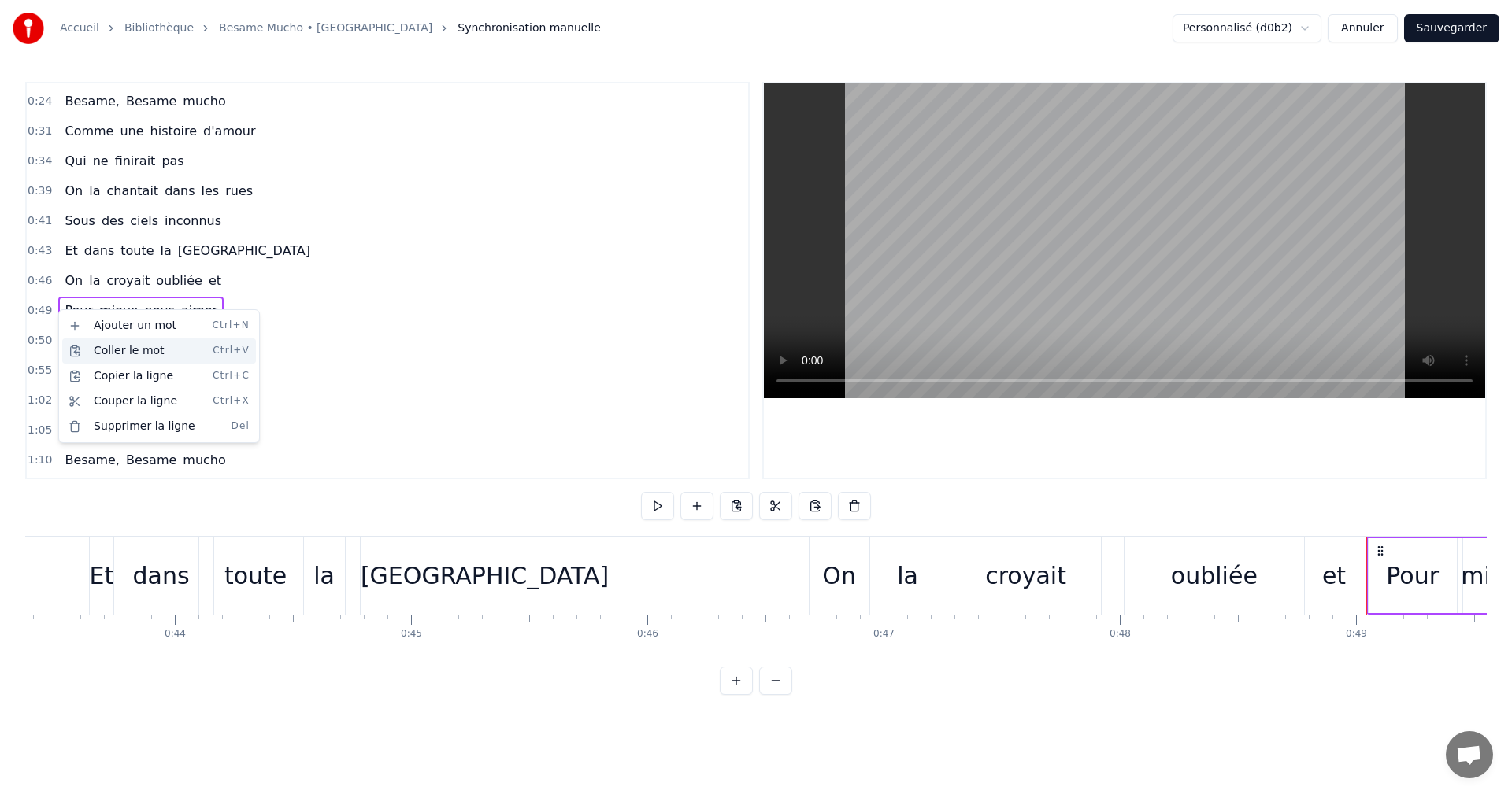
click at [112, 348] on div "Coller le mot Ctrl+V" at bounding box center [159, 351] width 193 height 25
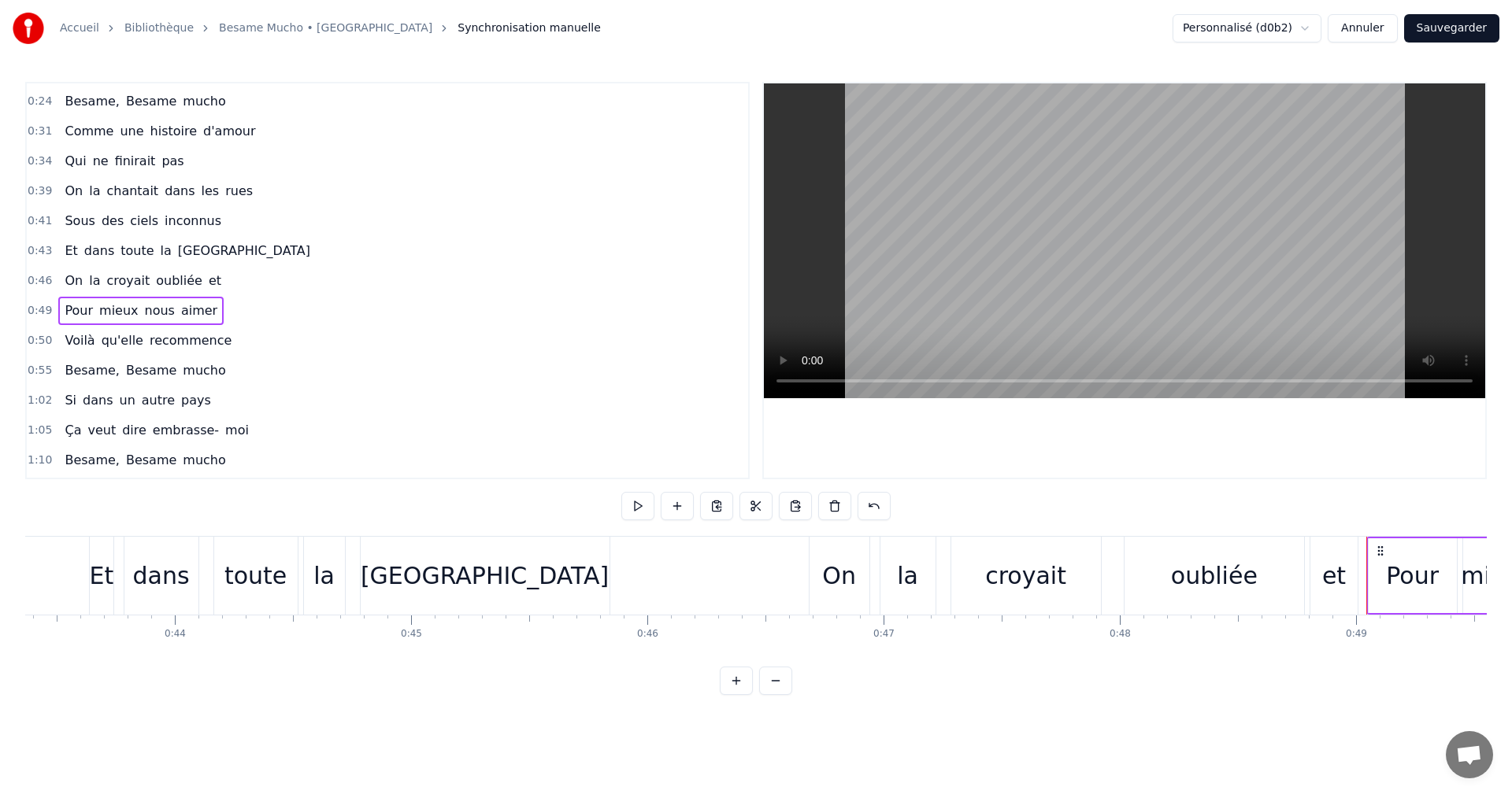
click at [232, 314] on div "0:49 Pour mieux nous aimer" at bounding box center [387, 311] width 721 height 30
click at [207, 279] on span "et" at bounding box center [215, 280] width 16 height 18
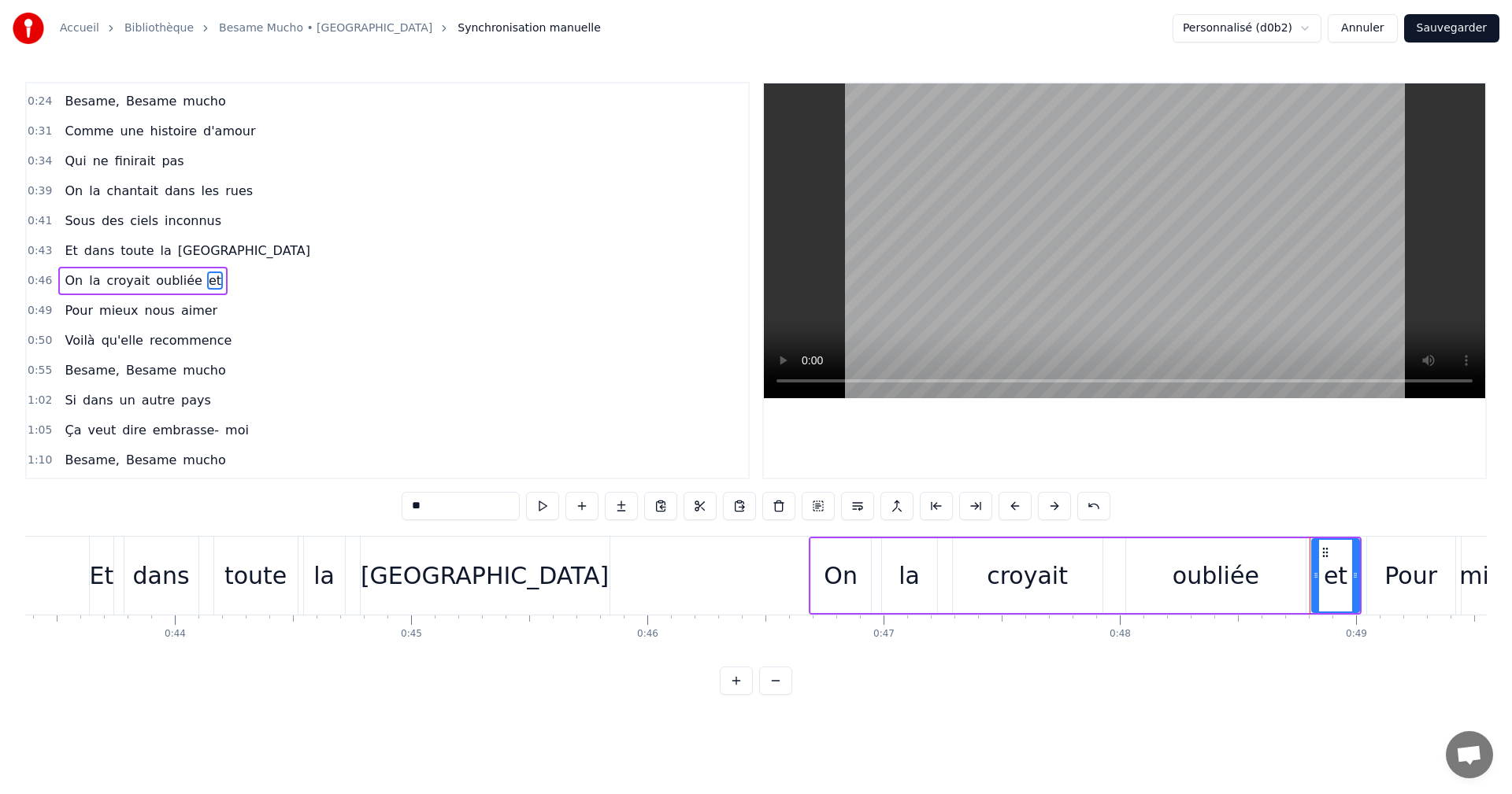
click at [704, 506] on button at bounding box center [700, 506] width 33 height 28
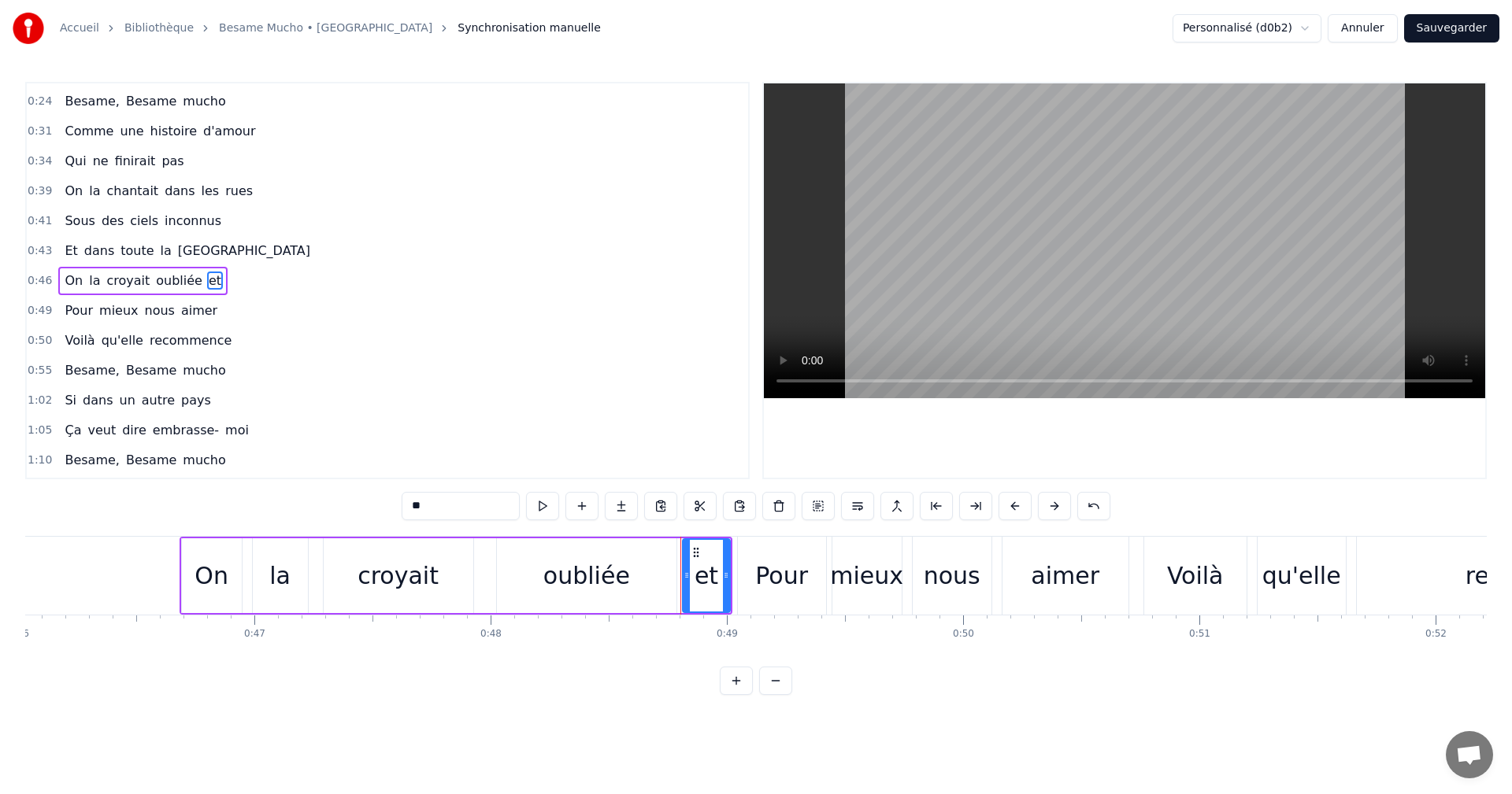
scroll to position [0, 10896]
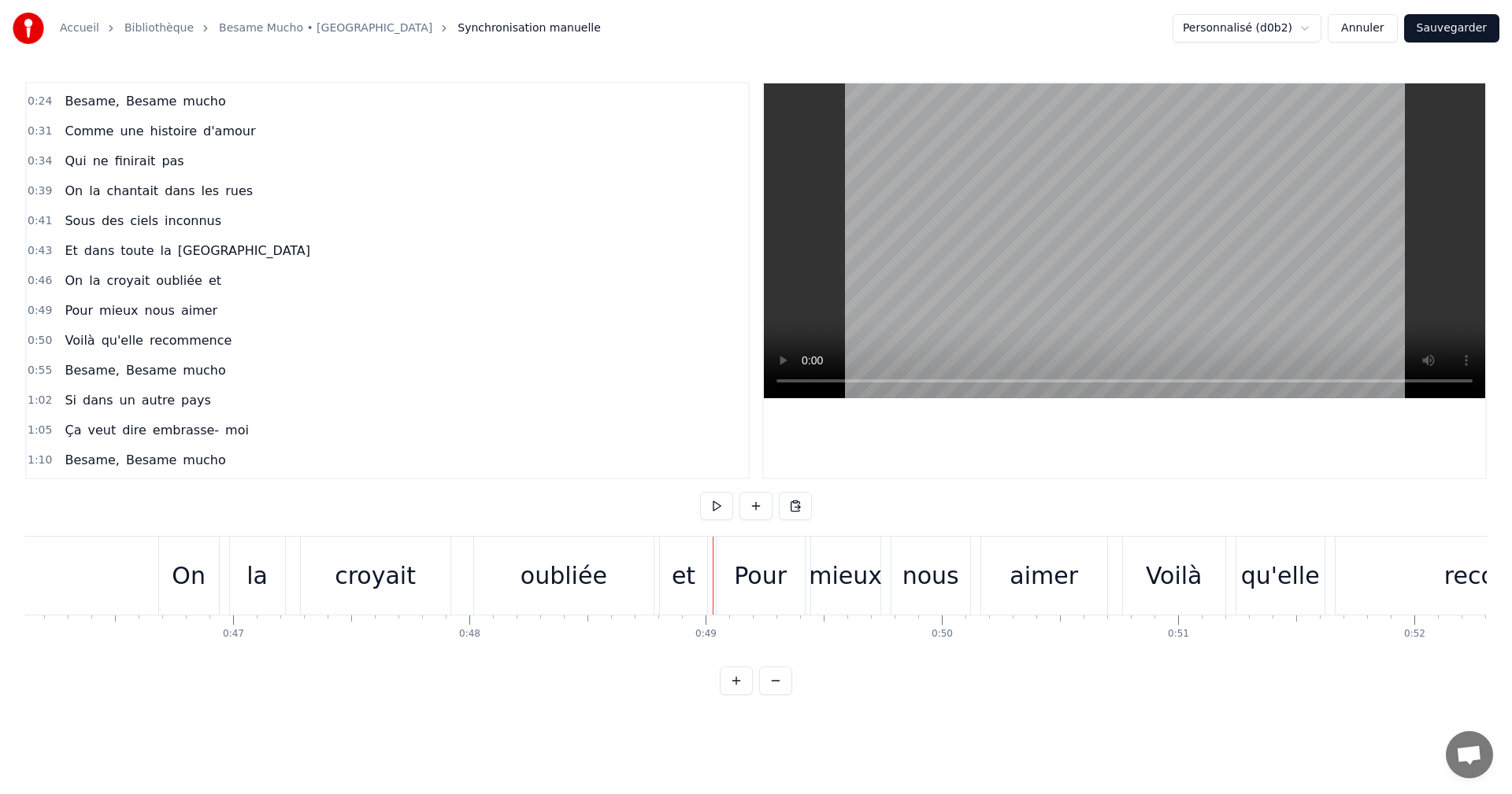
click at [207, 283] on span "et" at bounding box center [215, 280] width 16 height 18
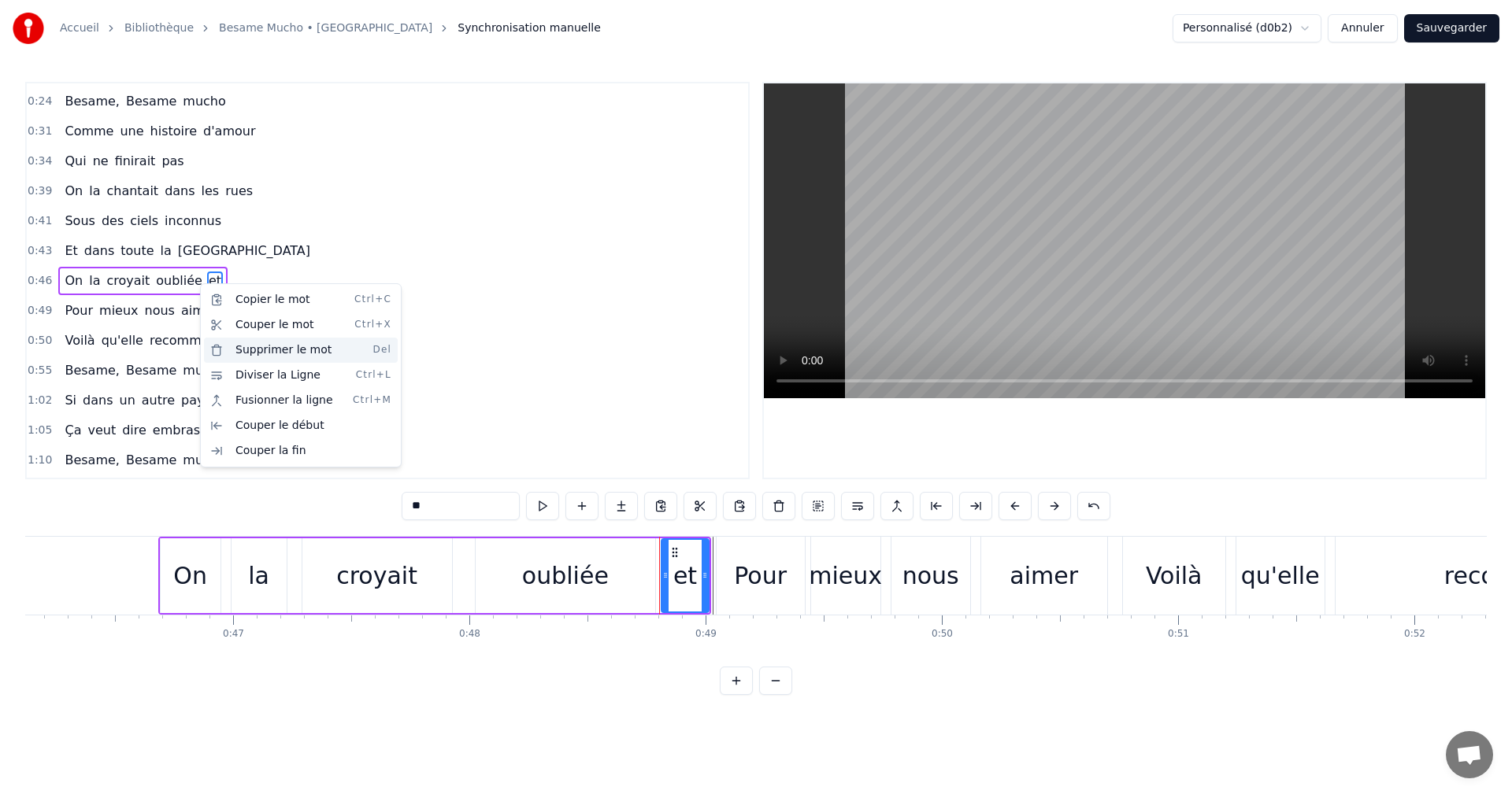
click at [253, 354] on div "Supprimer le mot Del" at bounding box center [300, 350] width 193 height 25
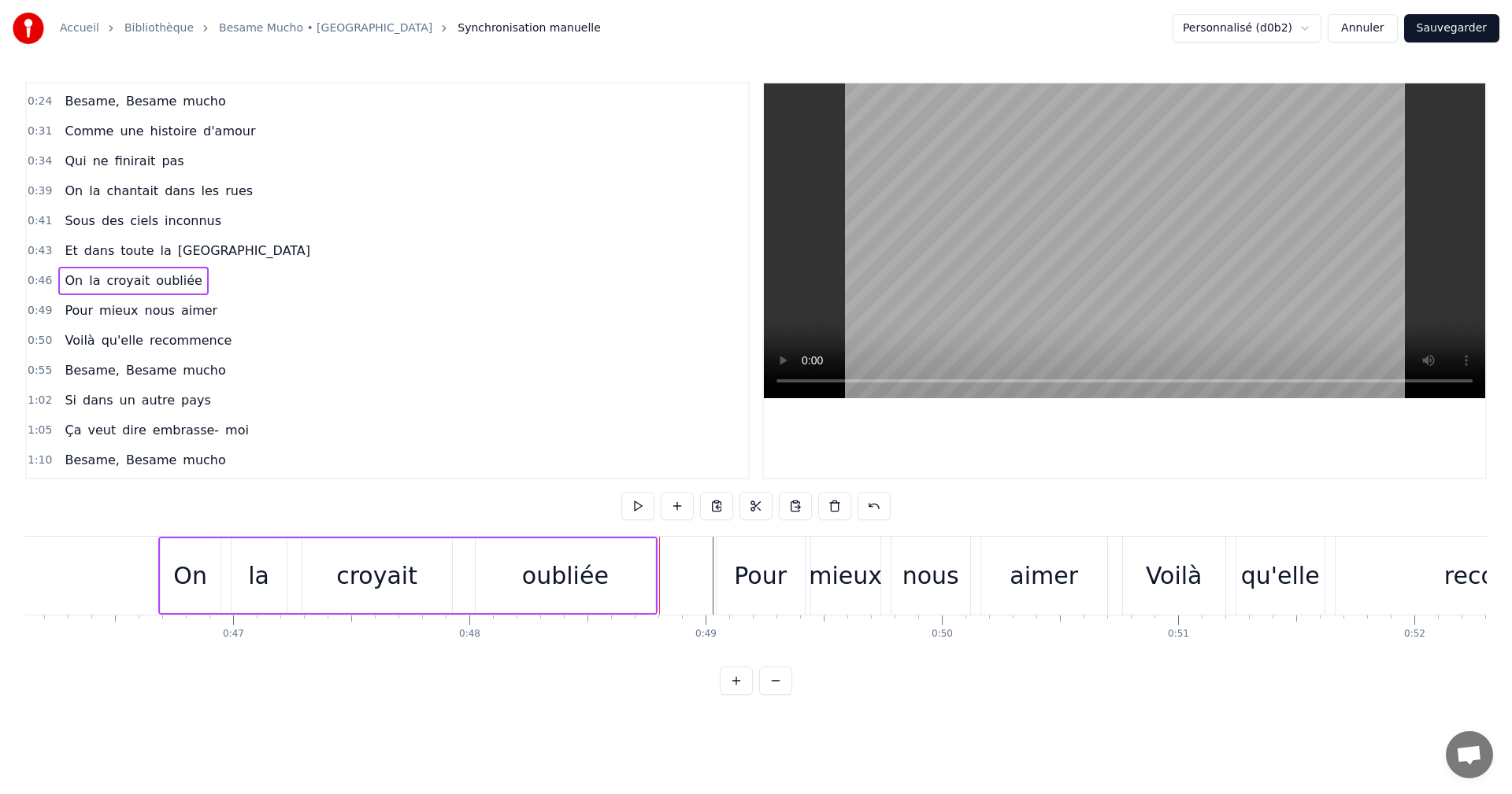
click at [202, 309] on div "Pour mieux nous aimer" at bounding box center [140, 311] width 165 height 28
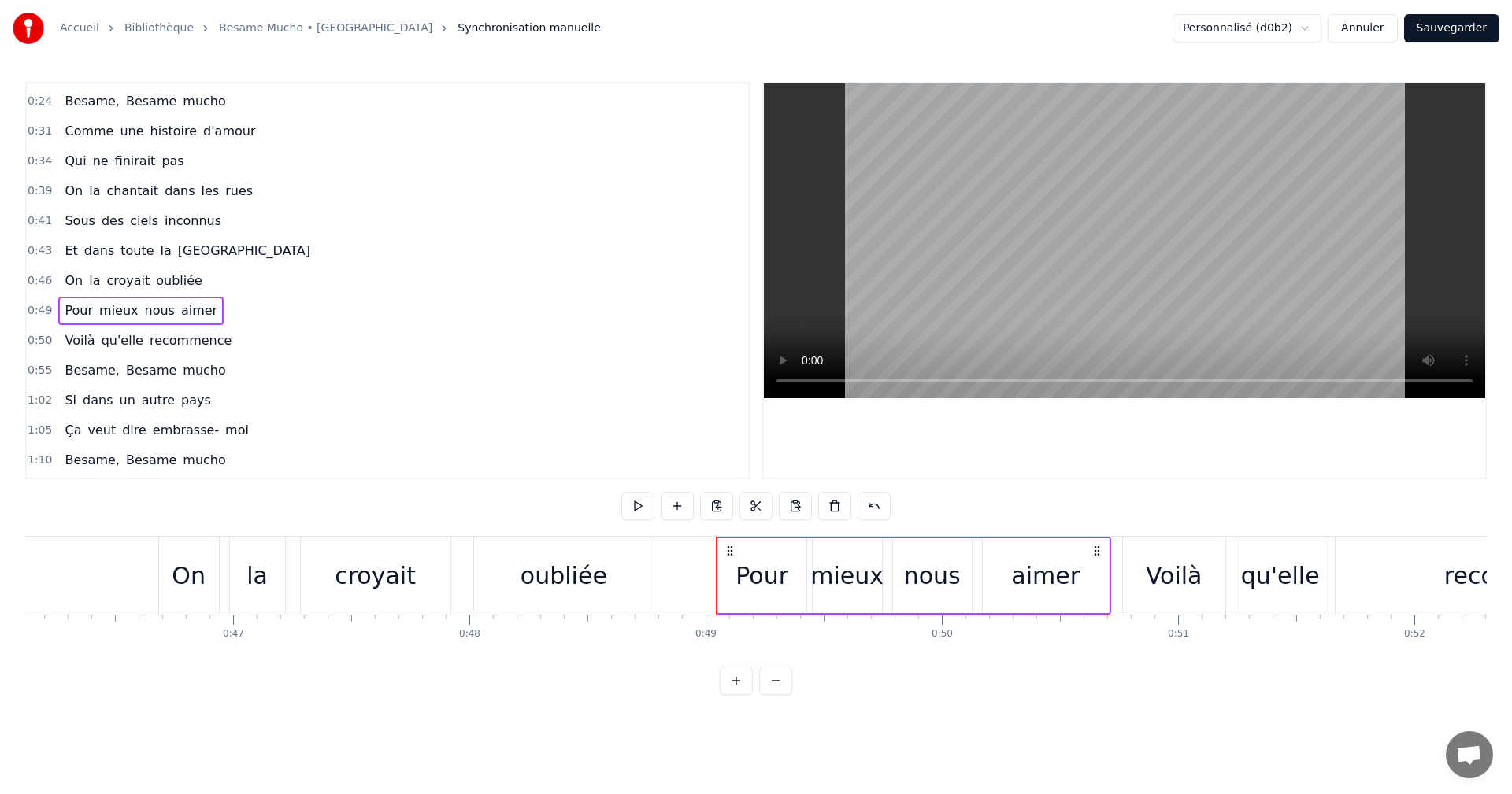
click at [200, 312] on div "Pour mieux nous aimer" at bounding box center [140, 311] width 165 height 28
click at [87, 312] on span "Pour" at bounding box center [79, 310] width 32 height 19
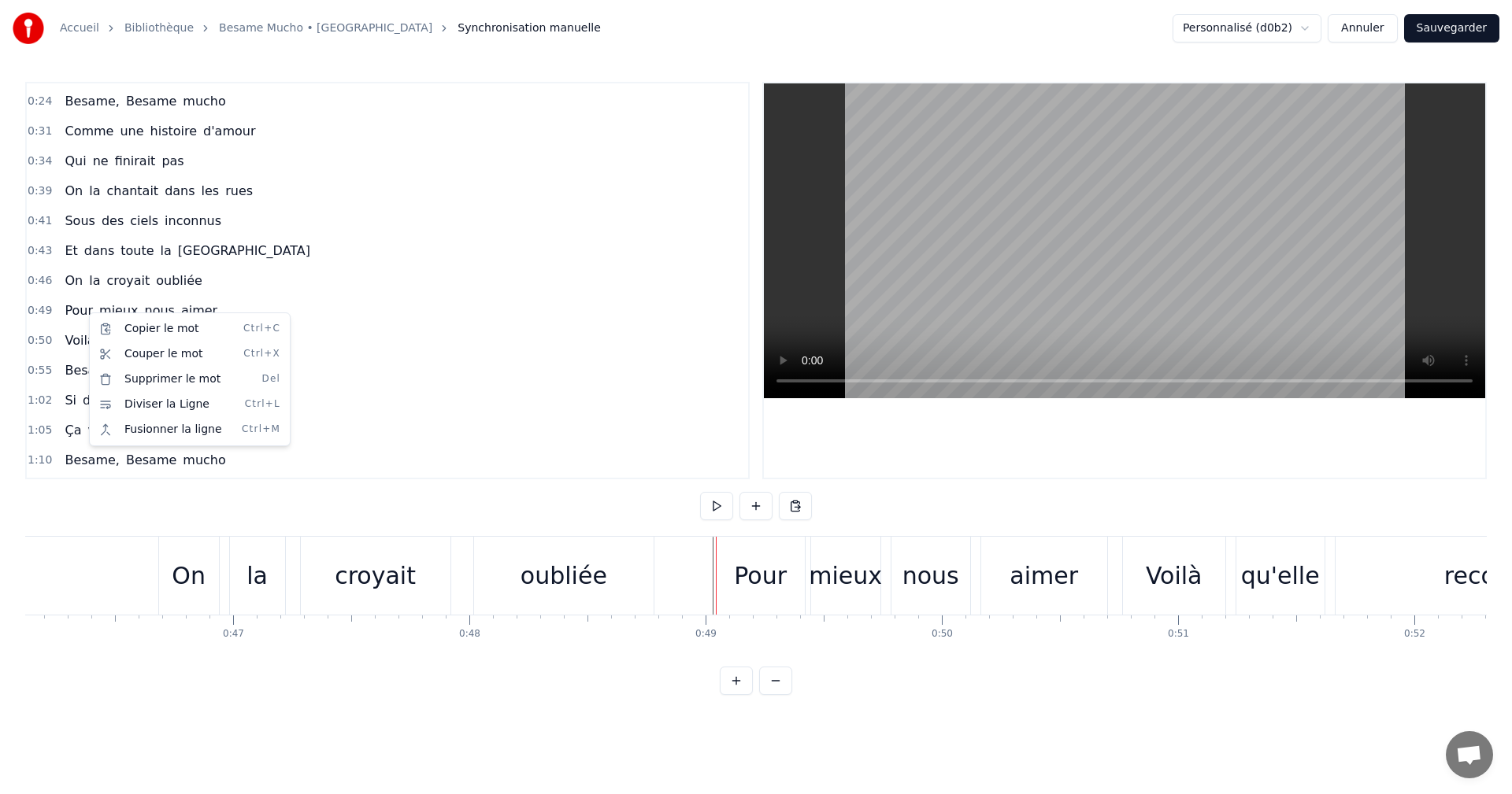
click at [388, 327] on html "Accueil Bibliothèque Besame Mucho • Dalida Synchronisation manuelle Personnalis…" at bounding box center [756, 360] width 1512 height 720
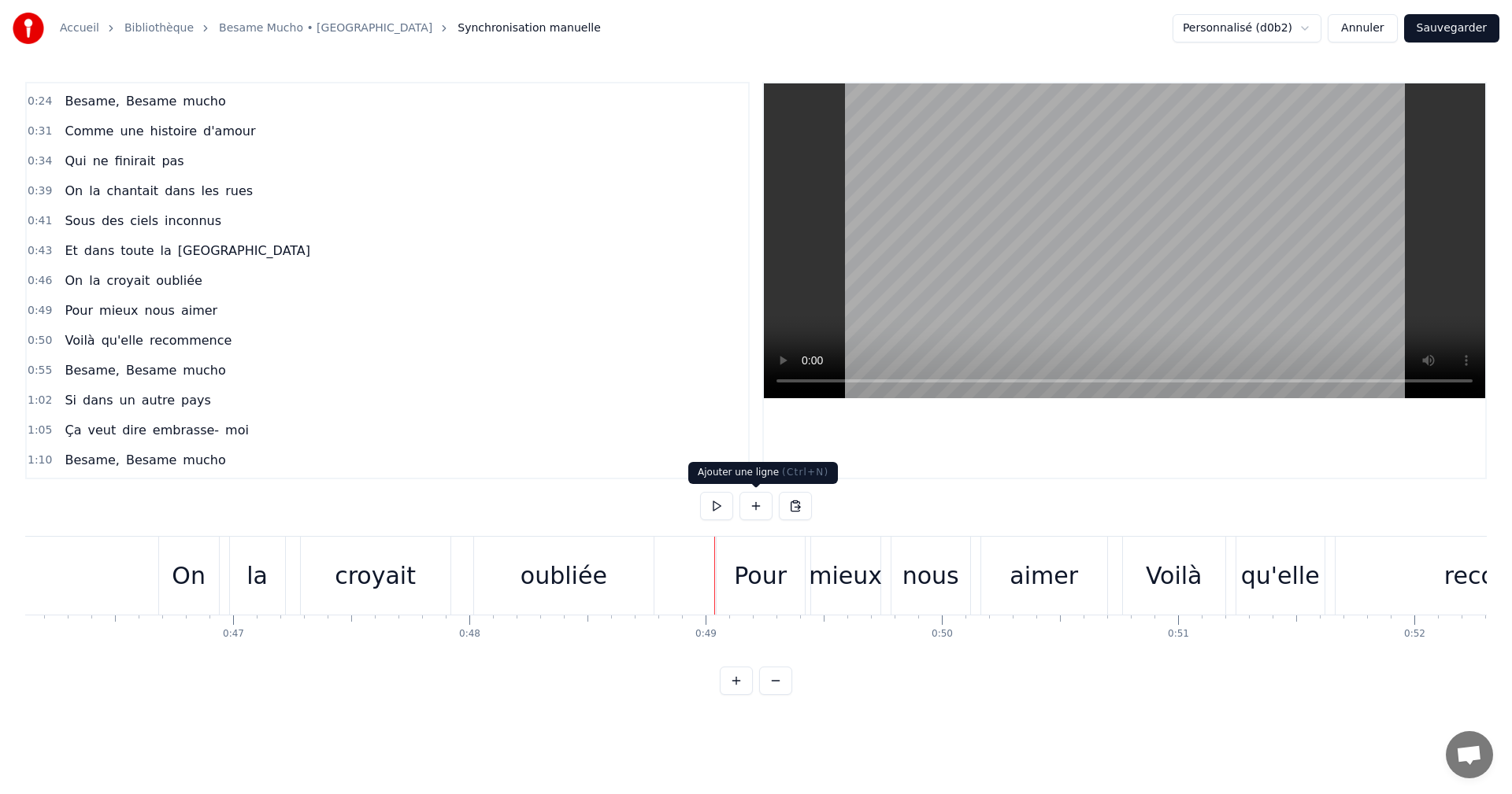
click at [758, 509] on button at bounding box center [756, 506] width 33 height 28
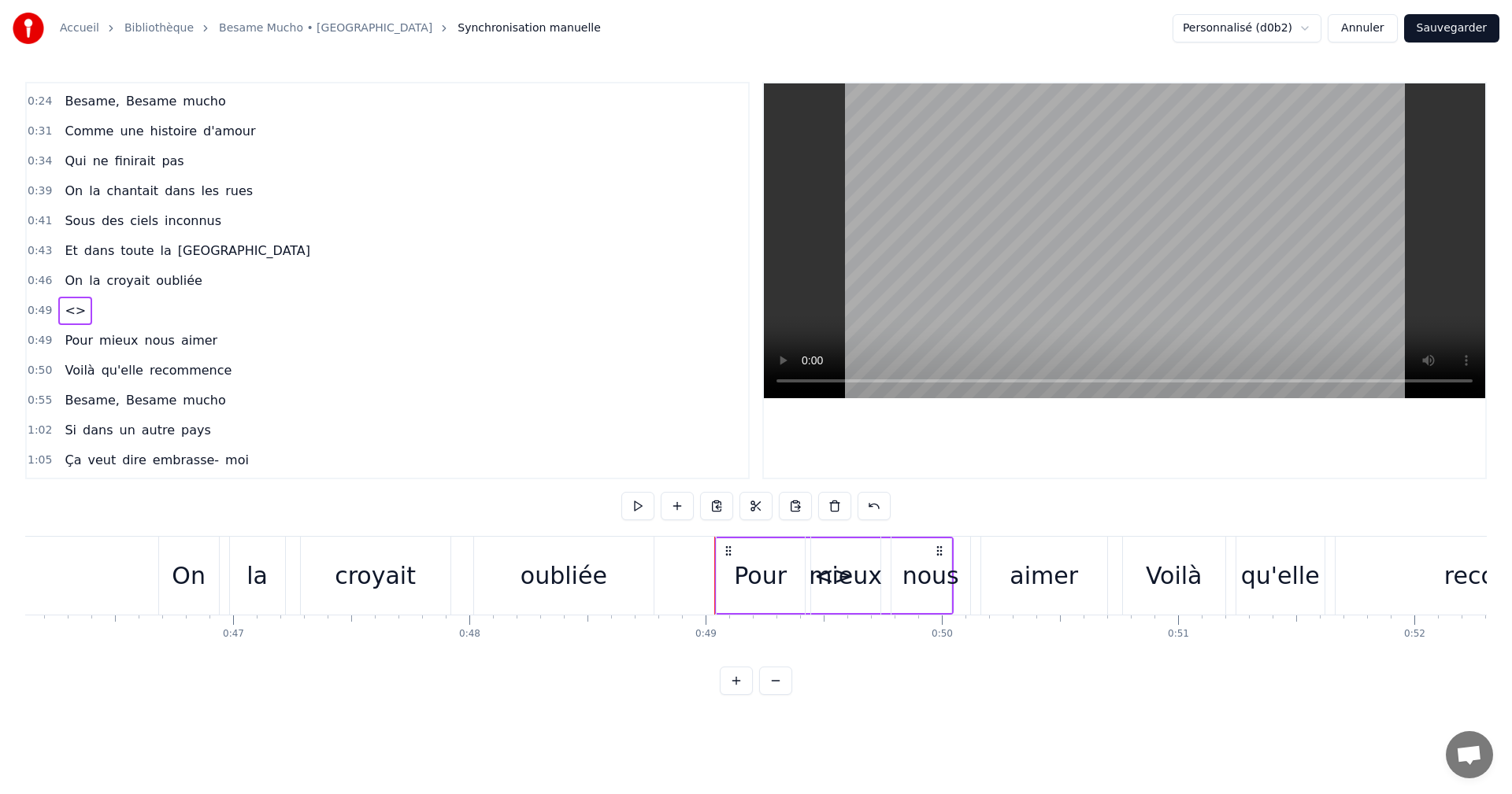
click at [70, 314] on span "<>" at bounding box center [75, 310] width 24 height 18
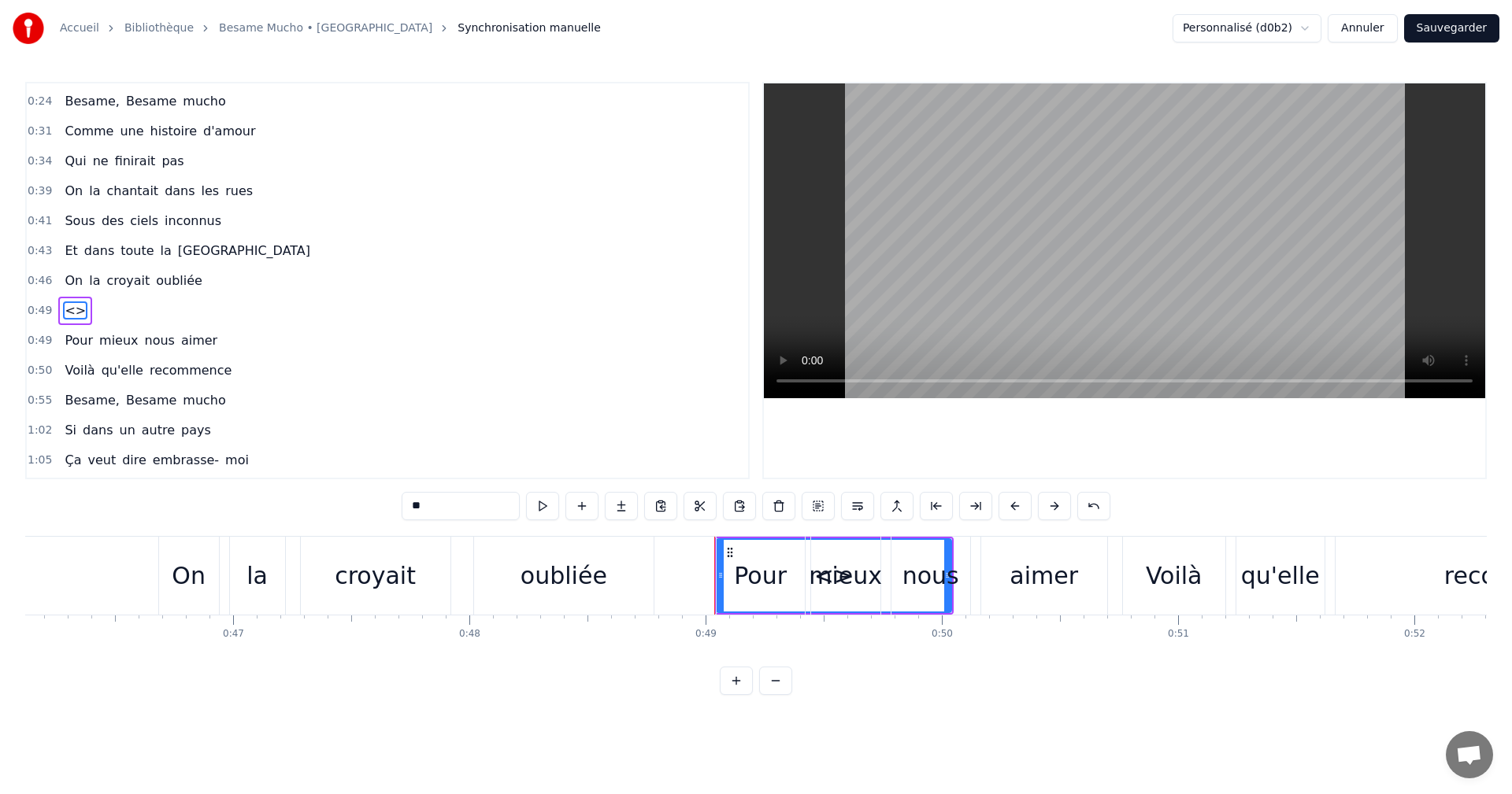
scroll to position [116, 0]
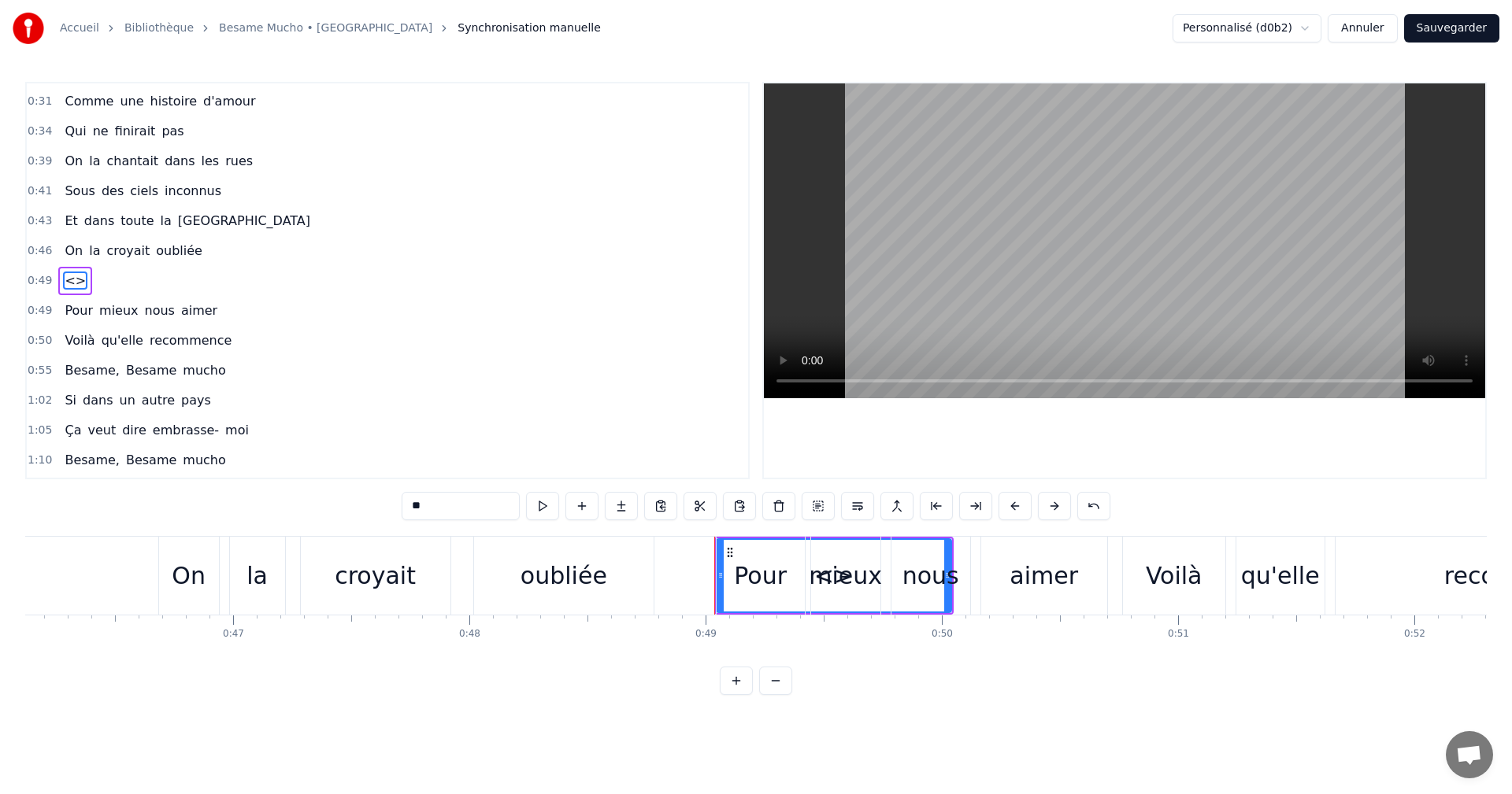
click at [418, 501] on input "**" at bounding box center [461, 506] width 118 height 28
click at [424, 509] on input "****" at bounding box center [461, 506] width 118 height 28
drag, startPoint x: 417, startPoint y: 508, endPoint x: 408, endPoint y: 550, distance: 43.0
click at [417, 515] on input "***" at bounding box center [461, 506] width 118 height 28
type input "**"
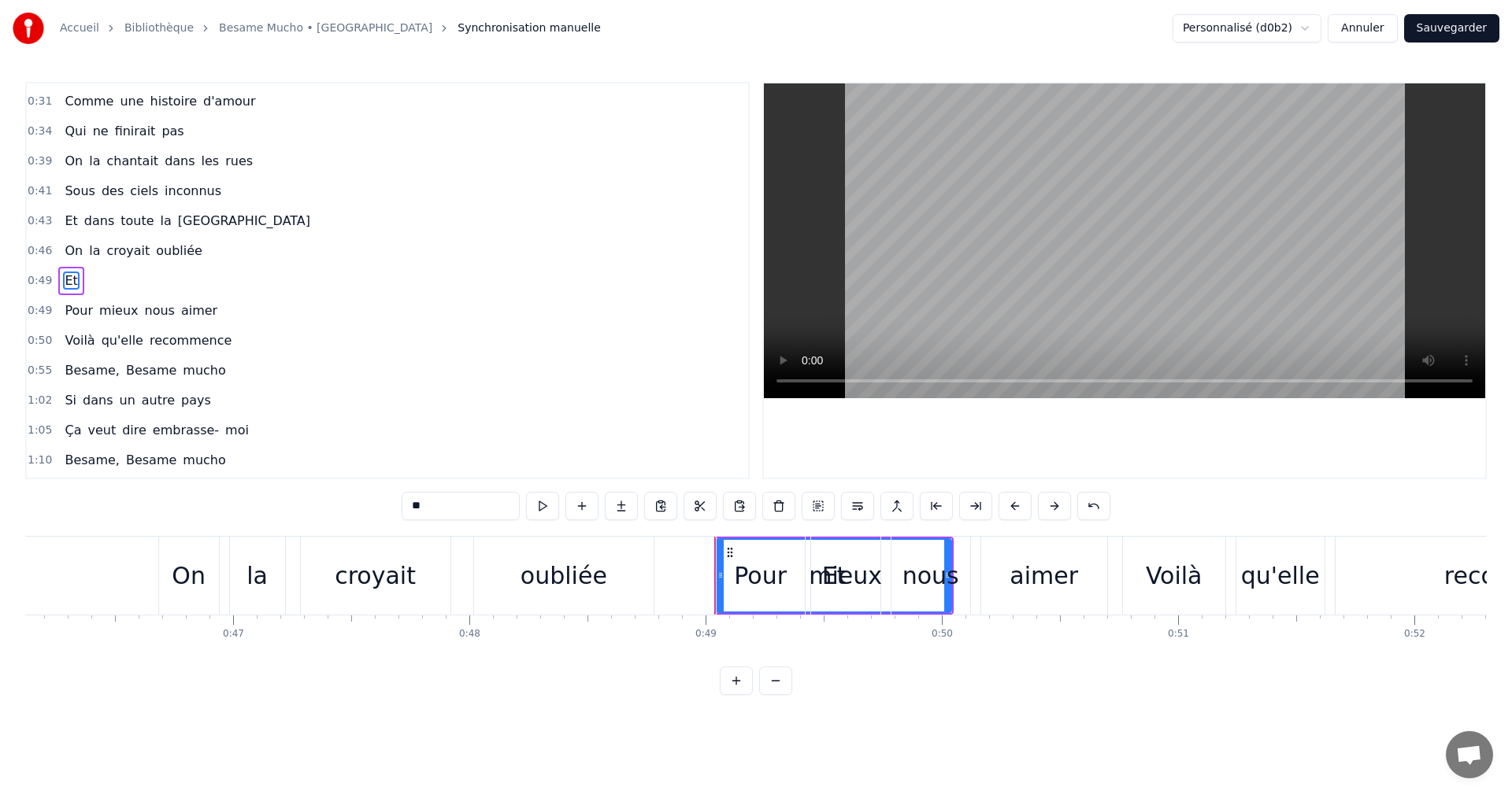
drag, startPoint x: 829, startPoint y: 600, endPoint x: 764, endPoint y: 600, distance: 65.0
click at [764, 600] on div "Pour mieux nous aimer" at bounding box center [914, 576] width 395 height 78
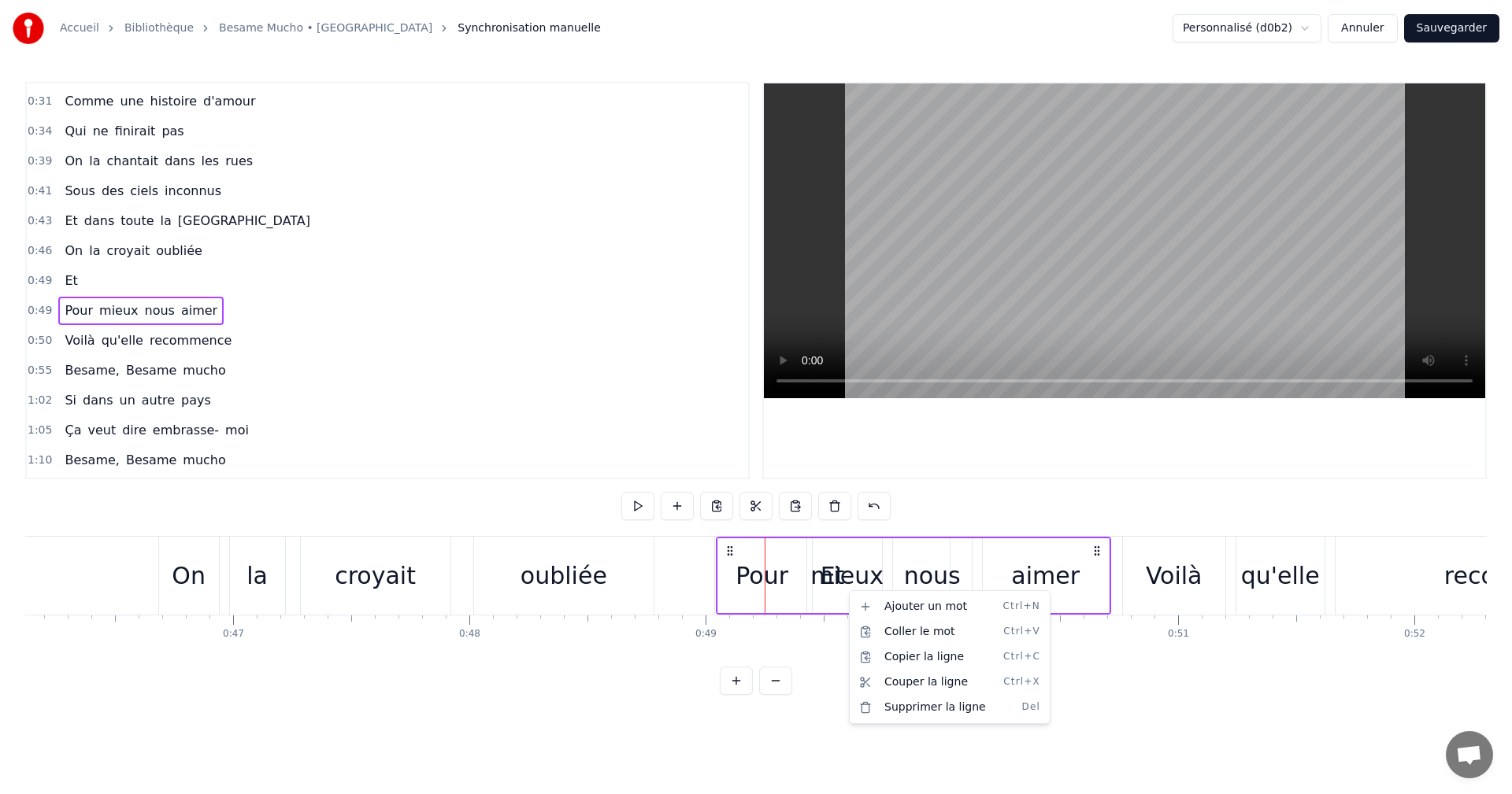
click at [705, 577] on html "Accueil Bibliothèque Besame Mucho • Dalida Synchronisation manuelle Personnalis…" at bounding box center [756, 360] width 1512 height 720
click at [863, 577] on div "mieux" at bounding box center [846, 576] width 73 height 36
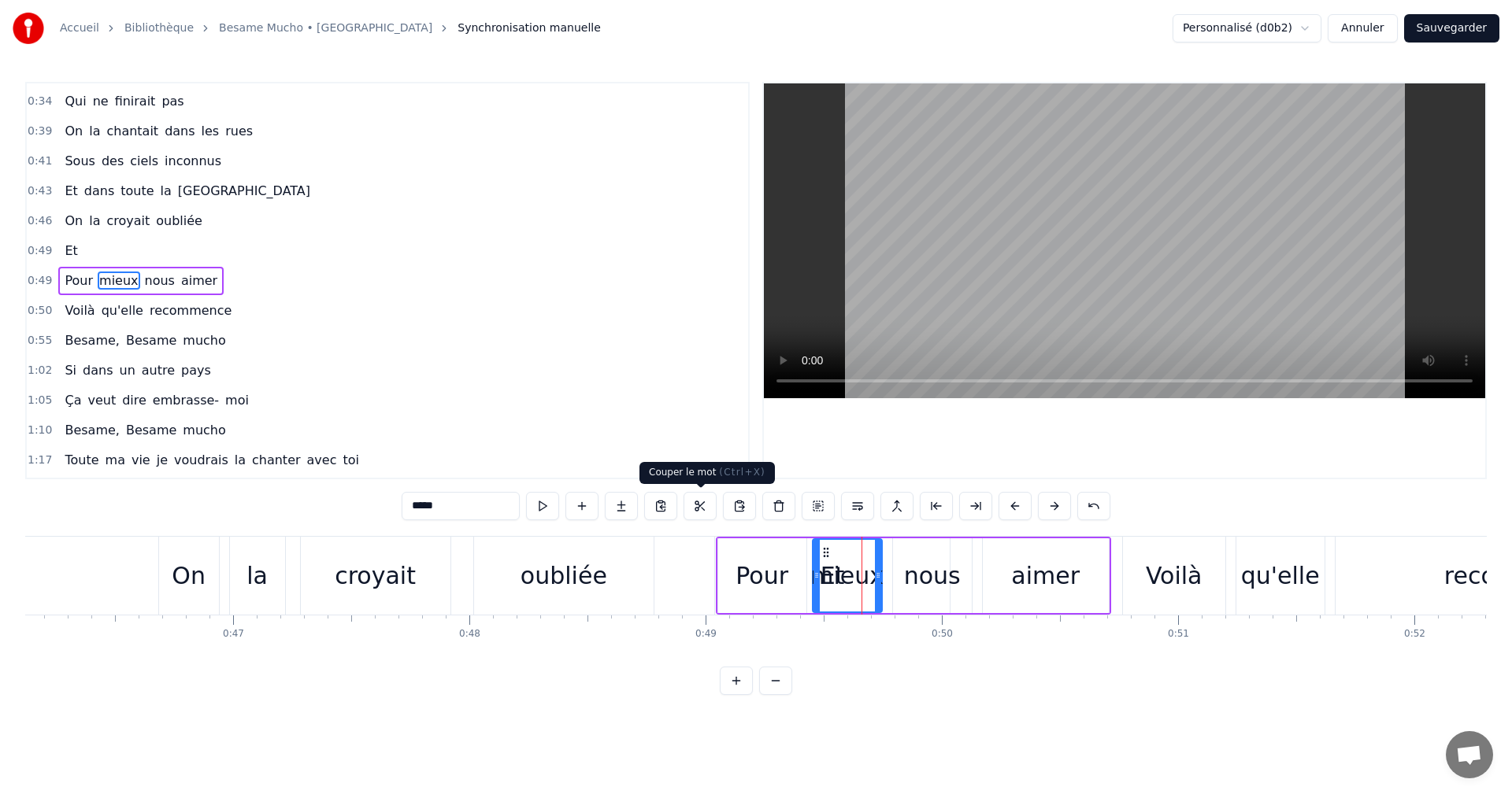
click at [701, 512] on button at bounding box center [700, 506] width 33 height 28
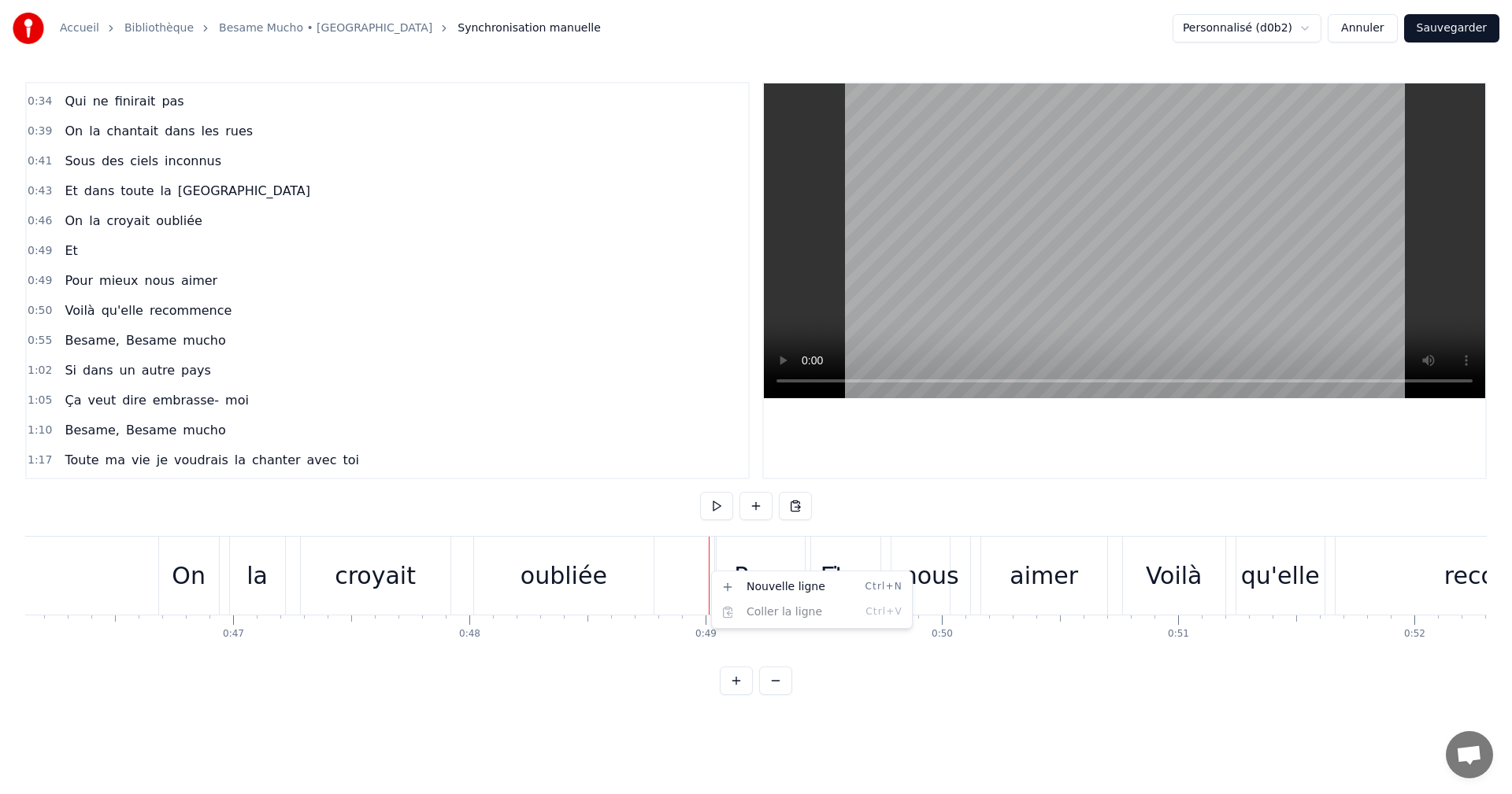
click at [66, 252] on html "Accueil Bibliothèque Besame Mucho • Dalida Synchronisation manuelle Personnalis…" at bounding box center [756, 360] width 1512 height 720
click at [56, 279] on html "Accueil Bibliothèque Besame Mucho • Dalida Synchronisation manuelle Personnalis…" at bounding box center [756, 360] width 1512 height 720
click at [823, 582] on div "mieux" at bounding box center [846, 576] width 73 height 36
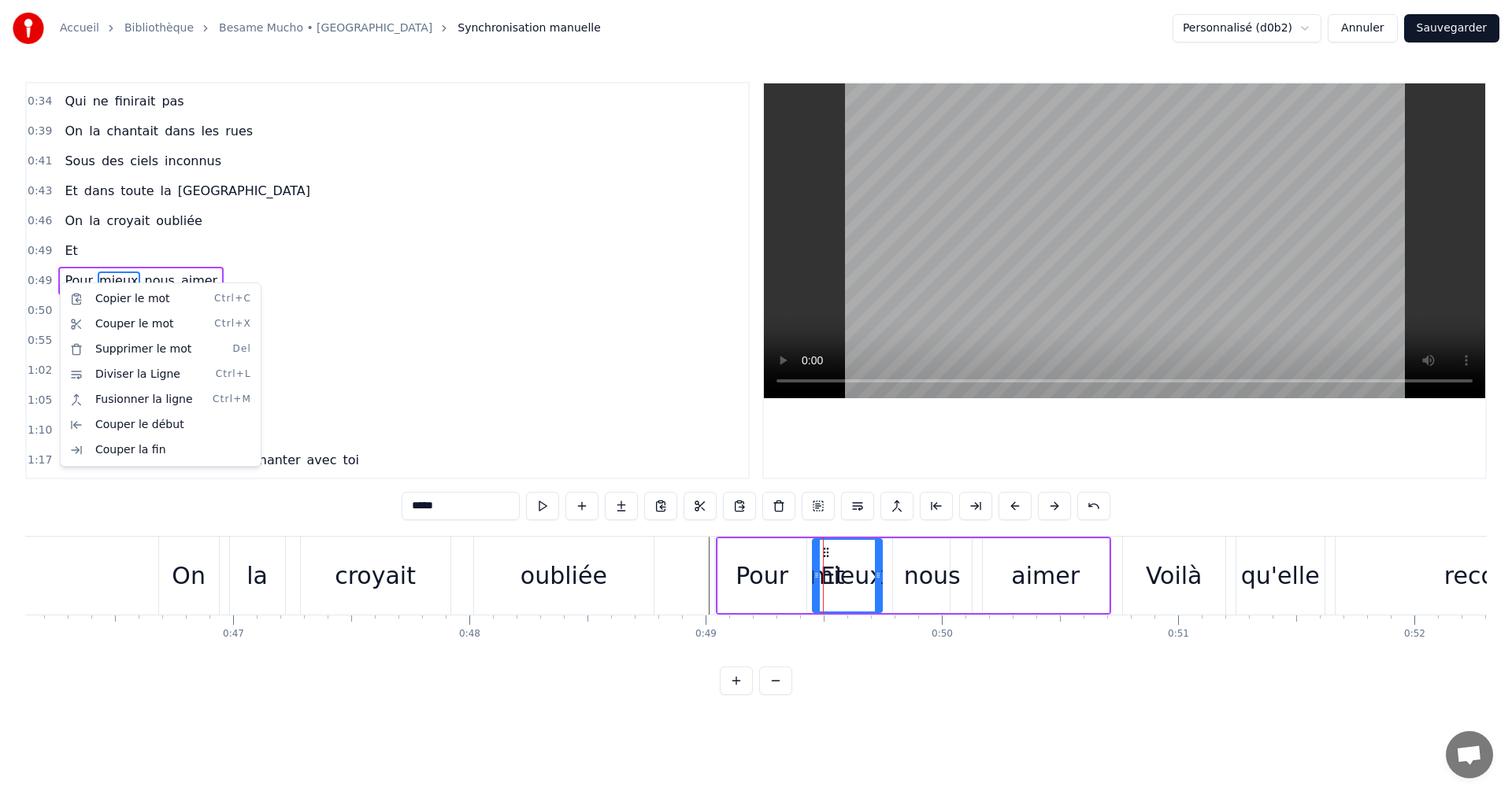
click at [420, 280] on html "Accueil Bibliothèque Besame Mucho • Dalida Synchronisation manuelle Personnalis…" at bounding box center [756, 360] width 1512 height 720
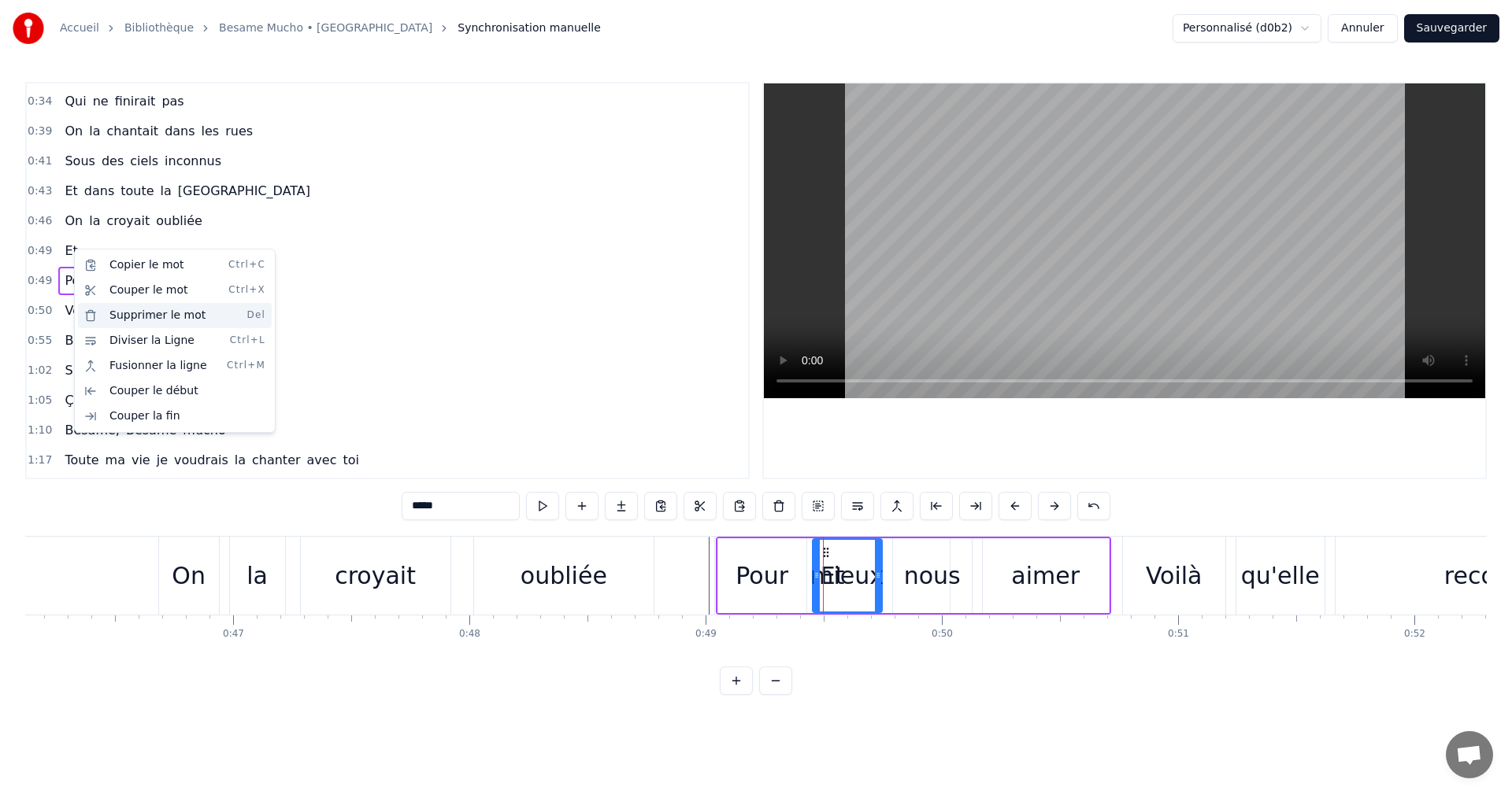
click at [139, 315] on div "Supprimer le mot Del" at bounding box center [174, 315] width 193 height 25
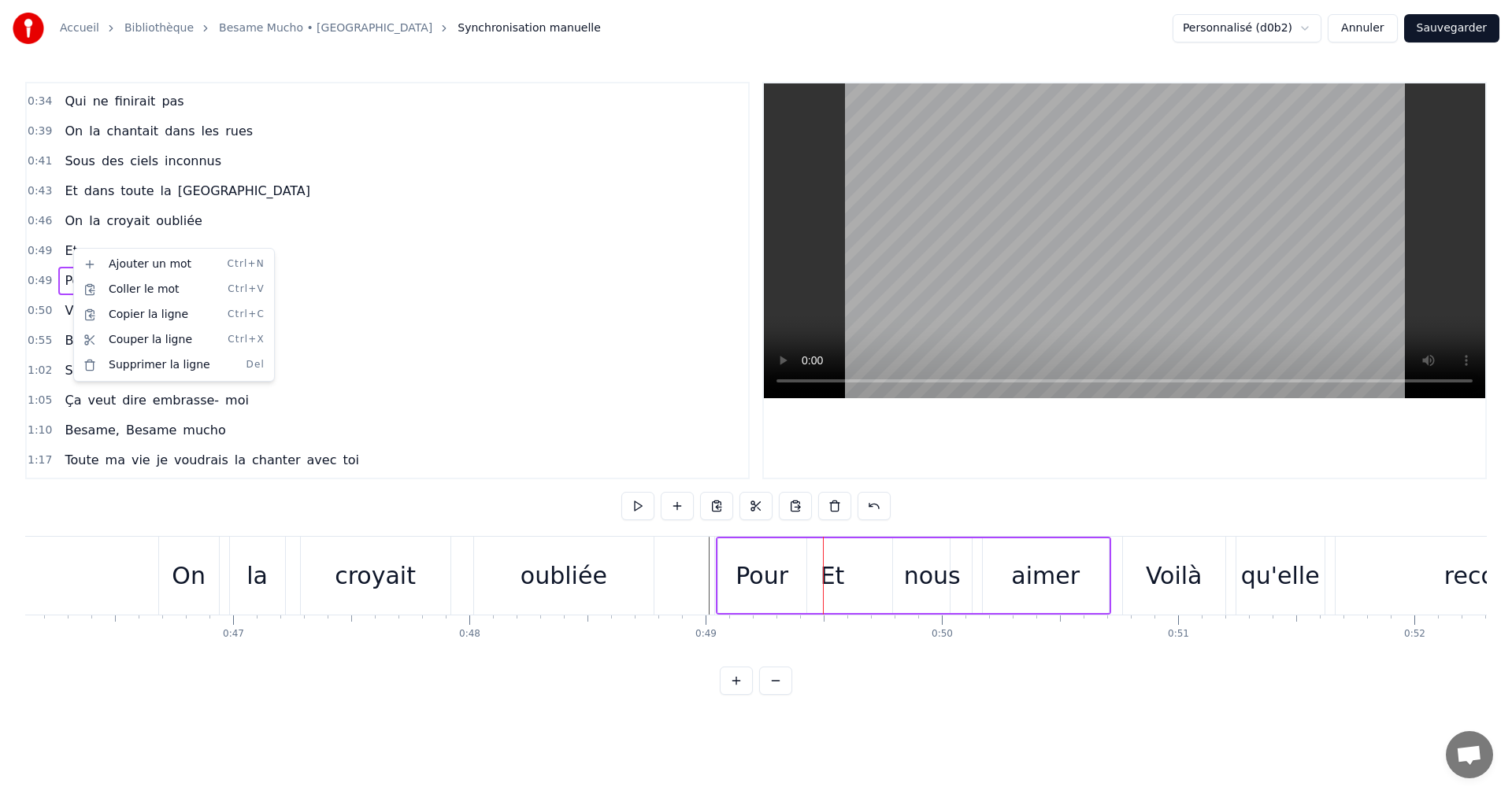
click at [63, 251] on html "Accueil Bibliothèque Besame Mucho • Dalida Synchronisation manuelle Personnalis…" at bounding box center [756, 360] width 1512 height 720
click at [269, 243] on html "Accueil Bibliothèque Besame Mucho • Dalida Synchronisation manuelle Personnalis…" at bounding box center [756, 360] width 1512 height 720
drag, startPoint x: 830, startPoint y: 577, endPoint x: 822, endPoint y: 585, distance: 11.3
click at [822, 585] on div "Pour nous aimer" at bounding box center [914, 576] width 395 height 78
click at [827, 578] on div "Pour nous aimer" at bounding box center [914, 576] width 395 height 78
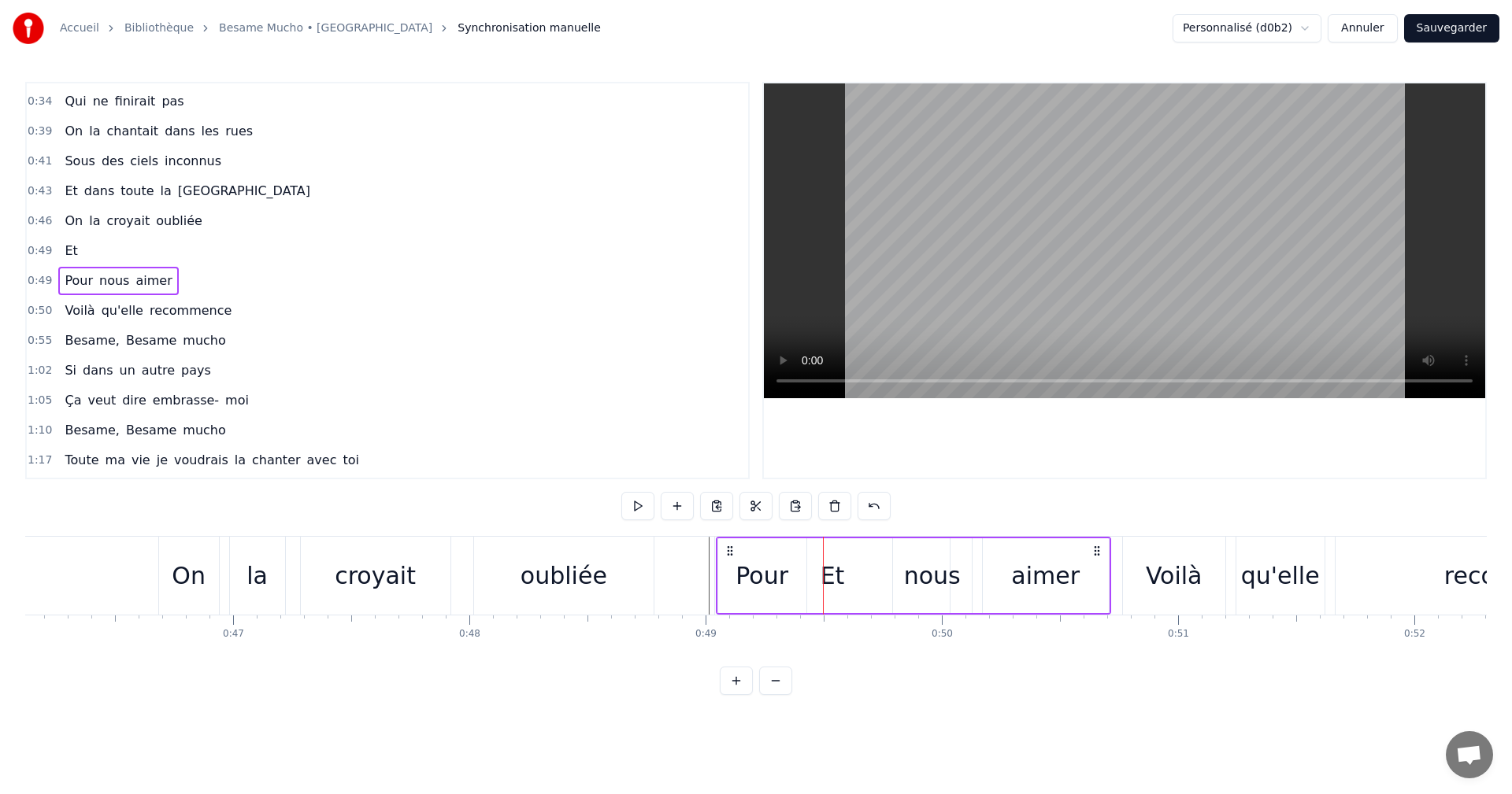
click at [73, 251] on div "Et" at bounding box center [71, 251] width 25 height 28
drag, startPoint x: 834, startPoint y: 577, endPoint x: 726, endPoint y: 592, distance: 109.0
click at [727, 594] on div "Pour nous aimer" at bounding box center [914, 576] width 395 height 78
click at [832, 575] on div "Pour nous aimer" at bounding box center [914, 576] width 395 height 78
click at [744, 576] on div "Pour" at bounding box center [762, 576] width 53 height 36
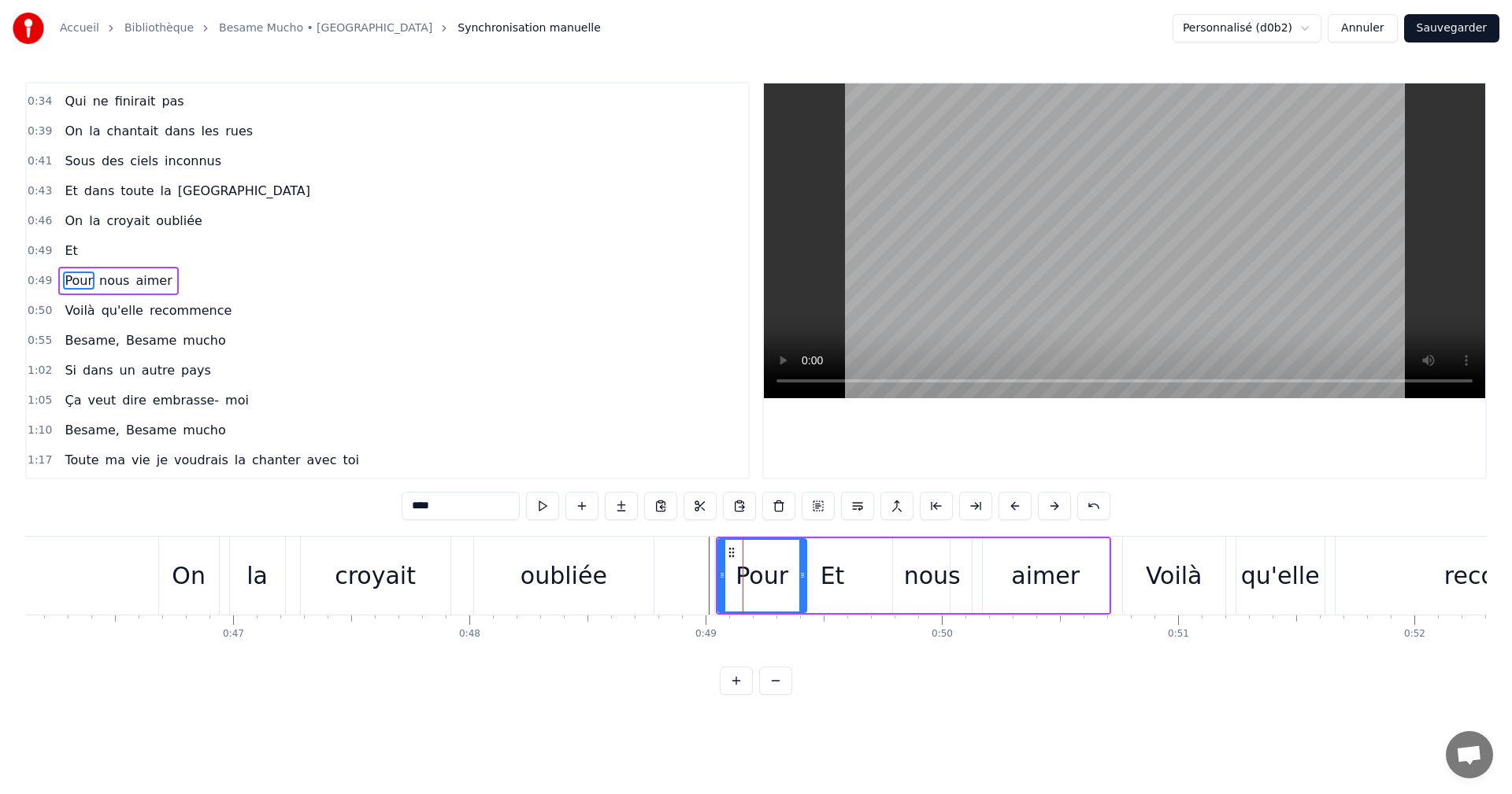
drag, startPoint x: 412, startPoint y: 507, endPoint x: 447, endPoint y: 510, distance: 35.1
click at [447, 510] on input "****" at bounding box center [461, 506] width 118 height 28
type input "**"
click at [1384, 30] on button "Annuler" at bounding box center [1363, 28] width 70 height 28
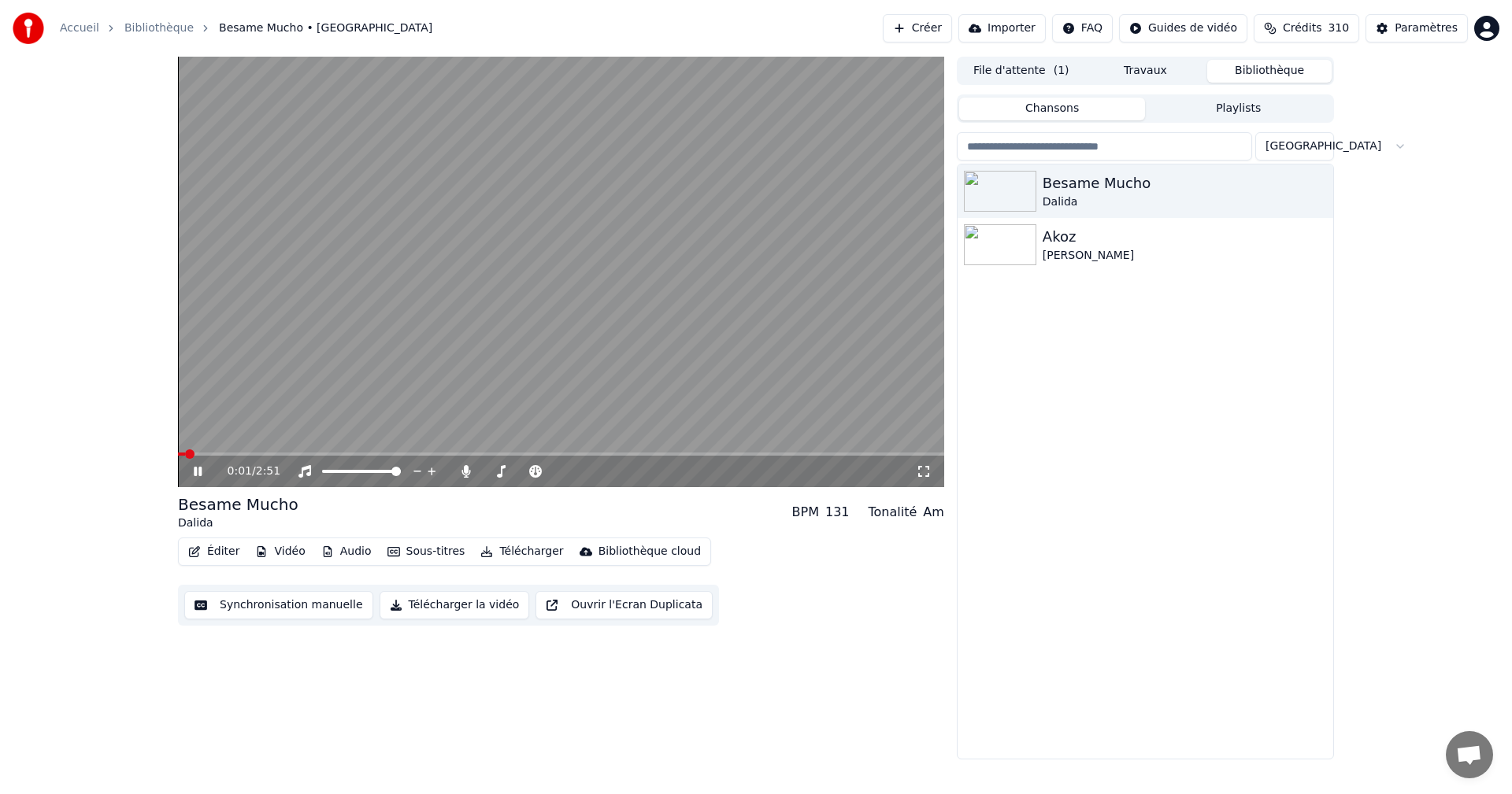
click at [228, 551] on button "Éditer" at bounding box center [213, 552] width 64 height 22
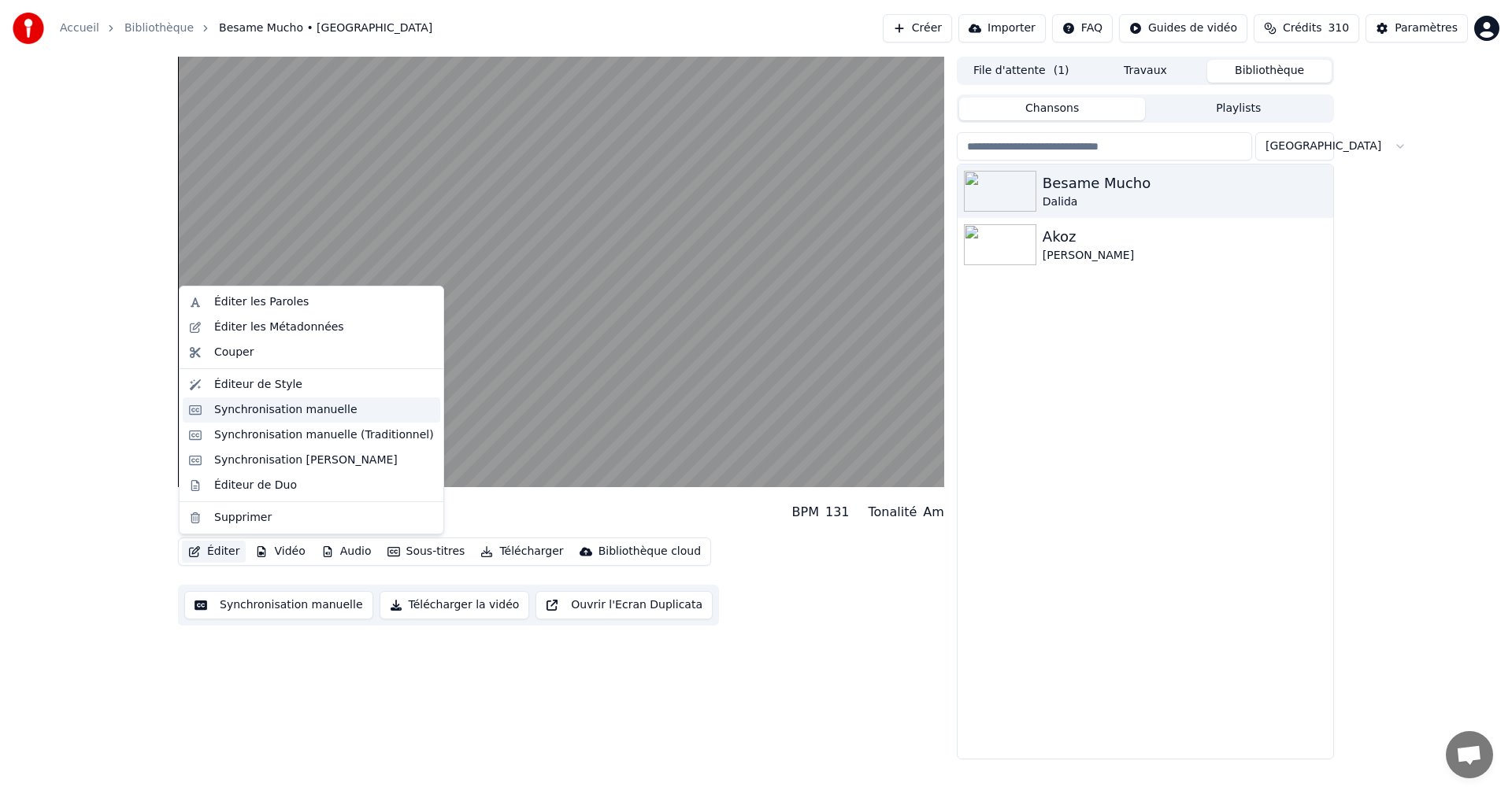
click at [261, 409] on div "Synchronisation manuelle" at bounding box center [285, 410] width 144 height 16
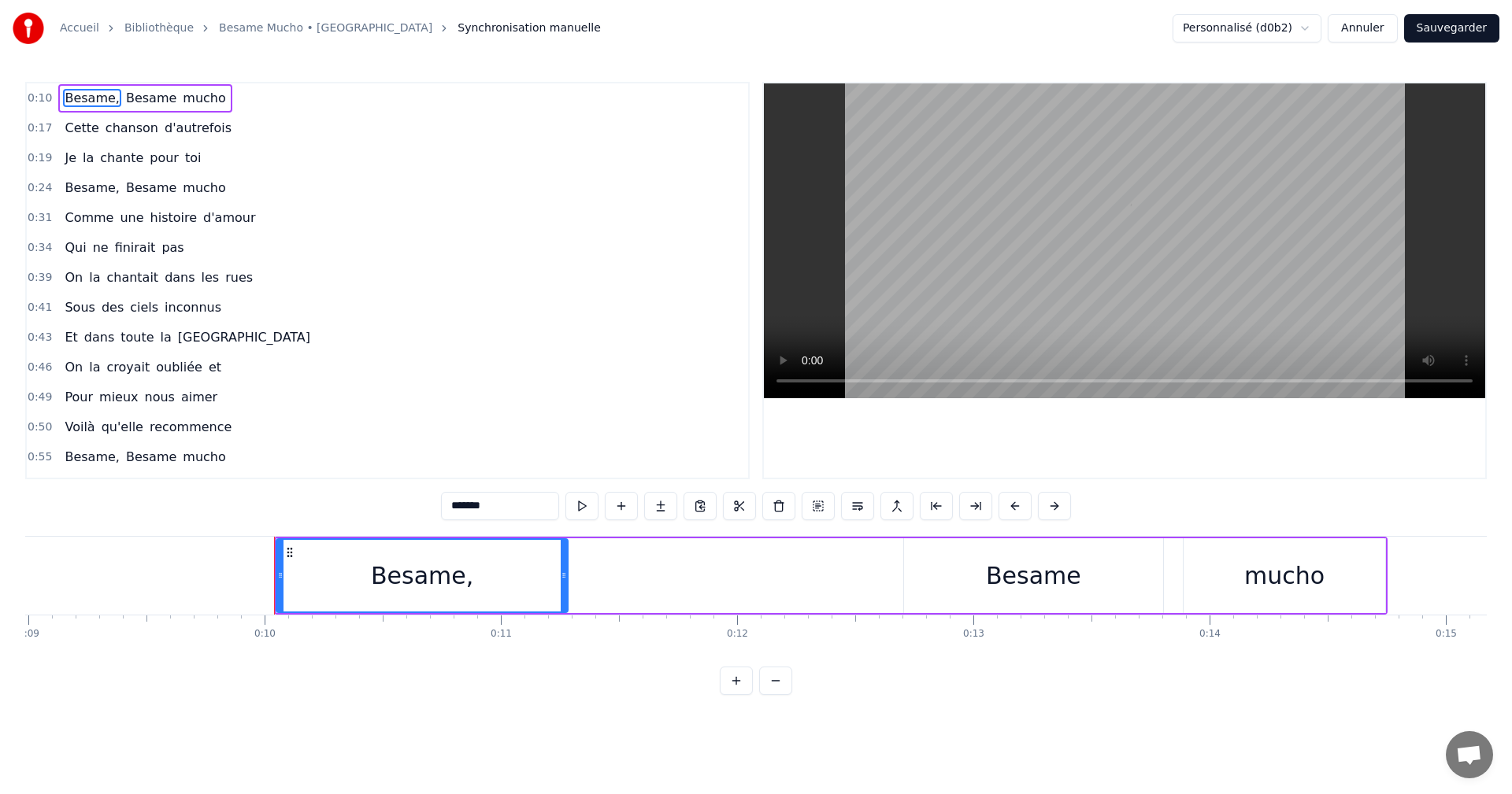
scroll to position [0, 2293]
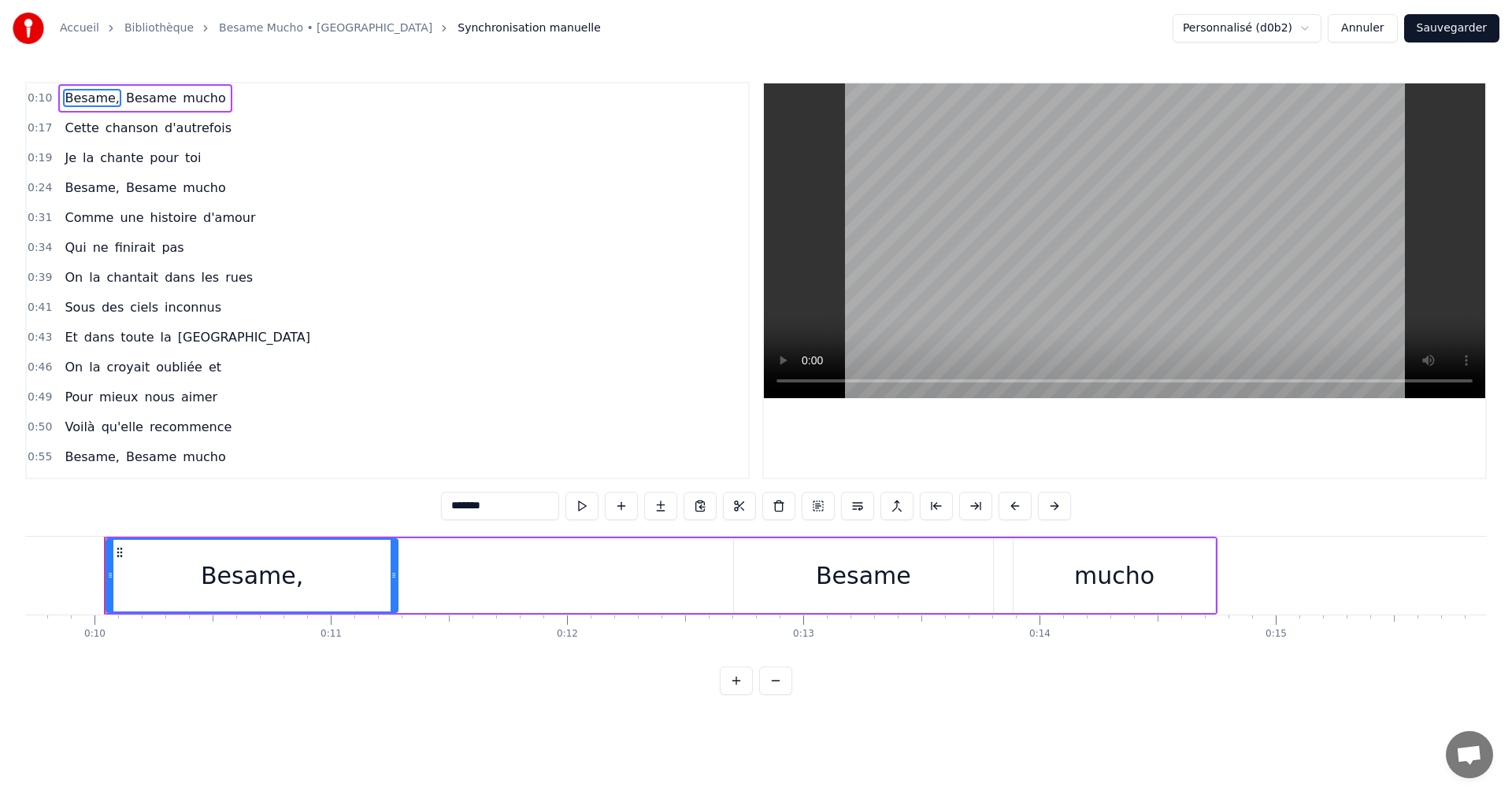
click at [207, 370] on span "et" at bounding box center [215, 368] width 16 height 18
type input "**"
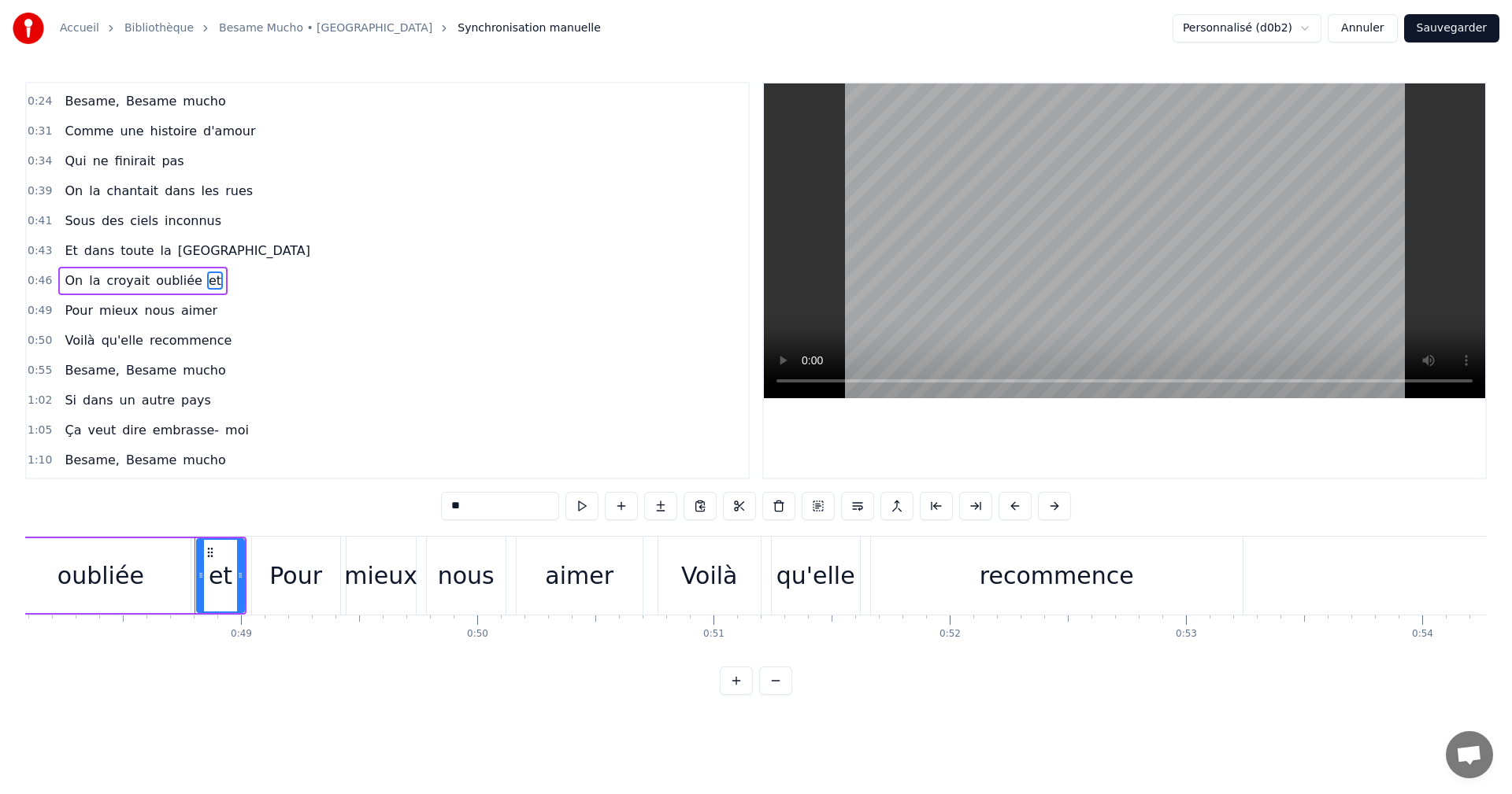
scroll to position [0, 11451]
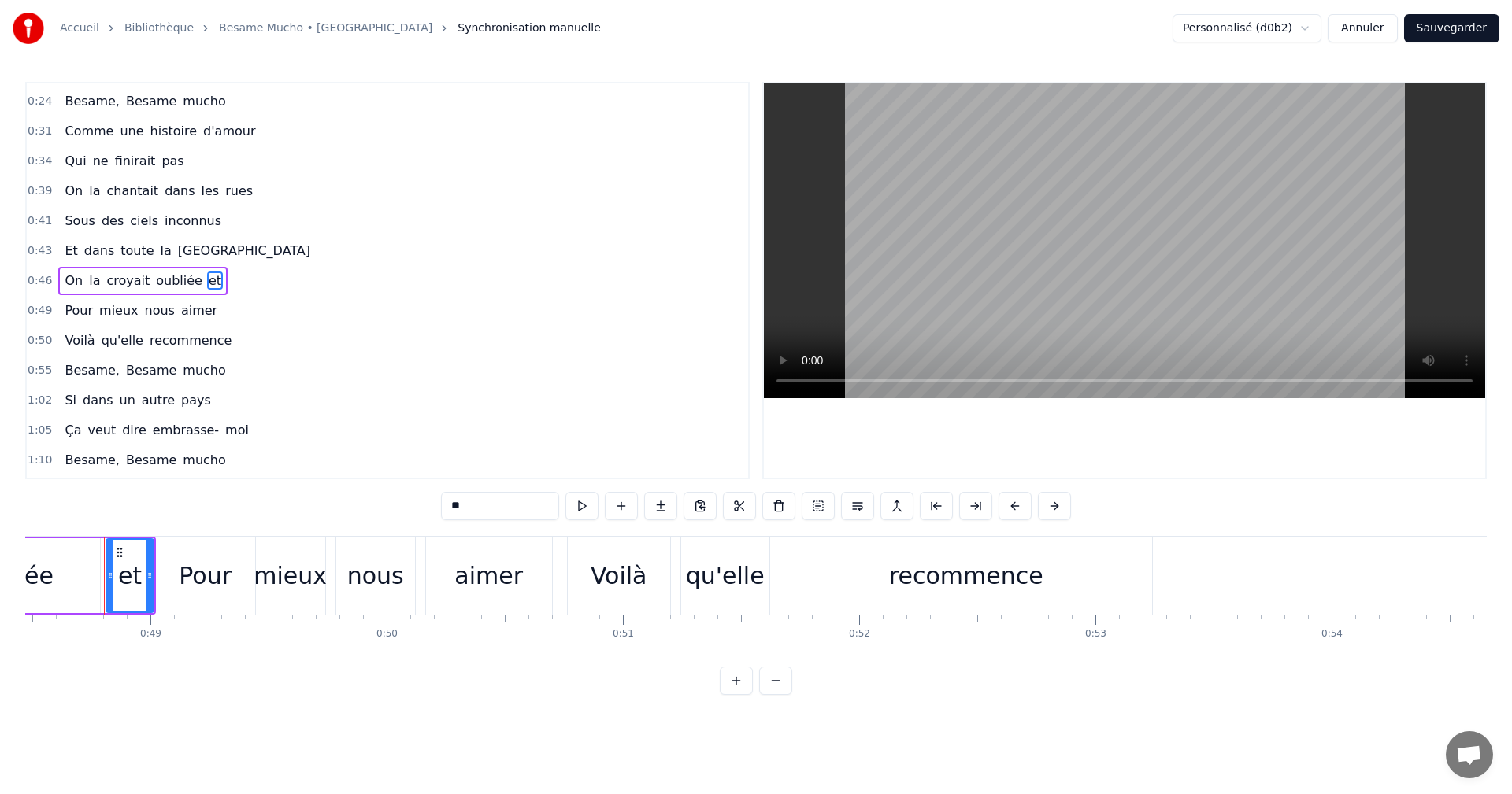
drag, startPoint x: 193, startPoint y: 283, endPoint x: 56, endPoint y: 312, distance: 140.0
click at [56, 312] on div "0:10 Besame, Besame mucho 0:17 Cette chanson d'autrefois 0:19 Je la chante pour…" at bounding box center [387, 280] width 724 height 397
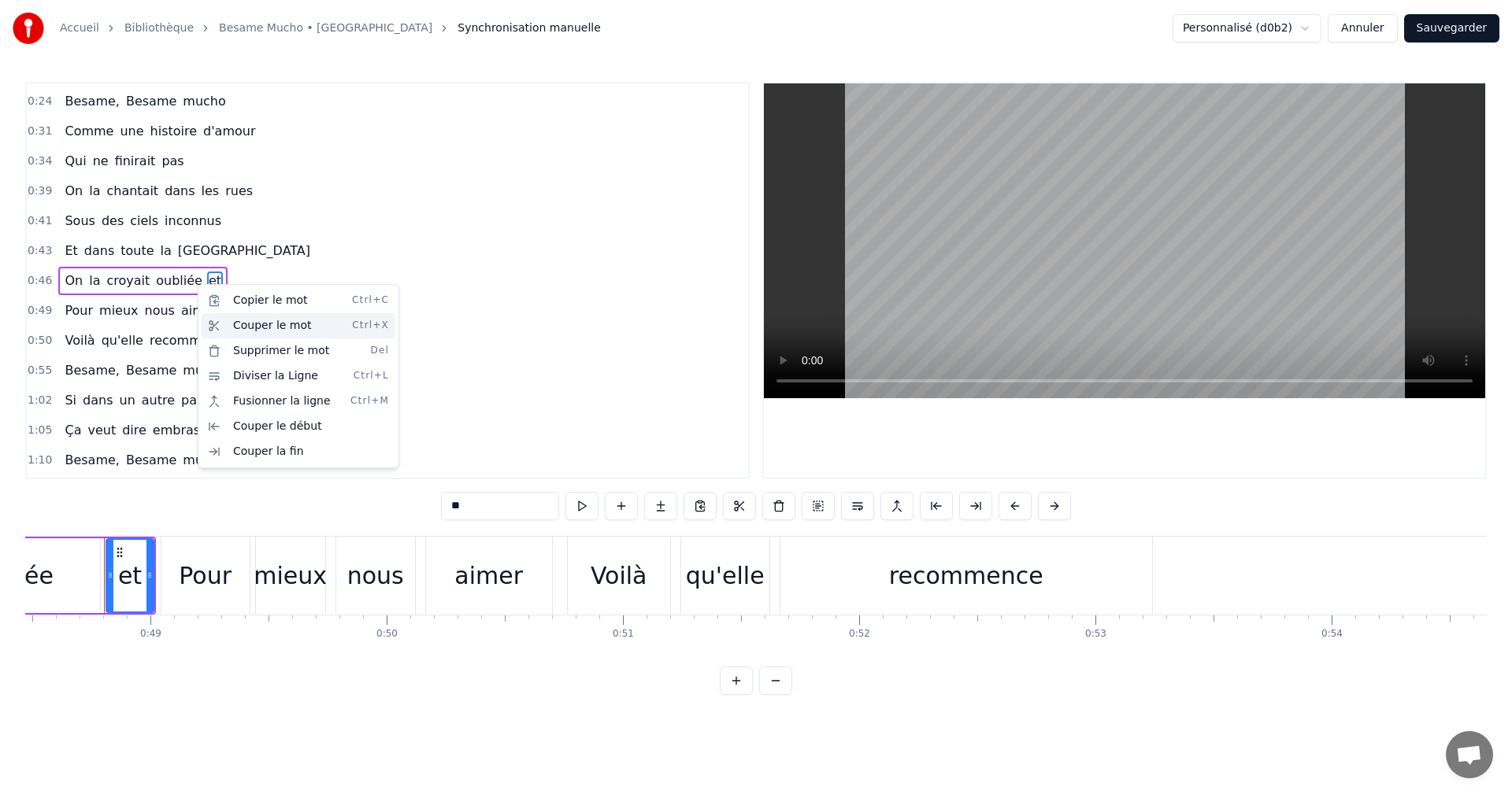
click at [239, 324] on div "Couper le mot Ctrl+X" at bounding box center [298, 326] width 193 height 25
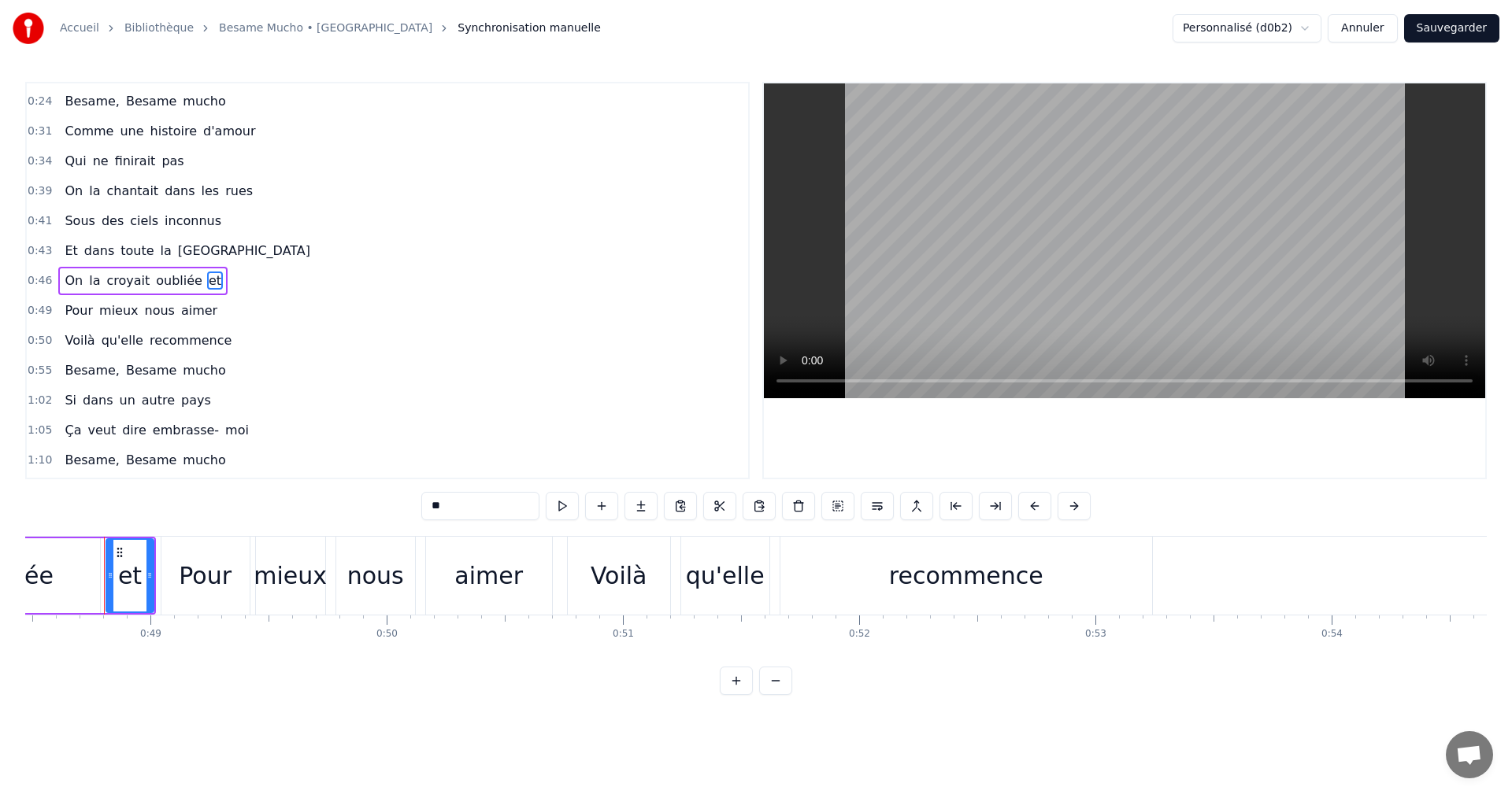
click at [201, 312] on div "Pour mieux nous aimer" at bounding box center [140, 311] width 165 height 28
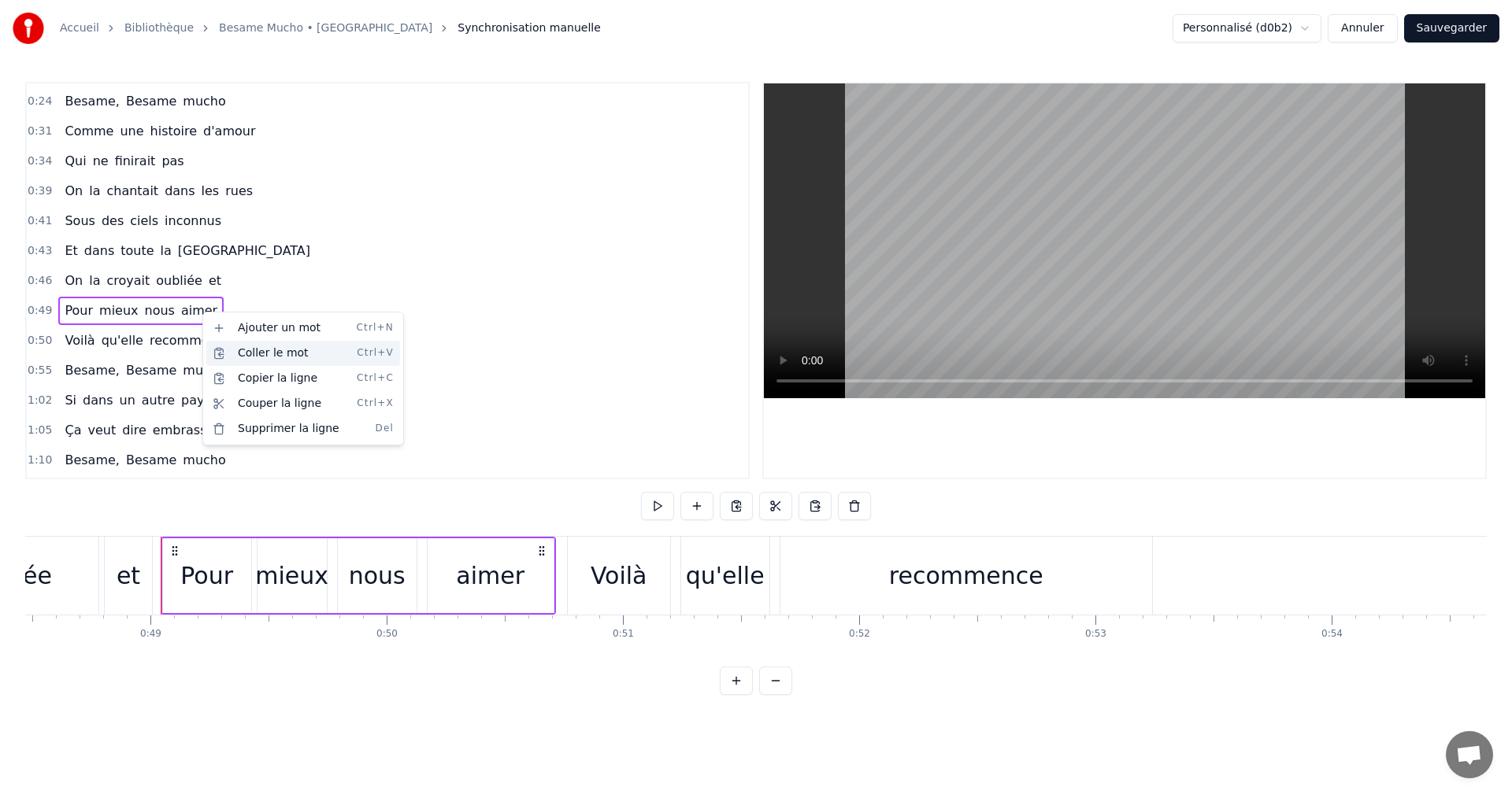
click at [233, 354] on div "Coller le mot Ctrl+V" at bounding box center [303, 353] width 193 height 25
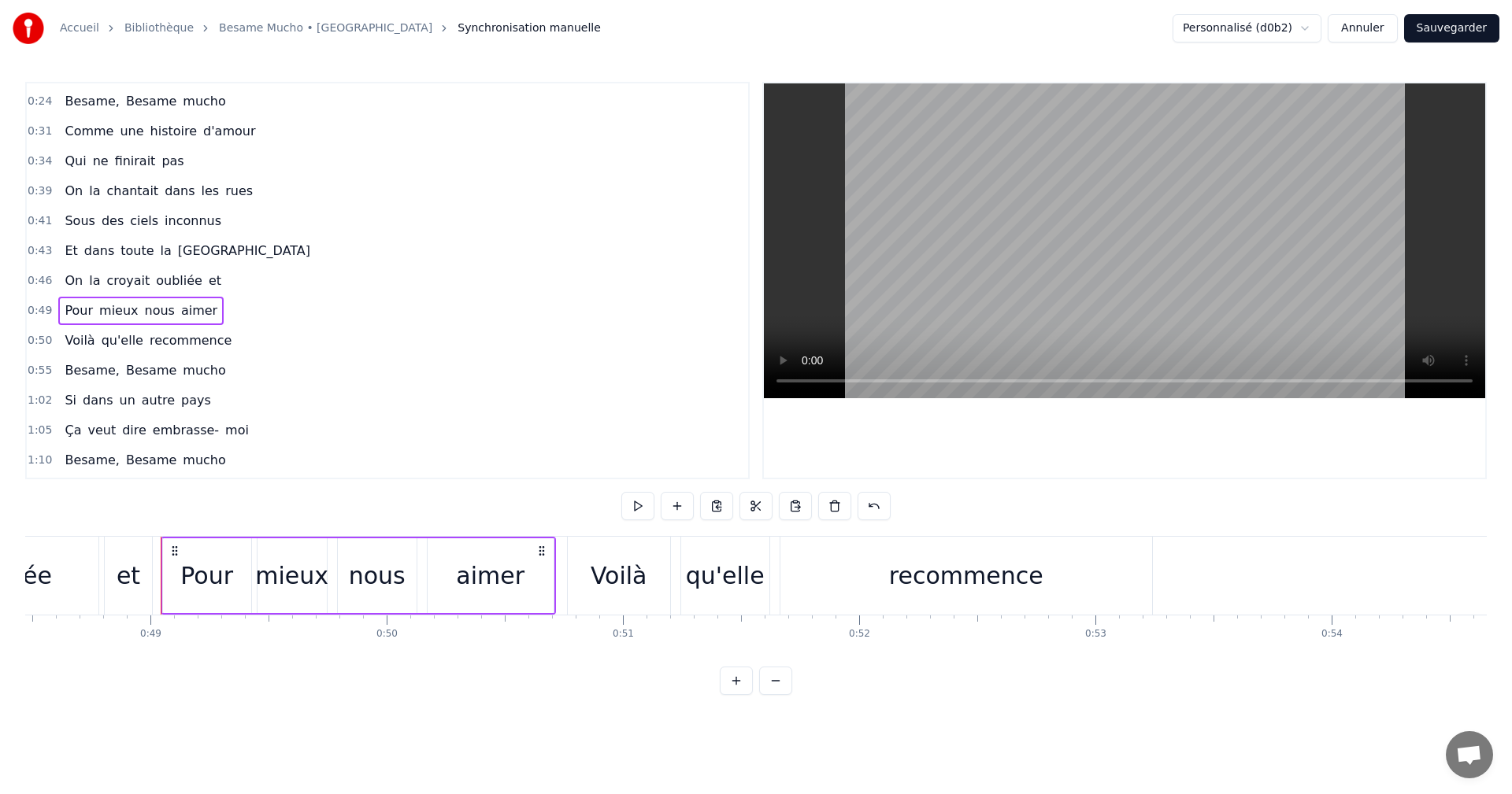
click at [233, 354] on div "0:50 Voilà qu'elle recommence" at bounding box center [387, 341] width 721 height 30
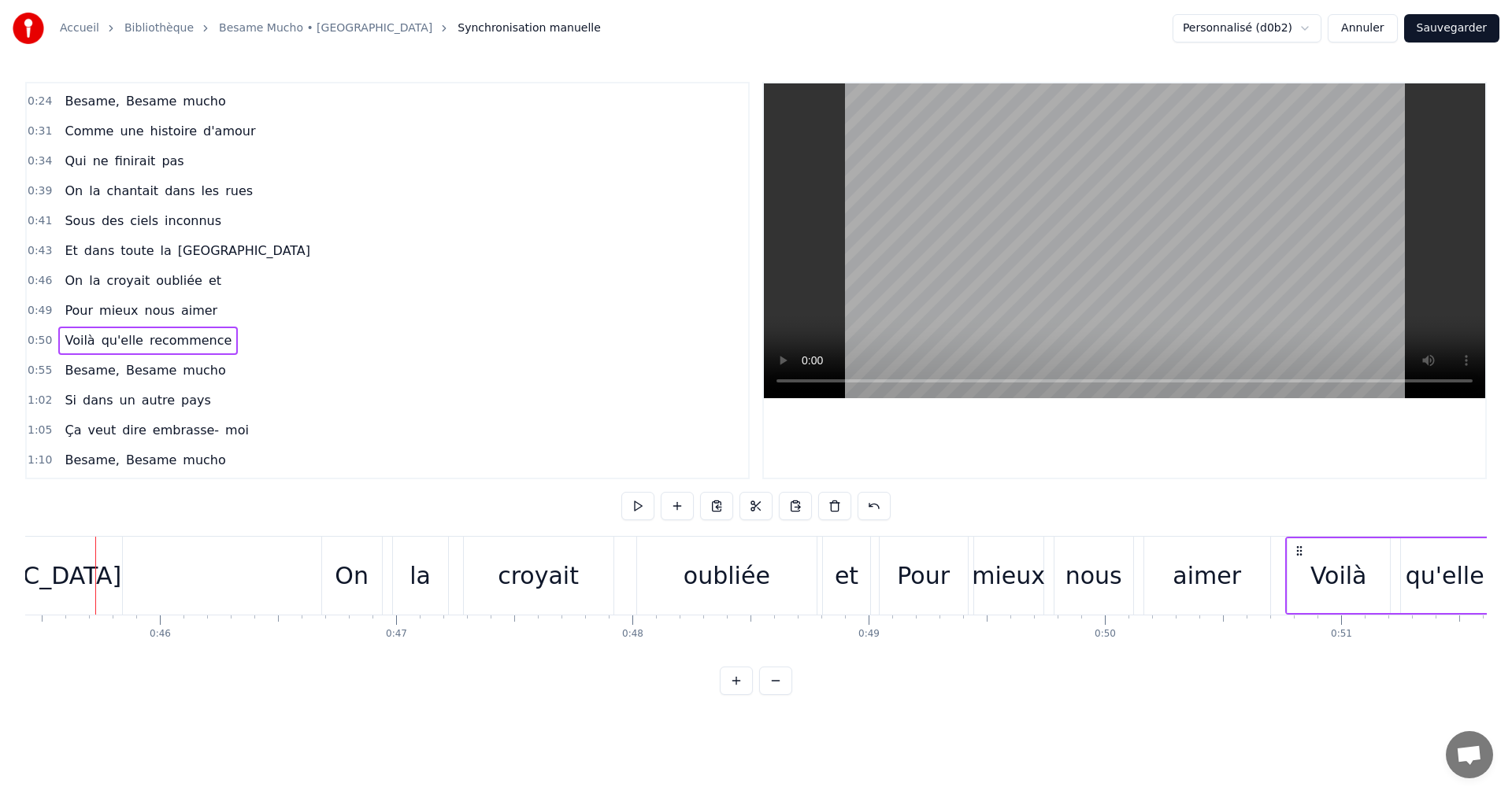
scroll to position [0, 10724]
click at [207, 285] on span "et" at bounding box center [215, 280] width 16 height 18
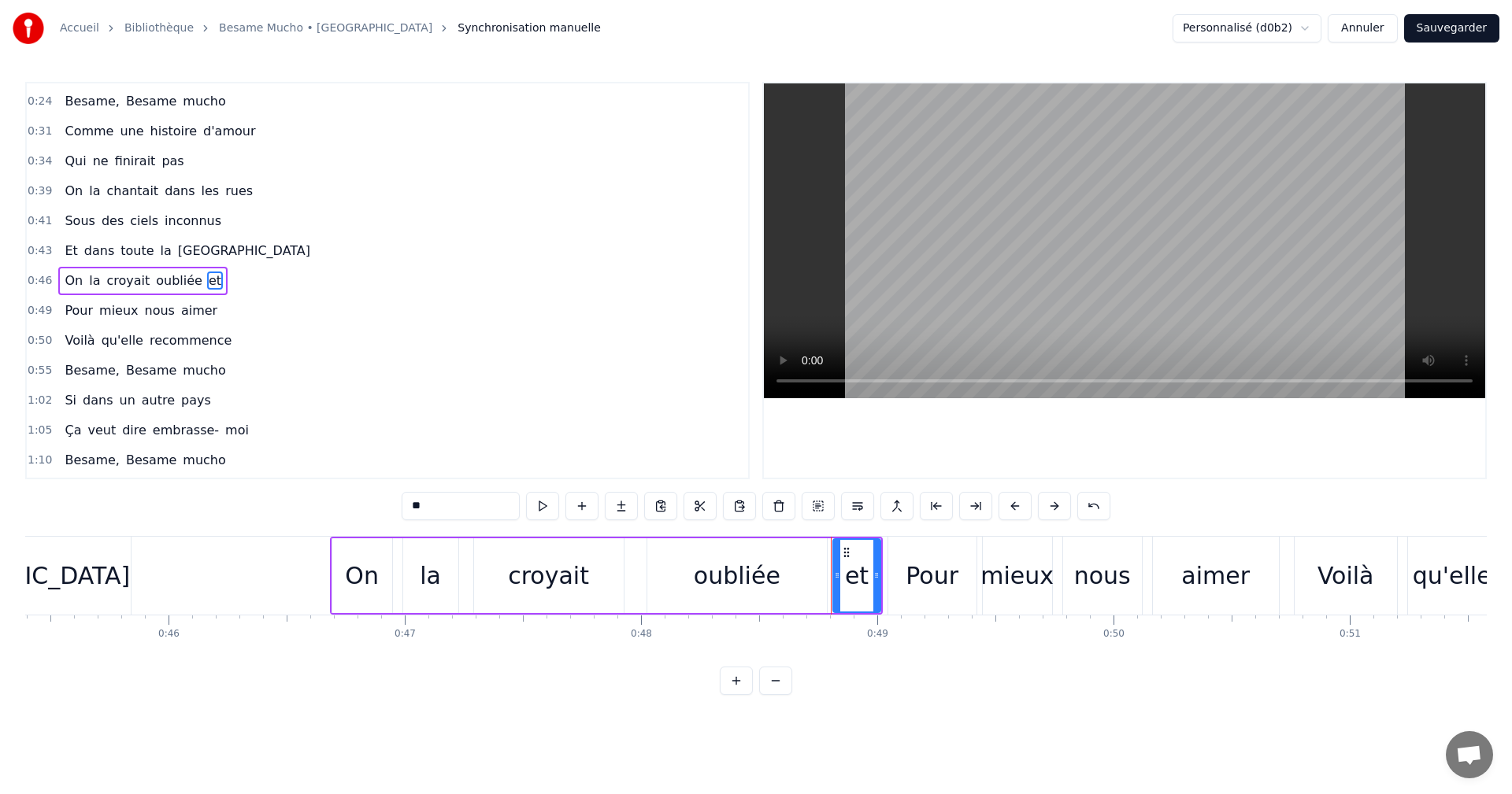
click at [836, 567] on div at bounding box center [837, 576] width 7 height 71
click at [710, 509] on button at bounding box center [700, 506] width 33 height 28
click at [889, 568] on div "Pour" at bounding box center [932, 576] width 88 height 78
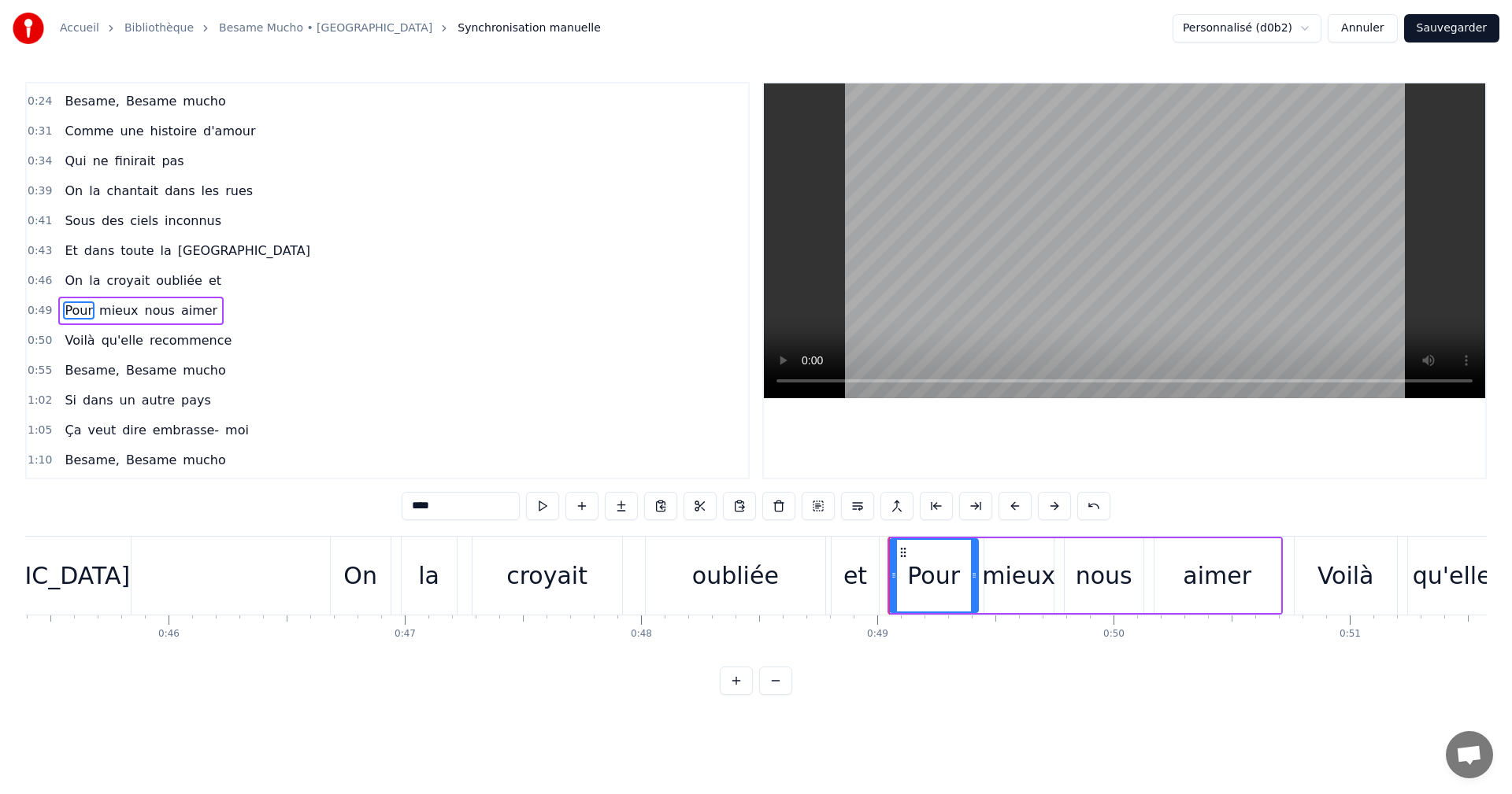
scroll to position [116, 0]
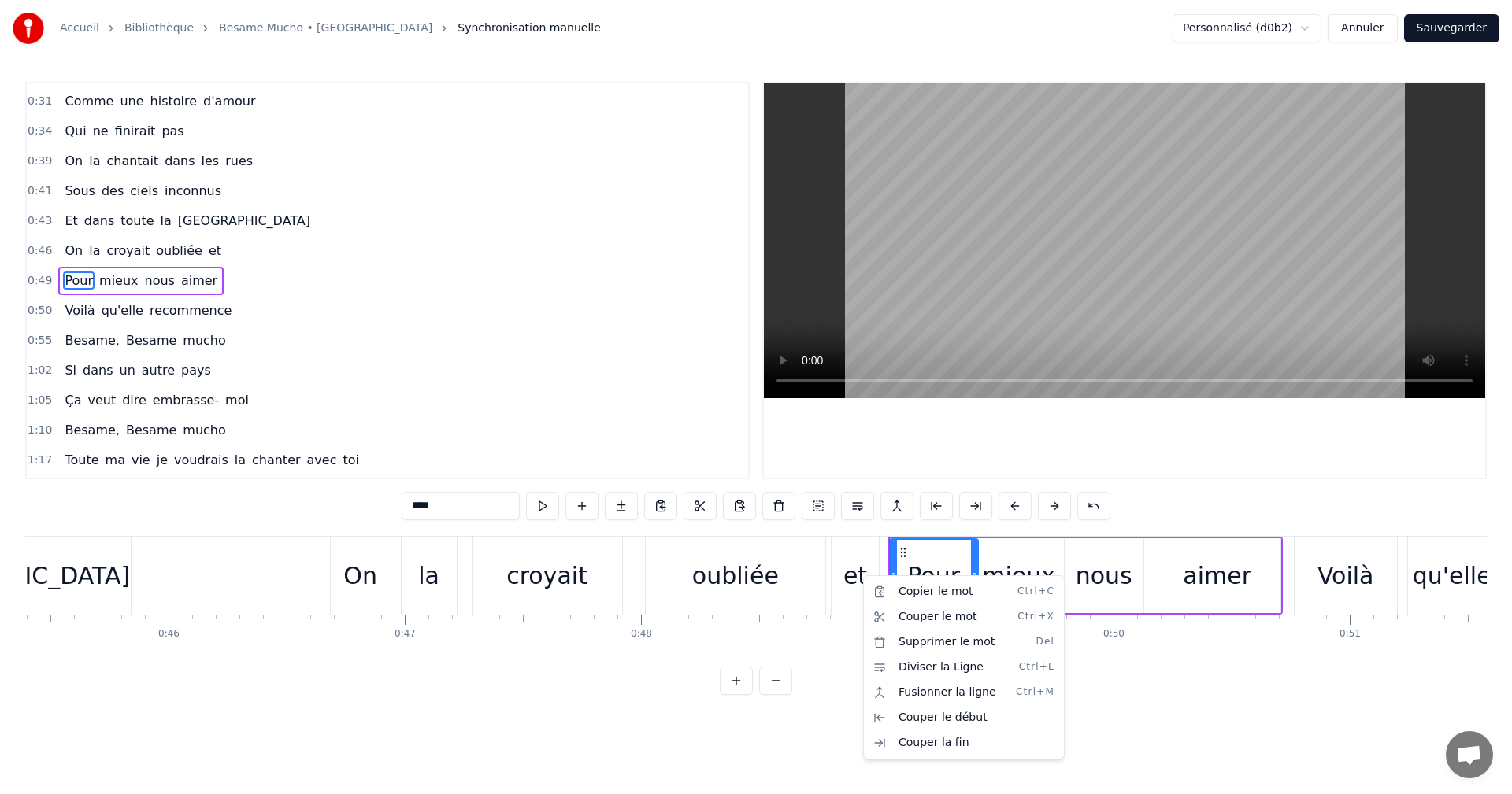
click at [690, 438] on html "Accueil Bibliothèque Besame Mucho • Dalida Synchronisation manuelle Personnalis…" at bounding box center [756, 360] width 1512 height 720
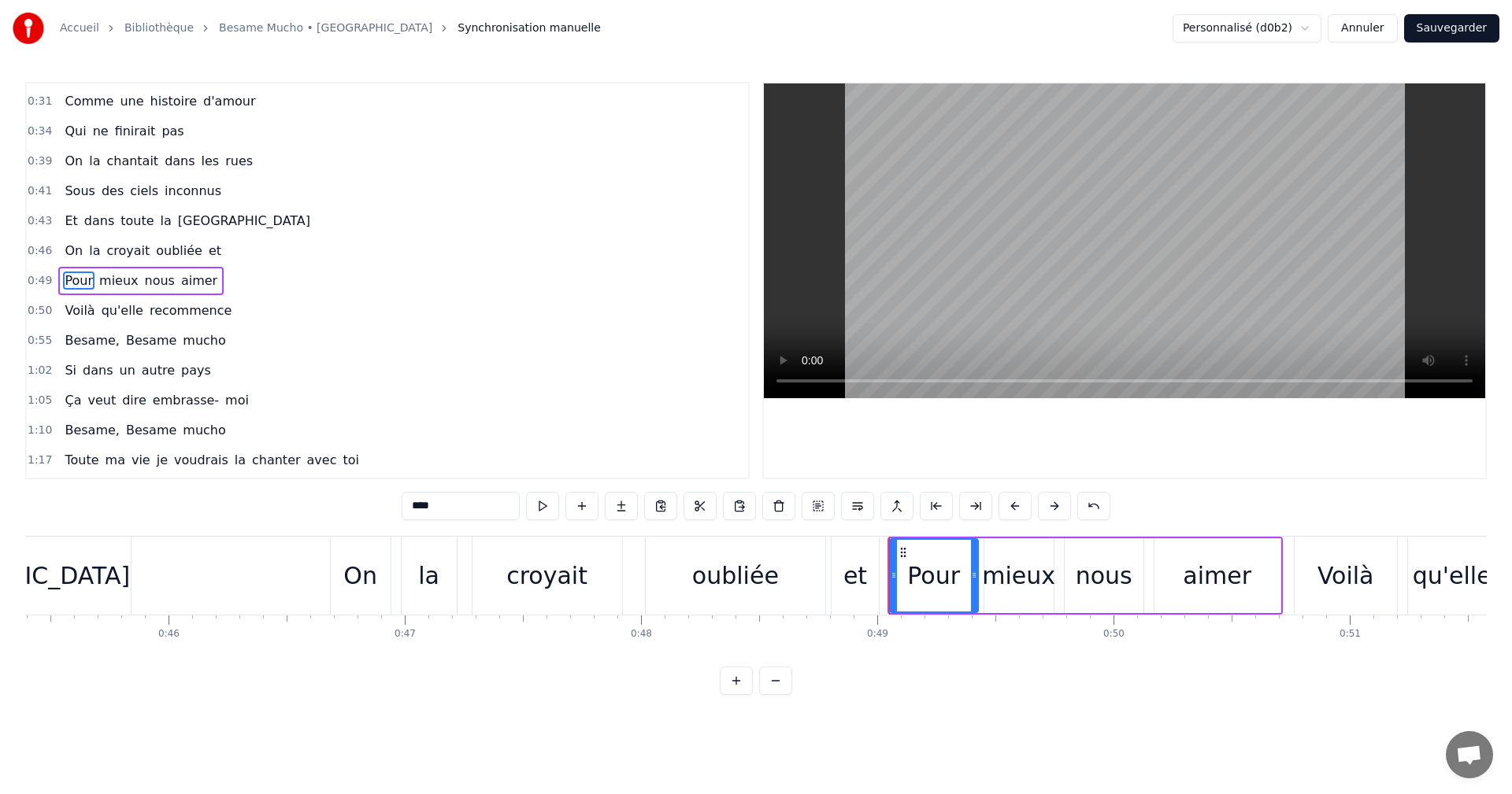
click at [859, 596] on div "et" at bounding box center [855, 576] width 47 height 78
type input "**"
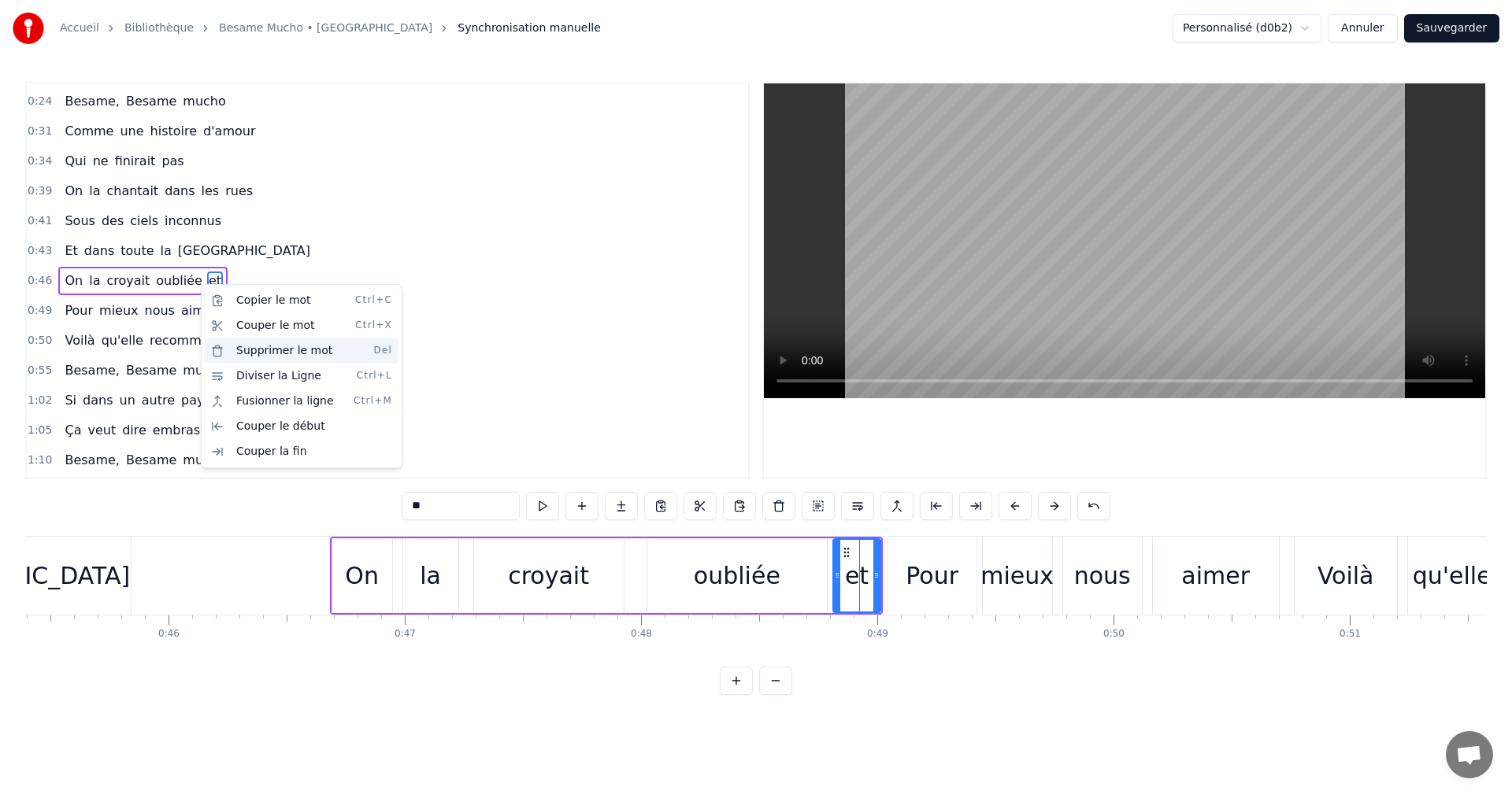
click at [265, 347] on div "Supprimer le mot Del" at bounding box center [301, 351] width 193 height 25
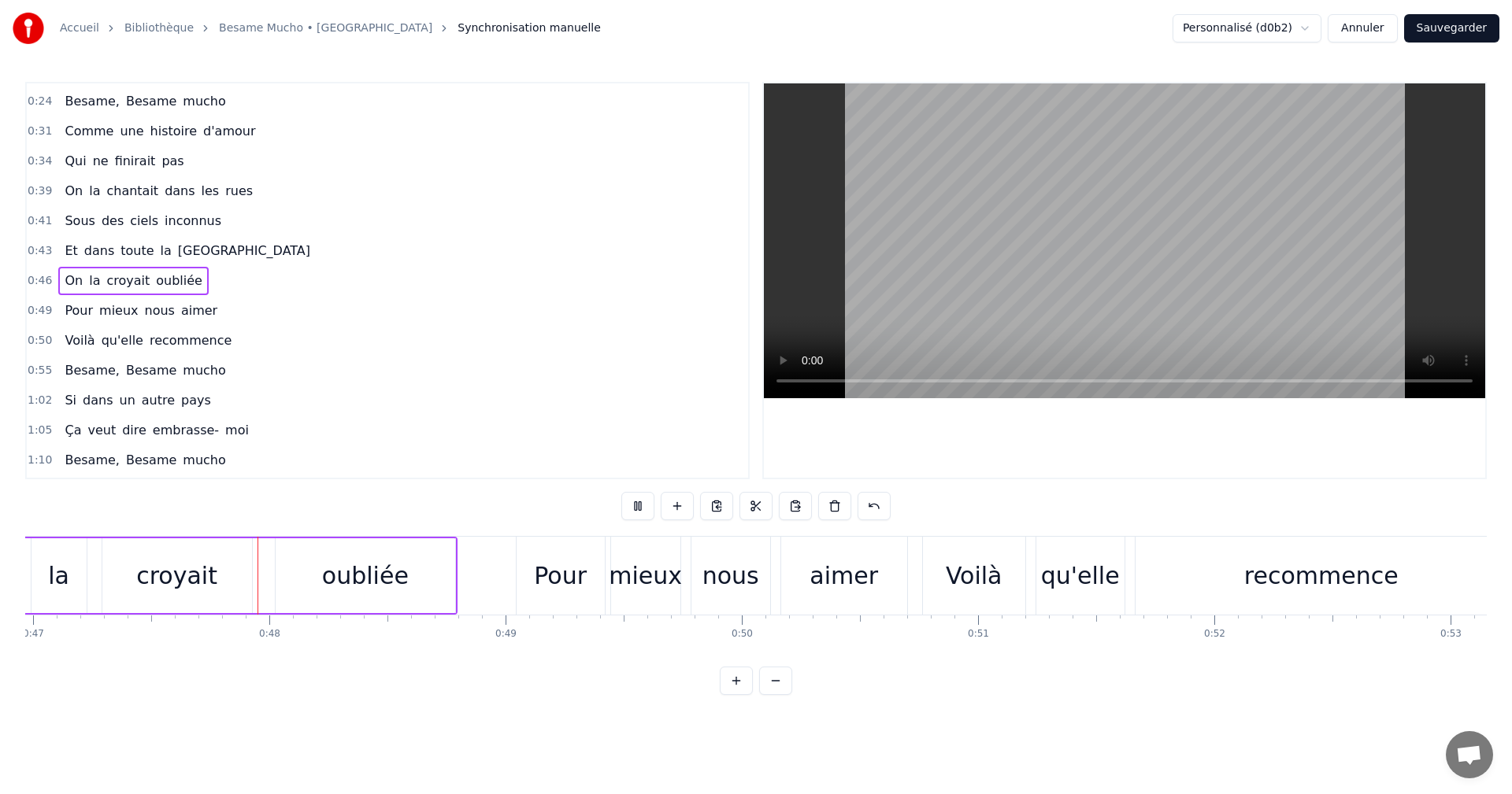
scroll to position [0, 11099]
click at [1374, 24] on button "Annuler" at bounding box center [1363, 28] width 70 height 28
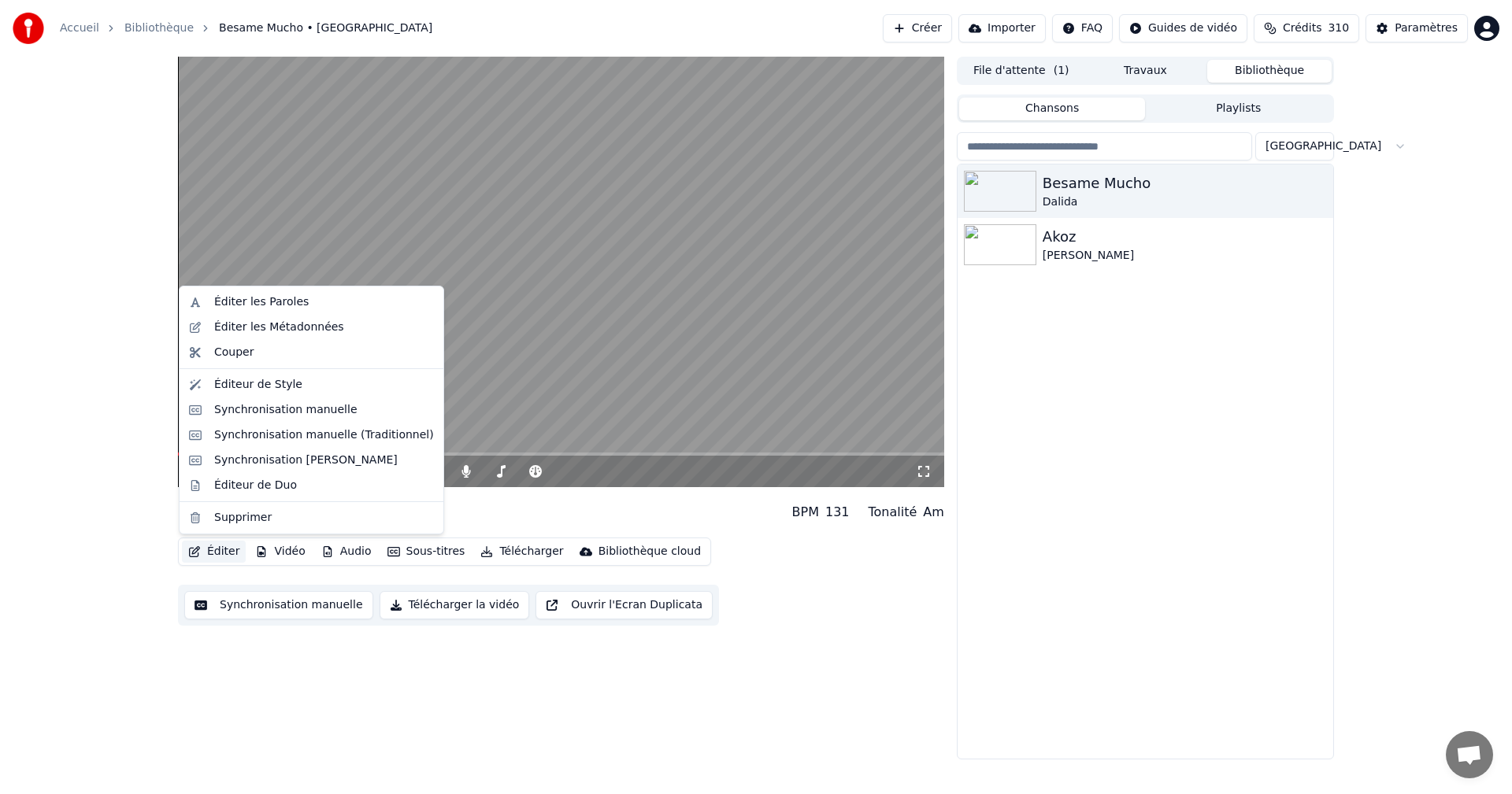
click at [225, 551] on button "Éditer" at bounding box center [213, 552] width 64 height 22
click at [256, 432] on div "Synchronisation manuelle (Traditionnel)" at bounding box center [324, 435] width 220 height 16
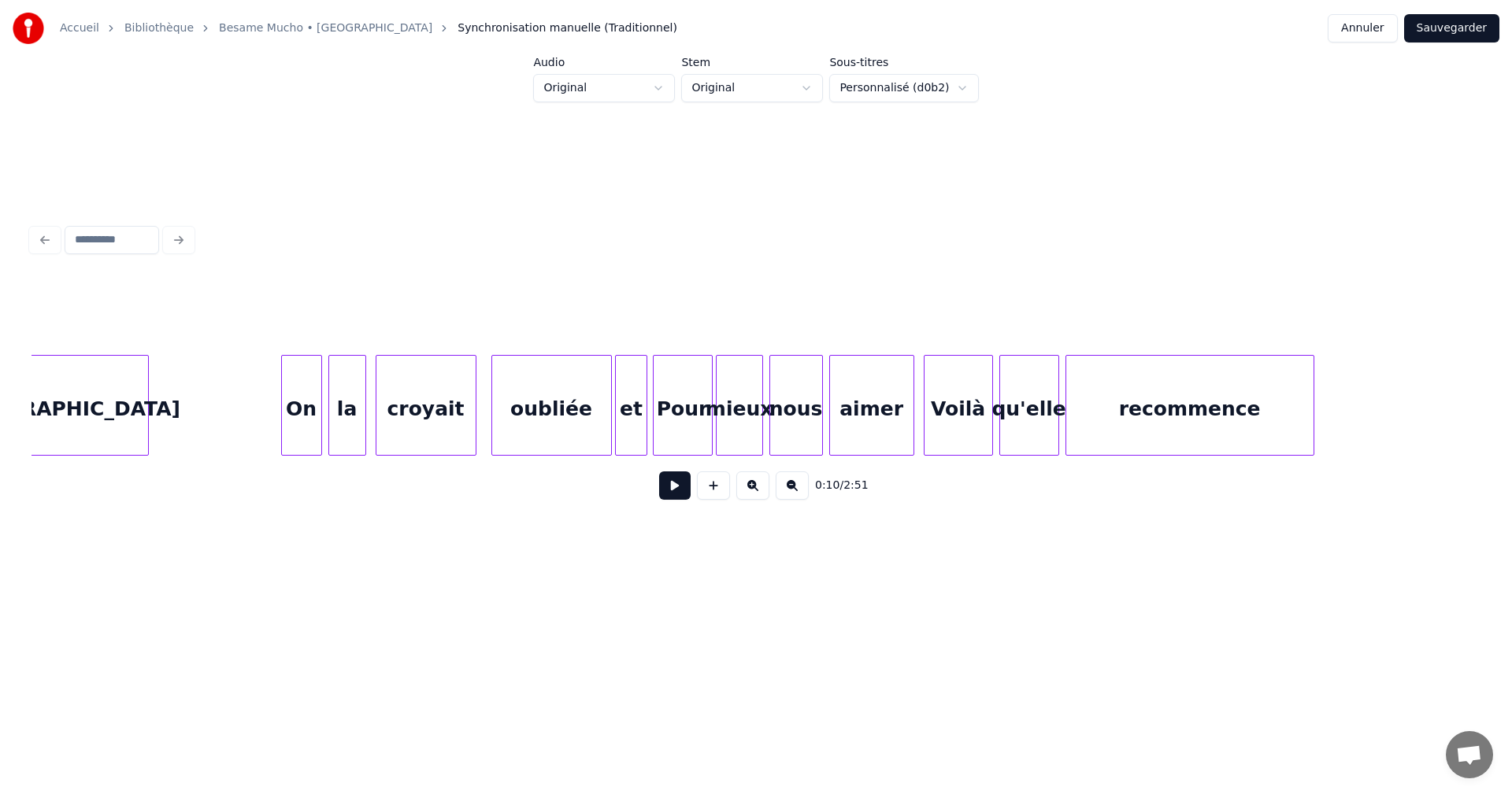
scroll to position [0, 7207]
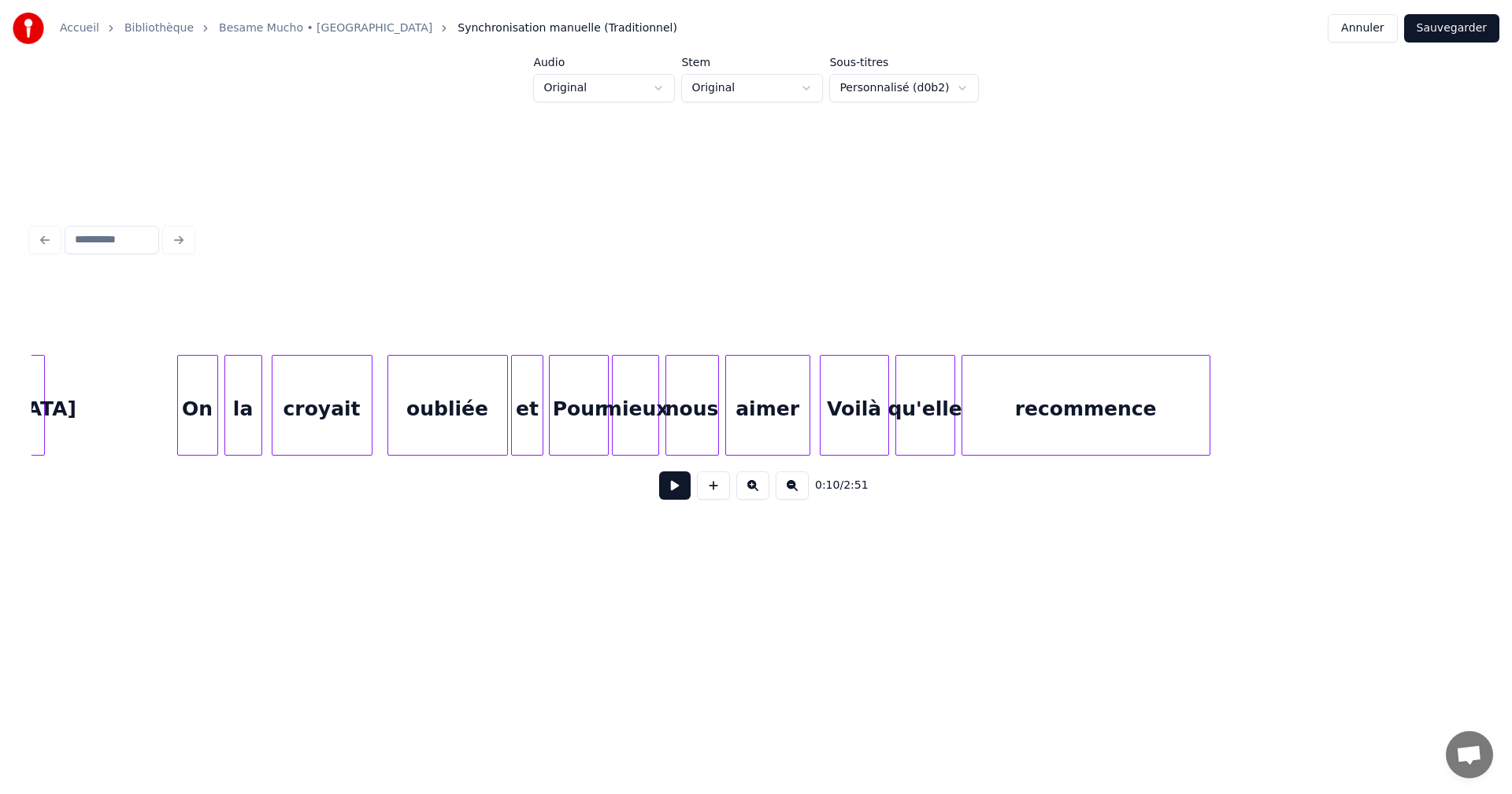
click at [566, 419] on div "Pour" at bounding box center [578, 409] width 58 height 107
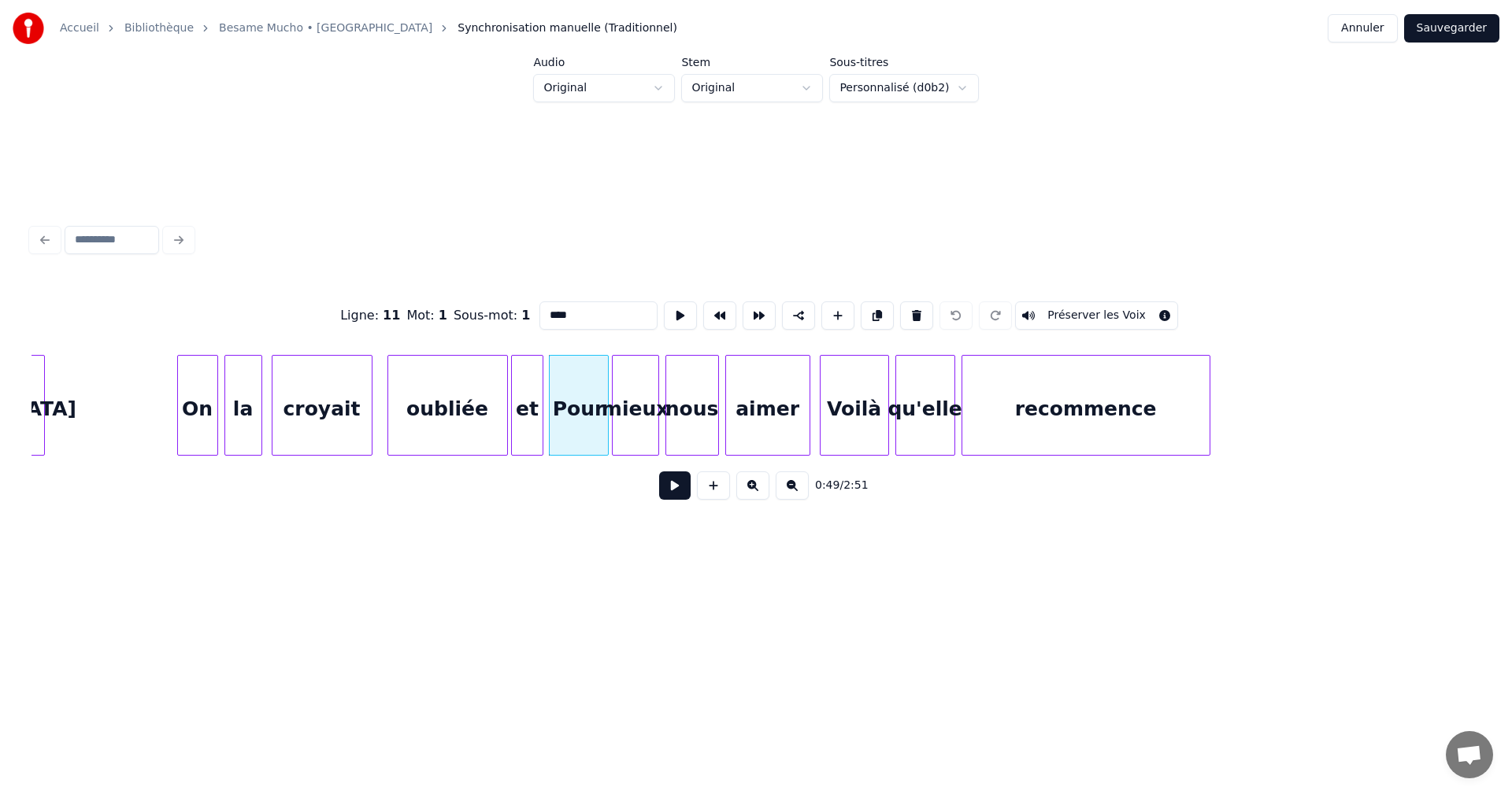
click at [549, 309] on input "****" at bounding box center [598, 315] width 118 height 28
type input "****"
click at [1442, 32] on button "Sauvegarder" at bounding box center [1451, 28] width 95 height 28
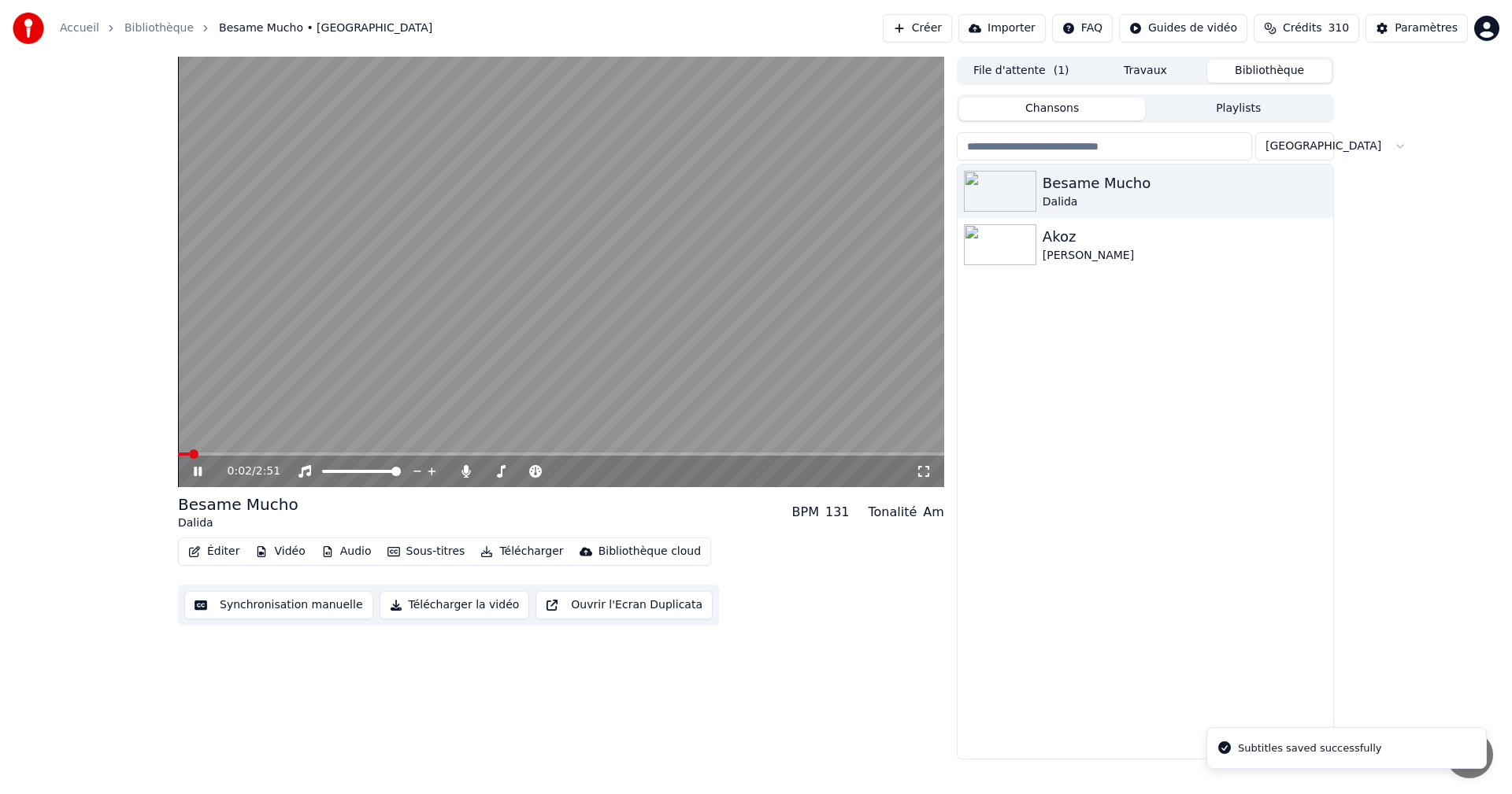
click at [202, 475] on icon at bounding box center [197, 471] width 7 height 9
click at [366, 455] on span at bounding box center [560, 455] width 766 height 3
click at [195, 469] on icon at bounding box center [197, 471] width 9 height 11
click at [233, 554] on button "Éditer" at bounding box center [213, 552] width 64 height 22
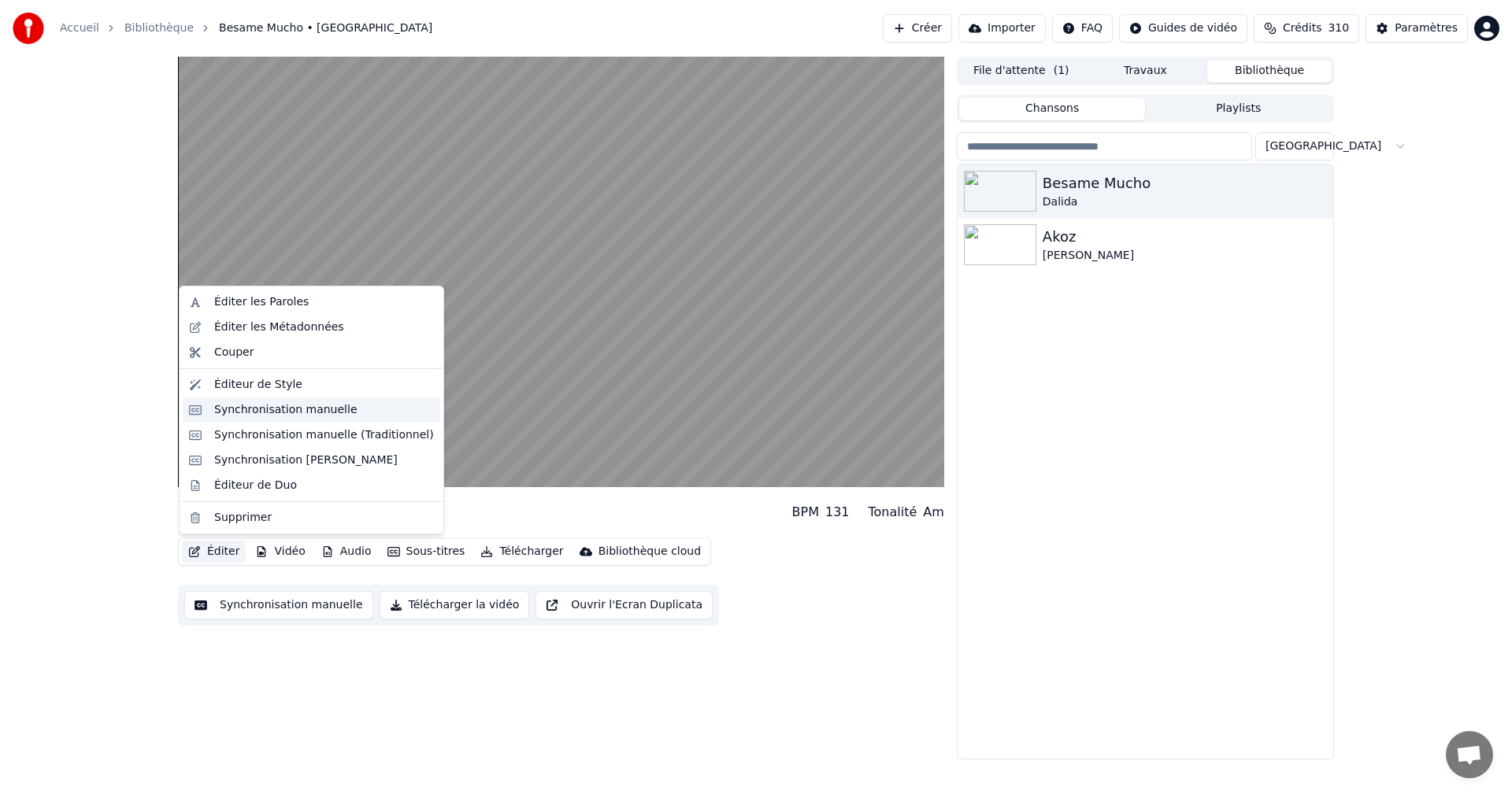
click at [285, 419] on div "Synchronisation manuelle" at bounding box center [311, 410] width 257 height 25
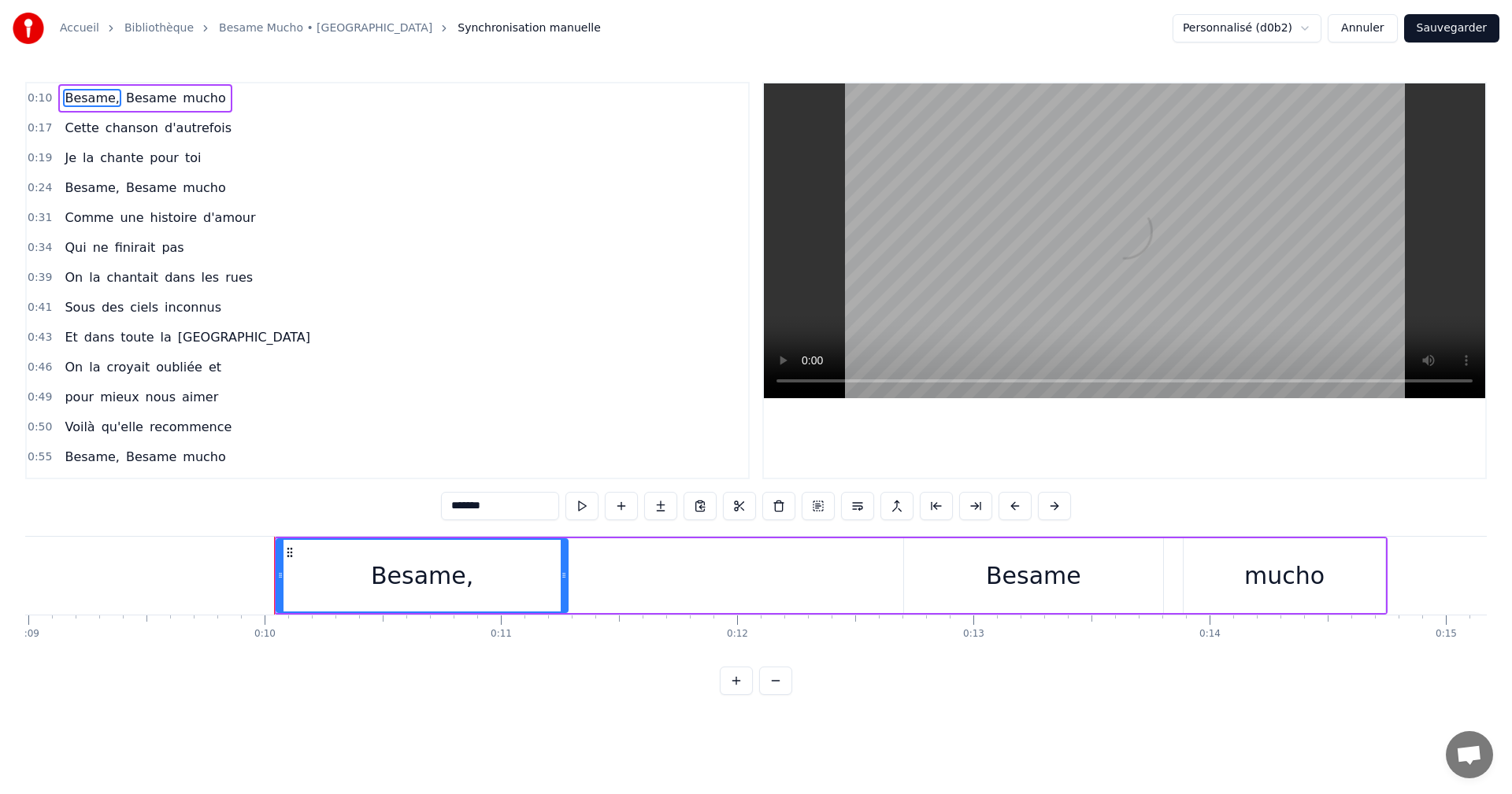
scroll to position [0, 2293]
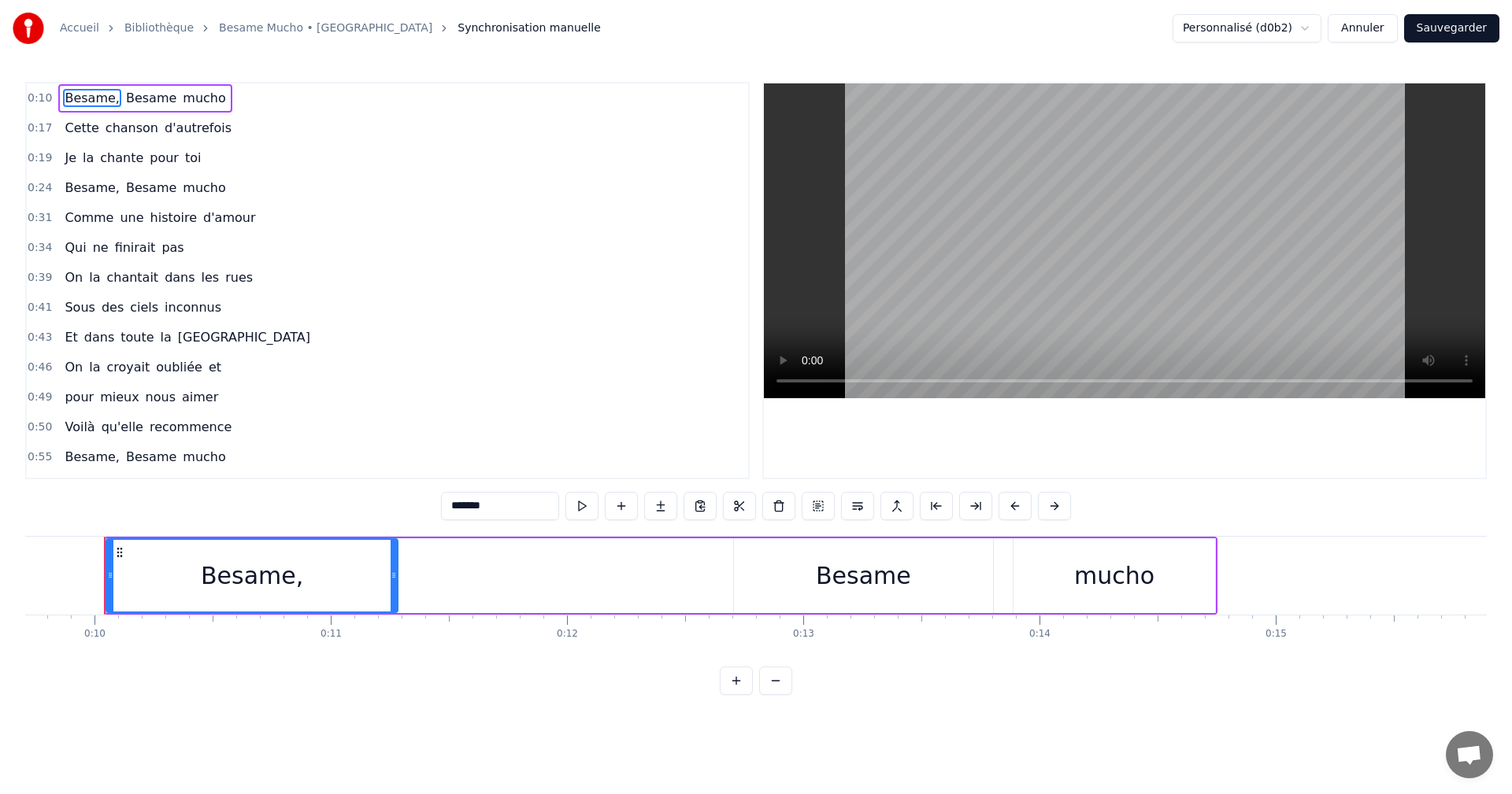
click at [207, 367] on span "et" at bounding box center [215, 368] width 16 height 18
type input "**"
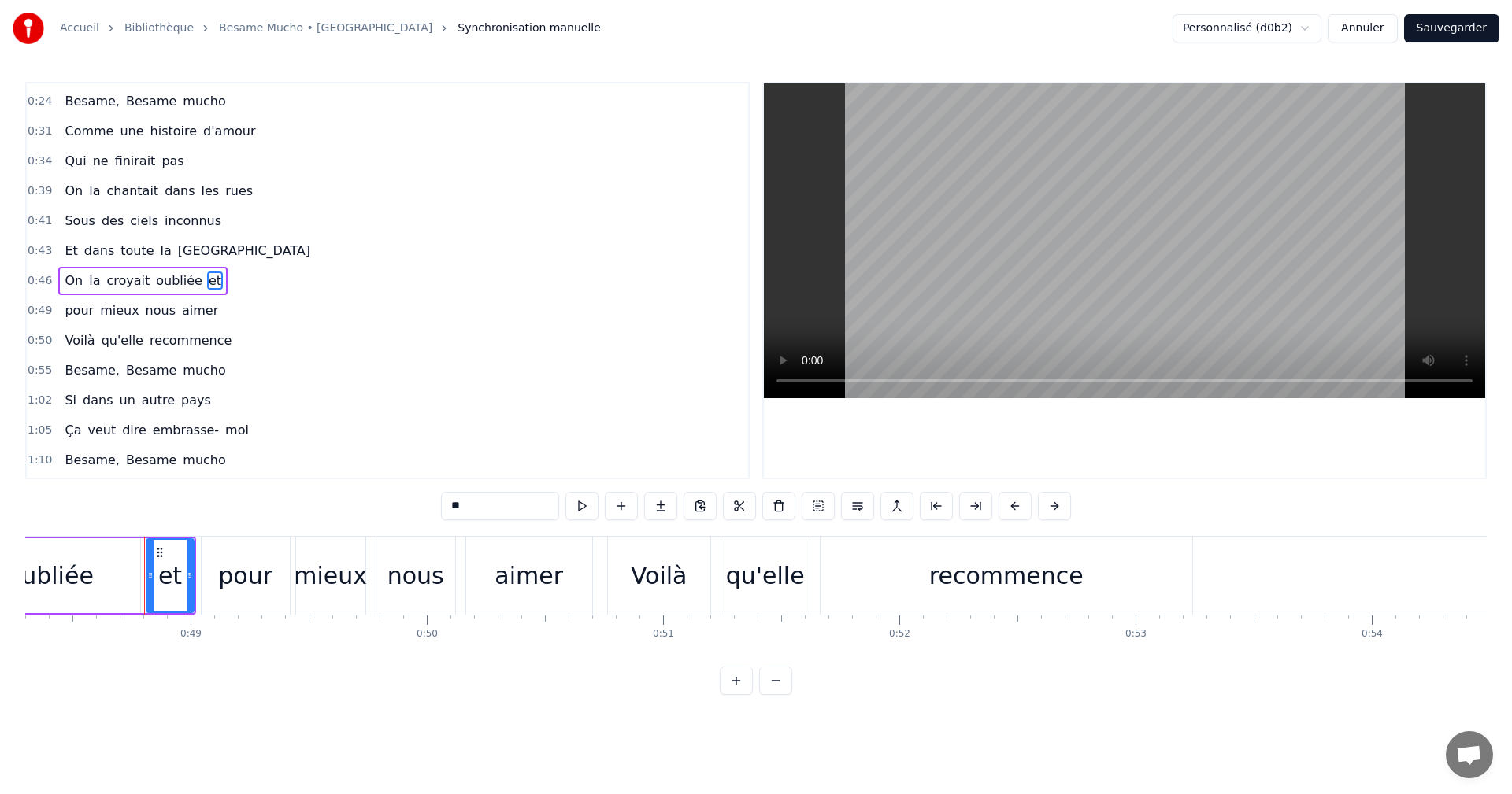
scroll to position [0, 11451]
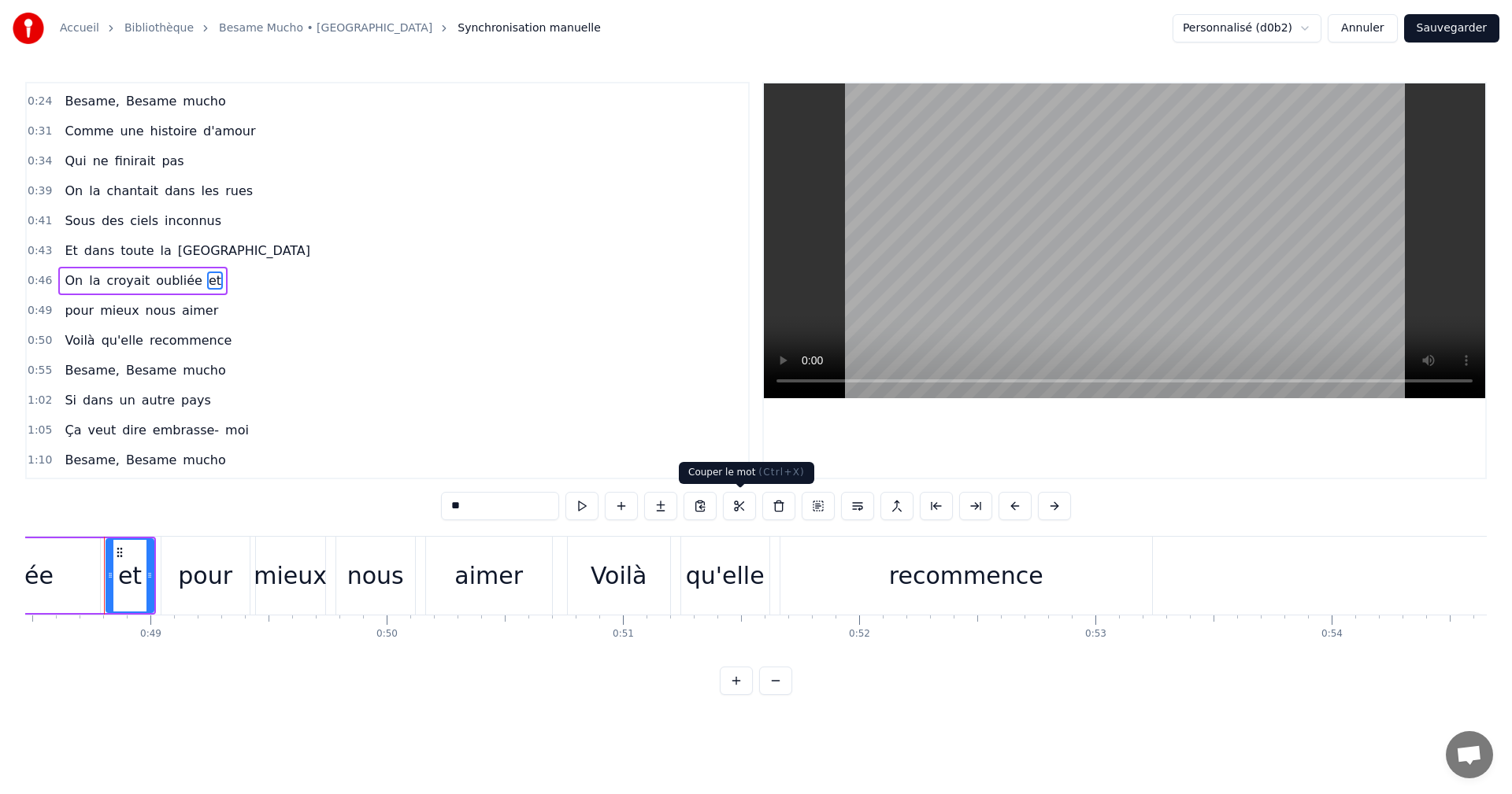
click at [734, 504] on button at bounding box center [739, 506] width 33 height 28
click at [58, 313] on div "pour mieux nous aimer" at bounding box center [141, 311] width 166 height 28
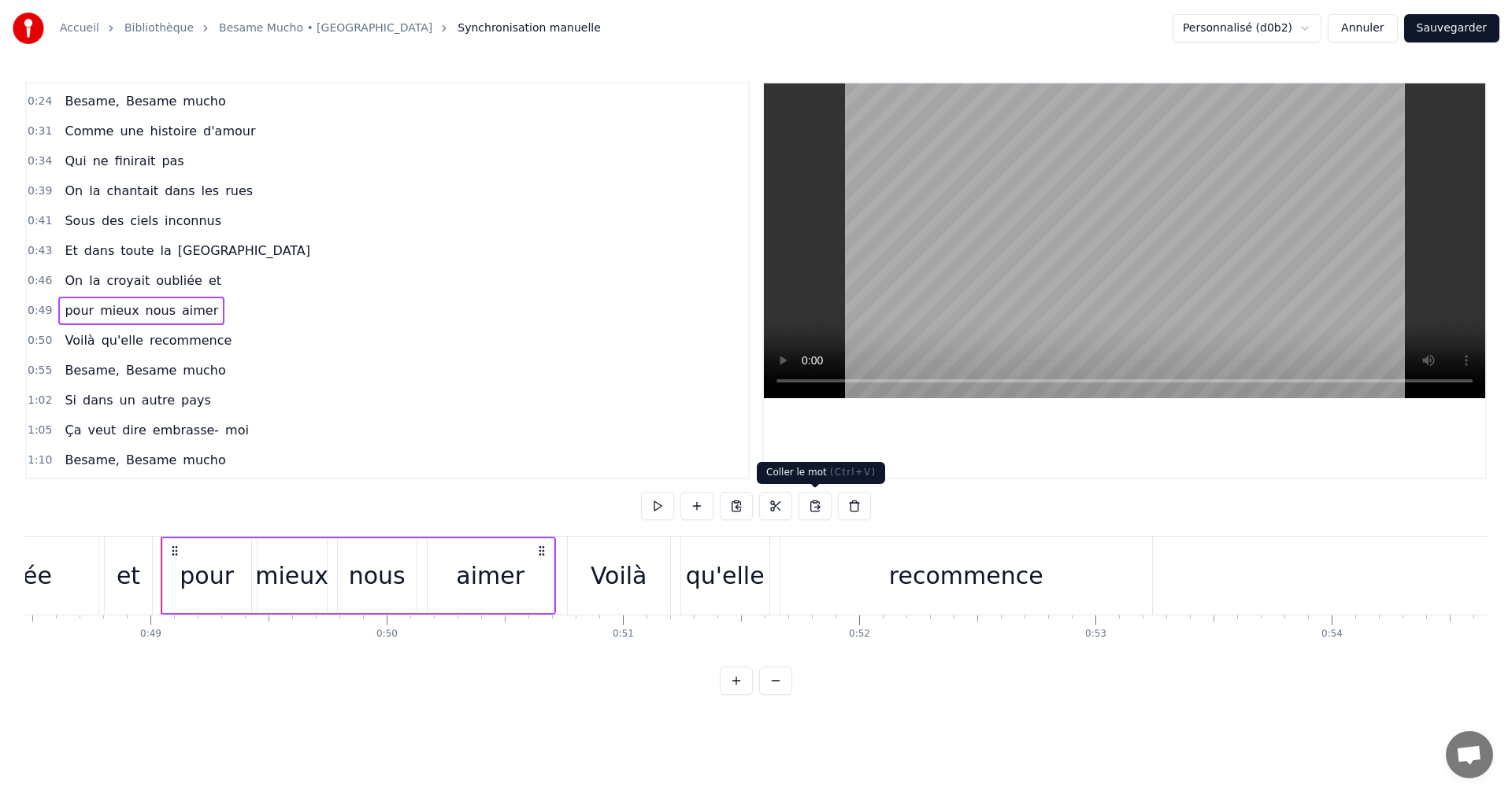
click at [812, 508] on button at bounding box center [815, 506] width 33 height 28
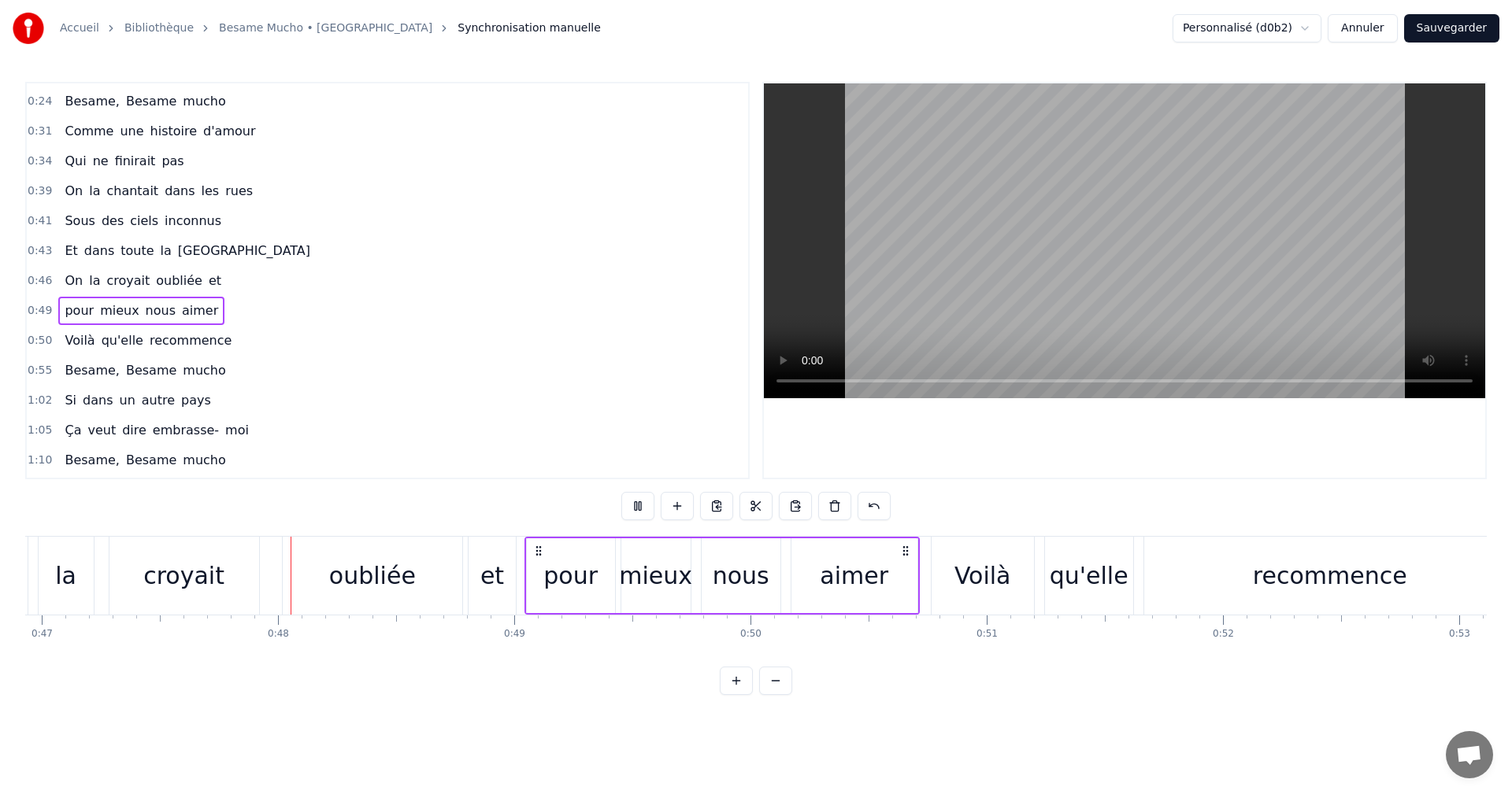
scroll to position [0, 11089]
click at [645, 505] on button at bounding box center [638, 506] width 33 height 28
click at [207, 285] on span "et" at bounding box center [215, 280] width 16 height 19
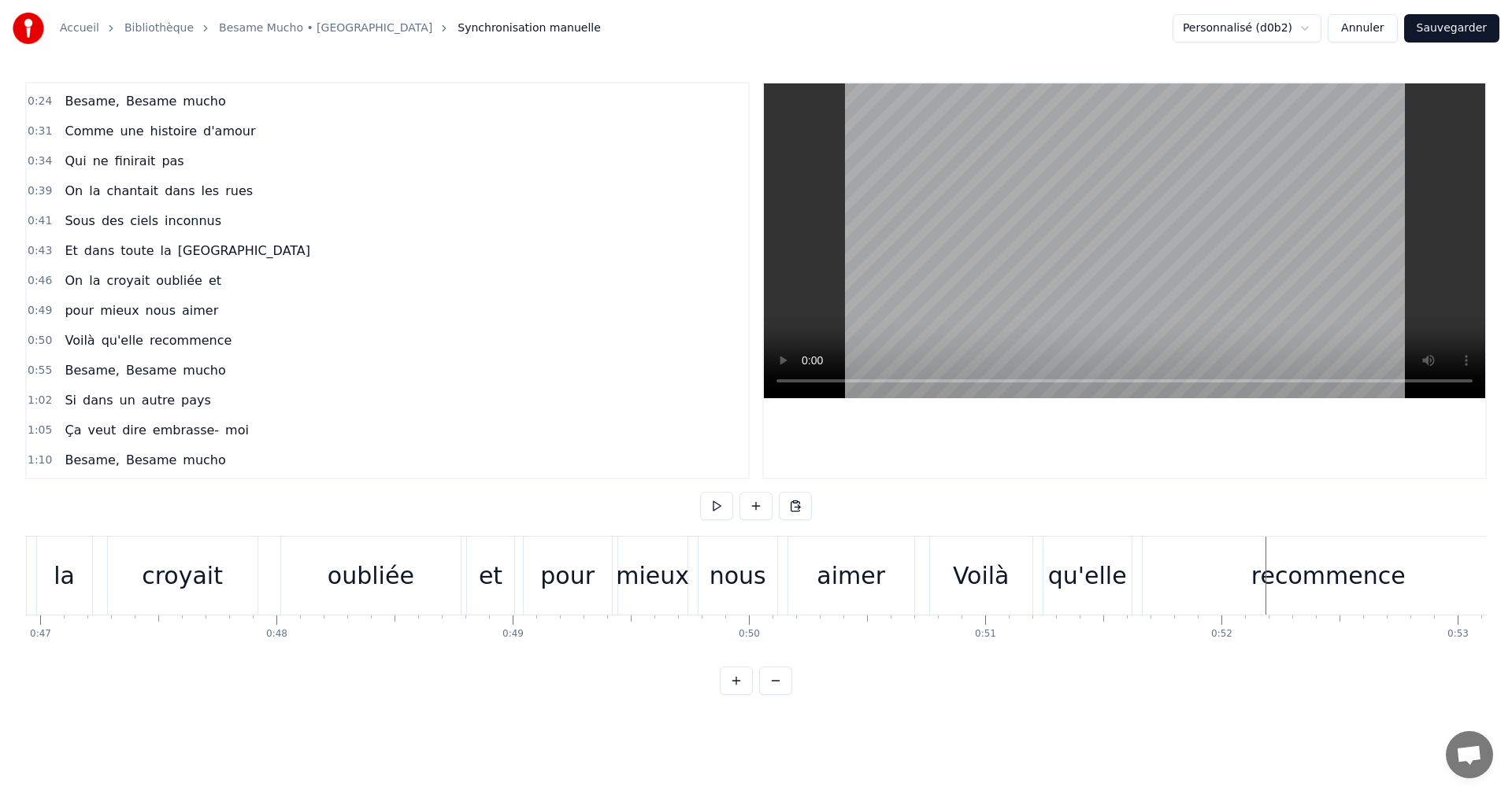
click at [207, 285] on span "et" at bounding box center [215, 280] width 16 height 18
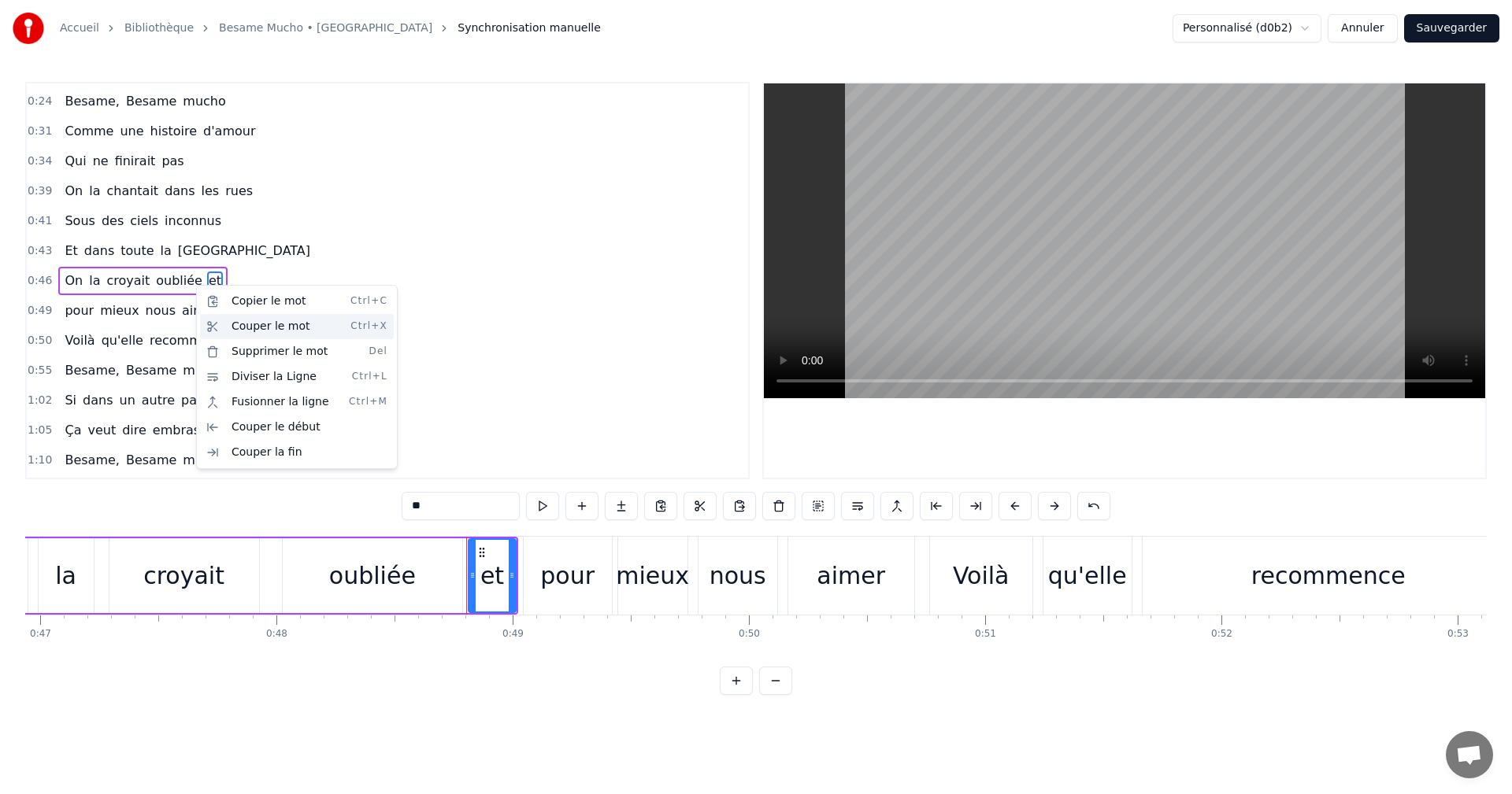
click at [236, 320] on div "Couper le mot Ctrl+X" at bounding box center [296, 327] width 193 height 25
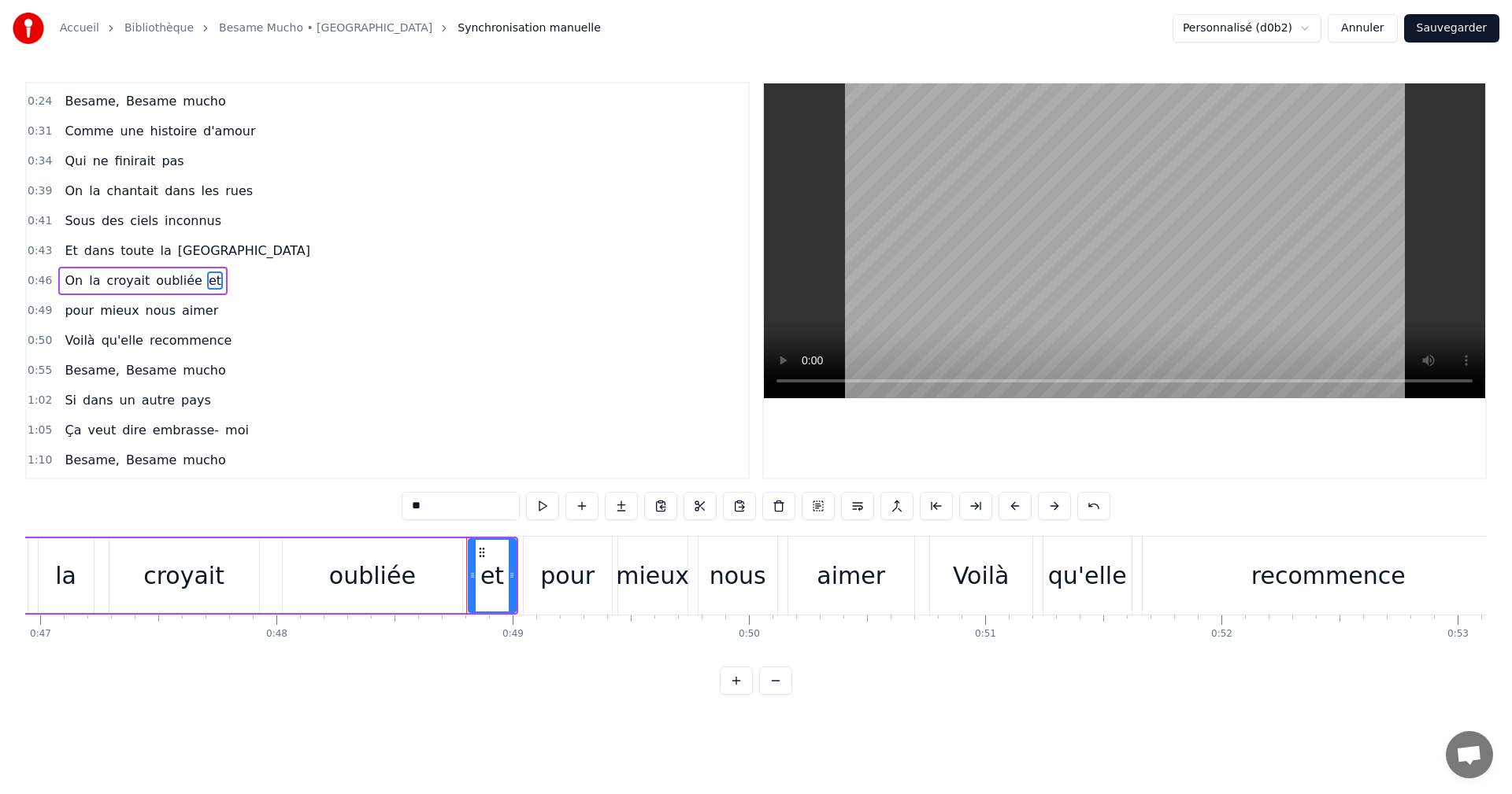
click at [202, 310] on div "pour mieux nous aimer" at bounding box center [141, 311] width 166 height 28
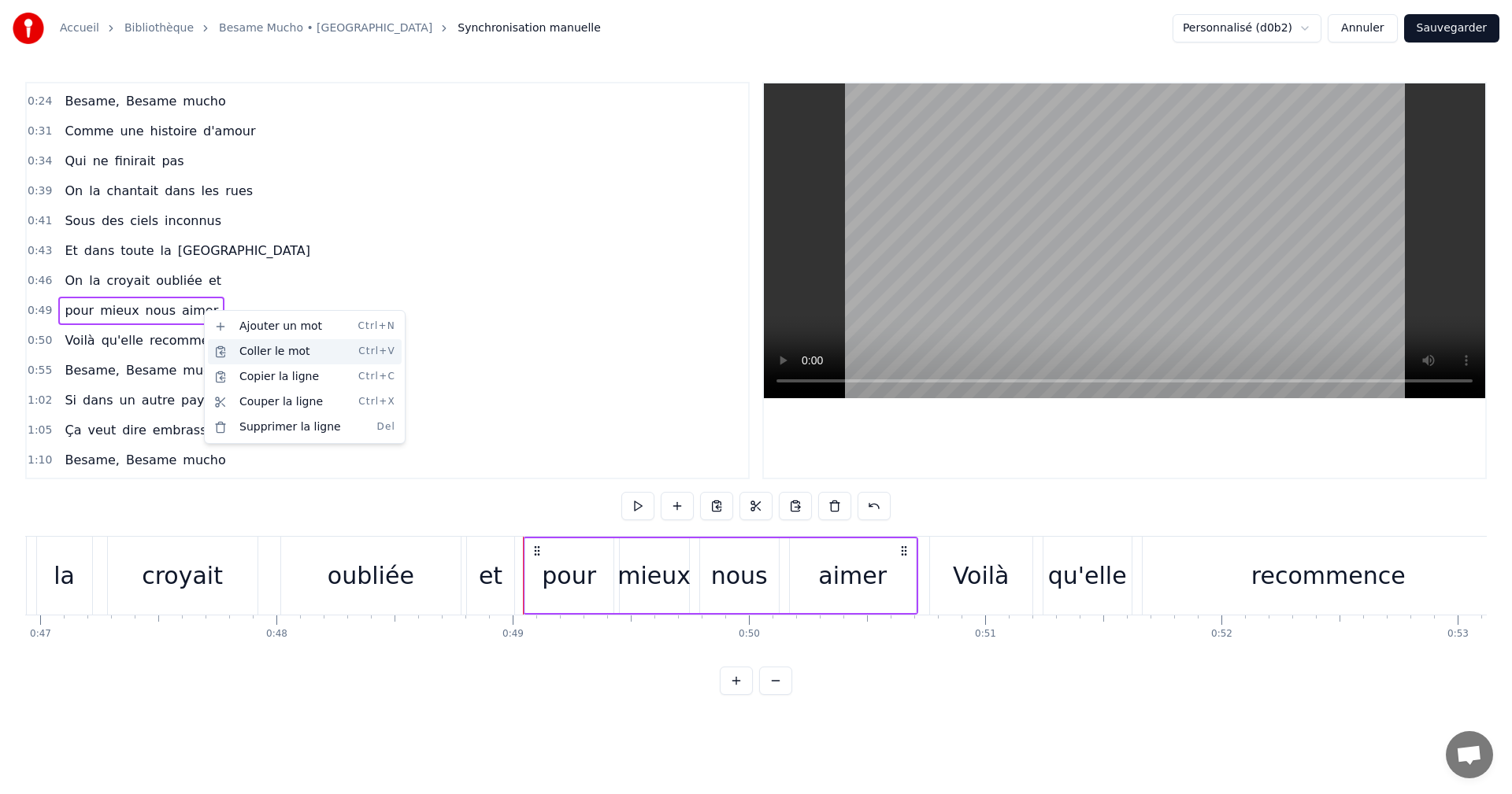
click at [250, 363] on div "Coller le mot Ctrl+V" at bounding box center [305, 352] width 193 height 25
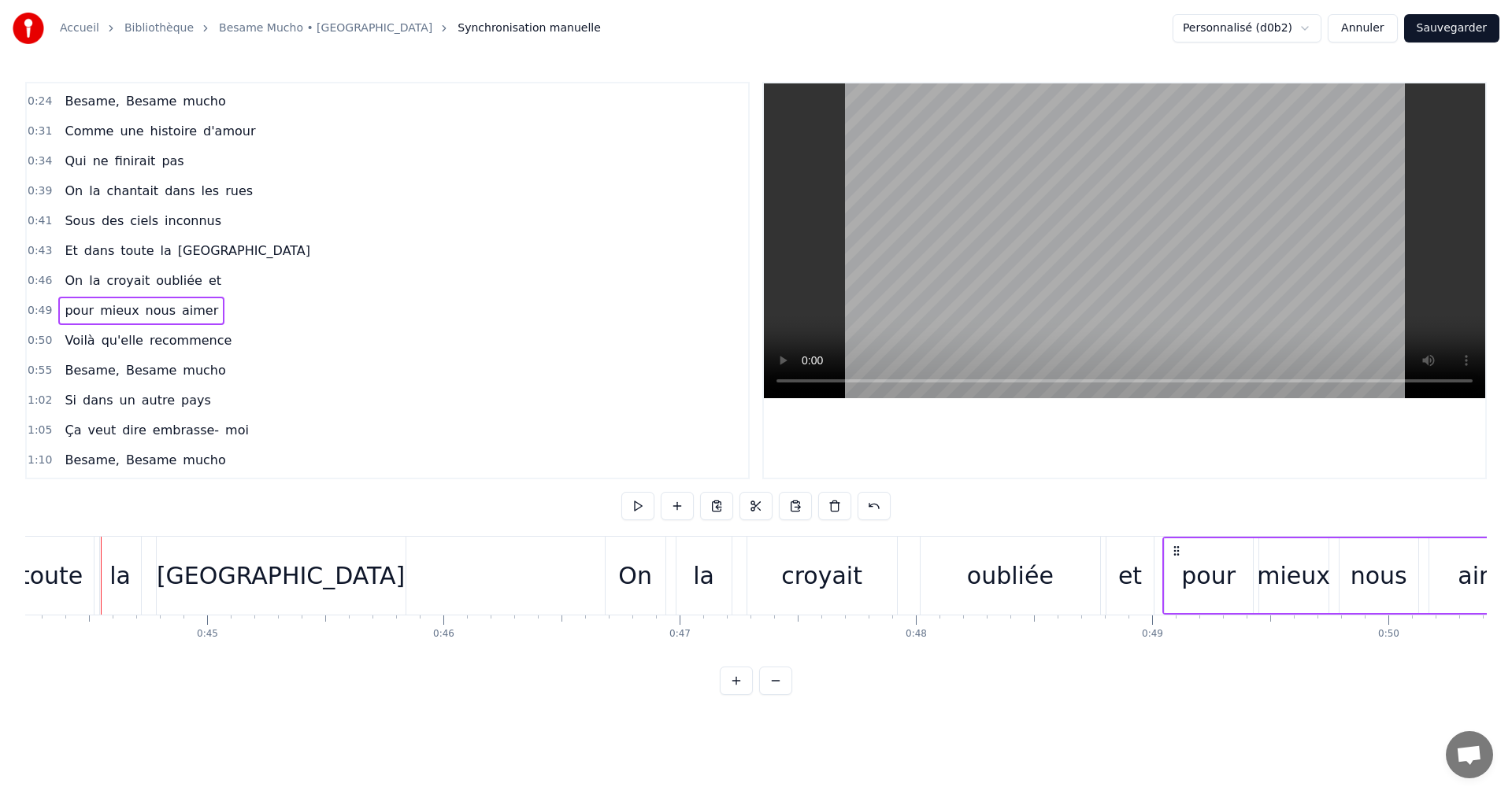
scroll to position [0, 10445]
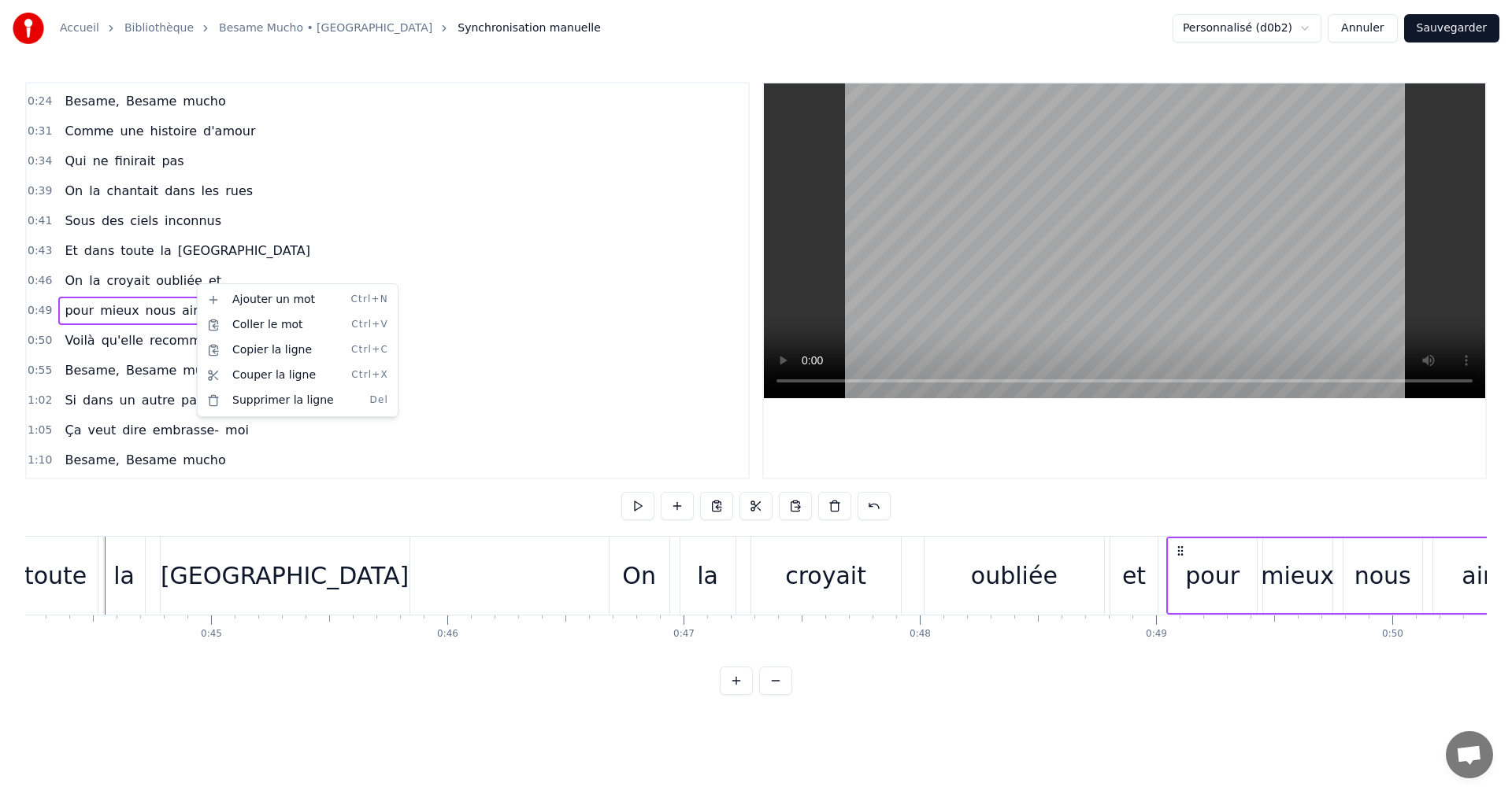
click at [285, 257] on html "Accueil Bibliothèque Besame Mucho • Dalida Synchronisation manuelle Personnalis…" at bounding box center [756, 360] width 1512 height 720
click at [538, 378] on html "Accueil Bibliothèque Besame Mucho • Dalida Synchronisation manuelle Personnalis…" at bounding box center [756, 360] width 1512 height 720
click at [207, 285] on span "et" at bounding box center [215, 280] width 16 height 18
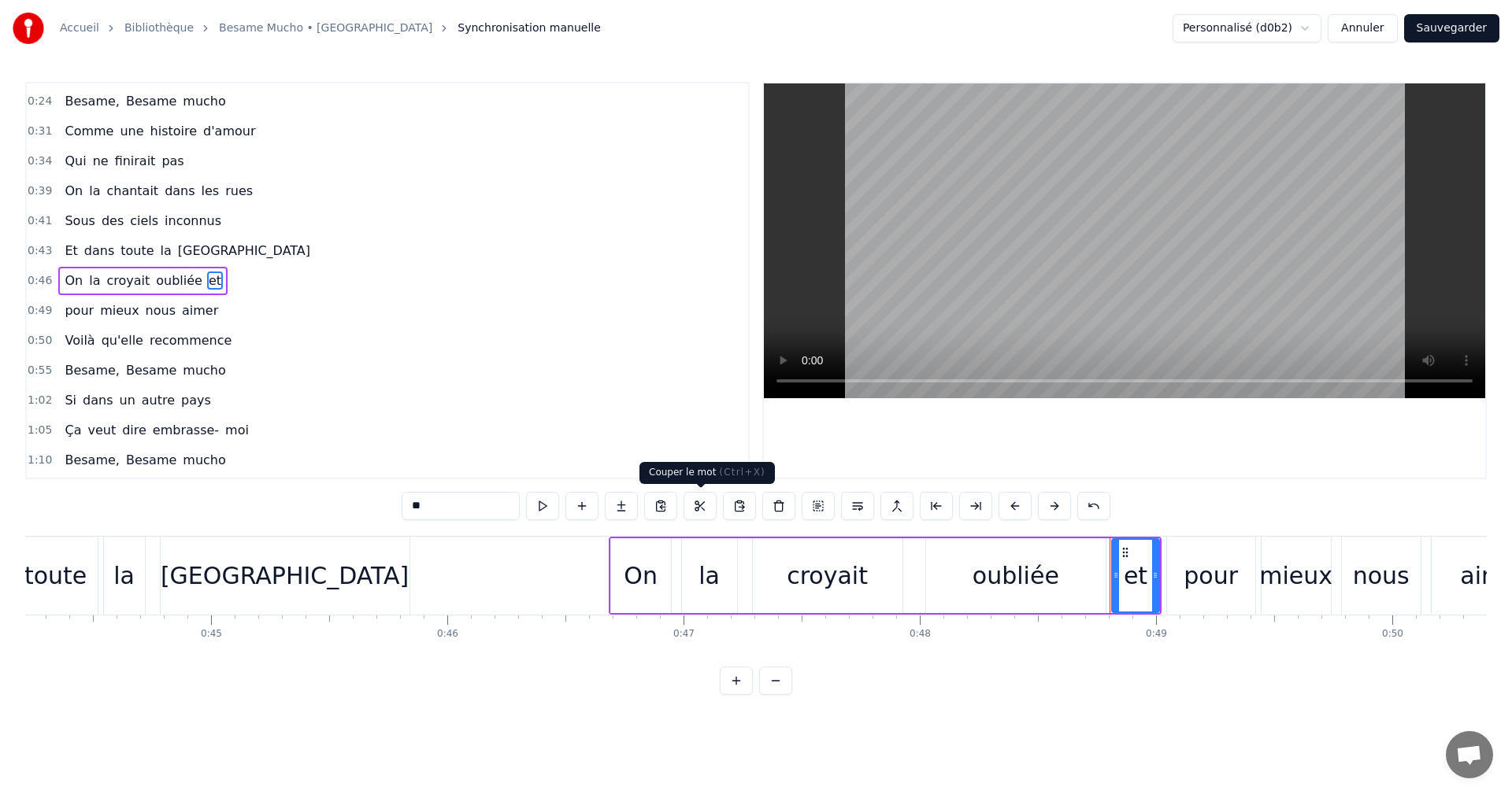
click at [705, 504] on button at bounding box center [700, 506] width 33 height 28
drag, startPoint x: 1155, startPoint y: 563, endPoint x: 1077, endPoint y: 572, distance: 78.5
click at [1077, 572] on div "On la croyait oubliée et" at bounding box center [885, 576] width 553 height 78
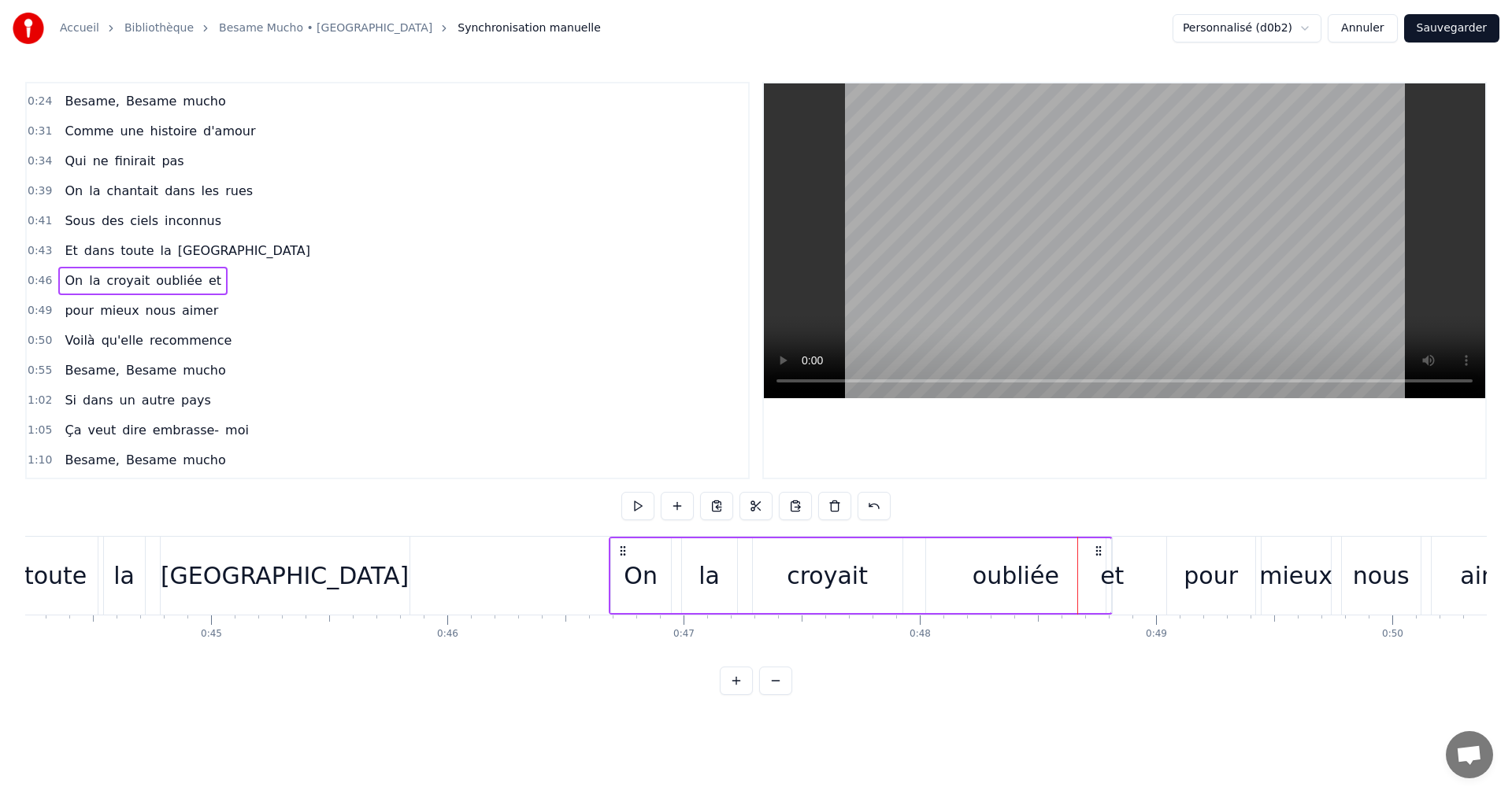
click at [1102, 575] on div "On la croyait oubliée et" at bounding box center [861, 576] width 505 height 78
click at [1118, 575] on div "et" at bounding box center [1112, 576] width 23 height 36
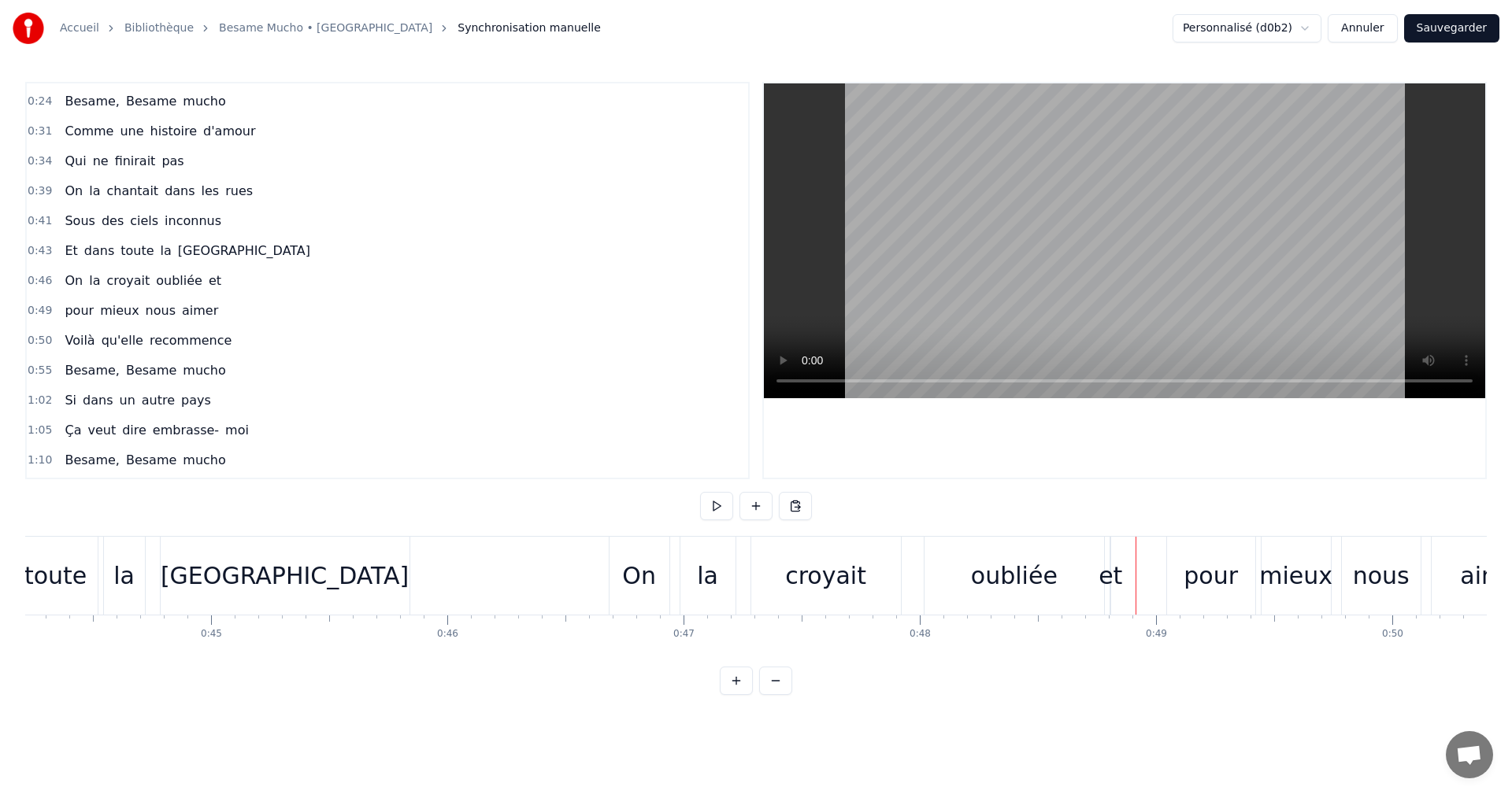
click at [1076, 578] on div "oubliée" at bounding box center [1014, 576] width 179 height 78
drag, startPoint x: 1114, startPoint y: 577, endPoint x: 1129, endPoint y: 578, distance: 15.0
click at [895, 502] on html "Accueil Bibliothèque Besame Mucho • Dalida Synchronisation manuelle Personnalis…" at bounding box center [756, 360] width 1512 height 720
click at [1110, 576] on div "et" at bounding box center [1110, 576] width 23 height 36
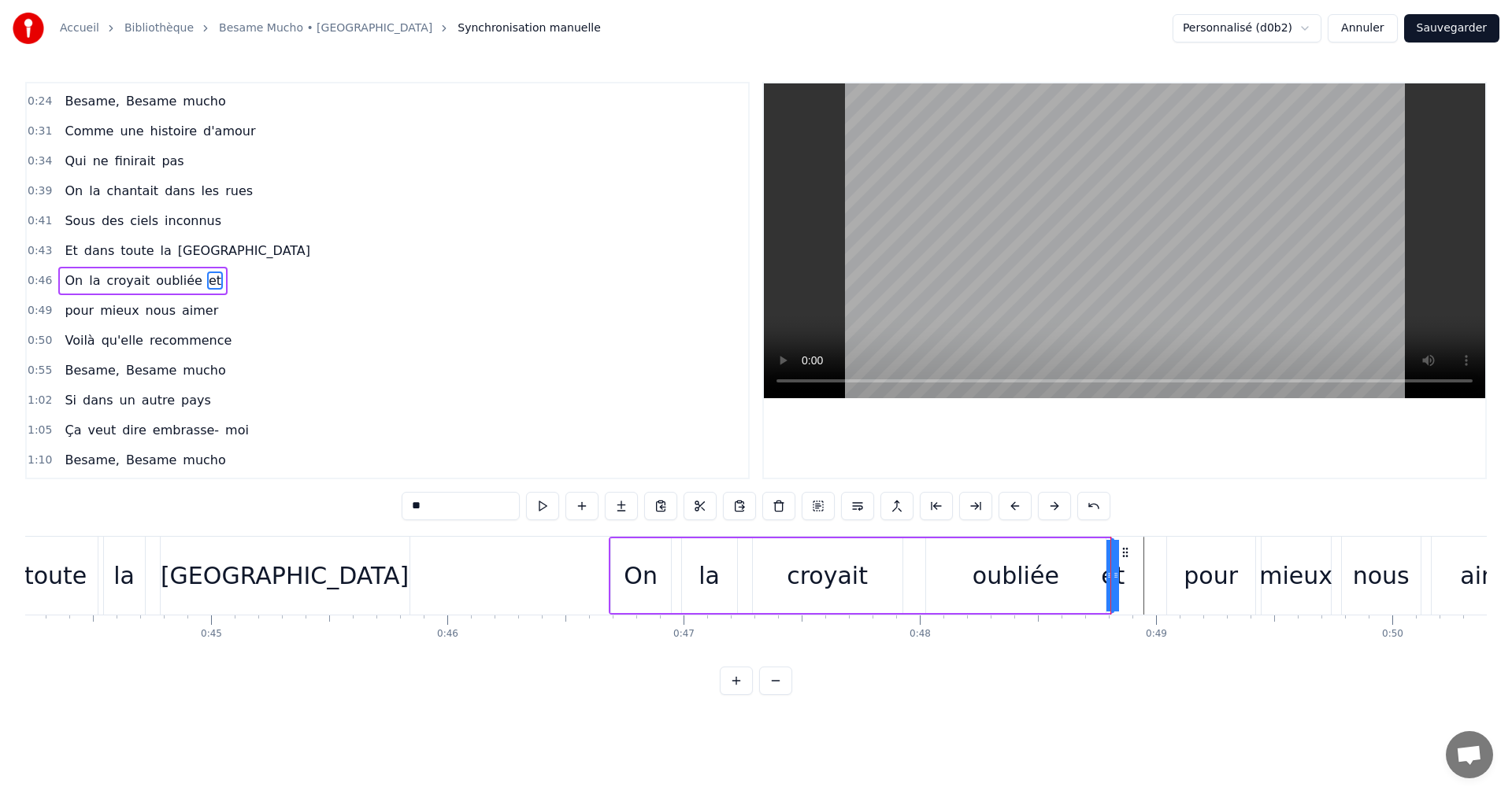
click at [1110, 576] on div at bounding box center [1110, 576] width 1 height 78
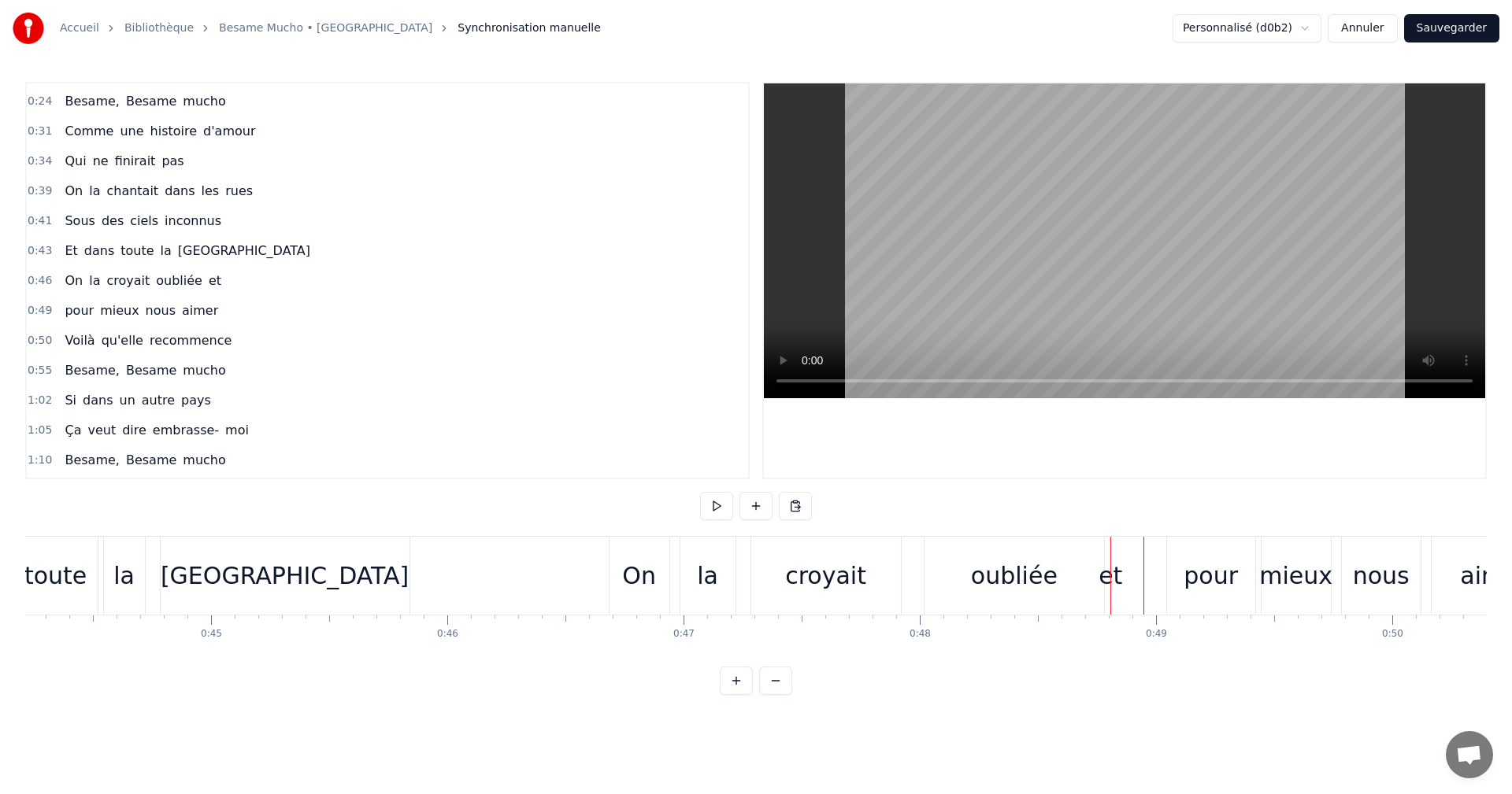
click at [1110, 576] on div at bounding box center [1110, 576] width 1 height 78
click at [1098, 578] on div "oubliée" at bounding box center [1014, 576] width 179 height 78
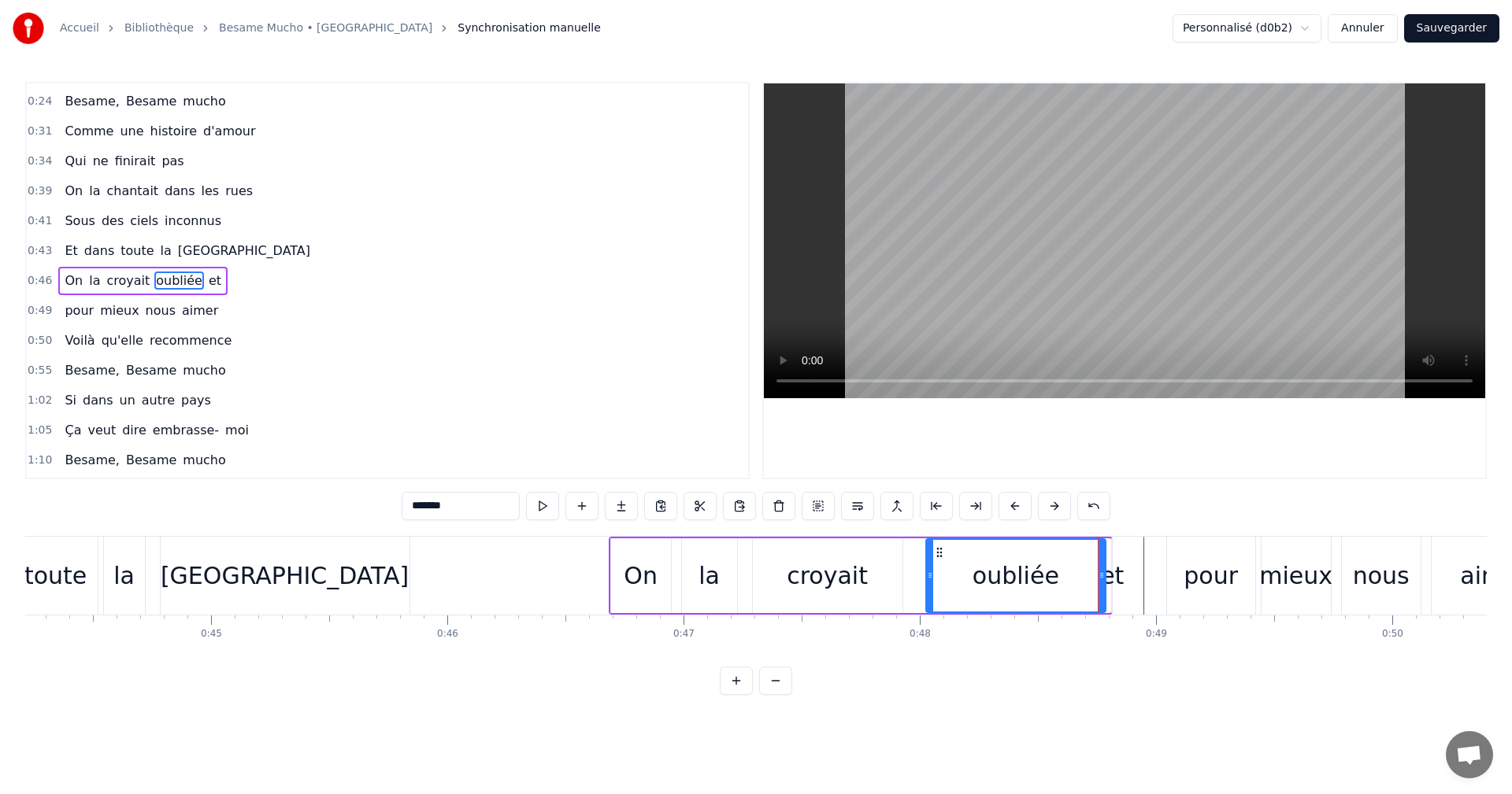
click at [1114, 577] on div "et" at bounding box center [1112, 576] width 23 height 36
type input "**"
drag, startPoint x: 1114, startPoint y: 577, endPoint x: 1129, endPoint y: 577, distance: 15.0
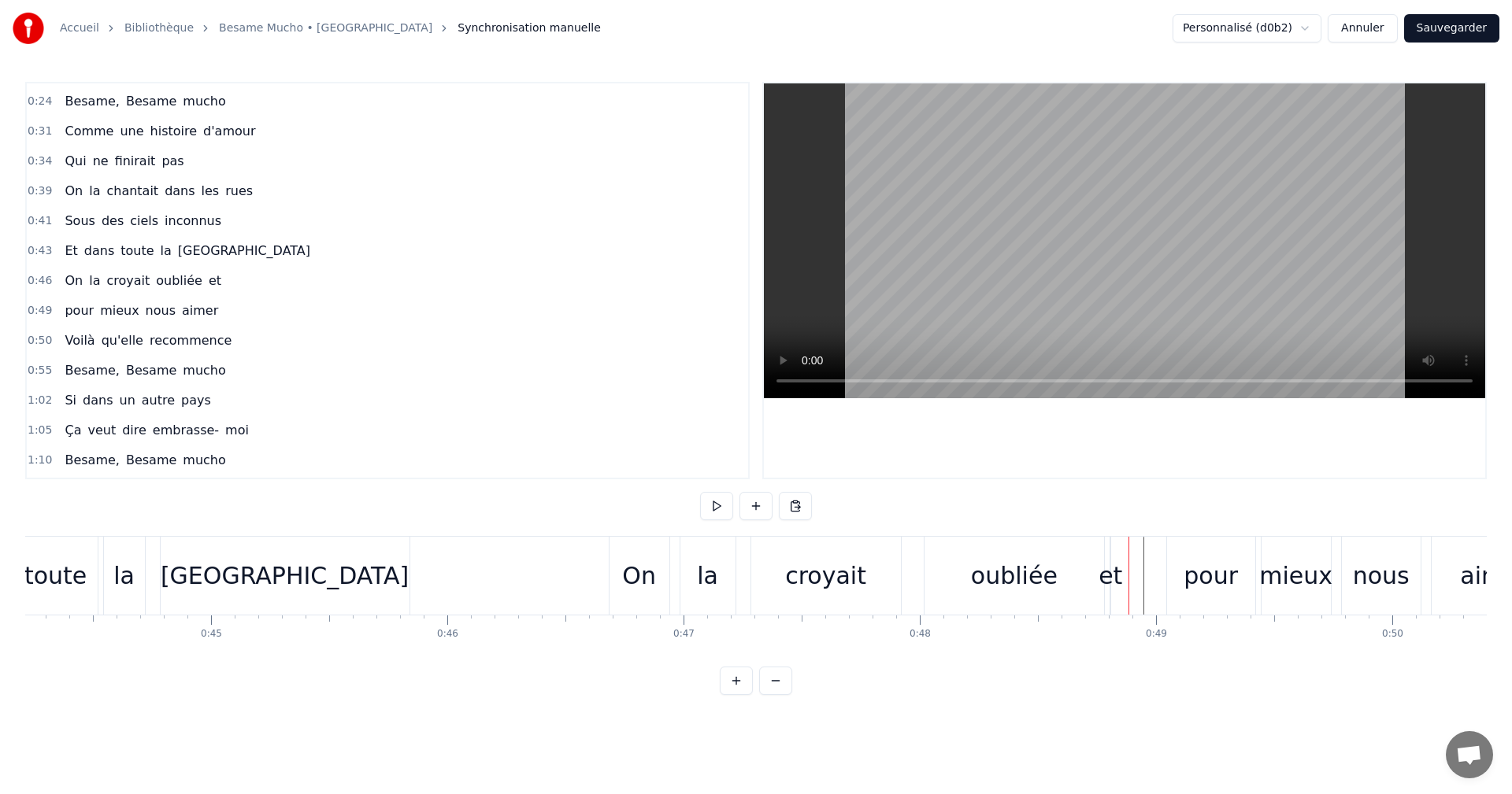
click at [1129, 576] on div at bounding box center [1129, 576] width 1 height 78
click at [1109, 578] on html "Accueil Bibliothèque Besame Mucho • Dalida Synchronisation manuelle Personnalis…" at bounding box center [756, 360] width 1512 height 720
drag, startPoint x: 1109, startPoint y: 589, endPoint x: 1128, endPoint y: 590, distance: 19.0
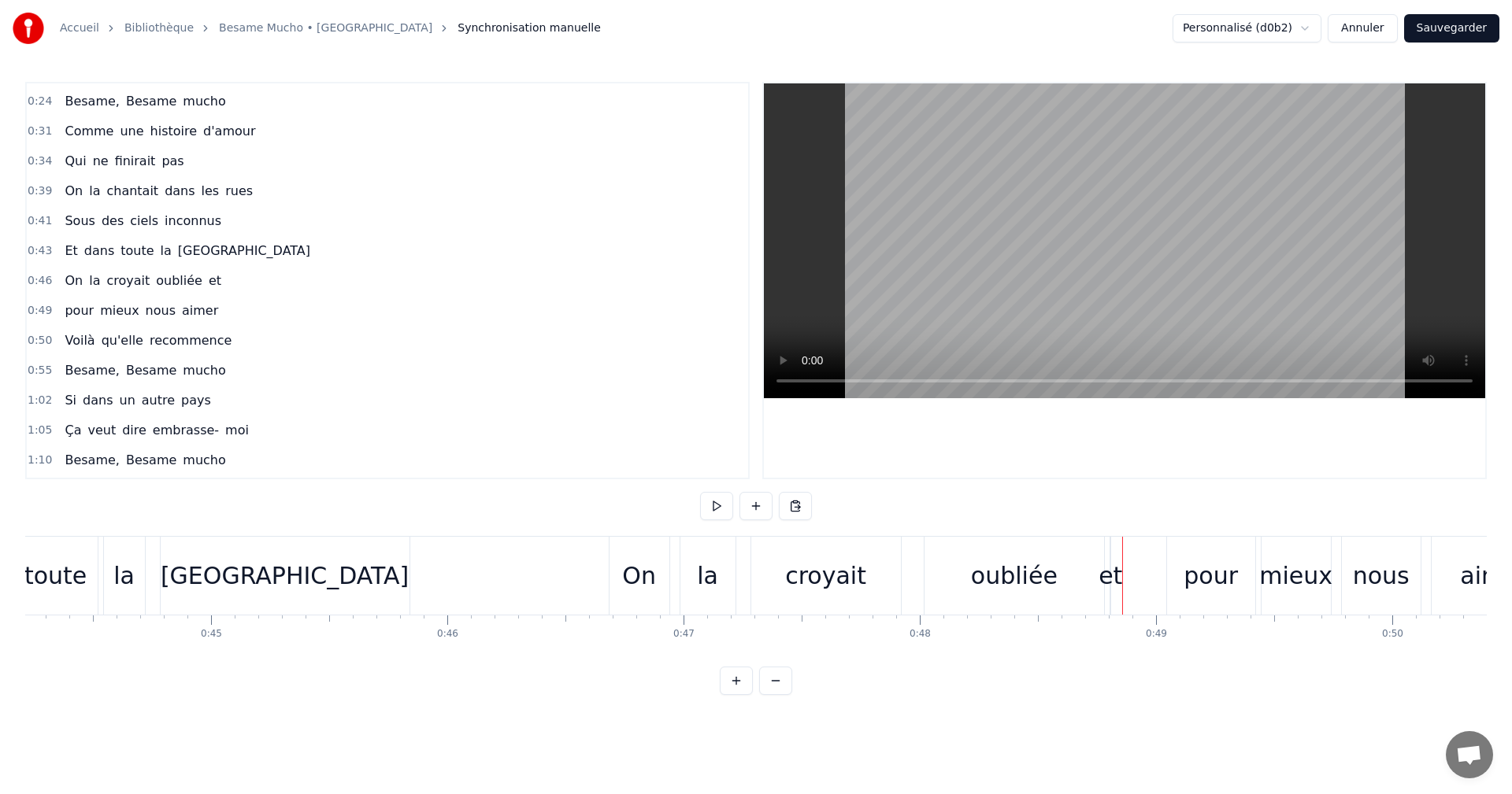
click at [1106, 558] on div "et" at bounding box center [1110, 576] width 23 height 36
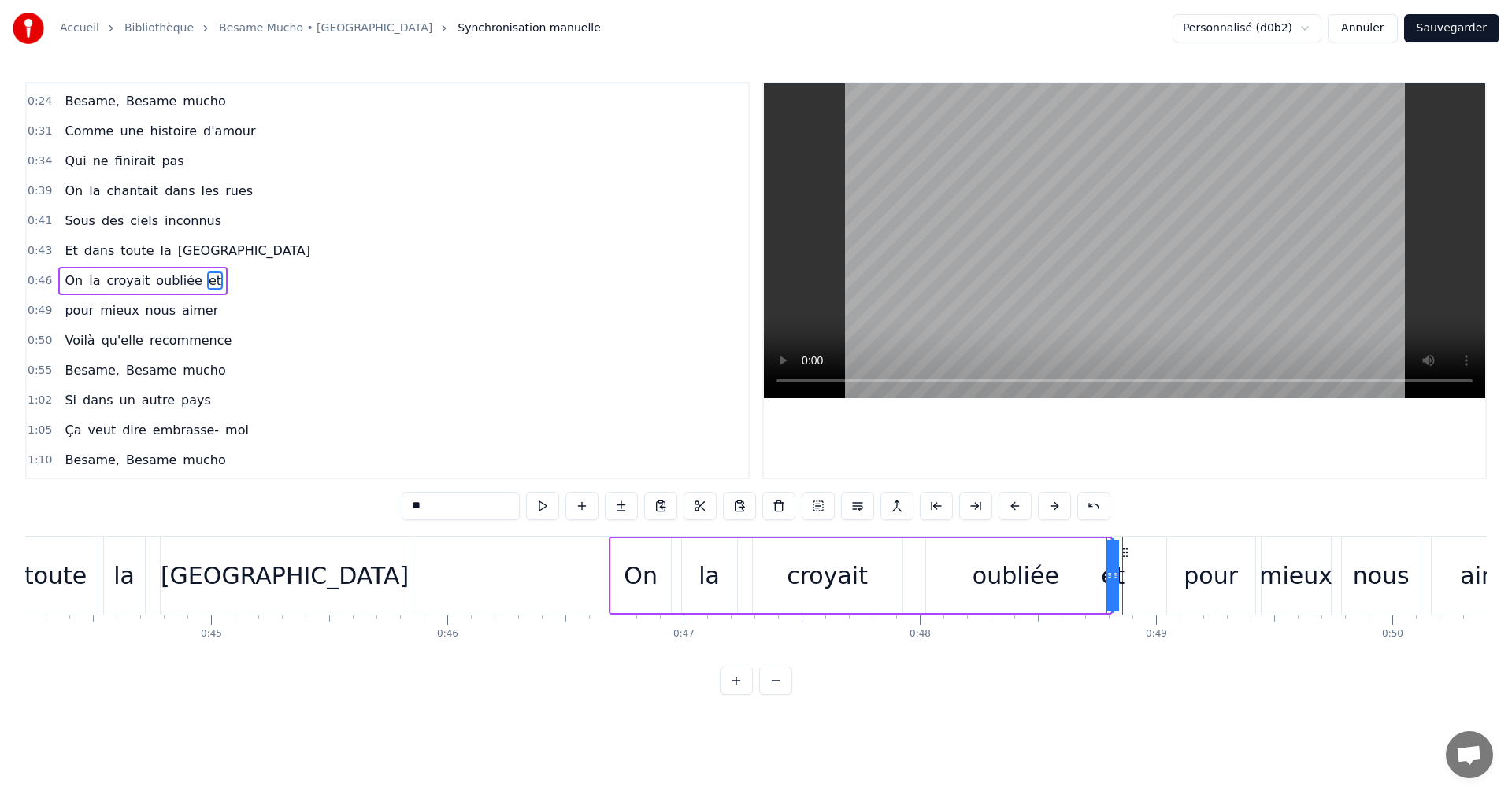
drag, startPoint x: 1110, startPoint y: 561, endPoint x: 1083, endPoint y: 563, distance: 27.1
click at [1083, 563] on div "On la croyait oubliée et" at bounding box center [861, 576] width 505 height 78
click at [1083, 563] on div at bounding box center [1083, 576] width 1 height 78
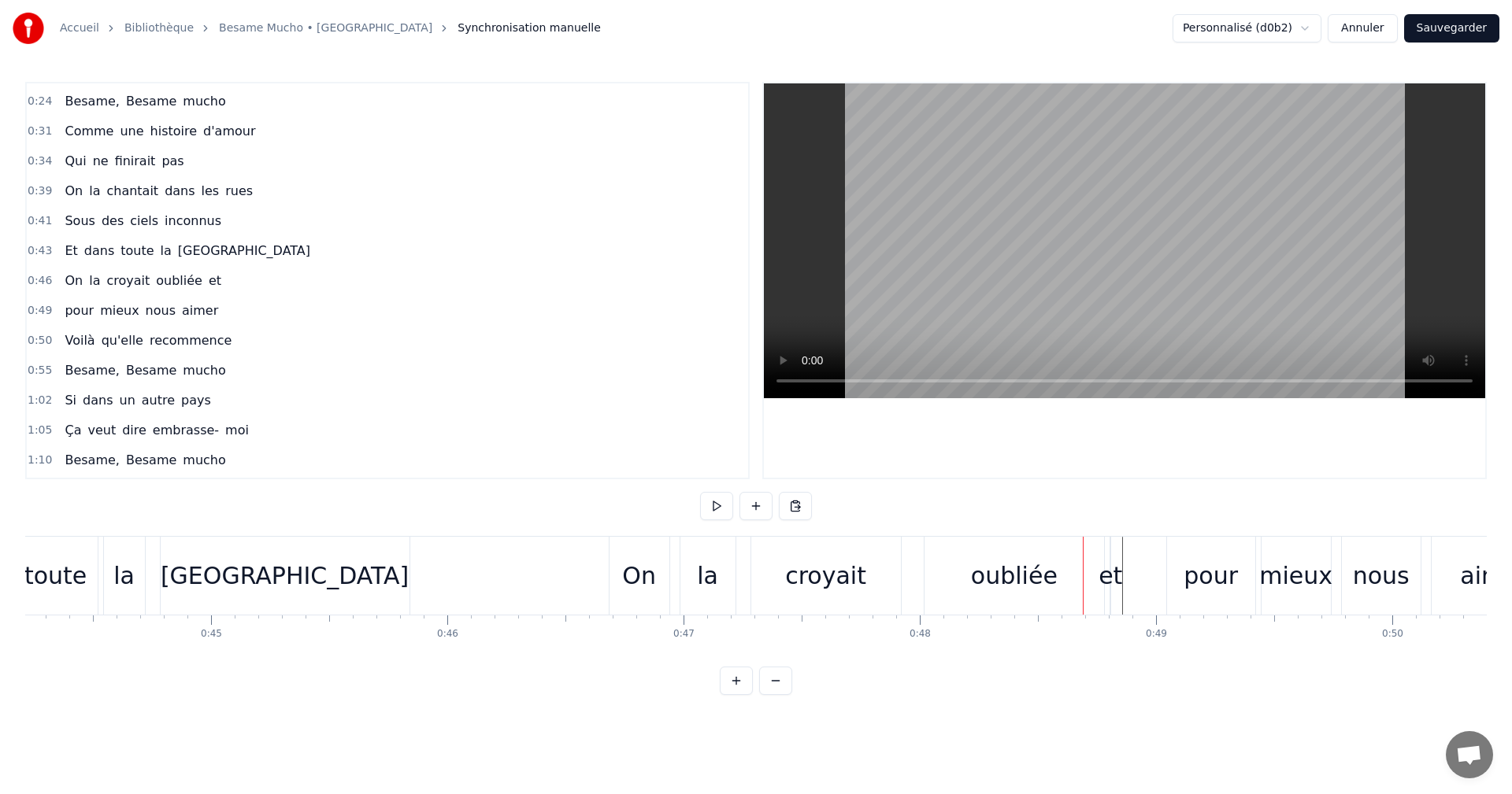
drag, startPoint x: 1105, startPoint y: 576, endPoint x: 1115, endPoint y: 577, distance: 10.0
click at [1115, 577] on div "et" at bounding box center [1110, 576] width 23 height 36
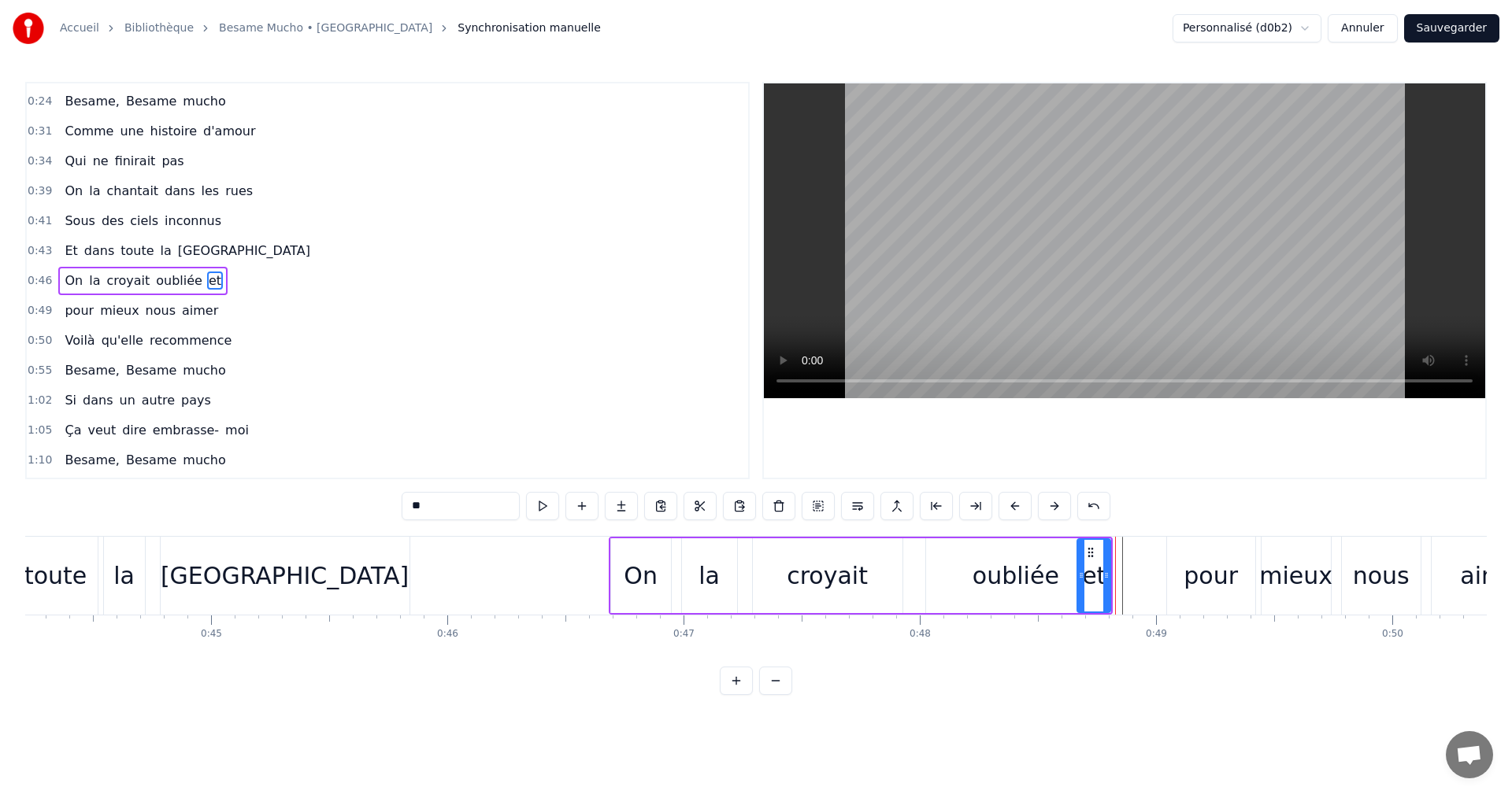
drag, startPoint x: 1117, startPoint y: 577, endPoint x: 1082, endPoint y: 585, distance: 35.9
click at [1082, 585] on div at bounding box center [1081, 576] width 7 height 71
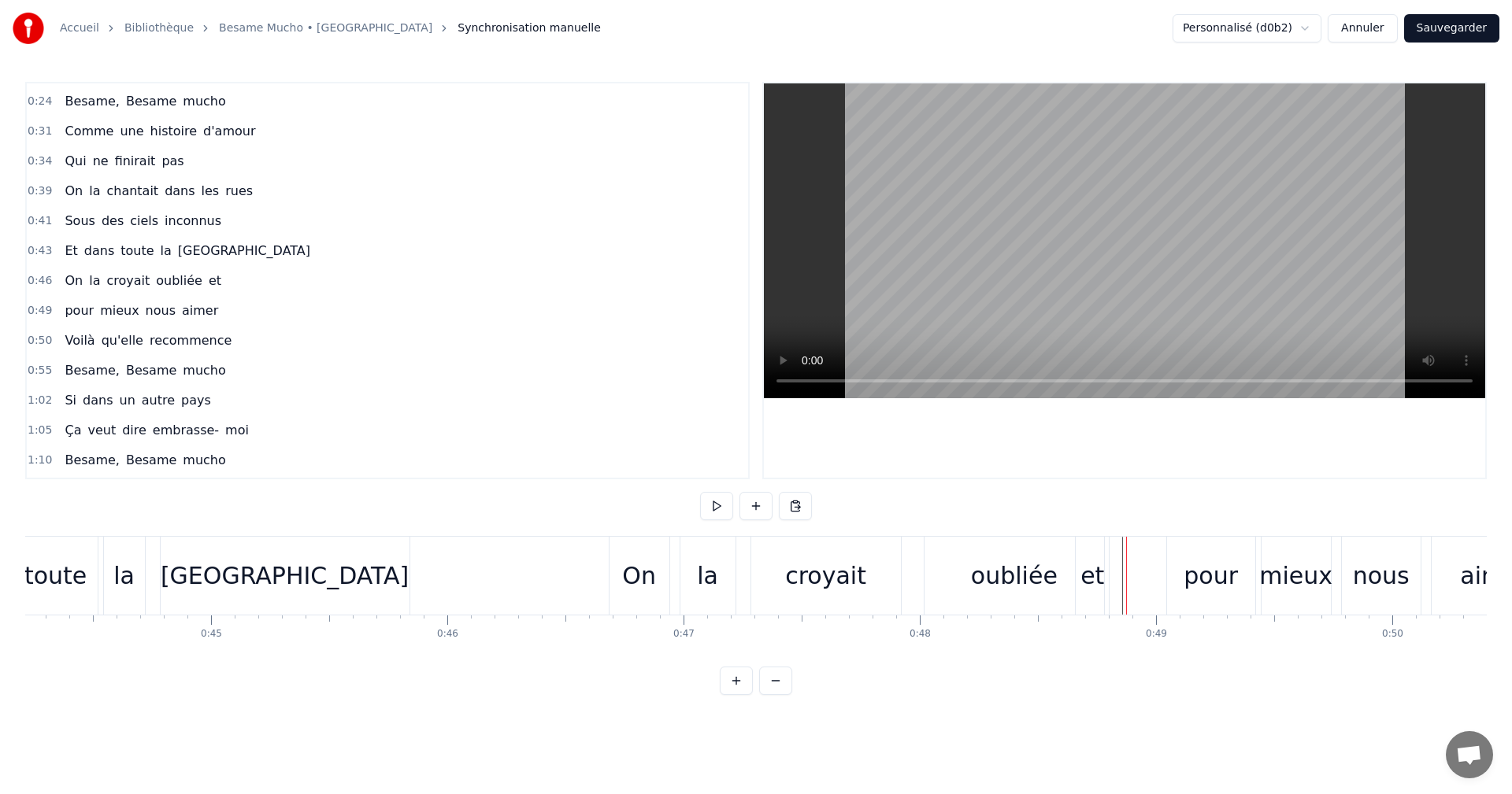
drag, startPoint x: 1103, startPoint y: 581, endPoint x: 1116, endPoint y: 582, distance: 13.0
click at [1054, 577] on div "oubliée" at bounding box center [1014, 576] width 179 height 78
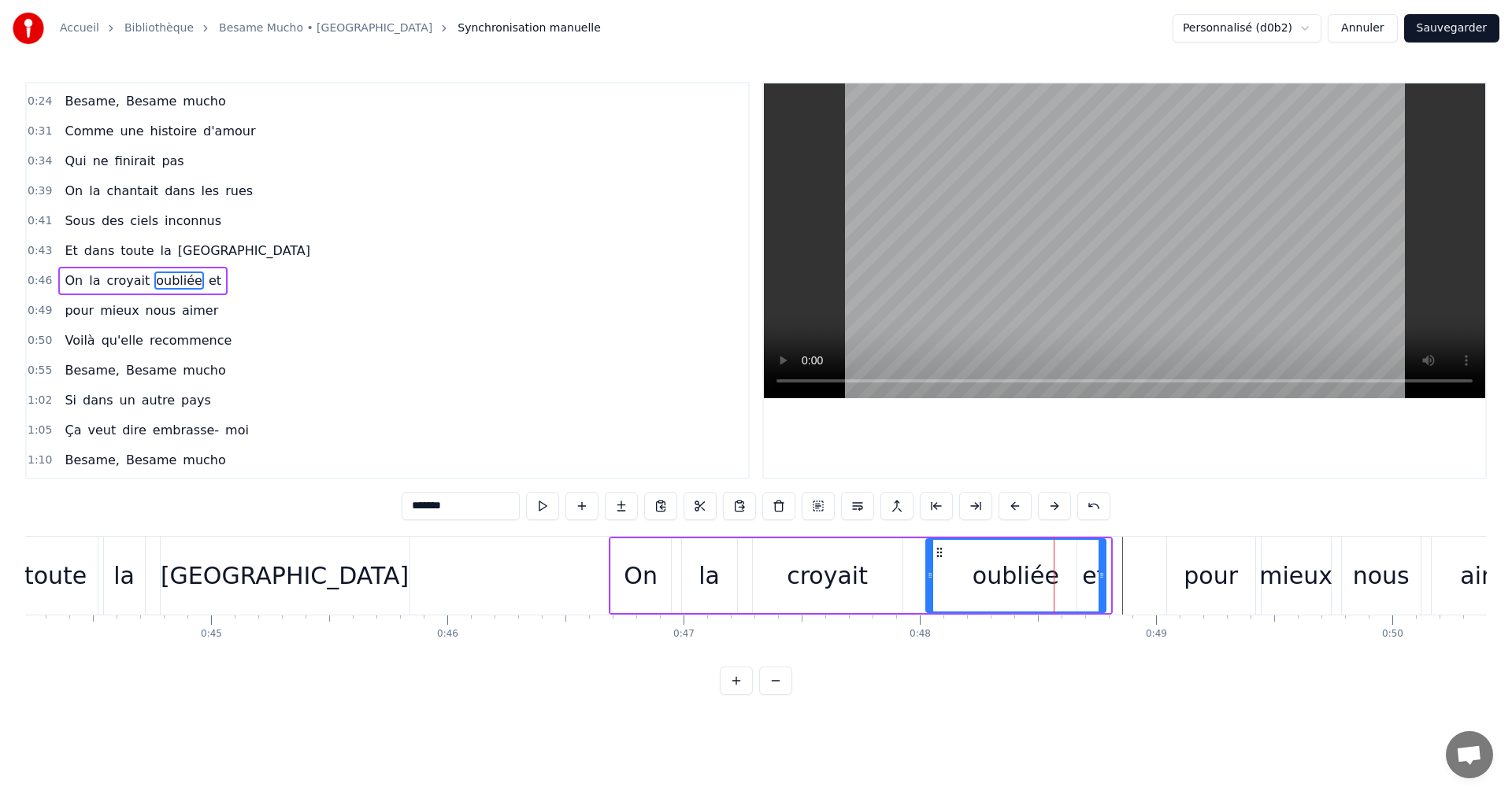
click at [207, 280] on span "et" at bounding box center [215, 280] width 16 height 19
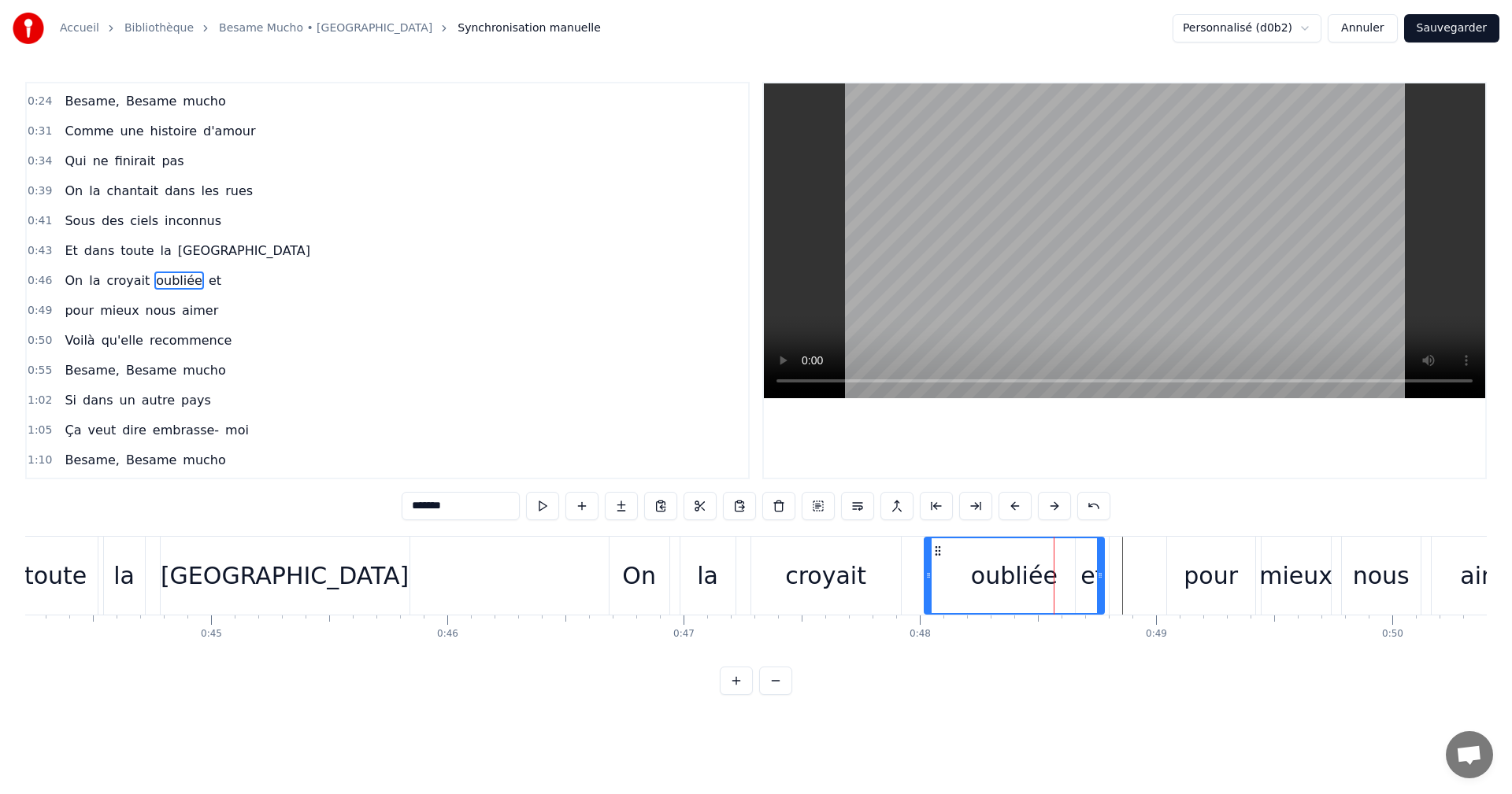
click at [207, 285] on span "et" at bounding box center [215, 280] width 16 height 18
type input "**"
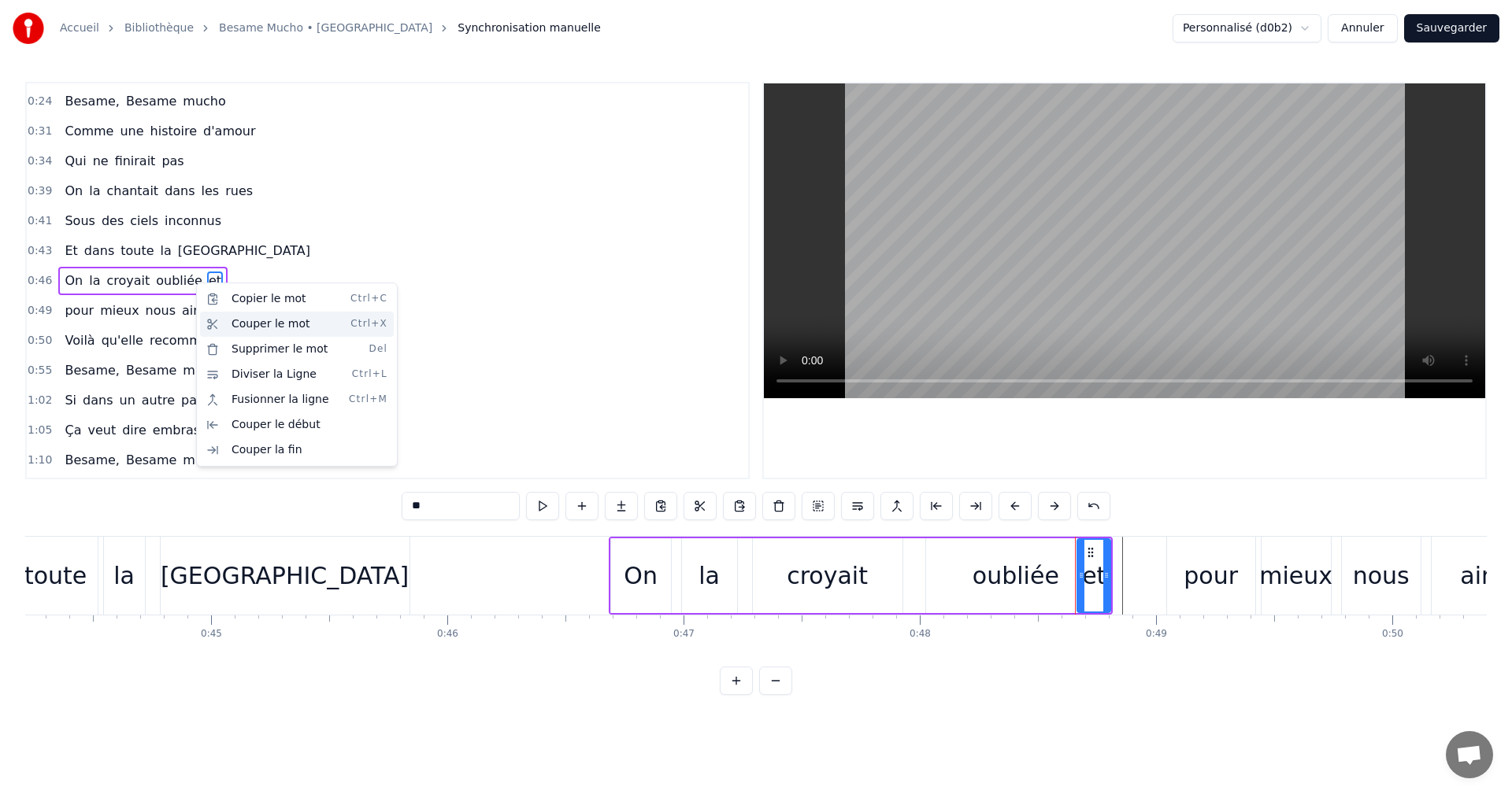
click at [237, 320] on div "Couper le mot Ctrl+X" at bounding box center [296, 324] width 193 height 25
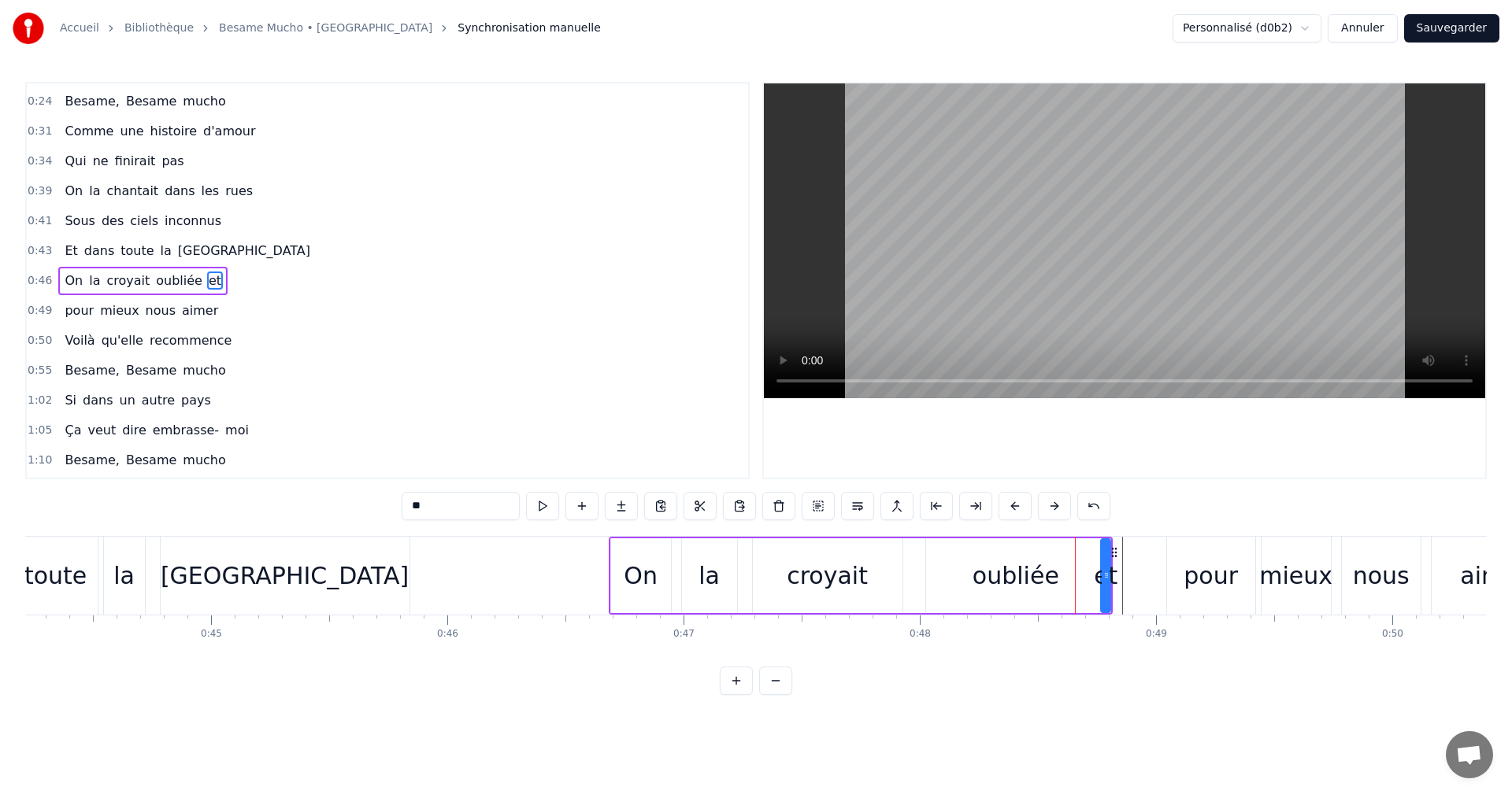
drag, startPoint x: 1080, startPoint y: 575, endPoint x: 1104, endPoint y: 577, distance: 24.1
click at [1104, 577] on div "et" at bounding box center [1105, 576] width 7 height 71
drag, startPoint x: 1109, startPoint y: 570, endPoint x: 1079, endPoint y: 572, distance: 30.1
click at [1079, 572] on div "On la croyait oubliée et" at bounding box center [861, 576] width 505 height 78
click at [1101, 572] on div "et" at bounding box center [1100, 576] width 23 height 36
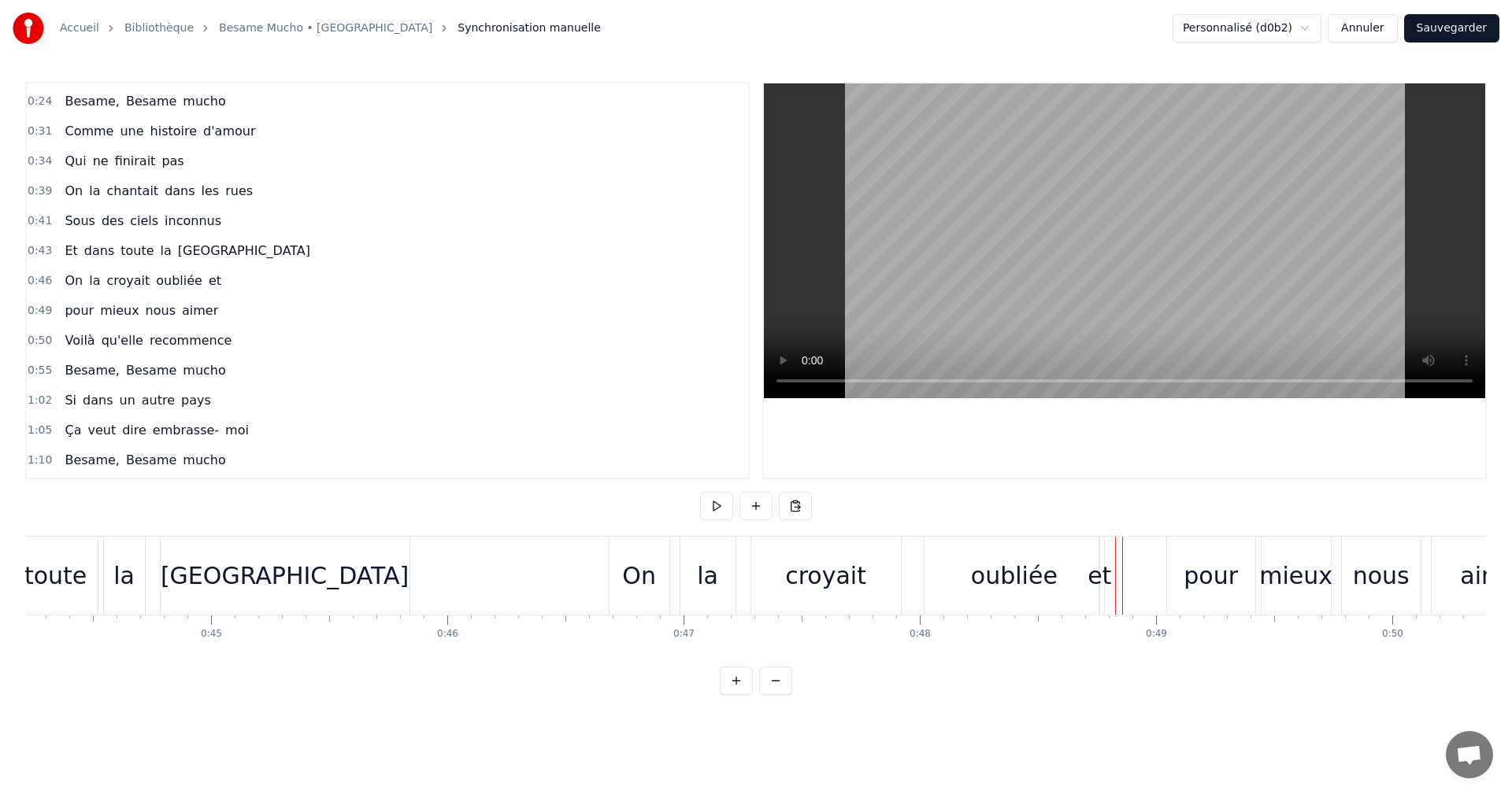
click at [1097, 569] on div "et" at bounding box center [1100, 576] width 23 height 36
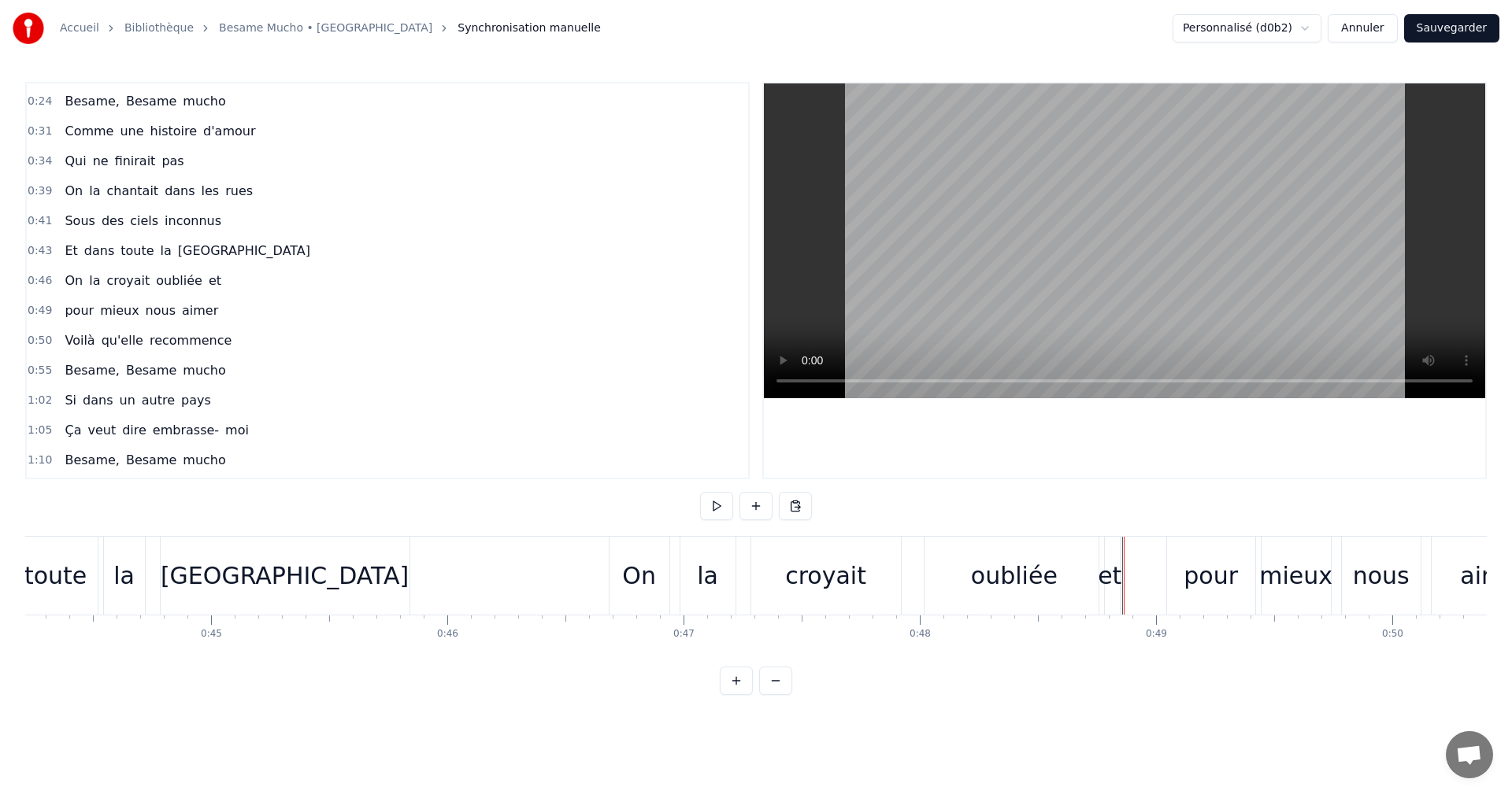
click at [1080, 582] on div "oubliée" at bounding box center [1014, 576] width 179 height 78
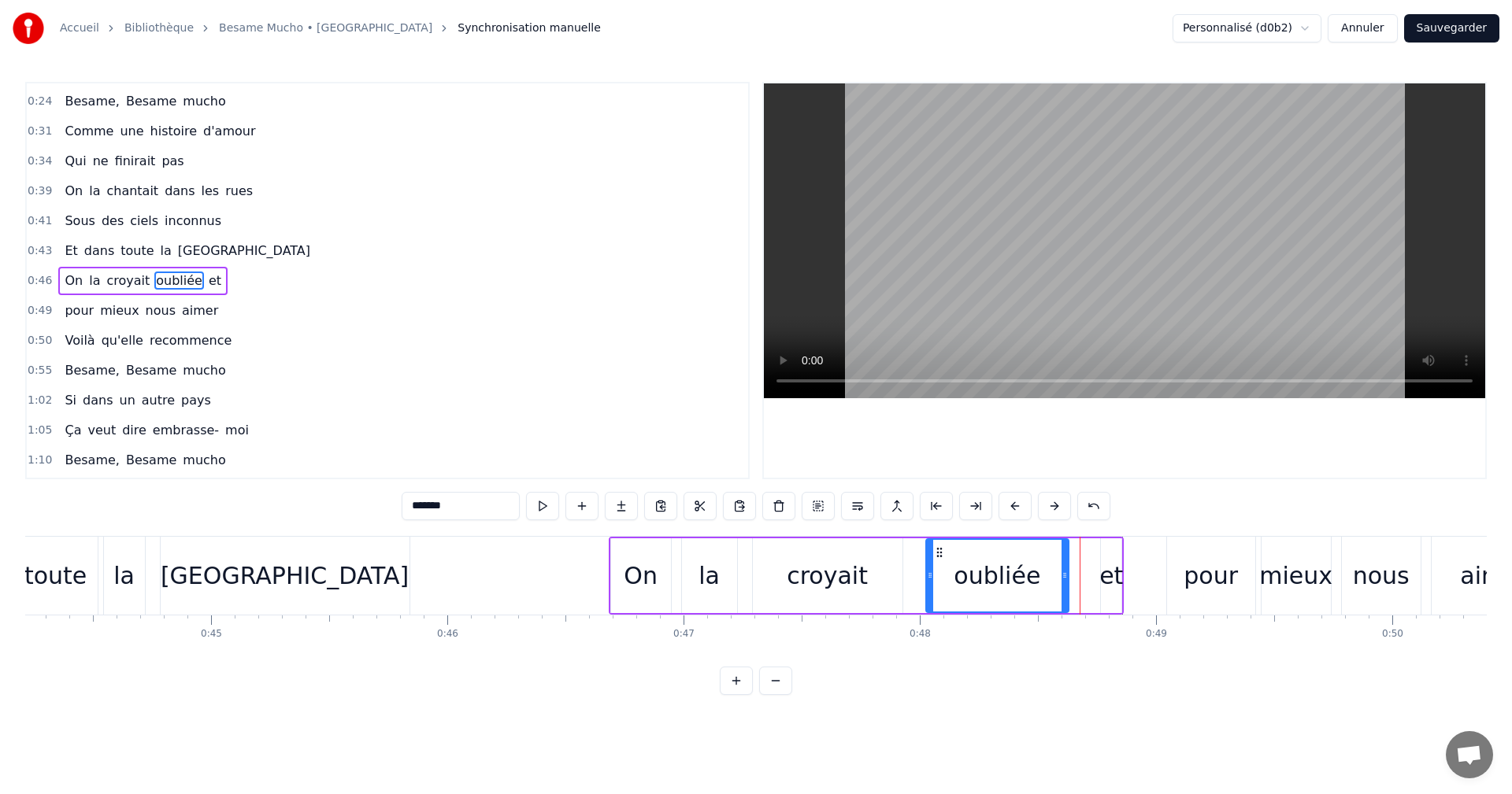
drag, startPoint x: 1103, startPoint y: 585, endPoint x: 1066, endPoint y: 590, distance: 37.3
click at [1066, 590] on div at bounding box center [1065, 576] width 7 height 71
click at [1110, 587] on div "et" at bounding box center [1111, 576] width 23 height 36
type input "**"
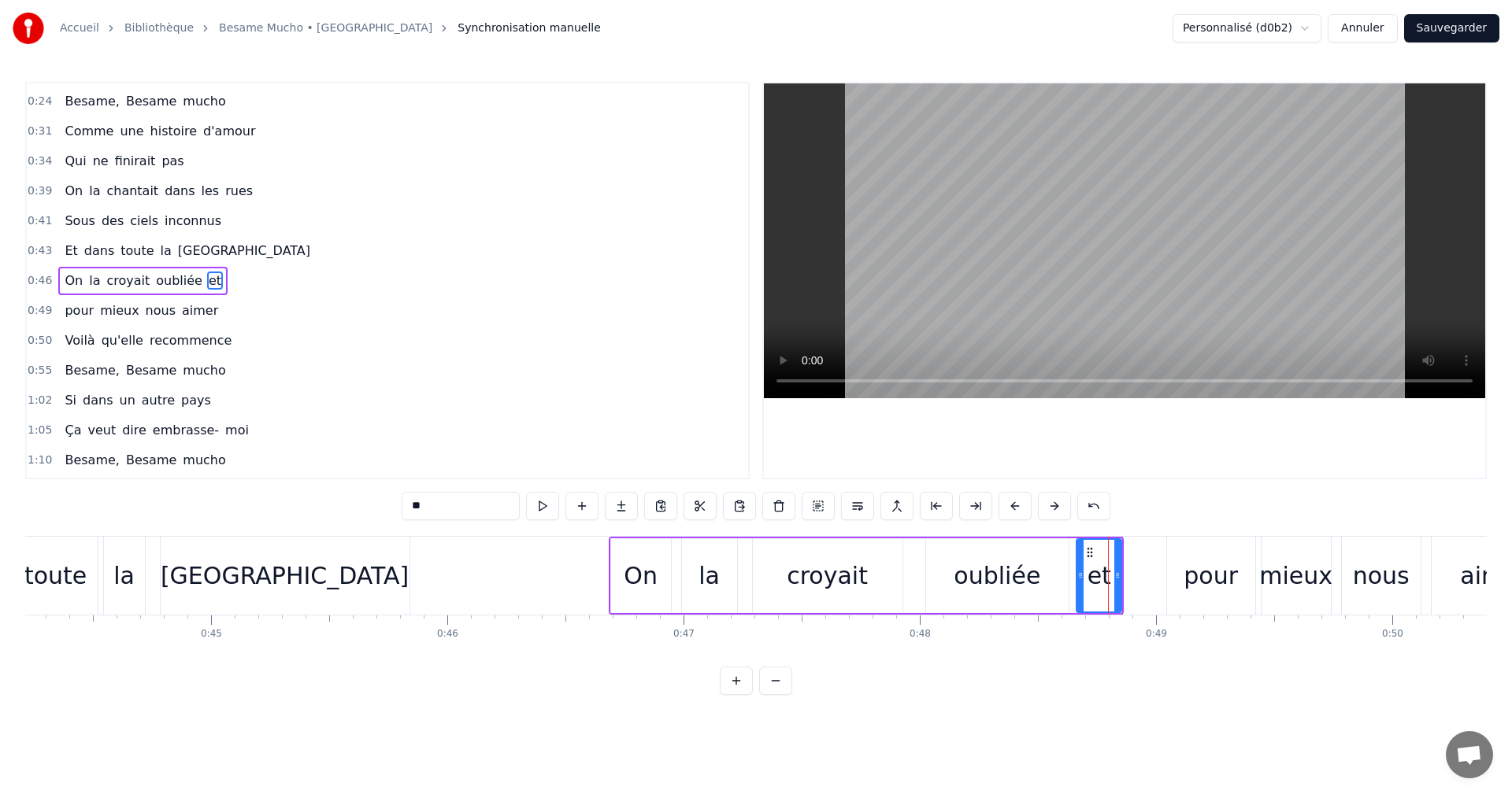
drag, startPoint x: 1103, startPoint y: 585, endPoint x: 1078, endPoint y: 589, distance: 25.3
click at [1078, 589] on div at bounding box center [1080, 576] width 7 height 71
drag, startPoint x: 1090, startPoint y: 581, endPoint x: 1111, endPoint y: 582, distance: 21.0
click at [1111, 582] on div "et" at bounding box center [1099, 576] width 43 height 71
drag, startPoint x: 1110, startPoint y: 582, endPoint x: 1118, endPoint y: 583, distance: 8.1
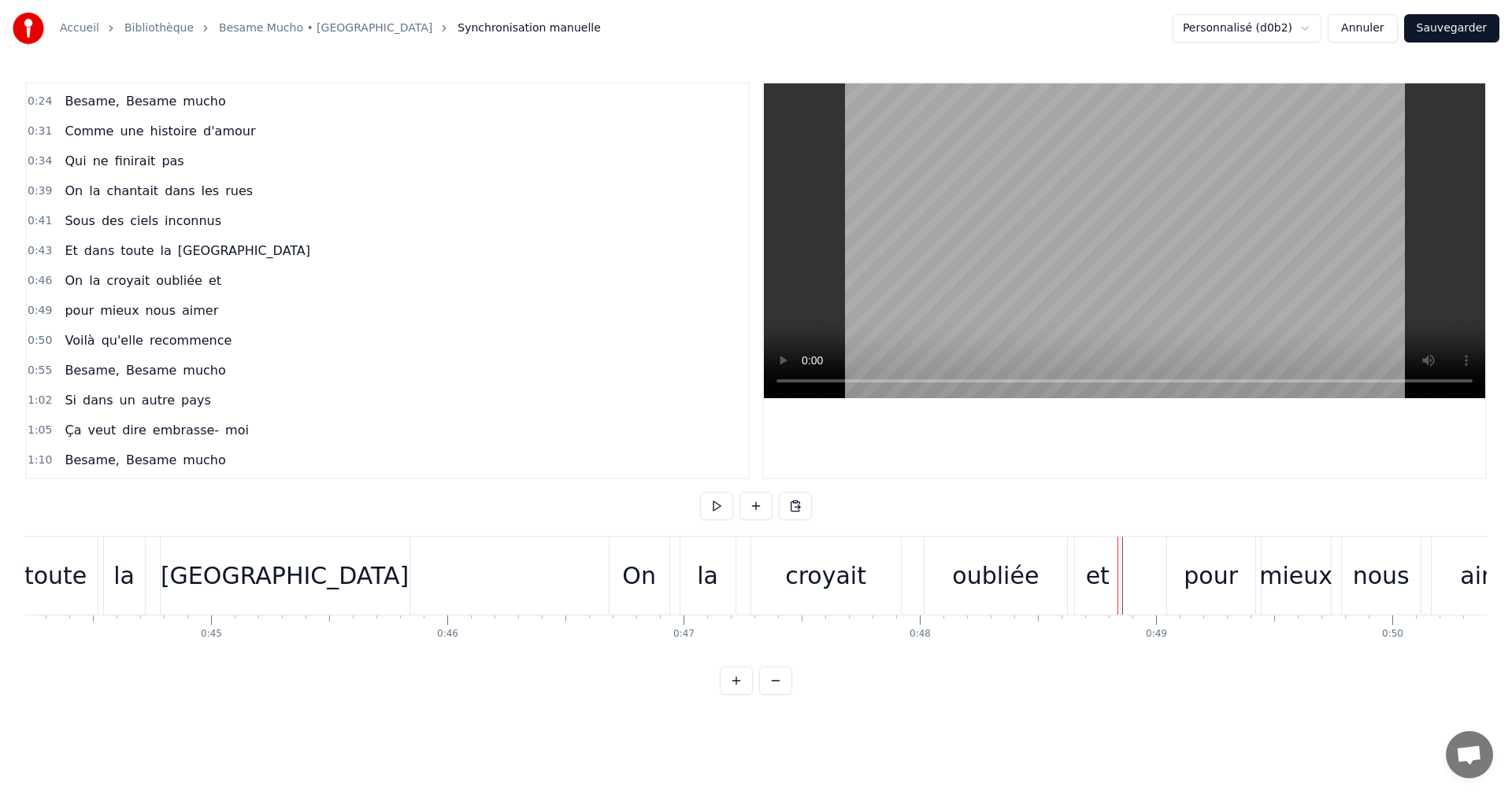
click at [1038, 579] on div "oubliée" at bounding box center [996, 576] width 143 height 78
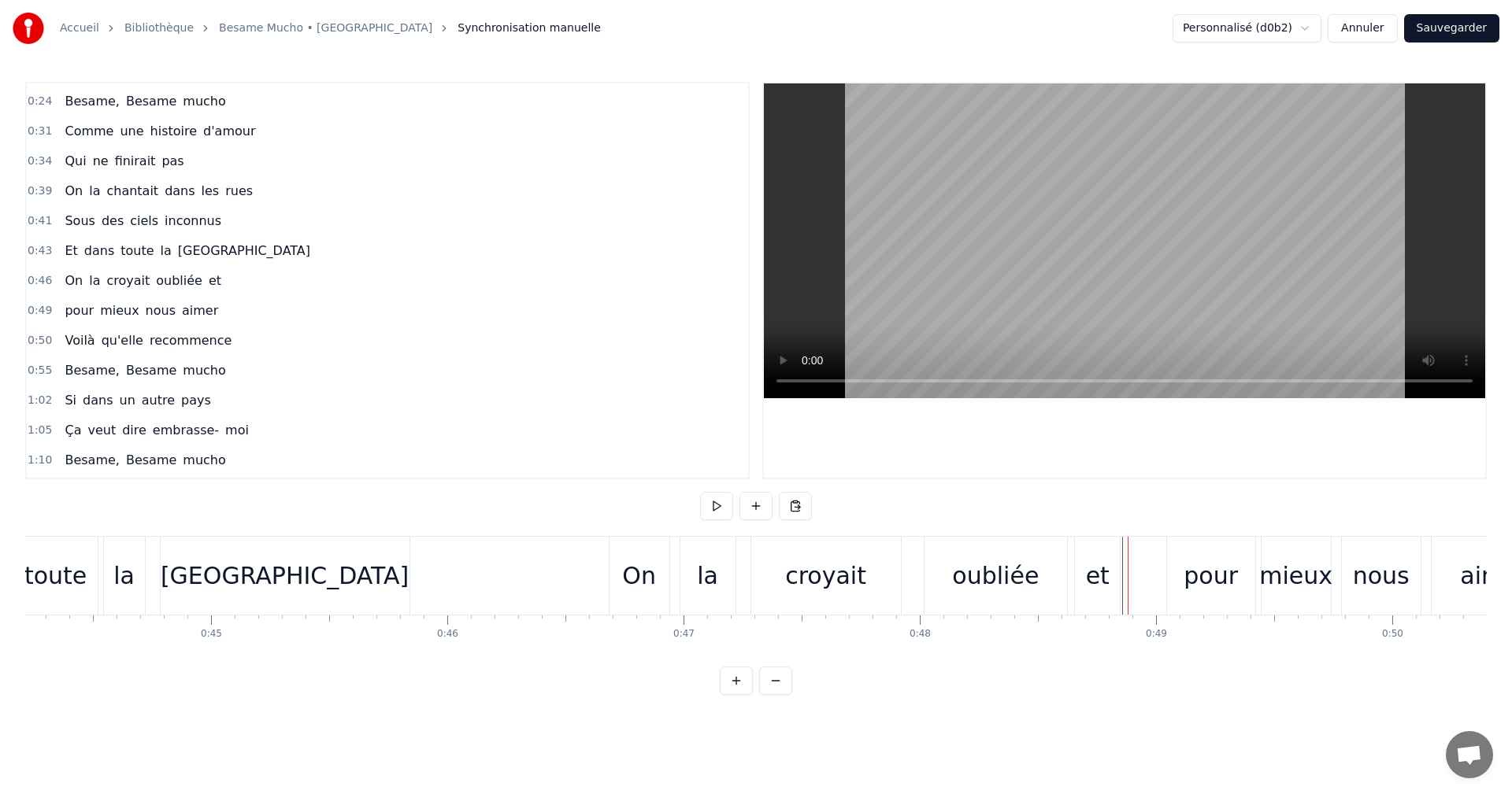
click at [1038, 582] on div "oubliée" at bounding box center [996, 576] width 143 height 78
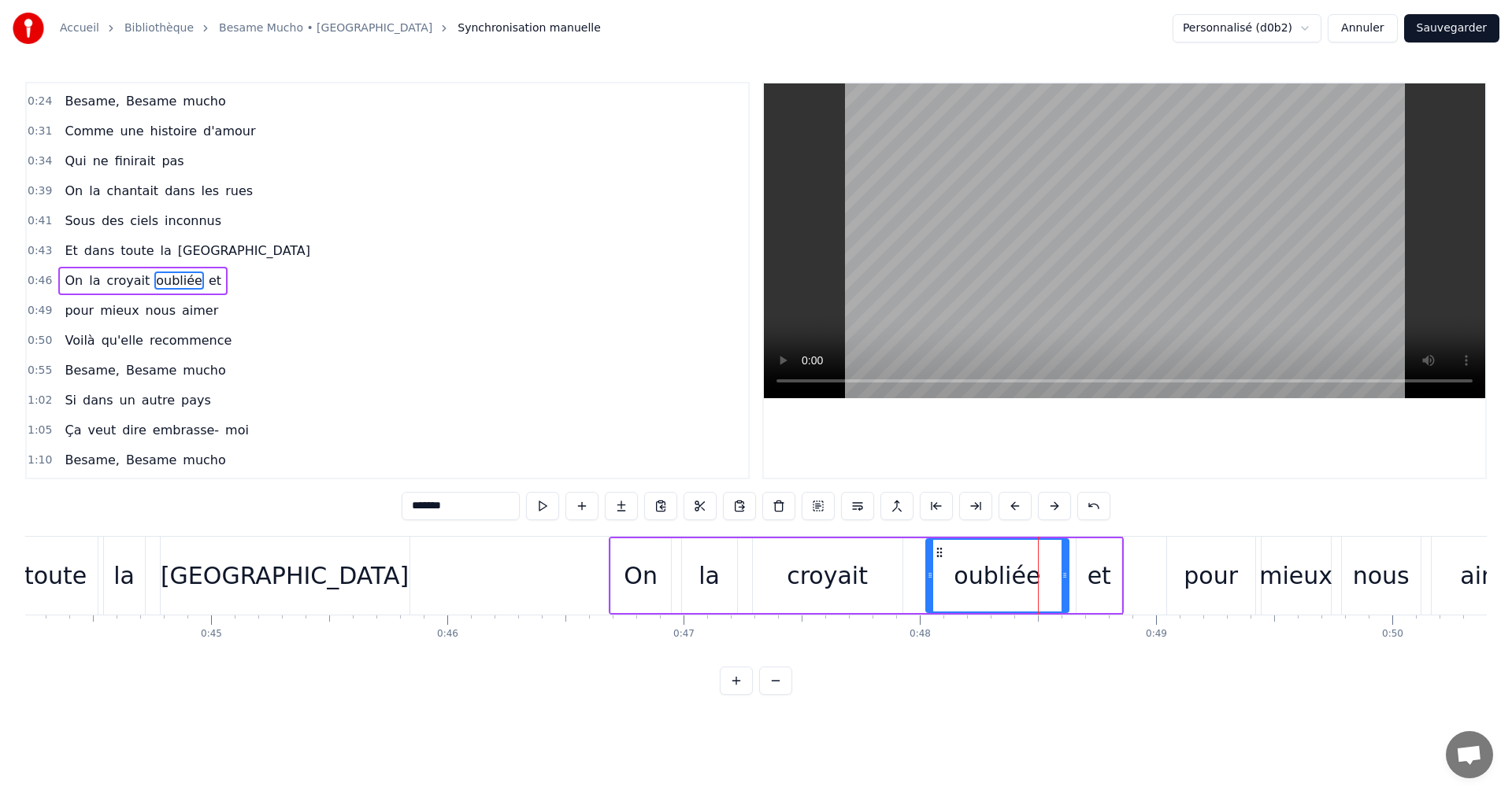
click at [1082, 578] on div "et" at bounding box center [1099, 576] width 45 height 75
type input "**"
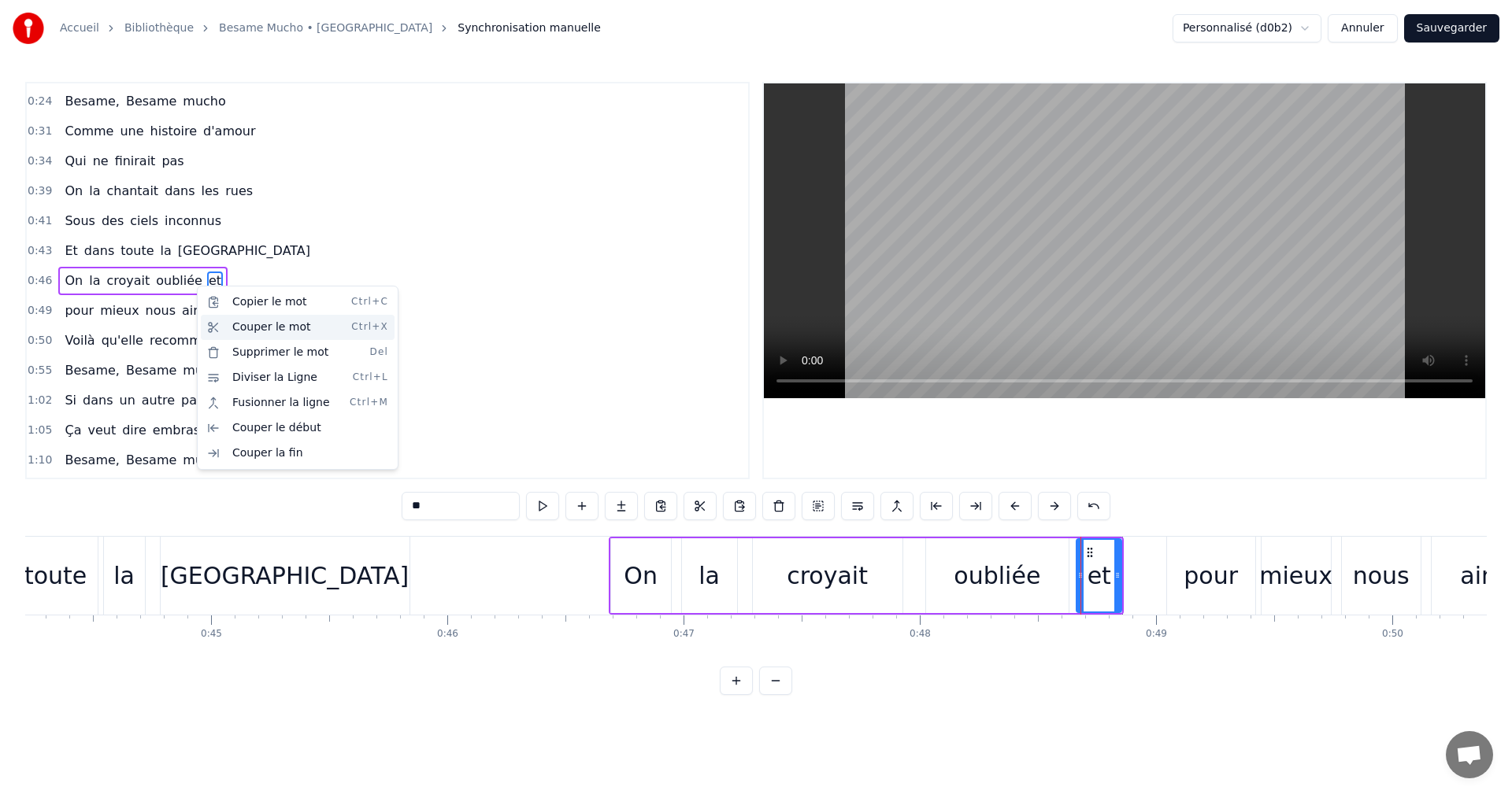
click at [237, 326] on div "Couper le mot Ctrl+X" at bounding box center [297, 328] width 193 height 25
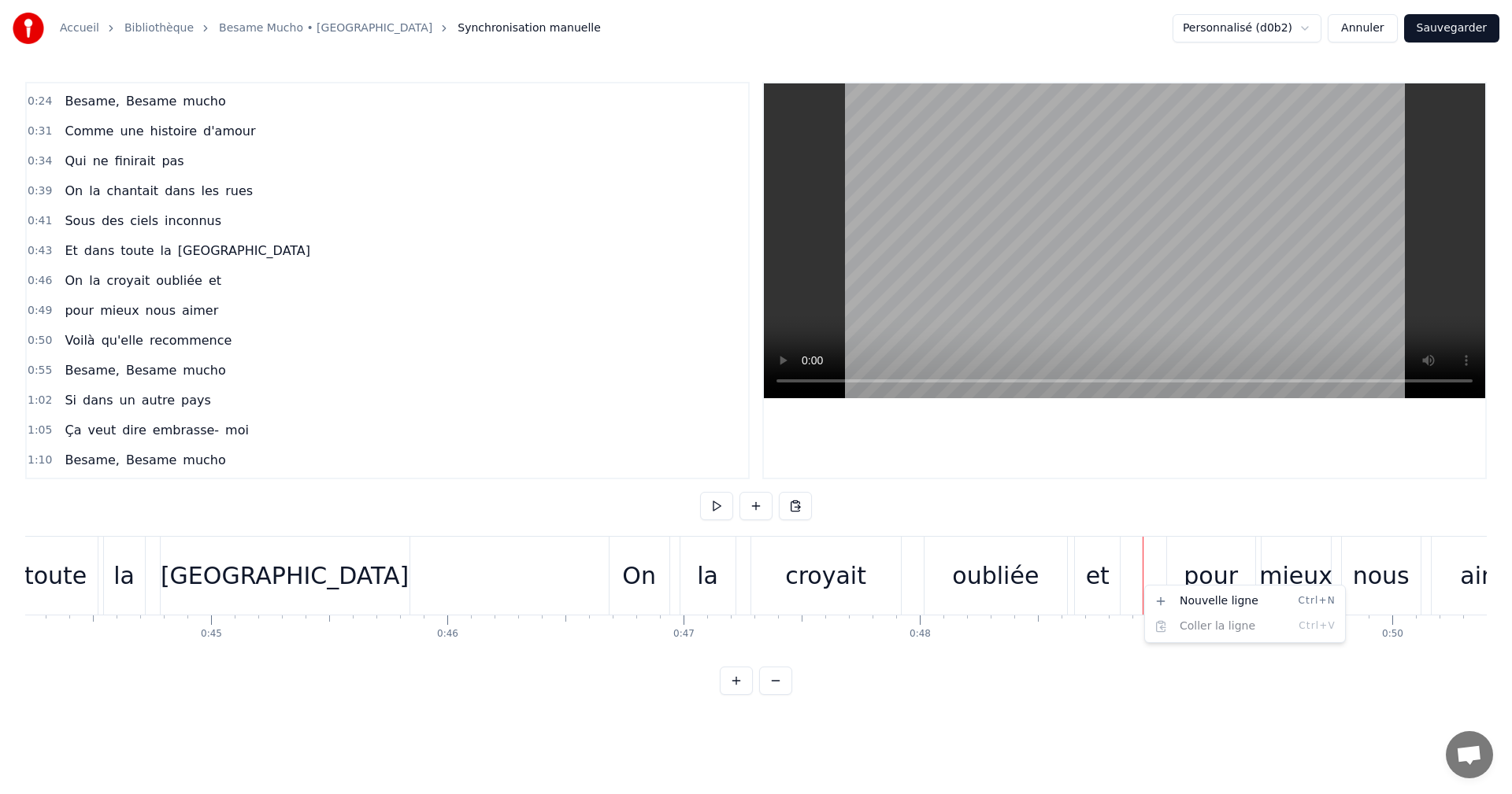
click at [792, 507] on html "Accueil Bibliothèque Besame Mucho • Dalida Synchronisation manuelle Personnalis…" at bounding box center [756, 360] width 1512 height 720
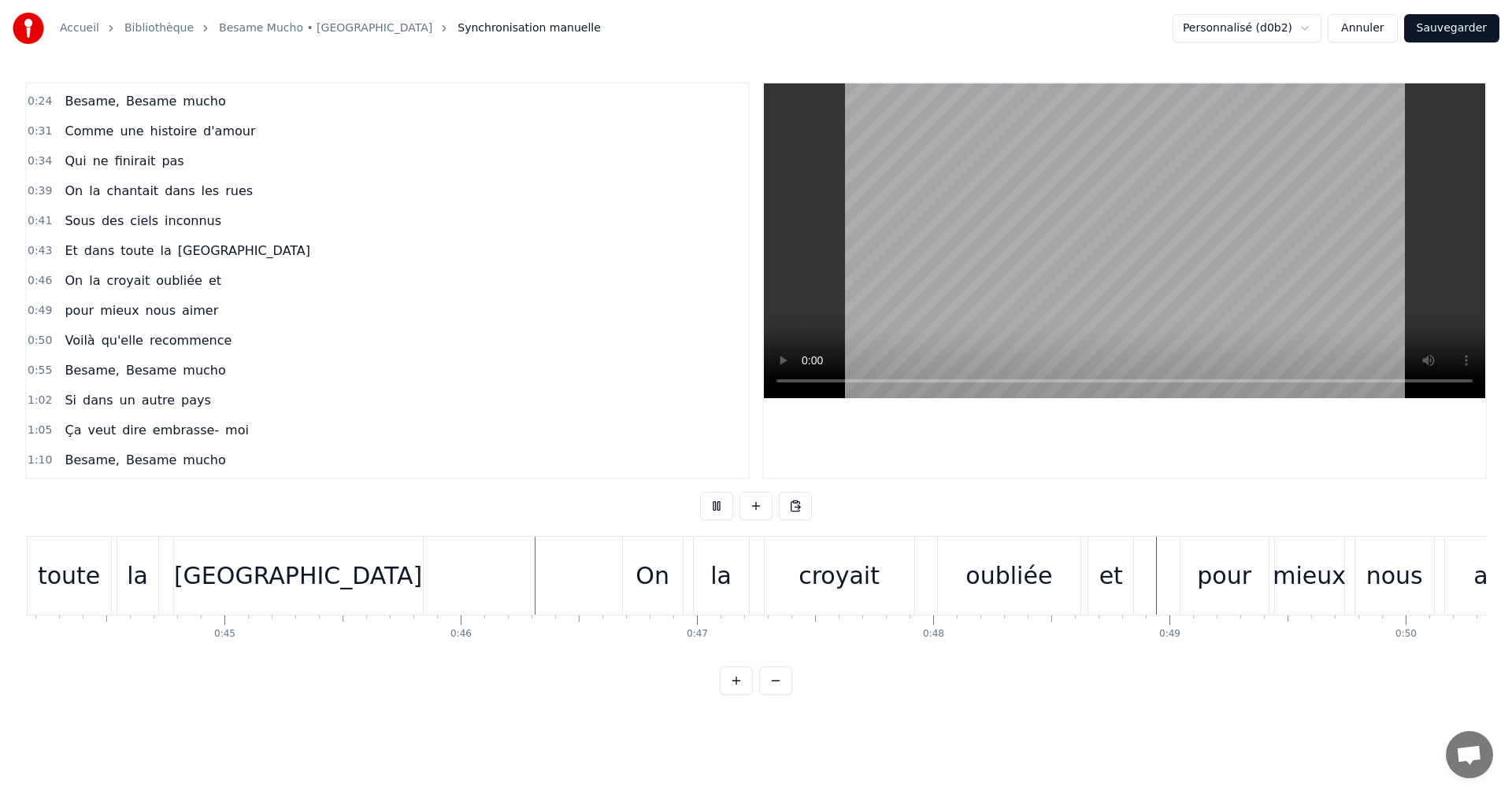
scroll to position [0, 10723]
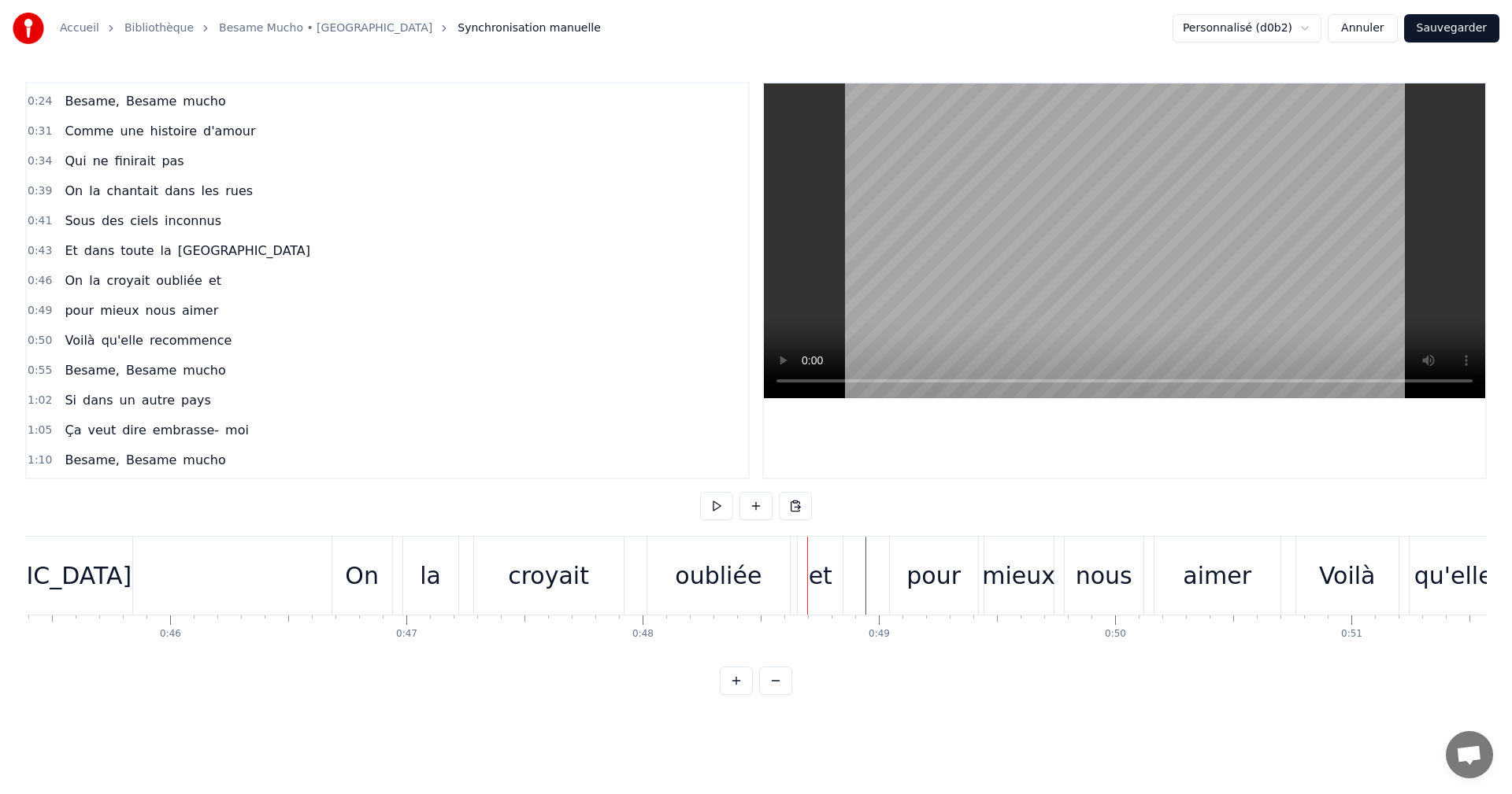
click at [786, 565] on div "oubliée" at bounding box center [719, 576] width 143 height 78
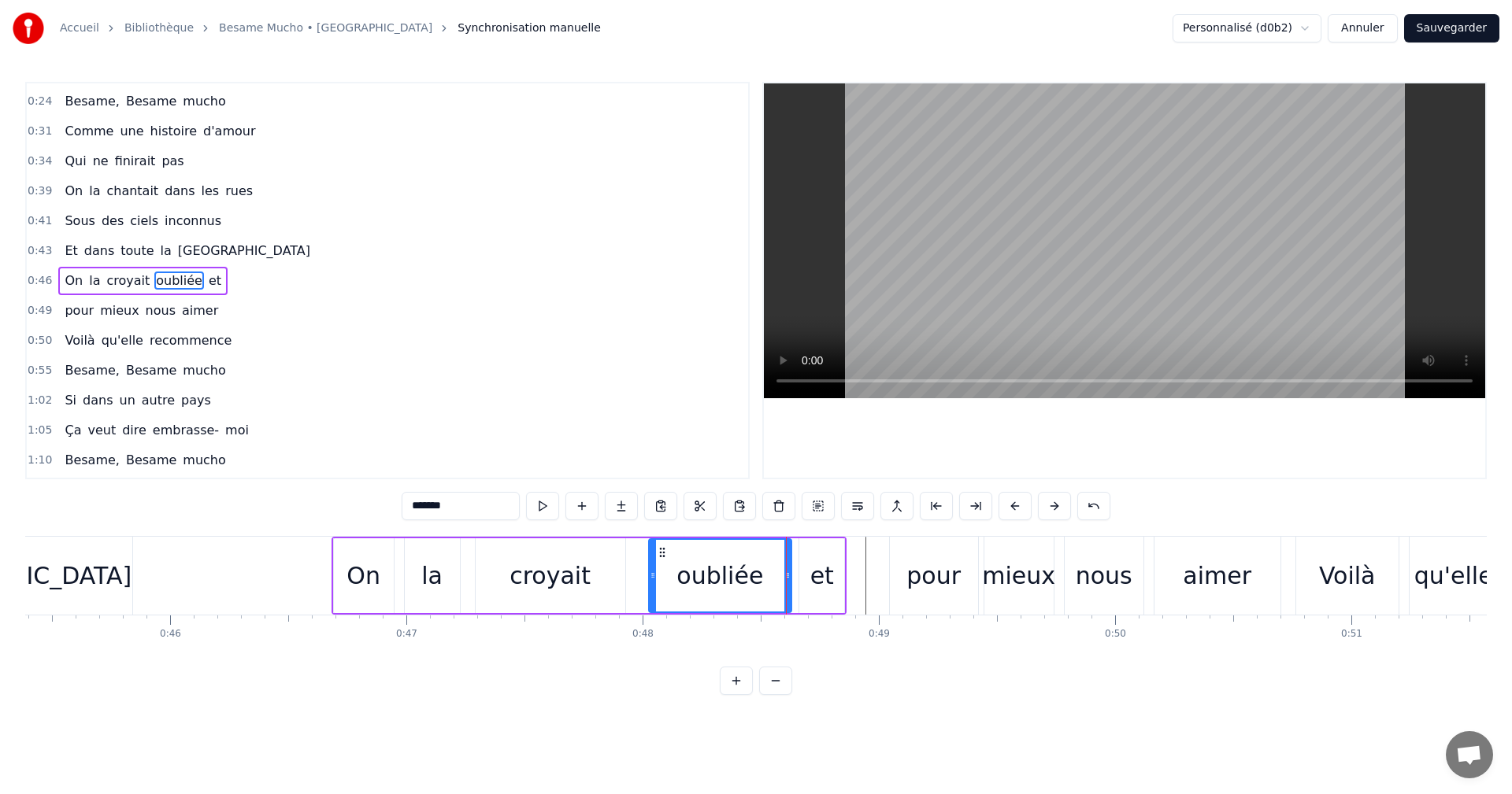
click at [1358, 26] on button "Annuler" at bounding box center [1363, 28] width 70 height 28
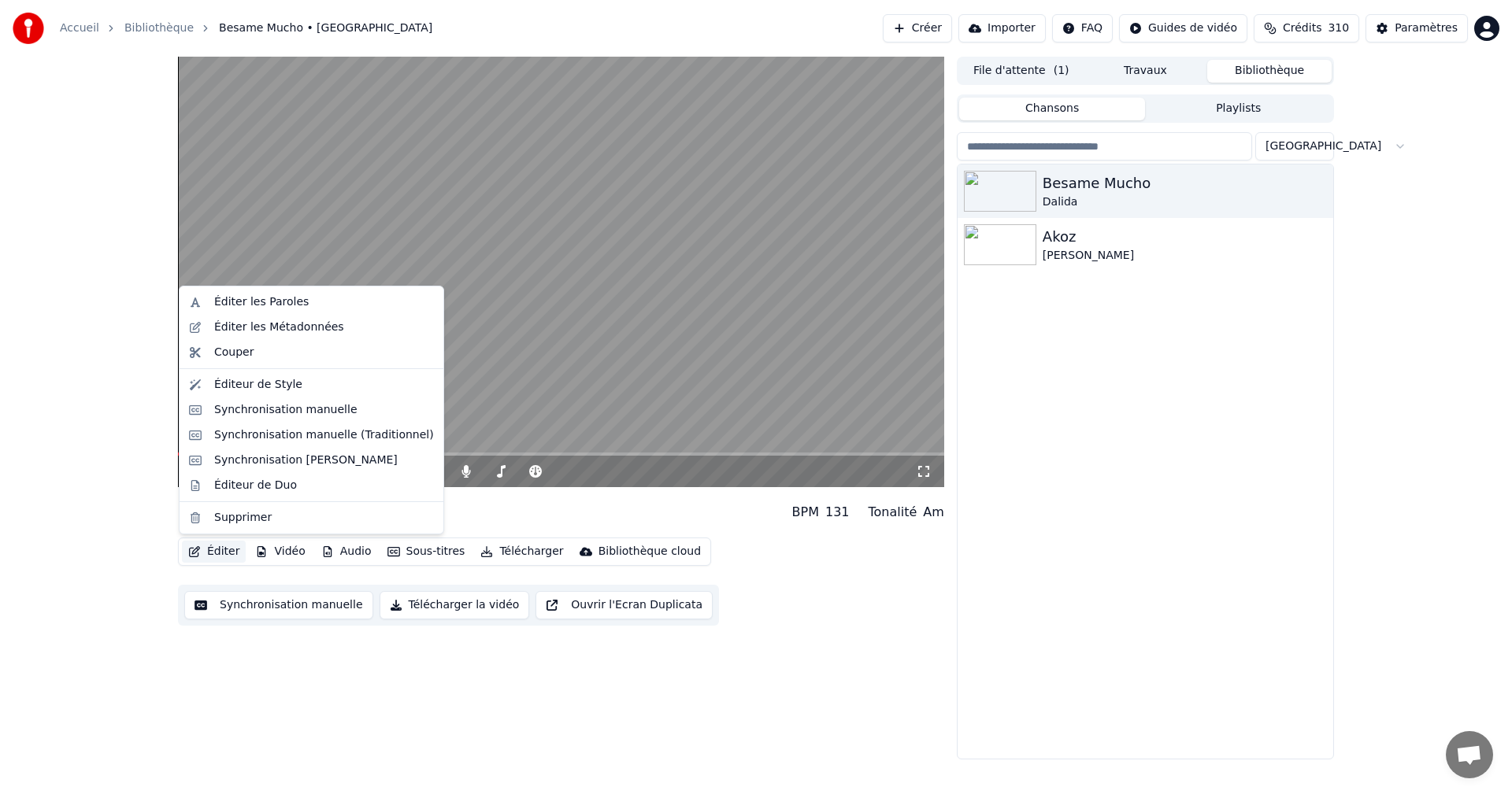
click at [223, 553] on button "Éditer" at bounding box center [213, 552] width 64 height 22
click at [313, 438] on div "Synchronisation manuelle (Traditionnel)" at bounding box center [324, 435] width 220 height 16
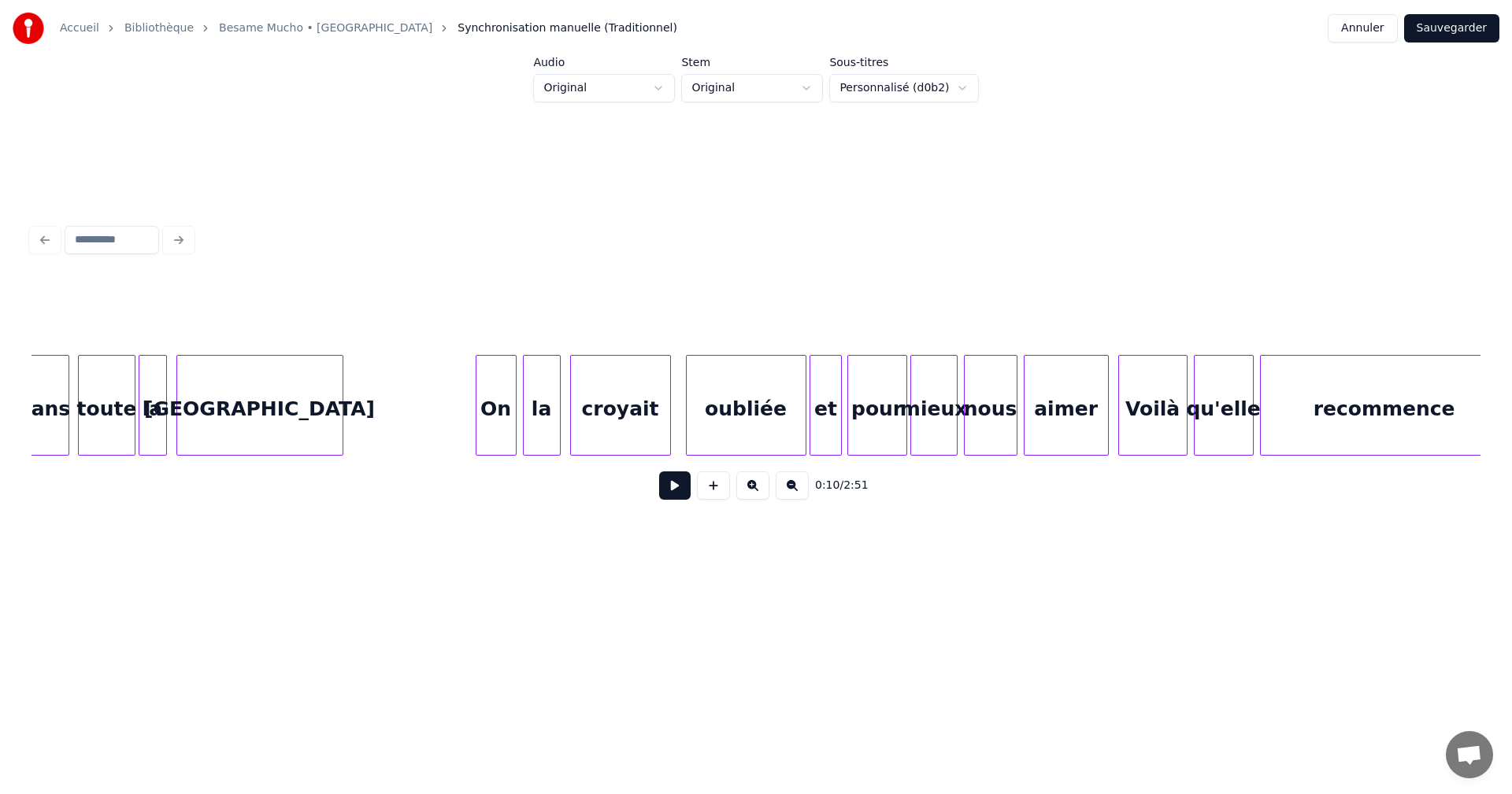
scroll to position [0, 6923]
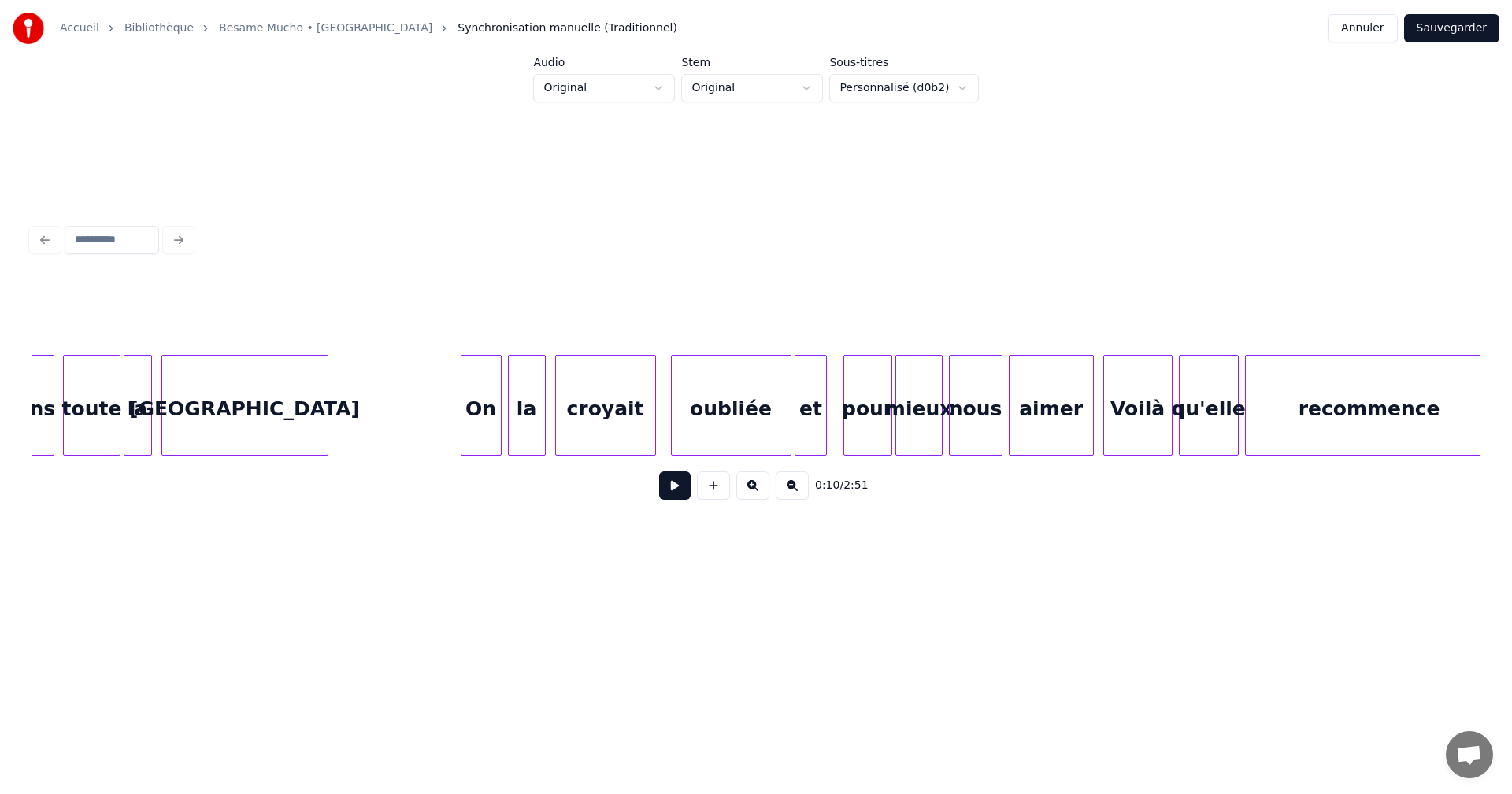
click at [845, 428] on div at bounding box center [846, 406] width 5 height 100
click at [832, 428] on div "et" at bounding box center [826, 409] width 31 height 107
click at [826, 431] on div at bounding box center [827, 406] width 5 height 100
click at [817, 426] on div at bounding box center [817, 406] width 5 height 100
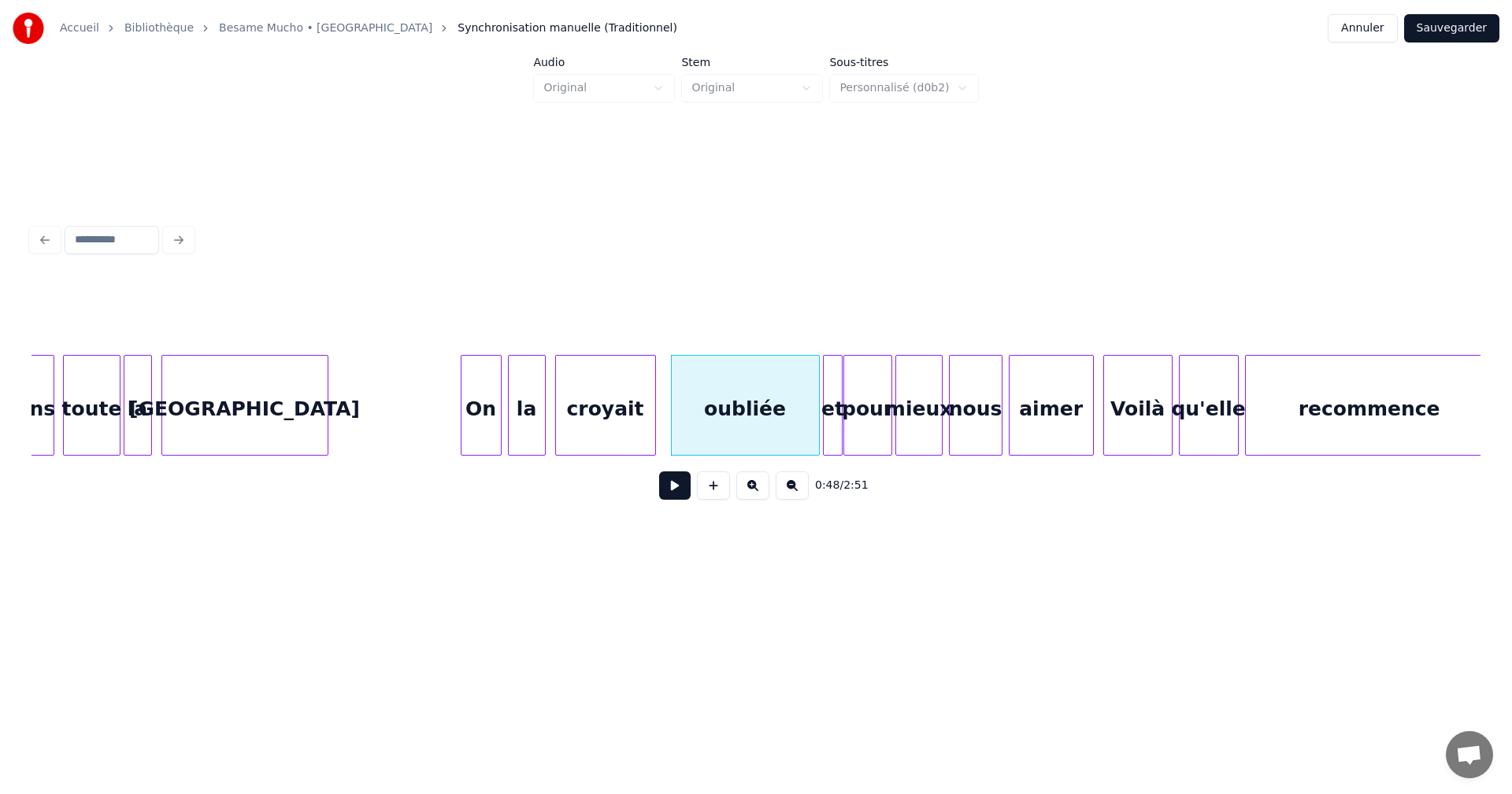
click at [1451, 31] on button "Sauvegarder" at bounding box center [1451, 28] width 95 height 28
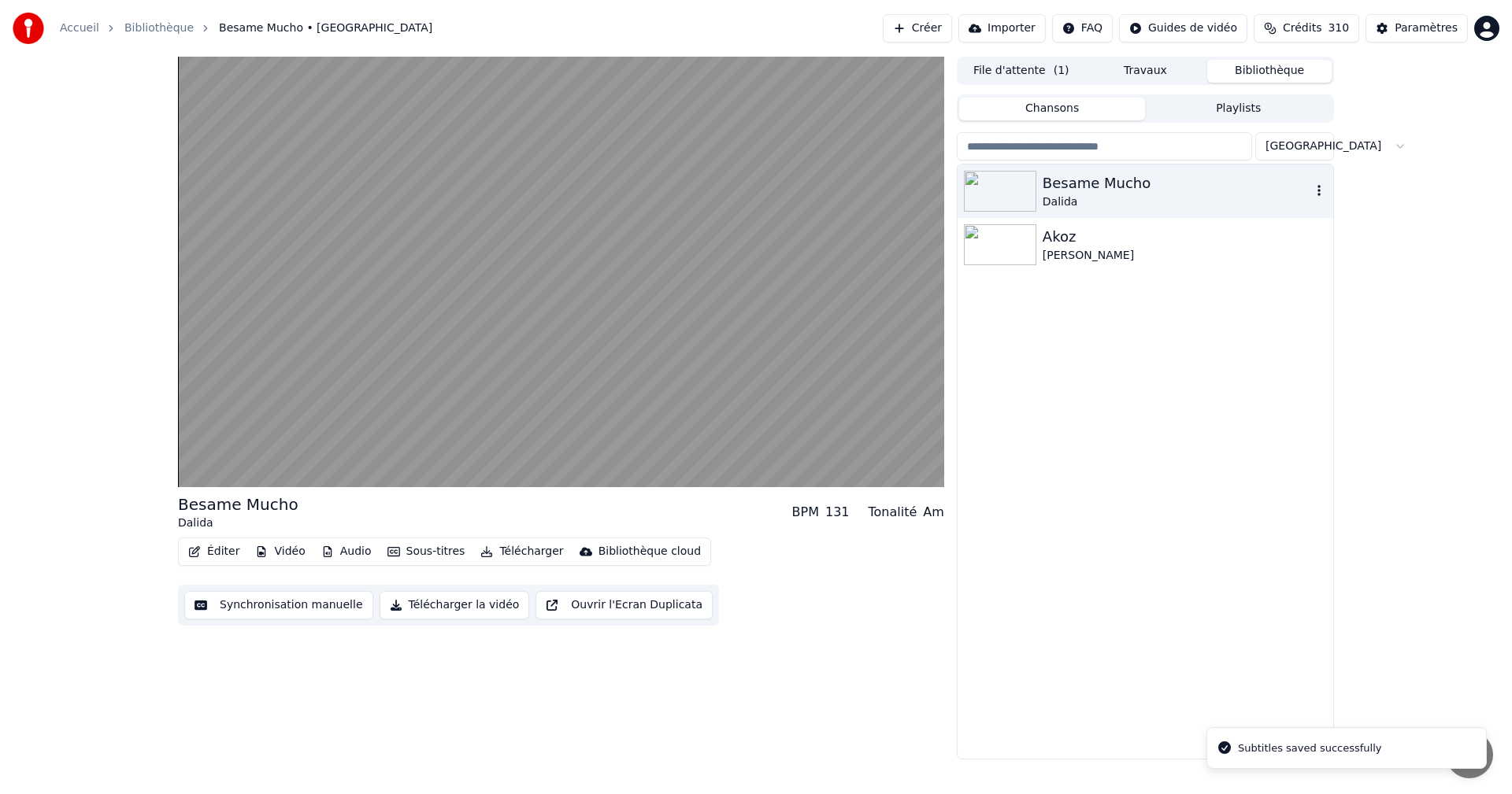
click at [1118, 185] on div "Besame Mucho" at bounding box center [1177, 183] width 269 height 22
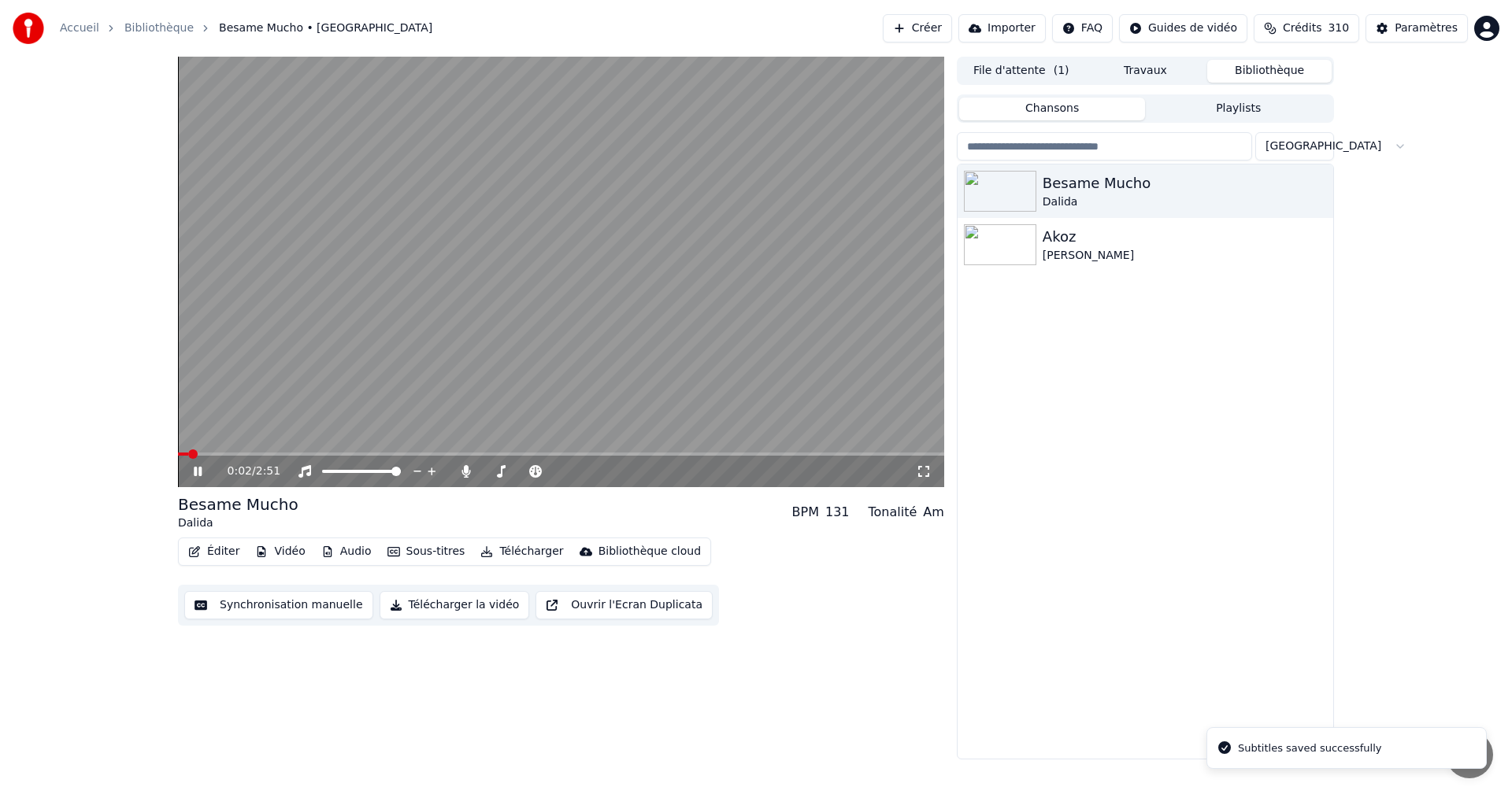
click at [312, 453] on span at bounding box center [560, 455] width 766 height 3
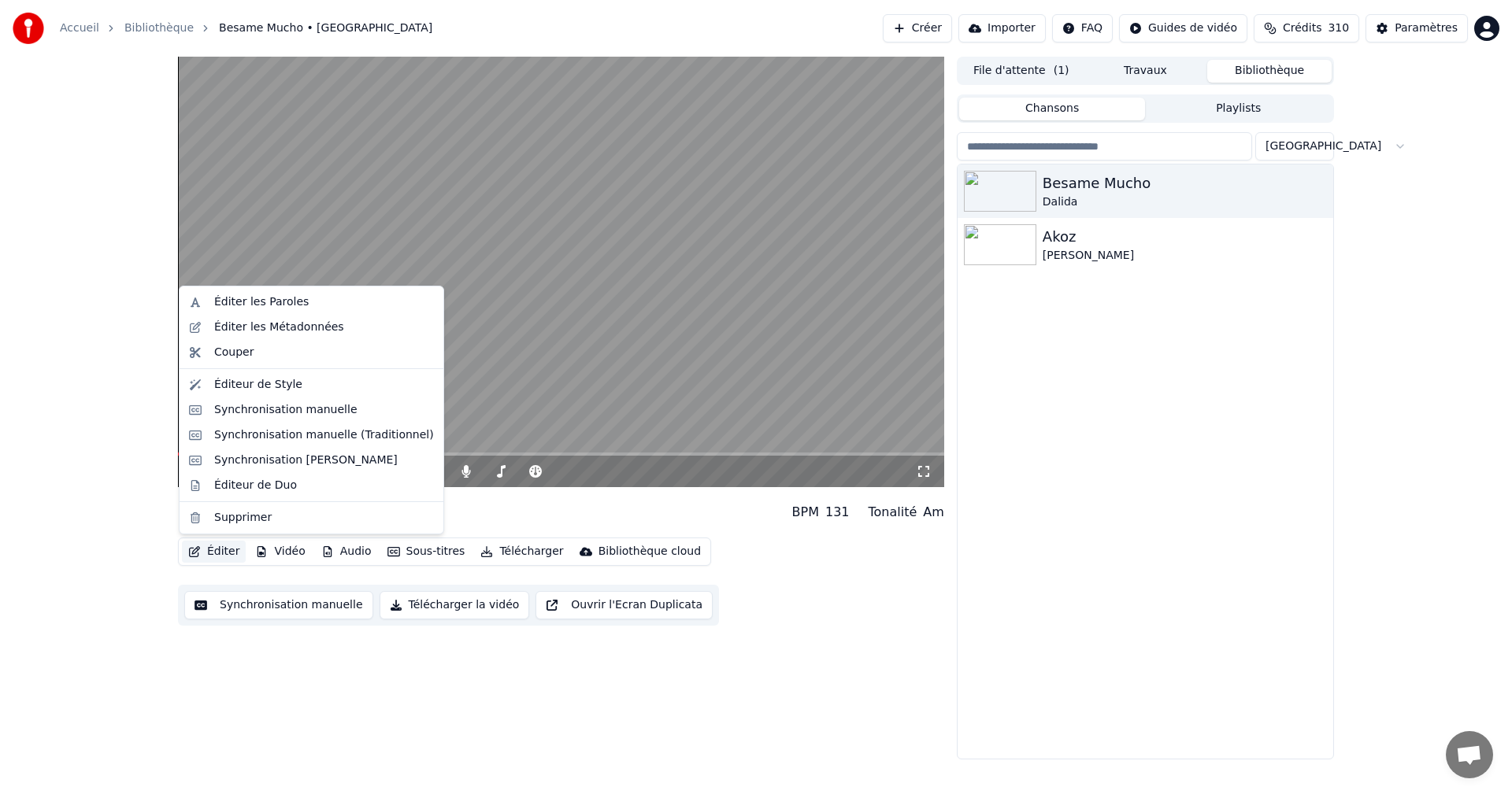
click at [217, 548] on button "Éditer" at bounding box center [213, 552] width 64 height 22
click at [287, 440] on div "Synchronisation manuelle (Traditionnel)" at bounding box center [324, 435] width 220 height 16
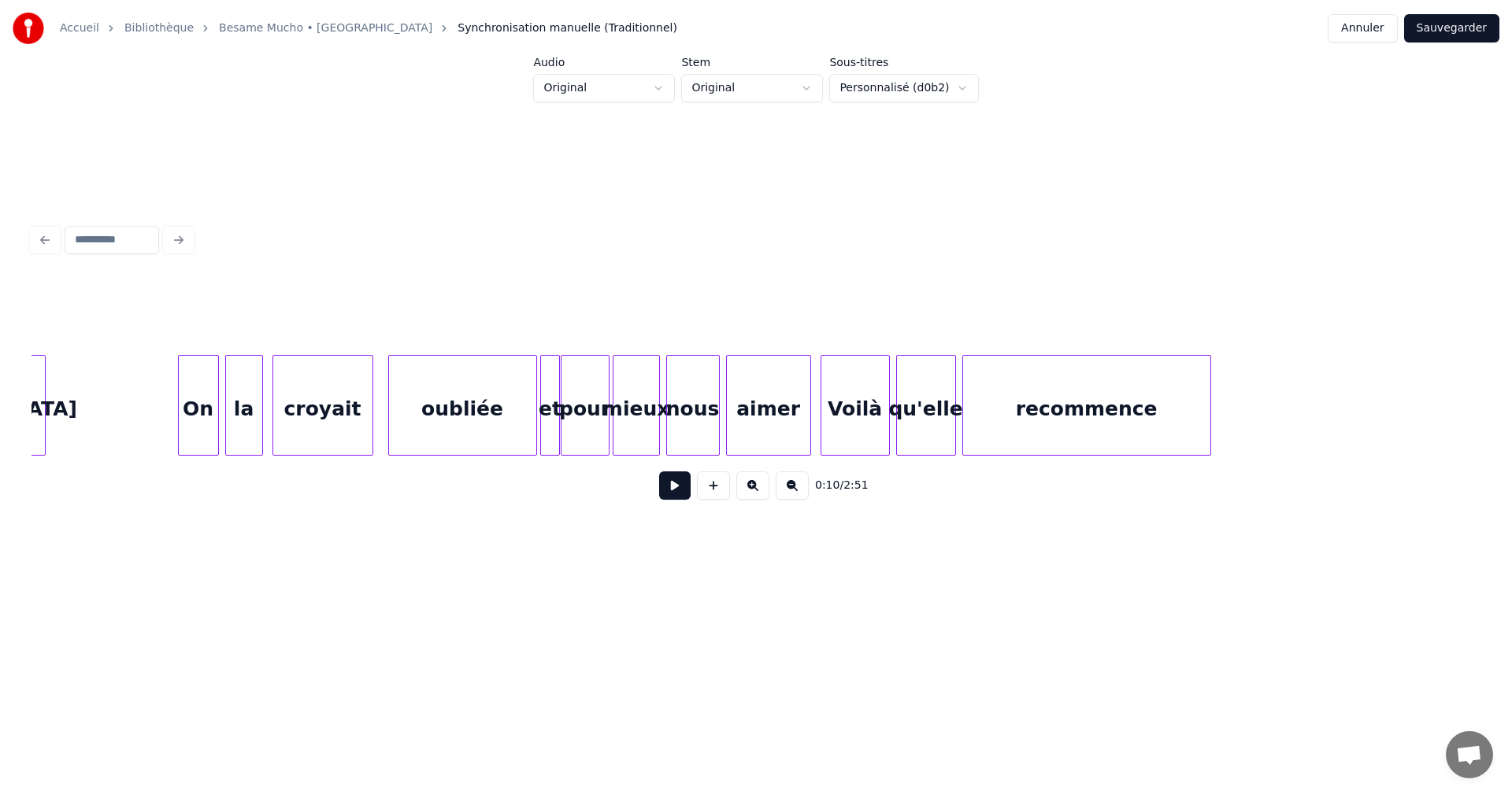
scroll to position [0, 7222]
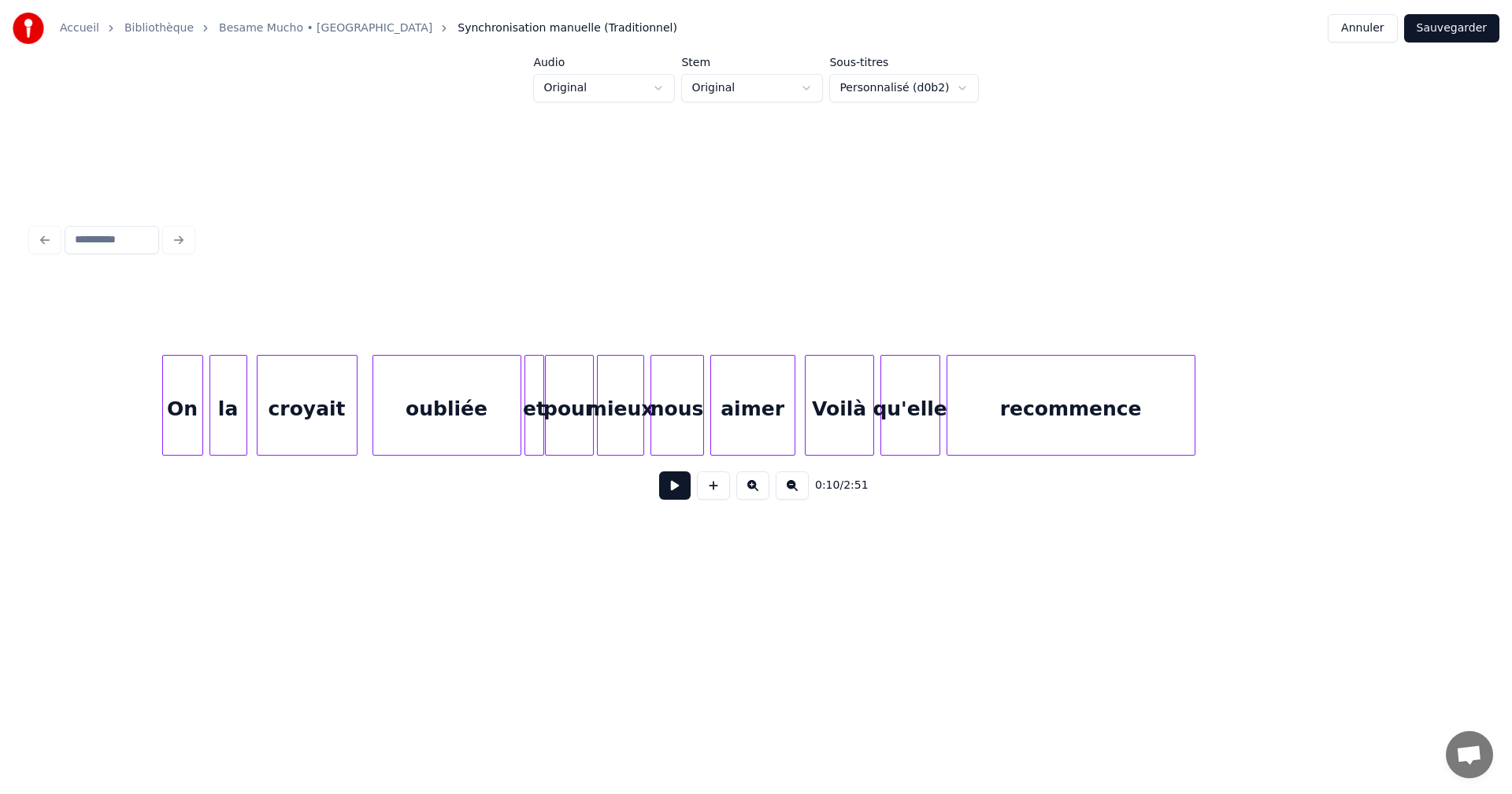
click at [534, 426] on div "et" at bounding box center [534, 409] width 18 height 107
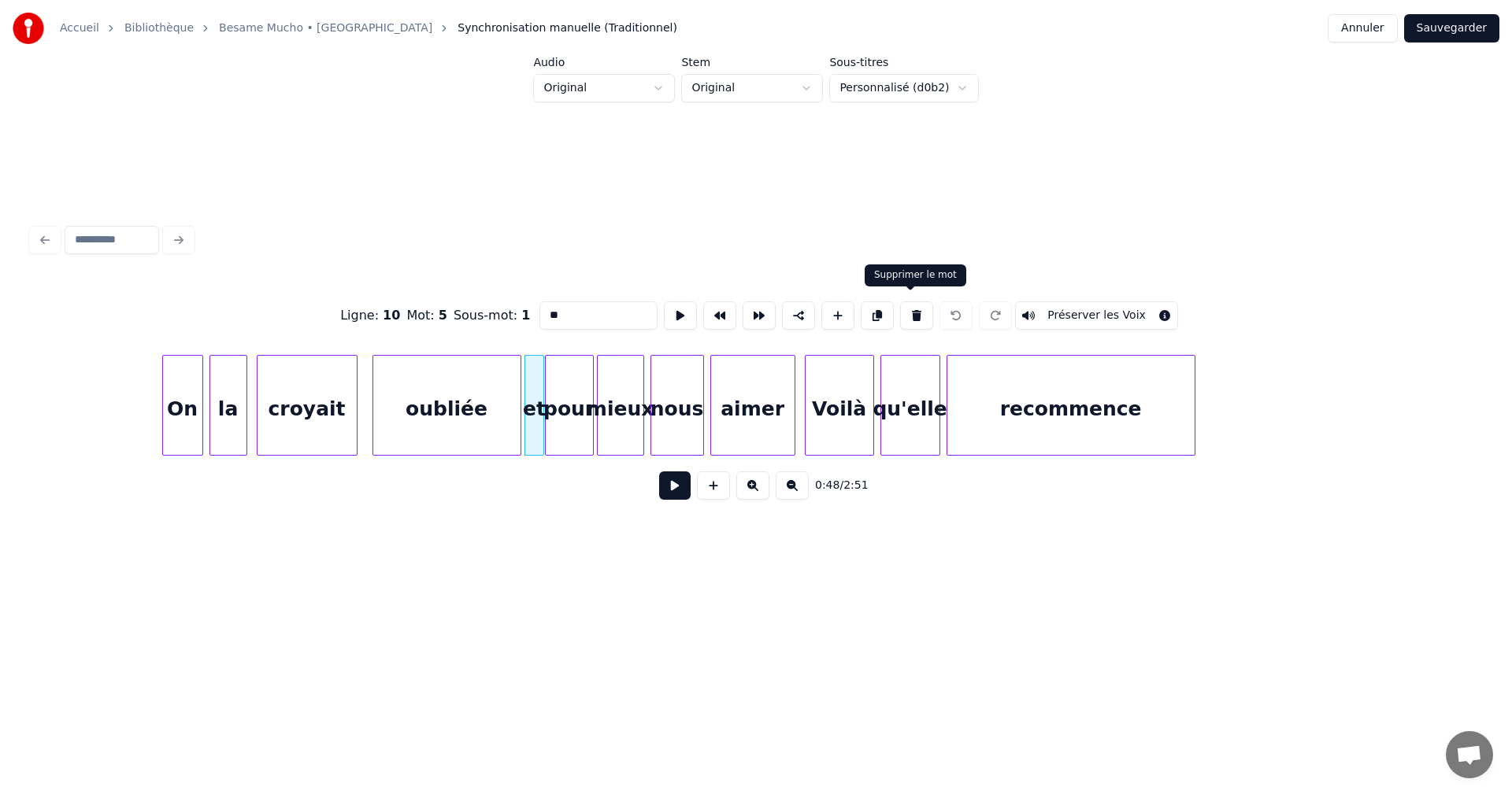
click at [915, 313] on button at bounding box center [917, 315] width 33 height 28
type input "*******"
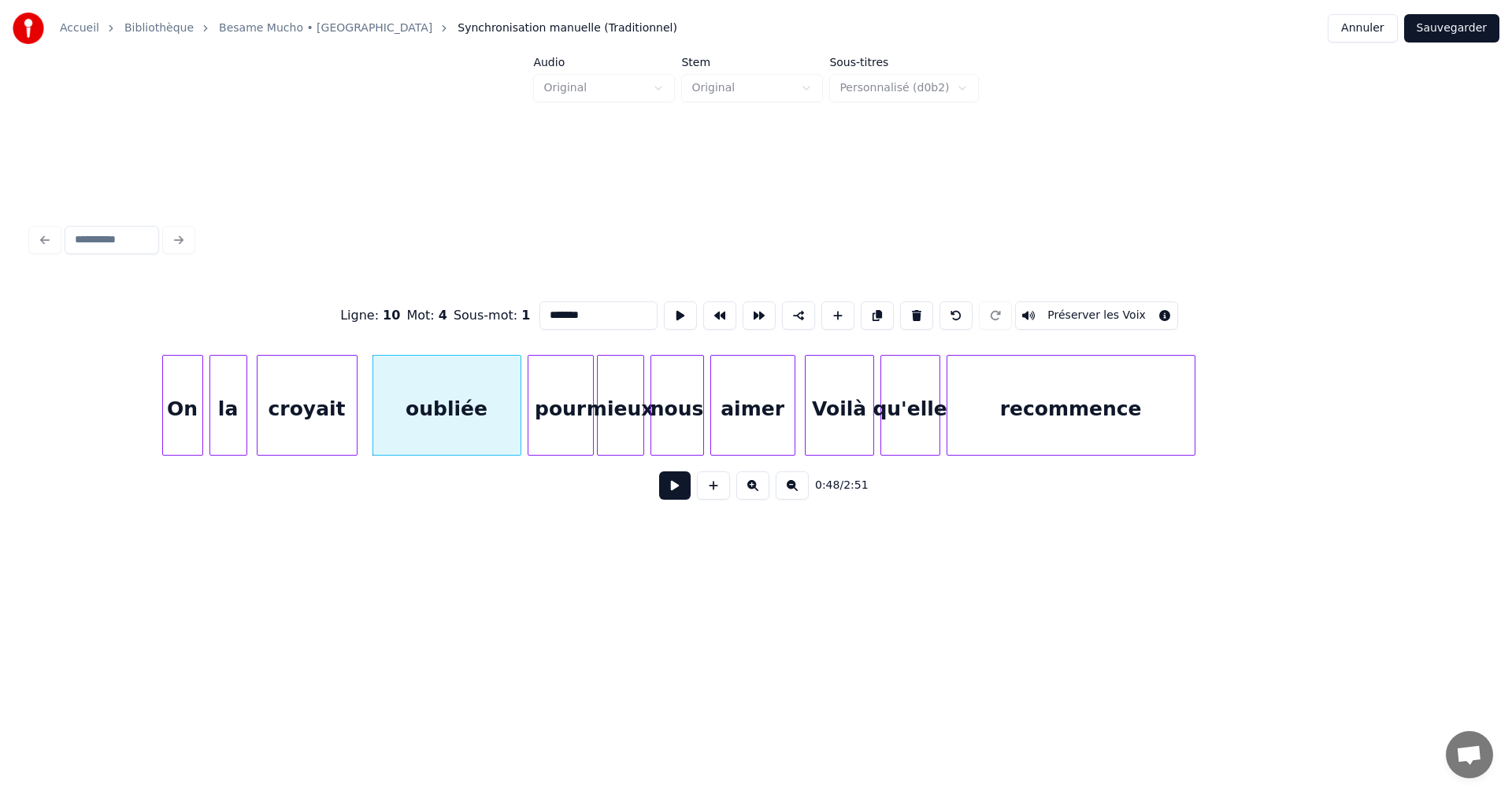
click at [530, 399] on div at bounding box center [531, 406] width 5 height 100
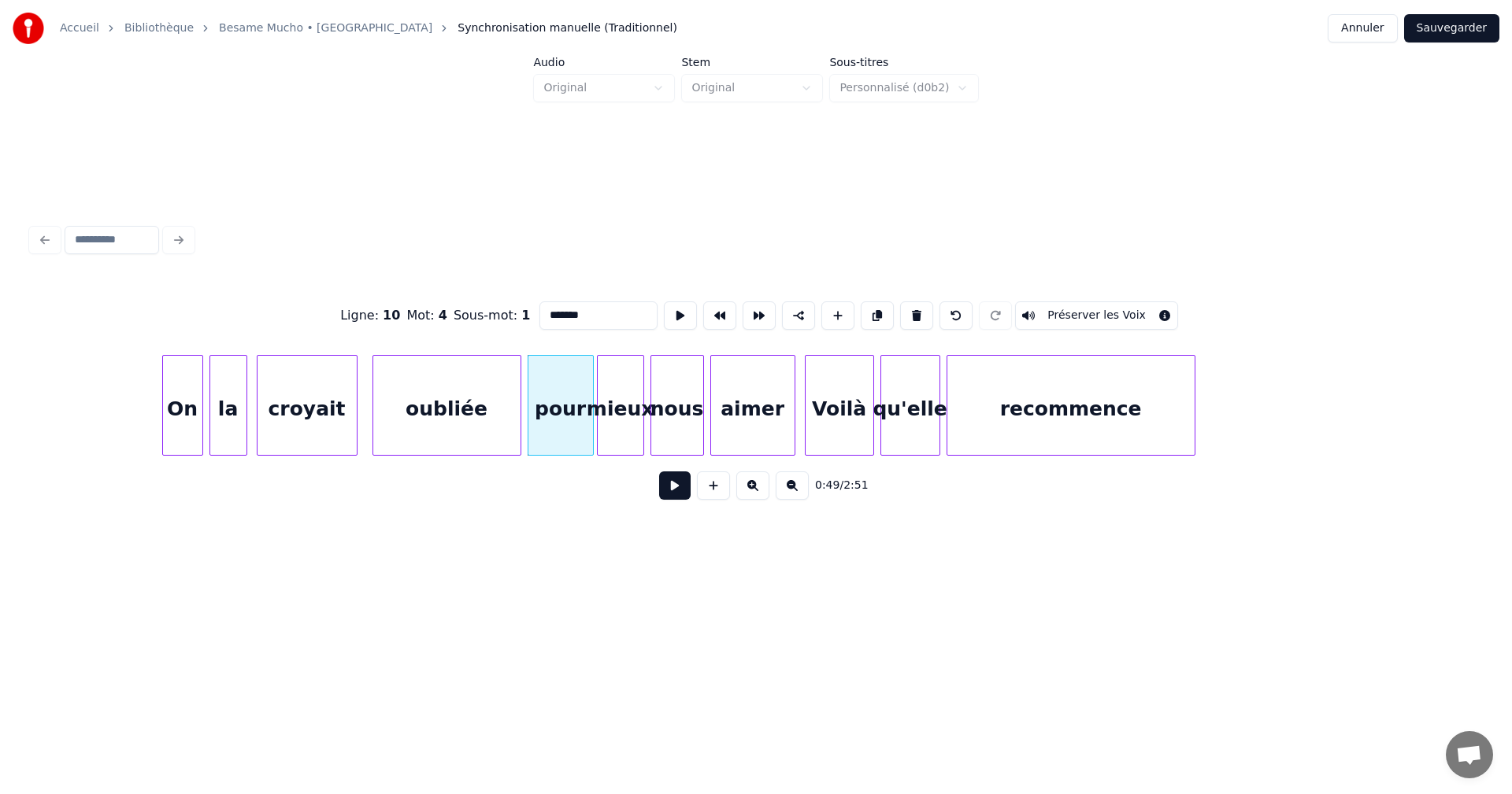
click at [484, 406] on div "oubliée" at bounding box center [446, 409] width 147 height 107
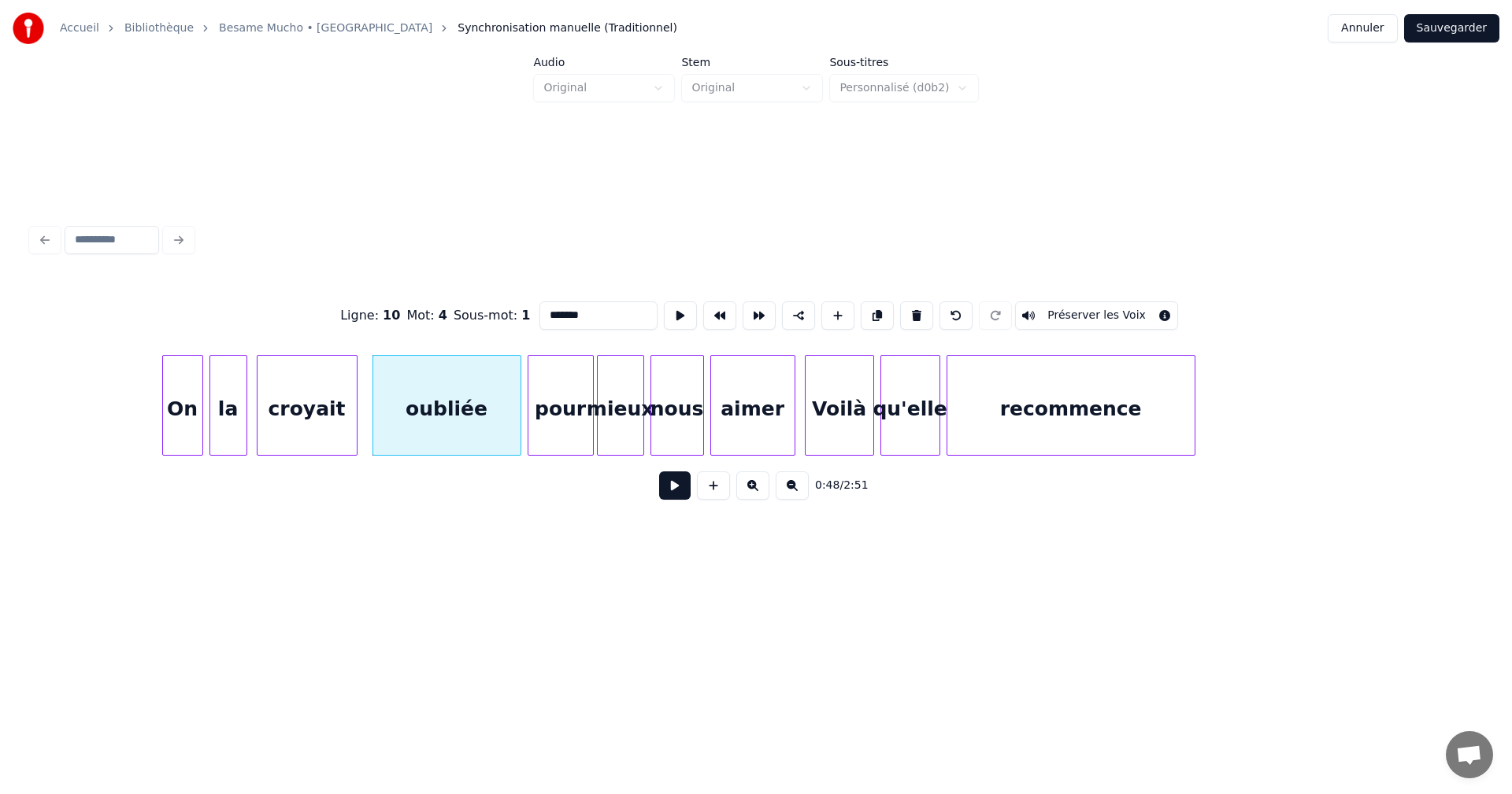
click at [671, 490] on button at bounding box center [675, 485] width 32 height 28
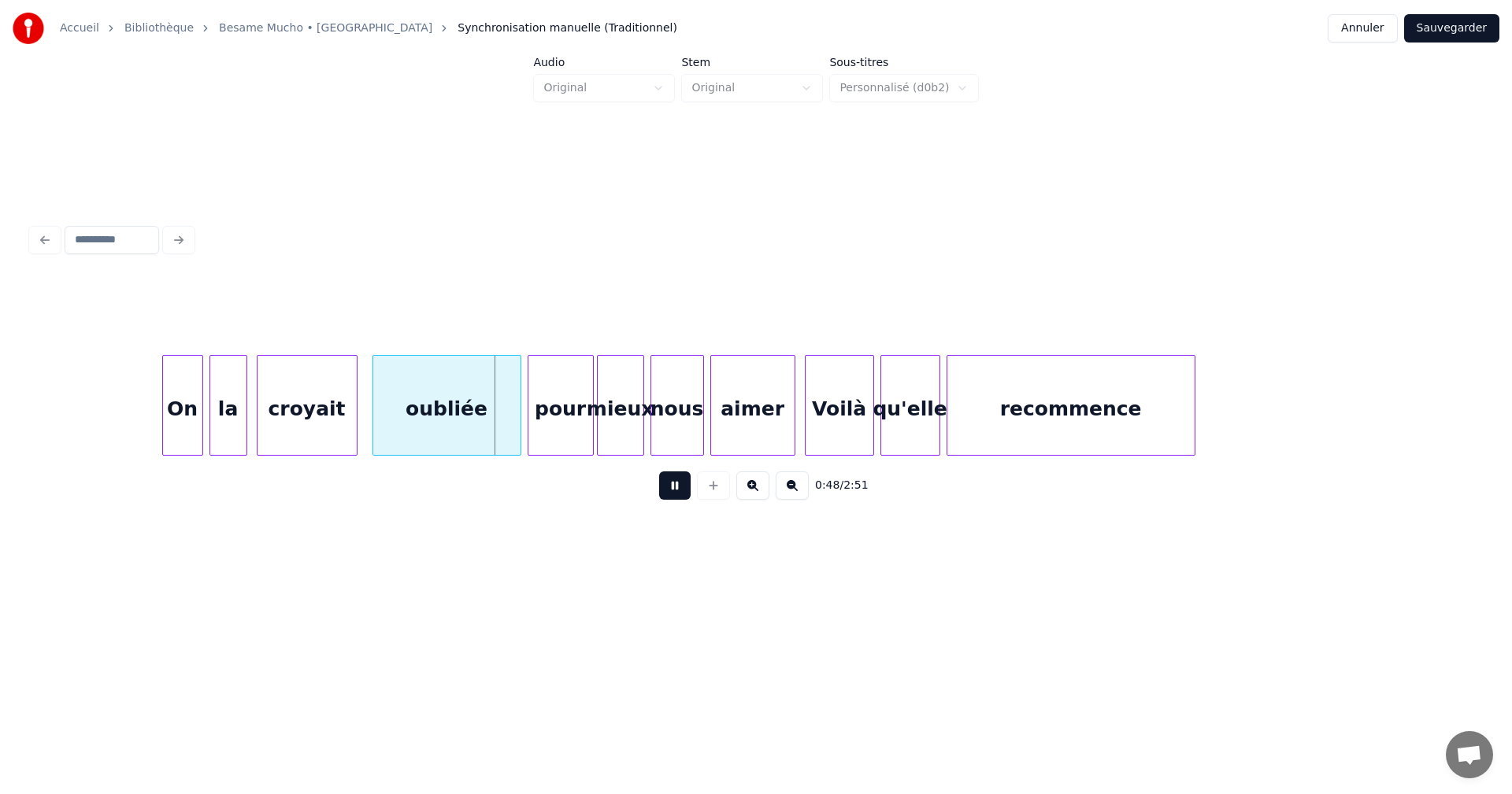
click at [670, 490] on button at bounding box center [675, 485] width 32 height 28
click at [480, 437] on div at bounding box center [482, 406] width 5 height 100
click at [490, 429] on div at bounding box center [493, 406] width 5 height 100
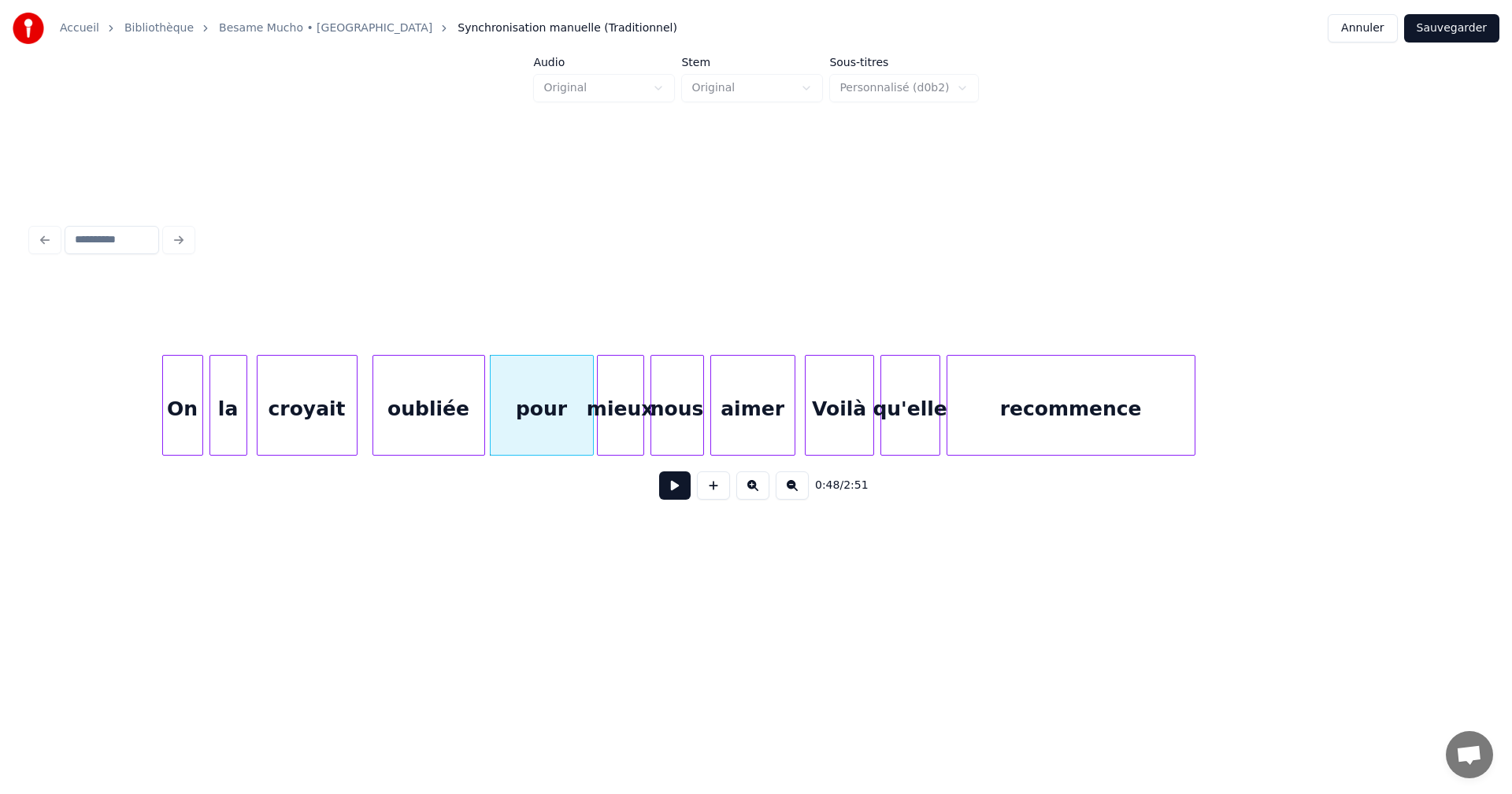
click at [530, 414] on div "pour" at bounding box center [541, 409] width 102 height 107
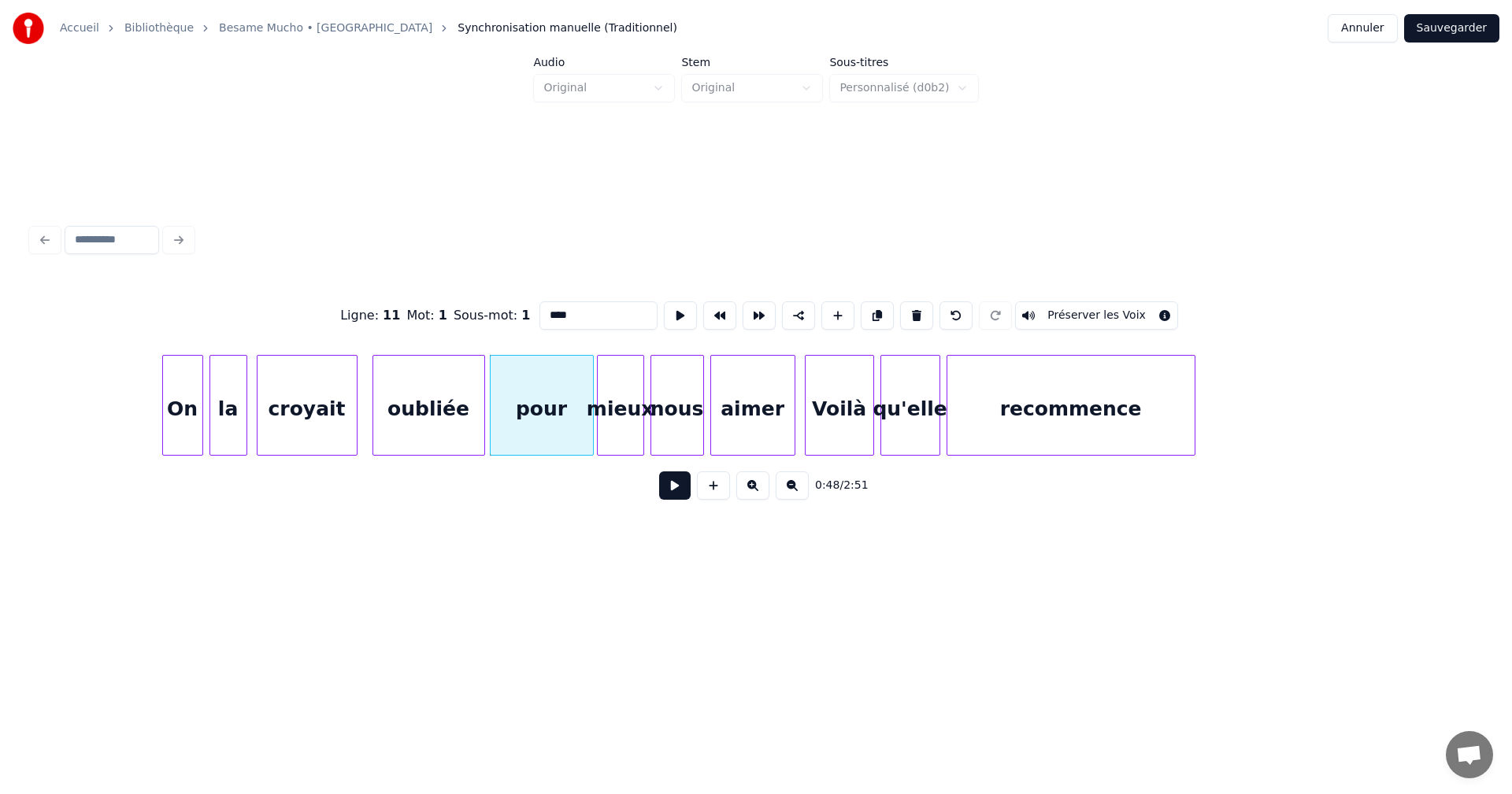
click at [544, 313] on input "****" at bounding box center [598, 315] width 118 height 28
type input "*******"
click at [1475, 29] on button "Sauvegarder" at bounding box center [1451, 28] width 95 height 28
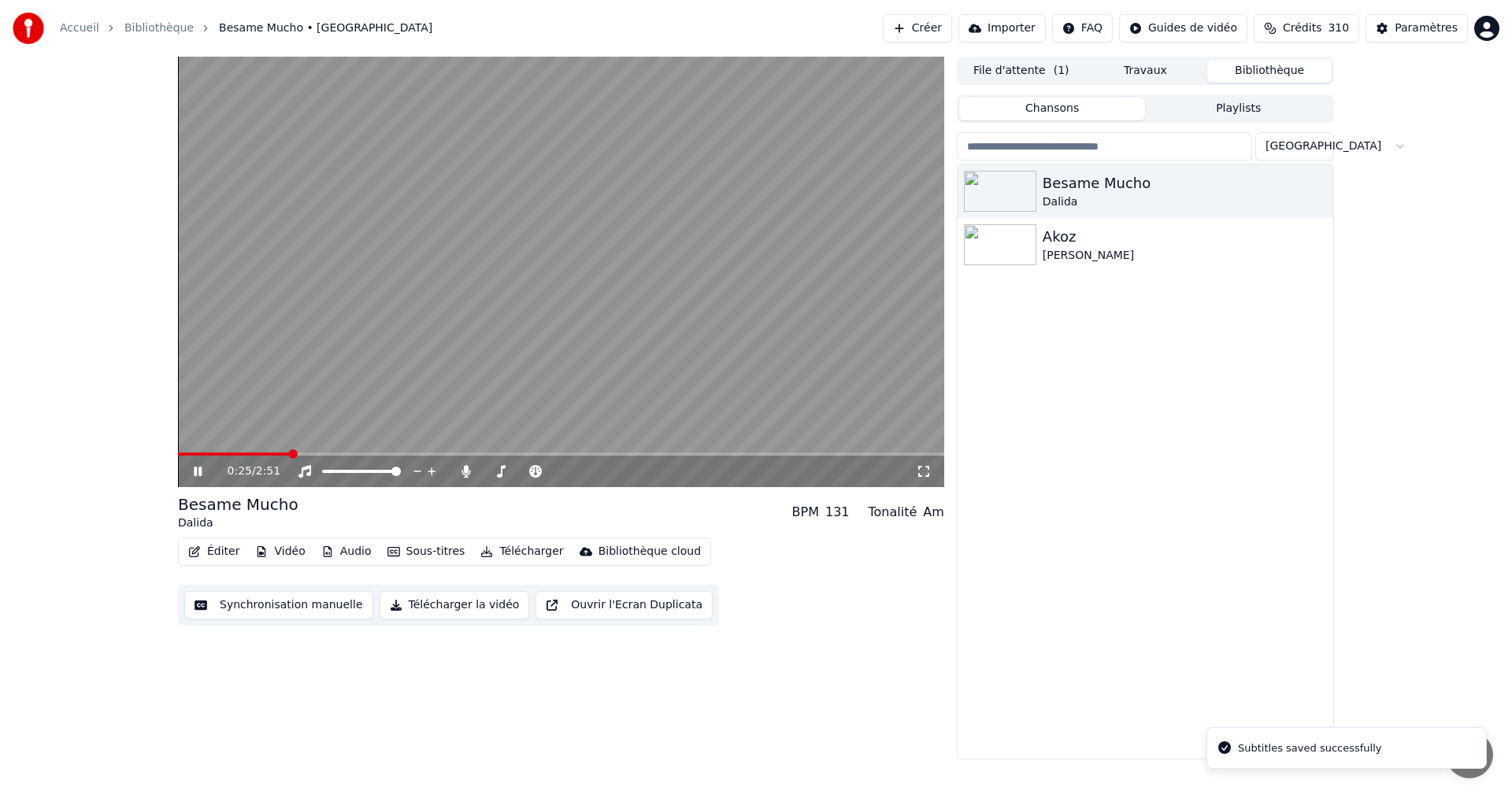
click at [290, 453] on span at bounding box center [560, 455] width 766 height 3
click at [1434, 28] on div "Paramètres" at bounding box center [1427, 28] width 63 height 16
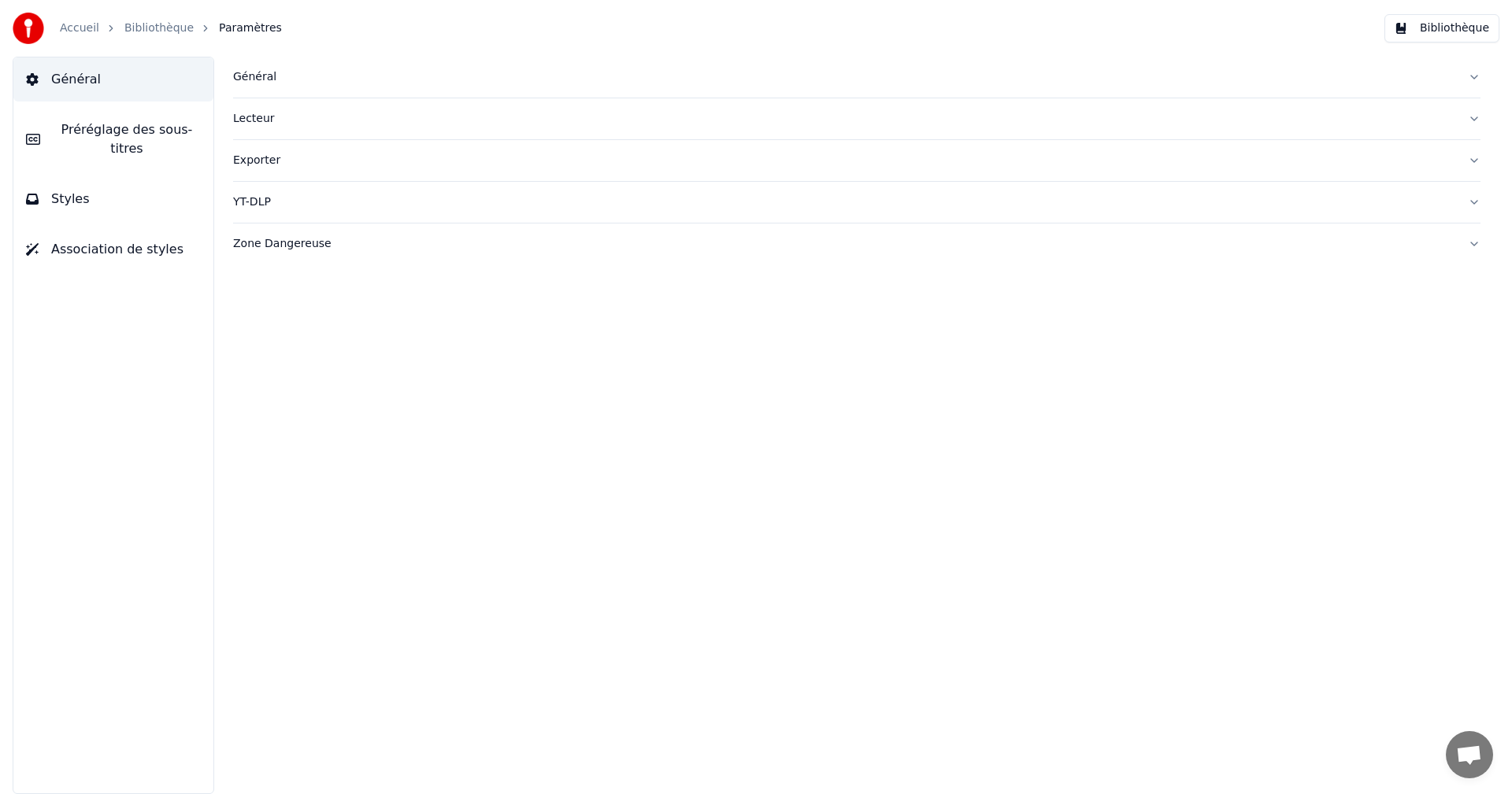
click at [78, 192] on button "Styles" at bounding box center [113, 199] width 200 height 44
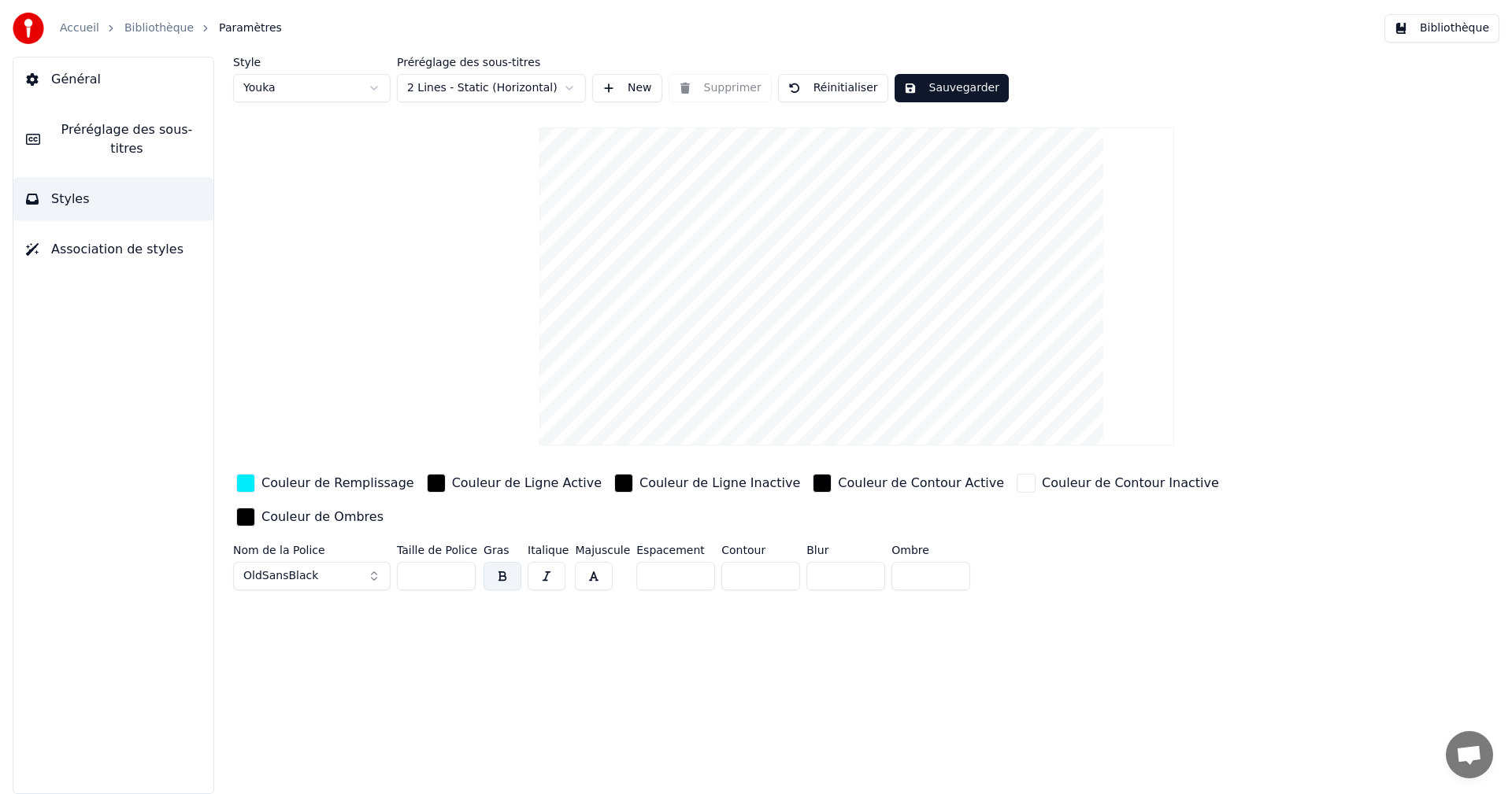
click at [954, 87] on button "Sauvegarder" at bounding box center [952, 88] width 115 height 28
click at [1451, 30] on button "Bibliothèque" at bounding box center [1441, 28] width 115 height 28
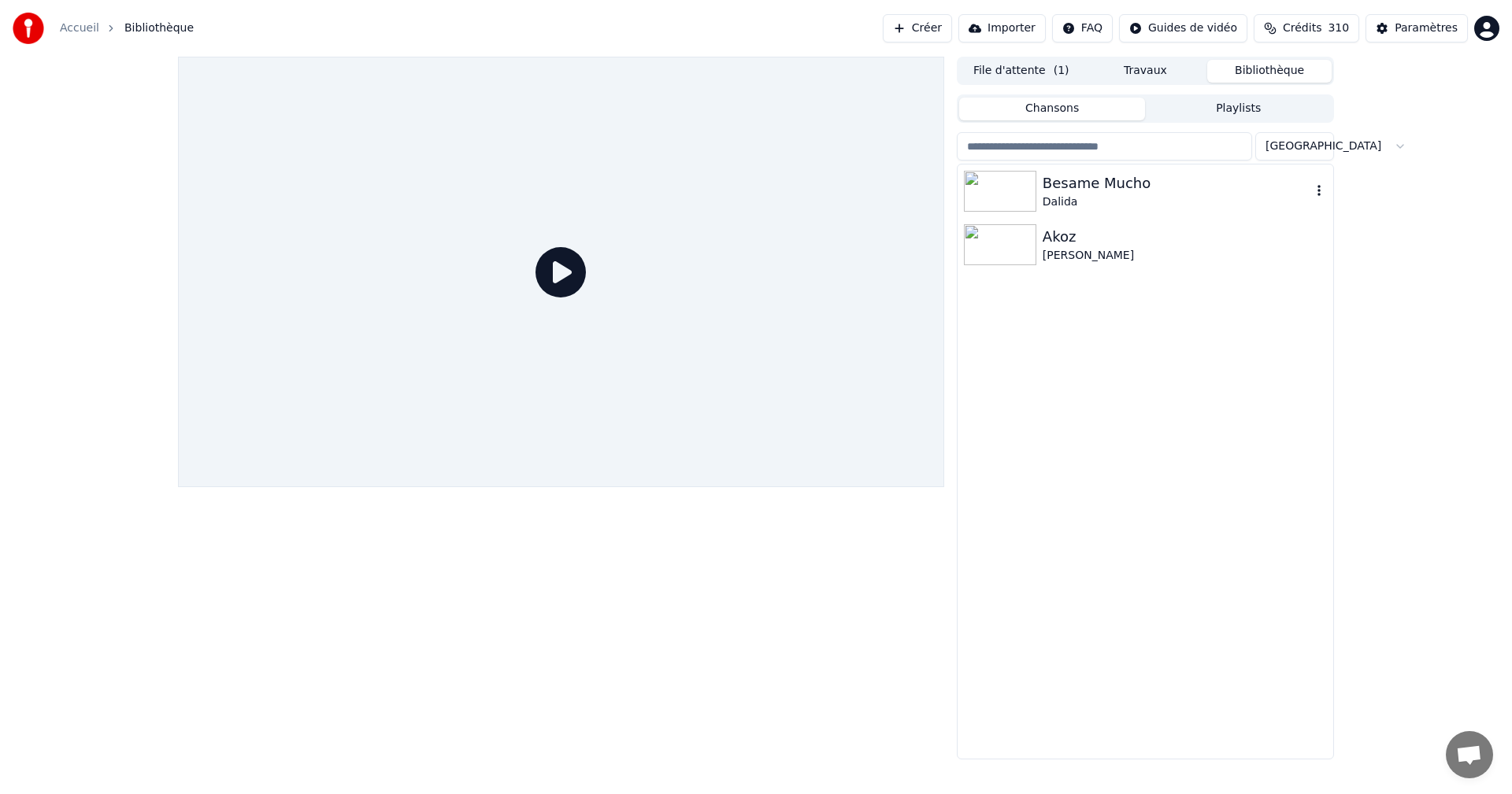
click at [1061, 180] on div "Besame Mucho" at bounding box center [1177, 183] width 269 height 22
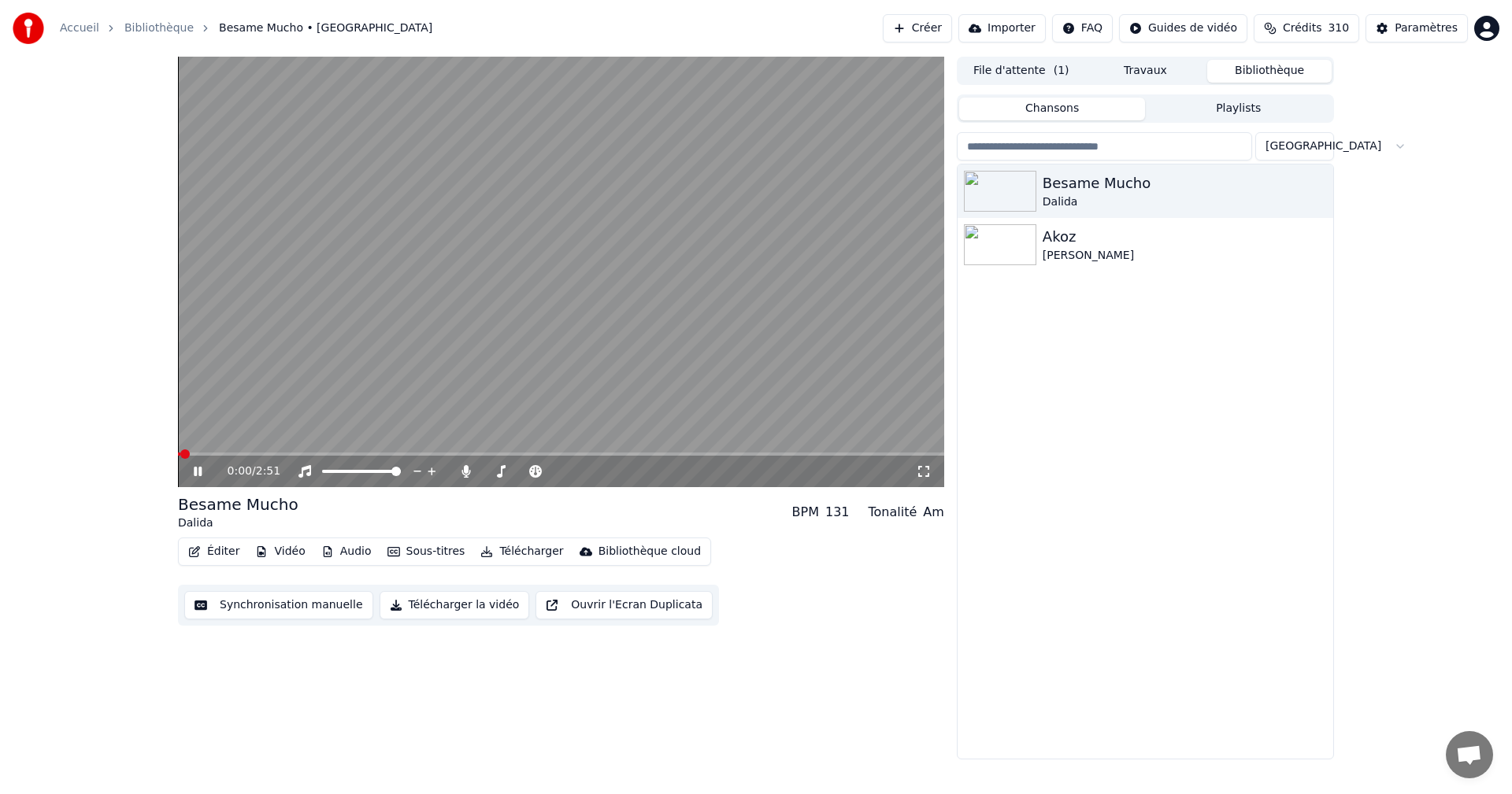
click at [928, 473] on icon at bounding box center [924, 471] width 16 height 12
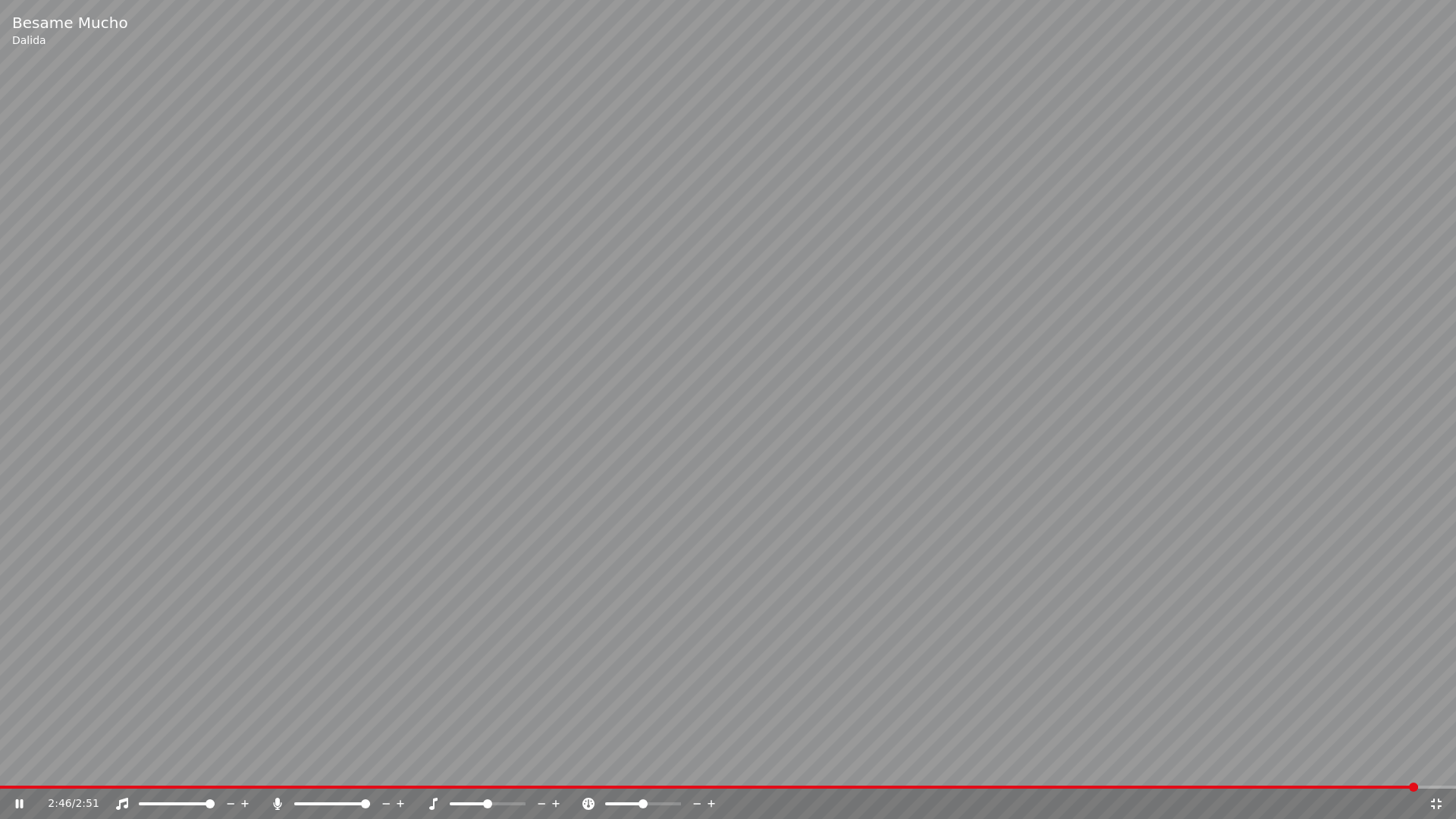
click at [1430, 765] on icon at bounding box center [1436, 803] width 15 height 12
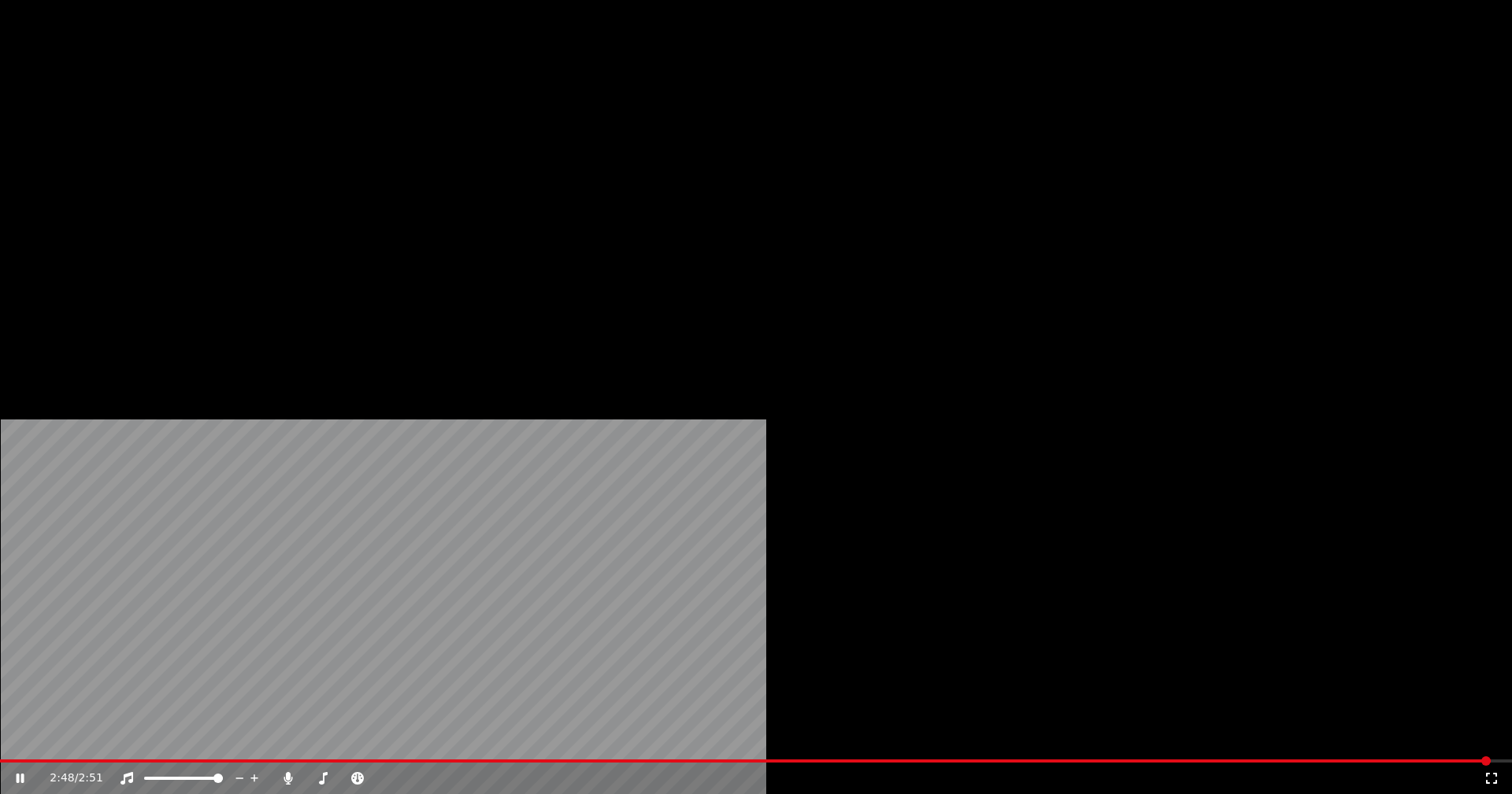
click at [214, 132] on button "Éditer" at bounding box center [213, 121] width 64 height 22
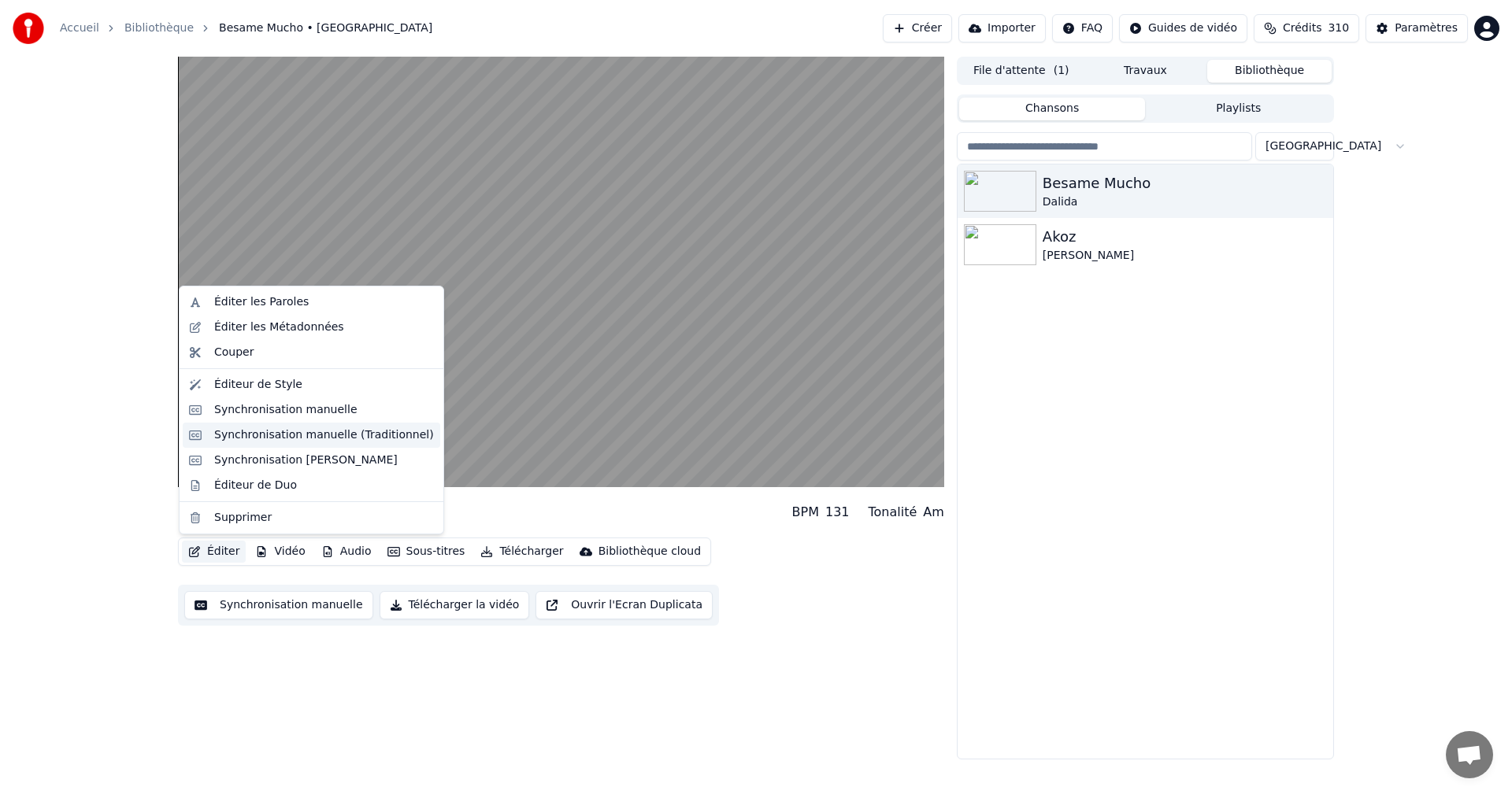
click at [270, 439] on div "Synchronisation manuelle (Traditionnel)" at bounding box center [324, 435] width 220 height 16
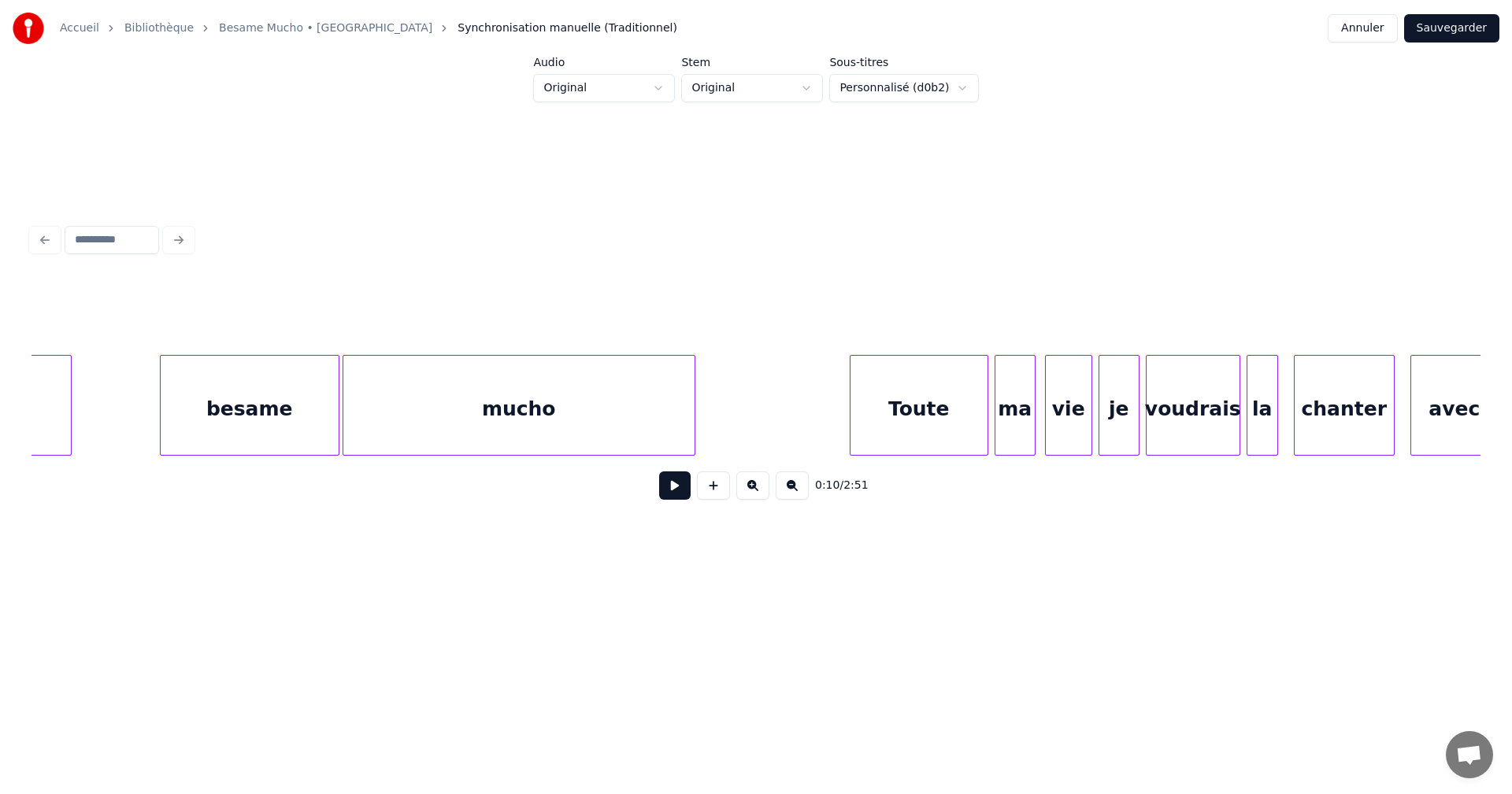
scroll to position [0, 22603]
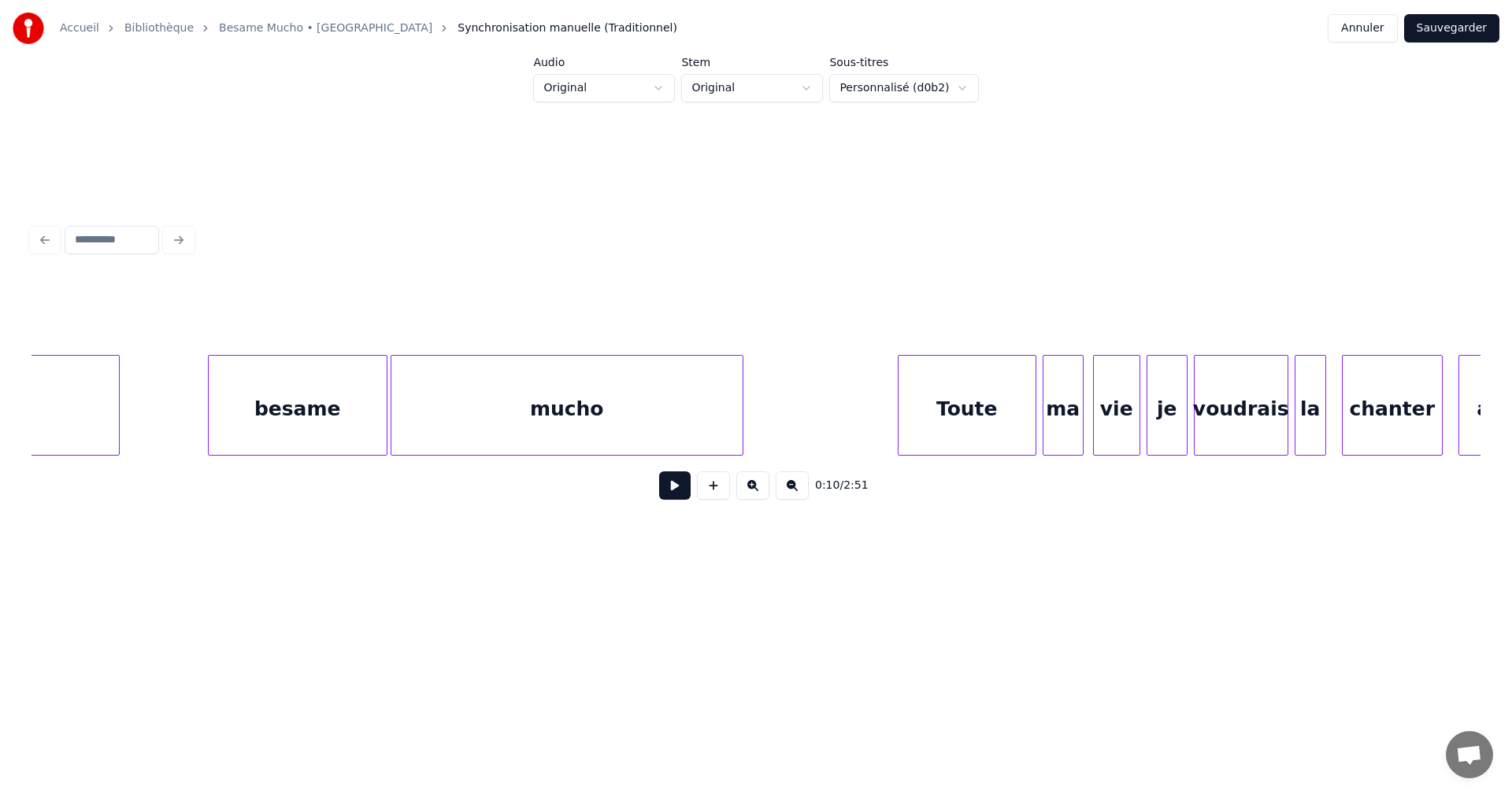
click at [336, 419] on div "besame" at bounding box center [297, 409] width 178 height 107
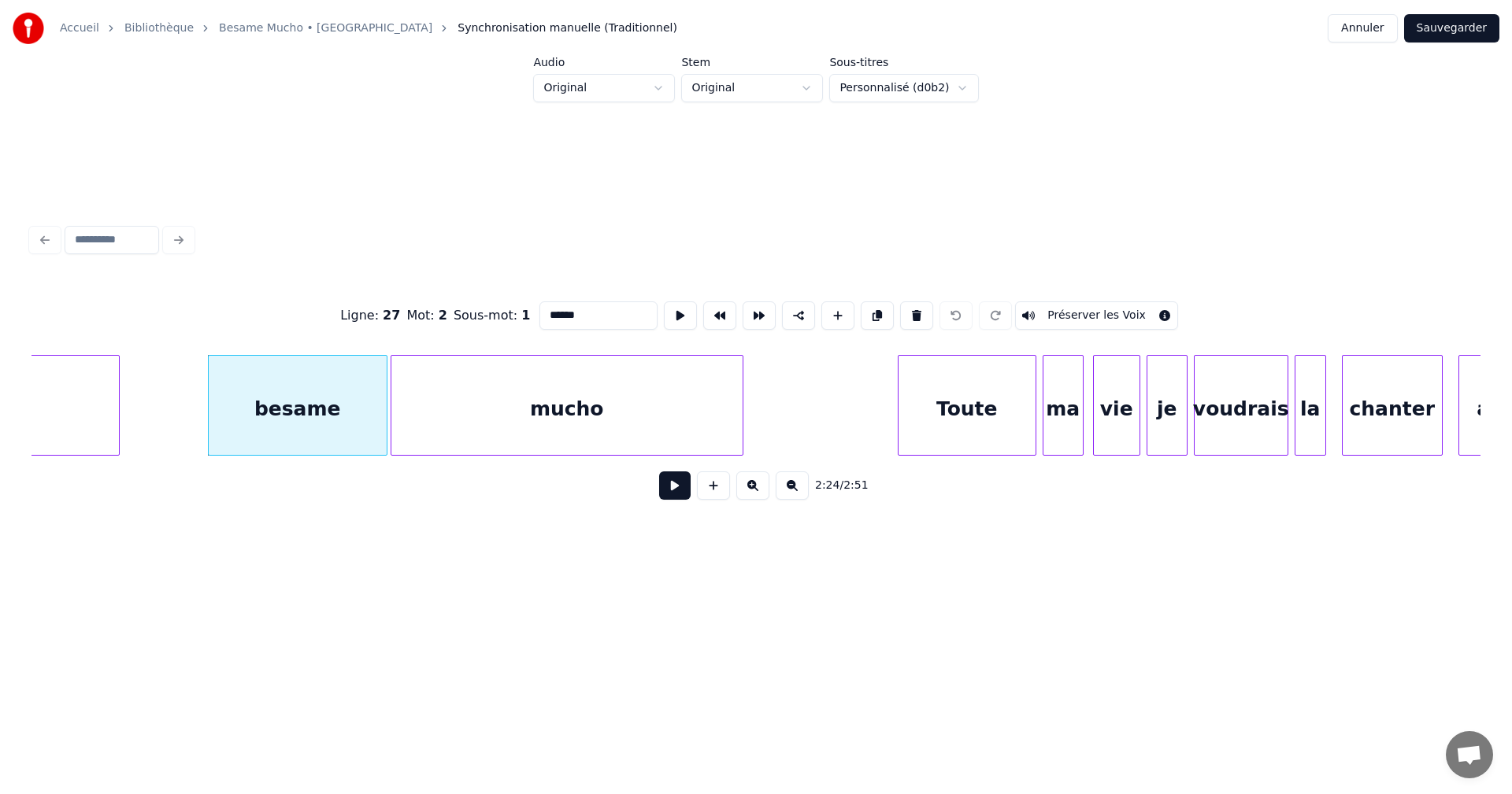
click at [550, 311] on input "******" at bounding box center [598, 315] width 118 height 28
type input "******"
click at [1441, 29] on button "Sauvegarder" at bounding box center [1451, 28] width 95 height 28
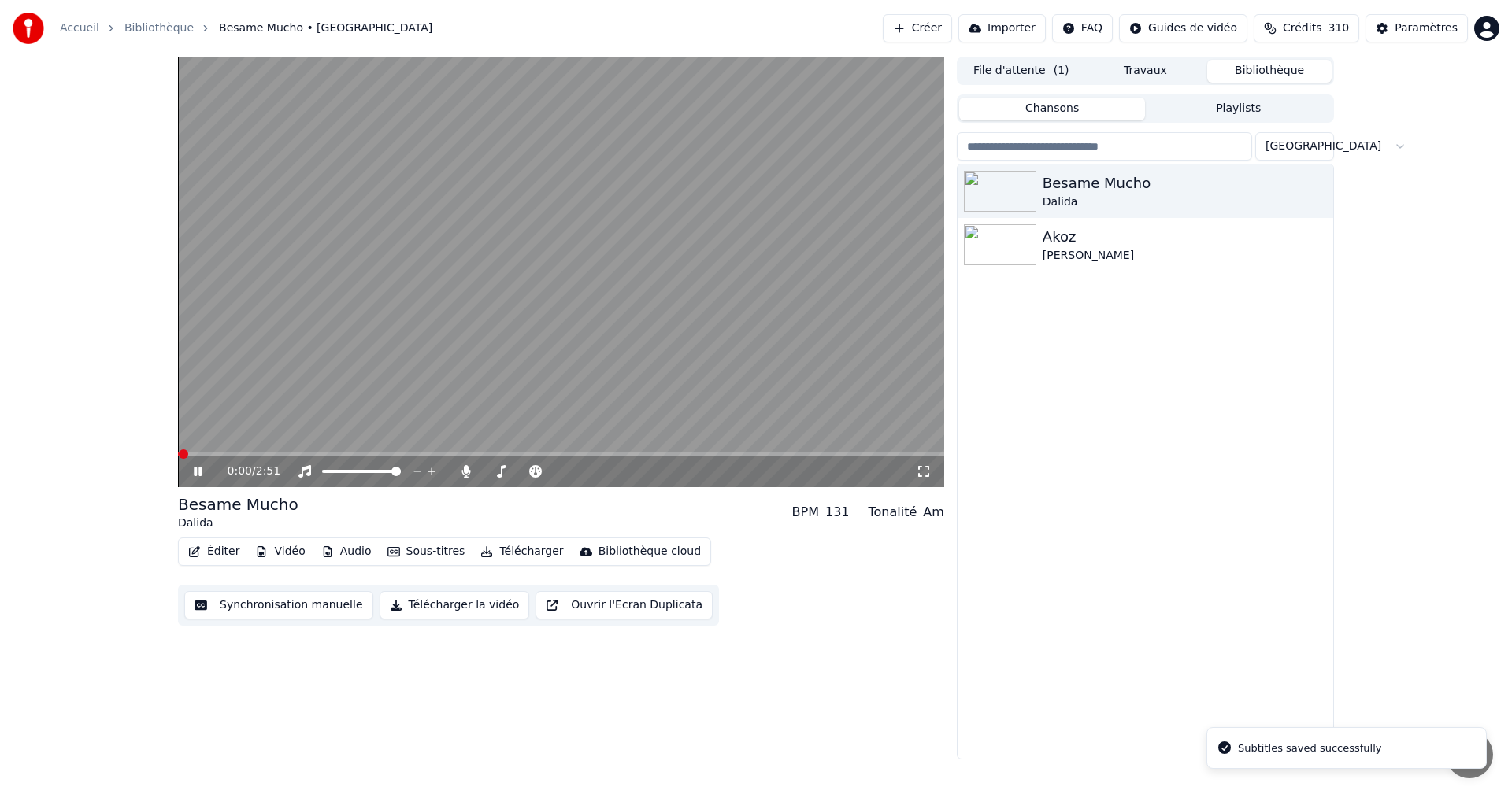
click at [925, 467] on icon at bounding box center [923, 471] width 11 height 11
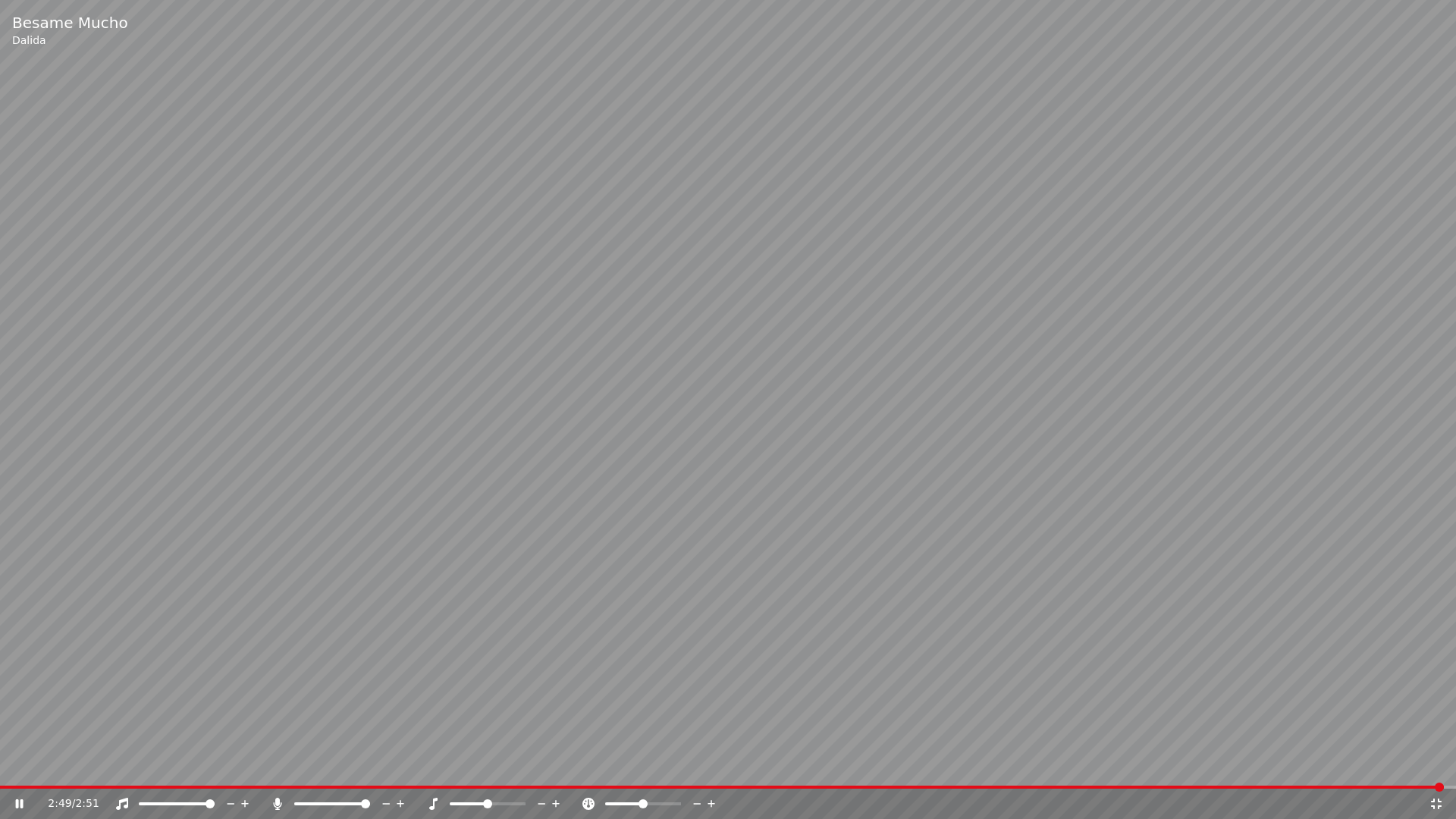
click at [1438, 765] on icon at bounding box center [1436, 803] width 15 height 12
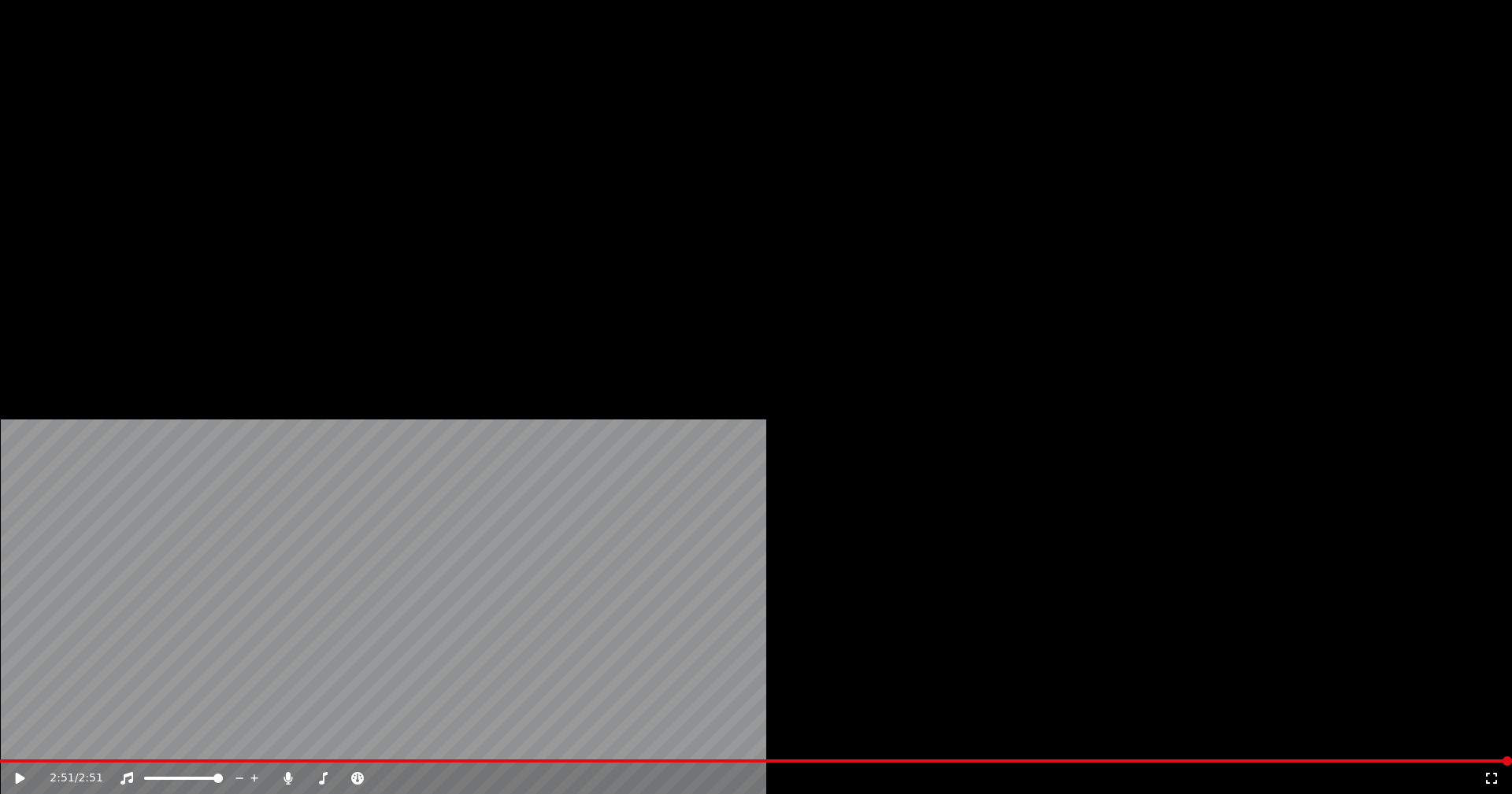
click at [498, 132] on button "Télécharger" at bounding box center [521, 121] width 95 height 22
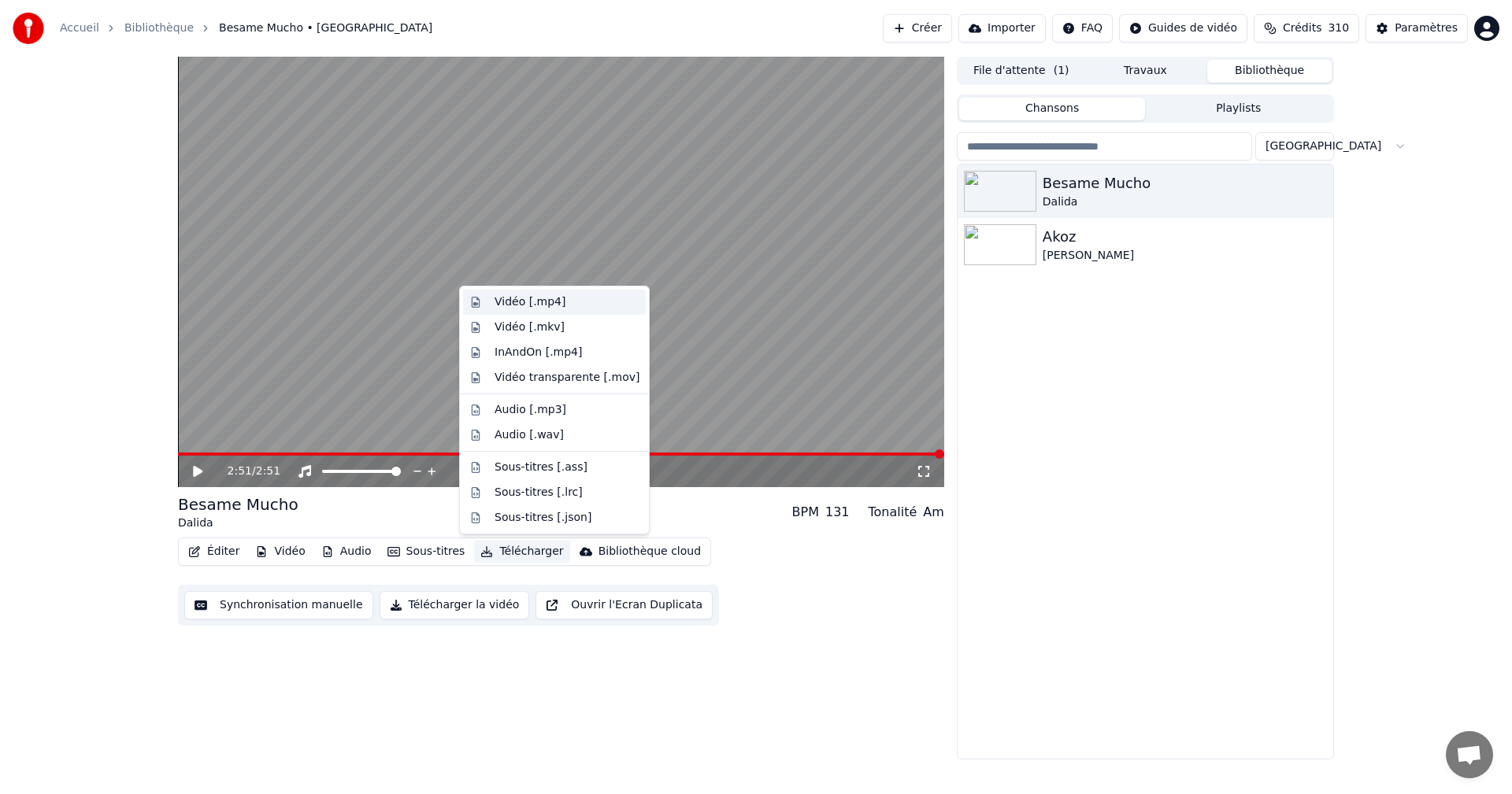
click at [519, 306] on div "Vidéo [.mp4]" at bounding box center [529, 302] width 71 height 16
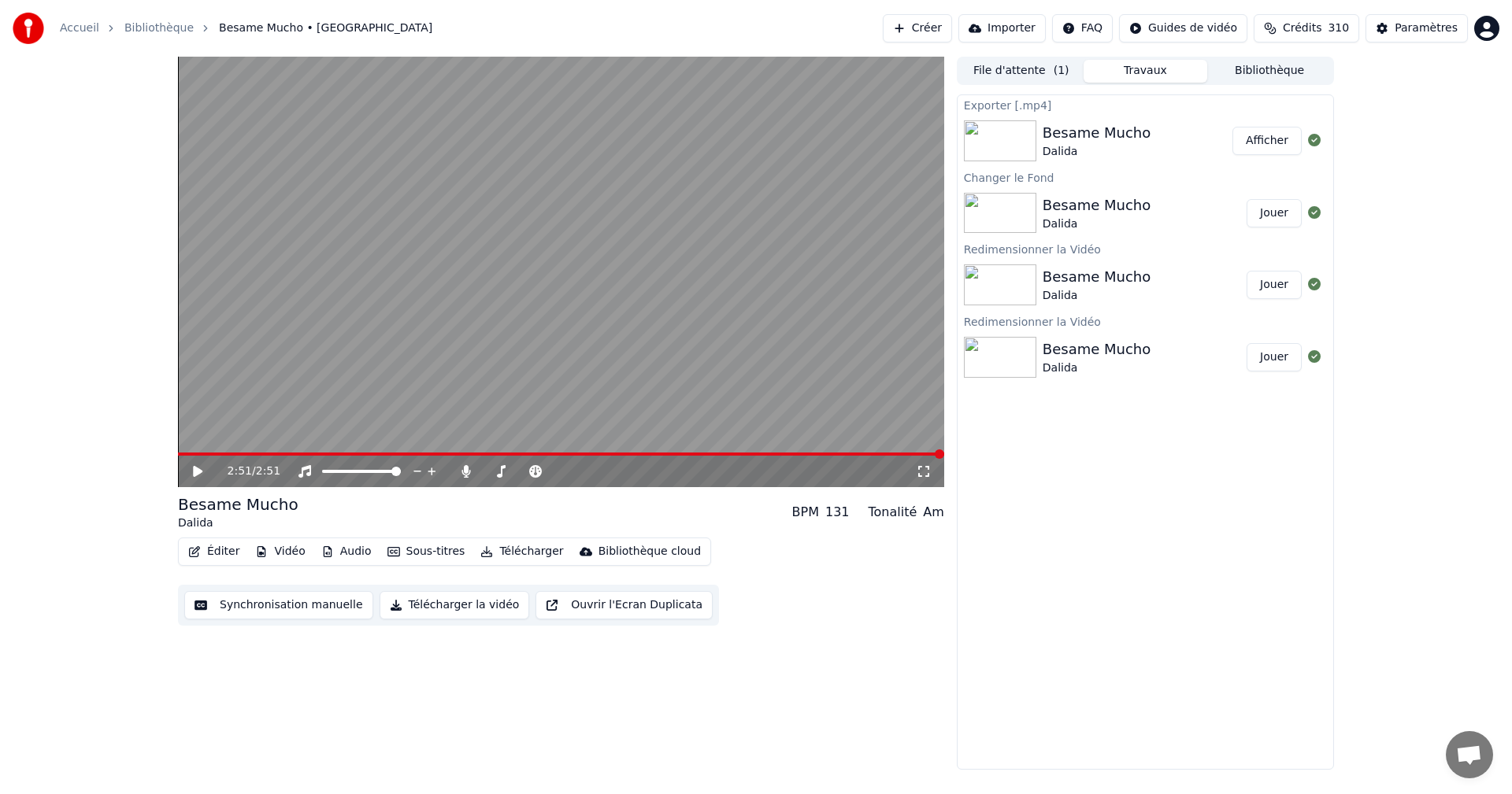
click at [1258, 134] on button "Afficher" at bounding box center [1267, 141] width 70 height 28
